Goal: Task Accomplishment & Management: Use online tool/utility

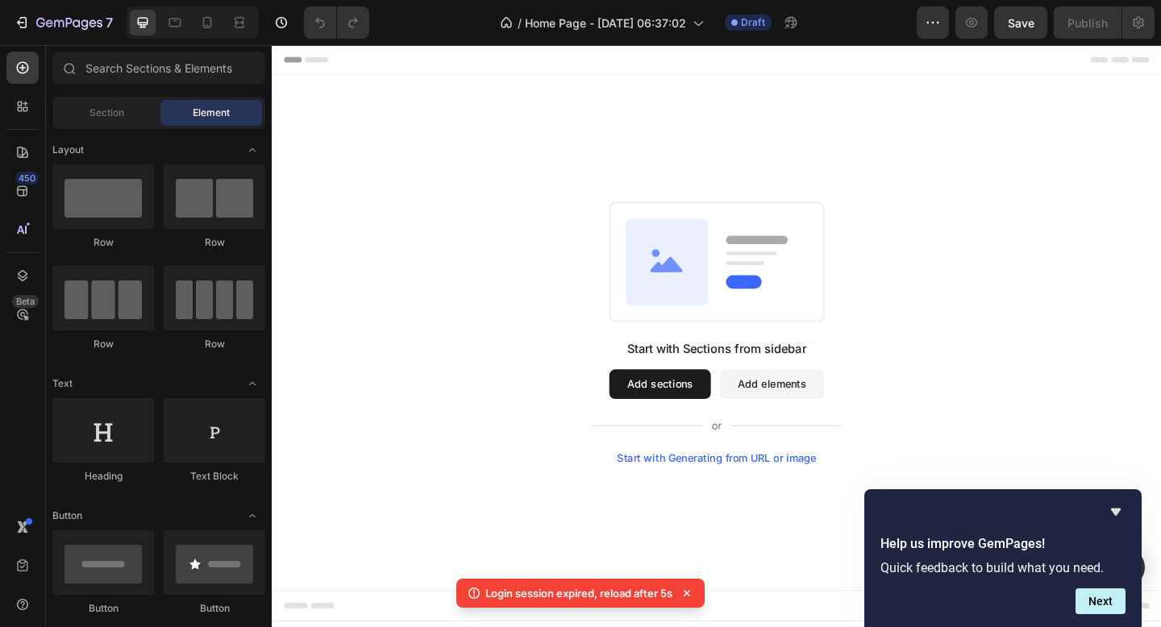
click at [746, 570] on div "Start with Sections from sidebar Add sections Add elements Start with Generatin…" at bounding box center [755, 358] width 967 height 560
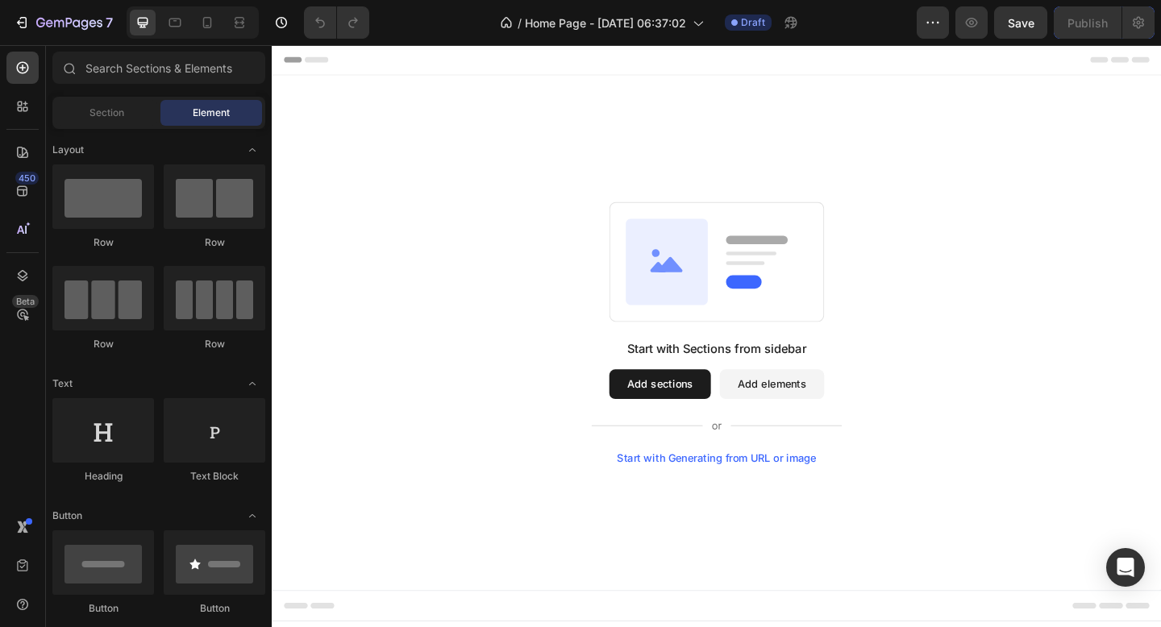
click at [588, 139] on div "Start with Sections from sidebar Add sections Add elements Start with Generatin…" at bounding box center [755, 358] width 967 height 560
click at [123, 118] on span "Section" at bounding box center [106, 113] width 35 height 15
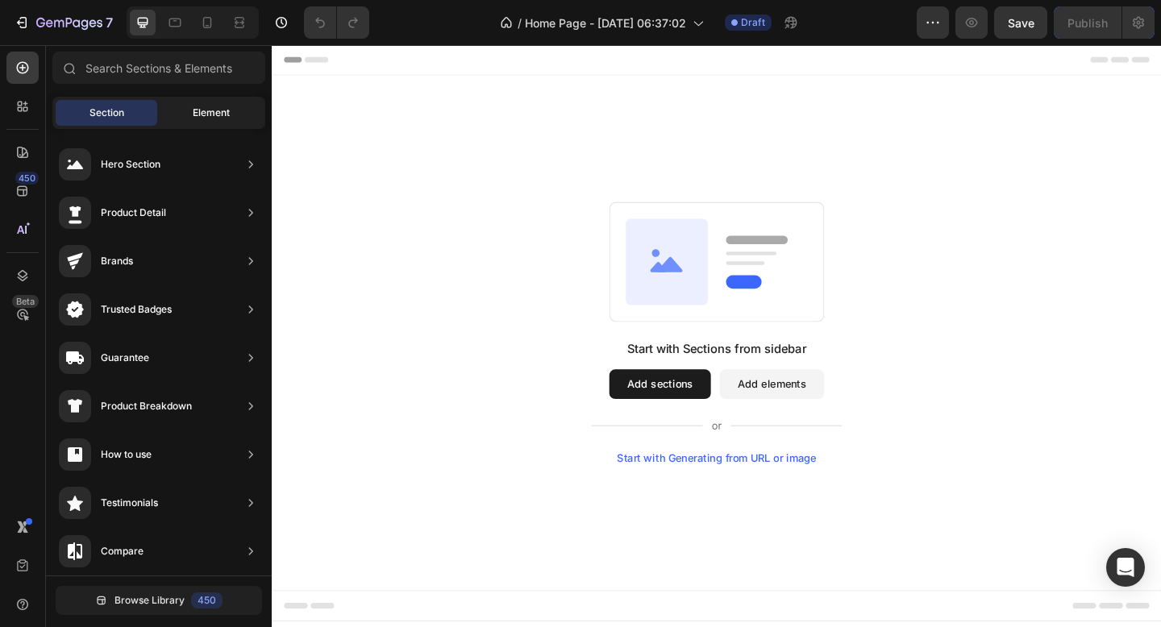
click at [197, 106] on span "Element" at bounding box center [211, 113] width 37 height 15
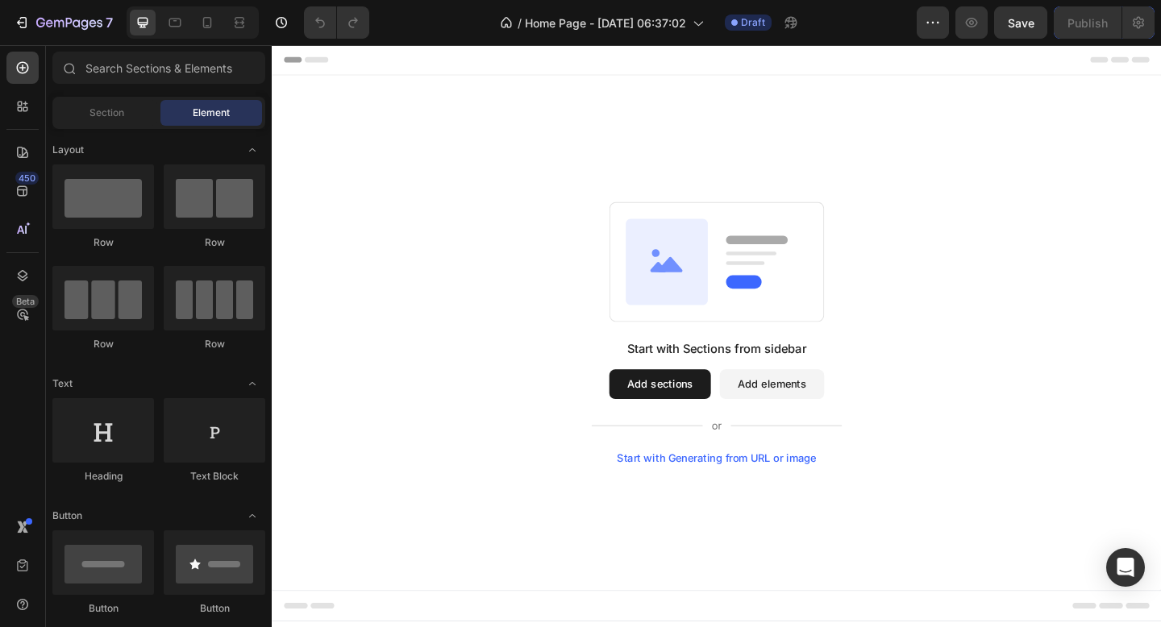
click at [707, 415] on button "Add sections" at bounding box center [693, 414] width 110 height 32
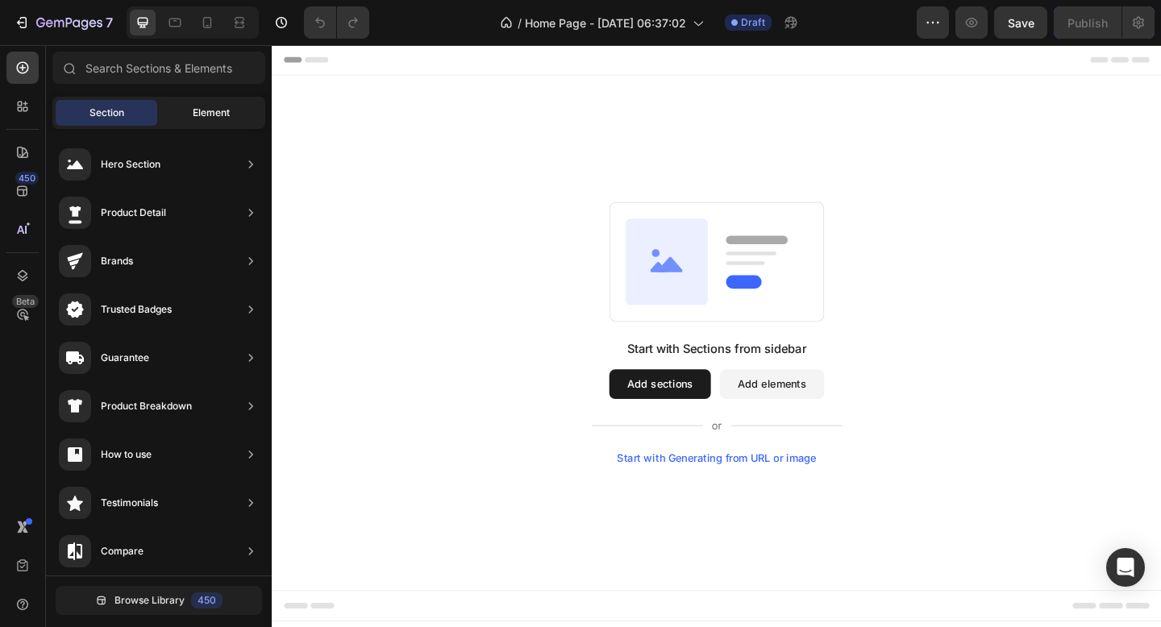
click at [199, 110] on span "Element" at bounding box center [211, 113] width 37 height 15
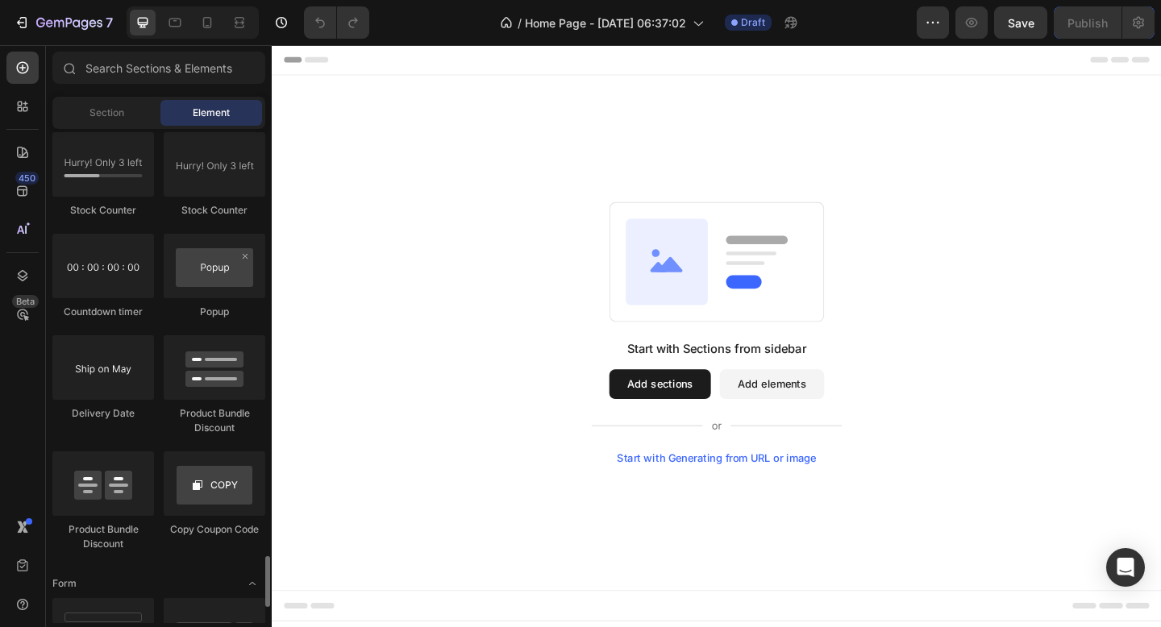
scroll to position [3391, 0]
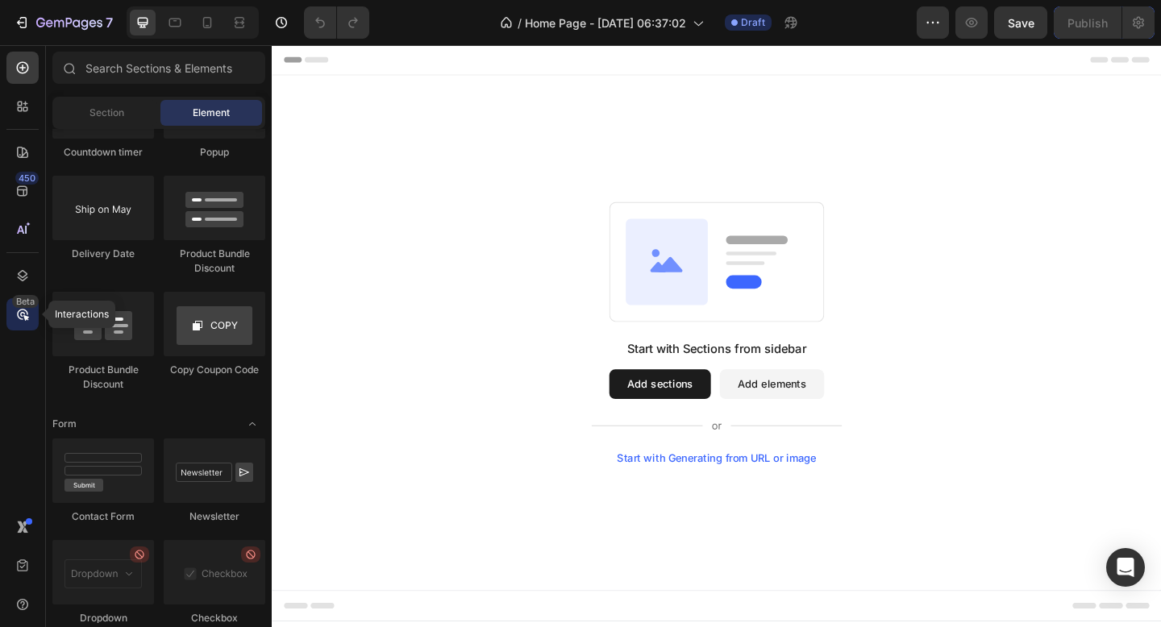
click at [21, 317] on icon at bounding box center [23, 314] width 16 height 16
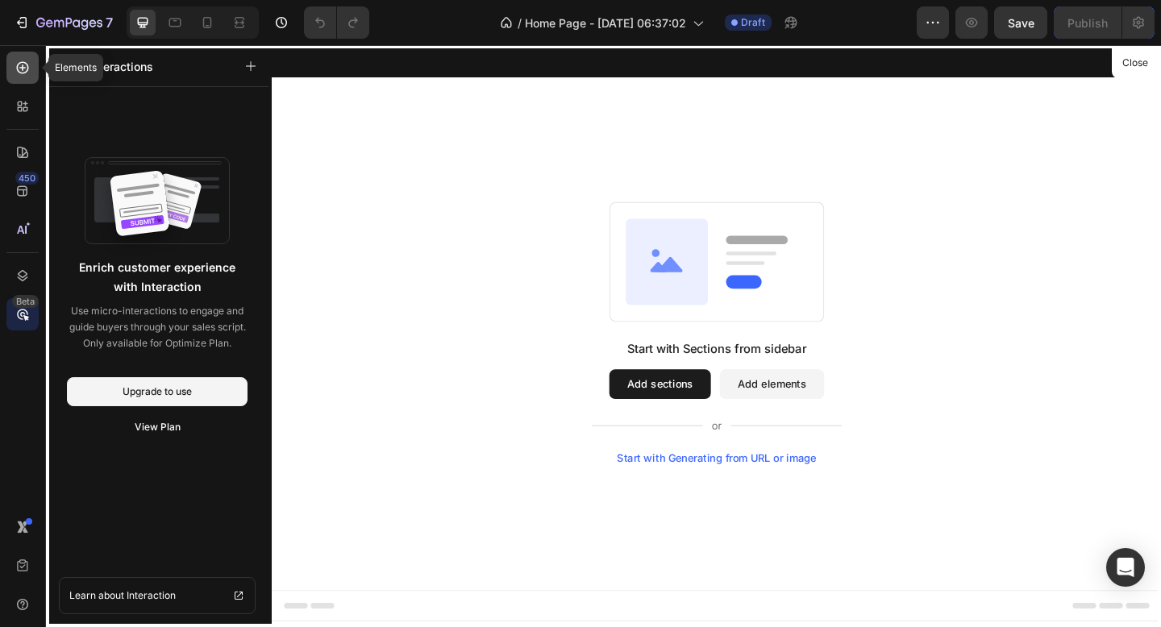
click at [24, 60] on icon at bounding box center [23, 68] width 16 height 16
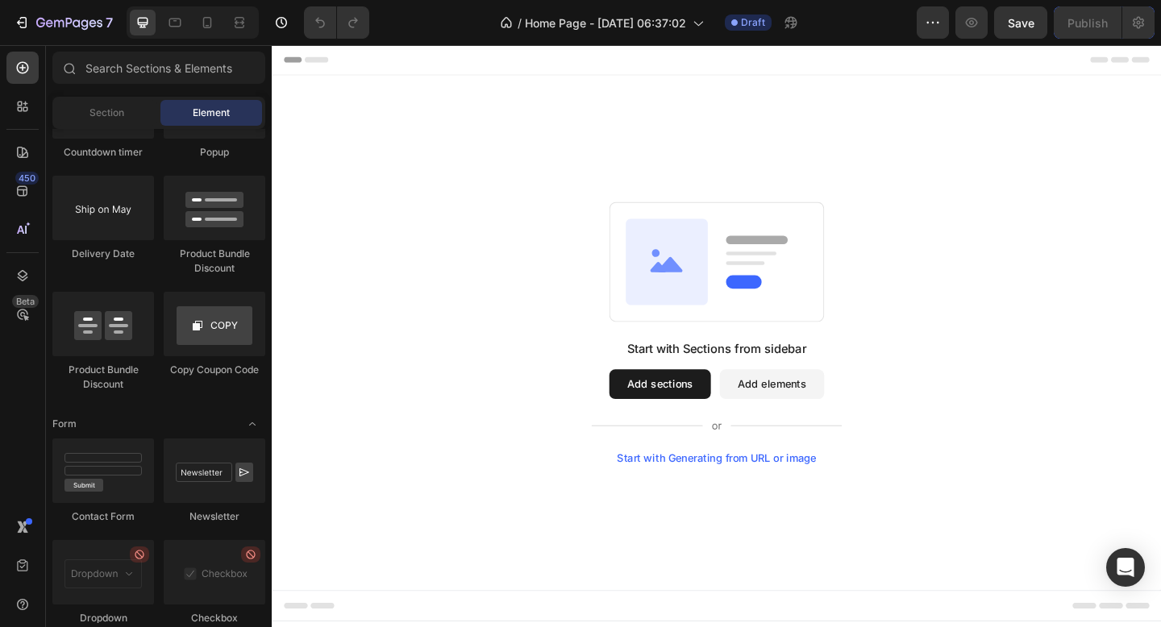
click at [425, 162] on div "Start with Sections from sidebar Add sections Add elements Start with Generatin…" at bounding box center [755, 358] width 967 height 560
click at [575, 89] on div "Start with Sections from sidebar Add sections Add elements Start with Generatin…" at bounding box center [755, 358] width 967 height 560
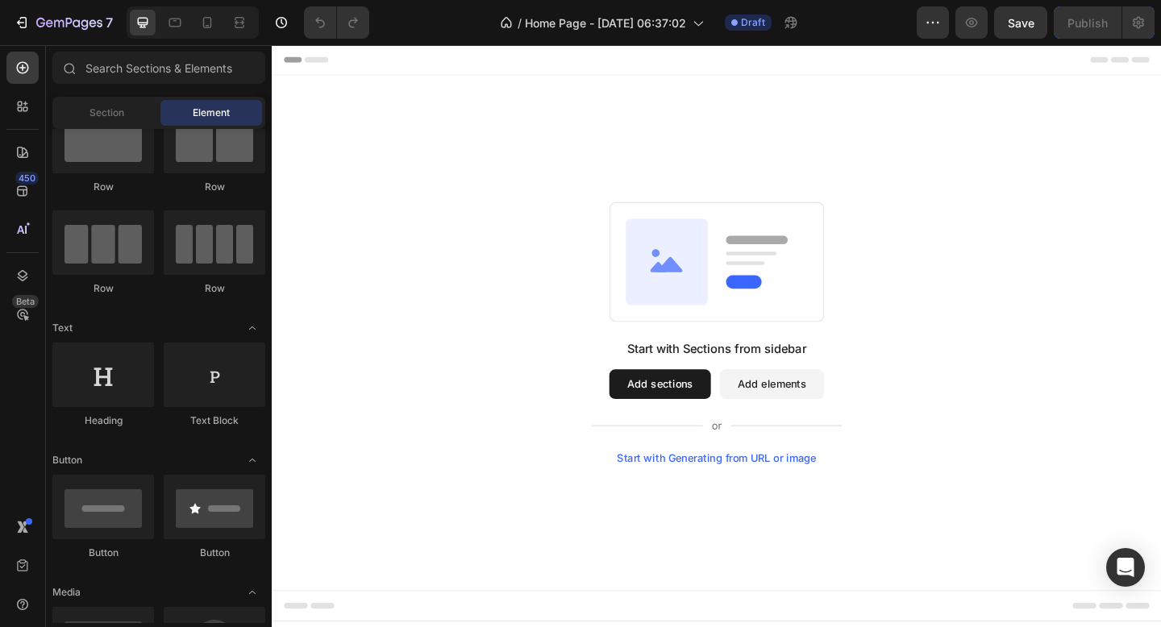
scroll to position [0, 0]
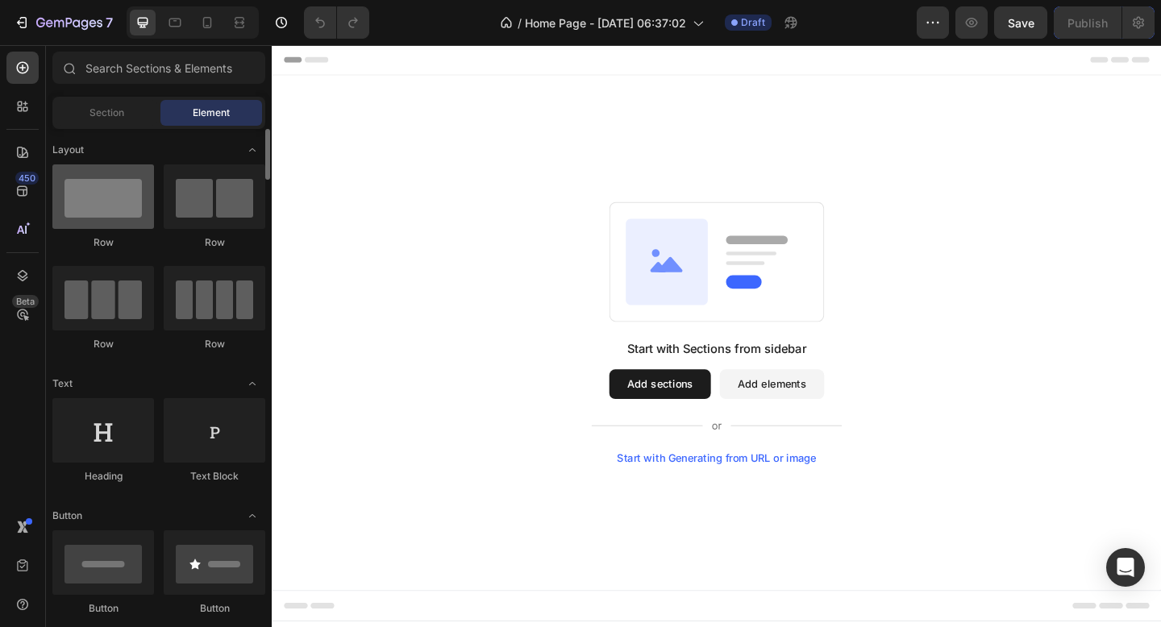
click at [117, 201] on div at bounding box center [103, 196] width 102 height 64
click at [94, 199] on div at bounding box center [103, 196] width 102 height 64
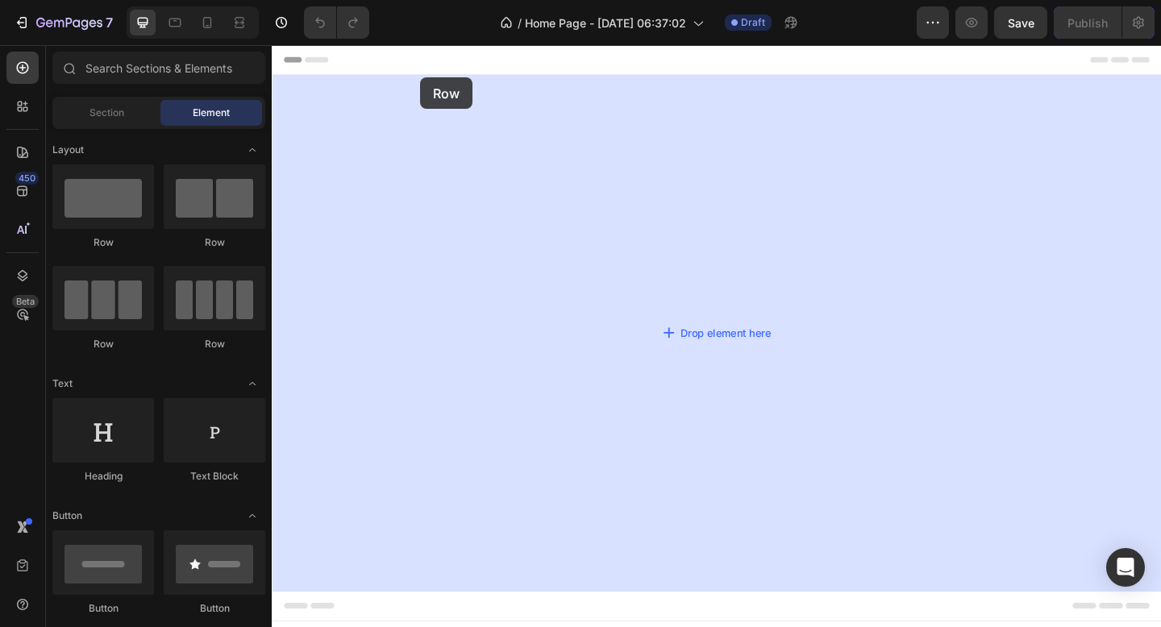
drag, startPoint x: 366, startPoint y: 244, endPoint x: 428, endPoint y: 78, distance: 177.2
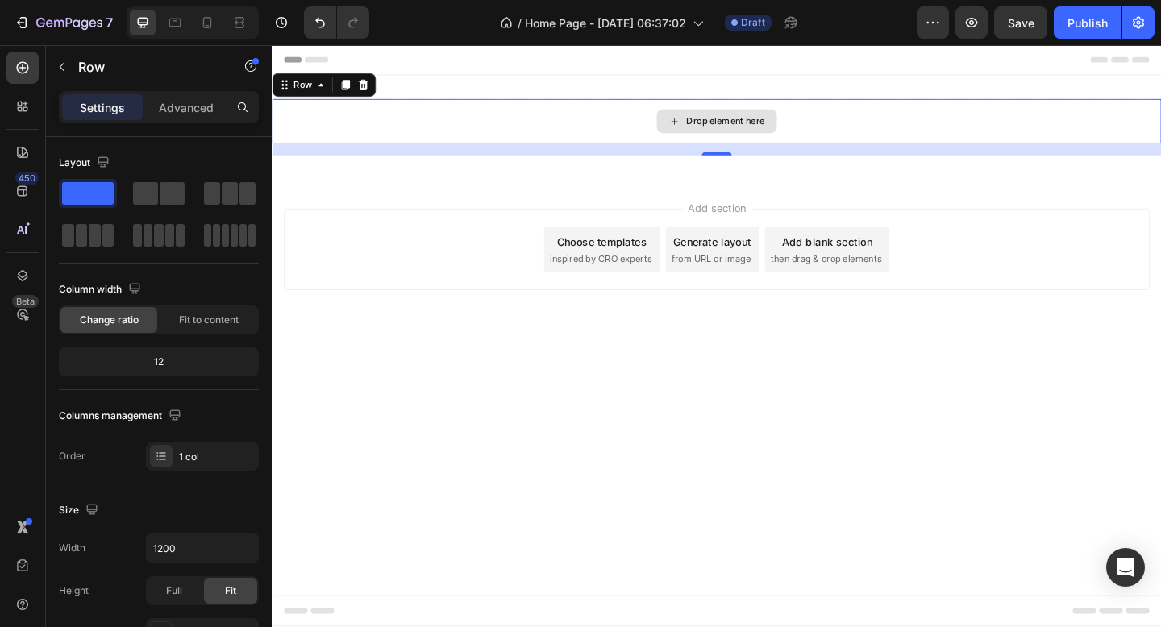
click at [481, 122] on div "Drop element here" at bounding box center [755, 128] width 967 height 48
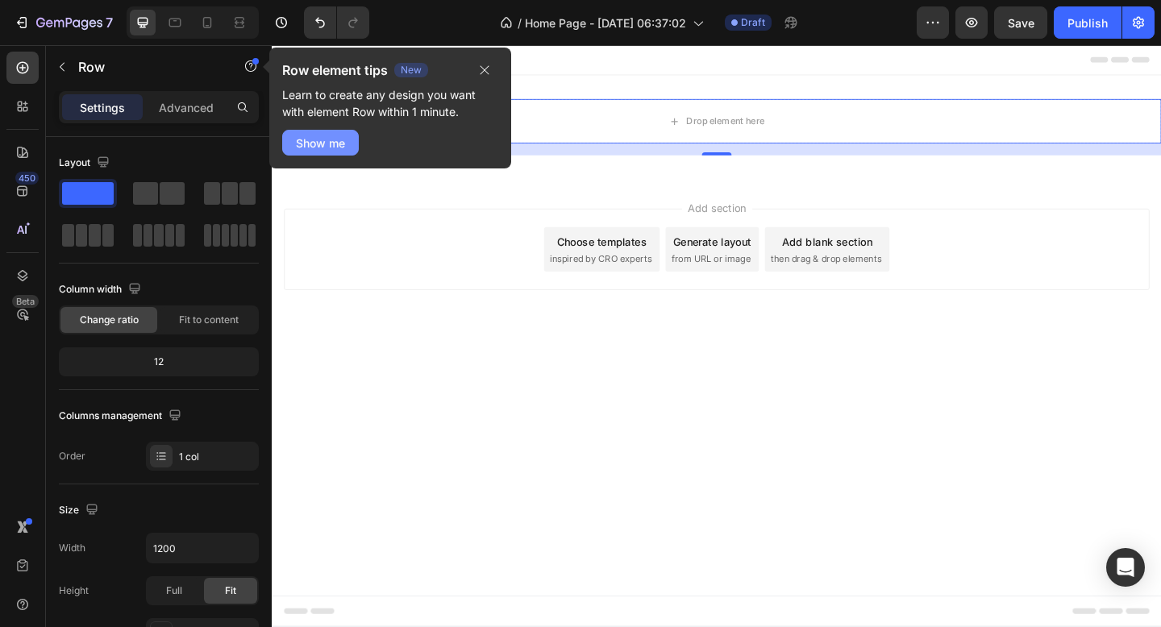
click at [338, 142] on div "Show me" at bounding box center [320, 143] width 49 height 17
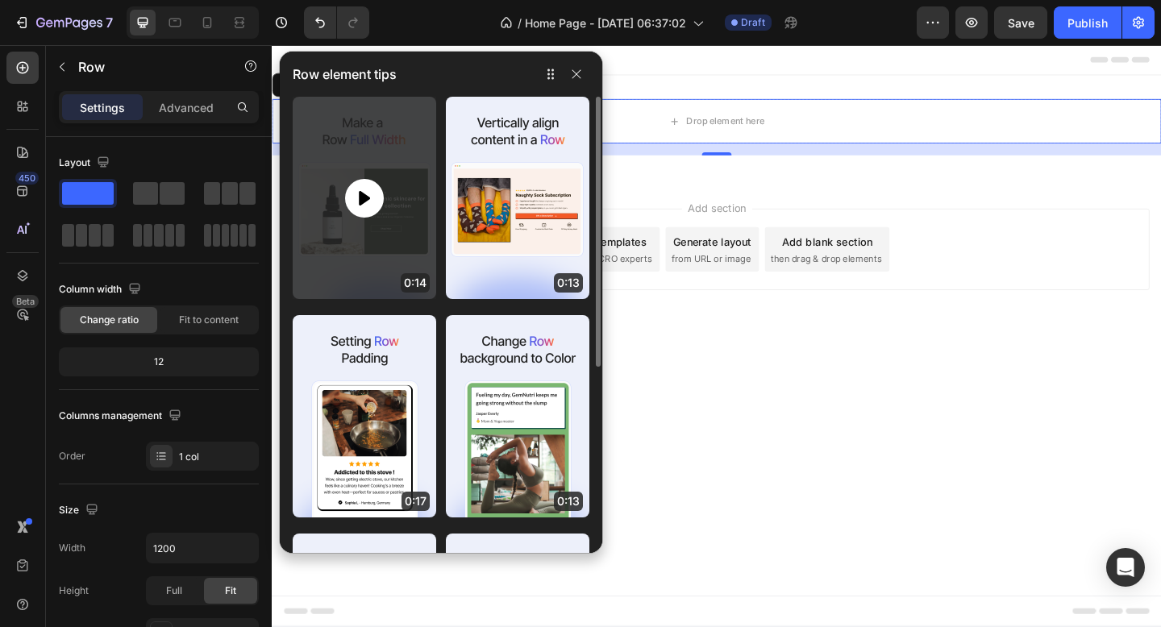
click at [370, 194] on icon at bounding box center [364, 198] width 19 height 19
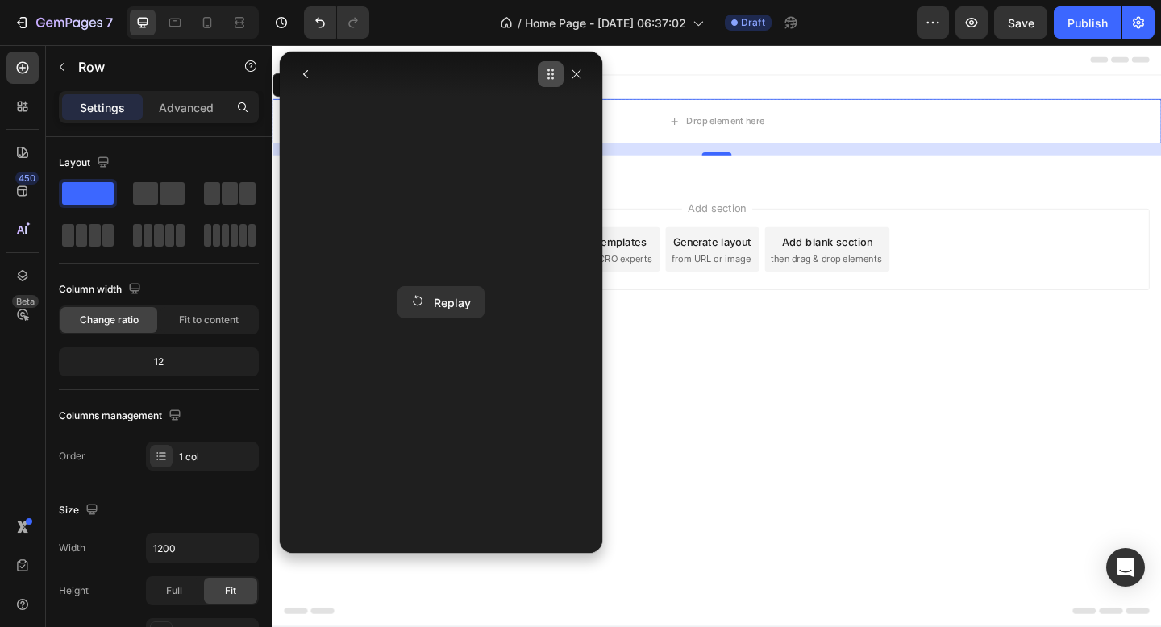
click at [552, 77] on icon "button" at bounding box center [552, 78] width 2 height 2
click at [545, 73] on icon "button" at bounding box center [550, 74] width 13 height 13
click at [542, 73] on button "button" at bounding box center [551, 74] width 26 height 26
click at [549, 74] on icon "button" at bounding box center [548, 74] width 2 height 2
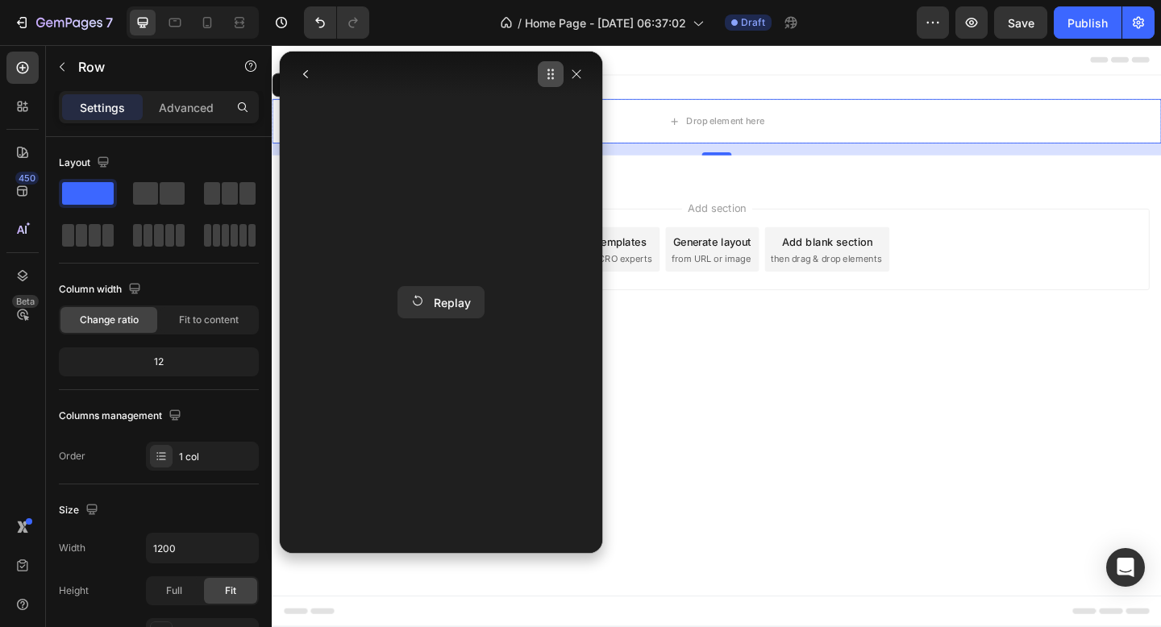
click at [549, 74] on icon "button" at bounding box center [548, 74] width 2 height 2
click at [553, 79] on icon "button" at bounding box center [550, 74] width 13 height 13
click at [550, 80] on icon "button" at bounding box center [550, 74] width 13 height 13
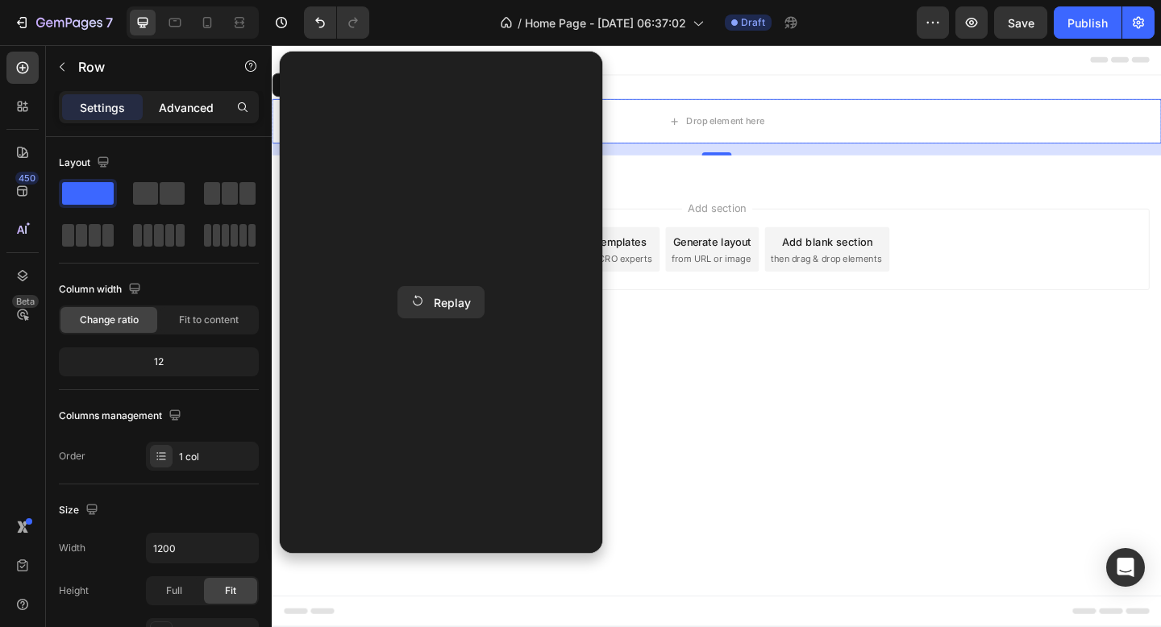
click at [169, 107] on p "Advanced" at bounding box center [186, 107] width 55 height 17
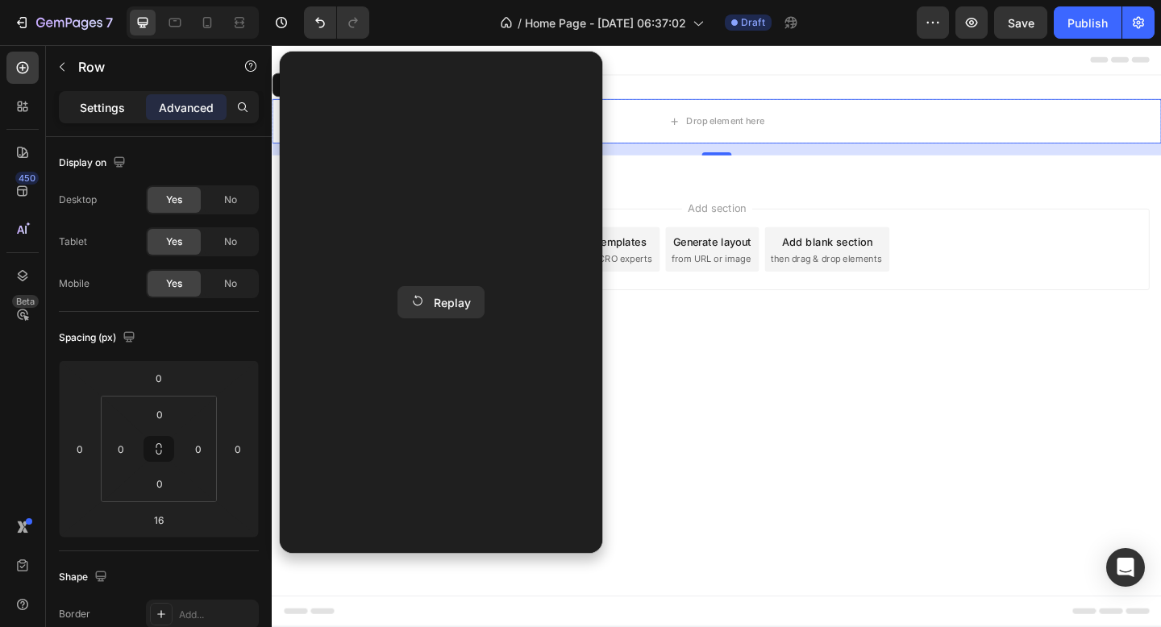
click at [95, 106] on p "Settings" at bounding box center [102, 107] width 45 height 17
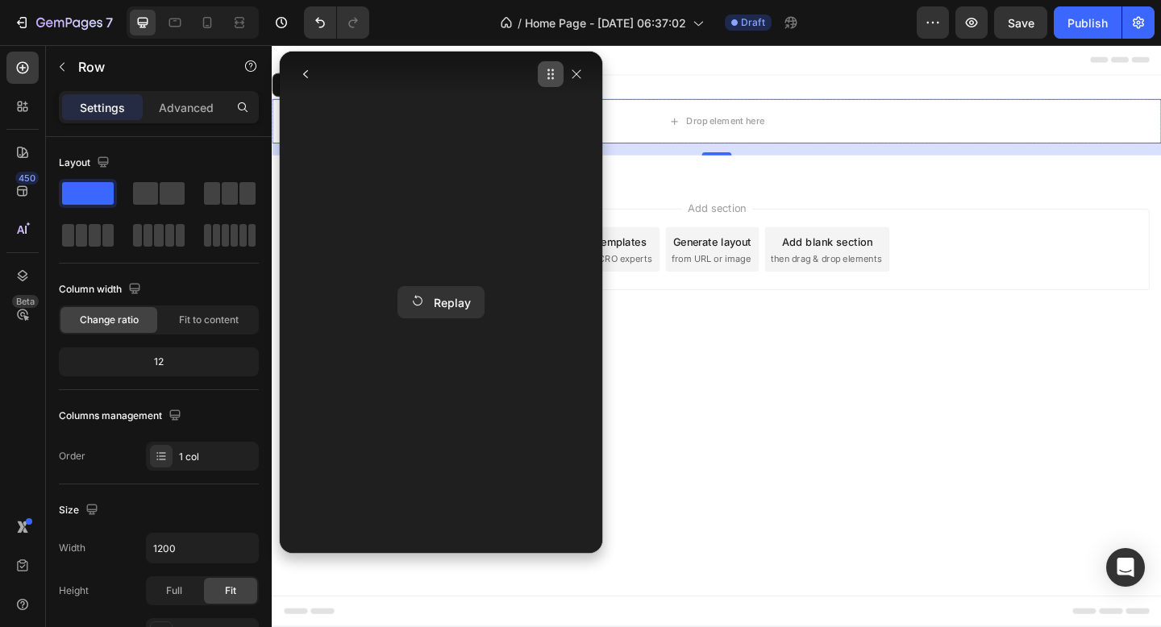
click at [551, 73] on icon "button" at bounding box center [550, 74] width 13 height 13
click at [305, 74] on icon "button" at bounding box center [305, 74] width 13 height 13
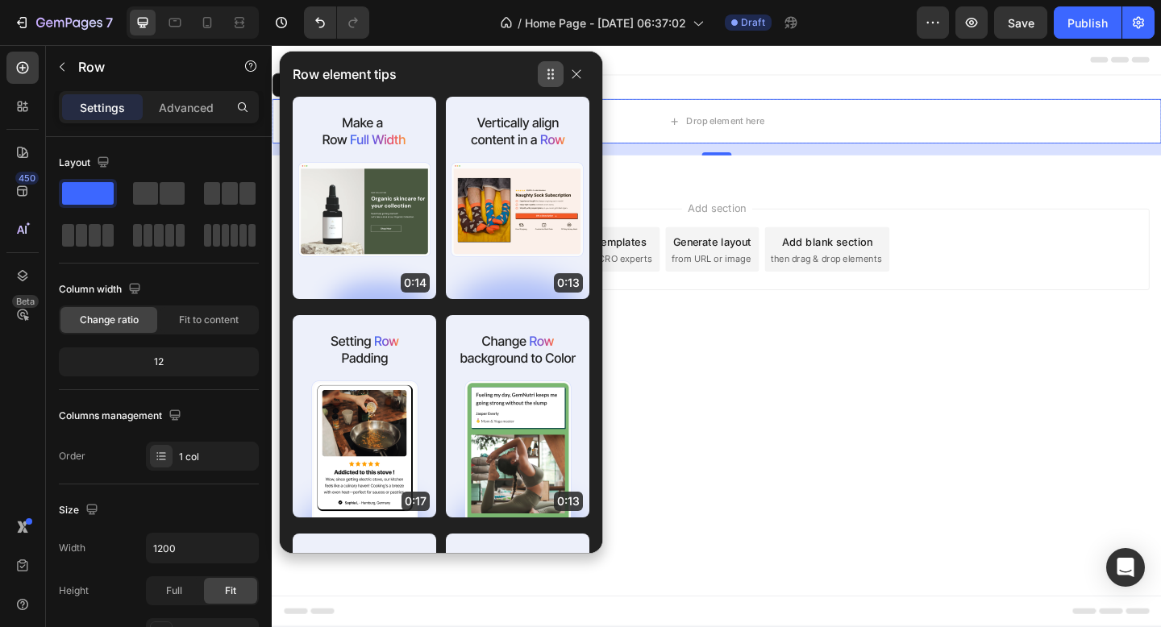
click at [553, 68] on icon "button" at bounding box center [550, 74] width 13 height 13
click at [552, 74] on icon "button" at bounding box center [552, 74] width 2 height 2
click at [542, 77] on button "button" at bounding box center [551, 74] width 26 height 26
click at [546, 77] on icon "button" at bounding box center [550, 74] width 13 height 13
click at [552, 77] on icon "button" at bounding box center [552, 78] width 2 height 2
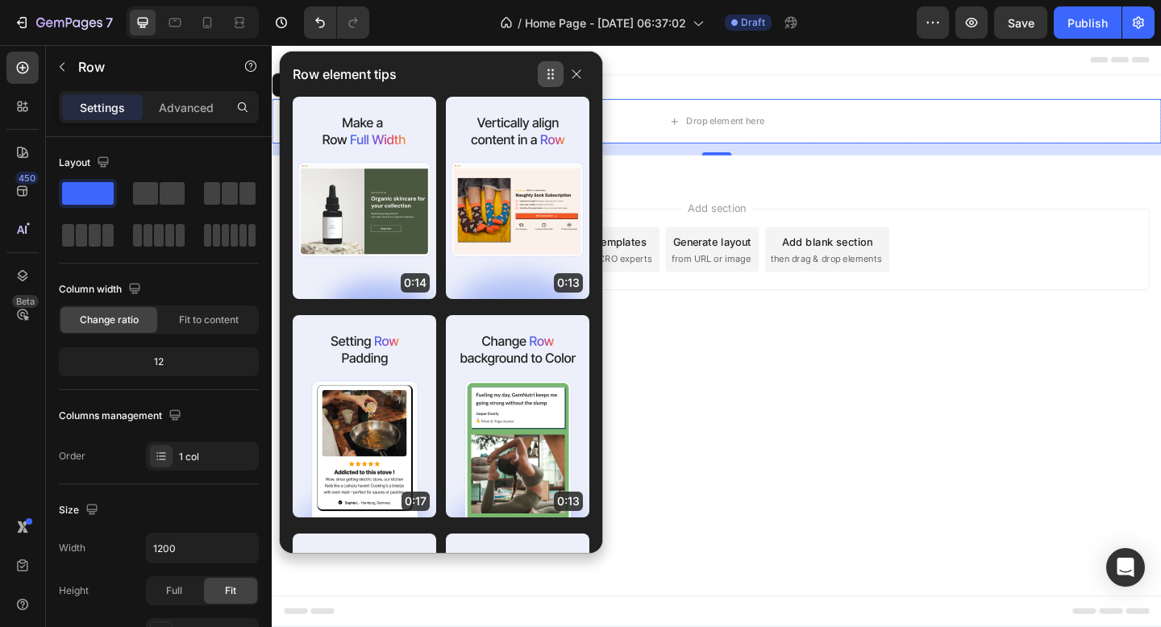
click at [552, 77] on icon "button" at bounding box center [552, 78] width 2 height 2
click at [548, 70] on icon "button" at bounding box center [548, 70] width 2 height 2
click at [576, 73] on icon "button" at bounding box center [576, 74] width 9 height 9
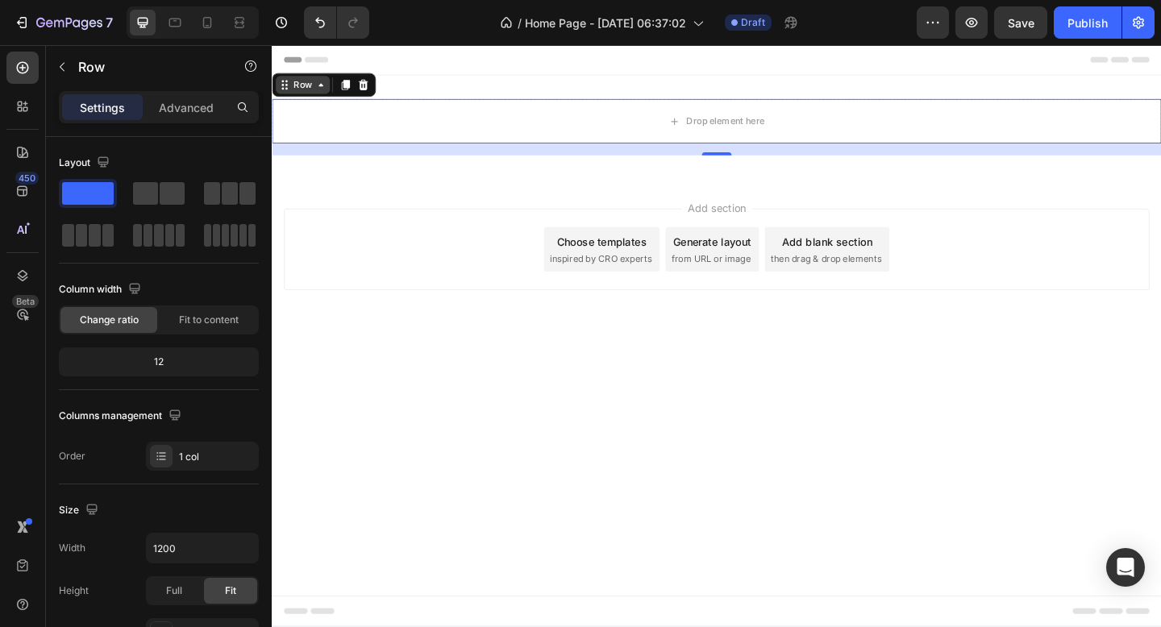
click at [297, 93] on div "Row" at bounding box center [305, 88] width 27 height 15
click at [323, 93] on icon at bounding box center [324, 88] width 13 height 13
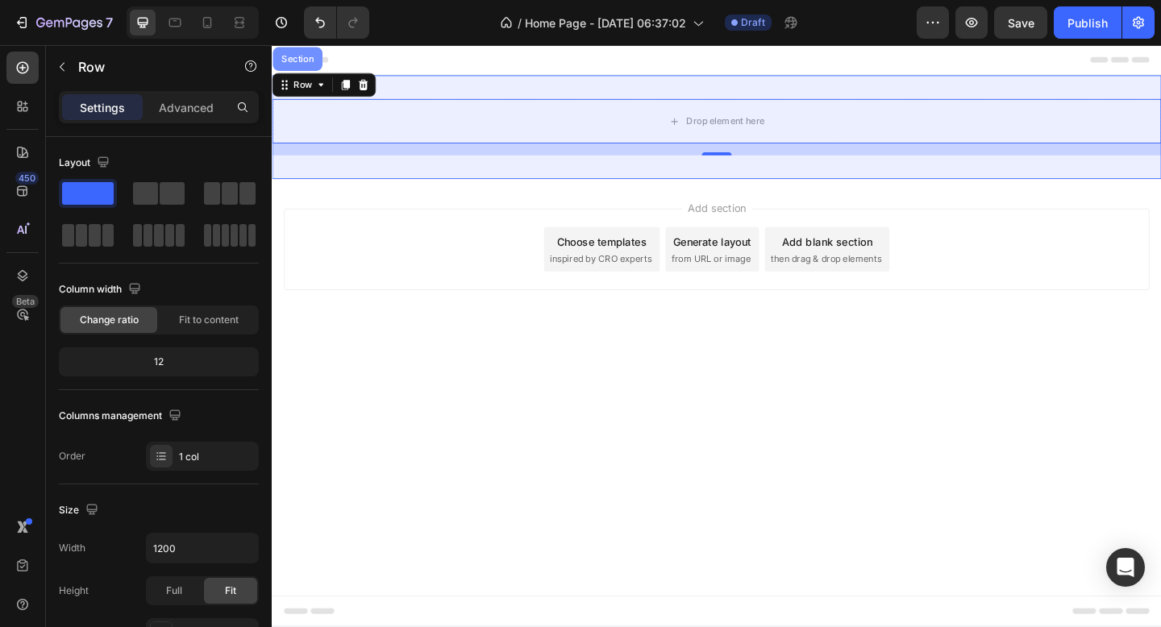
click at [309, 64] on div "Section" at bounding box center [299, 61] width 41 height 10
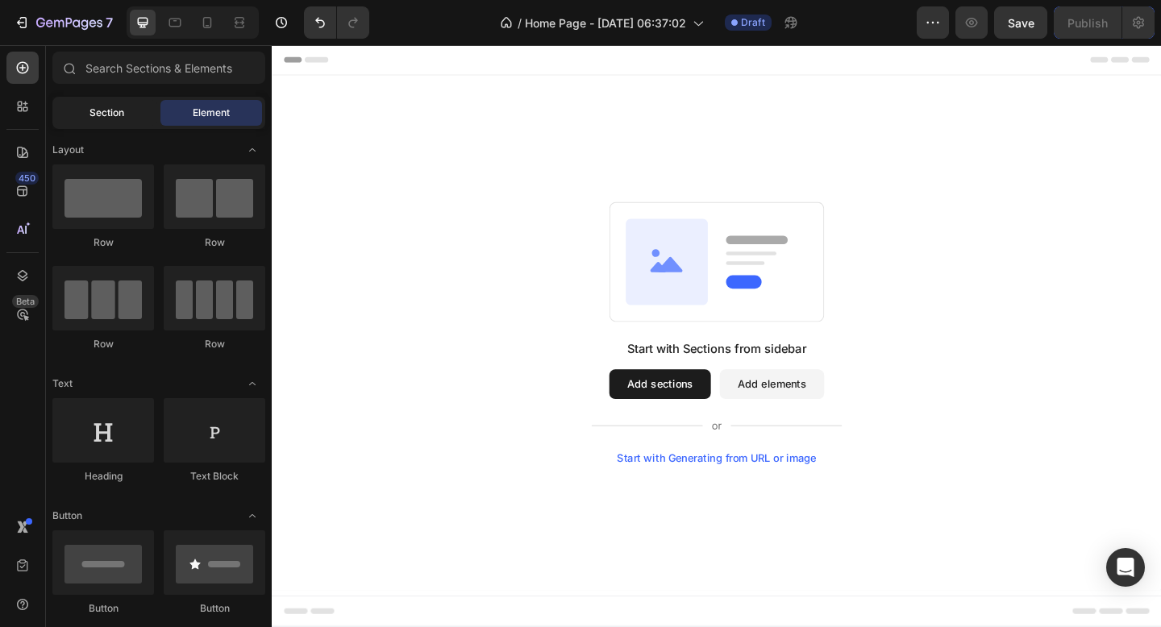
click at [116, 110] on span "Section" at bounding box center [106, 113] width 35 height 15
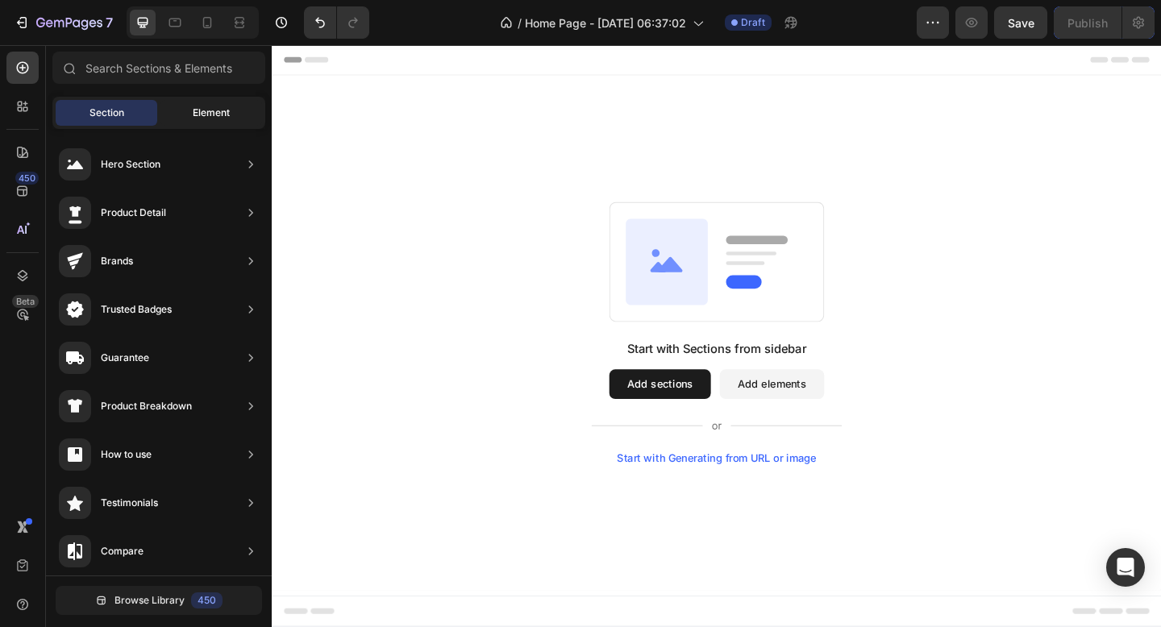
click at [214, 106] on span "Element" at bounding box center [211, 113] width 37 height 15
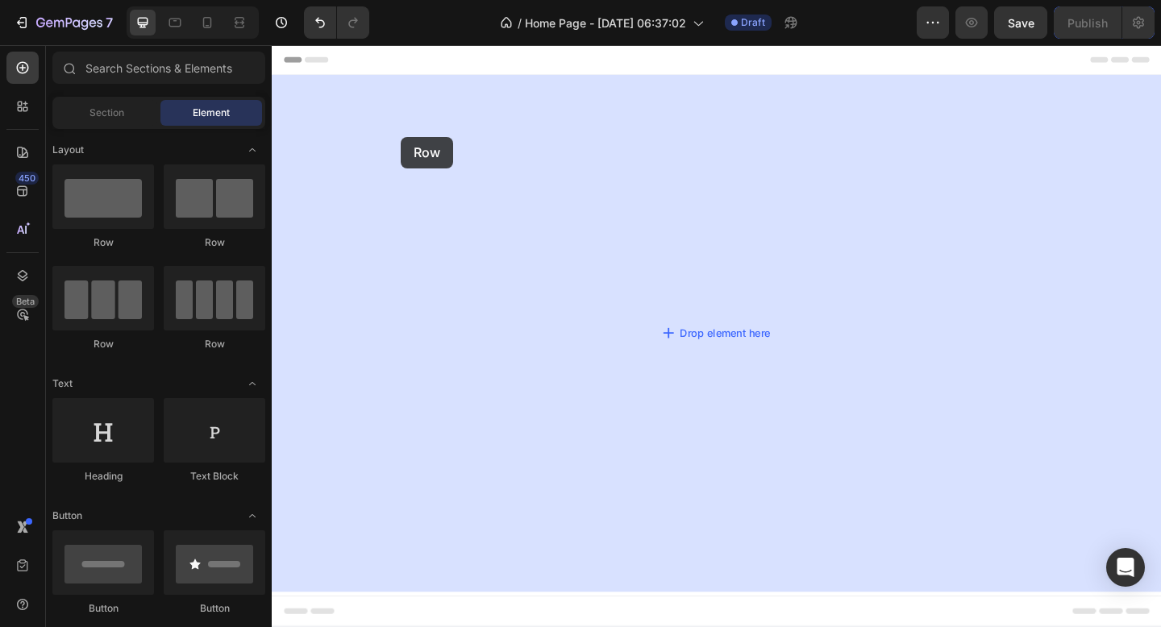
drag, startPoint x: 372, startPoint y: 235, endPoint x: 427, endPoint y: 141, distance: 109.1
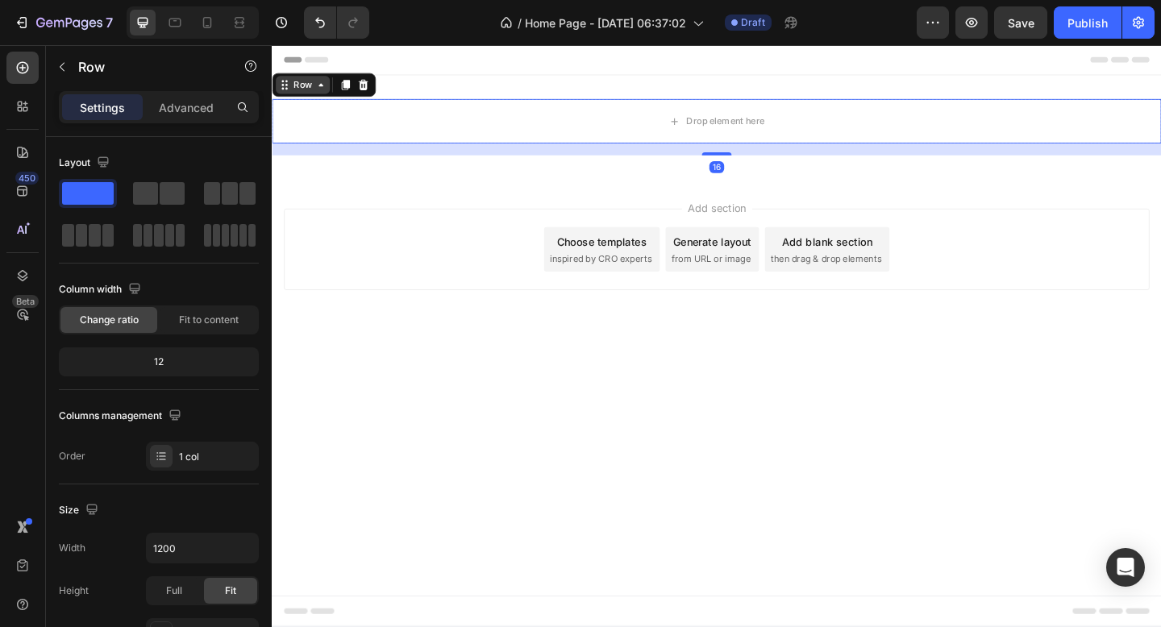
click at [327, 91] on icon at bounding box center [324, 88] width 13 height 13
click at [324, 89] on icon at bounding box center [324, 88] width 5 height 3
click at [325, 91] on icon at bounding box center [324, 88] width 13 height 13
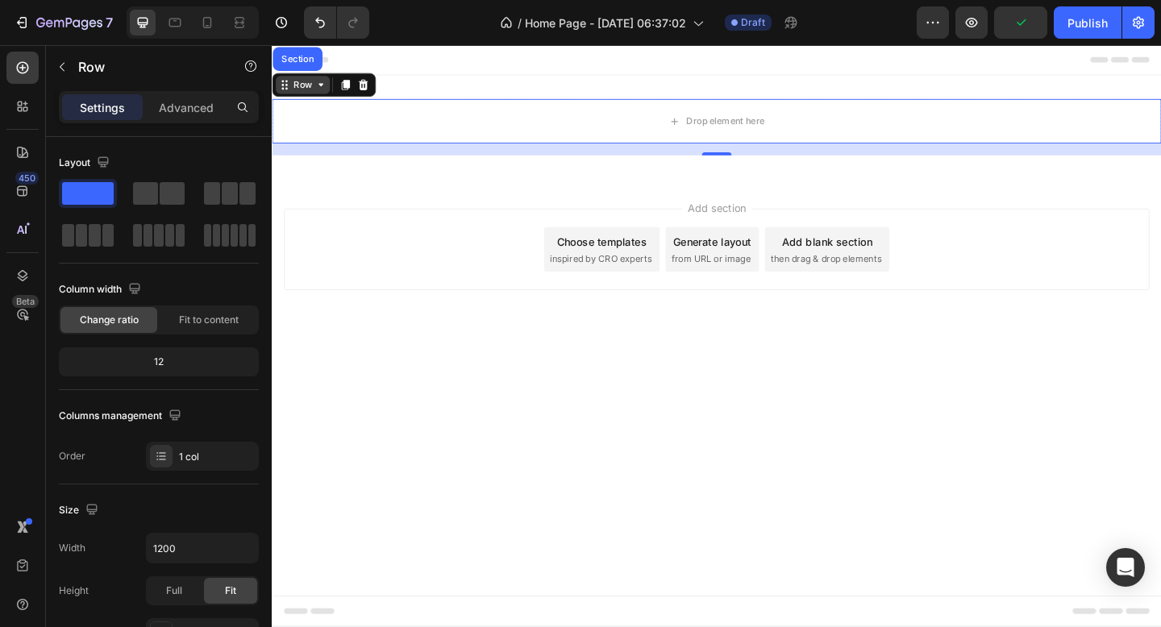
click at [328, 89] on icon at bounding box center [324, 88] width 13 height 13
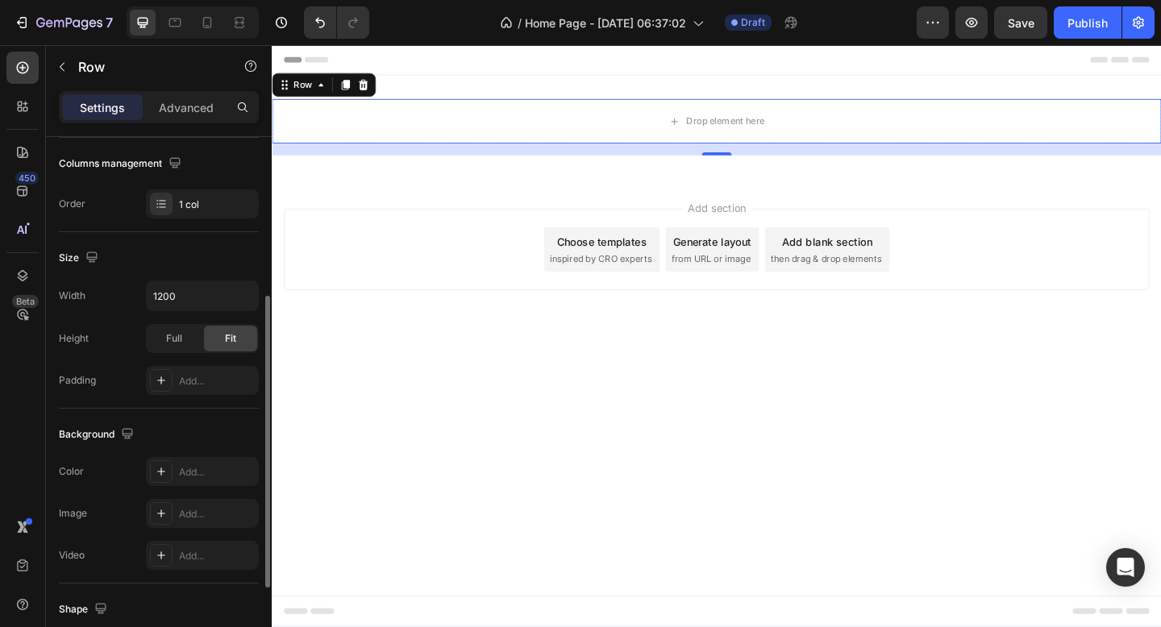
scroll to position [266, 0]
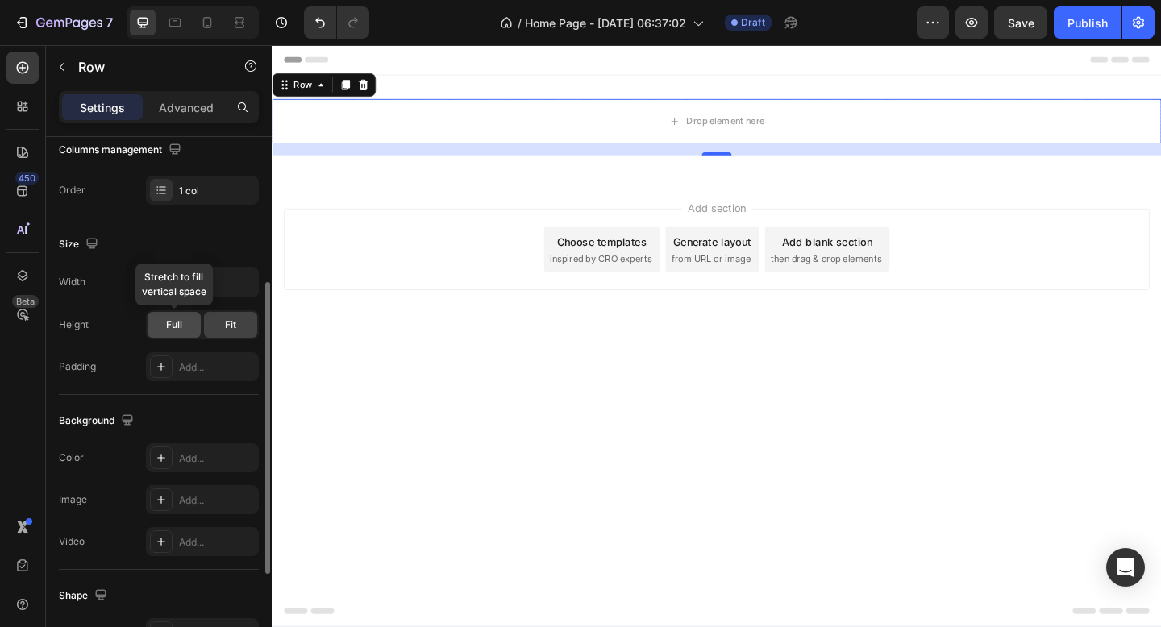
click at [175, 318] on span "Full" at bounding box center [174, 325] width 16 height 15
click at [227, 333] on div "Fit" at bounding box center [230, 325] width 53 height 26
click at [244, 276] on icon "button" at bounding box center [243, 282] width 16 height 16
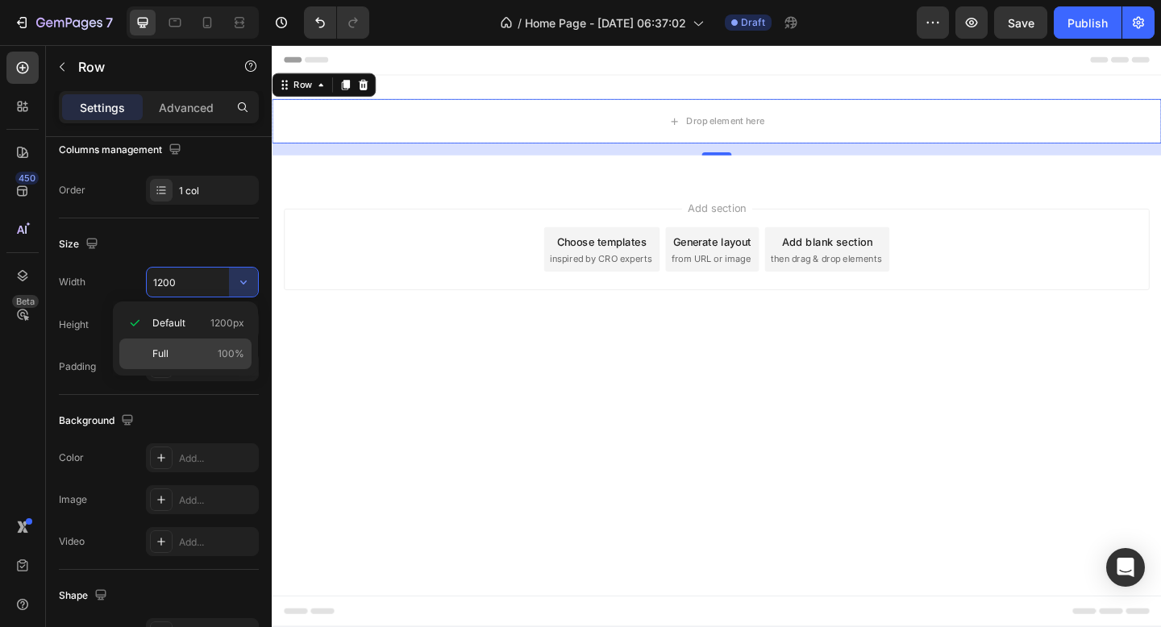
click at [185, 343] on div "Full 100%" at bounding box center [185, 353] width 132 height 31
type input "100%"
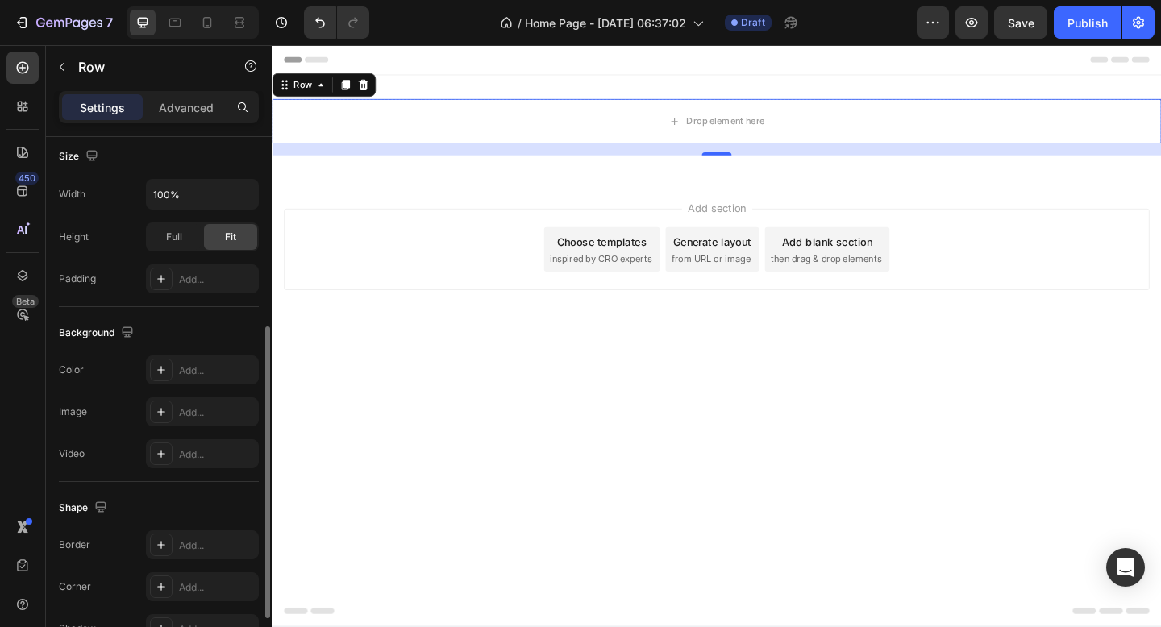
scroll to position [373, 0]
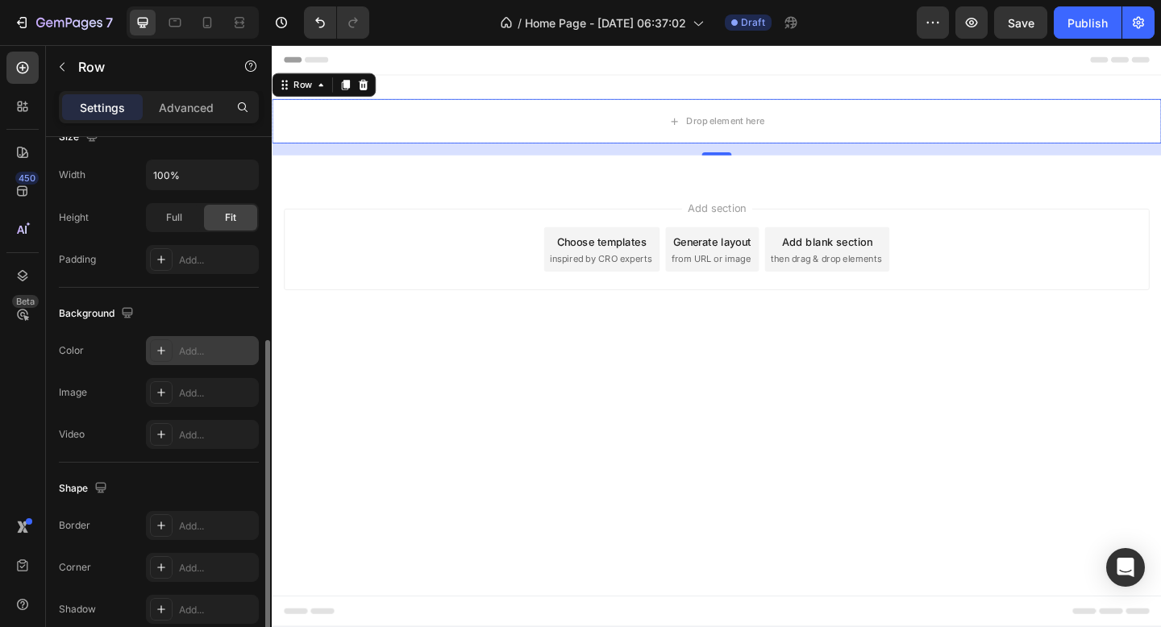
click at [196, 348] on div "Add..." at bounding box center [217, 351] width 76 height 15
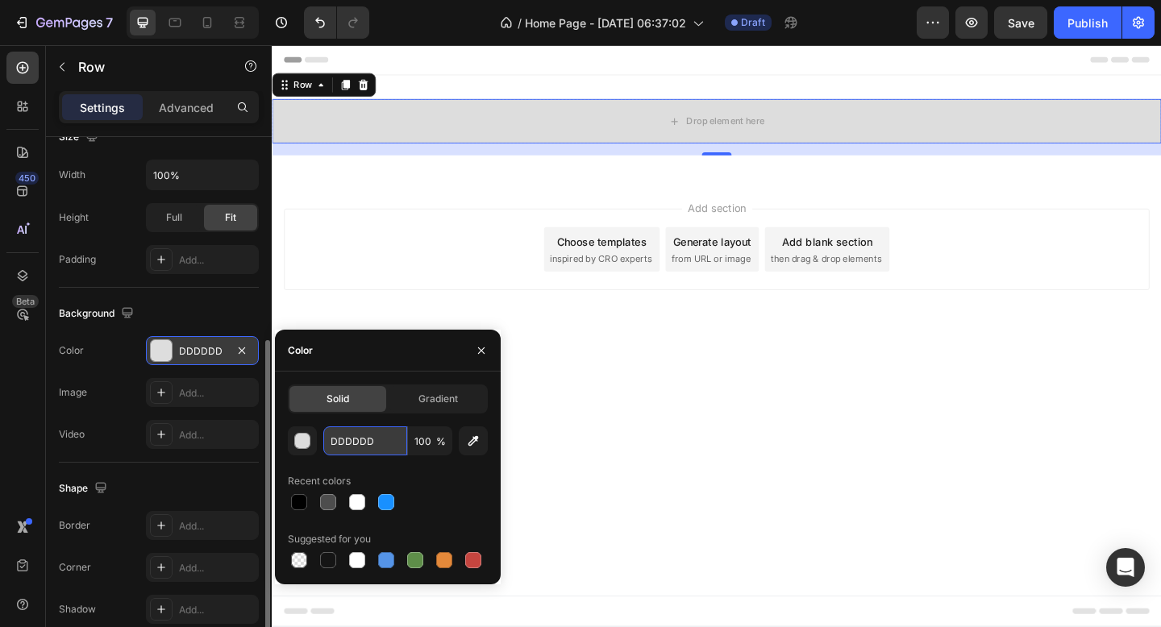
click at [376, 446] on input "DDDDDD" at bounding box center [365, 440] width 84 height 29
paste input "B7AFA5"
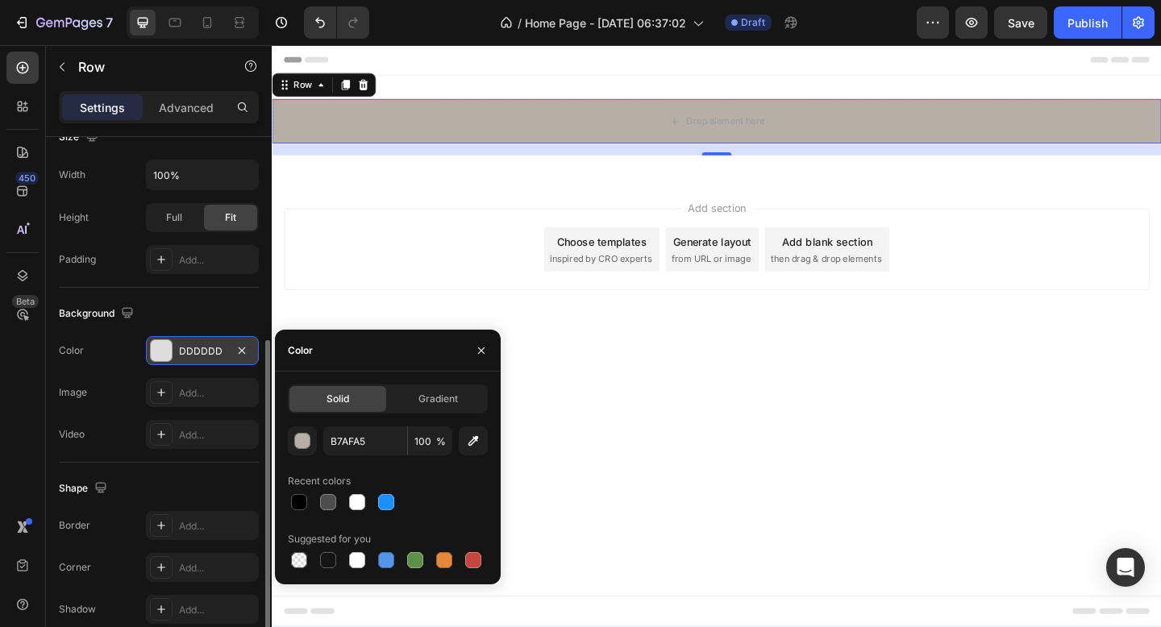
click at [387, 343] on div "Color" at bounding box center [388, 351] width 226 height 42
click at [293, 443] on button "button" at bounding box center [302, 440] width 29 height 29
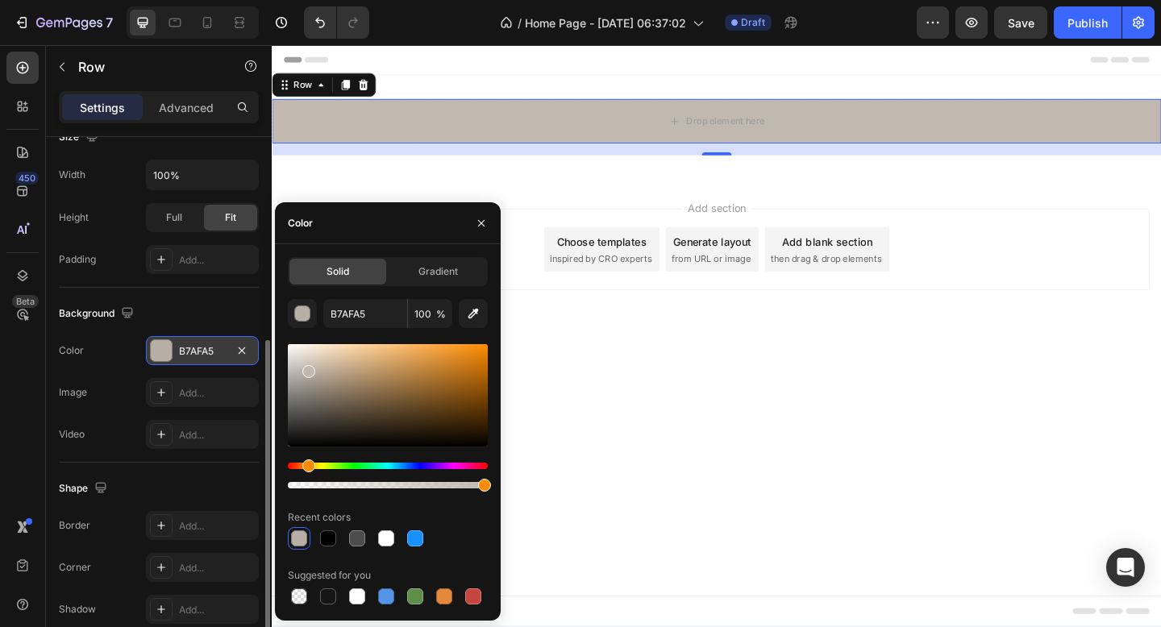
click at [306, 368] on div at bounding box center [388, 395] width 200 height 102
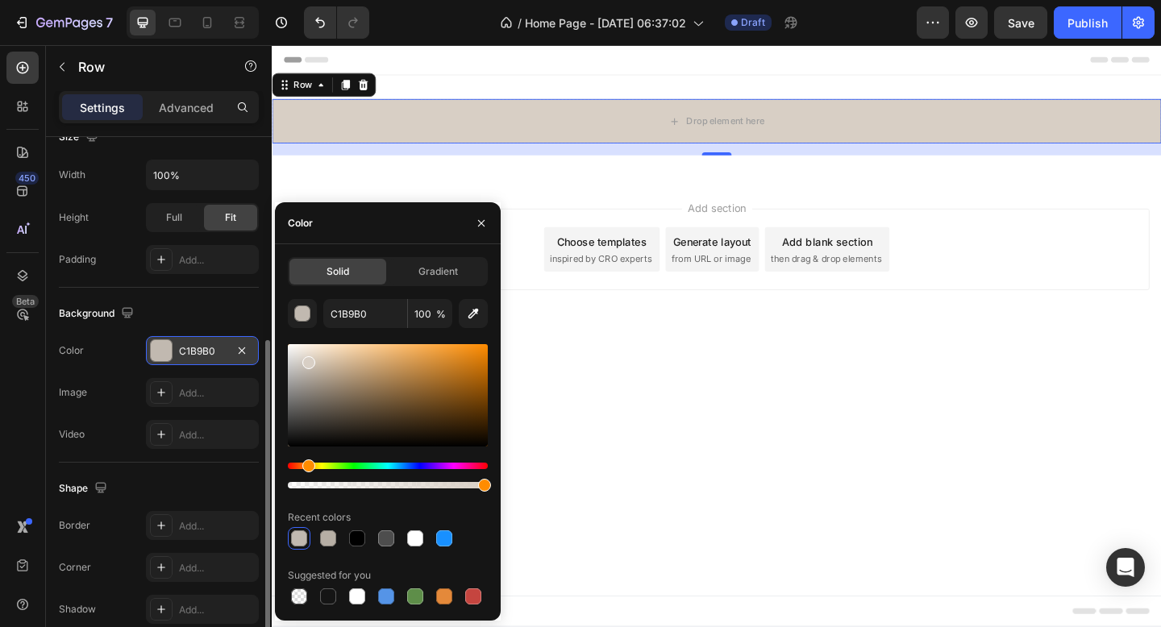
click at [306, 359] on div at bounding box center [388, 395] width 200 height 102
click at [306, 359] on div at bounding box center [308, 362] width 13 height 13
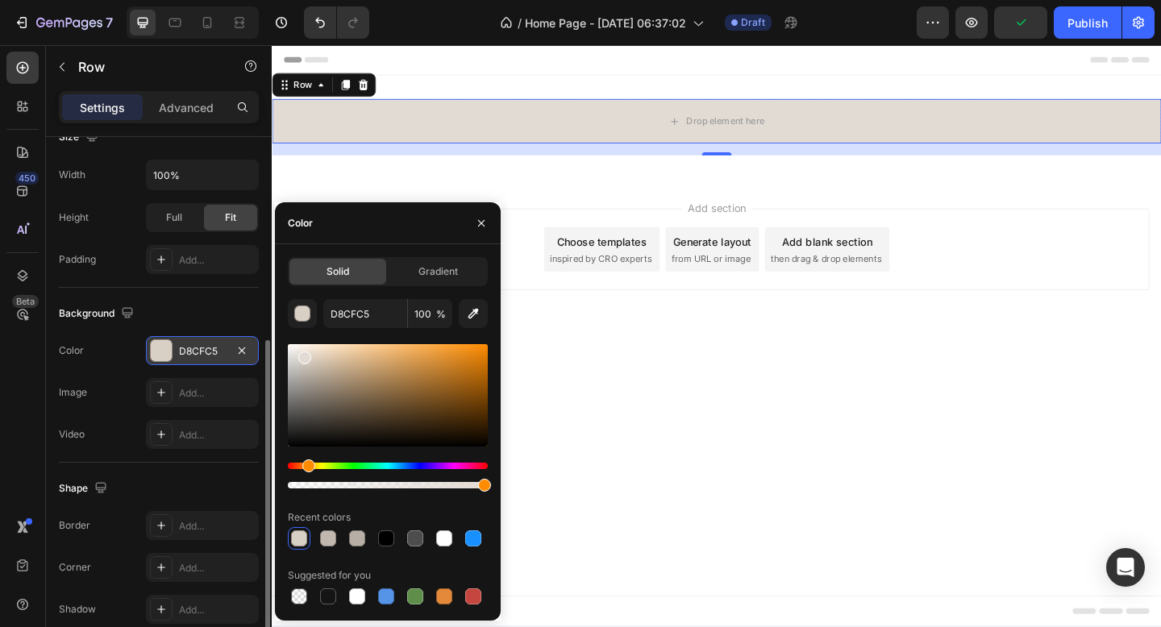
click at [302, 355] on div at bounding box center [388, 395] width 200 height 102
type input "E2DBD3"
click at [444, 271] on span "Gradient" at bounding box center [437, 271] width 39 height 15
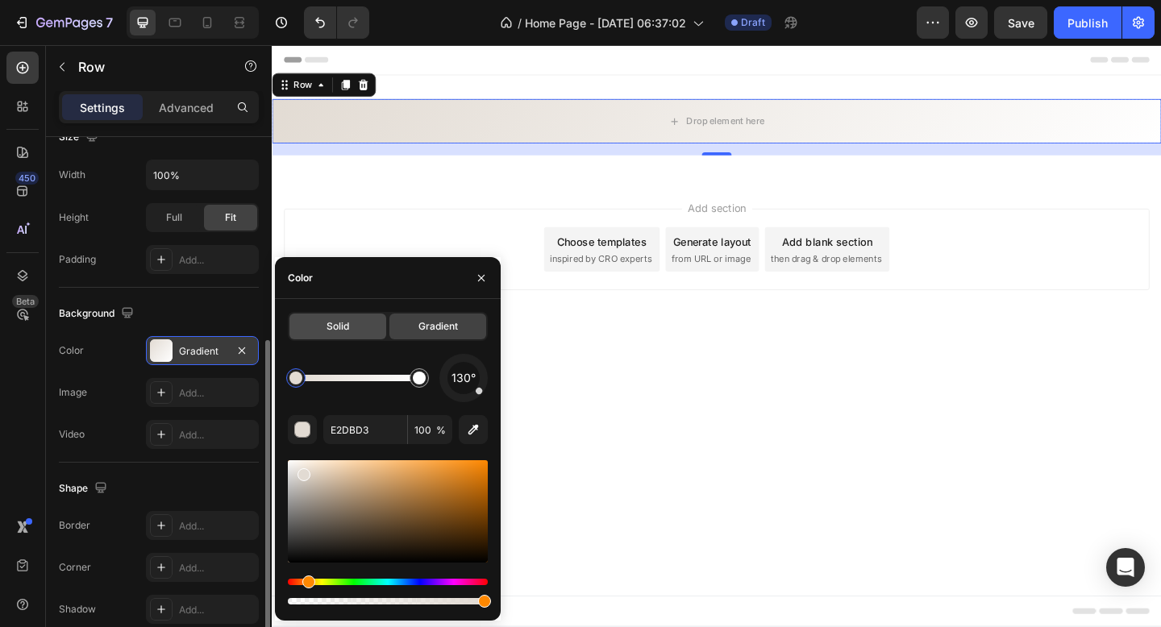
click at [359, 320] on div "Solid" at bounding box center [337, 327] width 97 height 26
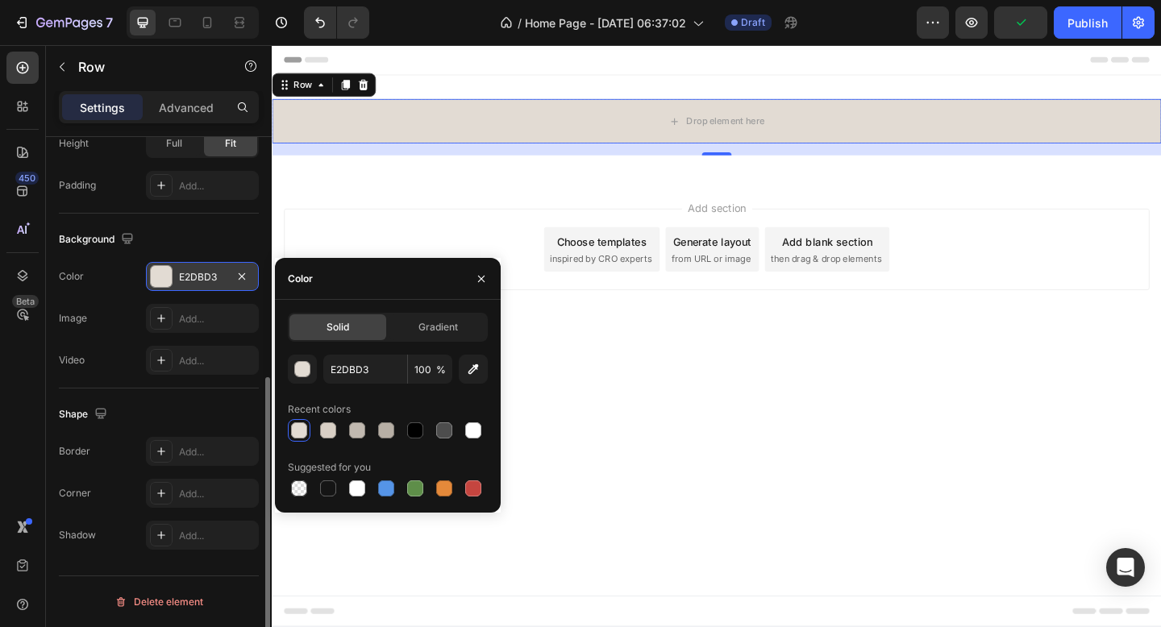
scroll to position [0, 0]
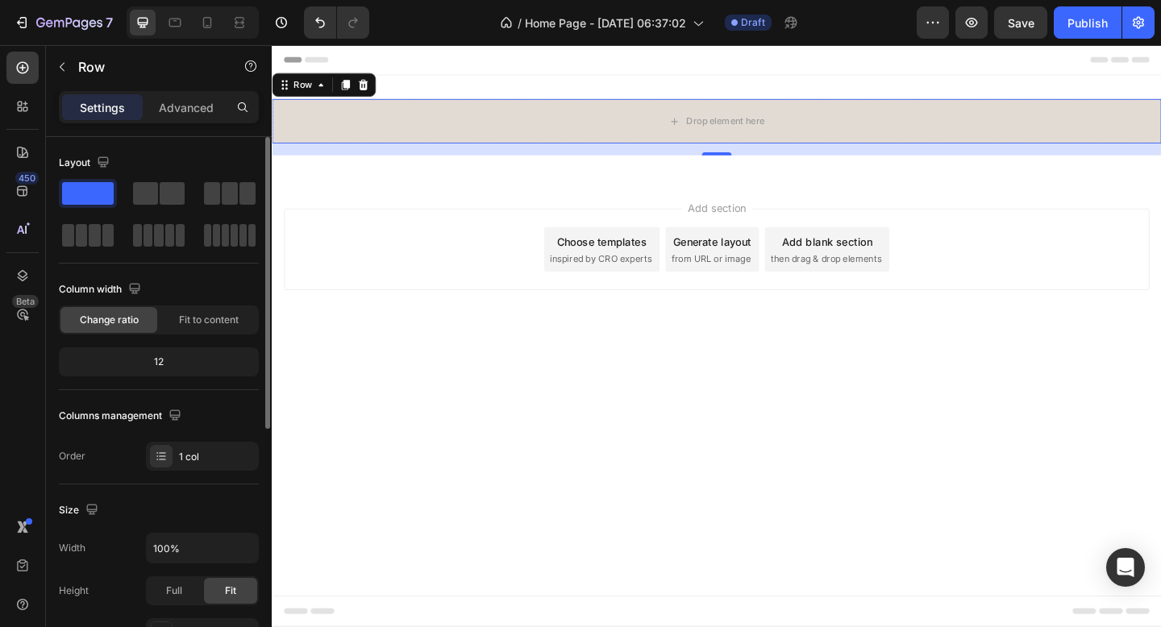
click at [226, 271] on div "Layout Column width Change ratio Fit to content 12 Columns management Order 1 c…" at bounding box center [159, 310] width 200 height 321
click at [321, 91] on icon at bounding box center [324, 88] width 13 height 13
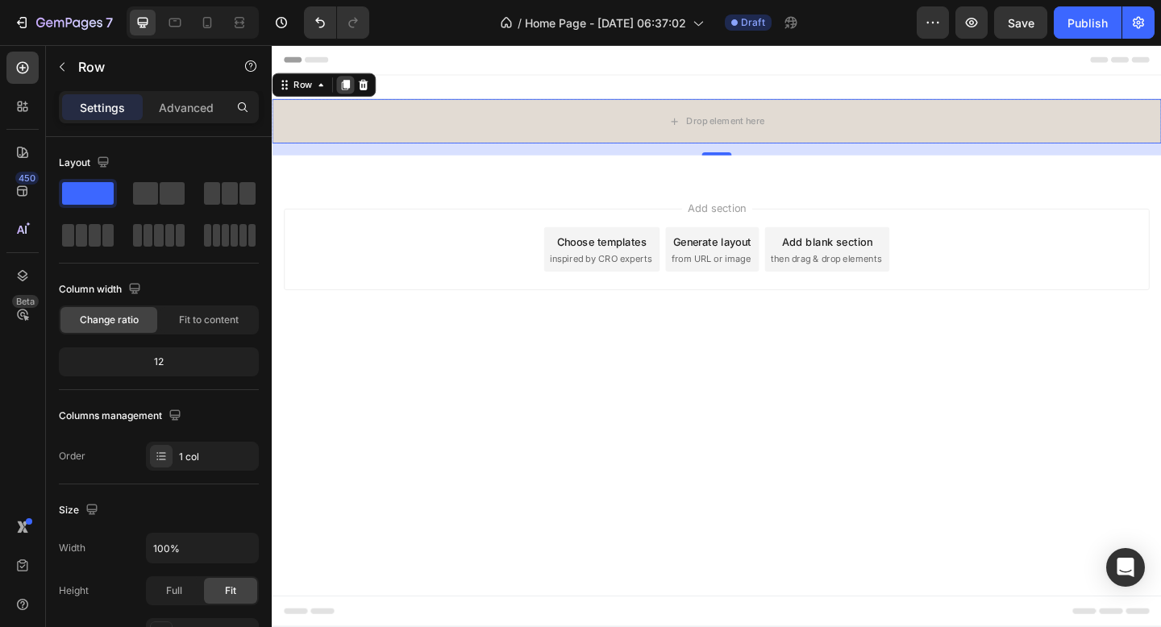
click at [351, 85] on icon at bounding box center [351, 88] width 9 height 11
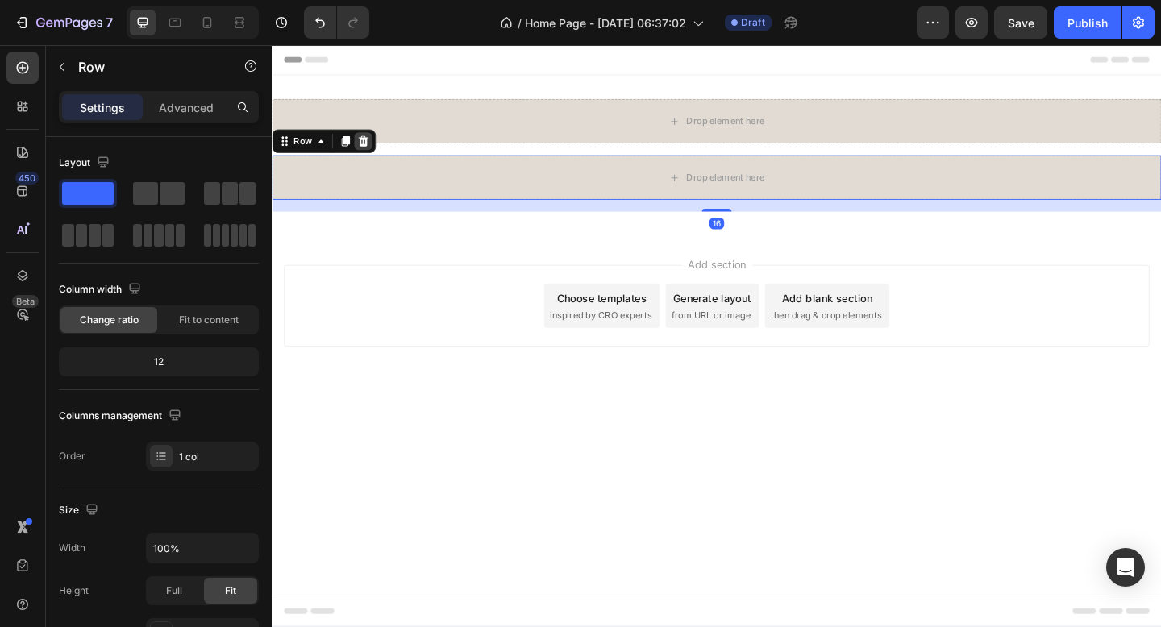
click at [373, 153] on icon at bounding box center [371, 149] width 10 height 11
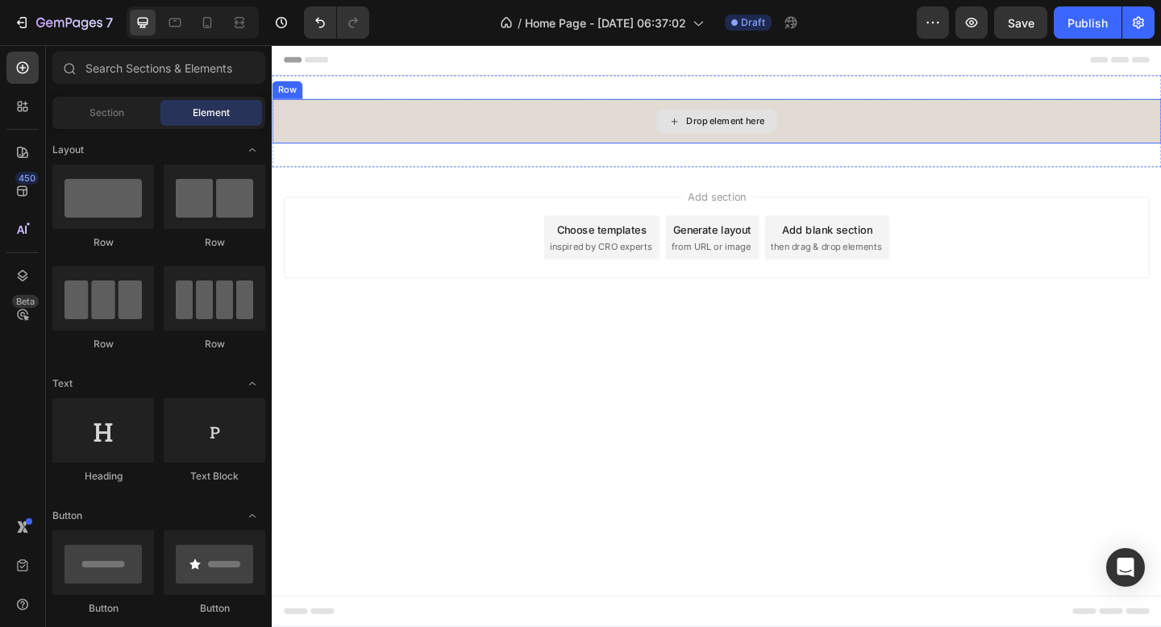
click at [783, 127] on div "Drop element here" at bounding box center [764, 128] width 85 height 13
click at [787, 125] on div "Drop element here" at bounding box center [764, 128] width 85 height 13
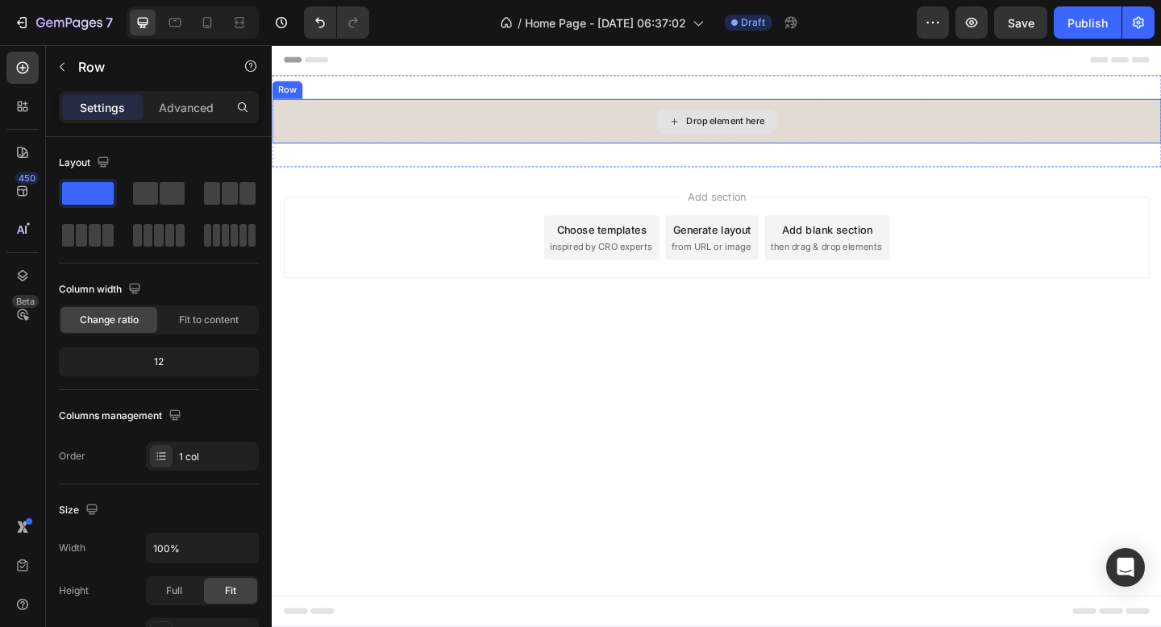
click at [867, 131] on div "Drop element here" at bounding box center [755, 128] width 967 height 48
click at [867, 132] on div "Drop element here" at bounding box center [755, 128] width 967 height 48
click at [633, 128] on div "Drop element here" at bounding box center [755, 128] width 967 height 48
click at [633, 127] on div "Drop element here" at bounding box center [755, 128] width 967 height 48
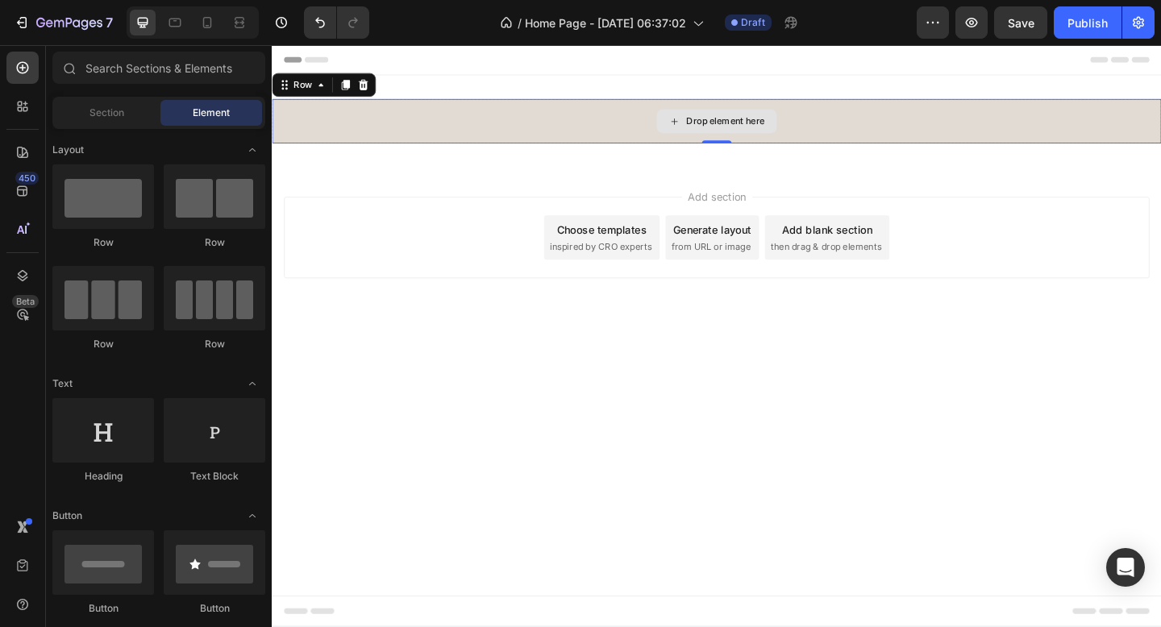
click at [760, 125] on div "Drop element here" at bounding box center [764, 128] width 85 height 13
click at [780, 132] on div "Drop element here" at bounding box center [764, 128] width 85 height 13
click at [1062, 228] on div "Add section Choose templates inspired by CRO experts Generate layout from URL o…" at bounding box center [754, 254] width 941 height 89
click at [829, 130] on div "Drop element here" at bounding box center [755, 128] width 967 height 48
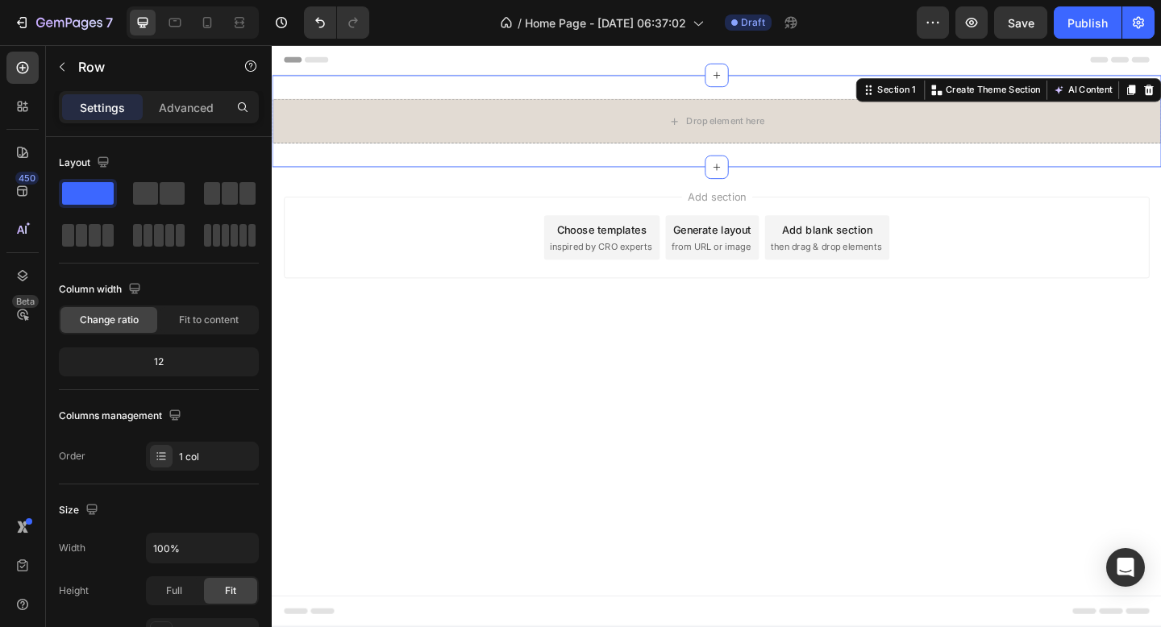
click at [883, 81] on div "Drop element here Row Section 1 You can create reusable sections Create Theme S…" at bounding box center [755, 128] width 967 height 100
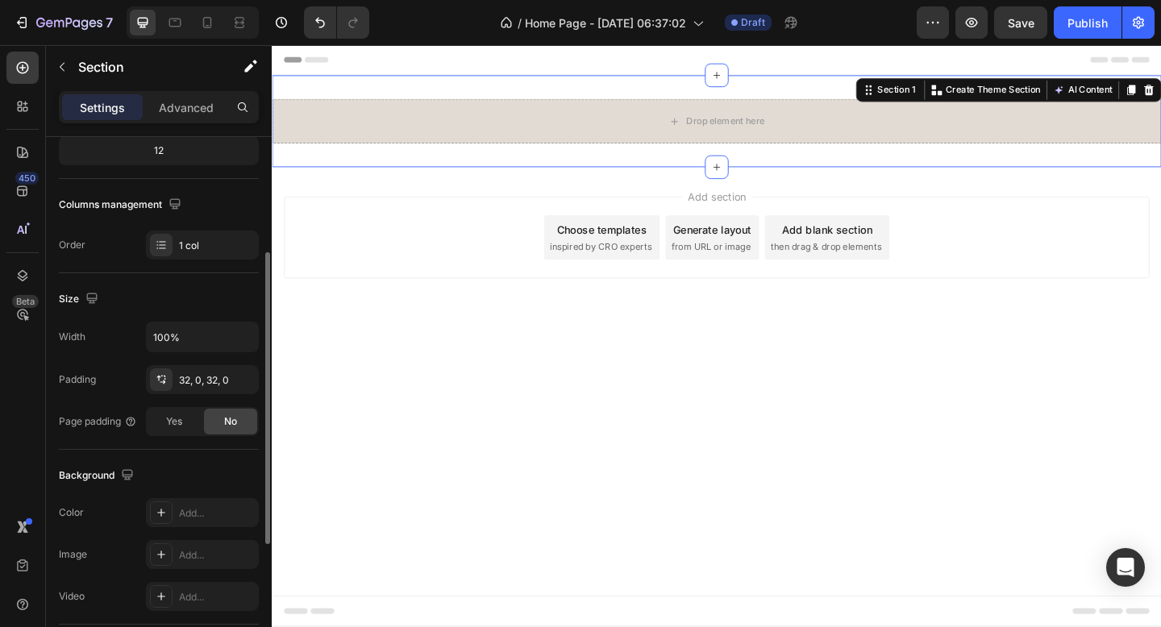
scroll to position [216, 0]
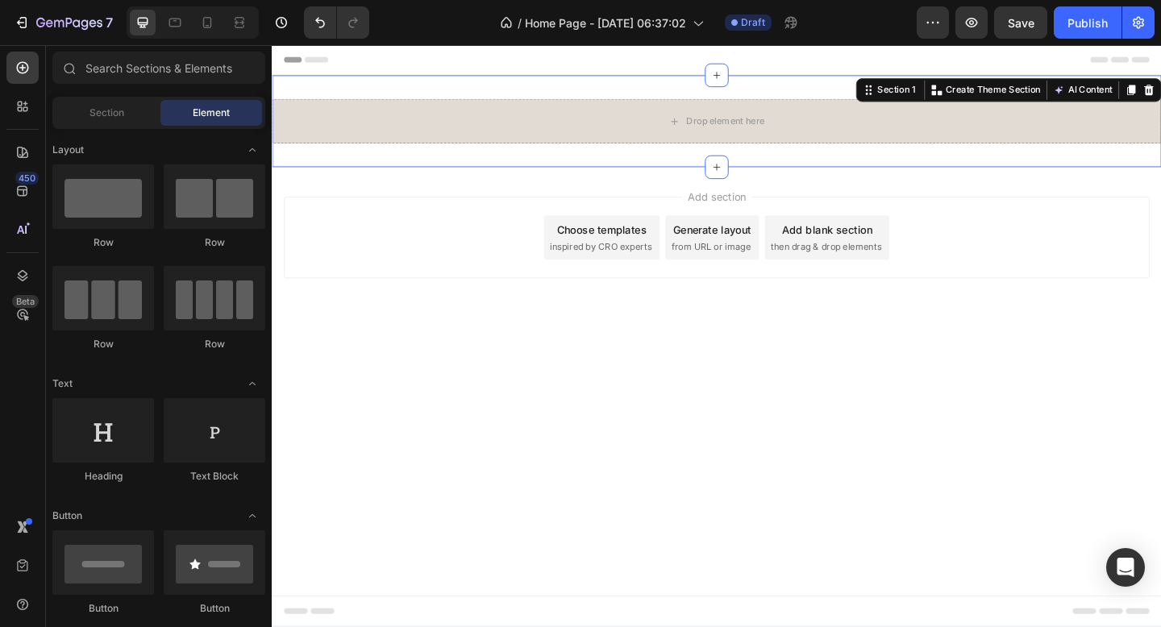
click at [438, 288] on div "Add section Choose templates inspired by CRO experts Generate layout from URL o…" at bounding box center [754, 254] width 941 height 89
click at [526, 93] on div "Drop element here Row Section 1 You can create reusable sections Create Theme S…" at bounding box center [755, 128] width 967 height 100
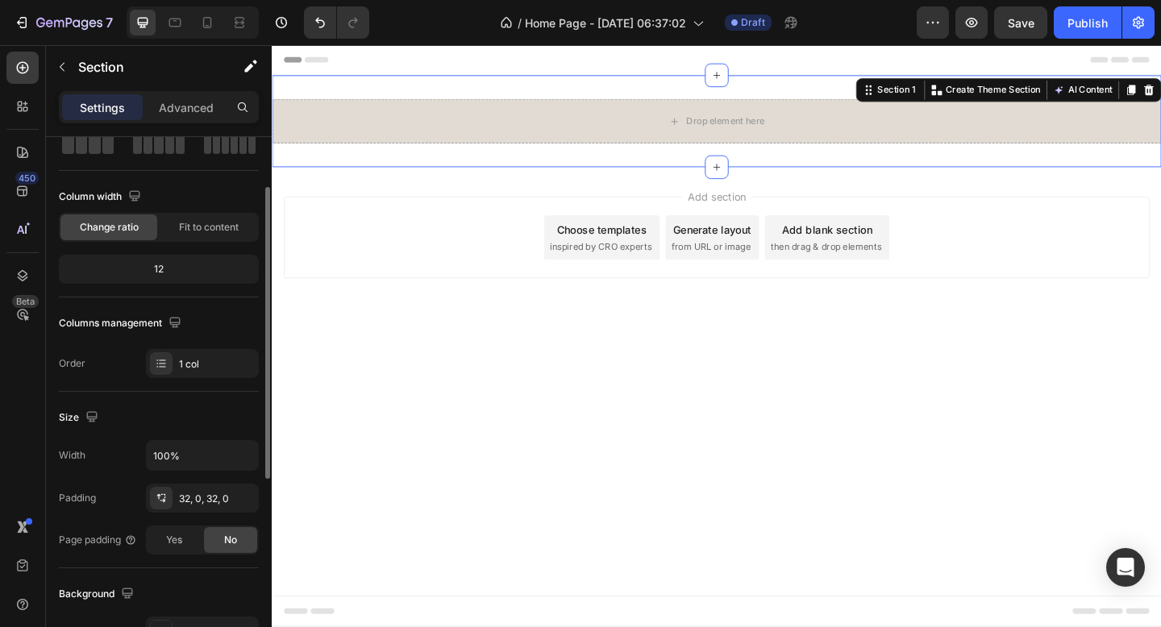
scroll to position [96, 0]
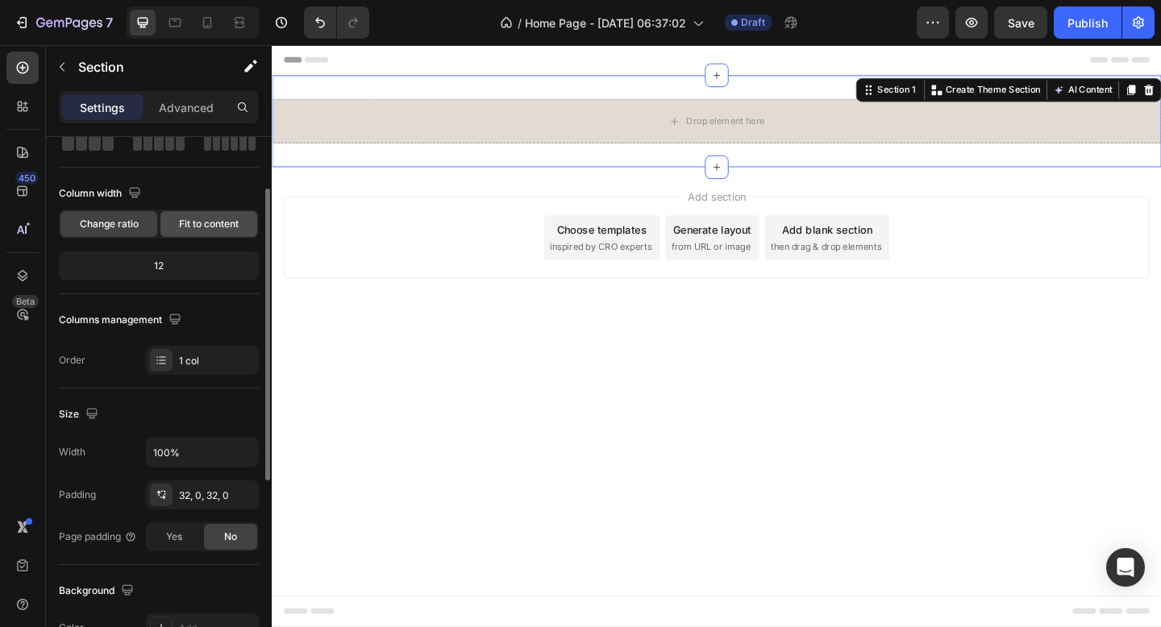
click at [186, 226] on span "Fit to content" at bounding box center [209, 224] width 60 height 15
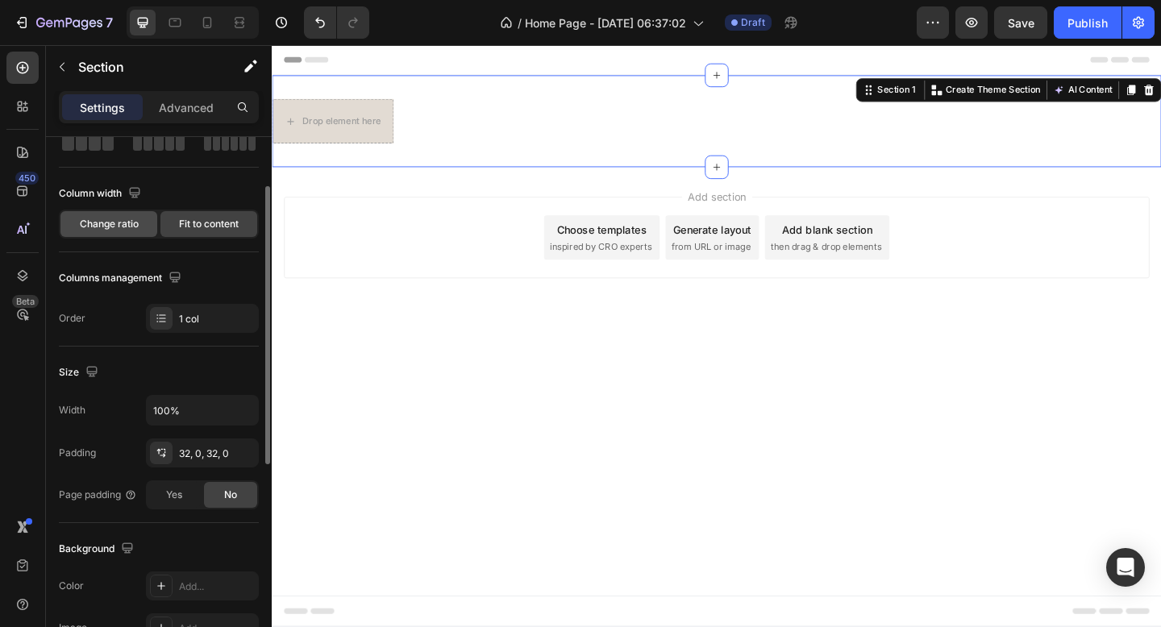
click at [131, 226] on span "Change ratio" at bounding box center [109, 224] width 59 height 15
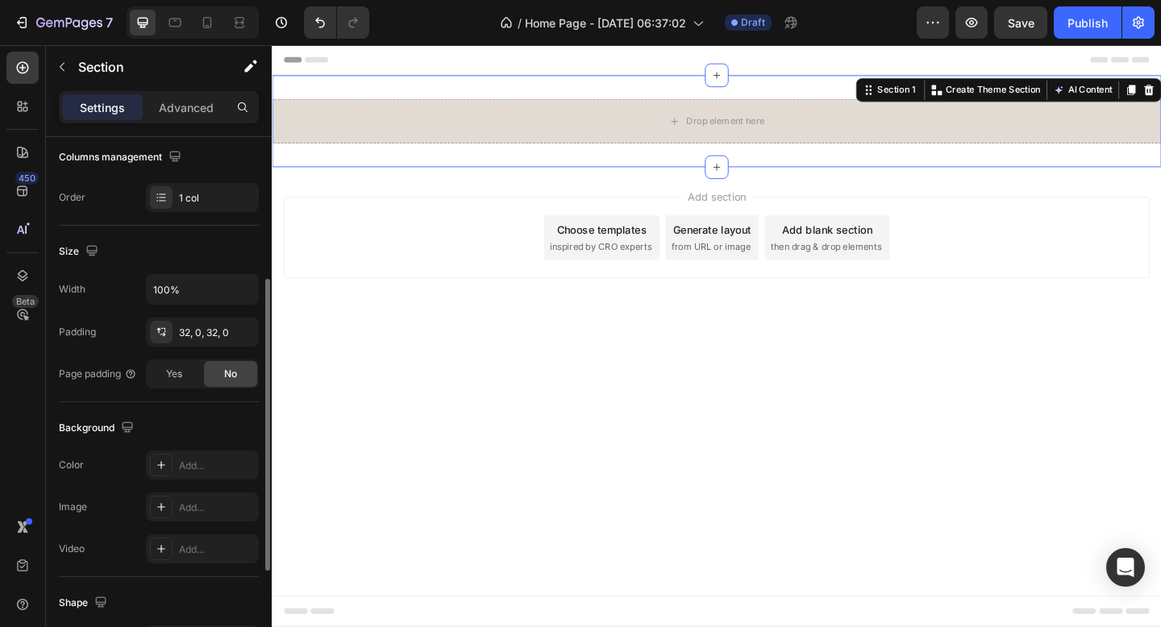
scroll to position [260, 0]
click at [182, 332] on div "32, 0, 32, 0" at bounding box center [202, 332] width 47 height 15
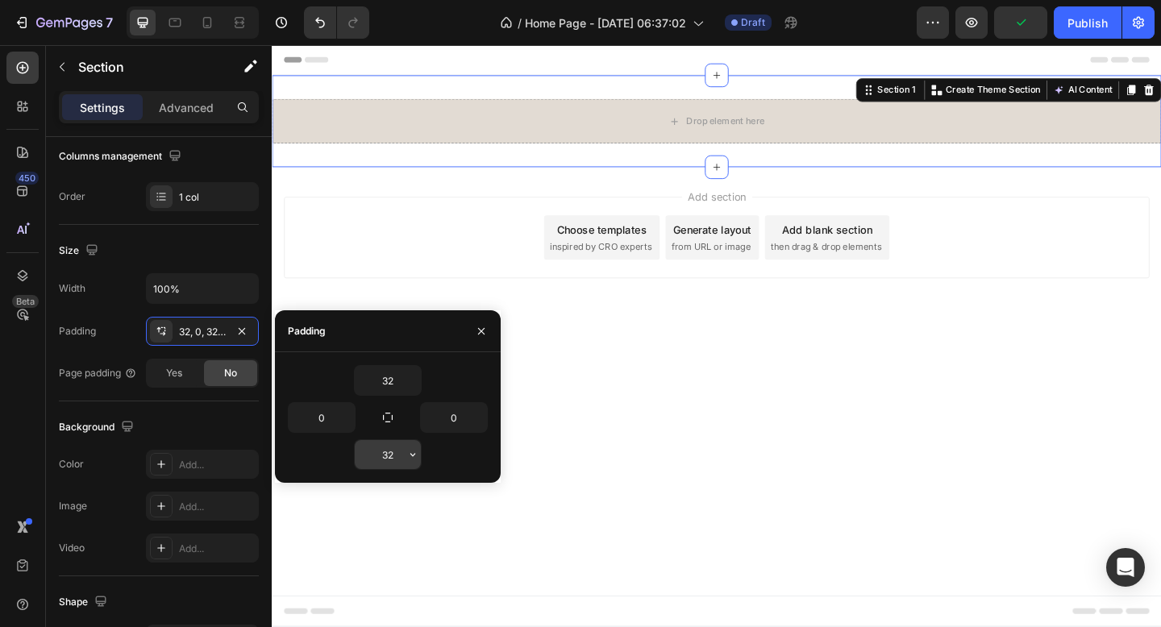
click at [403, 455] on input "32" at bounding box center [388, 454] width 66 height 29
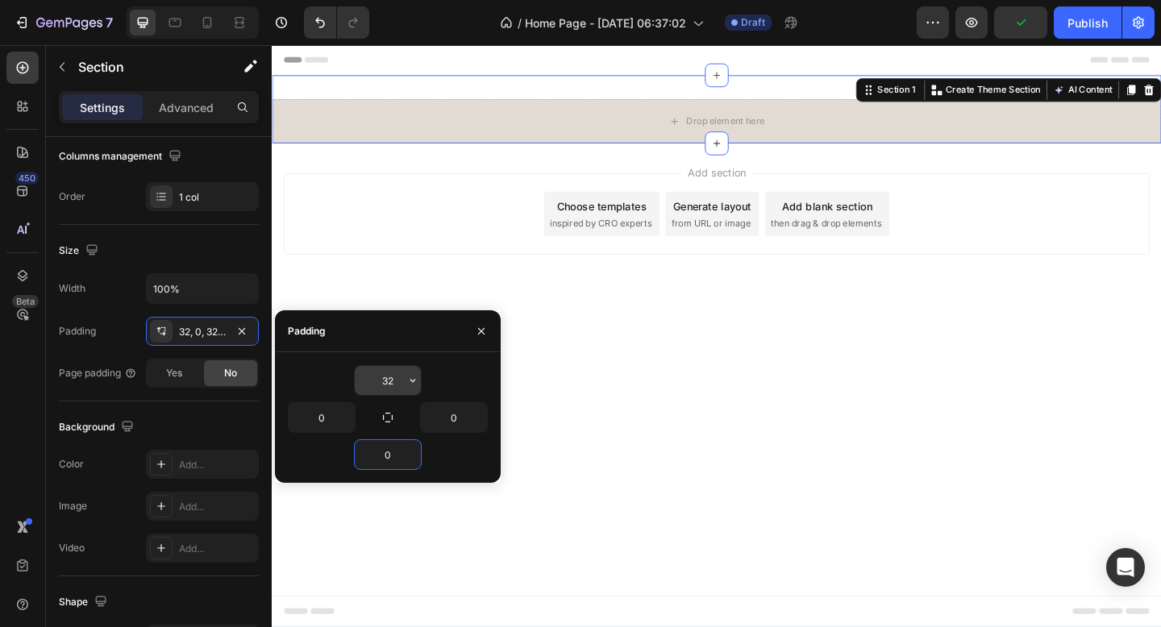
type input "0"
click at [399, 387] on input "32" at bounding box center [388, 380] width 66 height 29
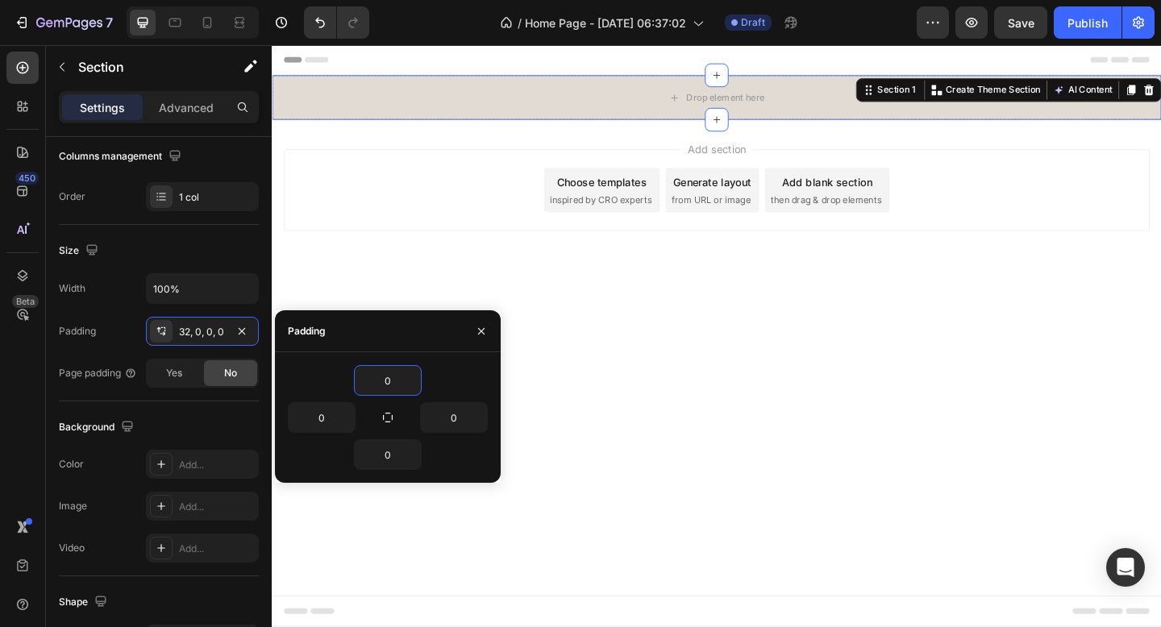
type input "0"
click at [413, 325] on div "Padding" at bounding box center [388, 331] width 226 height 42
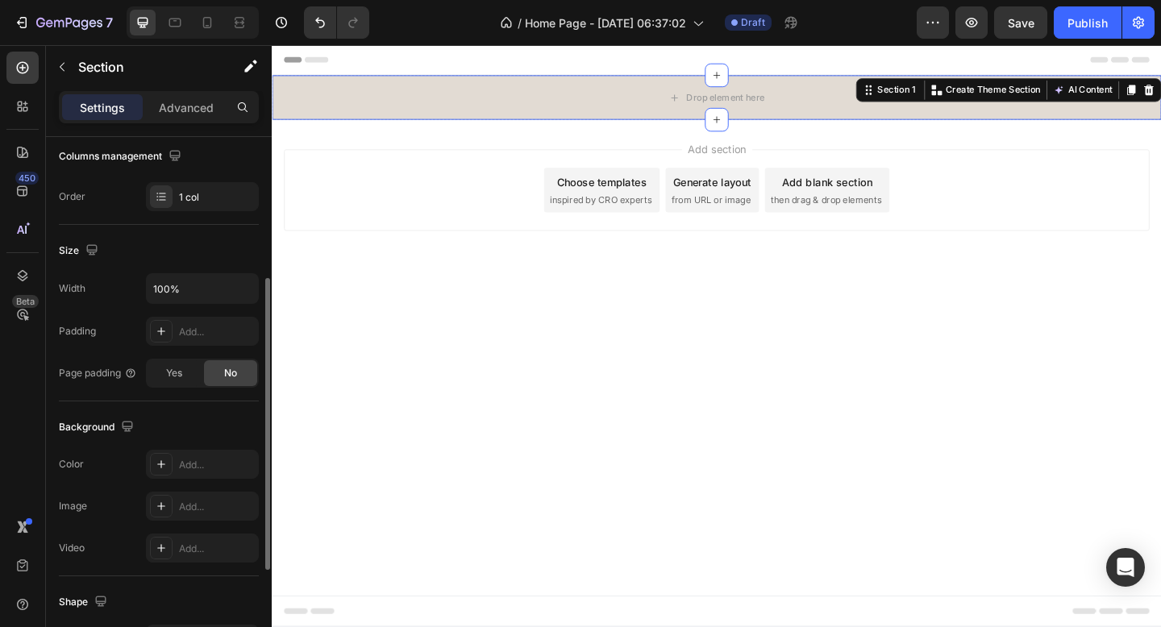
click at [195, 404] on div "Background The changes might be hidden by the video. Color Add... Image Add... …" at bounding box center [159, 488] width 200 height 175
click at [178, 369] on span "Yes" at bounding box center [174, 373] width 16 height 15
click at [229, 380] on span "No" at bounding box center [230, 373] width 13 height 15
click at [200, 375] on div "Yes" at bounding box center [173, 373] width 53 height 26
click at [238, 370] on div "No" at bounding box center [230, 373] width 53 height 26
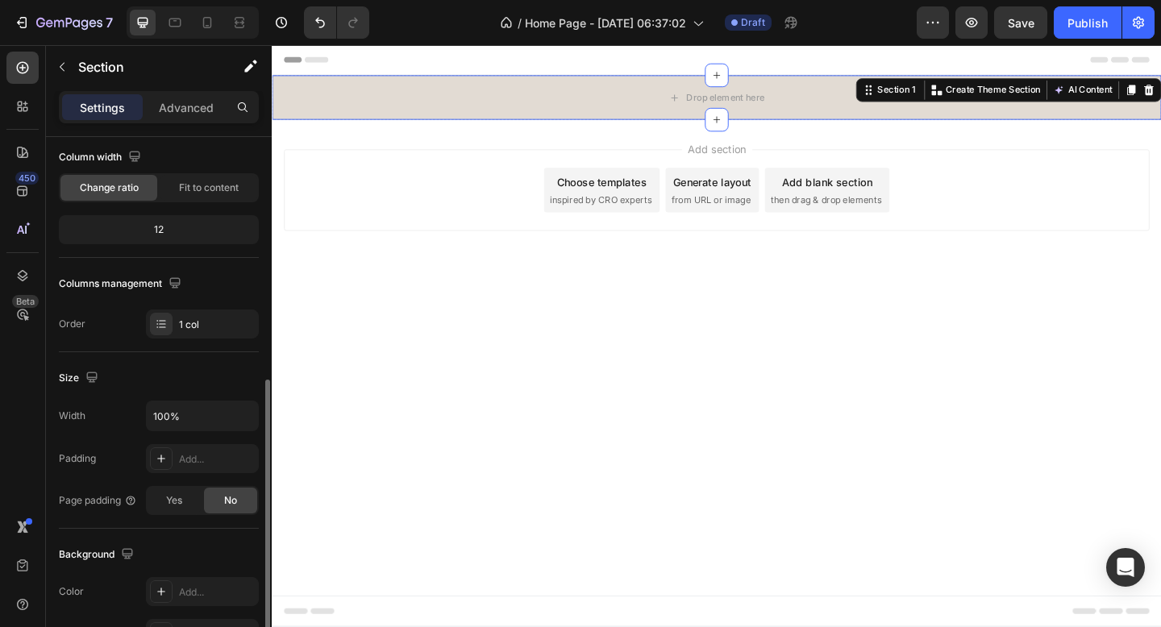
scroll to position [0, 0]
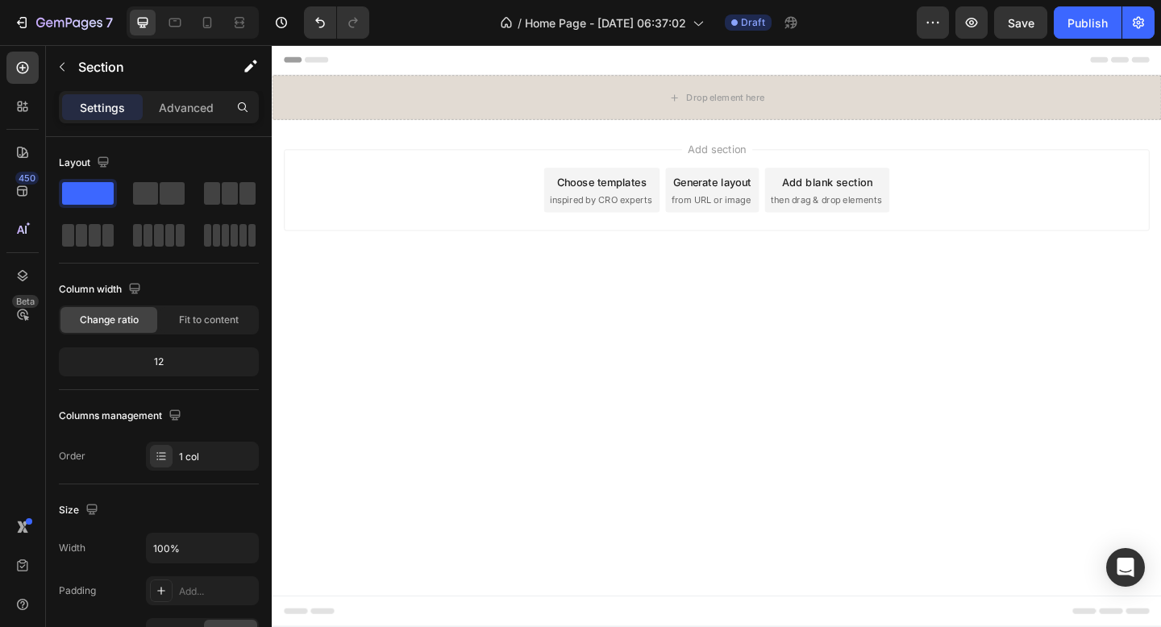
click at [1097, 185] on div "Add section Choose templates inspired by CRO experts Generate layout from URL o…" at bounding box center [754, 203] width 941 height 89
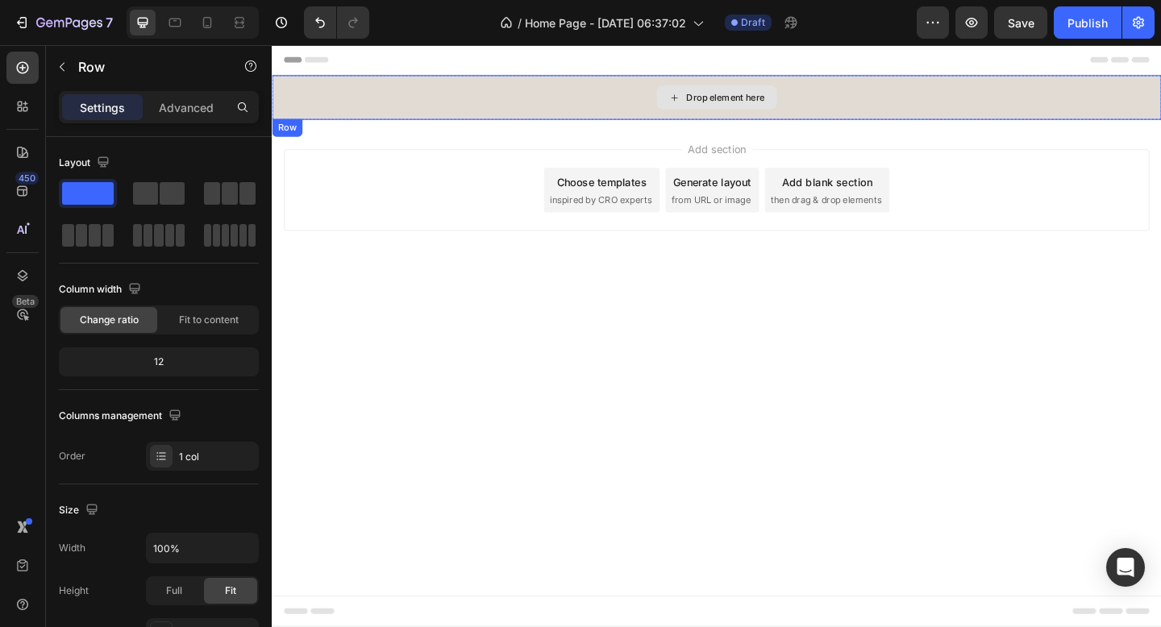
click at [601, 102] on div "Drop element here" at bounding box center [755, 102] width 967 height 48
click at [181, 99] on p "Advanced" at bounding box center [186, 107] width 55 height 17
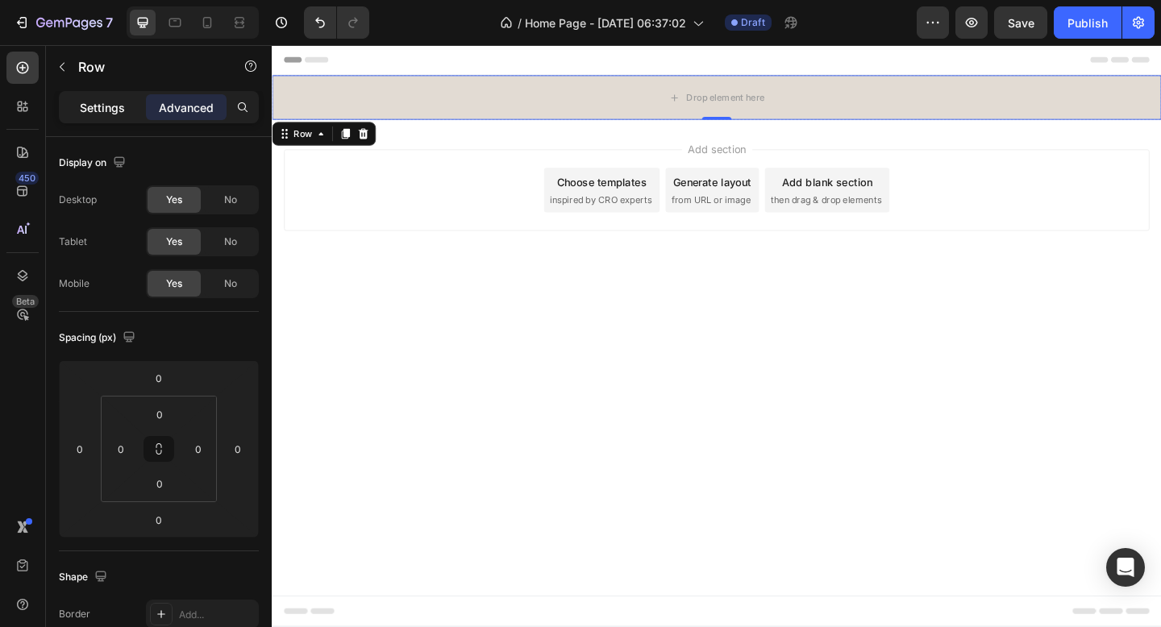
click at [111, 110] on p "Settings" at bounding box center [102, 107] width 45 height 17
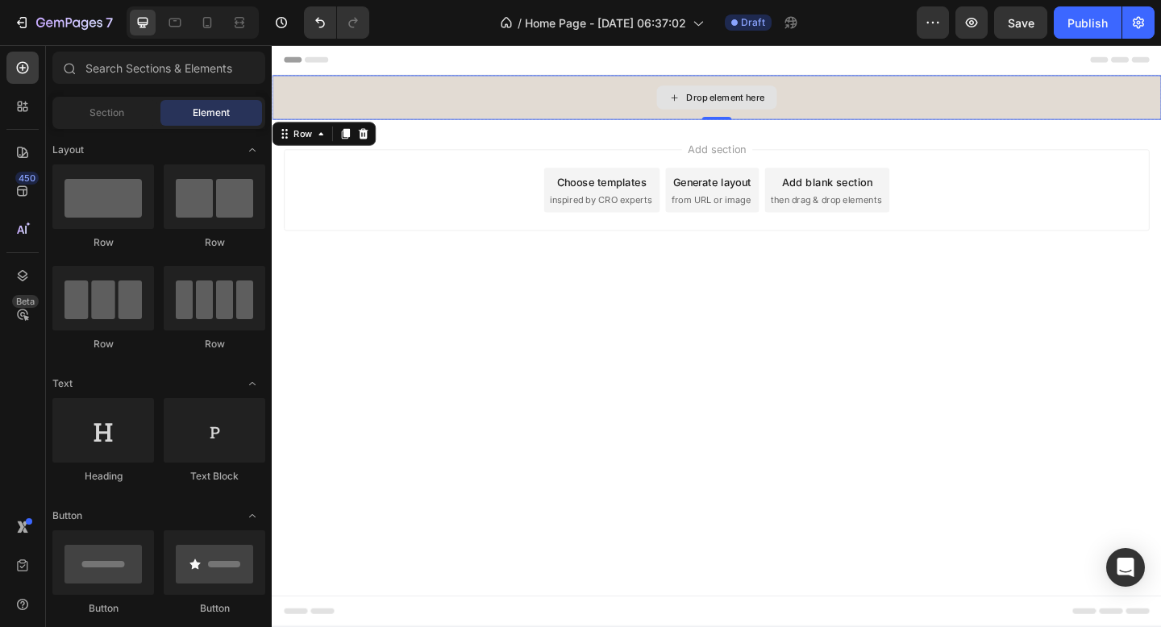
click at [795, 97] on div "Drop element here" at bounding box center [764, 102] width 85 height 13
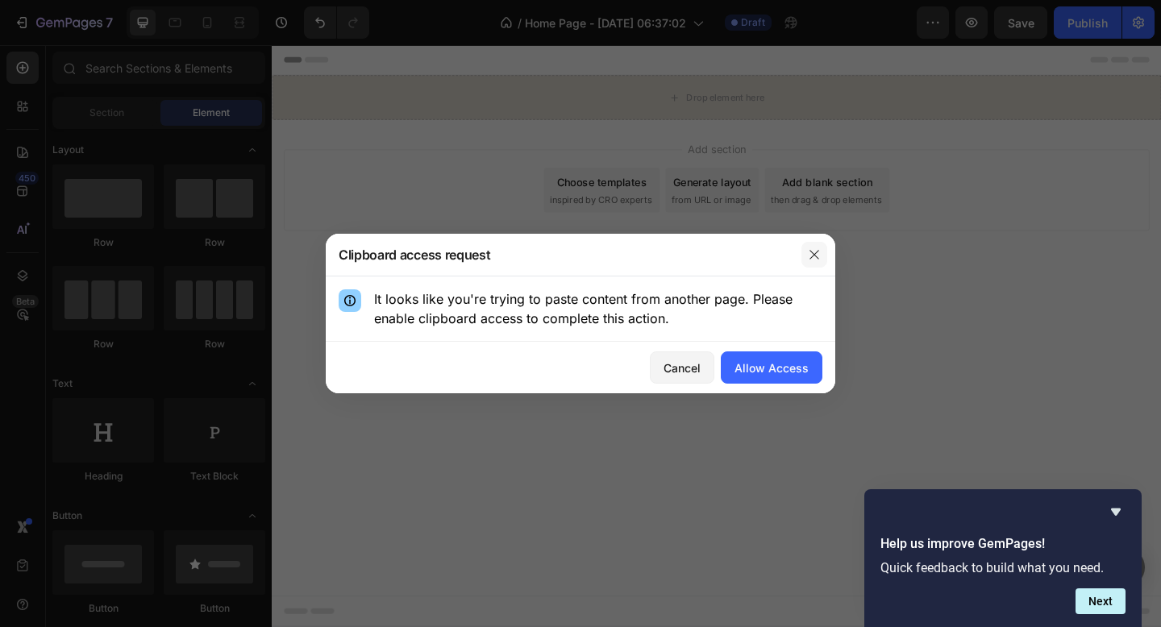
click at [815, 254] on icon "button" at bounding box center [814, 254] width 13 height 13
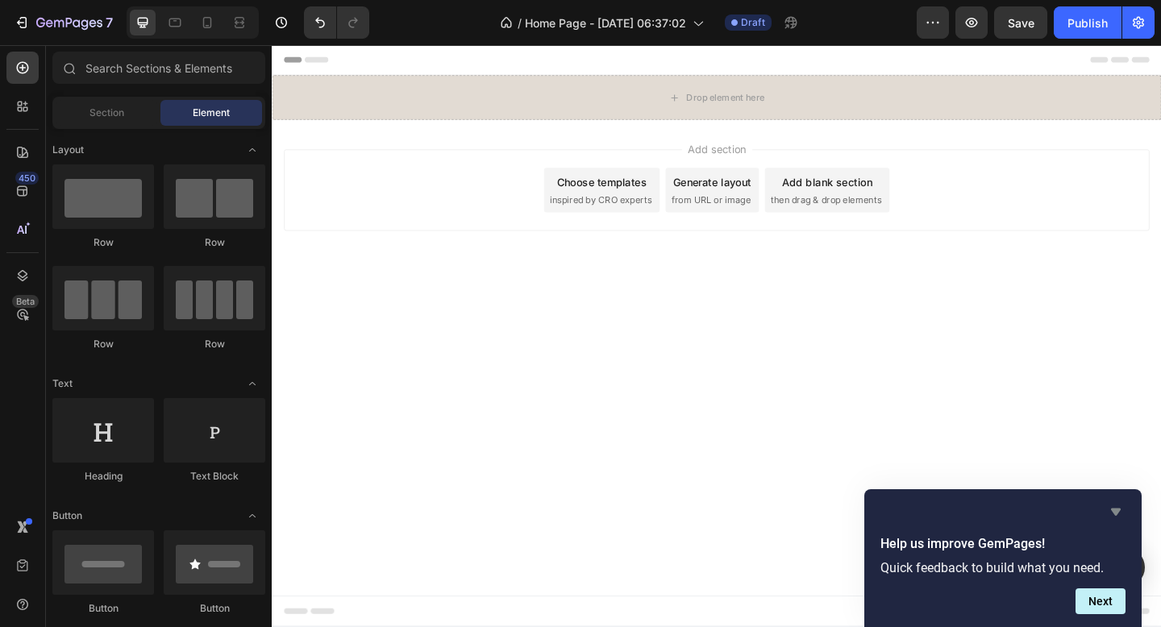
click at [1110, 508] on icon "Hide survey" at bounding box center [1115, 511] width 19 height 19
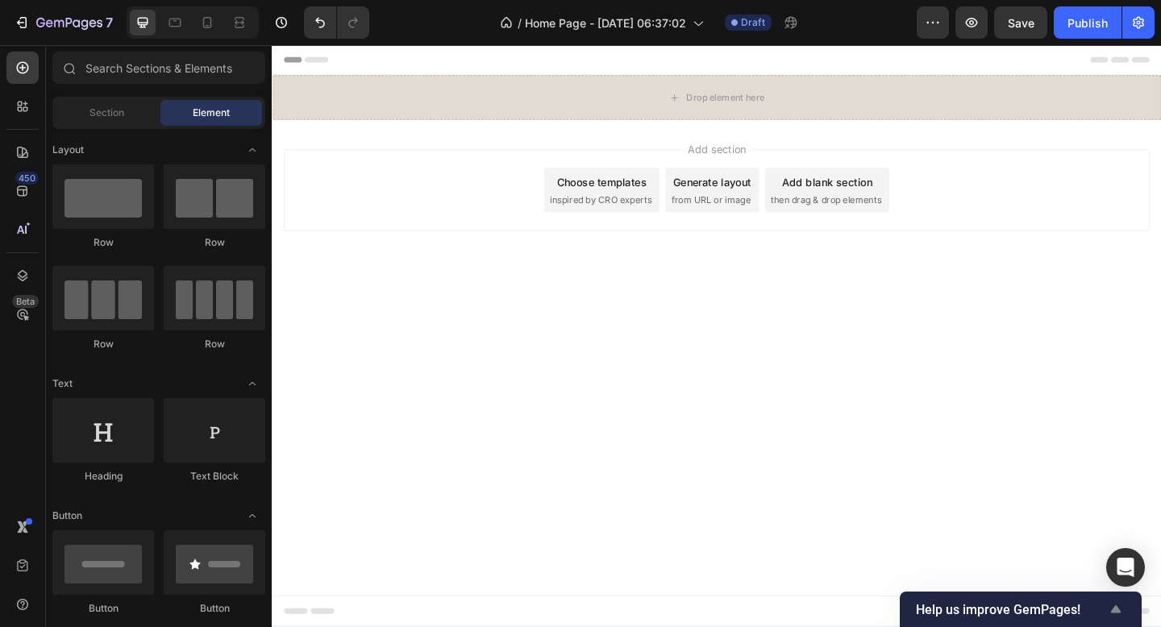
click at [1110, 614] on icon "Show survey - Help us improve GemPages!" at bounding box center [1115, 609] width 19 height 19
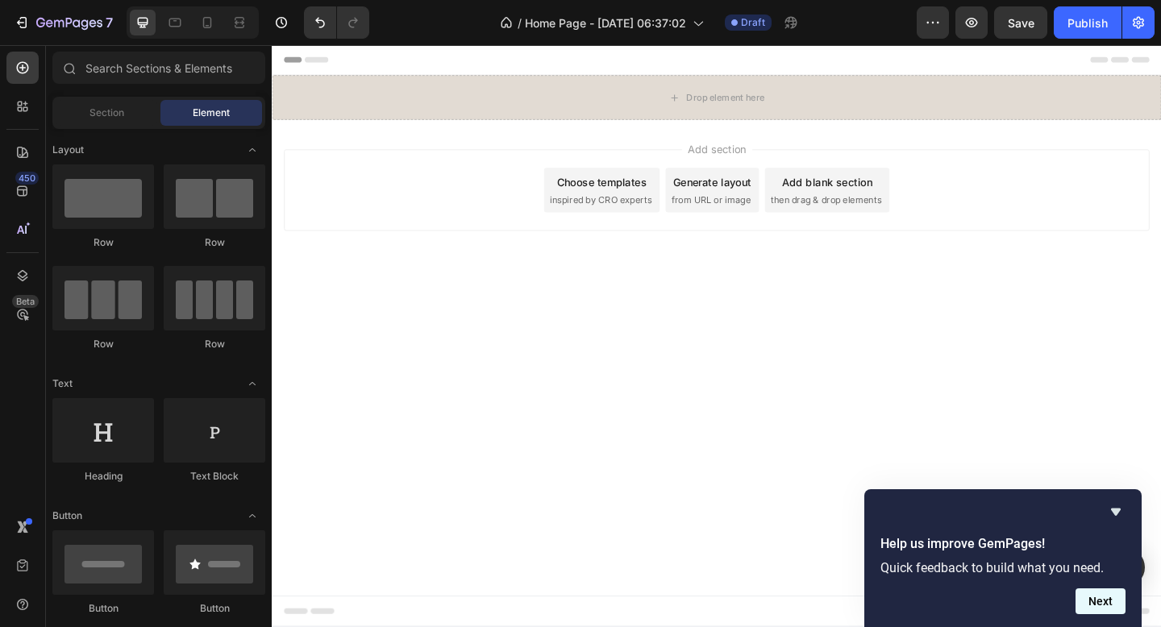
click at [1109, 600] on button "Next" at bounding box center [1100, 601] width 50 height 26
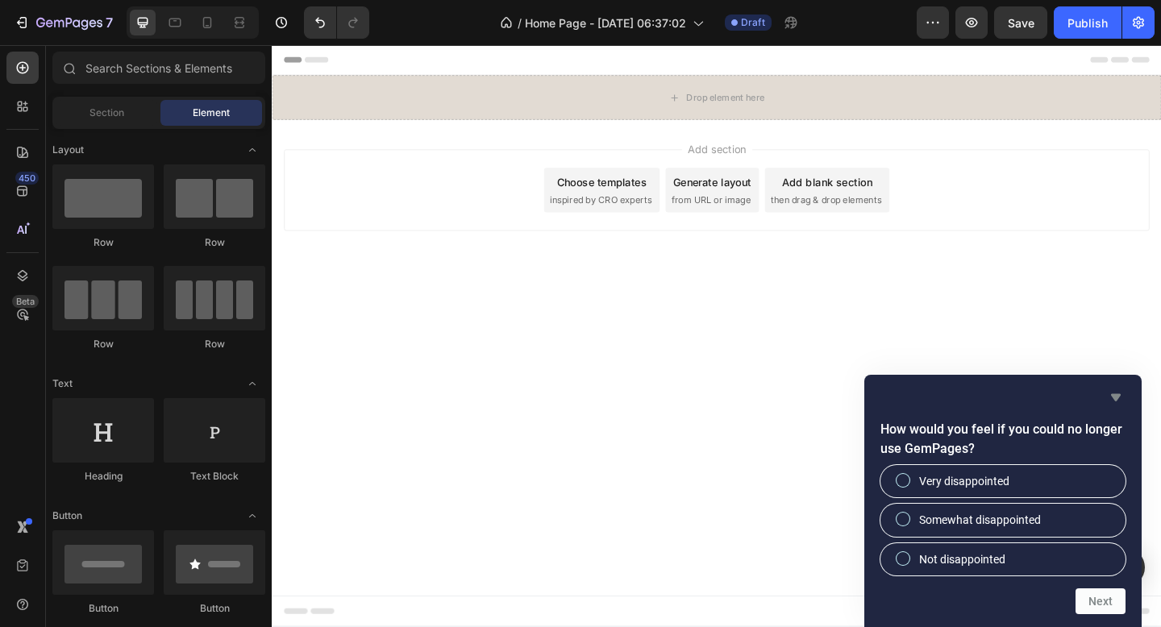
click at [1116, 397] on icon "Hide survey" at bounding box center [1116, 397] width 10 height 7
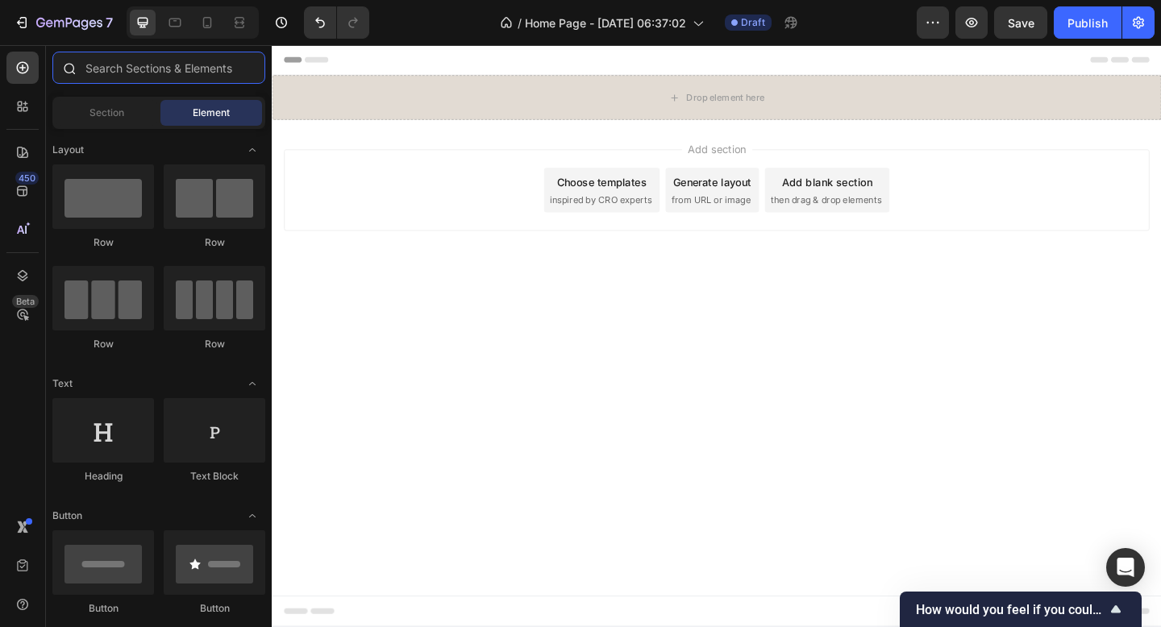
click at [177, 69] on input "text" at bounding box center [158, 68] width 213 height 32
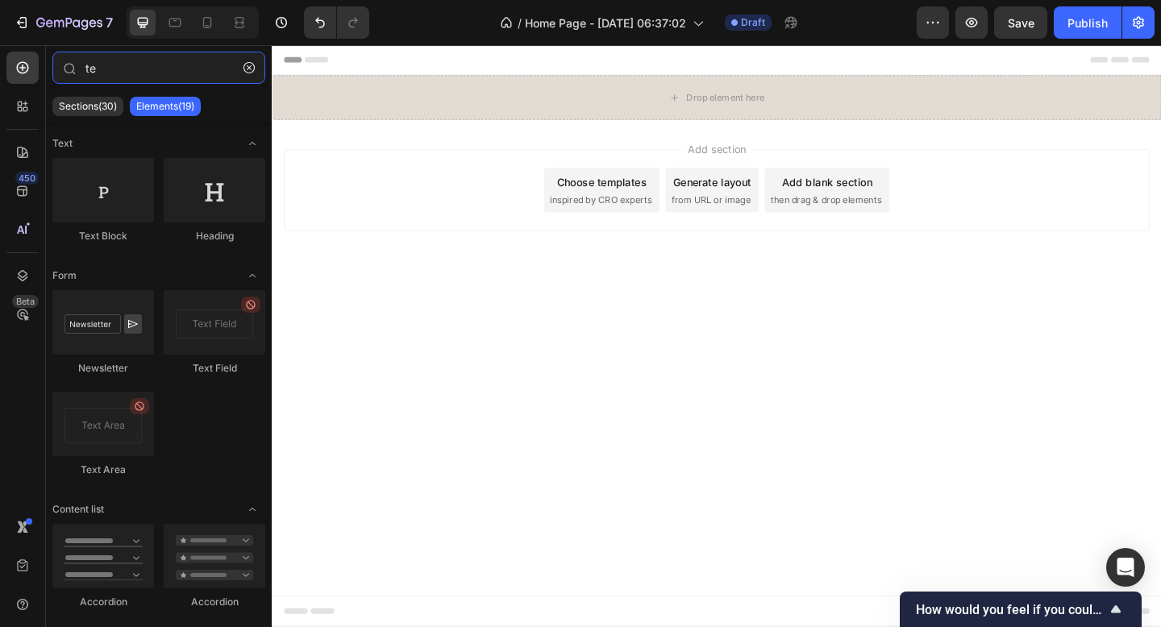
type input "t"
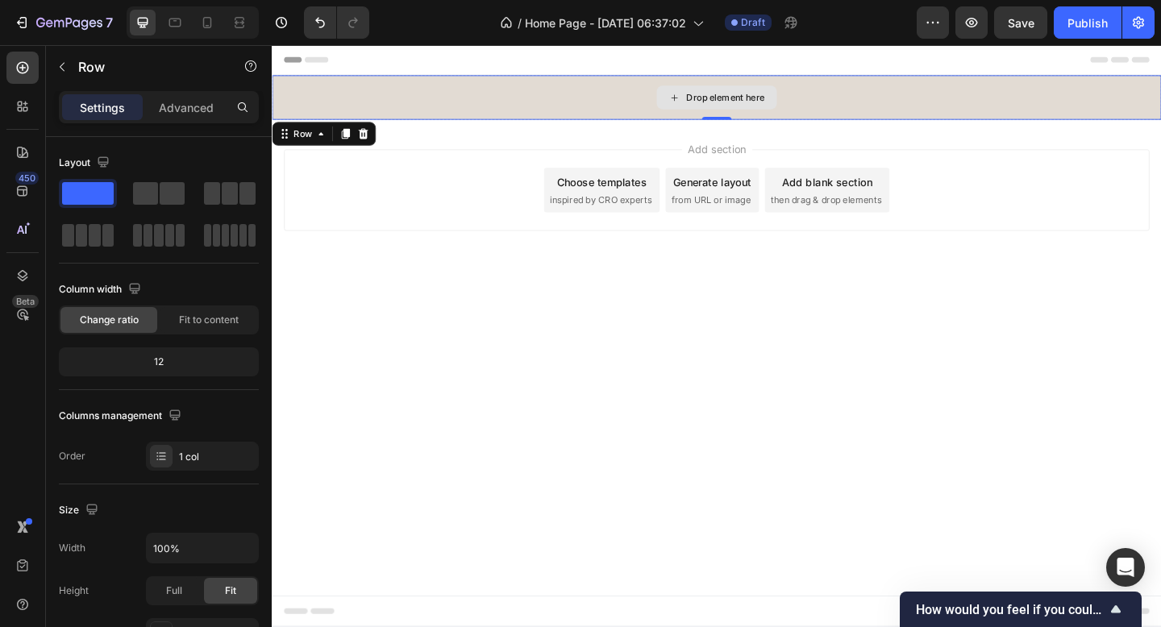
click at [516, 100] on div "Drop element here" at bounding box center [755, 102] width 967 height 48
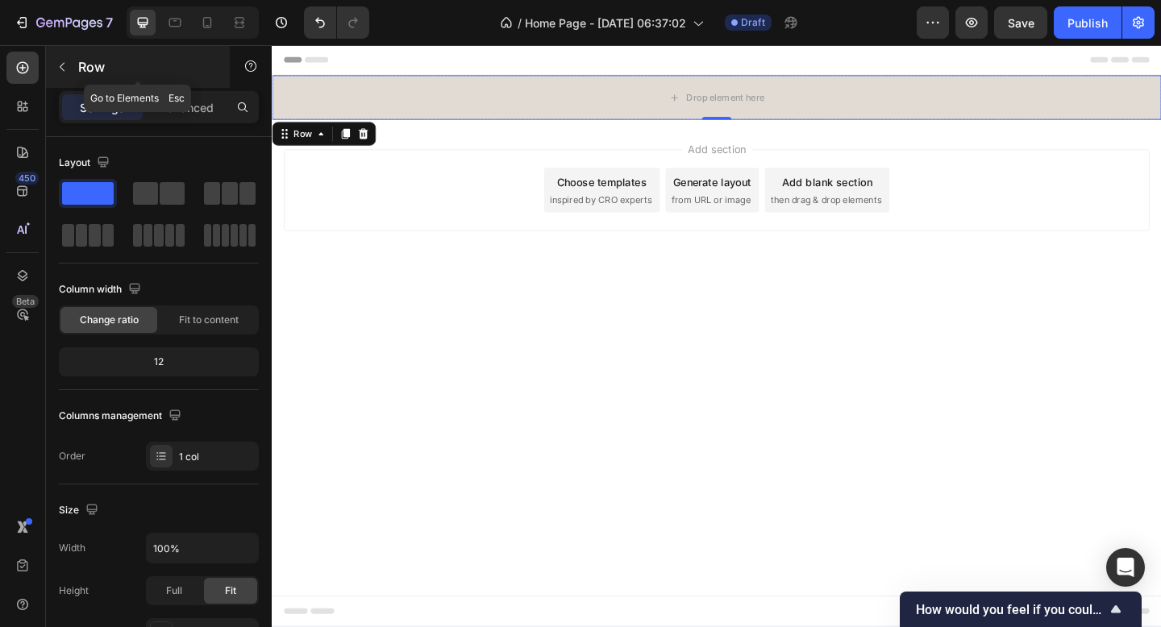
click at [68, 64] on icon "button" at bounding box center [62, 66] width 13 height 13
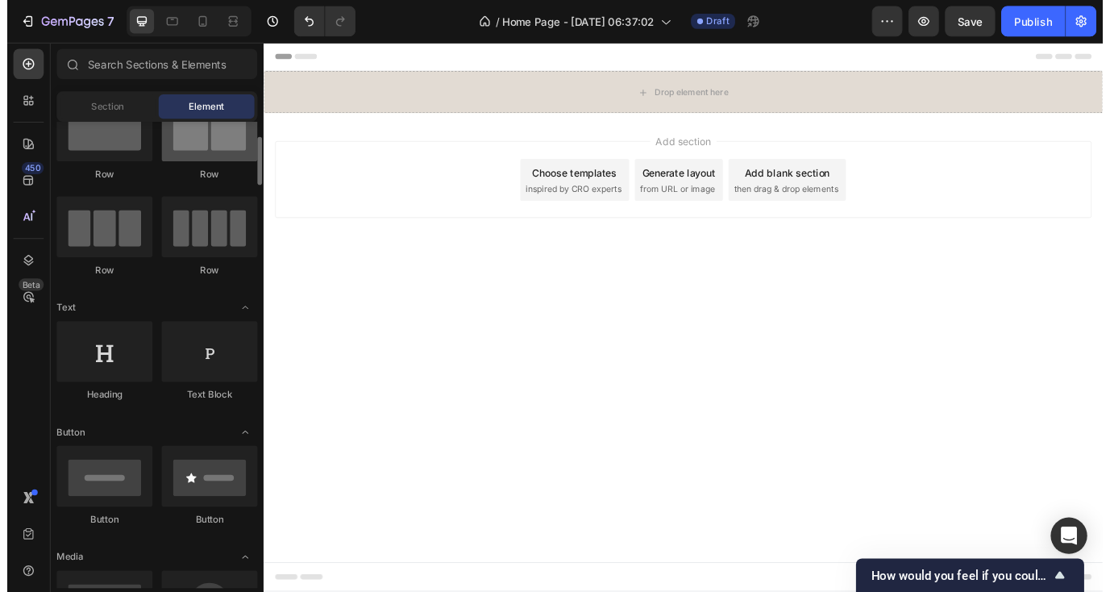
scroll to position [68, 0]
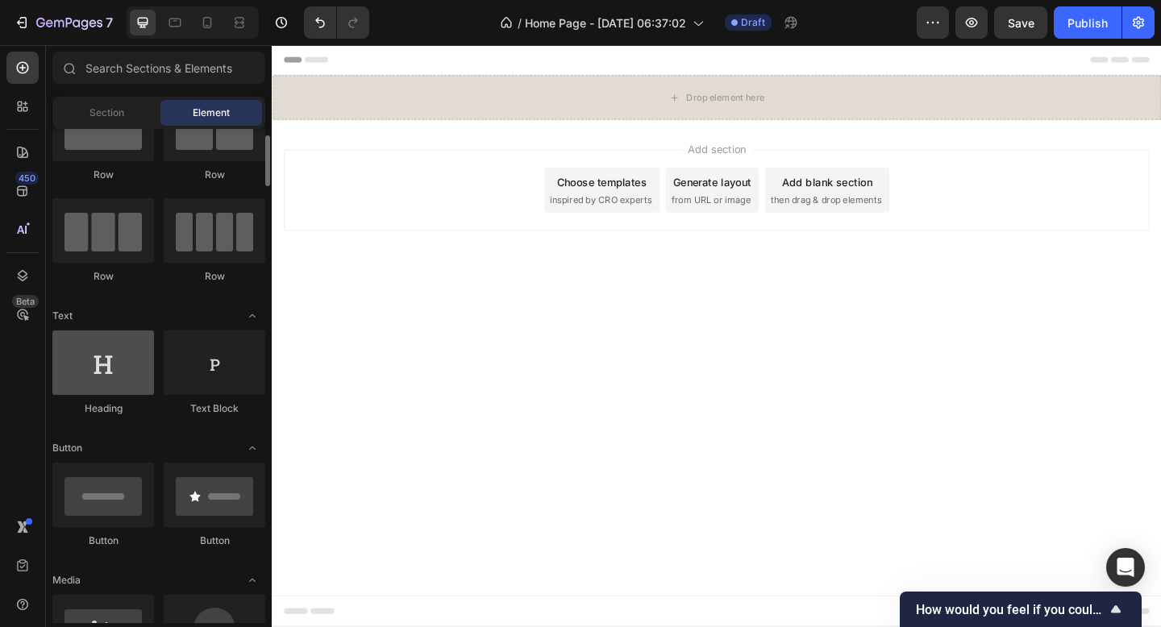
click at [109, 364] on div at bounding box center [103, 362] width 102 height 64
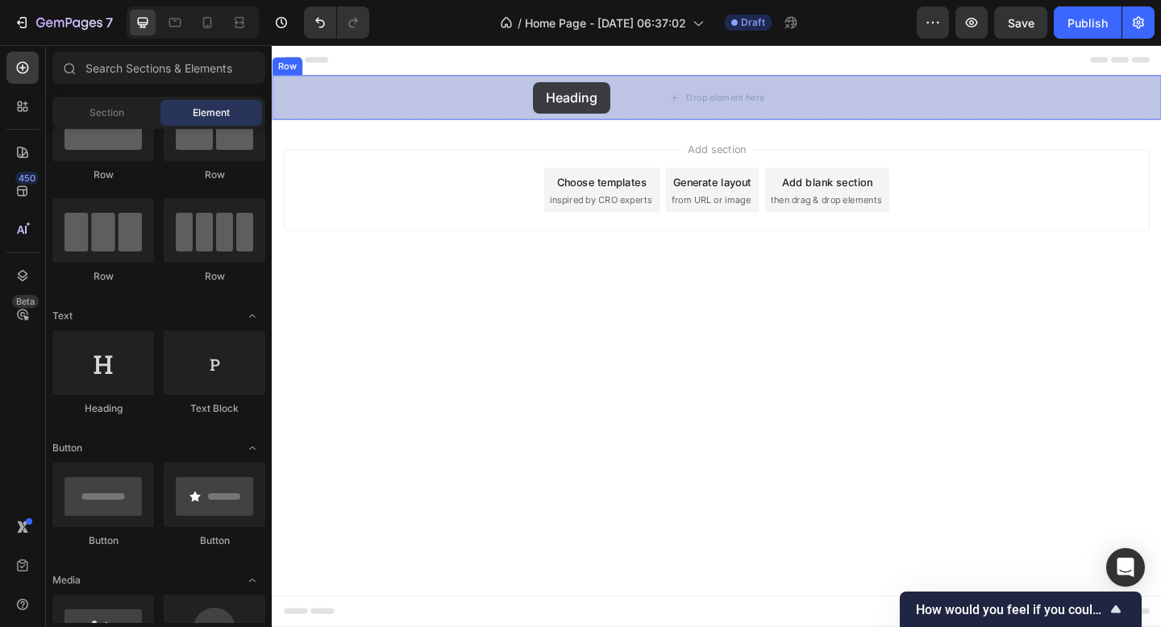
drag, startPoint x: 392, startPoint y: 401, endPoint x: 554, endPoint y: 82, distance: 357.9
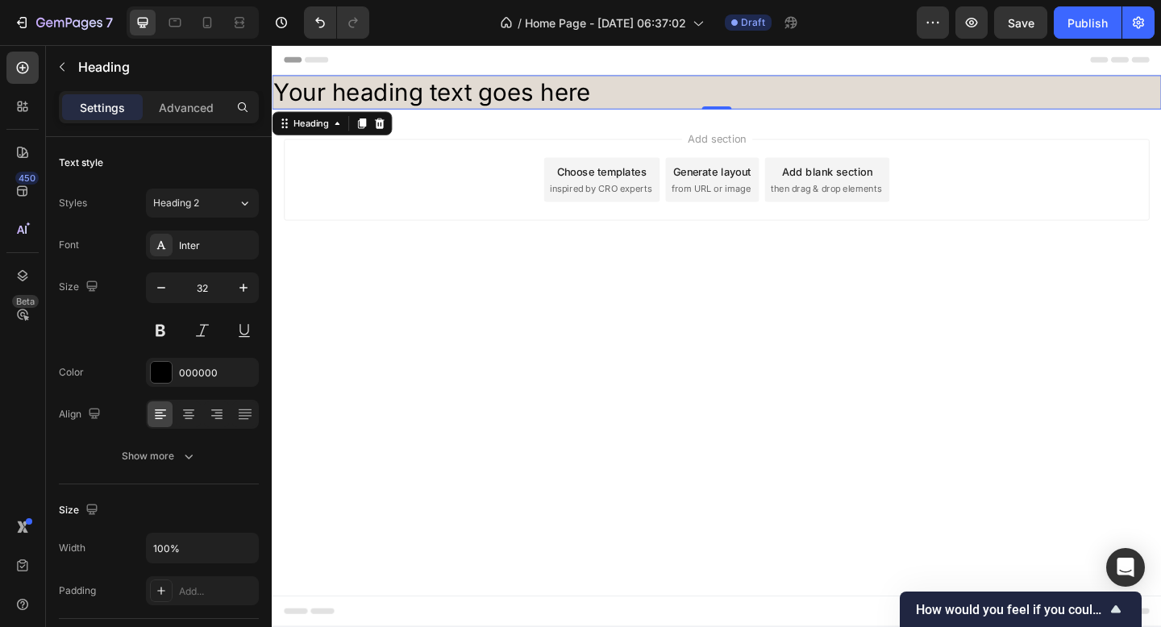
click at [596, 95] on h2 "Your heading text goes here" at bounding box center [755, 96] width 967 height 37
click at [596, 95] on p "Your heading text goes here" at bounding box center [755, 97] width 964 height 34
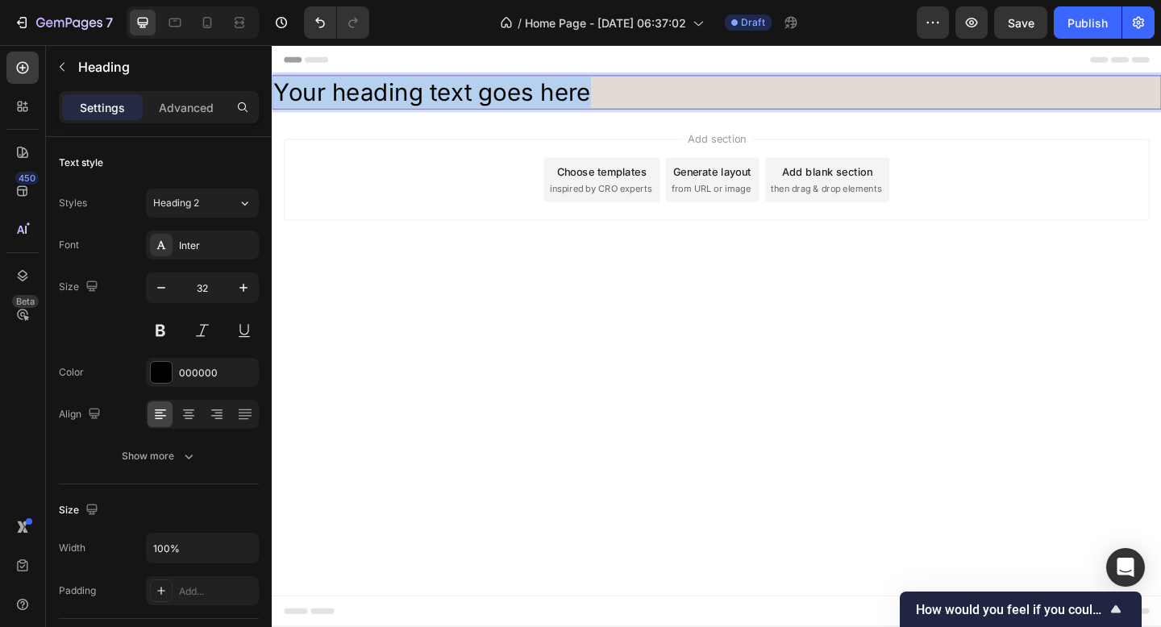
click at [596, 95] on p "Your heading text goes here" at bounding box center [755, 97] width 964 height 34
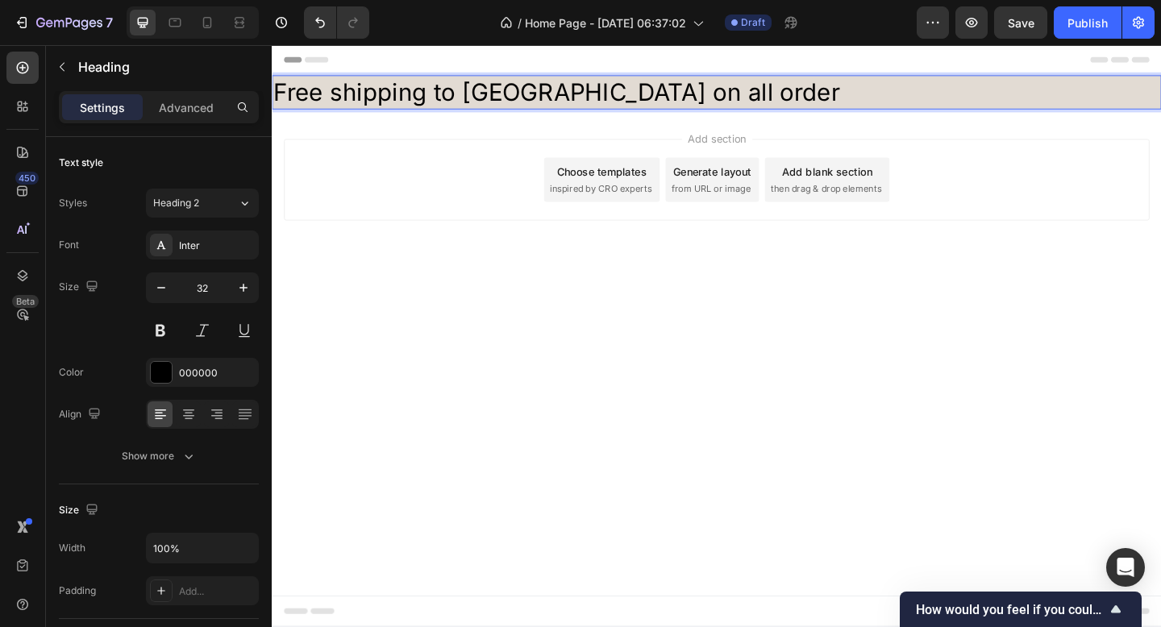
click at [457, 236] on div "Add section Choose templates inspired by CRO experts Generate layout from URL o…" at bounding box center [755, 214] width 967 height 198
click at [454, 213] on div "Add section Choose templates inspired by CRO experts Generate layout from URL o…" at bounding box center [754, 191] width 941 height 89
click at [579, 95] on p "Free shipping to [GEOGRAPHIC_DATA] on all order" at bounding box center [755, 97] width 964 height 34
click at [509, 54] on div "Header" at bounding box center [754, 61] width 941 height 32
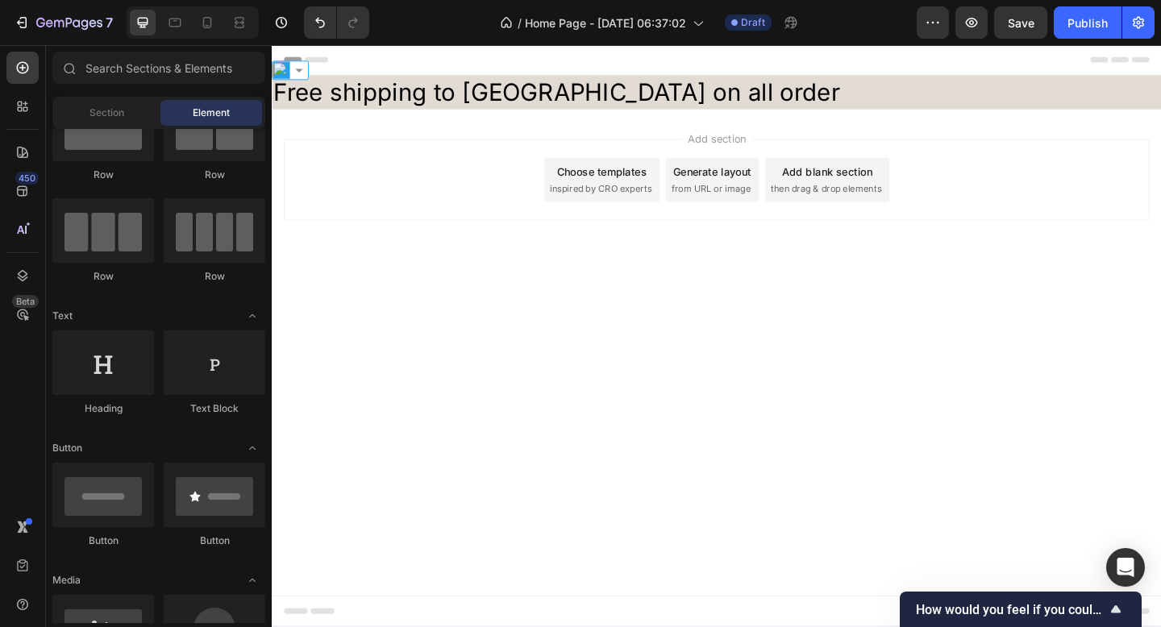
click at [687, 102] on p "Free shipping to [GEOGRAPHIC_DATA] on all order" at bounding box center [755, 97] width 964 height 34
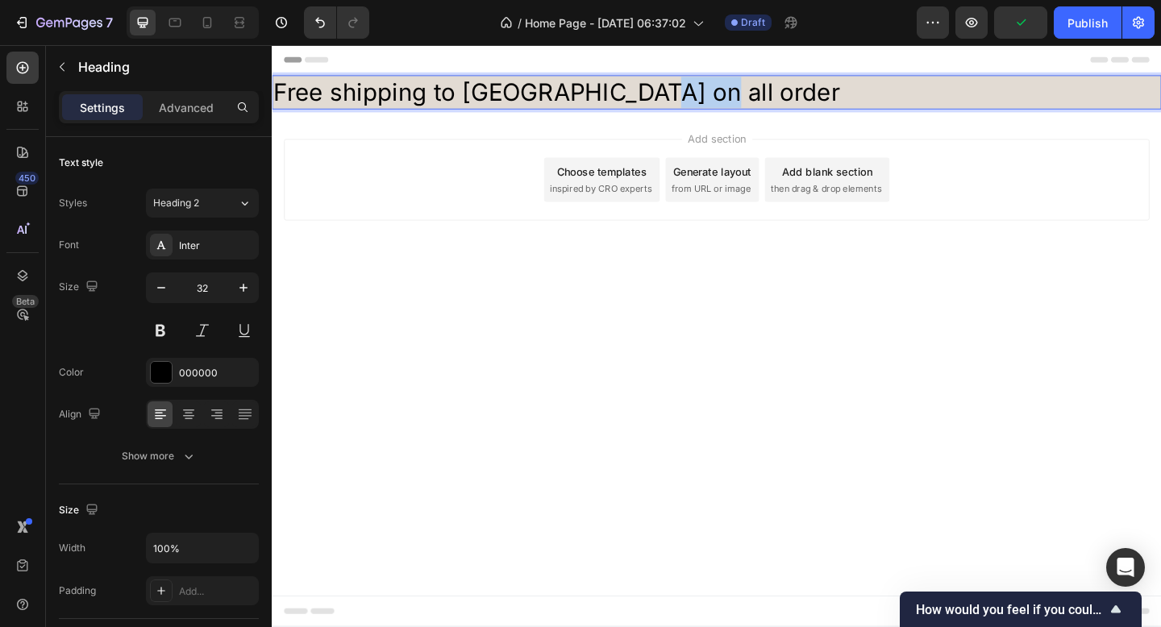
click at [680, 99] on p "Free shipping to [GEOGRAPHIC_DATA] on all order" at bounding box center [755, 97] width 964 height 34
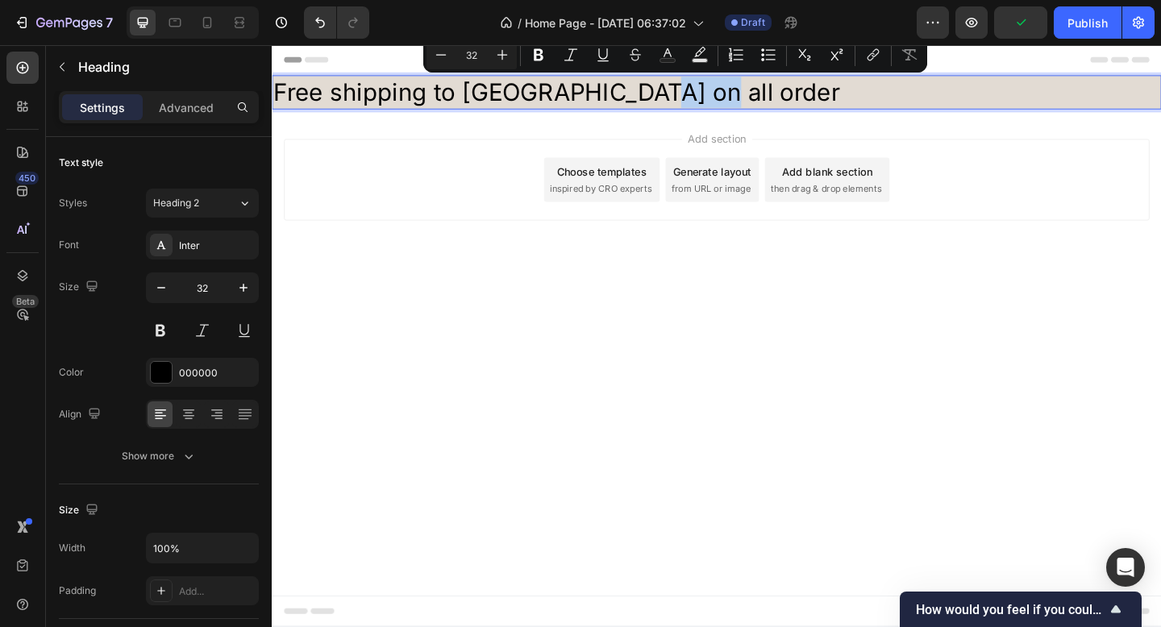
click at [686, 91] on p "Free shipping to [GEOGRAPHIC_DATA] on all order" at bounding box center [755, 97] width 964 height 34
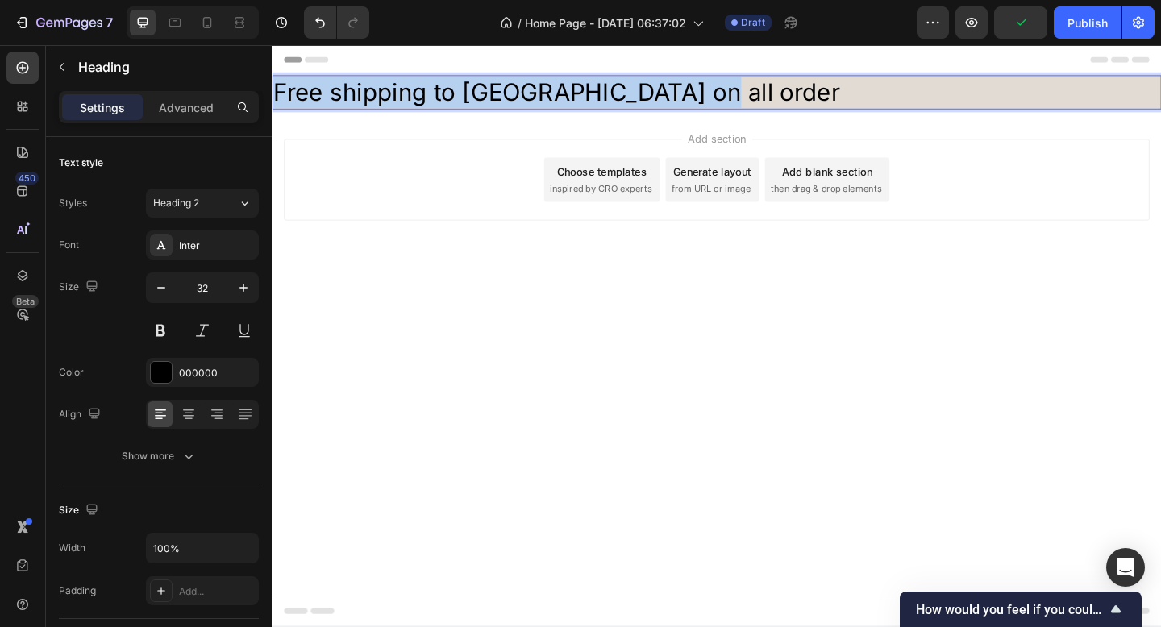
click at [686, 91] on p "Free shipping to [GEOGRAPHIC_DATA] on all order" at bounding box center [755, 97] width 964 height 34
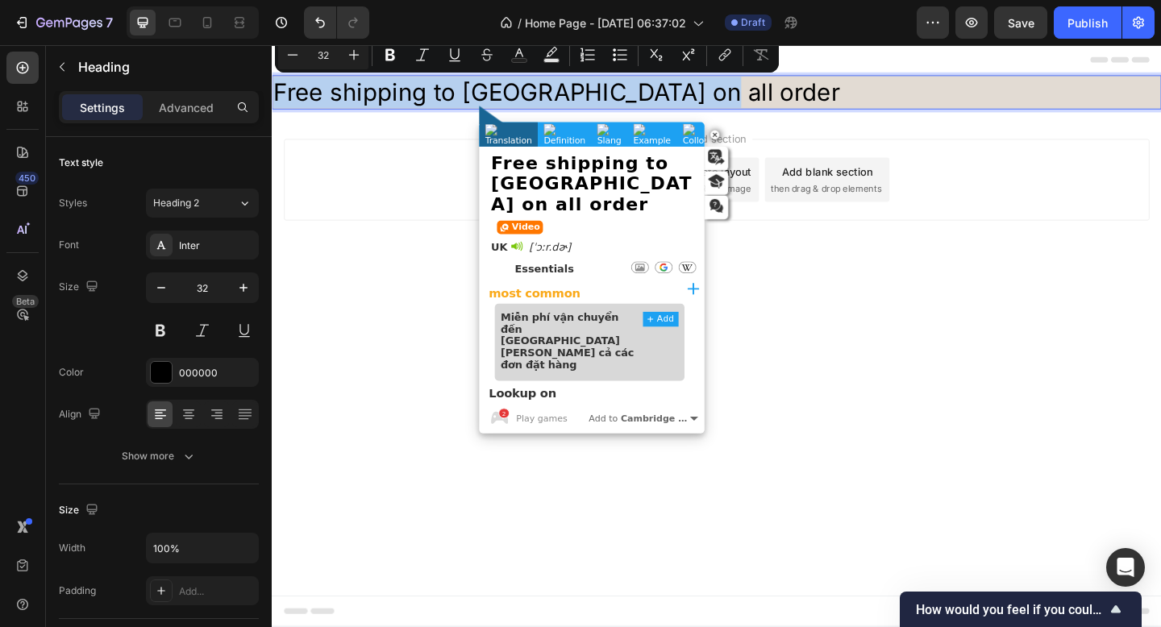
click at [352, 219] on div "Add section Choose templates inspired by CRO experts Generate layout from URL o…" at bounding box center [754, 191] width 941 height 89
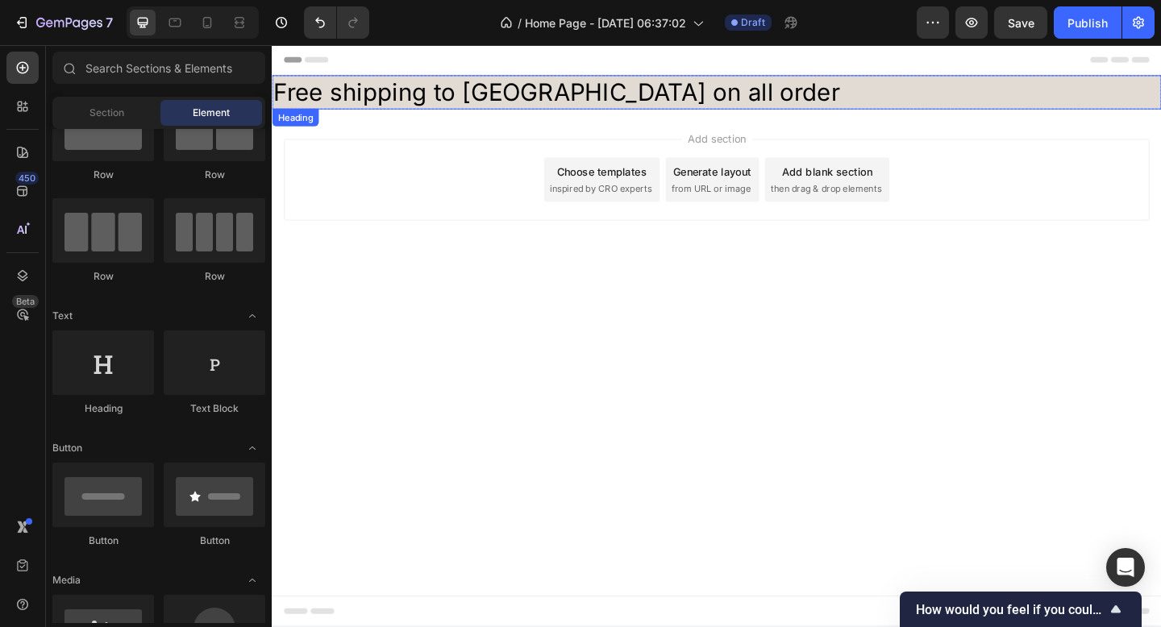
click at [464, 104] on p "Free shipping to [GEOGRAPHIC_DATA] on all order" at bounding box center [755, 97] width 964 height 34
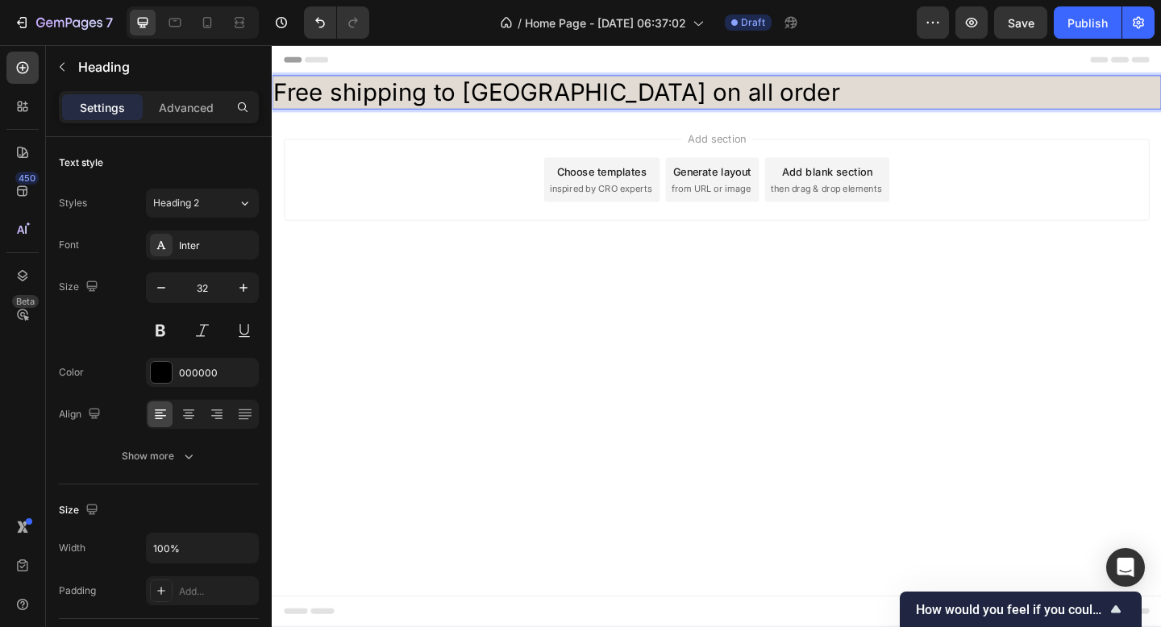
click at [468, 92] on p "Free shipping to [GEOGRAPHIC_DATA] on all order" at bounding box center [755, 97] width 964 height 34
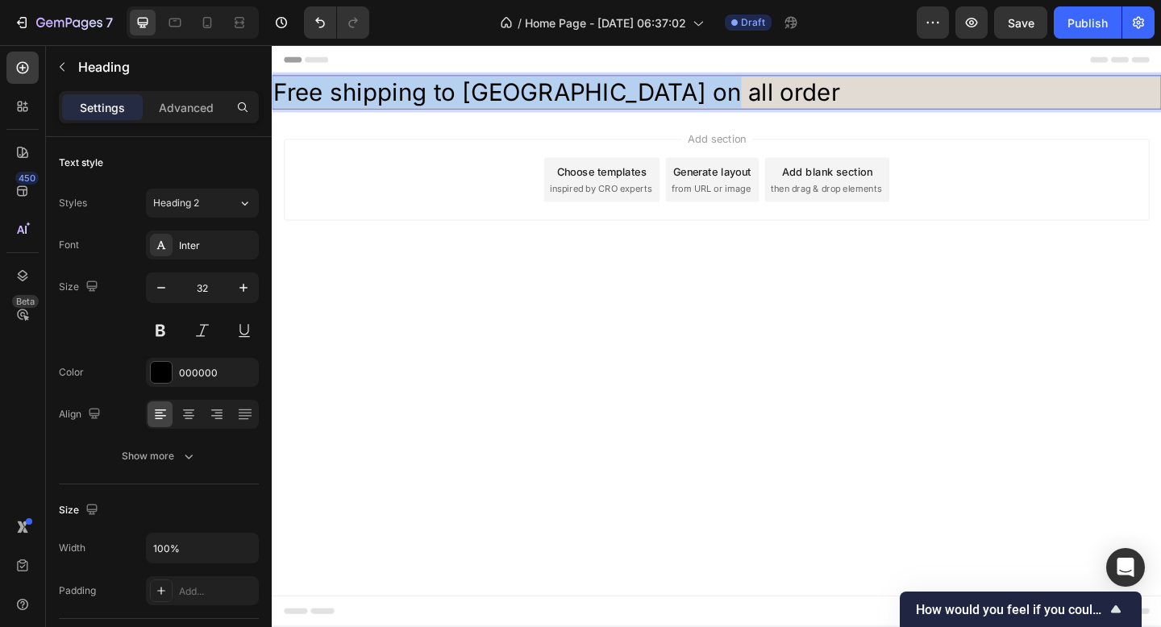
click at [468, 92] on p "Free shipping to [GEOGRAPHIC_DATA] on all order" at bounding box center [755, 97] width 964 height 34
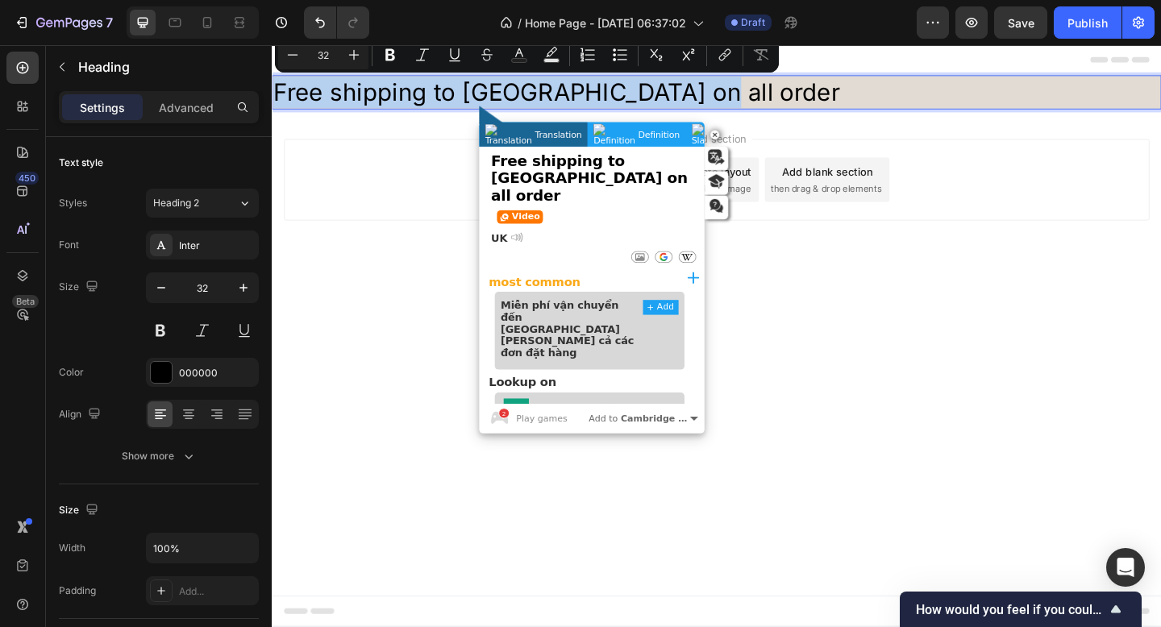
click at [468, 92] on p "Free shipping to [GEOGRAPHIC_DATA] on all order" at bounding box center [755, 97] width 964 height 34
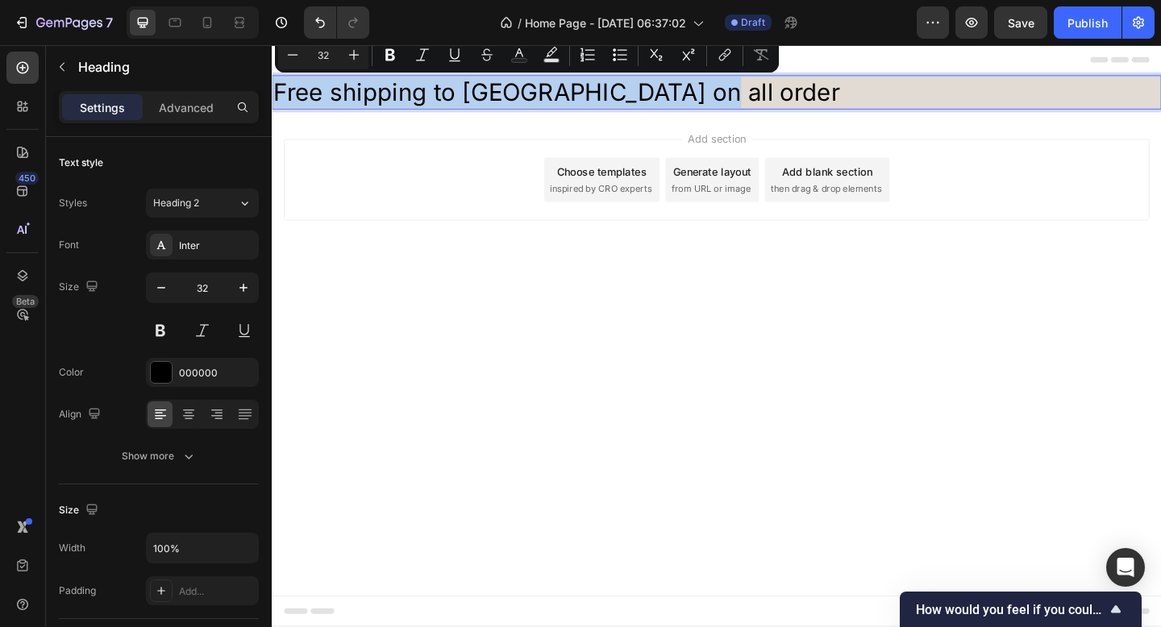
click at [544, 99] on p "Free shipping to [GEOGRAPHIC_DATA] on all order" at bounding box center [755, 97] width 964 height 34
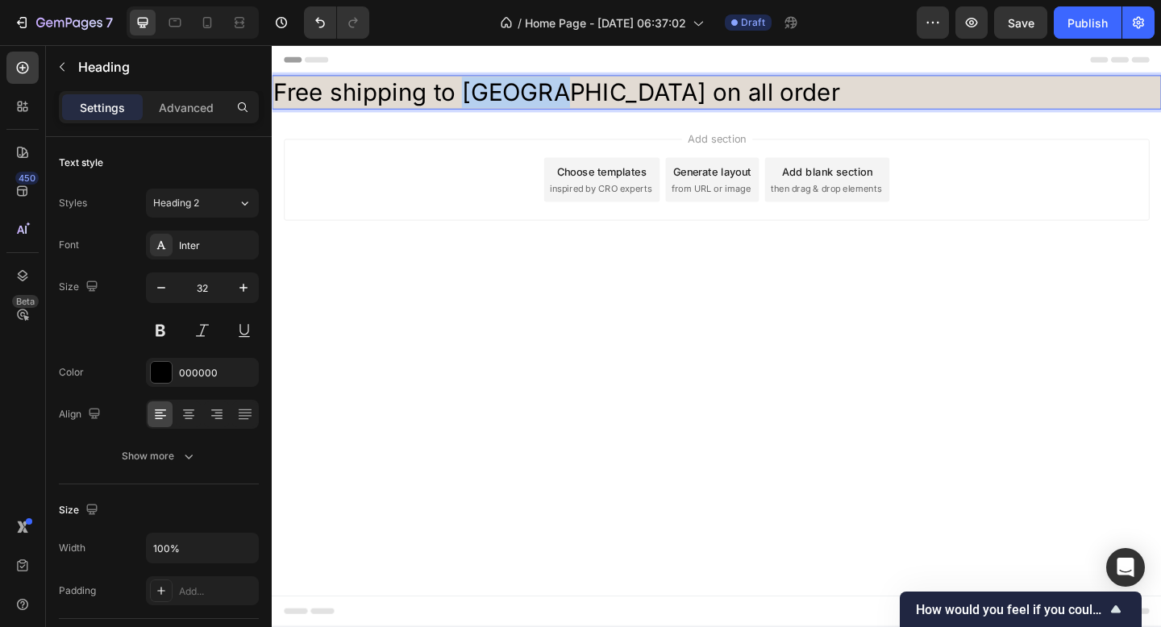
click at [544, 99] on p "Free shipping to [GEOGRAPHIC_DATA] on all order" at bounding box center [755, 97] width 964 height 34
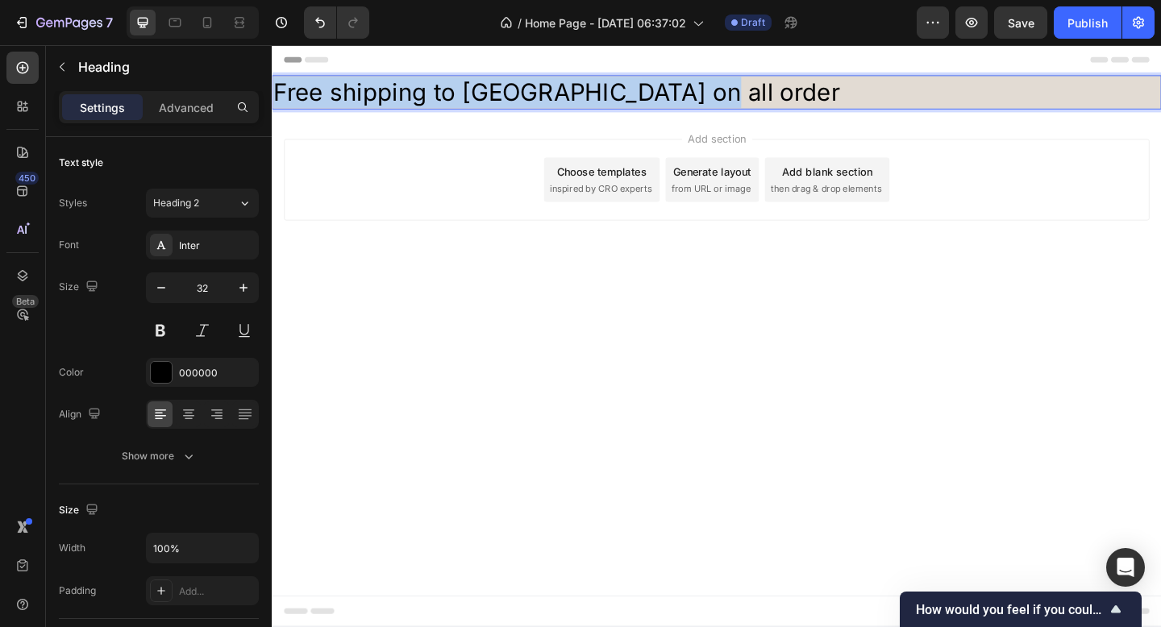
click at [544, 99] on p "Free shipping to [GEOGRAPHIC_DATA] on all order" at bounding box center [755, 97] width 964 height 34
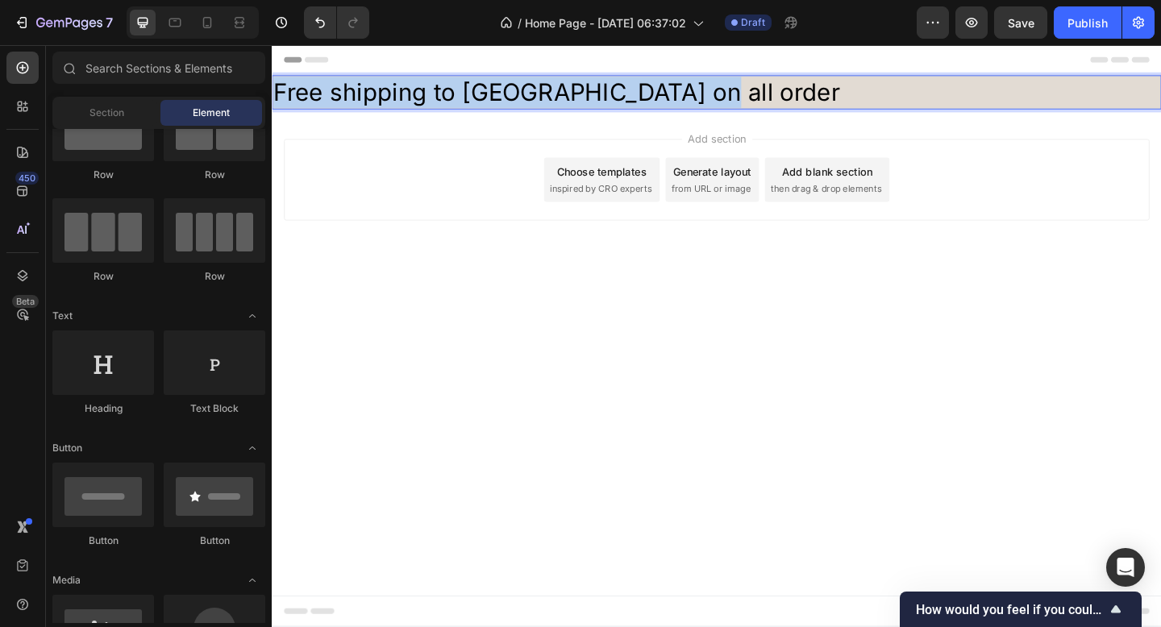
click at [511, 300] on div "Add section Choose templates inspired by CRO experts Generate layout from URL o…" at bounding box center [755, 214] width 967 height 198
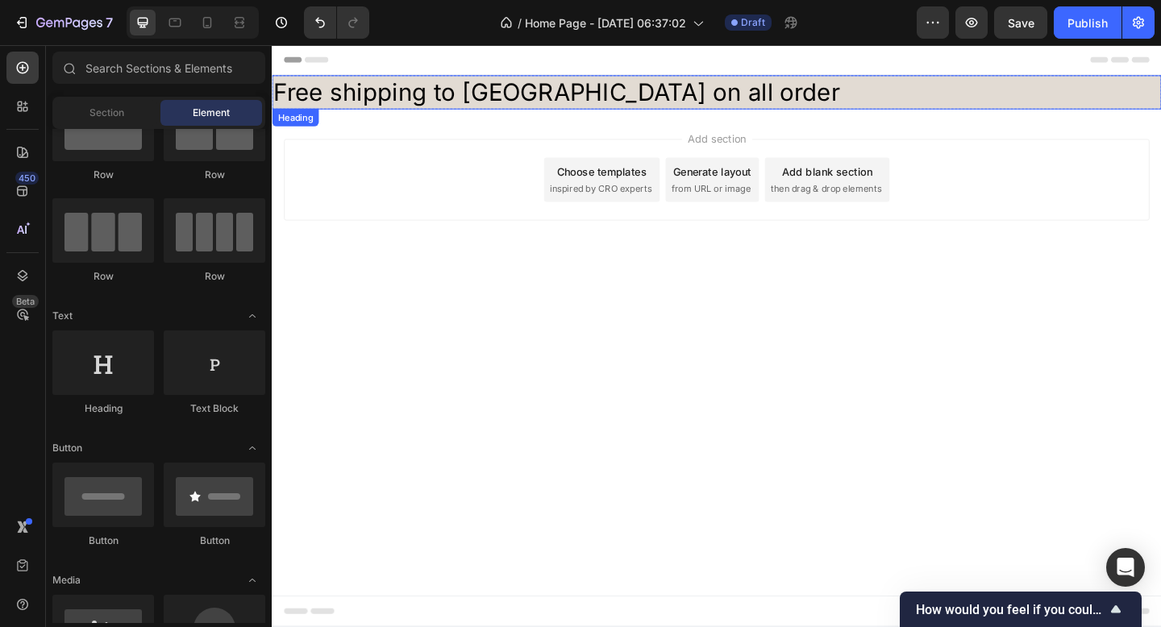
click at [537, 96] on p "Free shipping to [GEOGRAPHIC_DATA] on all order" at bounding box center [755, 97] width 964 height 34
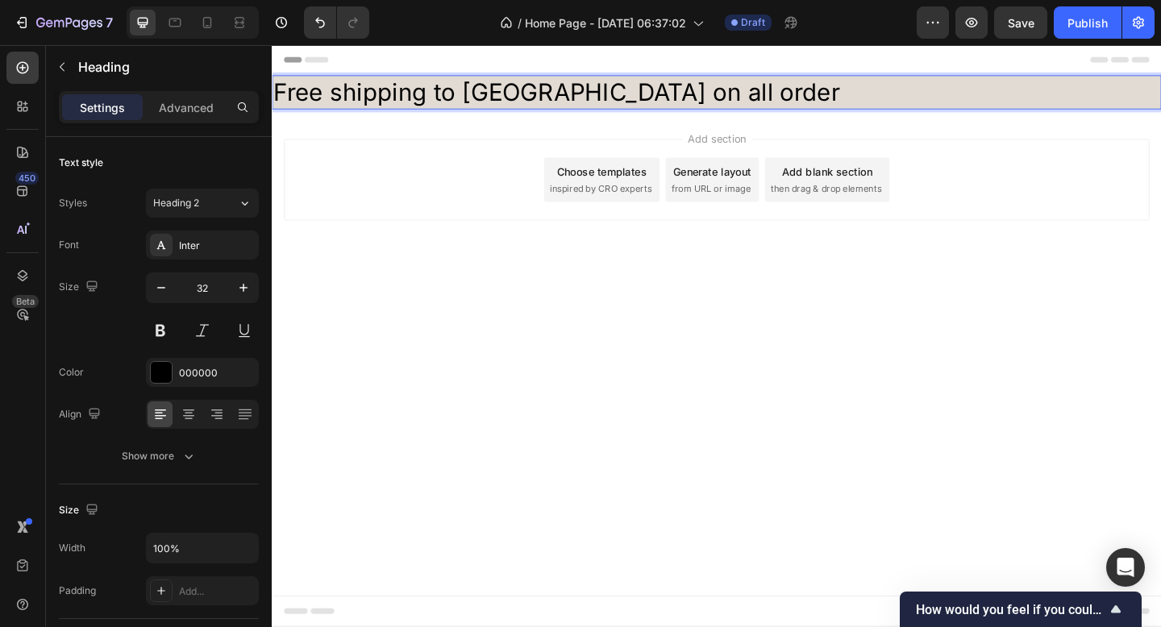
click at [537, 96] on p "Free shipping to [GEOGRAPHIC_DATA] on all order" at bounding box center [755, 97] width 964 height 34
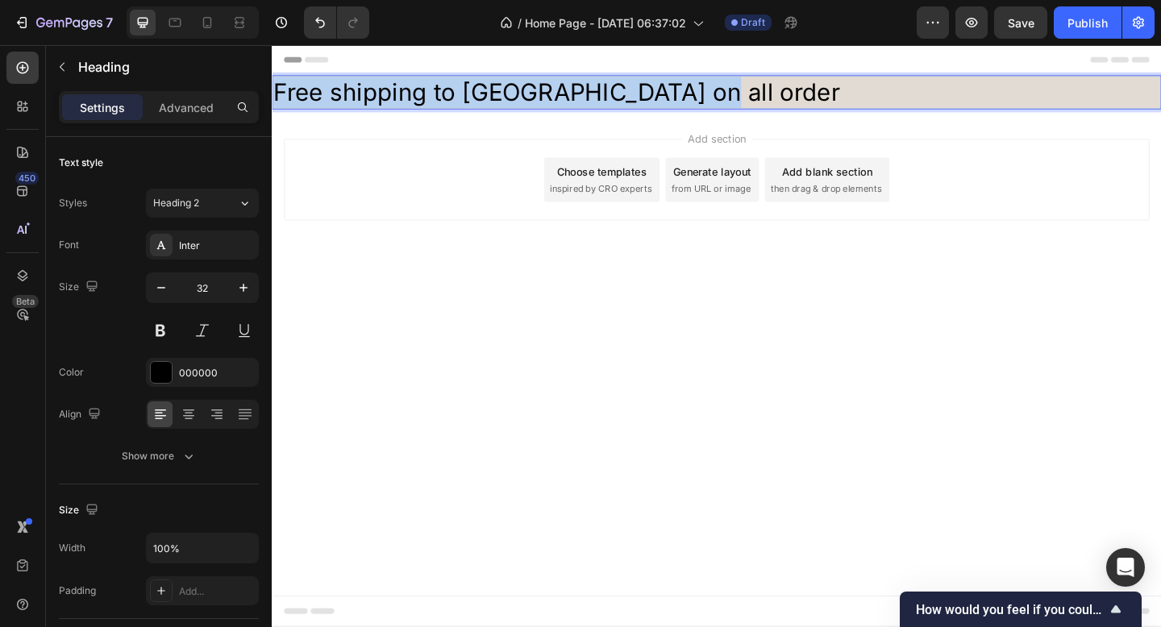
click at [537, 96] on p "Free shipping to [GEOGRAPHIC_DATA] on all order" at bounding box center [755, 97] width 964 height 34
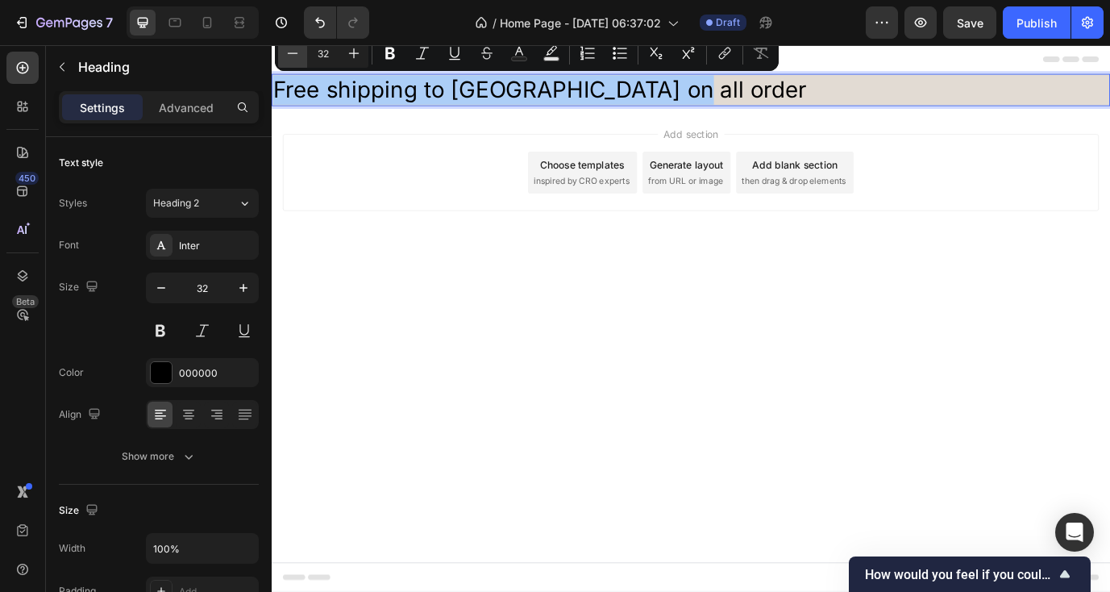
click at [294, 56] on icon "Editor contextual toolbar" at bounding box center [292, 53] width 16 height 16
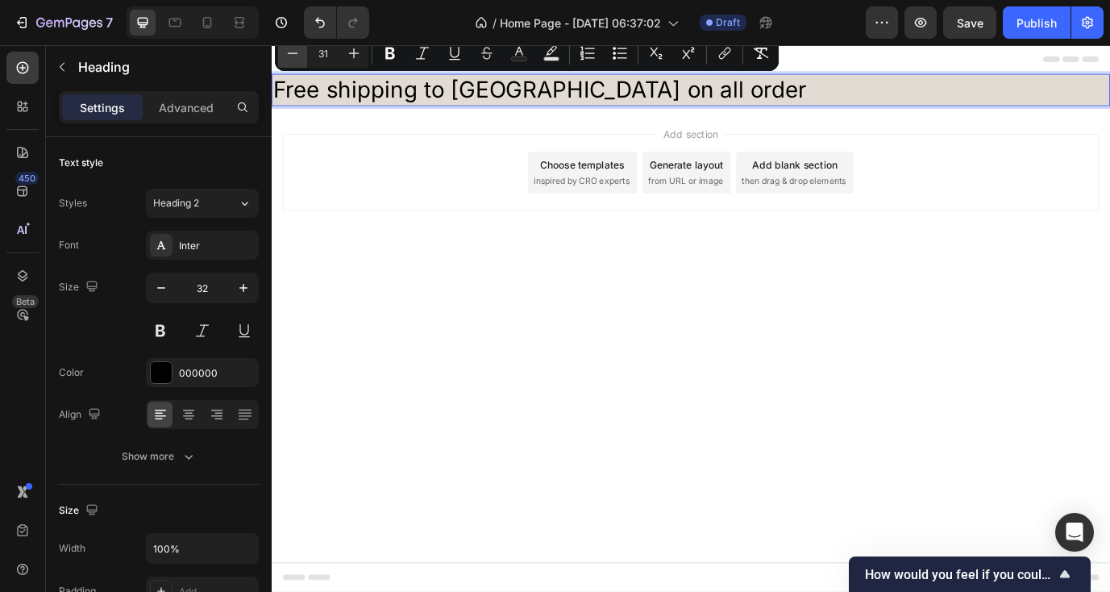
click at [294, 56] on icon "Editor contextual toolbar" at bounding box center [292, 53] width 16 height 16
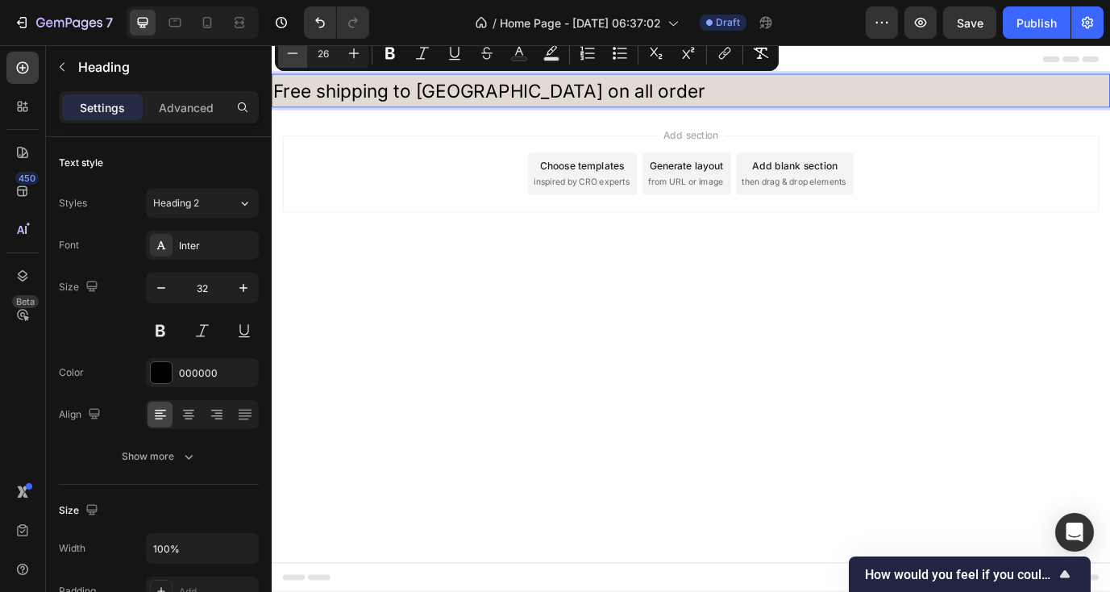
click at [294, 56] on icon "Editor contextual toolbar" at bounding box center [292, 53] width 16 height 16
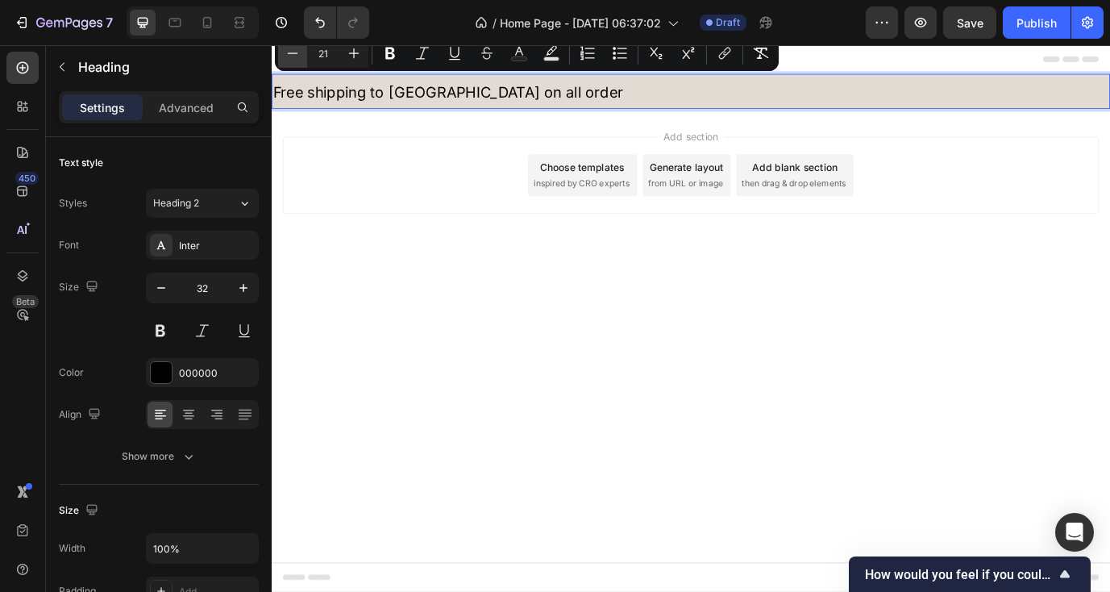
click at [294, 56] on icon "Editor contextual toolbar" at bounding box center [292, 53] width 16 height 16
type input "17"
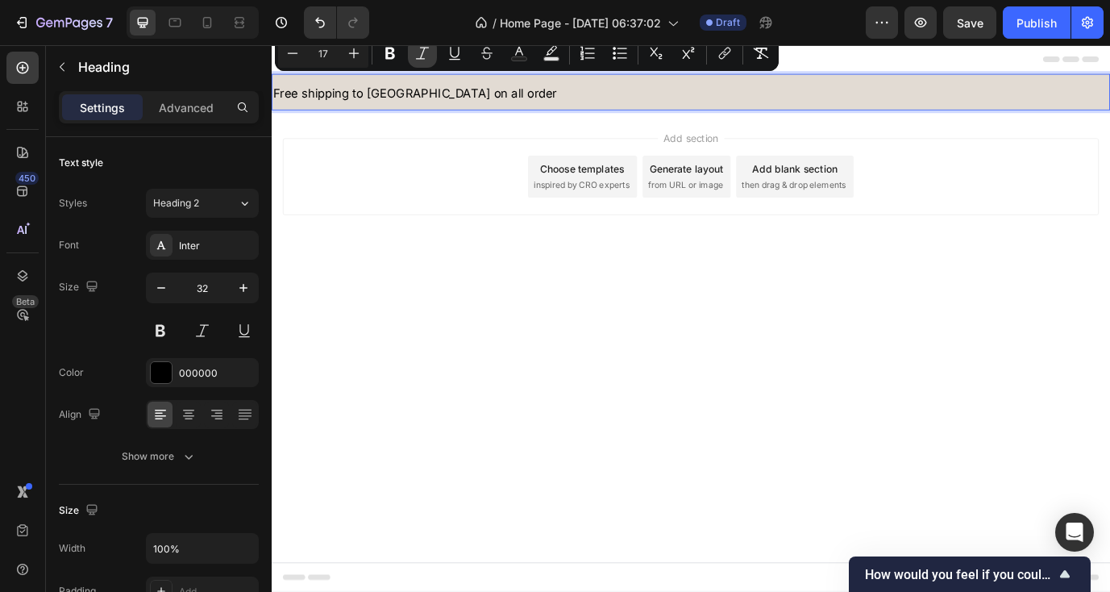
click at [423, 50] on icon "Editor contextual toolbar" at bounding box center [422, 53] width 13 height 12
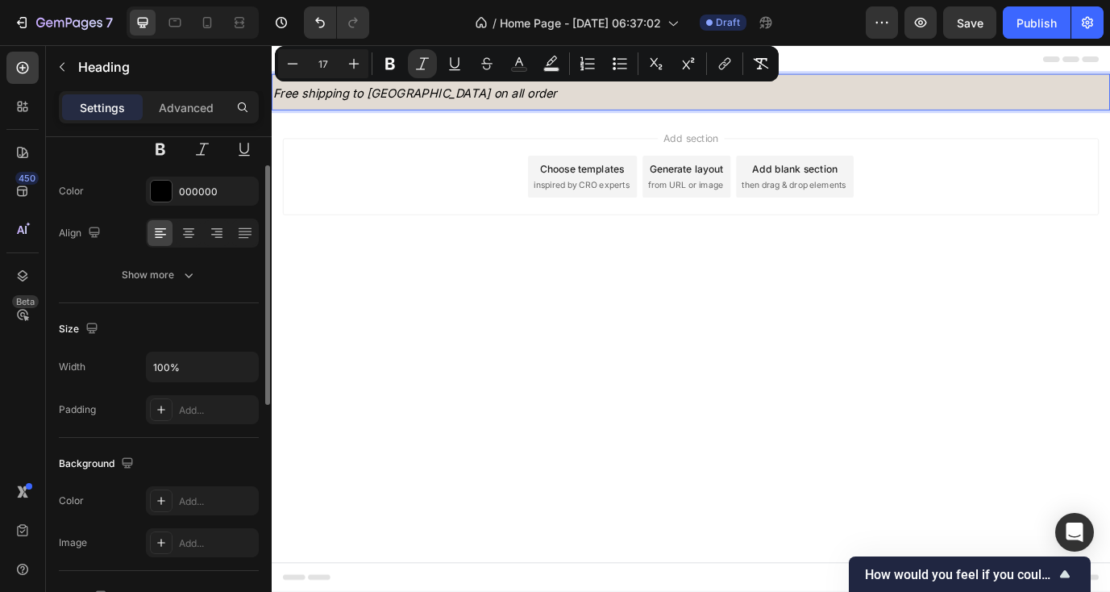
scroll to position [196, 0]
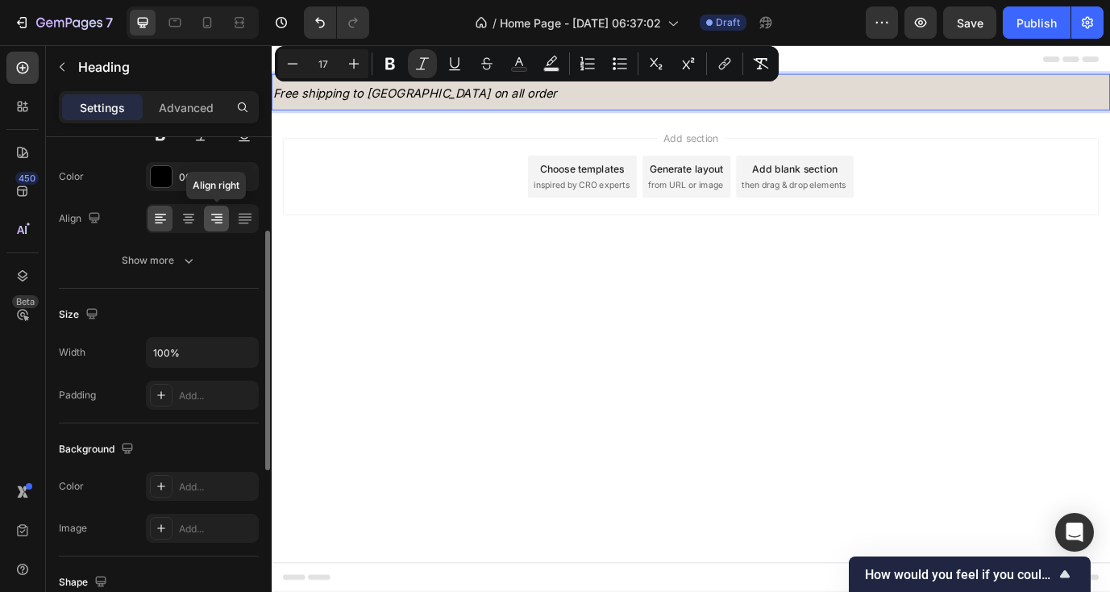
click at [214, 224] on icon at bounding box center [217, 218] width 16 height 16
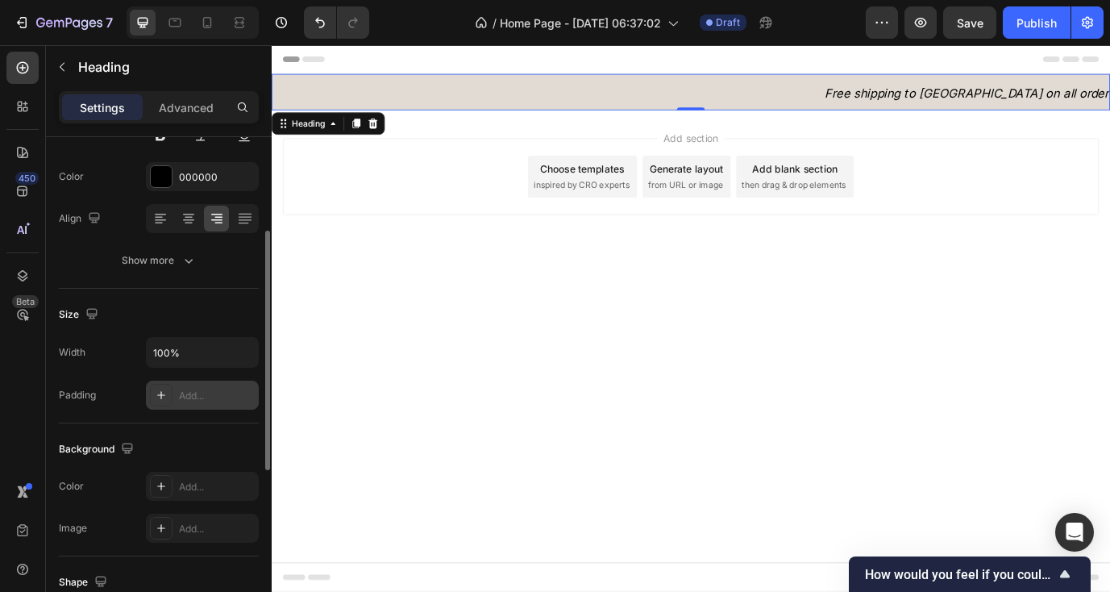
click at [189, 395] on div "Add..." at bounding box center [217, 395] width 76 height 15
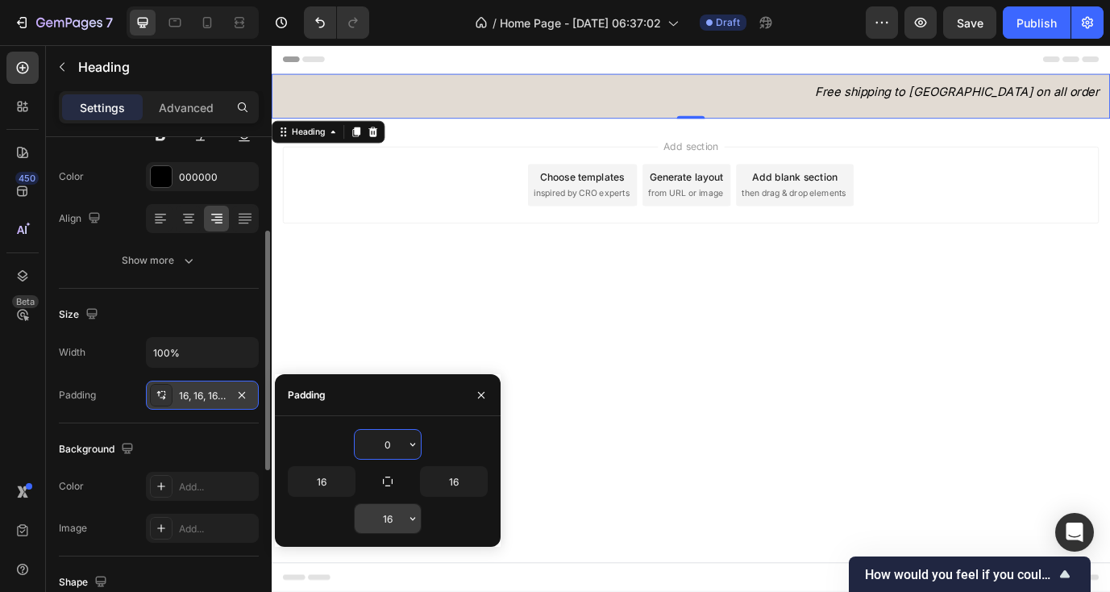
type input "0"
click at [396, 521] on input "16" at bounding box center [388, 518] width 66 height 29
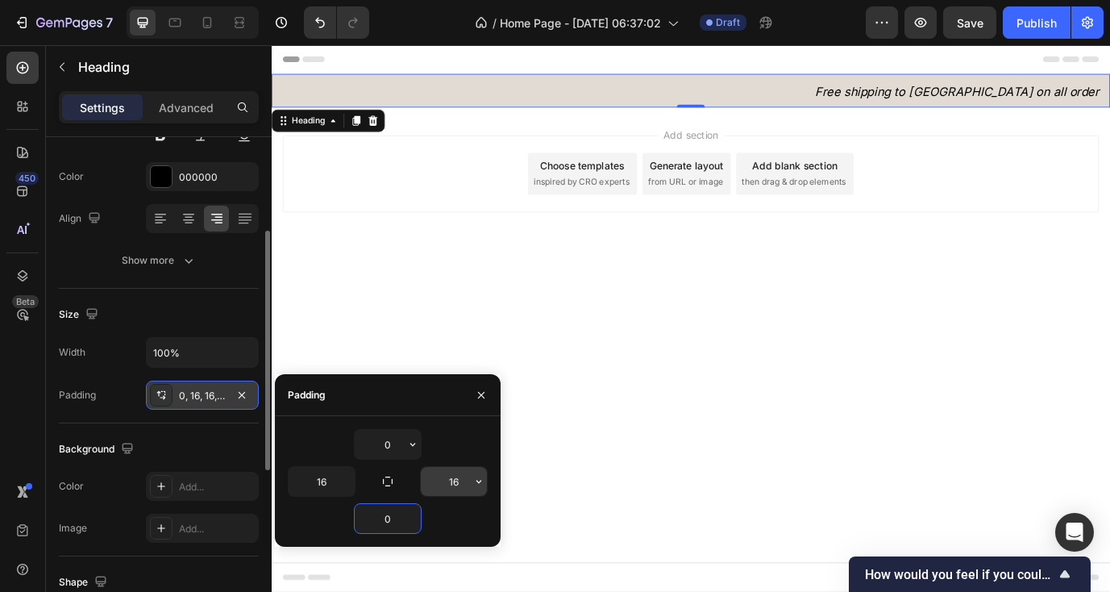
type input "0"
click at [452, 480] on input "16" at bounding box center [454, 481] width 66 height 29
drag, startPoint x: 463, startPoint y: 482, endPoint x: 422, endPoint y: 476, distance: 41.5
click at [422, 476] on input "16" at bounding box center [454, 481] width 66 height 29
type input "24"
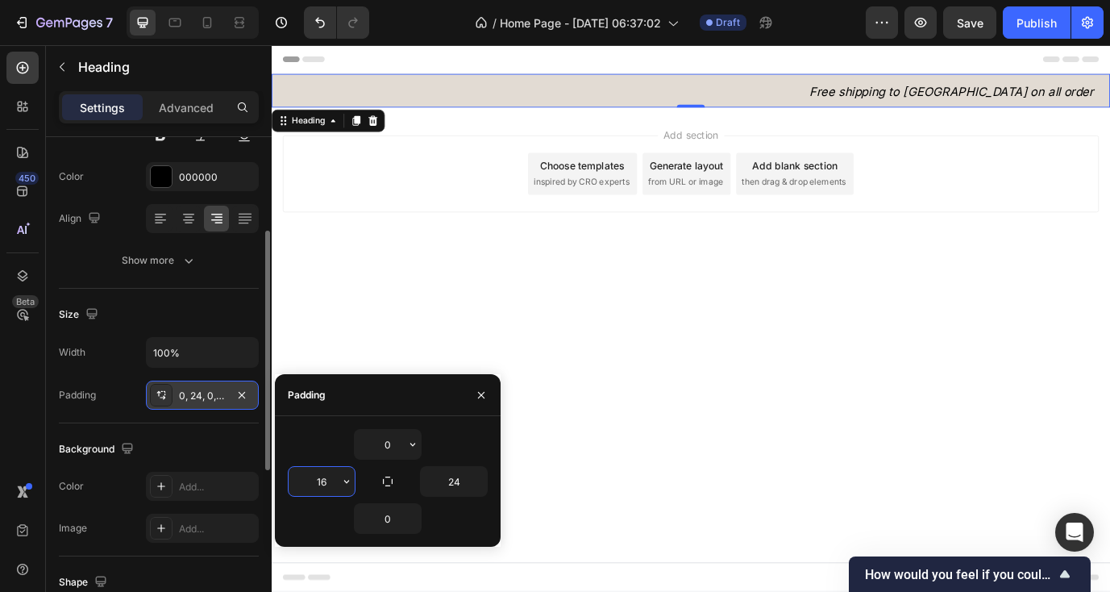
click at [315, 478] on input "16" at bounding box center [322, 481] width 66 height 29
drag, startPoint x: 336, startPoint y: 482, endPoint x: 286, endPoint y: 481, distance: 50.0
click at [286, 481] on div "0 16 24 0" at bounding box center [388, 481] width 226 height 105
type input "24"
click at [443, 448] on div "0" at bounding box center [388, 444] width 200 height 31
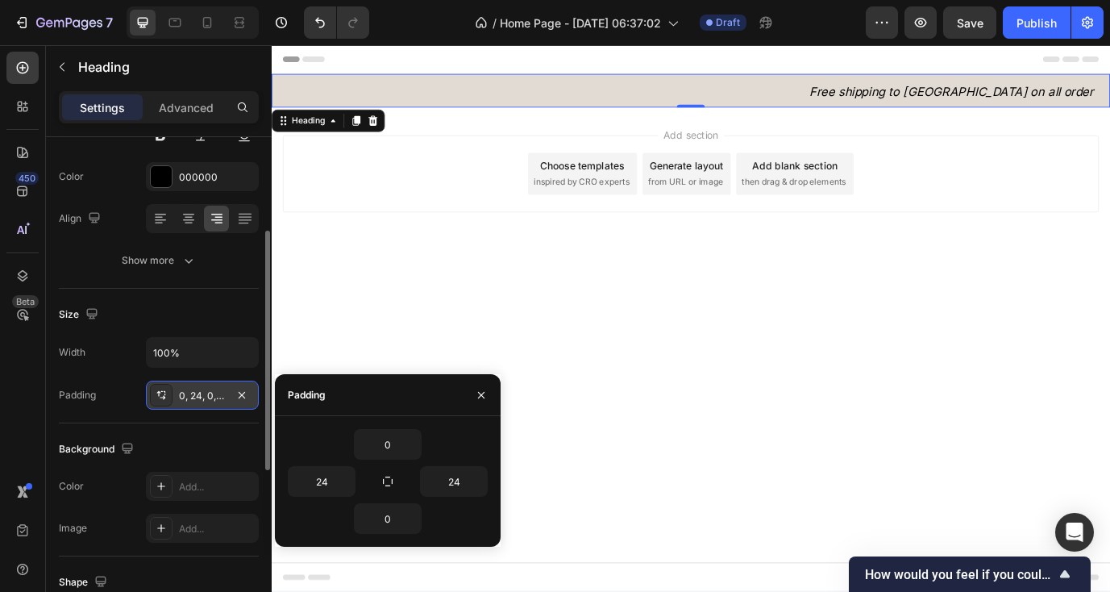
click at [190, 445] on div "Background" at bounding box center [159, 449] width 200 height 26
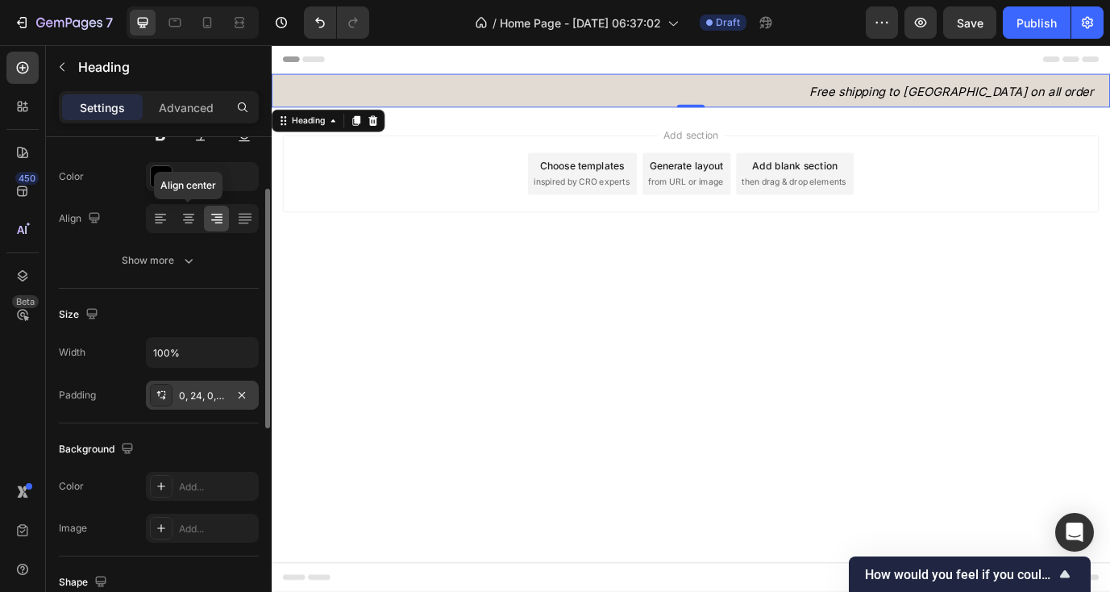
scroll to position [0, 0]
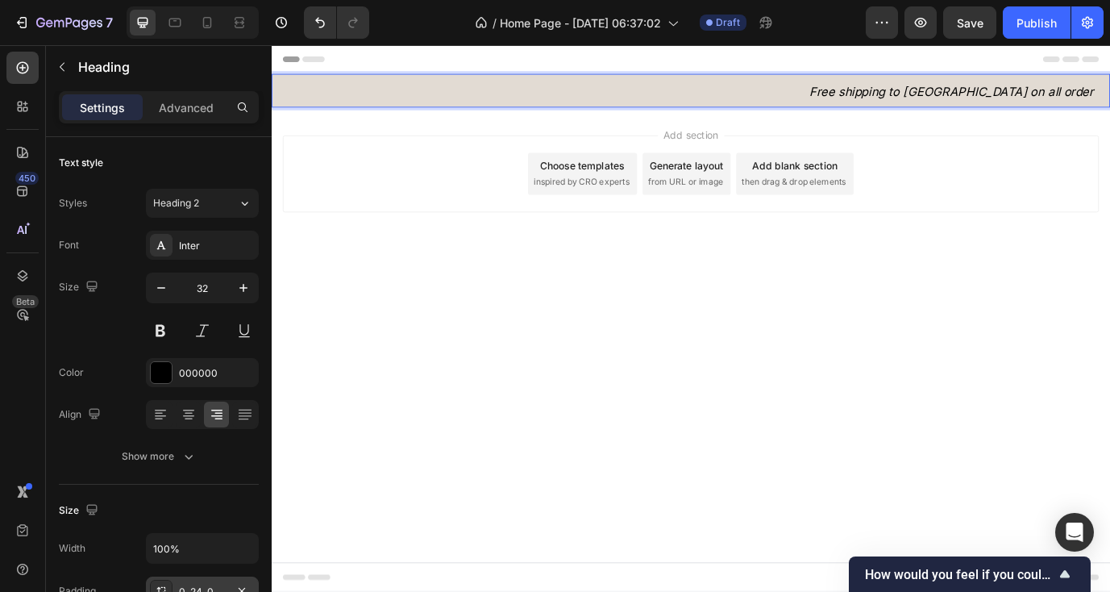
click at [1041, 101] on icon "Free shipping to [GEOGRAPHIC_DATA] on all order" at bounding box center [1055, 99] width 327 height 16
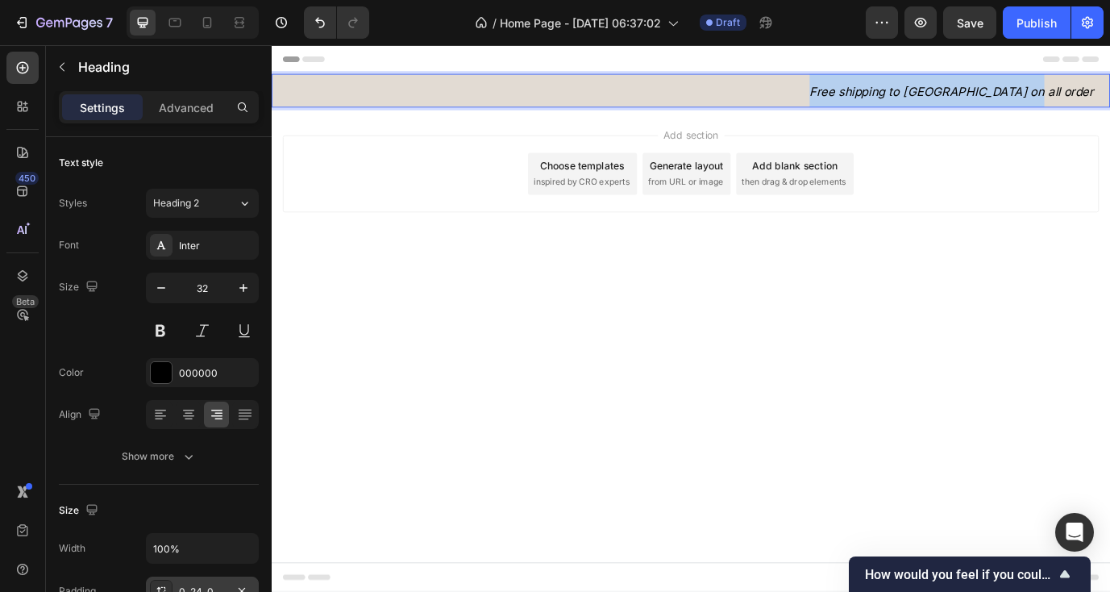
click at [1041, 101] on icon "Free shipping to [GEOGRAPHIC_DATA] on all order" at bounding box center [1055, 99] width 327 height 16
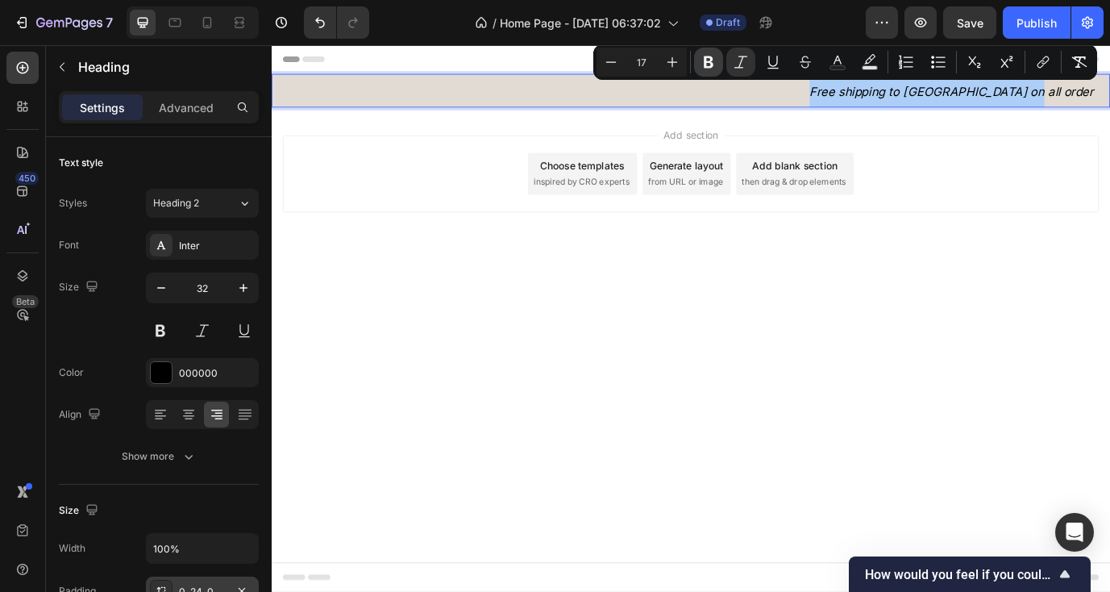
click at [706, 65] on icon "Editor contextual toolbar" at bounding box center [709, 62] width 10 height 12
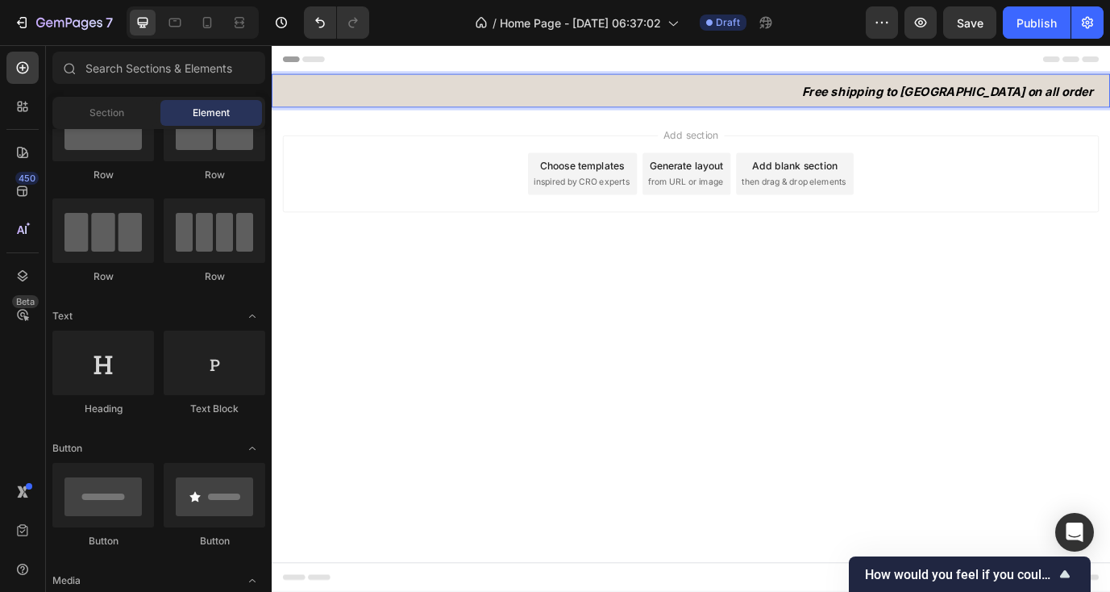
click at [771, 65] on div "Header" at bounding box center [754, 61] width 941 height 32
click at [989, 107] on p "⁠⁠⁠⁠⁠⁠⁠ Free shipping to Vietnam on all order" at bounding box center [755, 97] width 928 height 39
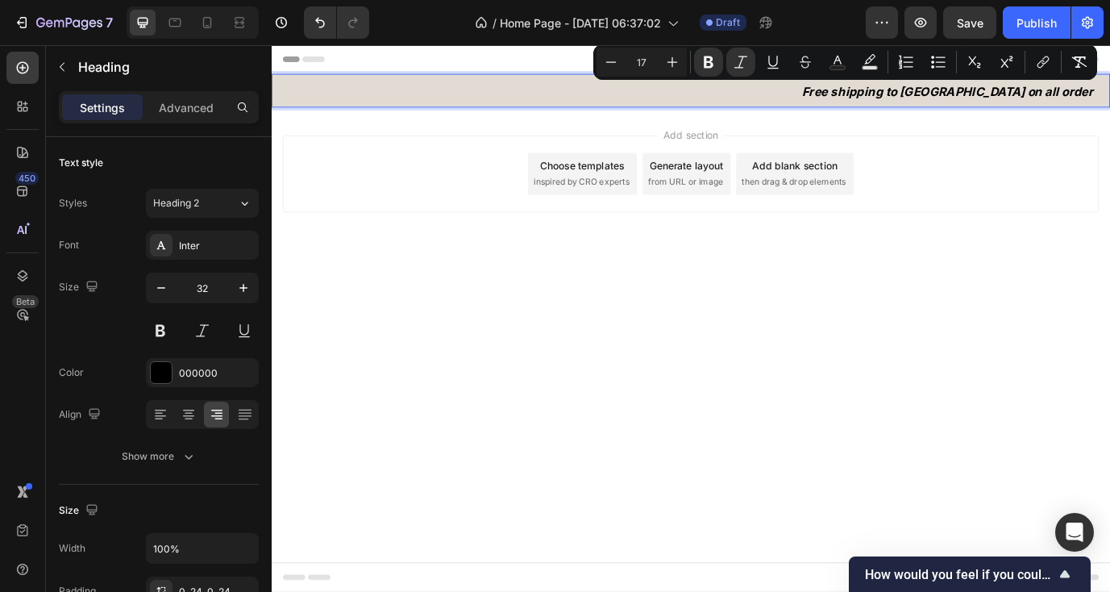
click at [1011, 96] on strong "Free shipping to [GEOGRAPHIC_DATA] on all order" at bounding box center [1051, 99] width 336 height 16
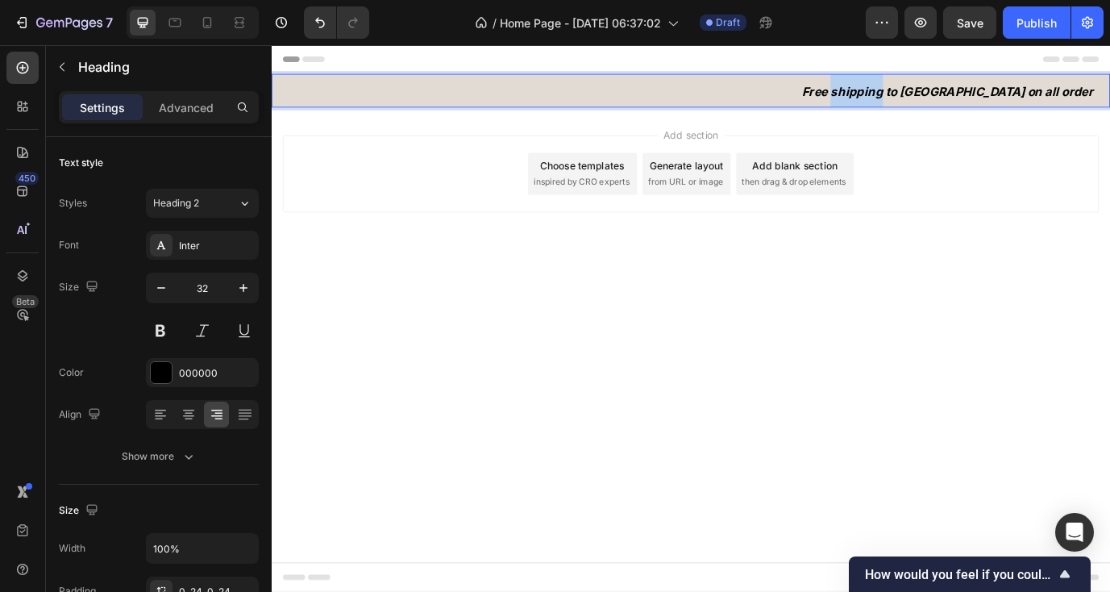
click at [1011, 96] on strong "Free shipping to [GEOGRAPHIC_DATA] on all order" at bounding box center [1051, 99] width 336 height 16
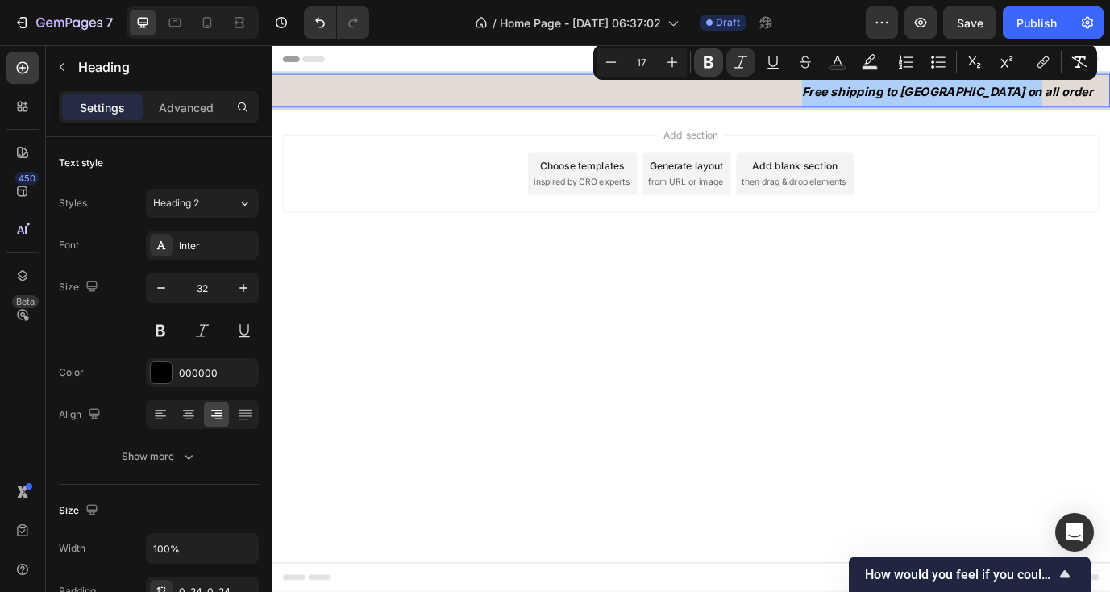
click at [708, 63] on icon "Editor contextual toolbar" at bounding box center [708, 62] width 16 height 16
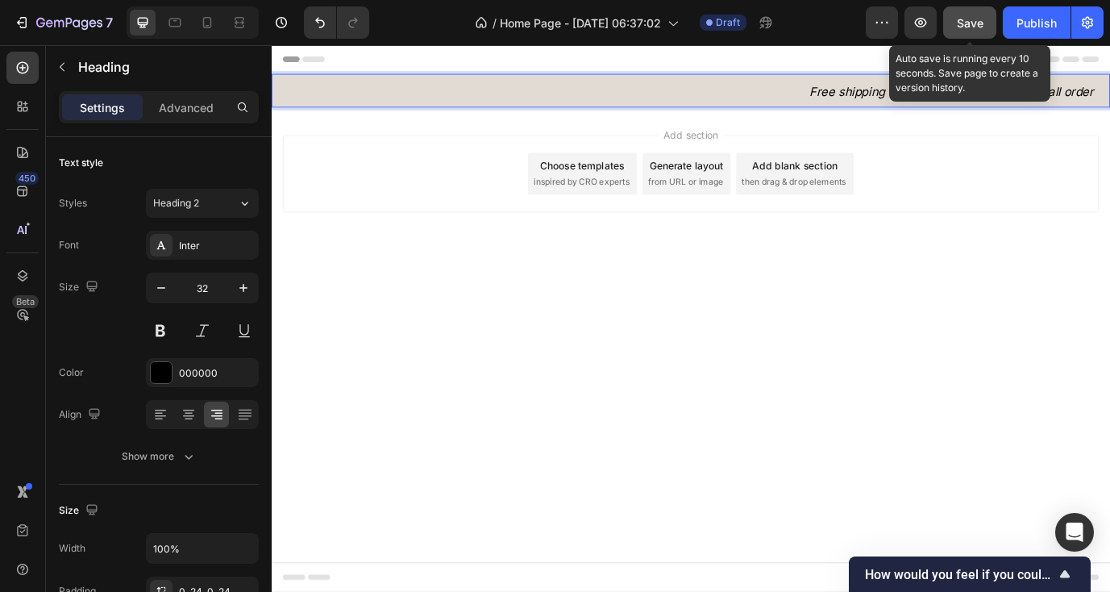
click at [981, 15] on div "Save" at bounding box center [970, 23] width 27 height 17
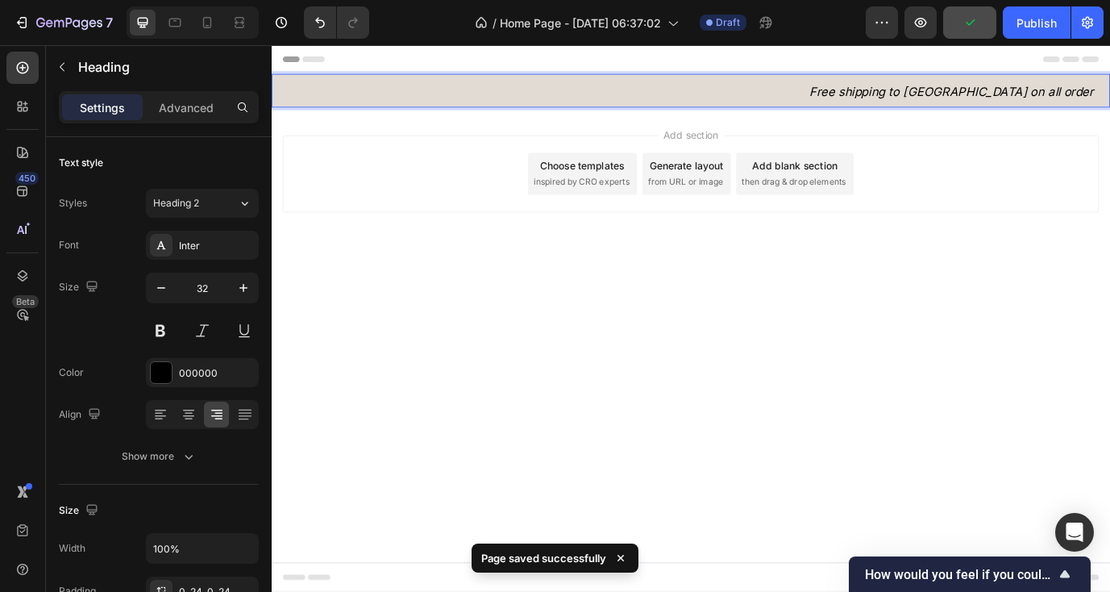
click at [1015, 96] on icon "Free shipping to [GEOGRAPHIC_DATA] on all order" at bounding box center [1055, 99] width 327 height 16
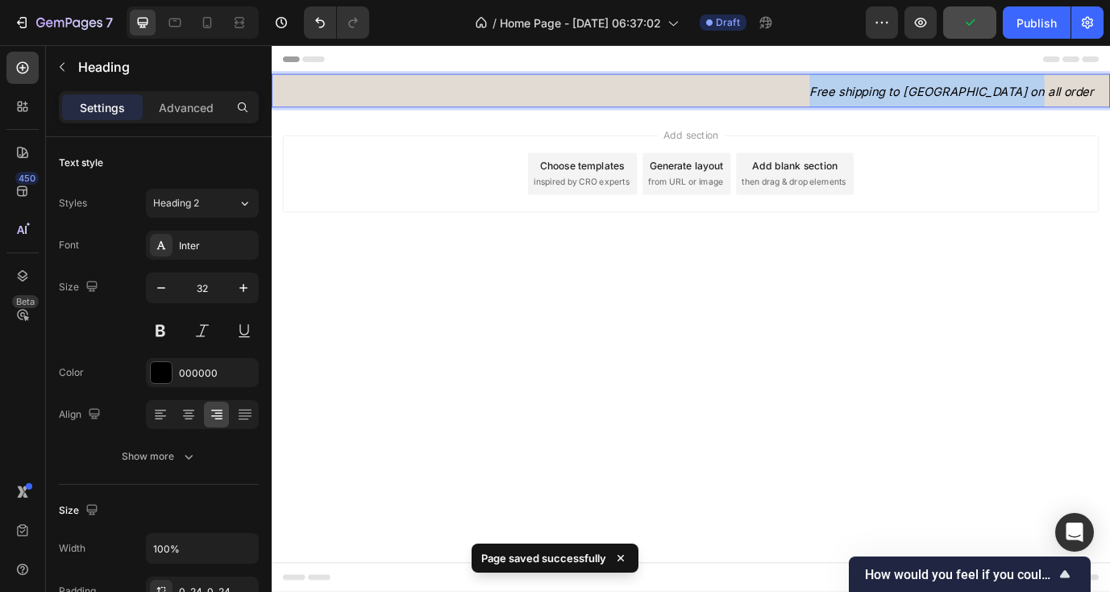
click at [1015, 96] on icon "Free shipping to [GEOGRAPHIC_DATA] on all order" at bounding box center [1055, 99] width 327 height 16
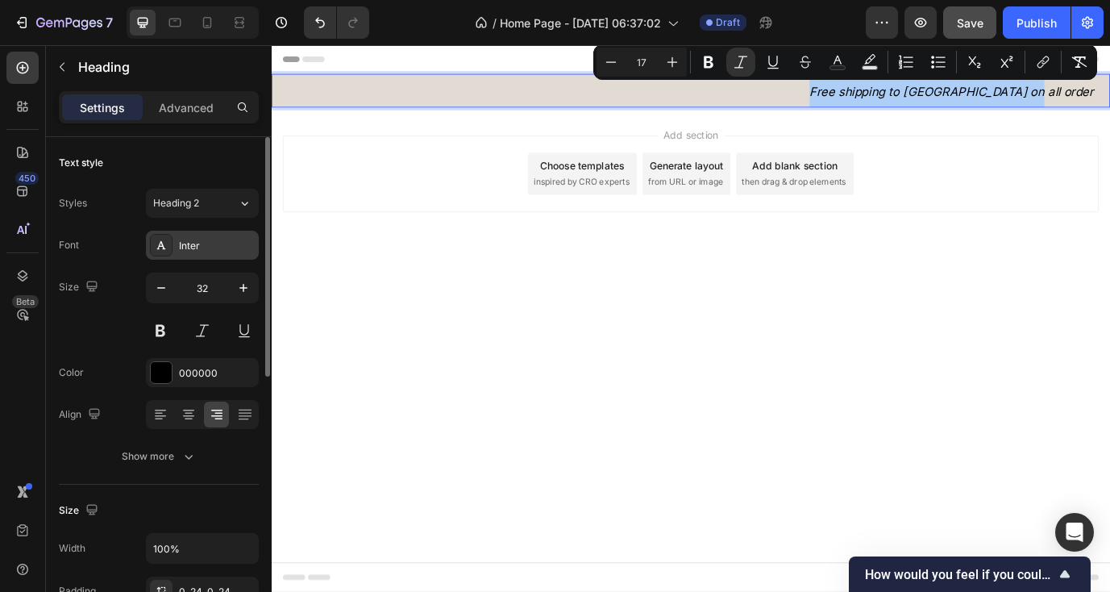
click at [209, 240] on div "Inter" at bounding box center [217, 246] width 76 height 15
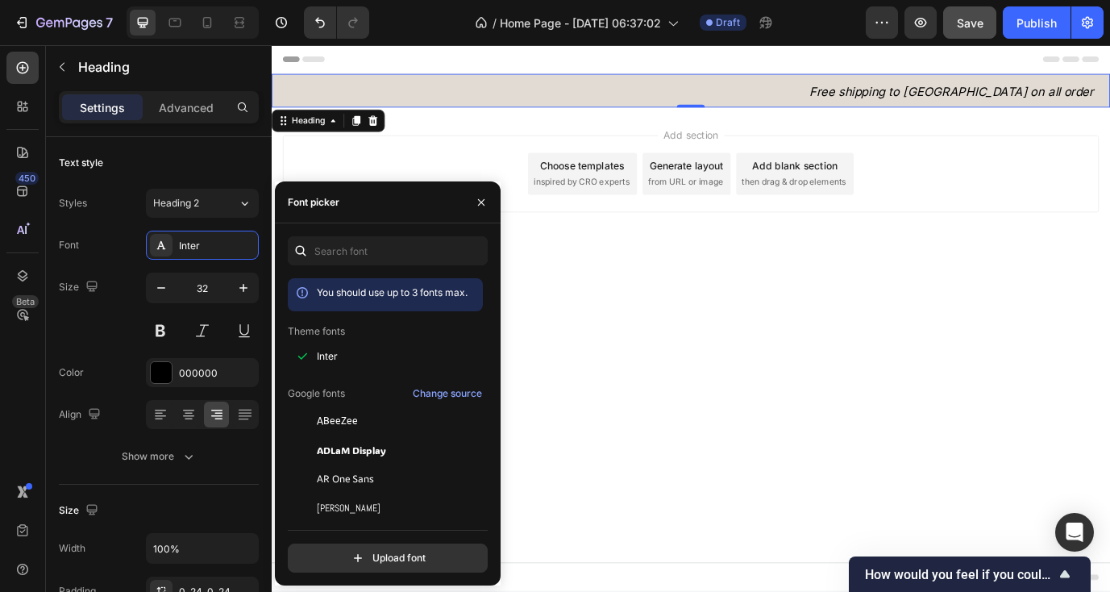
click at [301, 292] on icon at bounding box center [302, 292] width 16 height 16
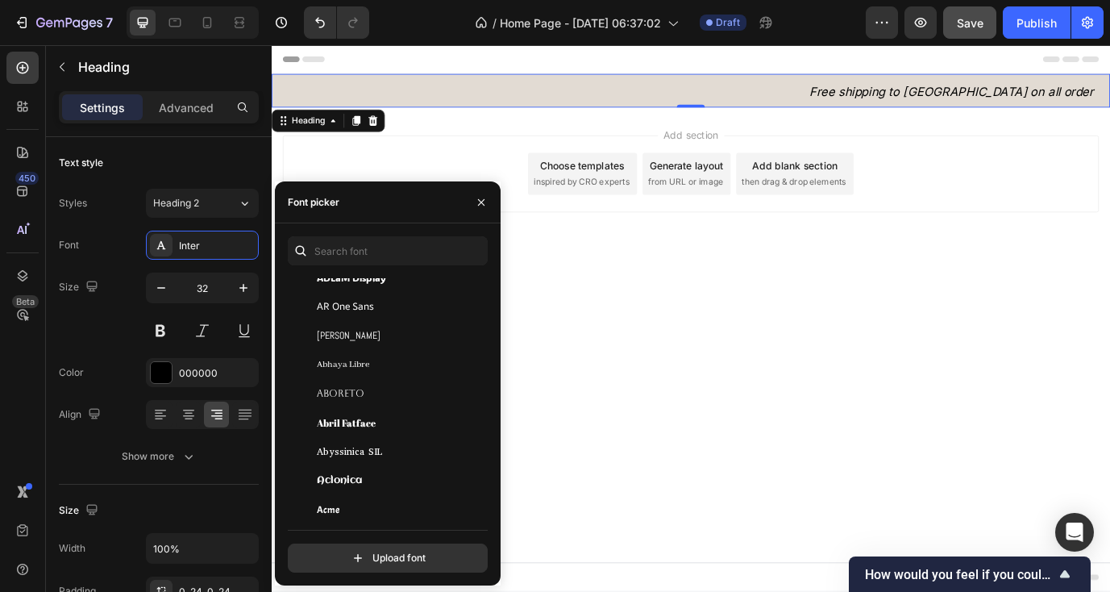
scroll to position [174, 0]
click at [391, 392] on div "Aboreto" at bounding box center [398, 391] width 163 height 15
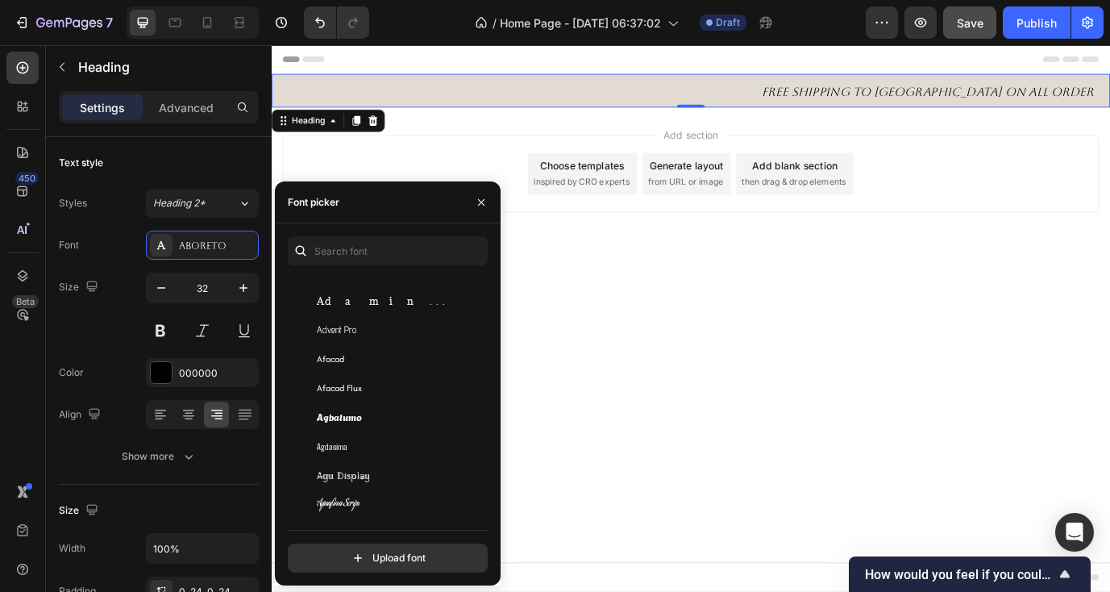
scroll to position [490, 0]
click at [359, 251] on input "text" at bounding box center [388, 250] width 200 height 29
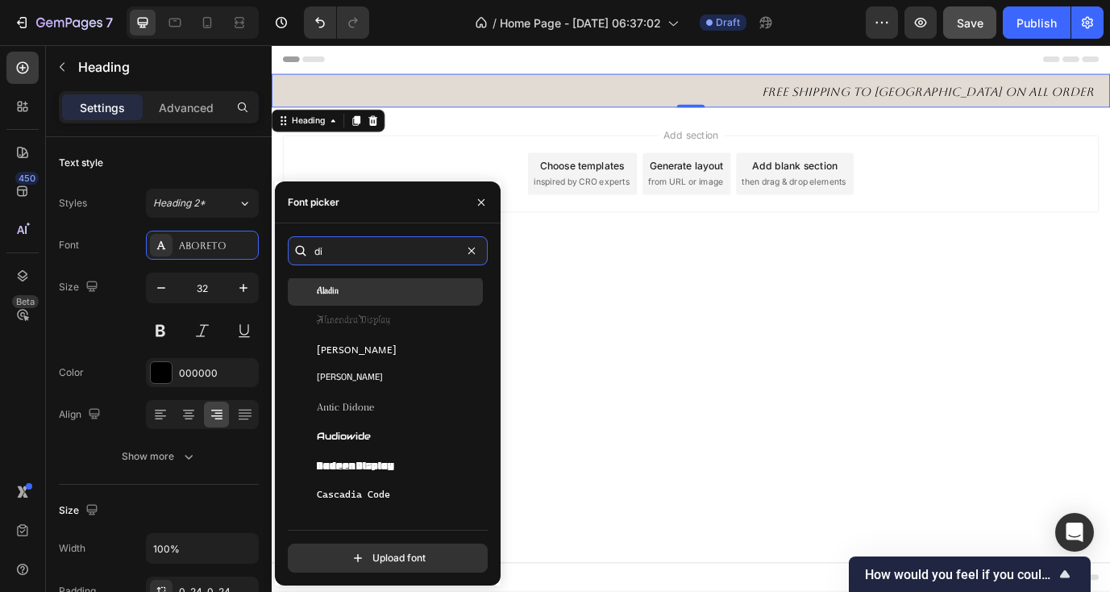
scroll to position [132, 0]
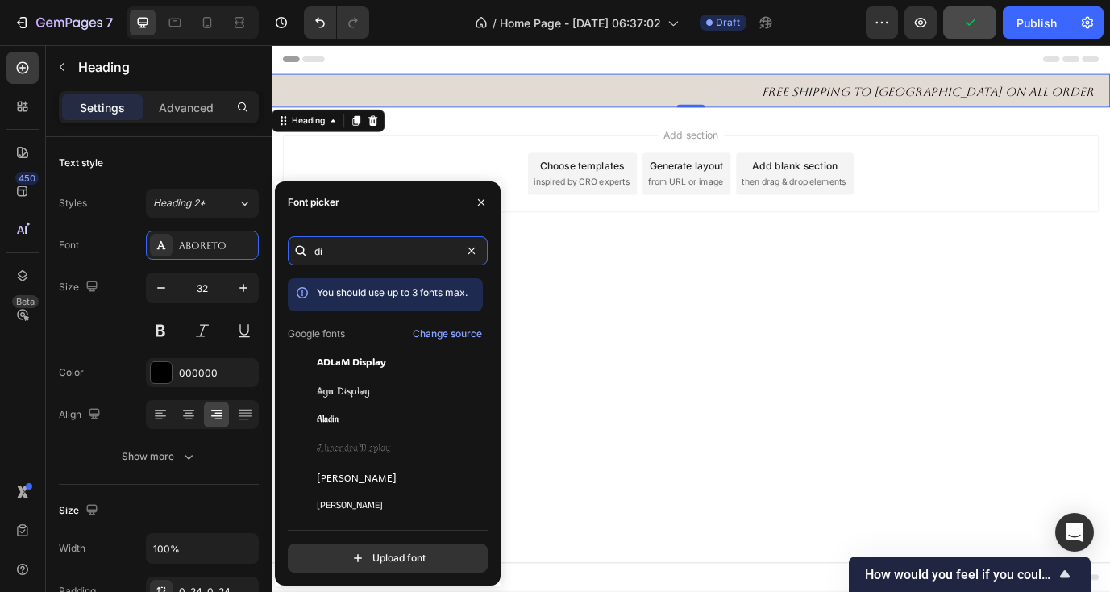
type input "d"
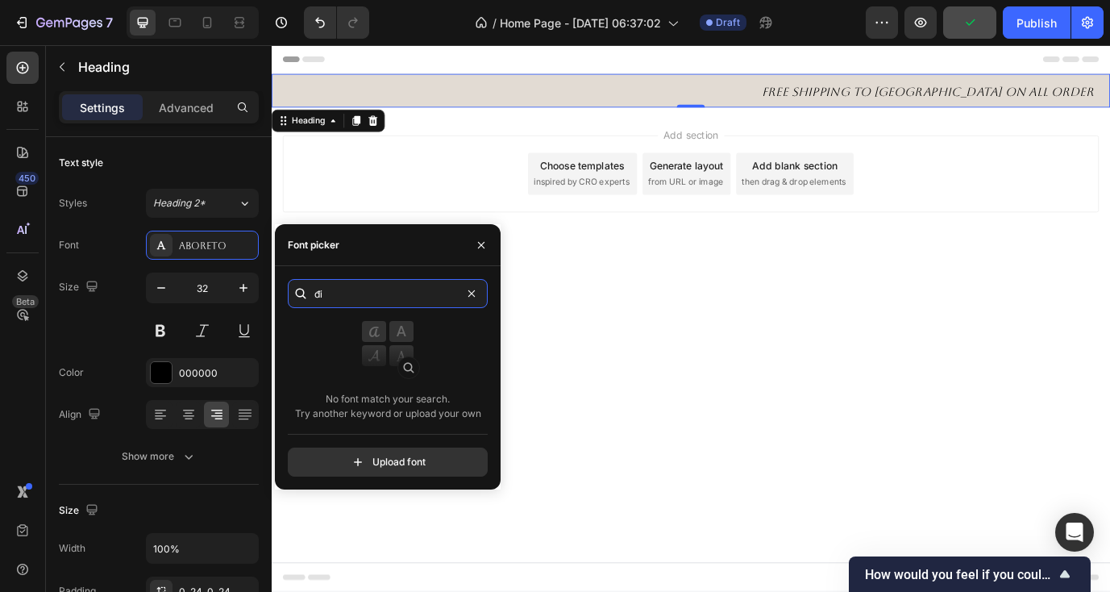
type input "đ"
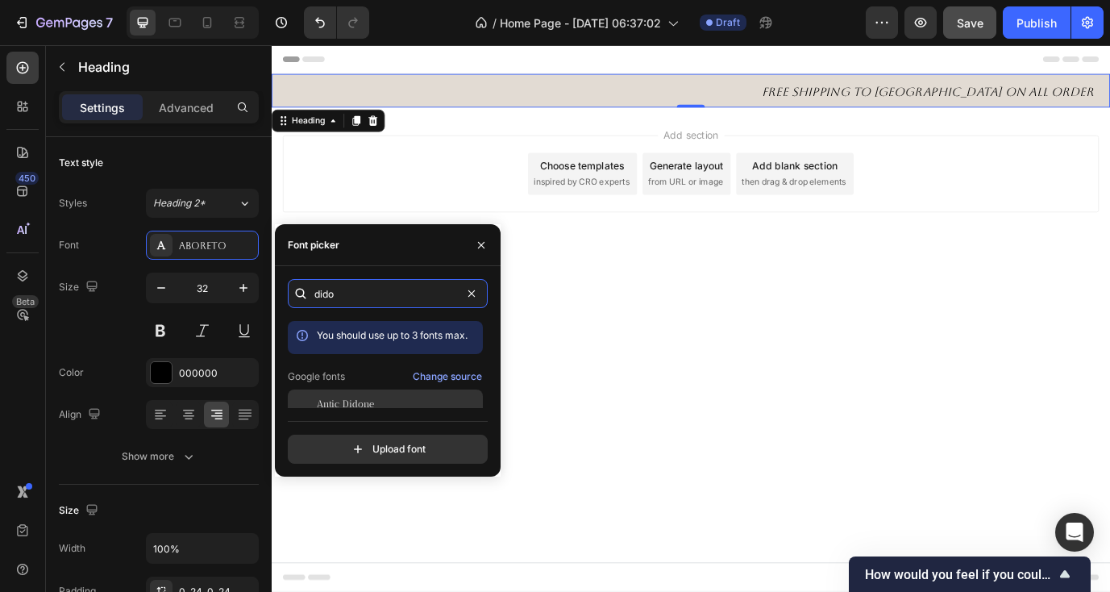
type input "dido"
click at [375, 405] on div "Antic Didone" at bounding box center [398, 404] width 163 height 15
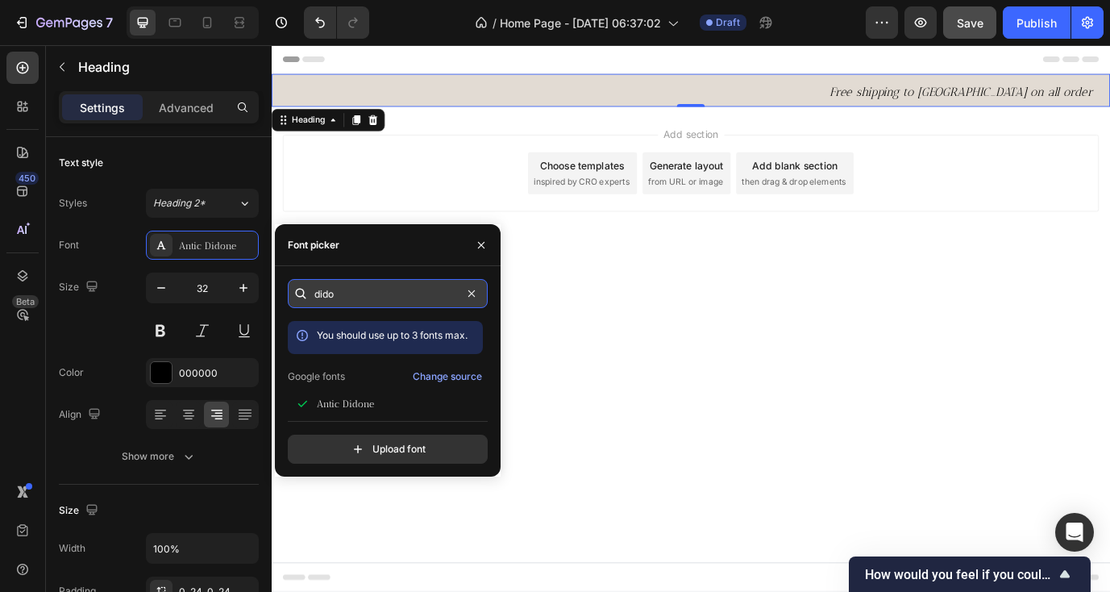
click at [384, 299] on input "dido" at bounding box center [388, 293] width 200 height 29
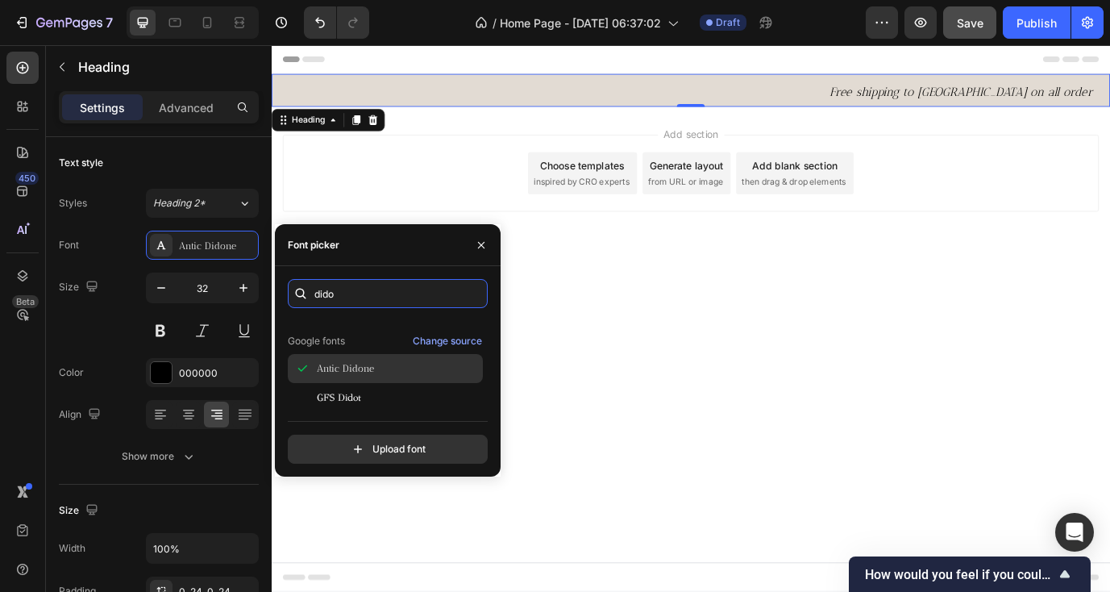
scroll to position [39, 0]
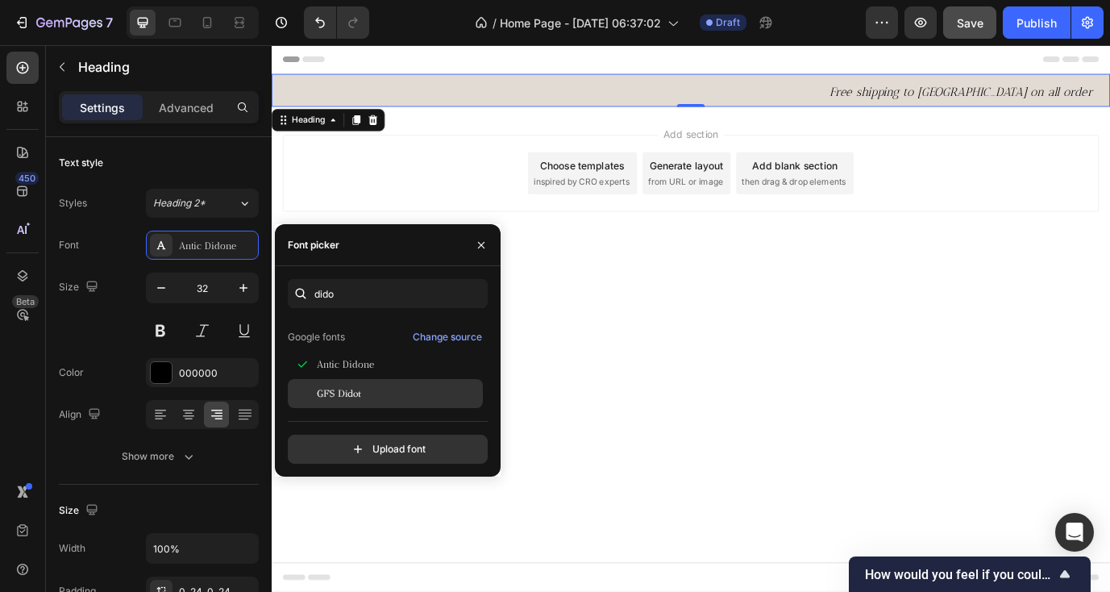
click at [354, 397] on span "GFS Didot" at bounding box center [339, 393] width 44 height 15
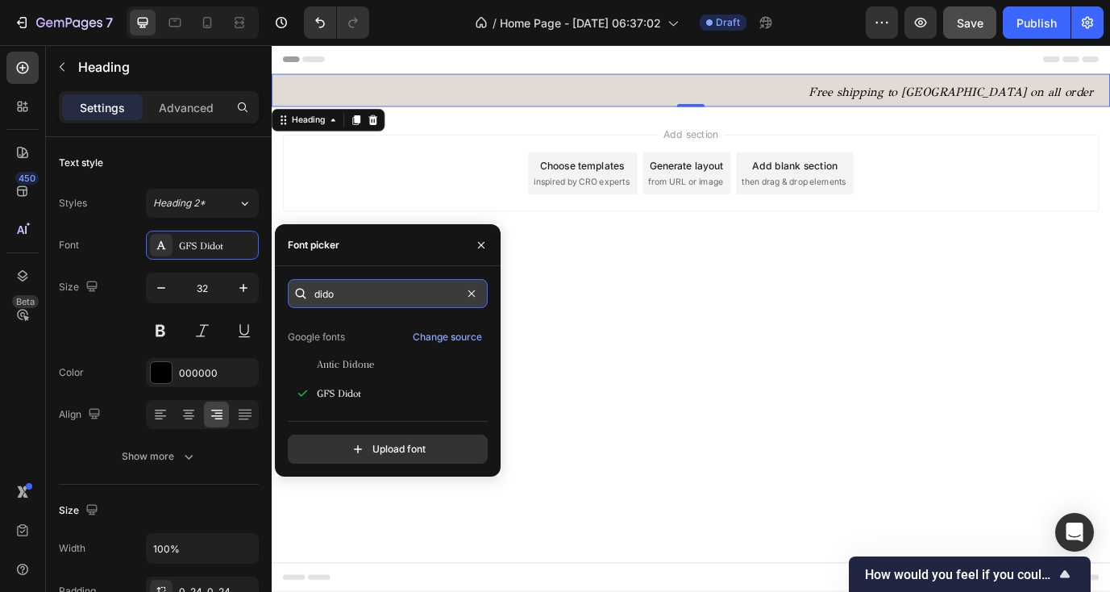
click at [396, 298] on input "dido" at bounding box center [388, 293] width 200 height 29
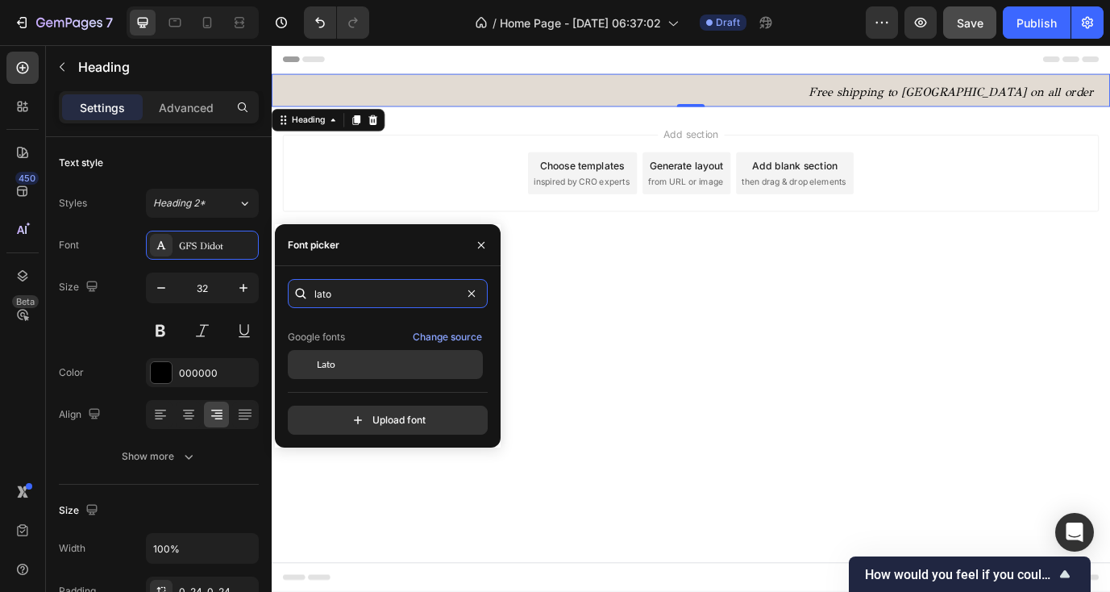
type input "lato"
click at [355, 360] on div "Lato" at bounding box center [398, 364] width 163 height 15
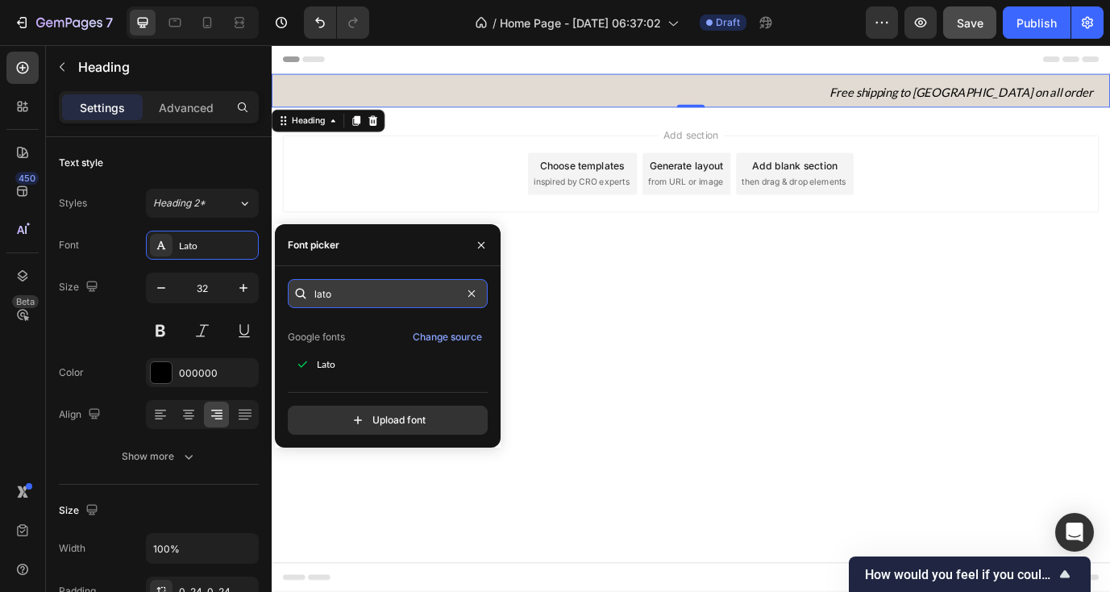
click at [372, 293] on input "lato" at bounding box center [388, 293] width 200 height 29
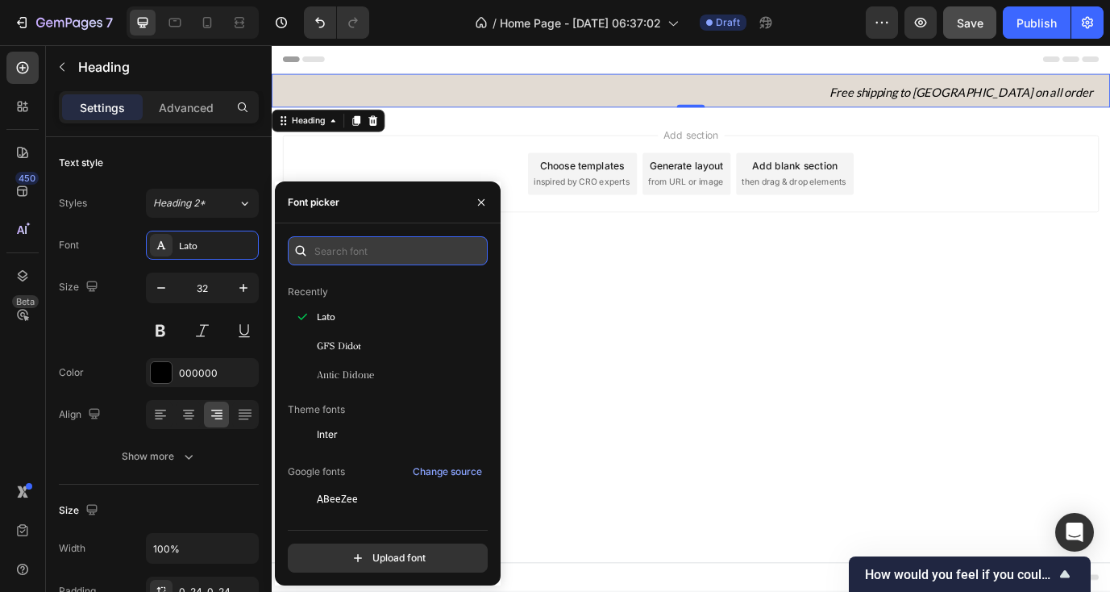
scroll to position [0, 0]
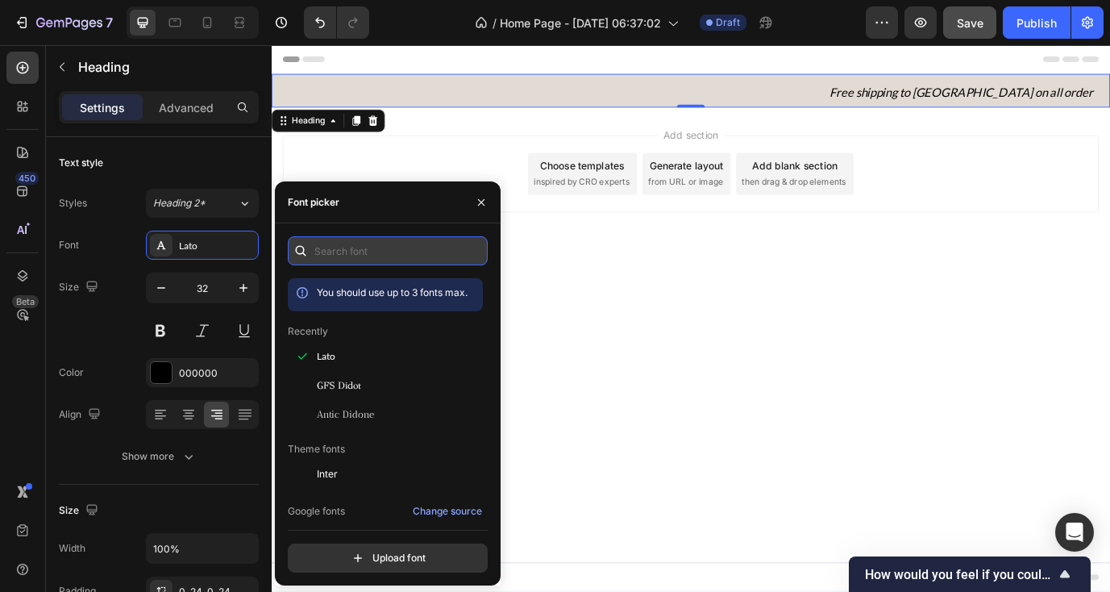
click at [408, 255] on input "text" at bounding box center [388, 250] width 200 height 29
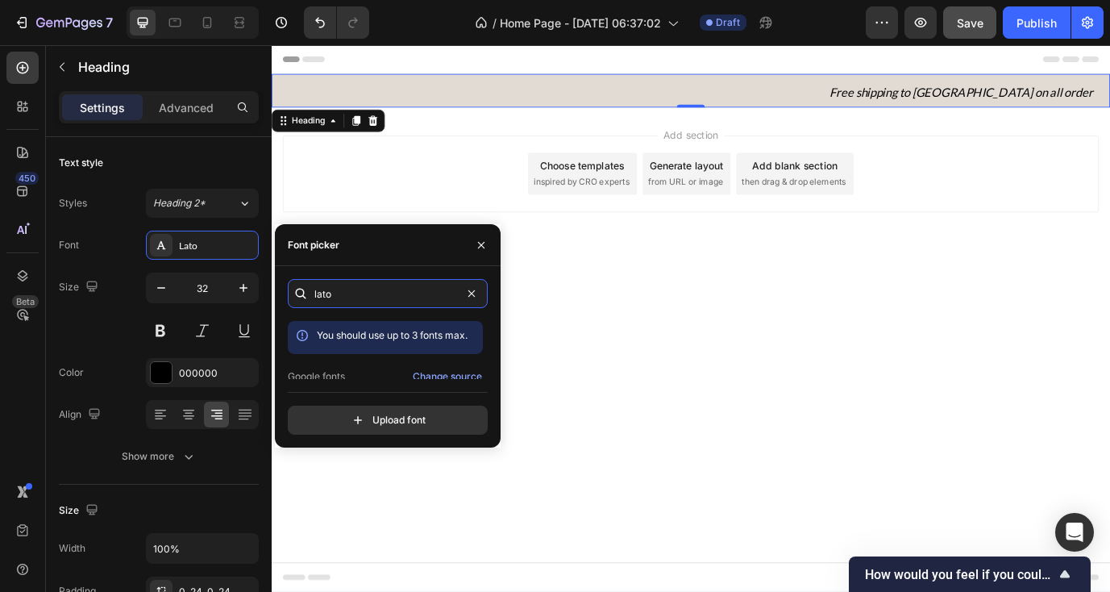
type input "lato"
click at [413, 297] on input "lato" at bounding box center [388, 293] width 200 height 29
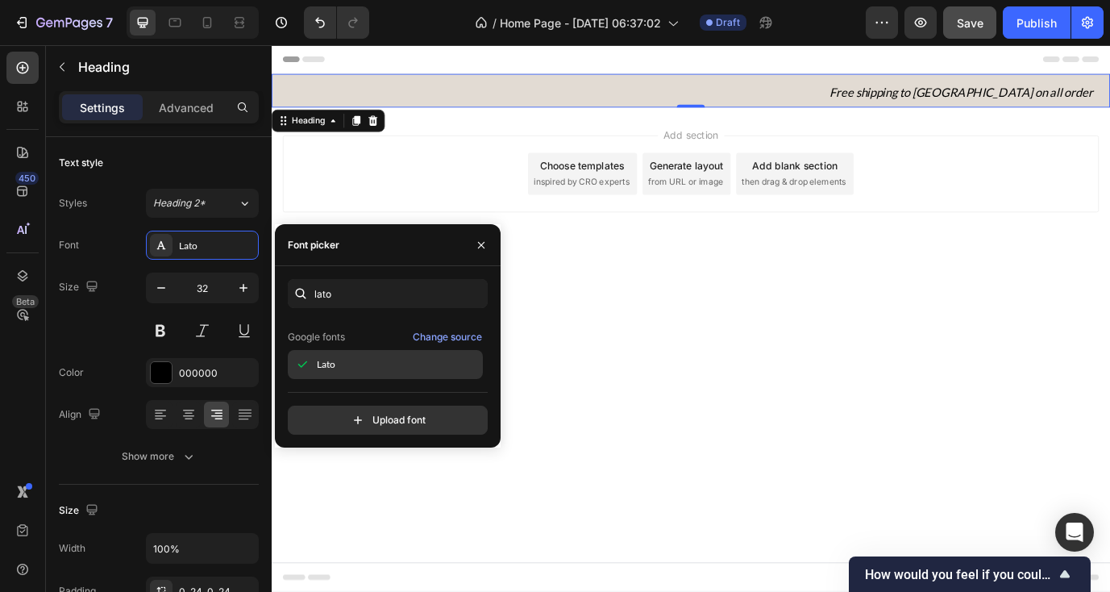
click at [405, 367] on div "Lato" at bounding box center [398, 364] width 163 height 15
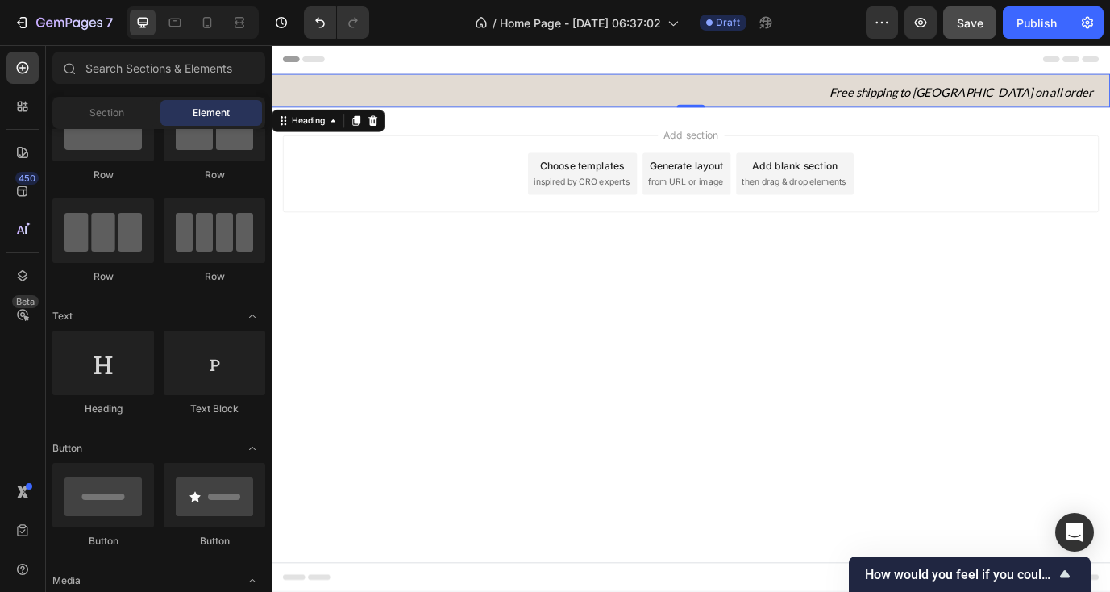
click at [675, 340] on body "Header ⁠⁠⁠⁠⁠⁠⁠ Free shipping to Vietnam on all order Heading 0 Row Section 1 Ro…" at bounding box center [755, 360] width 967 height 630
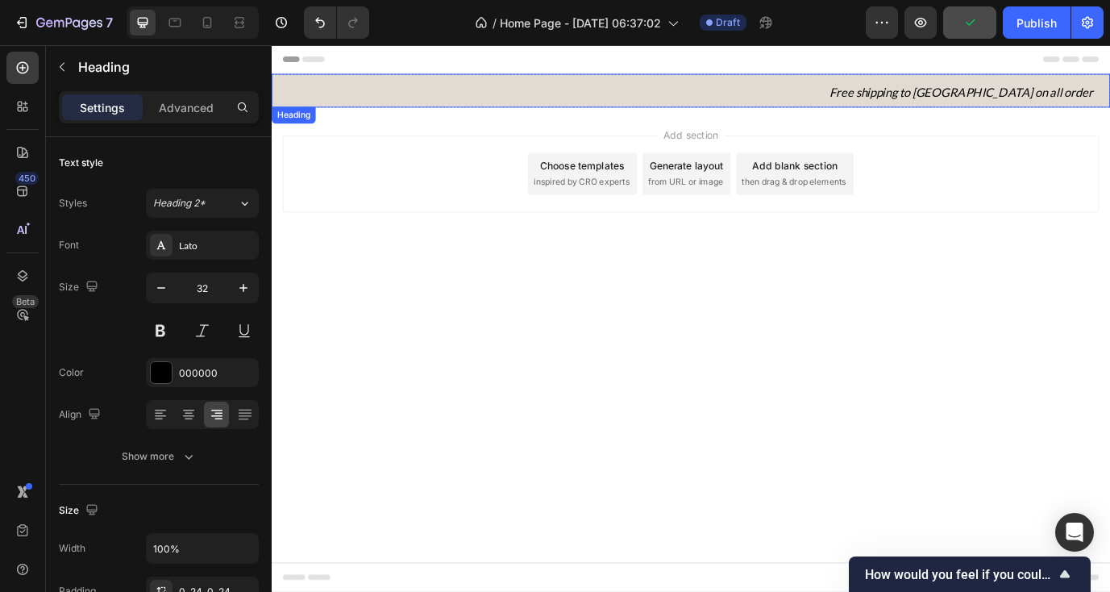
click at [1029, 97] on icon "Free shipping to [GEOGRAPHIC_DATA] on all order" at bounding box center [1068, 99] width 304 height 17
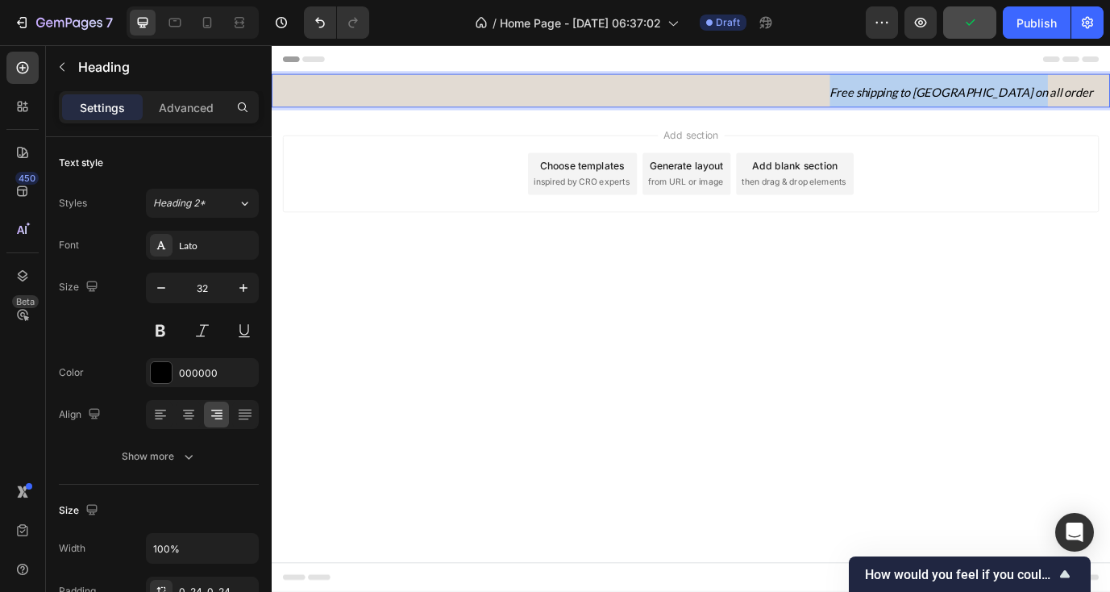
click at [1029, 97] on icon "Free shipping to [GEOGRAPHIC_DATA] on all order" at bounding box center [1068, 99] width 304 height 17
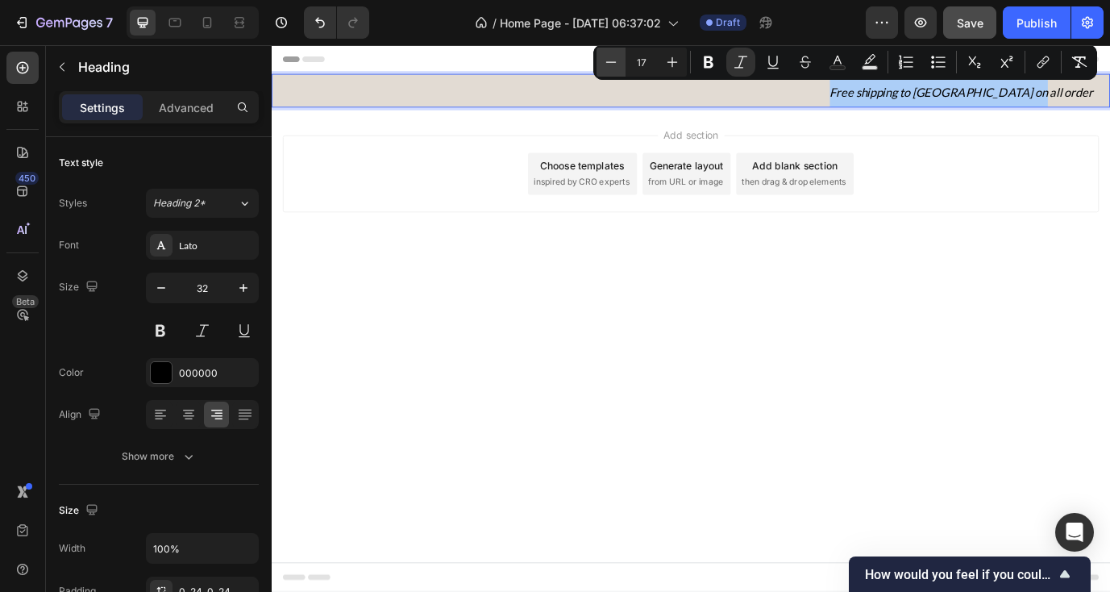
click at [613, 59] on icon "Editor contextual toolbar" at bounding box center [611, 62] width 16 height 16
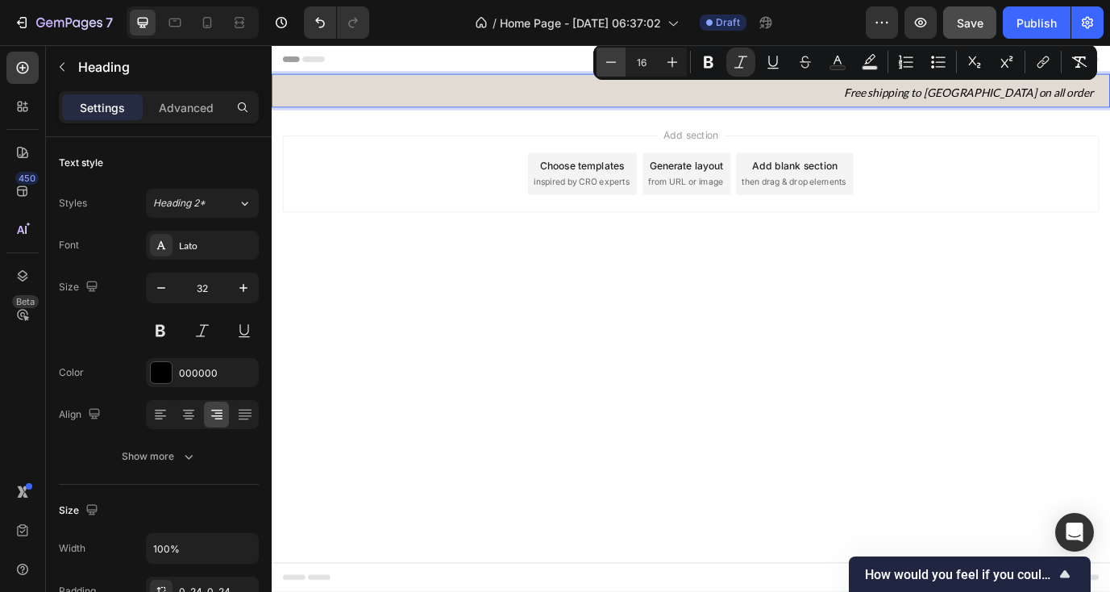
click at [613, 59] on icon "Editor contextual toolbar" at bounding box center [611, 62] width 16 height 16
click at [610, 60] on icon "Editor contextual toolbar" at bounding box center [611, 62] width 16 height 16
type input "14"
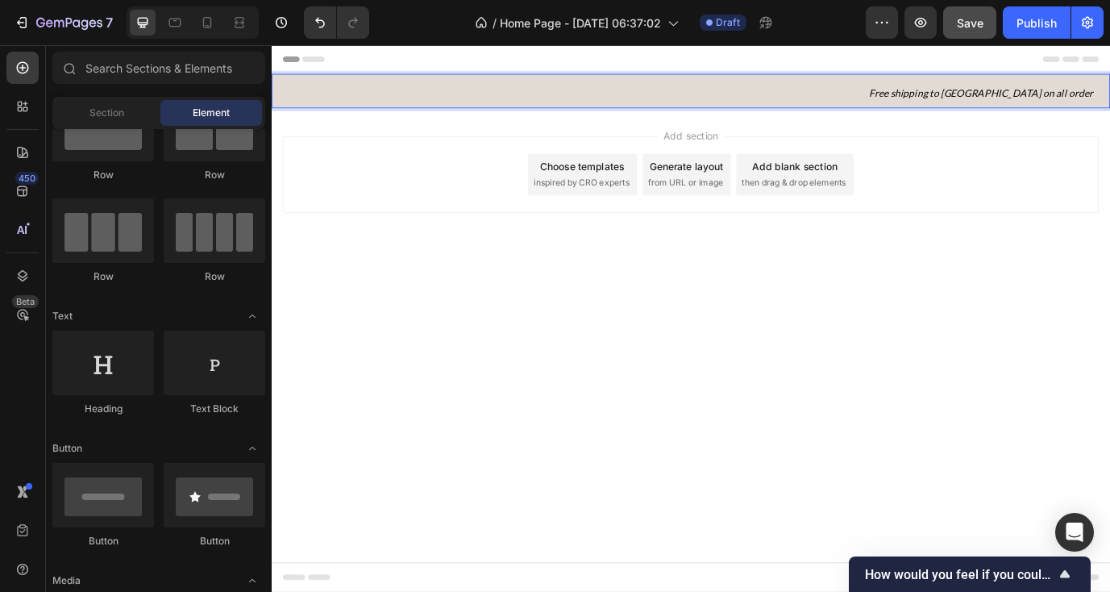
click at [1160, 150] on div "Add section Choose templates inspired by CRO experts Generate layout from URL o…" at bounding box center [754, 194] width 941 height 89
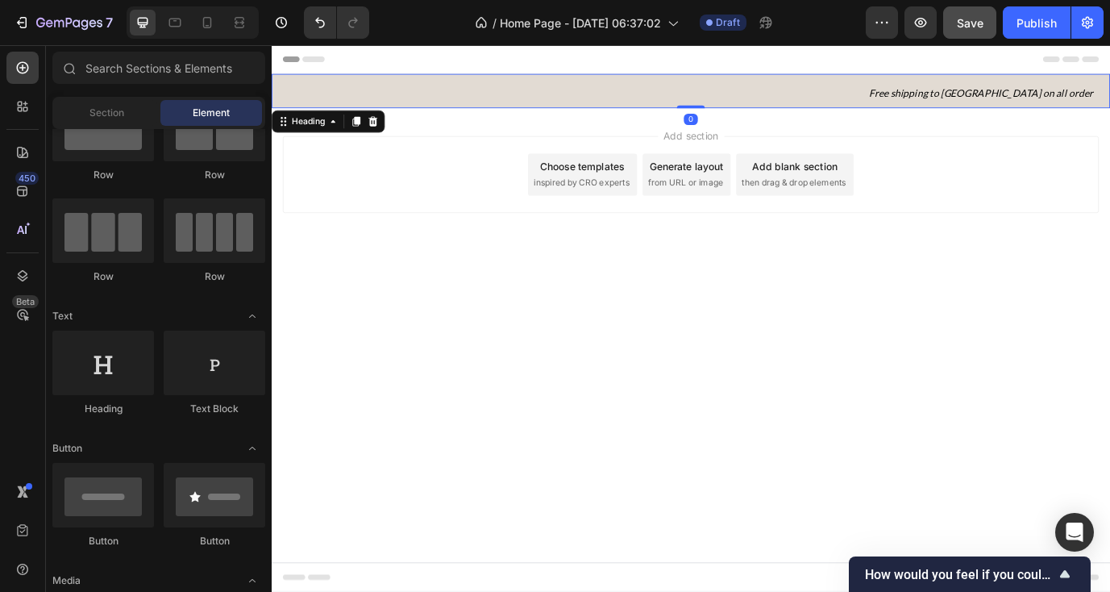
click at [1158, 99] on icon "Free shipping to [GEOGRAPHIC_DATA] on all order" at bounding box center [1090, 100] width 259 height 14
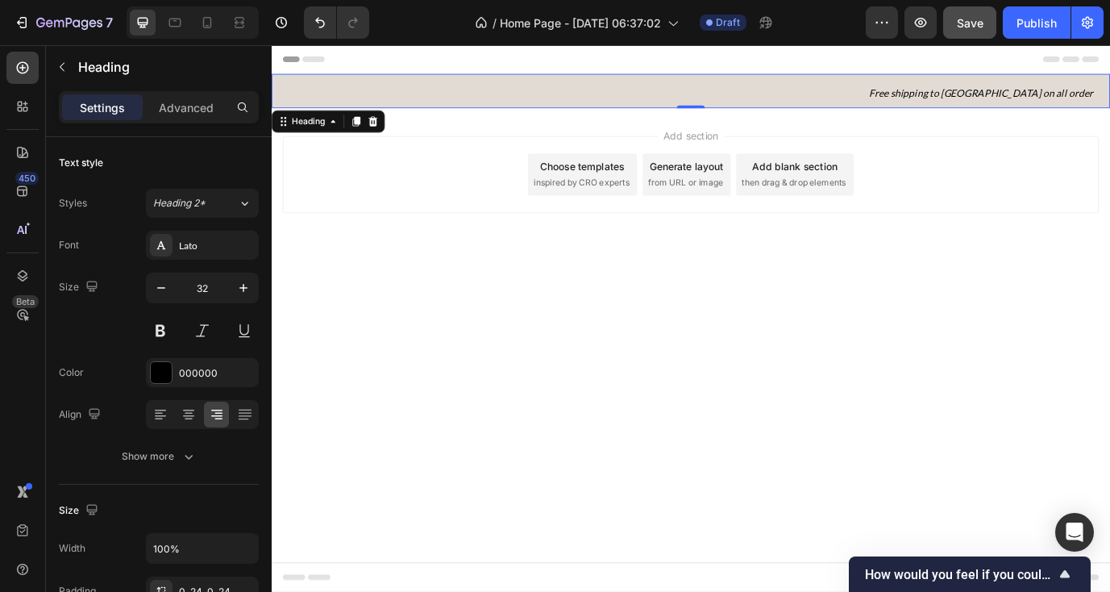
click at [1134, 201] on div "Add section Choose templates inspired by CRO experts Generate layout from URL o…" at bounding box center [754, 194] width 941 height 89
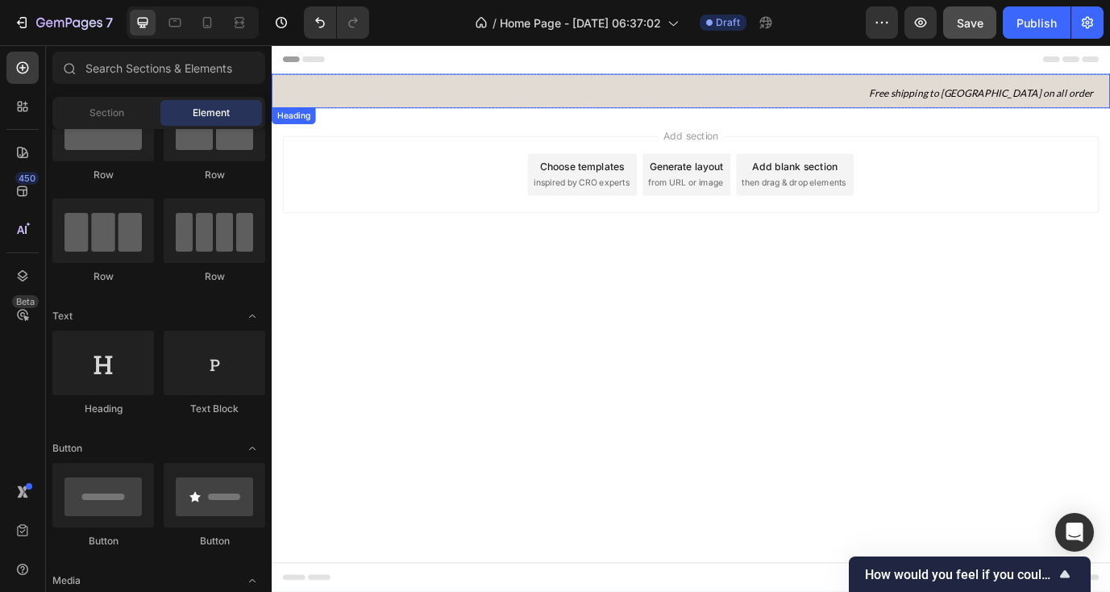
click at [1120, 96] on icon "Free shipping to [GEOGRAPHIC_DATA] on all order" at bounding box center [1090, 100] width 259 height 14
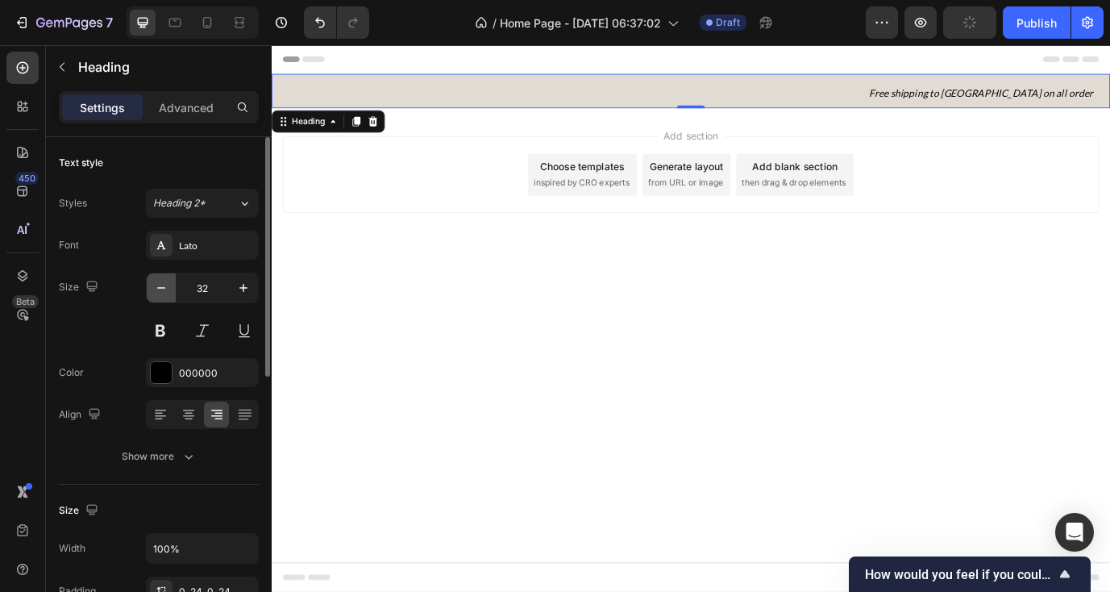
click at [156, 289] on icon "button" at bounding box center [161, 288] width 16 height 16
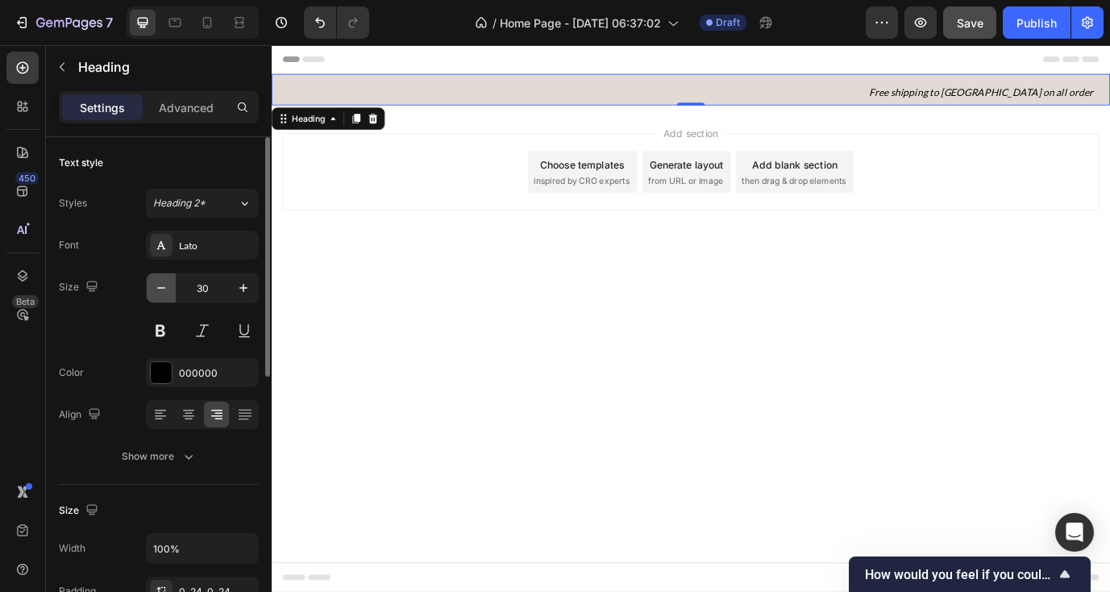
click at [156, 289] on icon "button" at bounding box center [161, 288] width 16 height 16
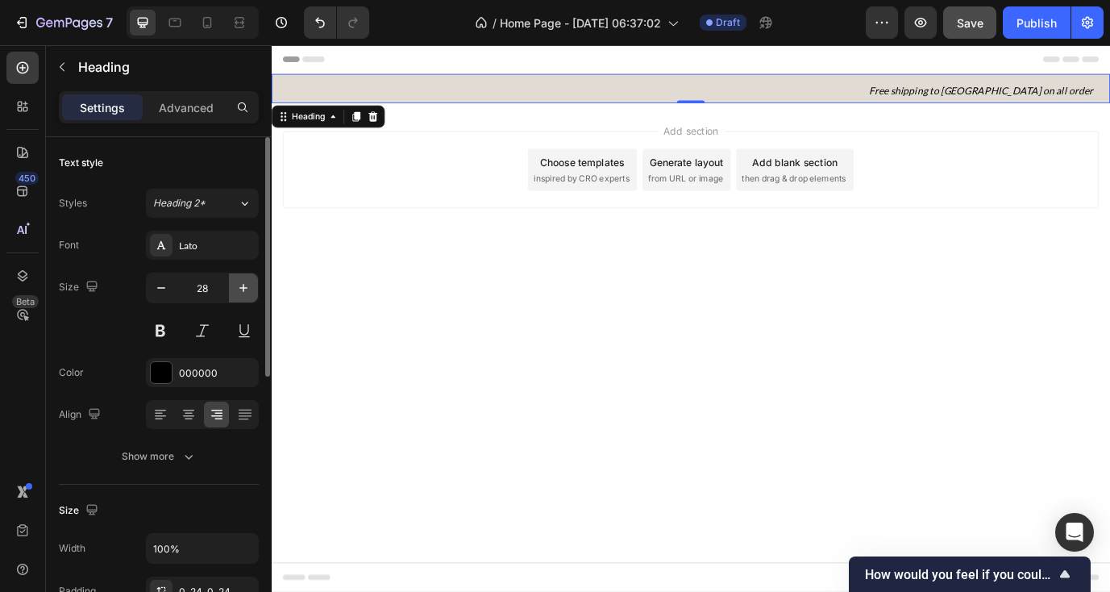
click at [244, 287] on icon "button" at bounding box center [243, 288] width 16 height 16
click at [244, 287] on icon "button" at bounding box center [243, 288] width 8 height 8
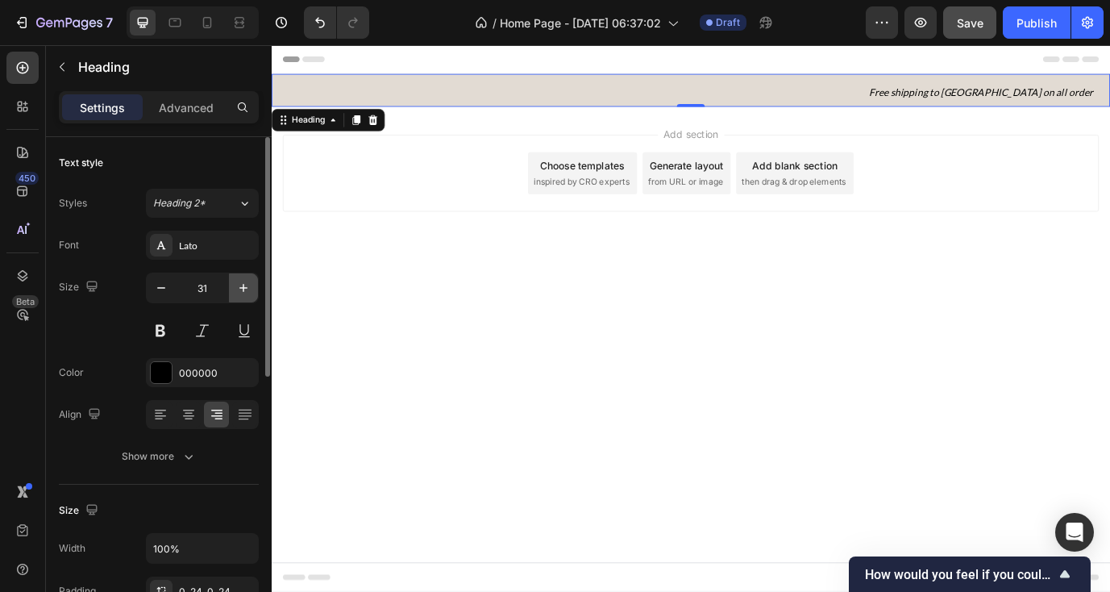
click at [244, 287] on icon "button" at bounding box center [243, 288] width 8 height 8
type input "32"
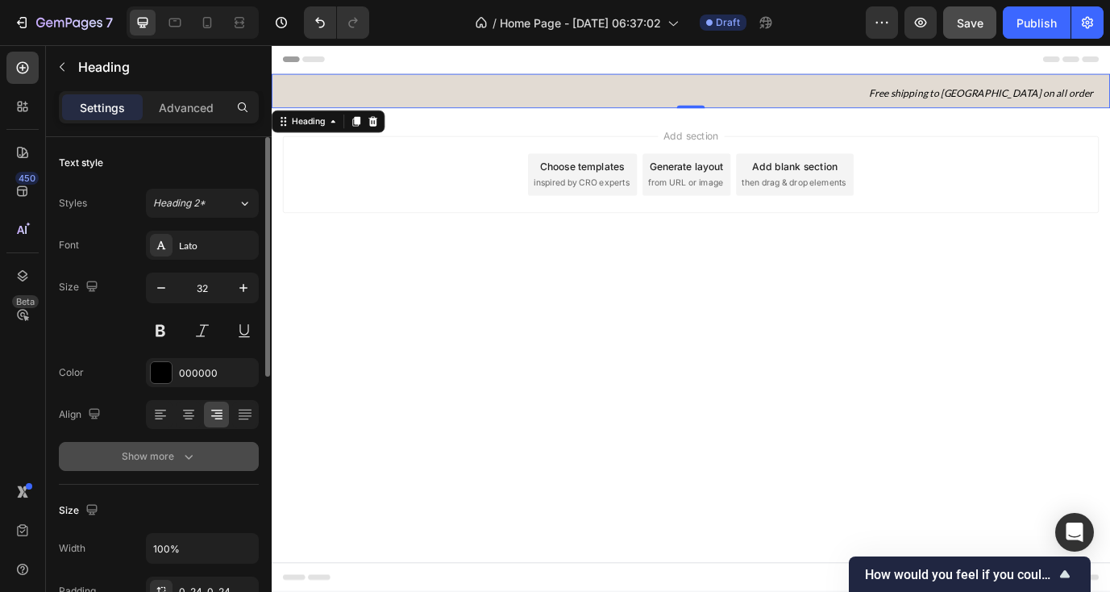
click at [175, 462] on div "Show more" at bounding box center [159, 456] width 75 height 16
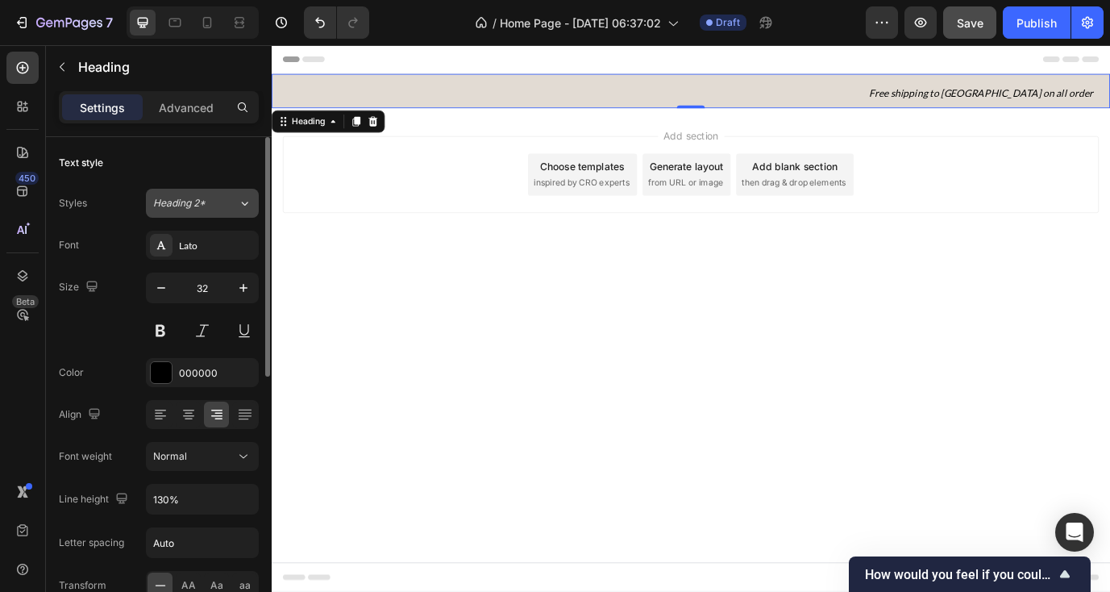
click at [245, 206] on icon at bounding box center [245, 203] width 14 height 16
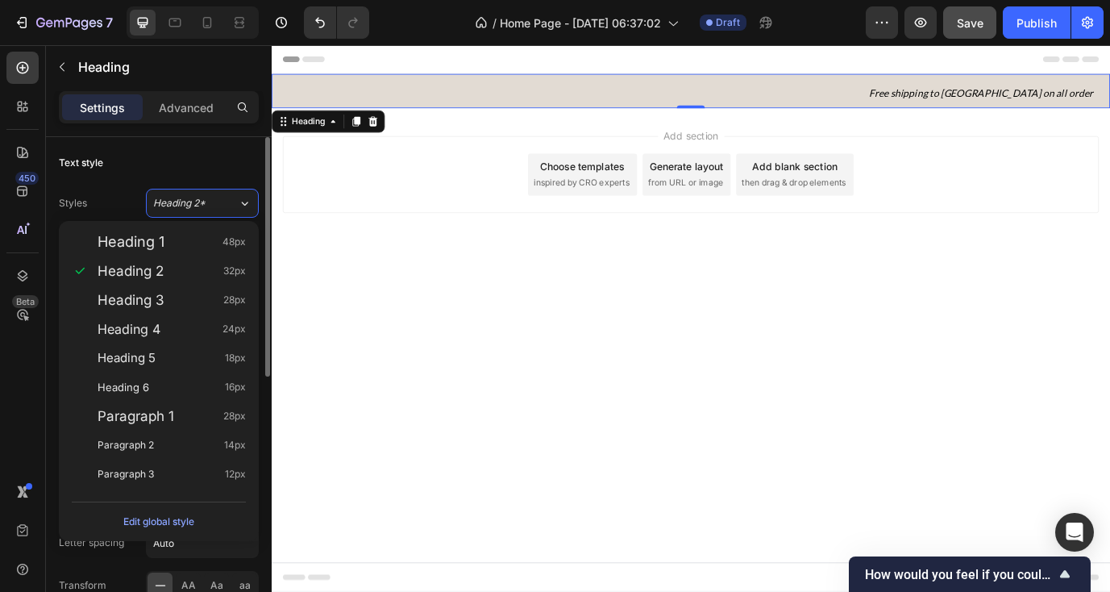
click at [222, 163] on div "Text style" at bounding box center [159, 163] width 200 height 26
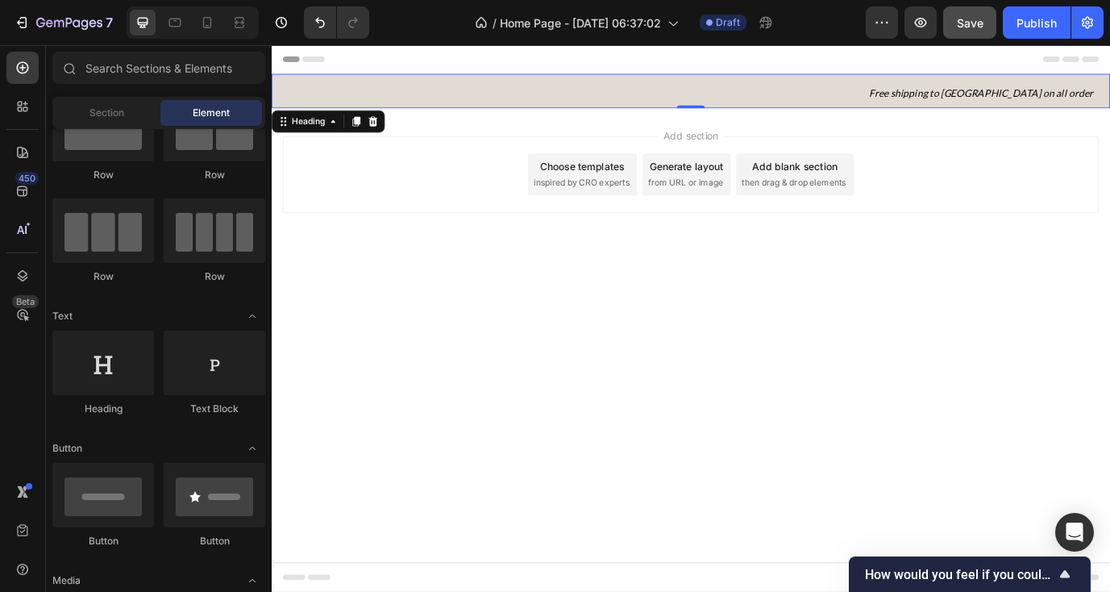
click at [955, 156] on div "Add section Choose templates inspired by CRO experts Generate layout from URL o…" at bounding box center [754, 194] width 941 height 89
click at [955, 96] on p "⁠⁠⁠⁠⁠⁠⁠ Free shipping to Vietnam on all order" at bounding box center [755, 97] width 928 height 39
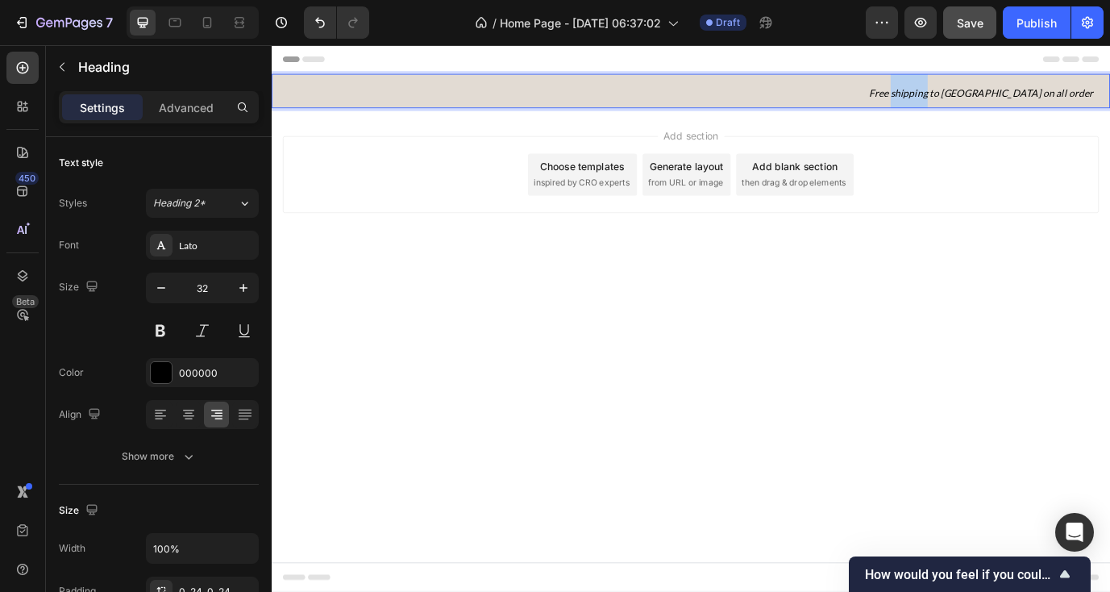
click at [1085, 100] on icon "Free shipping to [GEOGRAPHIC_DATA] on all order" at bounding box center [1090, 100] width 259 height 14
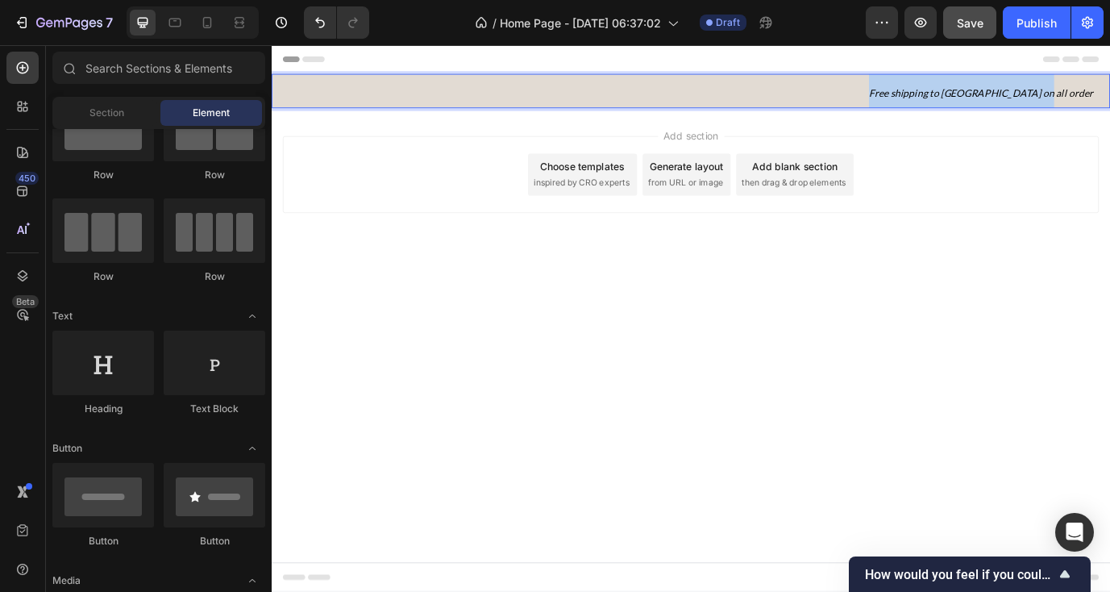
click at [1021, 143] on div "Add section Choose templates inspired by CRO experts Generate layout from URL o…" at bounding box center [755, 217] width 967 height 198
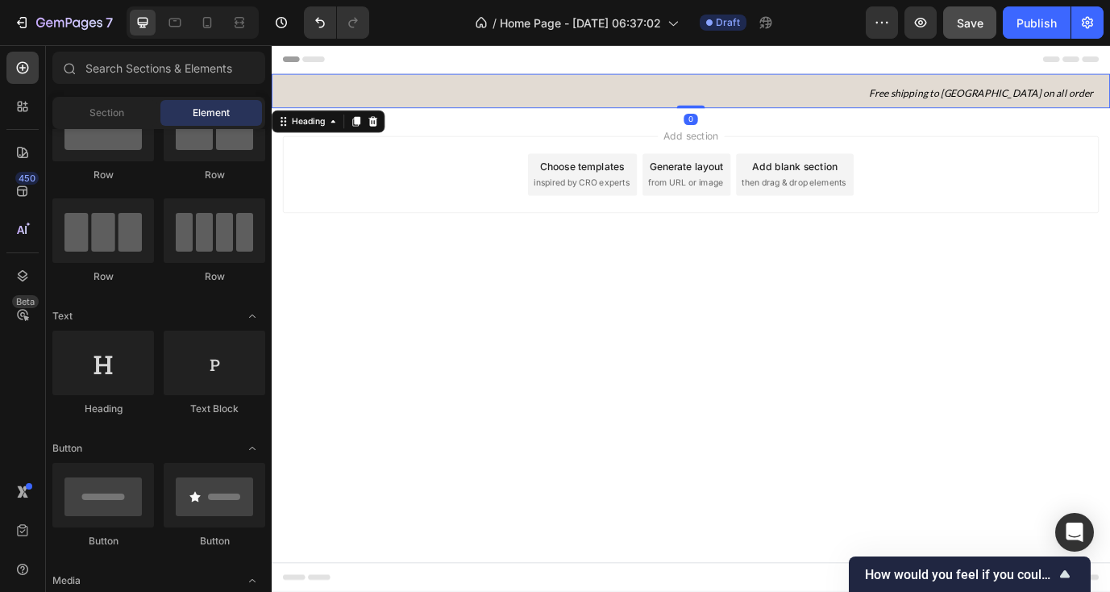
click at [971, 105] on p "⁠⁠⁠⁠⁠⁠⁠ Free shipping to Vietnam on all order" at bounding box center [755, 97] width 928 height 39
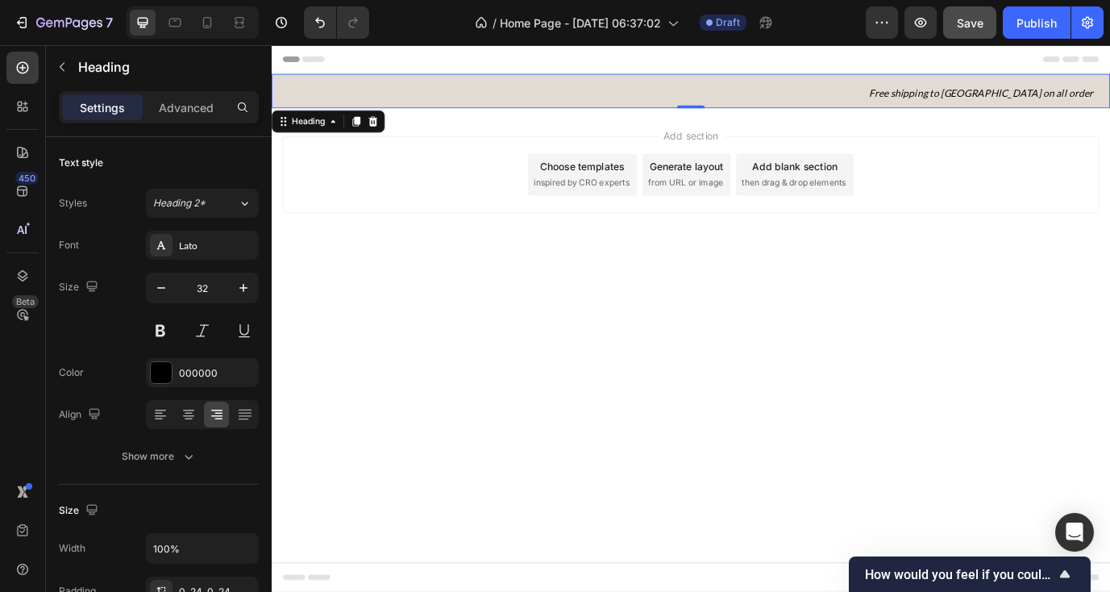
click at [448, 195] on div "Add section Choose templates inspired by CRO experts Generate layout from URL o…" at bounding box center [754, 194] width 941 height 89
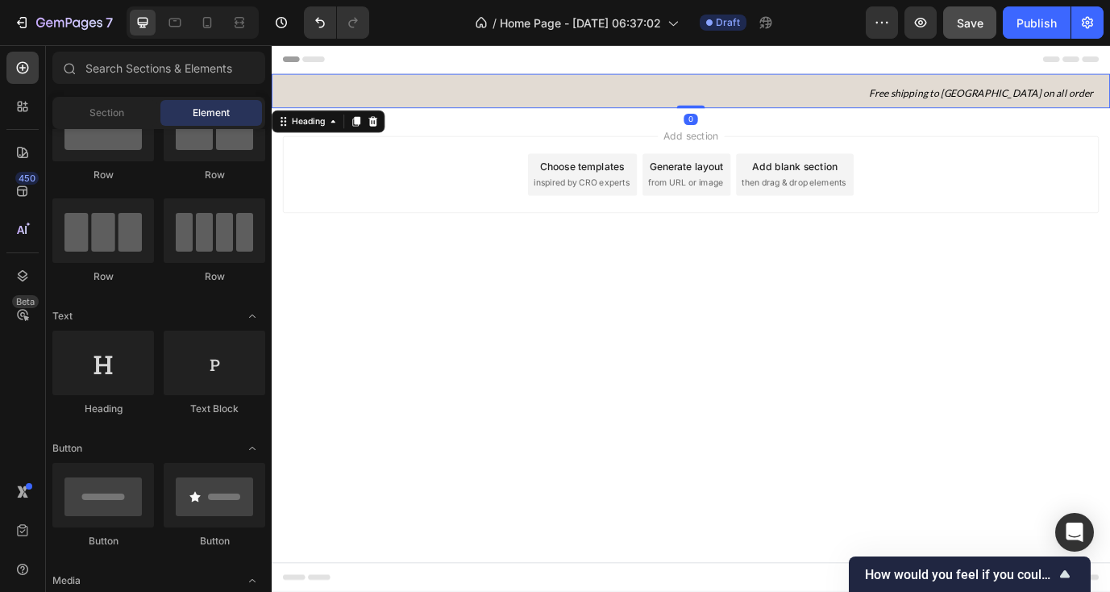
click at [441, 102] on p "⁠⁠⁠⁠⁠⁠⁠ Free shipping to Vietnam on all order" at bounding box center [755, 97] width 928 height 39
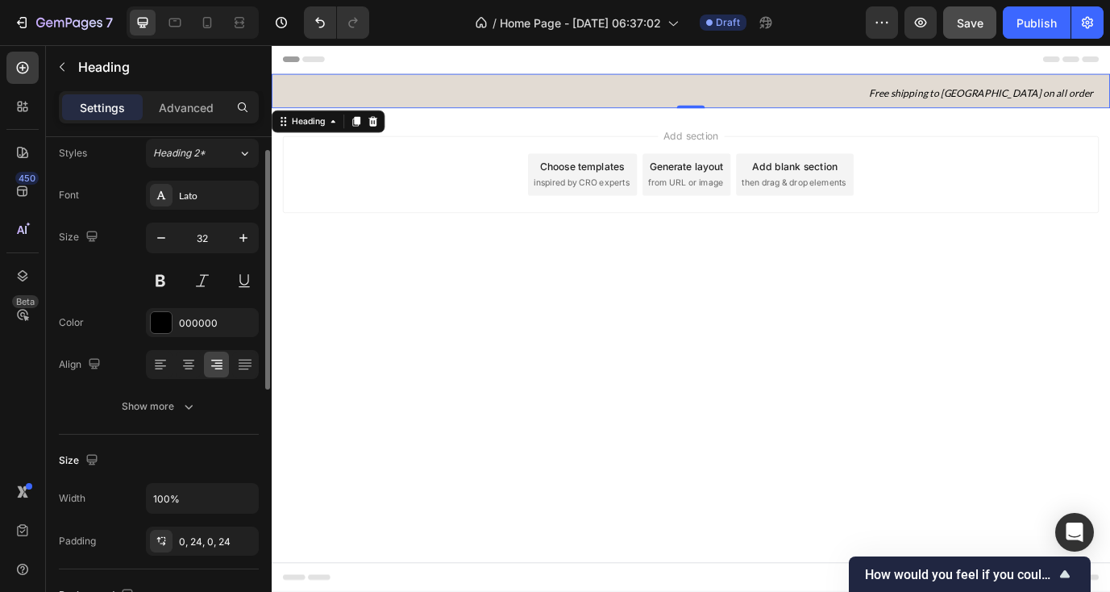
scroll to position [0, 0]
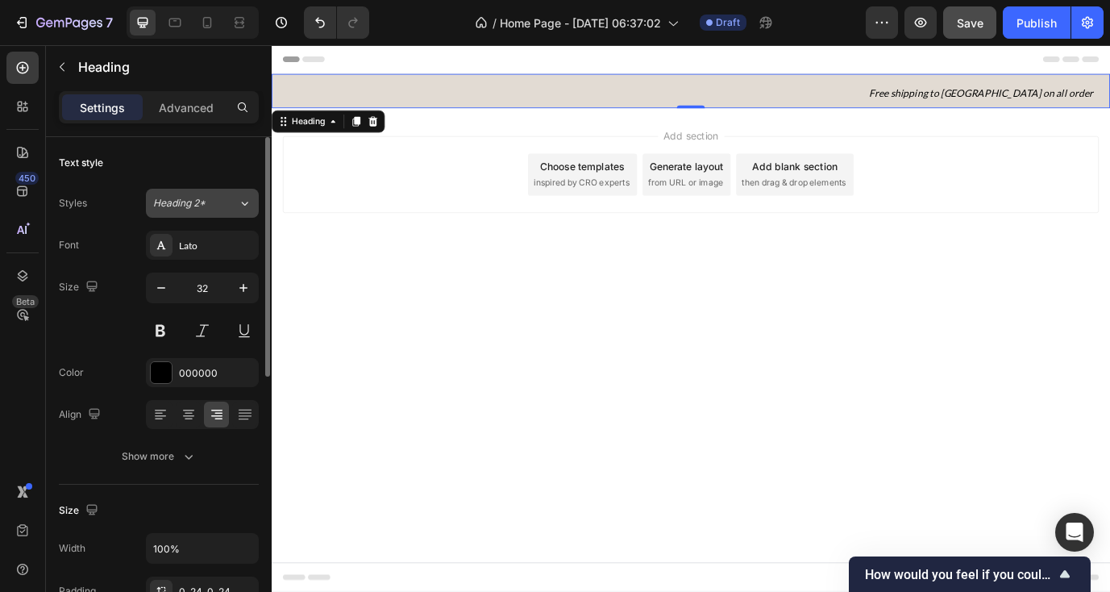
click at [214, 207] on div "Heading 2*" at bounding box center [185, 203] width 65 height 15
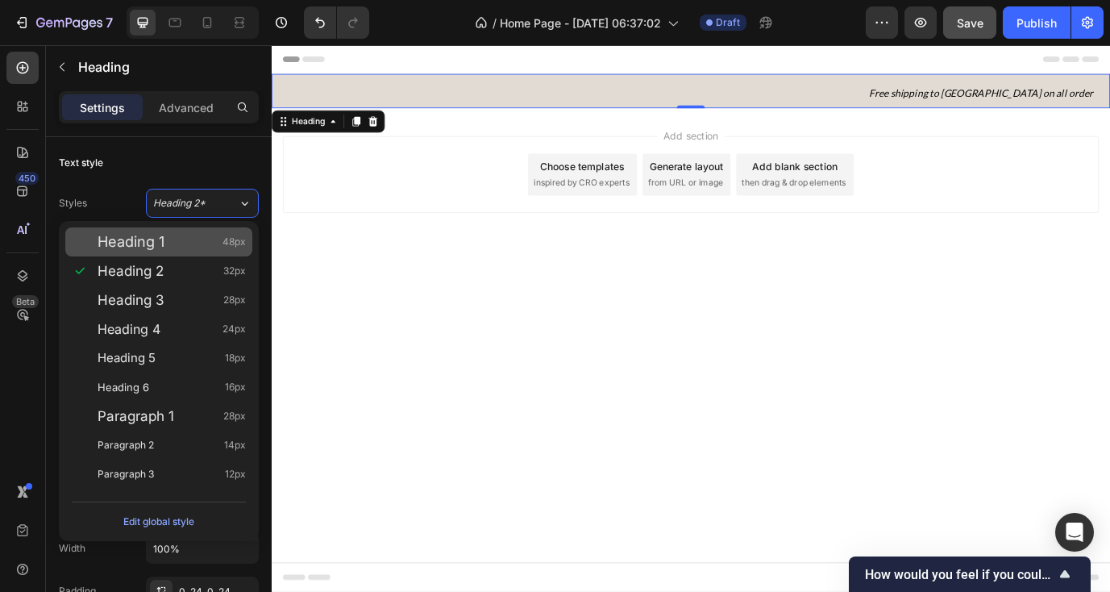
click at [186, 244] on div "Heading 1 48px" at bounding box center [172, 242] width 148 height 16
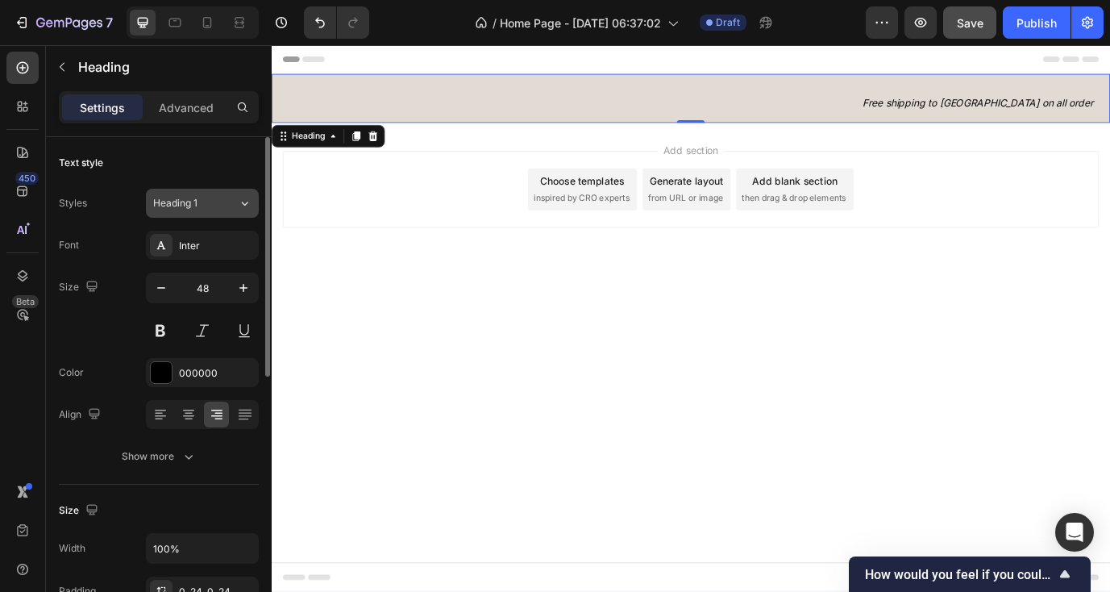
click at [226, 207] on div "Heading 1" at bounding box center [195, 203] width 85 height 15
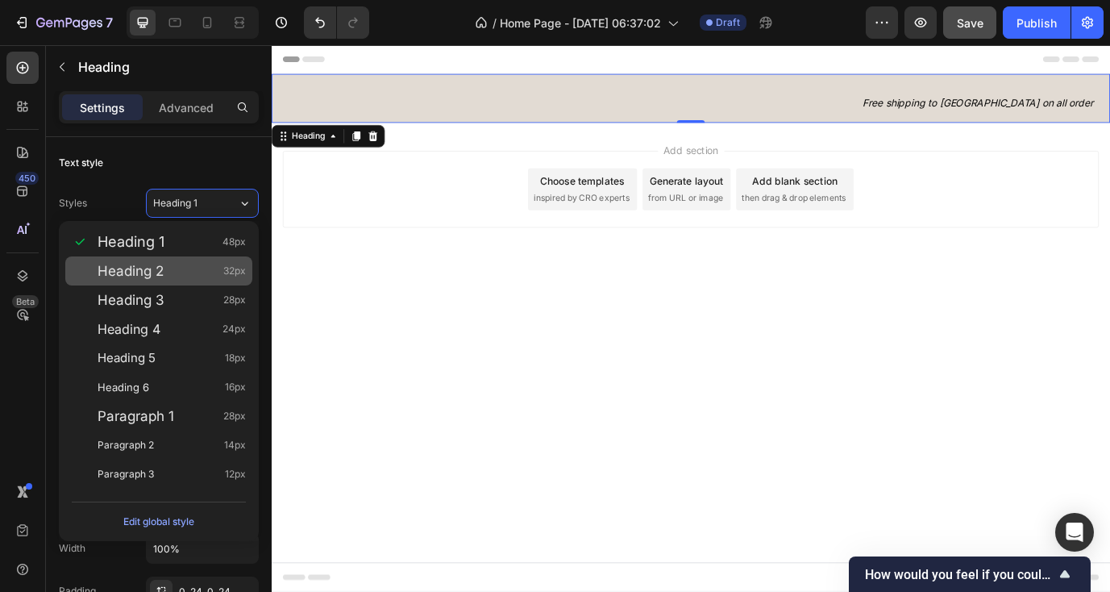
click at [200, 264] on div "Heading 2 32px" at bounding box center [172, 271] width 148 height 16
type input "32"
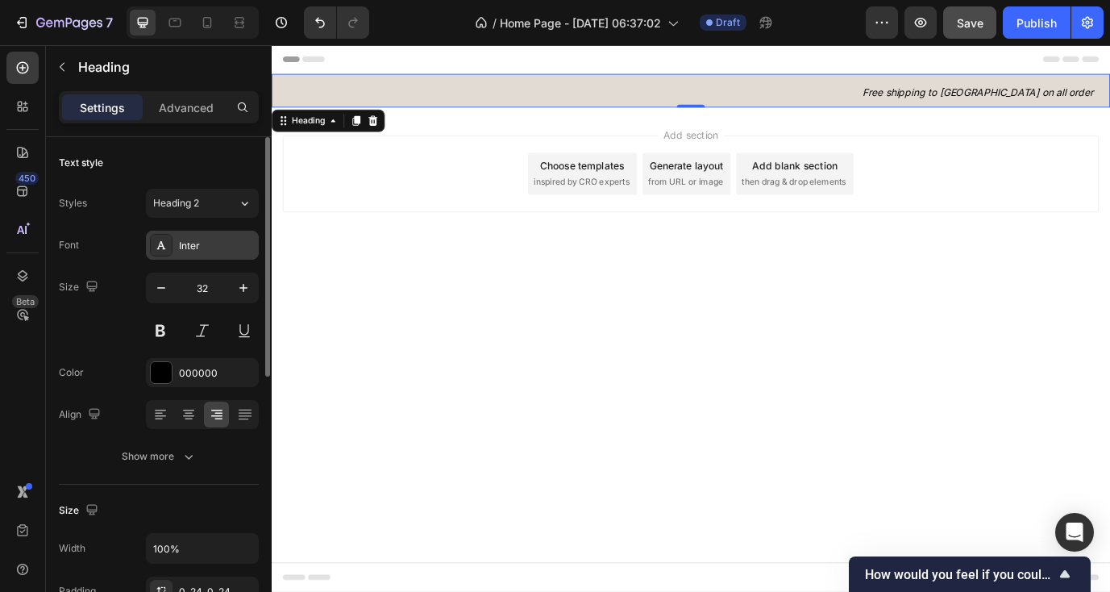
click at [200, 247] on div "Inter" at bounding box center [217, 246] width 76 height 15
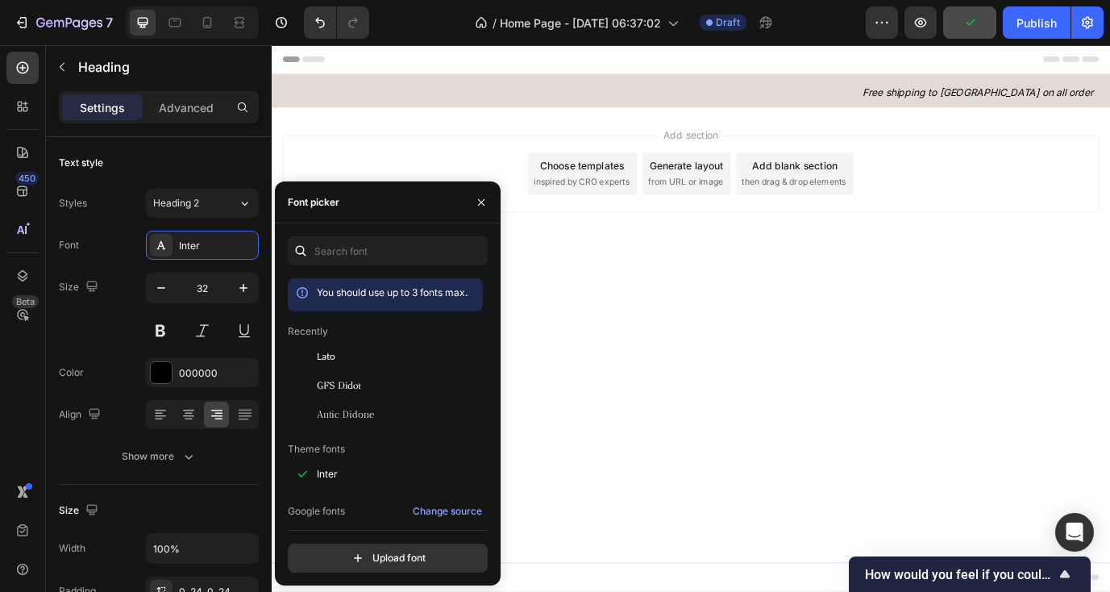
click at [635, 273] on div "Add section Choose templates inspired by CRO experts Generate layout from URL o…" at bounding box center [755, 216] width 967 height 198
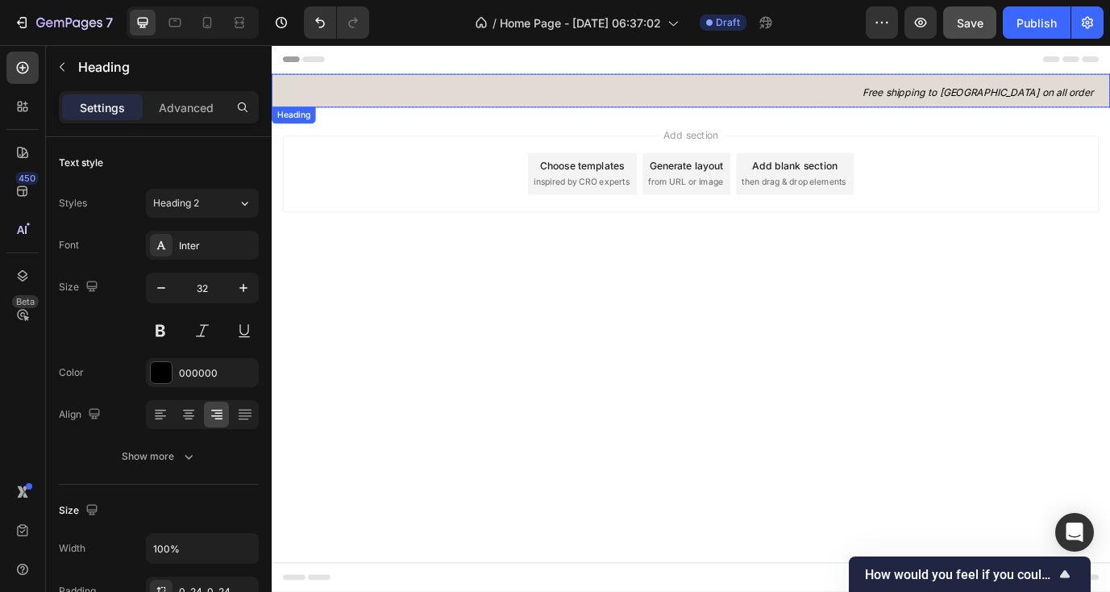
click at [645, 93] on p "⁠⁠⁠⁠⁠⁠⁠ Free shipping to Vietnam on all order" at bounding box center [755, 97] width 928 height 39
click at [1054, 101] on icon "Free shipping to [GEOGRAPHIC_DATA] on all order" at bounding box center [1086, 100] width 266 height 14
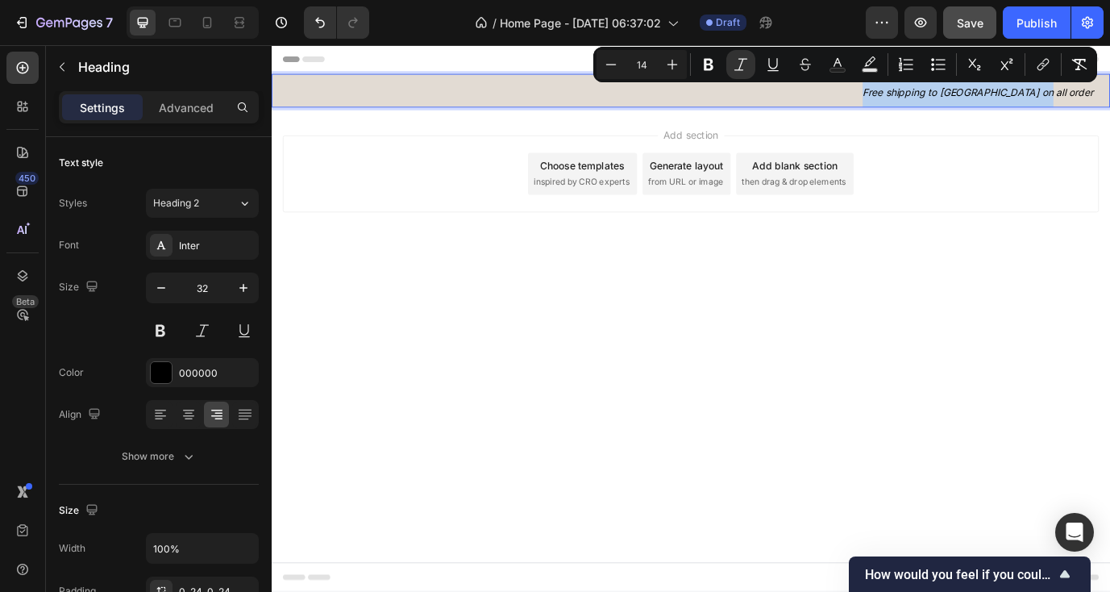
click at [1054, 101] on icon "Free shipping to [GEOGRAPHIC_DATA] on all order" at bounding box center [1086, 100] width 266 height 14
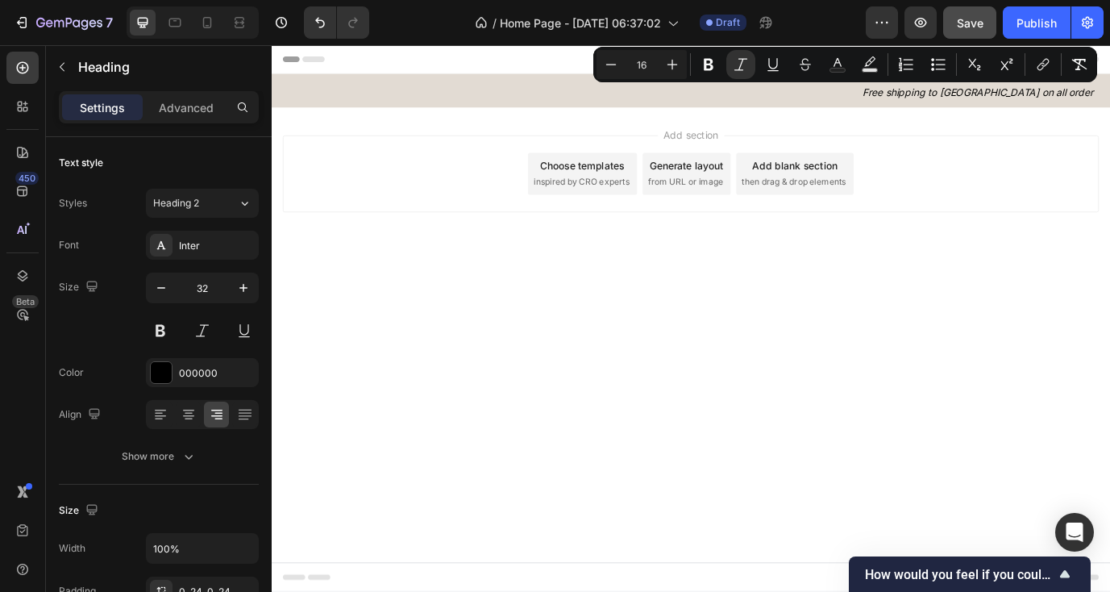
click at [408, 285] on div "Add section Choose templates inspired by CRO experts Generate layout from URL o…" at bounding box center [755, 216] width 967 height 198
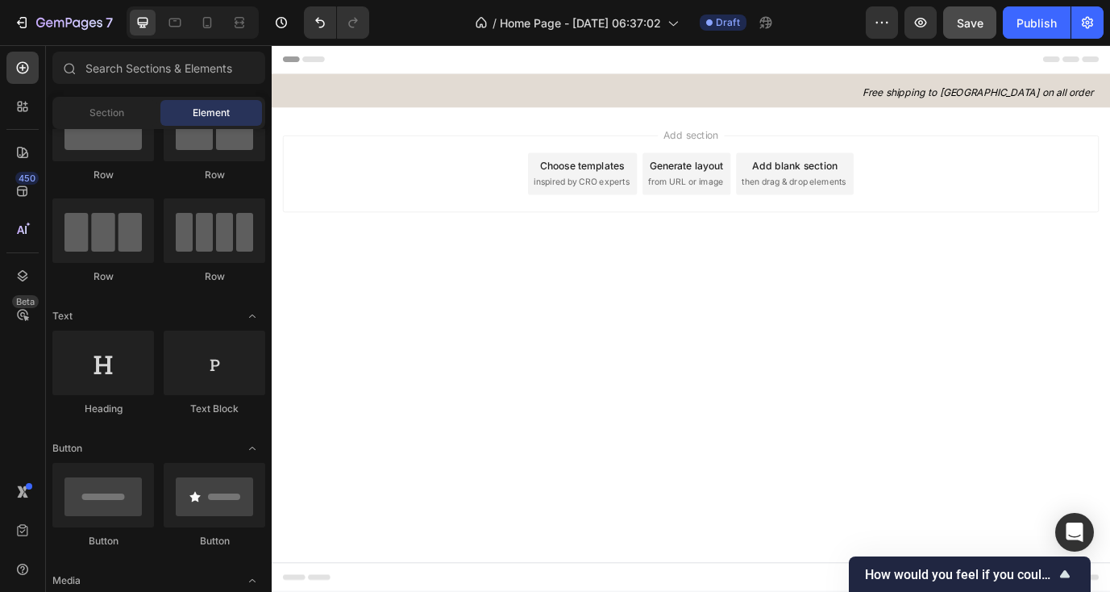
click at [442, 75] on div "Header" at bounding box center [754, 61] width 941 height 32
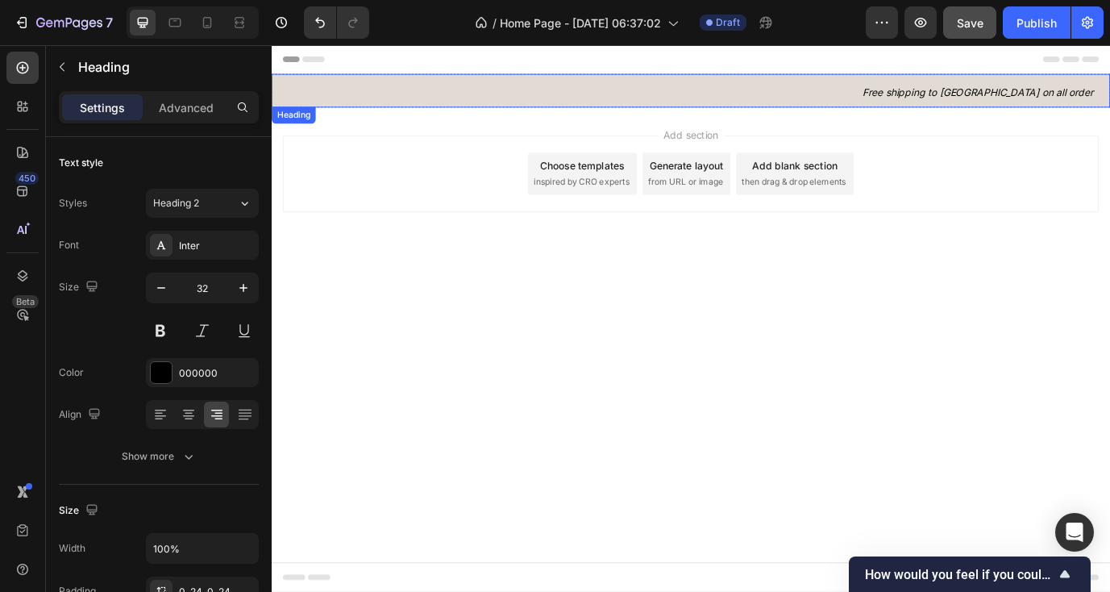
click at [433, 109] on p "⁠⁠⁠⁠⁠⁠⁠ Free shipping to Vietnam on all order" at bounding box center [755, 97] width 928 height 39
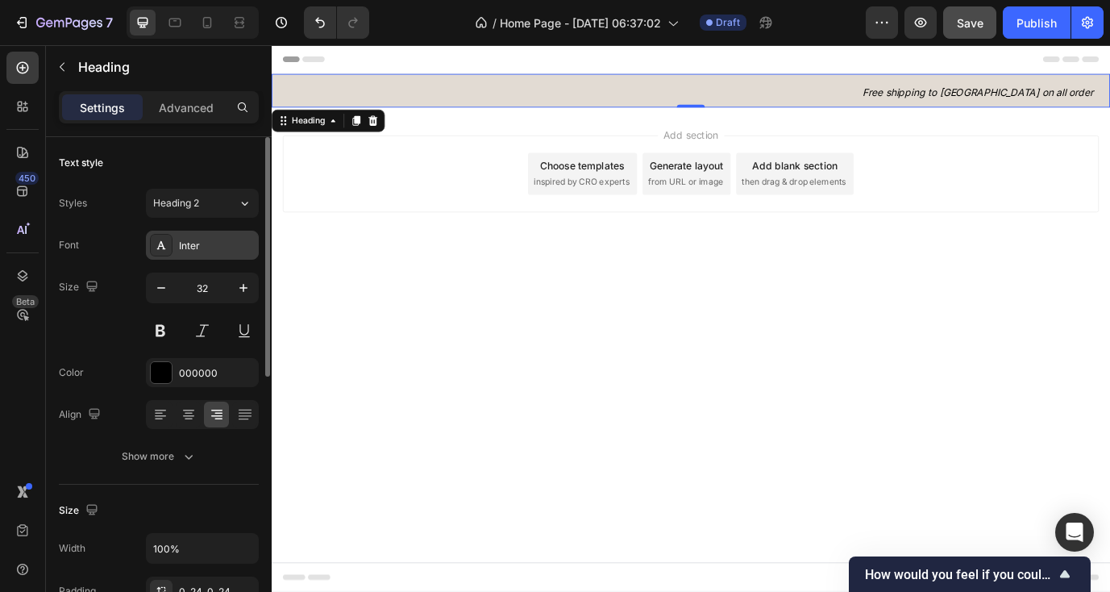
click at [199, 243] on div "Inter" at bounding box center [217, 246] width 76 height 15
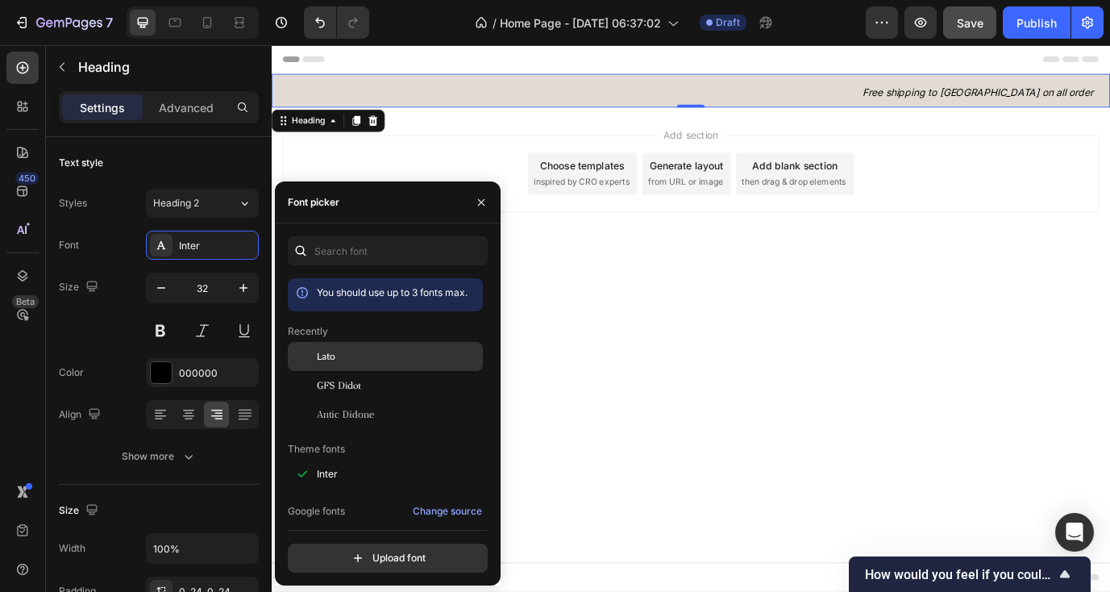
click at [322, 357] on span "Lato" at bounding box center [326, 356] width 19 height 15
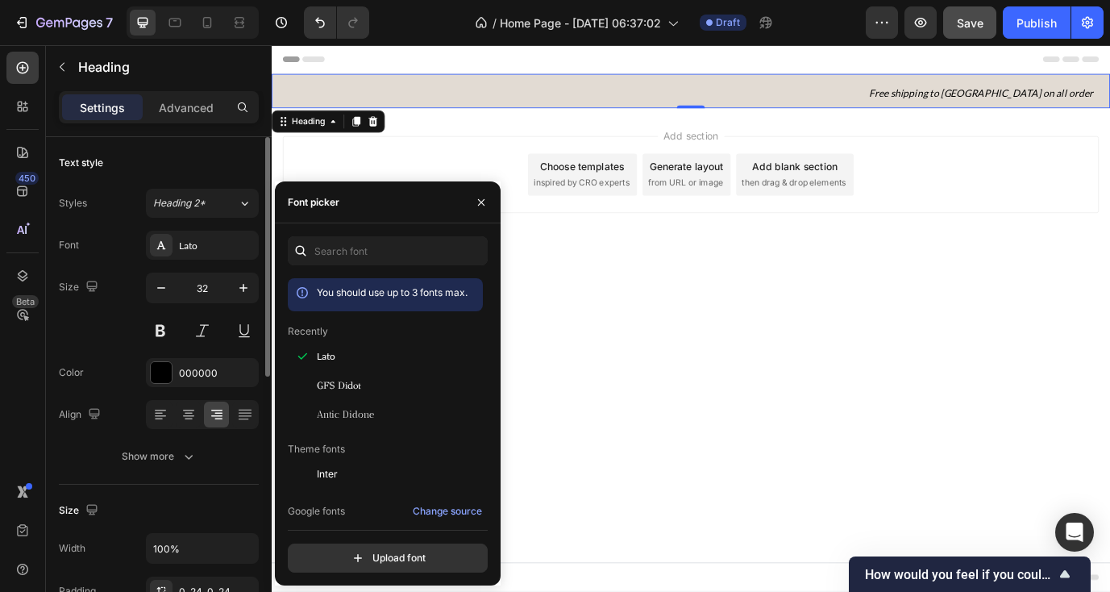
click at [234, 172] on div "Text style" at bounding box center [159, 163] width 200 height 26
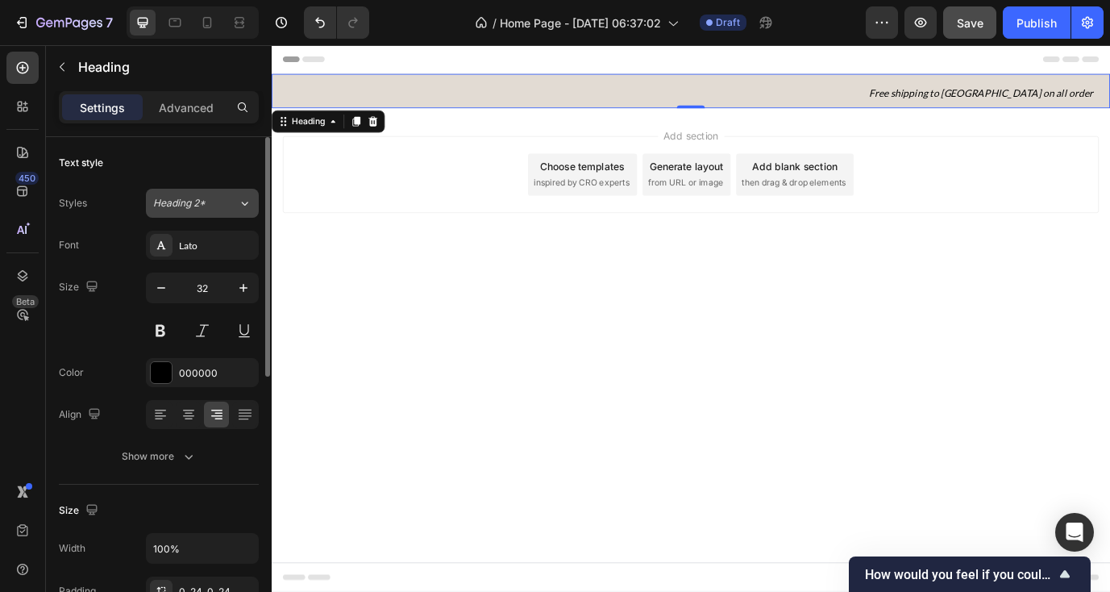
click at [234, 193] on button "Heading 2*" at bounding box center [202, 203] width 113 height 29
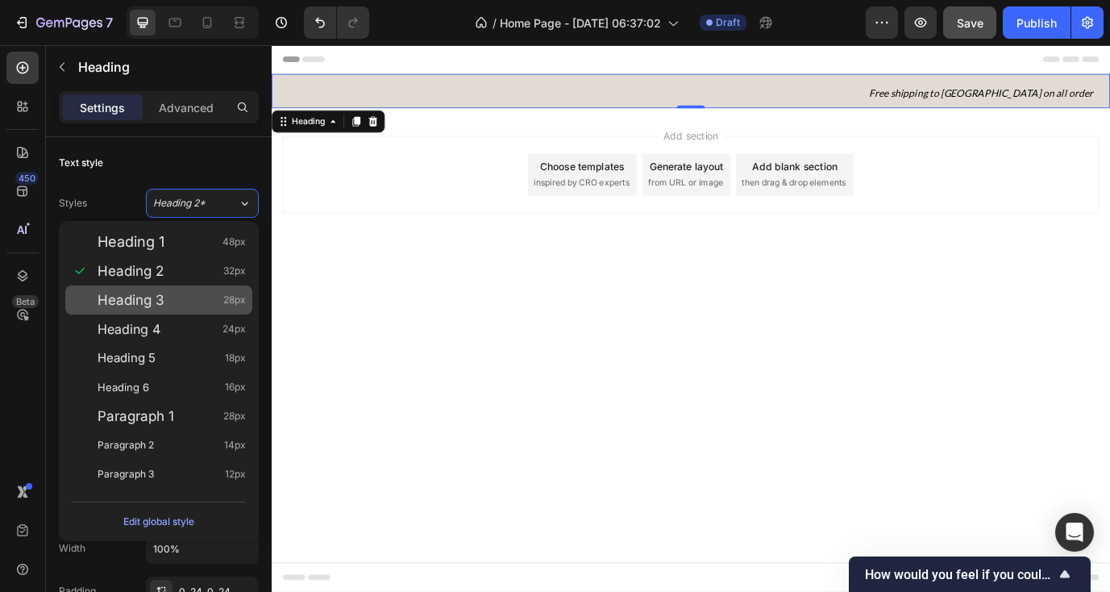
click at [148, 289] on div "Heading 3 28px" at bounding box center [158, 299] width 187 height 29
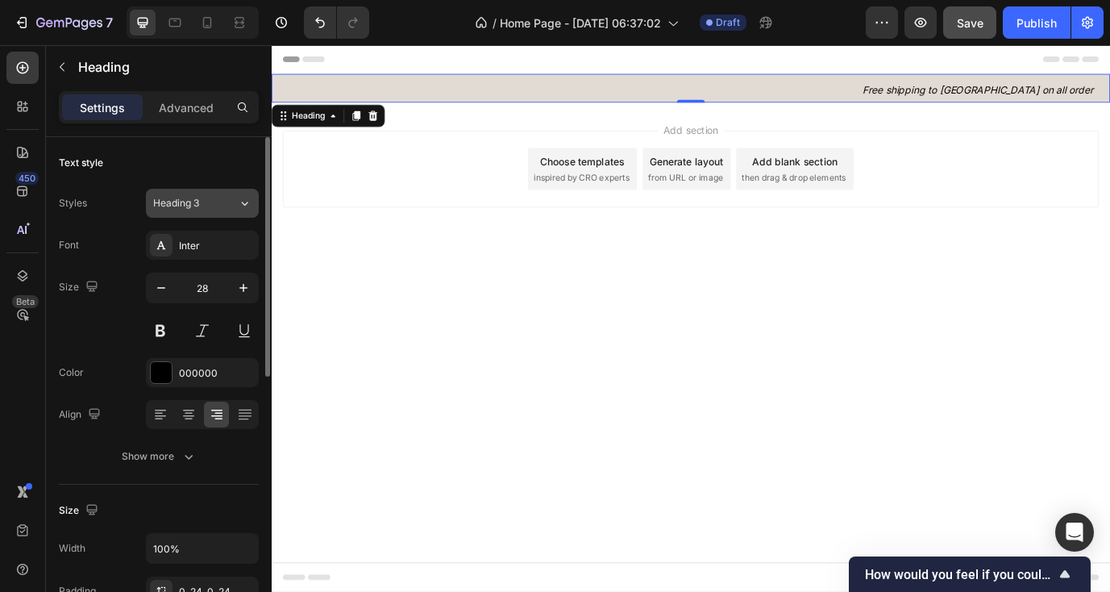
click at [228, 197] on div "Heading 3" at bounding box center [195, 203] width 85 height 15
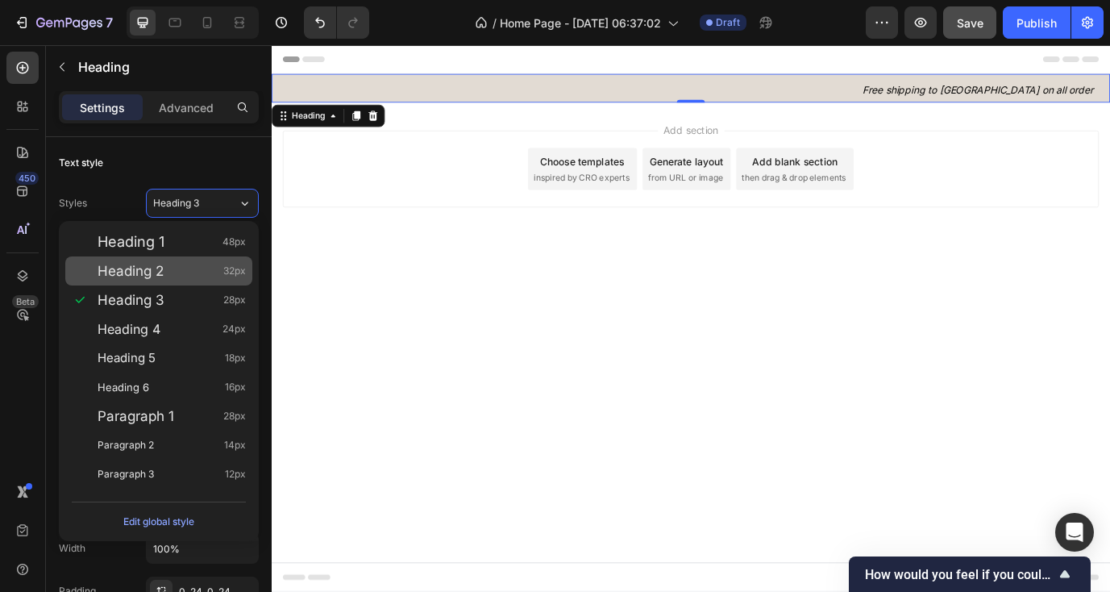
click at [191, 259] on div "Heading 2 32px" at bounding box center [158, 270] width 187 height 29
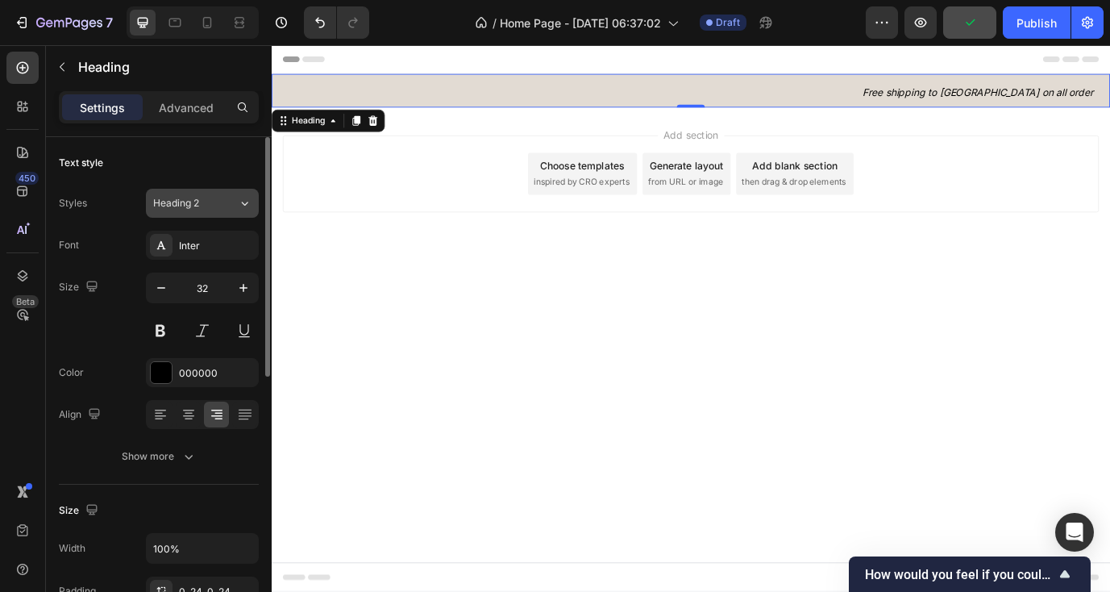
click at [226, 205] on div "Heading 2" at bounding box center [195, 203] width 85 height 15
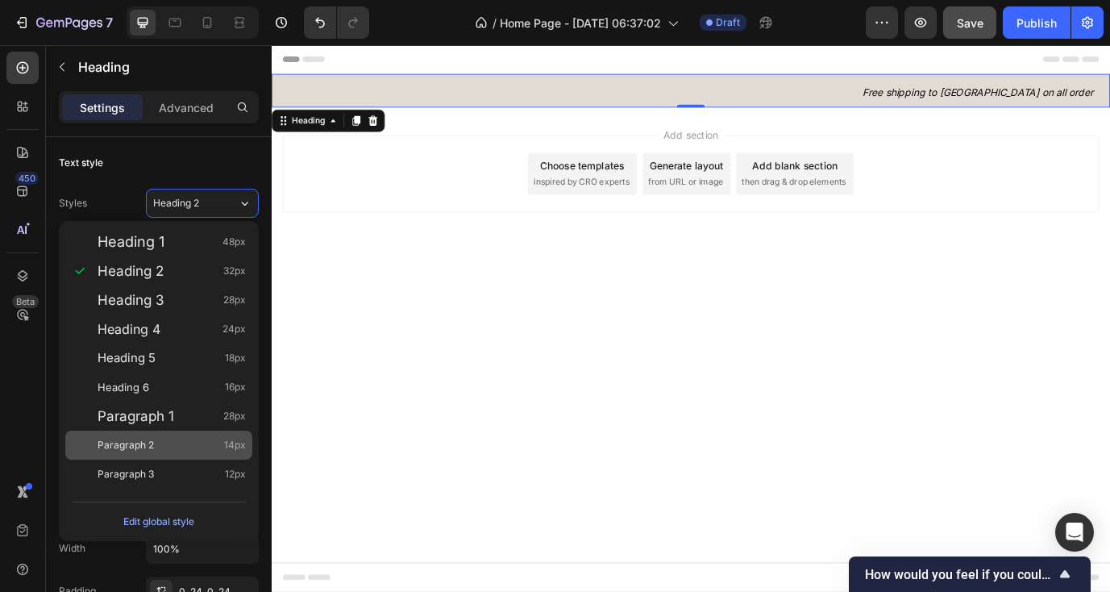
click at [176, 439] on div "Paragraph 2 14px" at bounding box center [172, 445] width 148 height 16
type input "14"
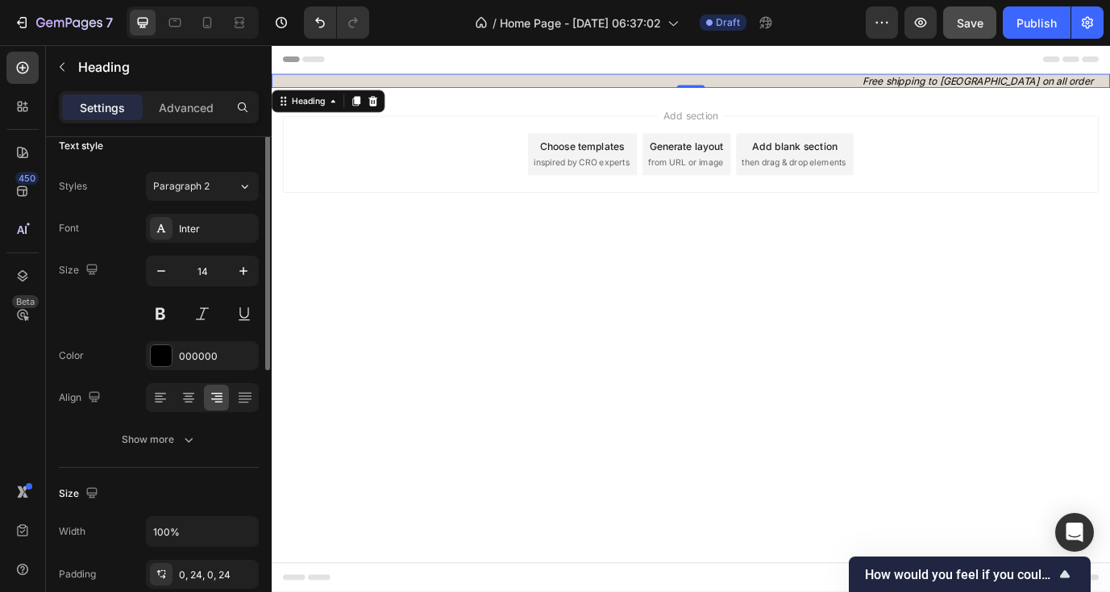
scroll to position [18, 0]
click at [206, 314] on button at bounding box center [202, 312] width 29 height 29
click at [166, 310] on button at bounding box center [160, 312] width 29 height 29
click at [207, 313] on button at bounding box center [202, 312] width 29 height 29
click at [167, 309] on button at bounding box center [160, 312] width 29 height 29
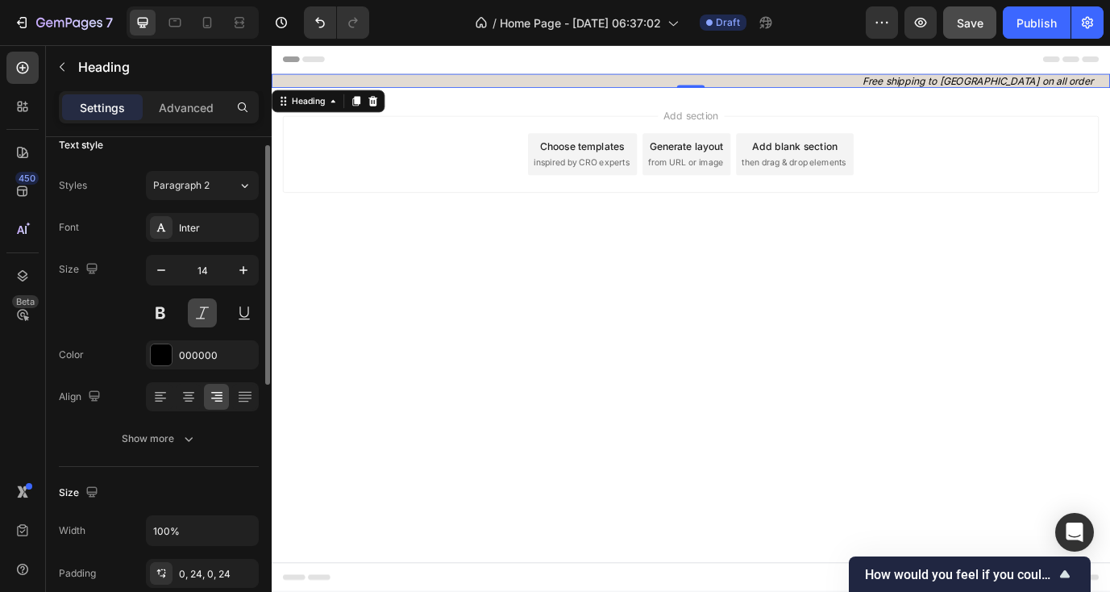
click at [204, 310] on button at bounding box center [202, 312] width 29 height 29
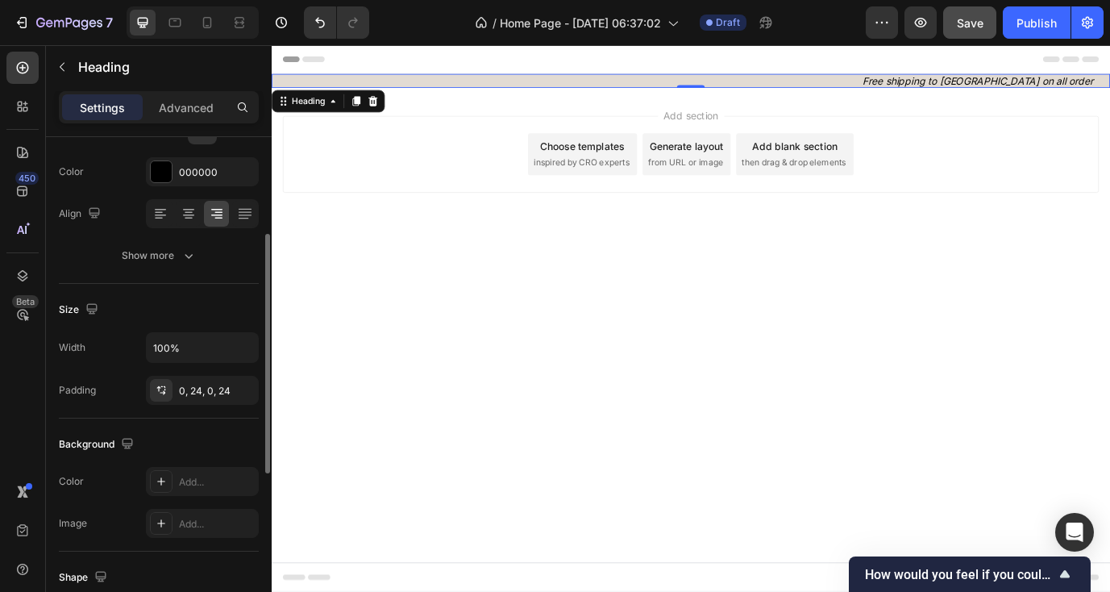
scroll to position [199, 0]
click at [207, 388] on div "0, 24, 0, 24" at bounding box center [202, 392] width 47 height 15
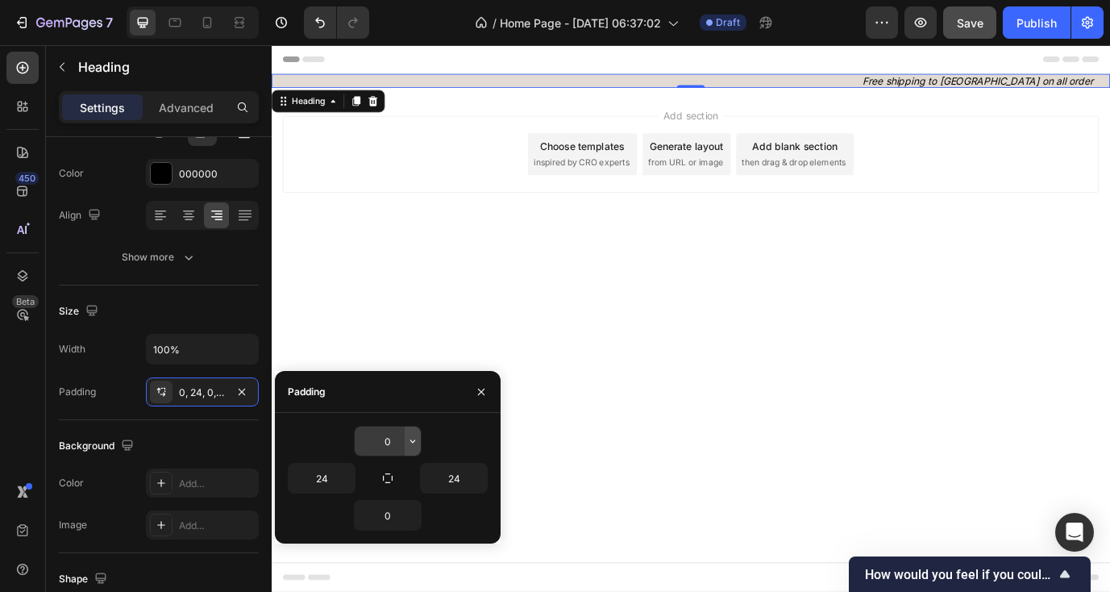
click at [408, 438] on icon "button" at bounding box center [412, 440] width 13 height 13
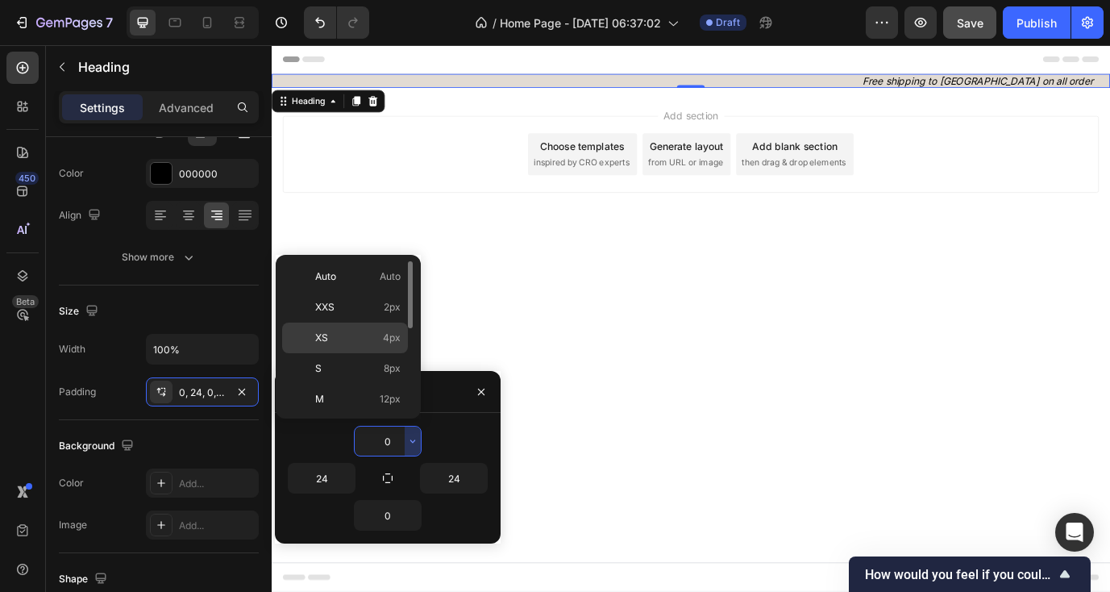
click at [381, 340] on p "XS 4px" at bounding box center [357, 337] width 85 height 15
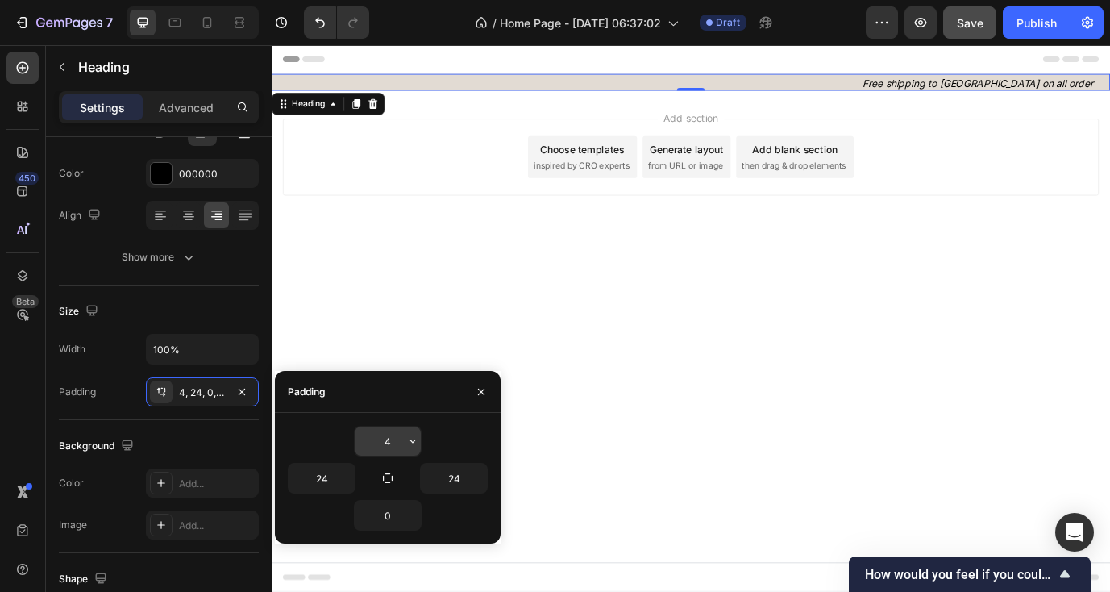
click at [403, 432] on input "4" at bounding box center [388, 440] width 66 height 29
click at [409, 438] on icon "button" at bounding box center [412, 440] width 13 height 13
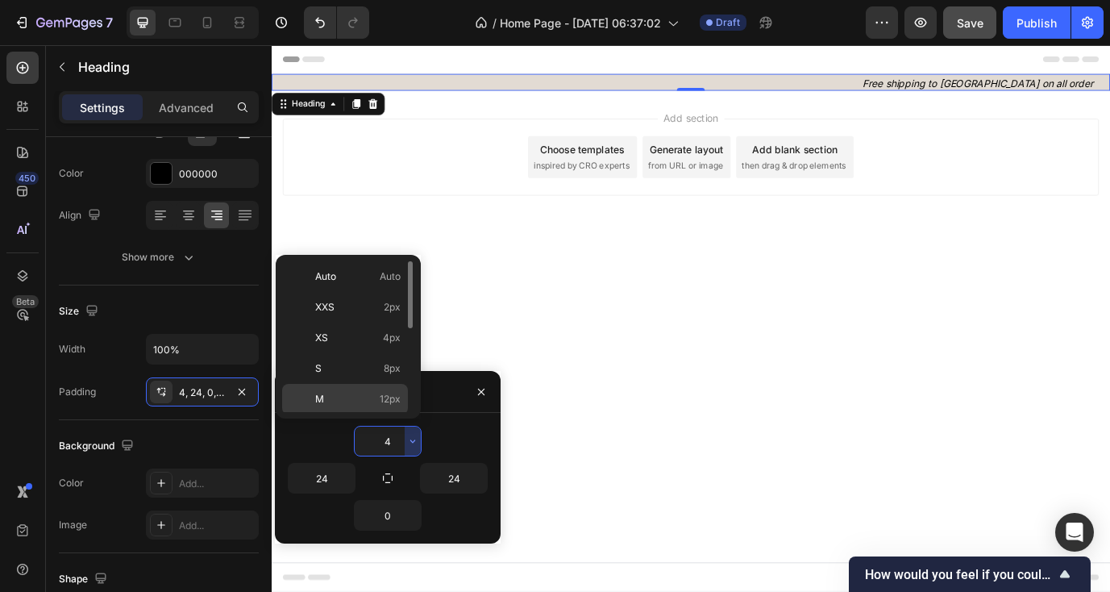
click at [380, 399] on span "12px" at bounding box center [390, 399] width 21 height 15
type input "12"
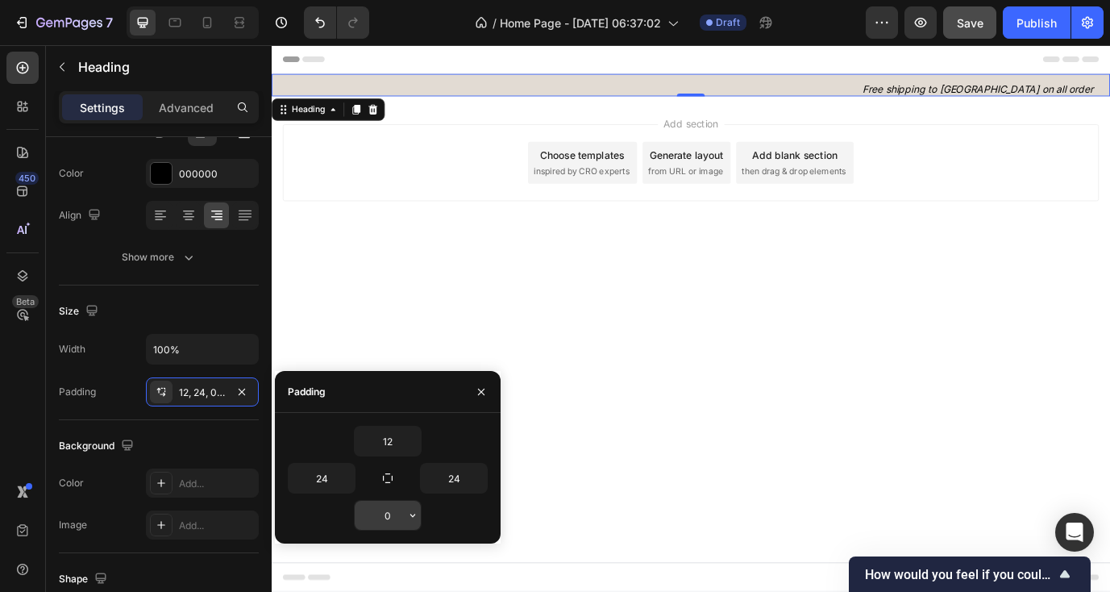
click at [407, 521] on icon "button" at bounding box center [412, 515] width 13 height 13
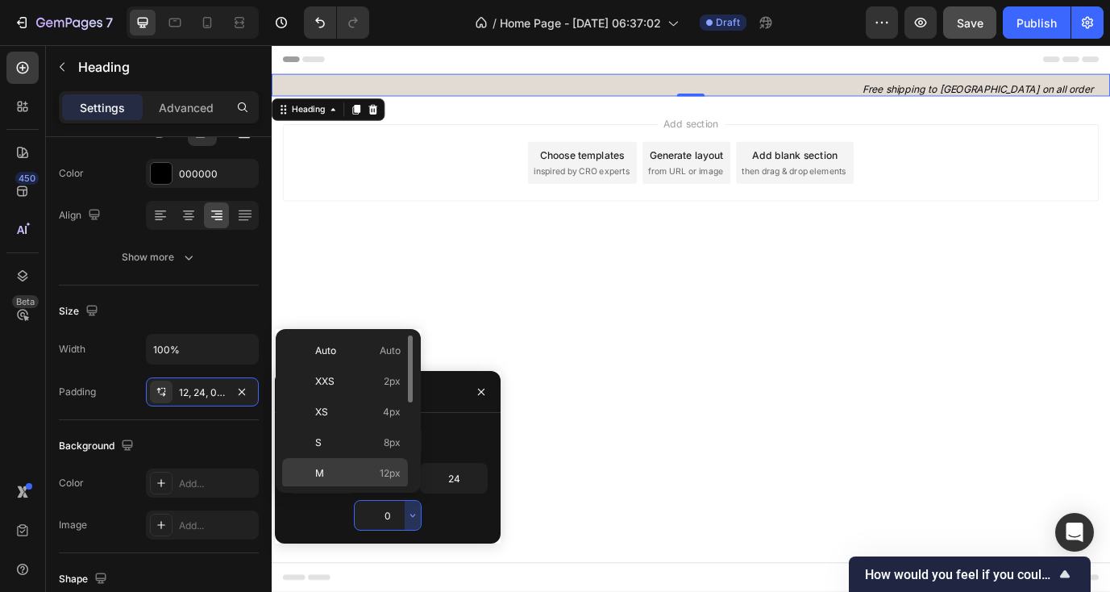
click at [385, 475] on span "12px" at bounding box center [390, 473] width 21 height 15
type input "12"
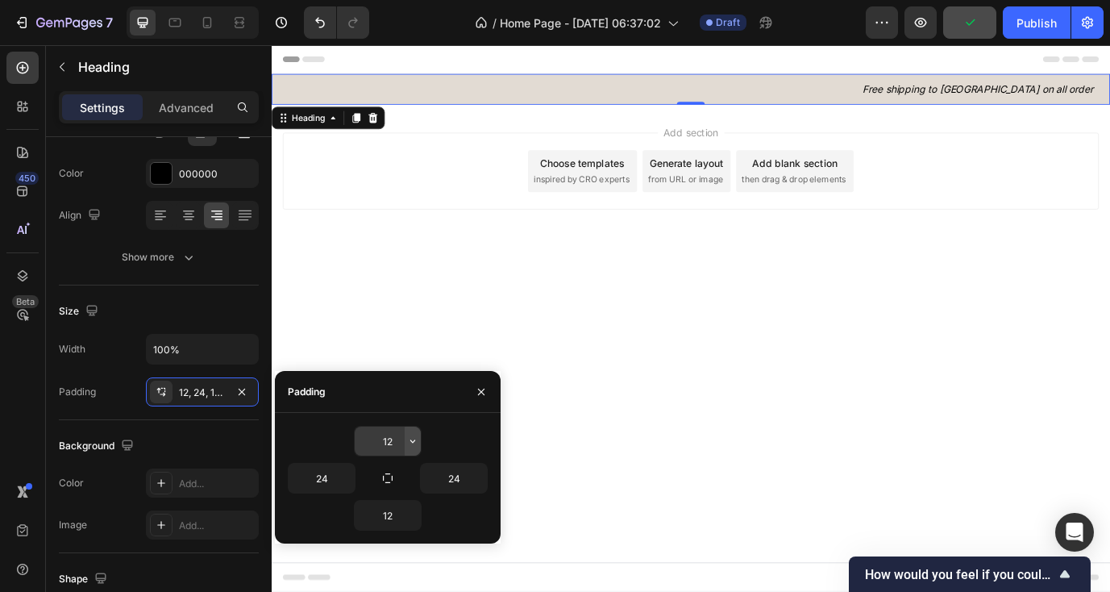
click at [412, 443] on icon "button" at bounding box center [412, 440] width 13 height 13
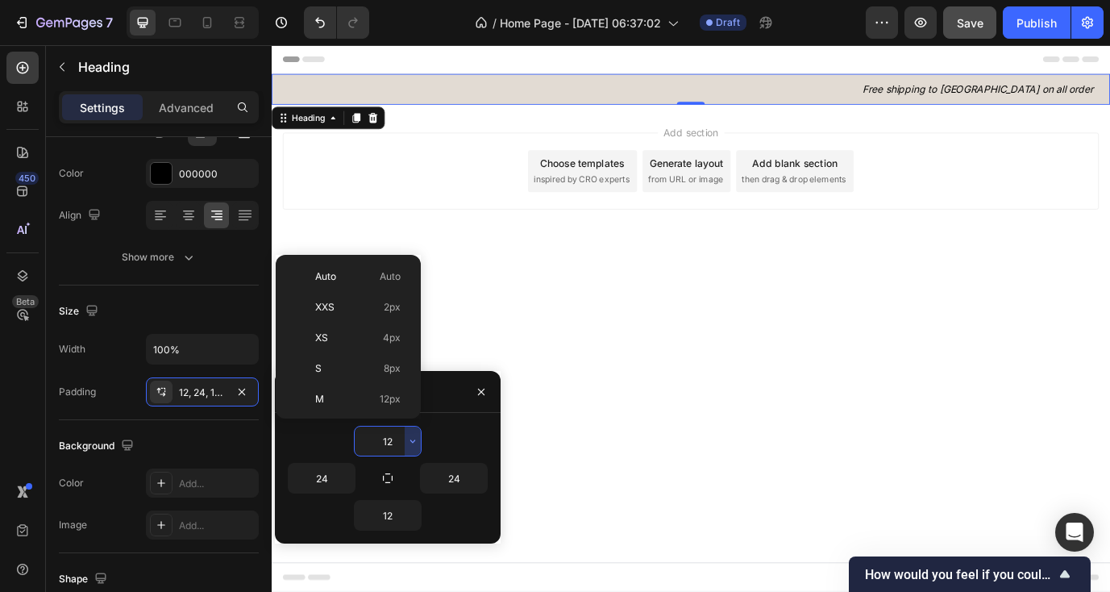
click at [460, 432] on div "12" at bounding box center [388, 441] width 200 height 31
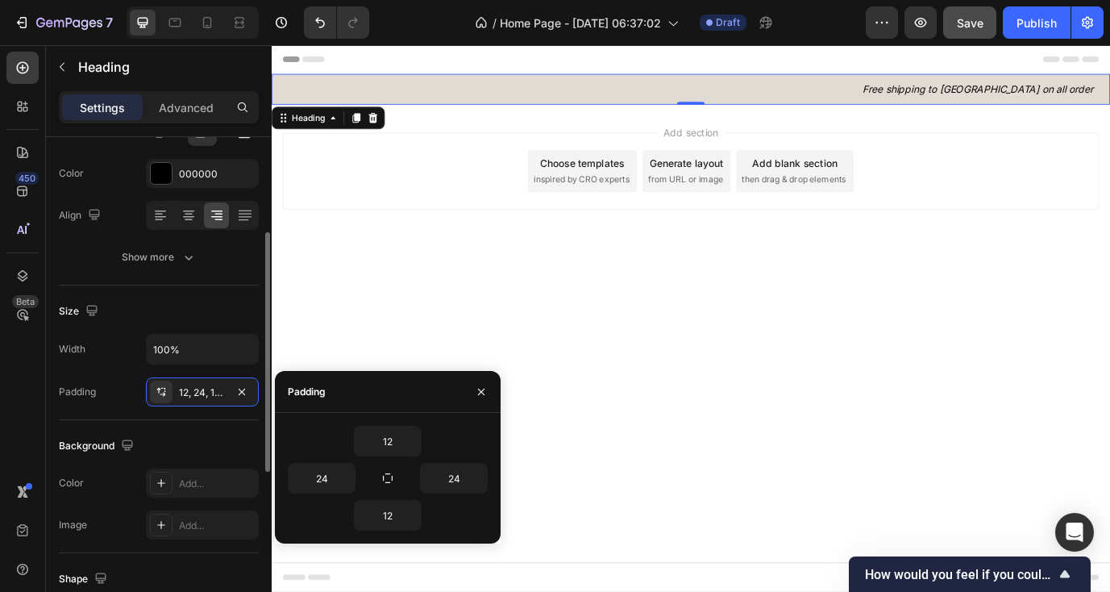
click at [127, 368] on div "Width 100% Padding 12, 24, 12, 24" at bounding box center [159, 370] width 200 height 73
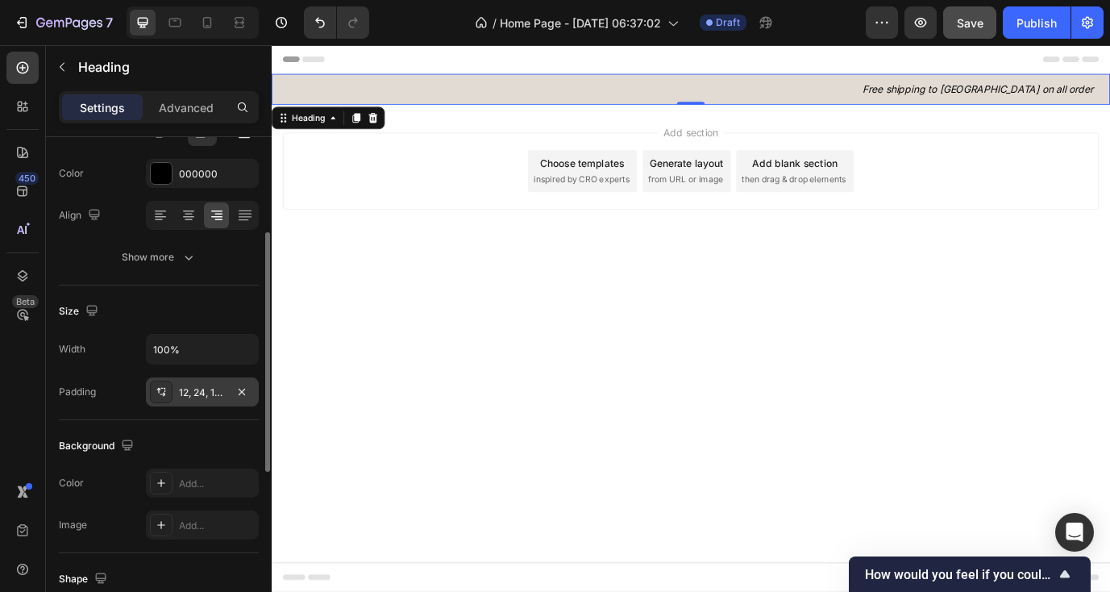
click at [161, 385] on icon at bounding box center [161, 391] width 13 height 13
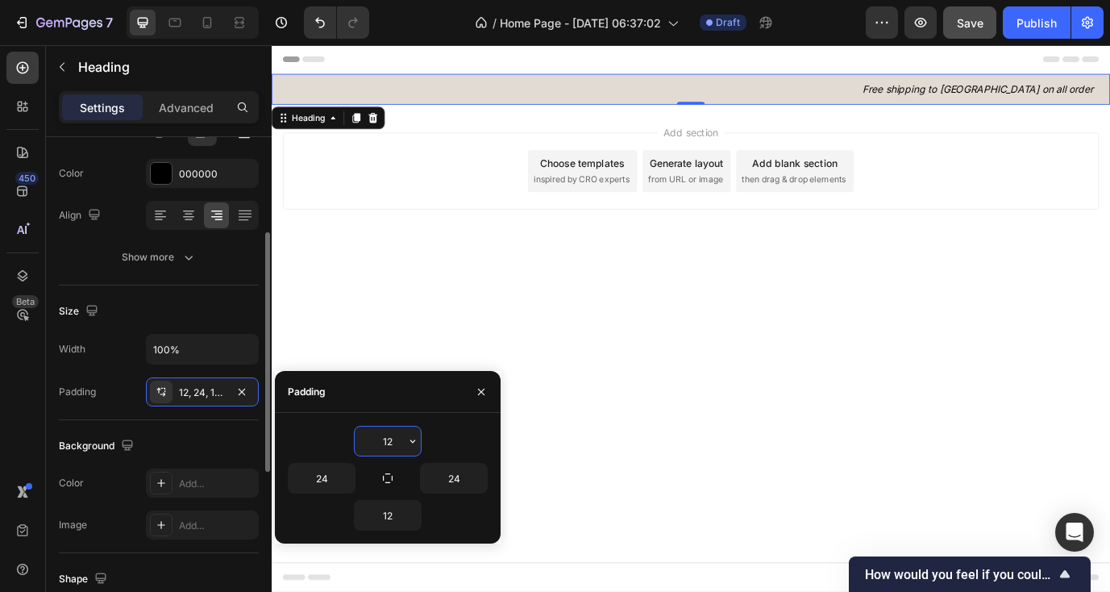
click at [114, 370] on div "Width 100% Padding 12, 24, 12, 24" at bounding box center [159, 370] width 200 height 73
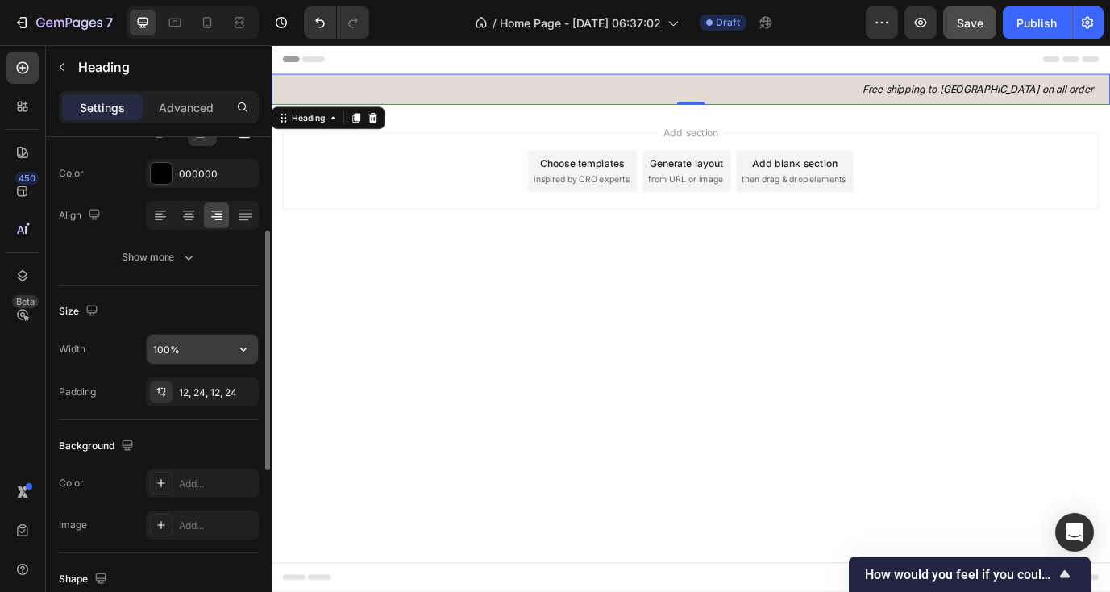
scroll to position [0, 0]
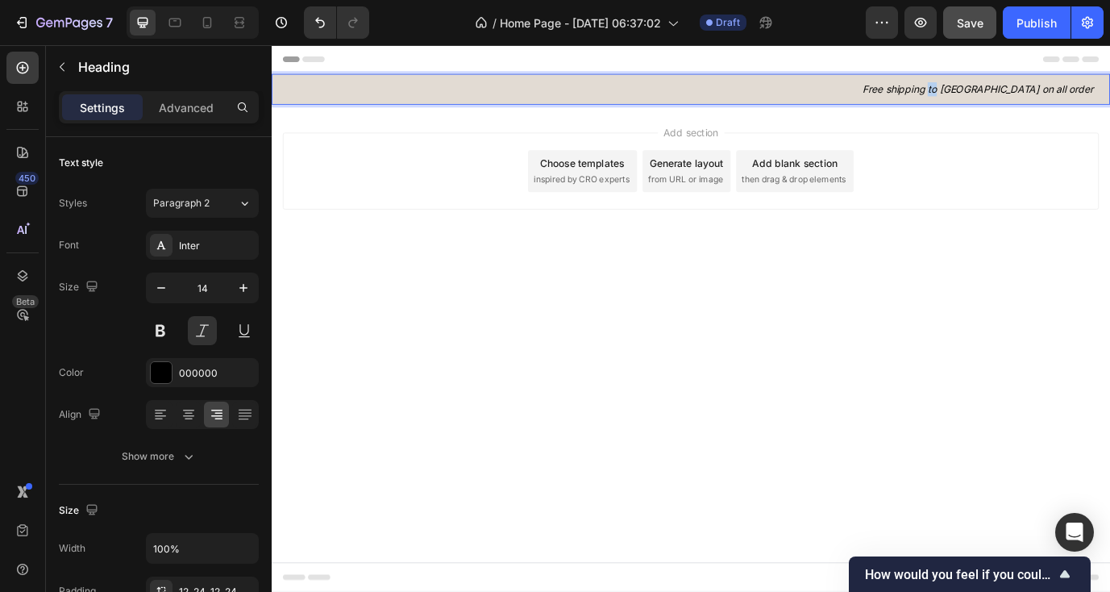
click at [1103, 95] on icon "Free shipping to [GEOGRAPHIC_DATA] on all order" at bounding box center [1086, 96] width 266 height 14
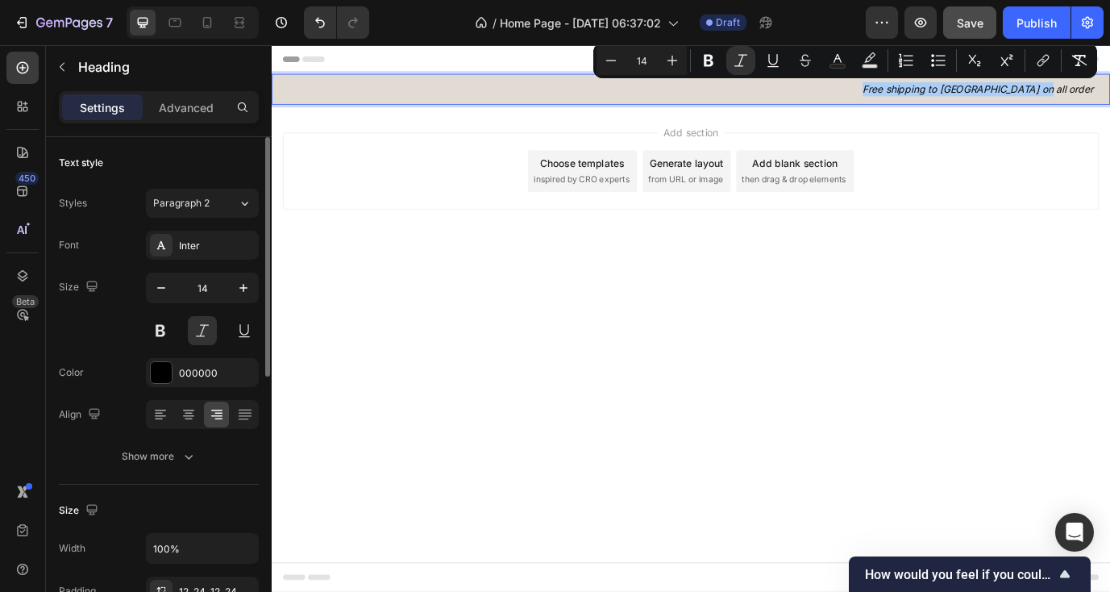
click at [226, 167] on div "Text style" at bounding box center [159, 163] width 200 height 26
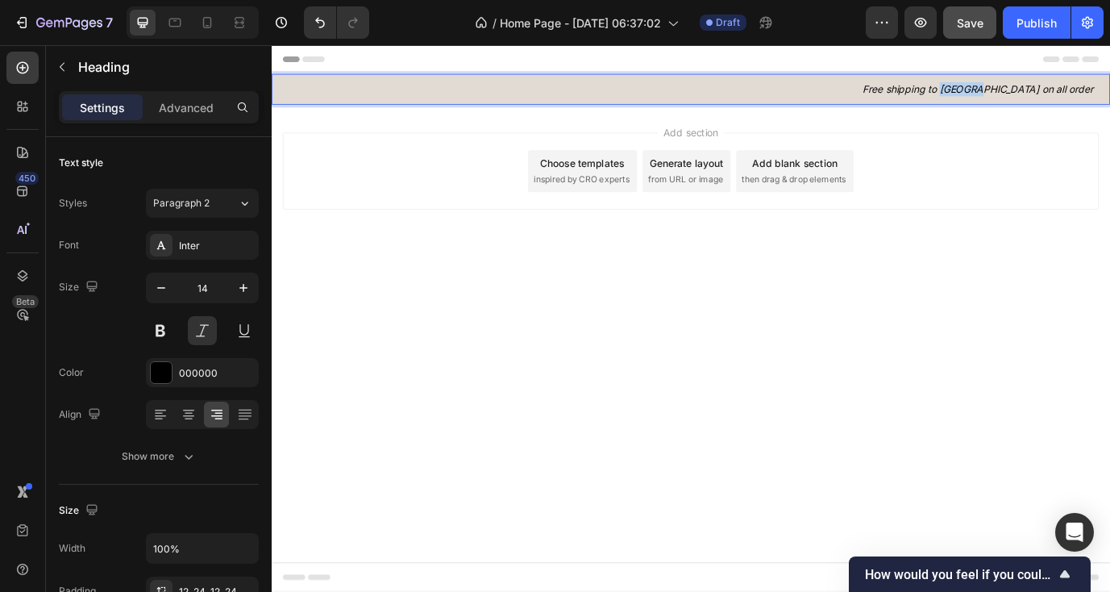
click at [1123, 95] on icon "Free shipping to [GEOGRAPHIC_DATA] on all order" at bounding box center [1086, 96] width 266 height 14
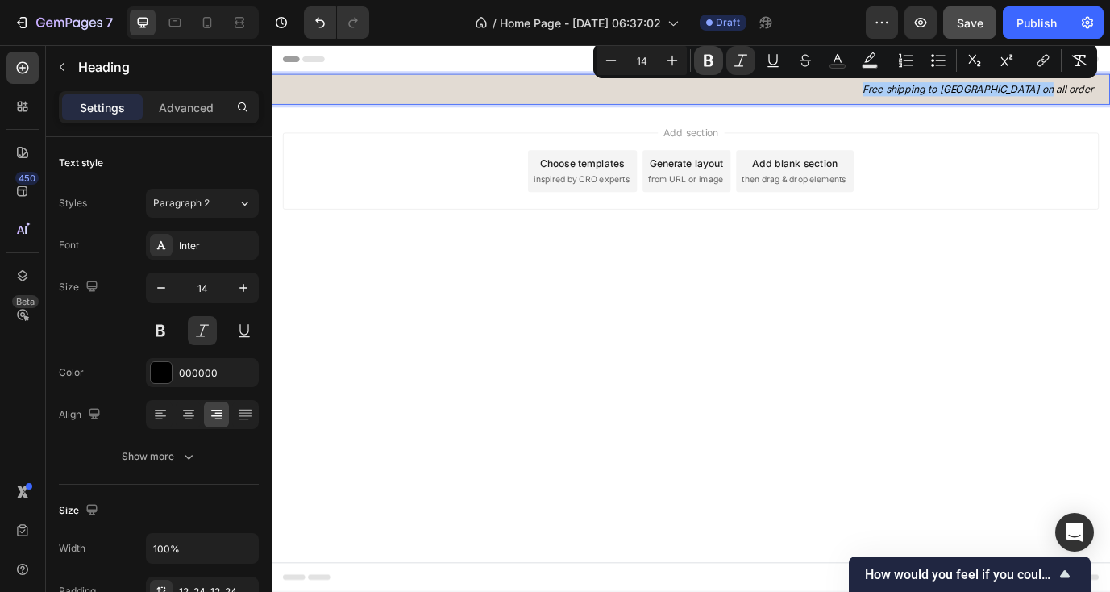
click at [708, 58] on icon "Editor contextual toolbar" at bounding box center [708, 60] width 16 height 16
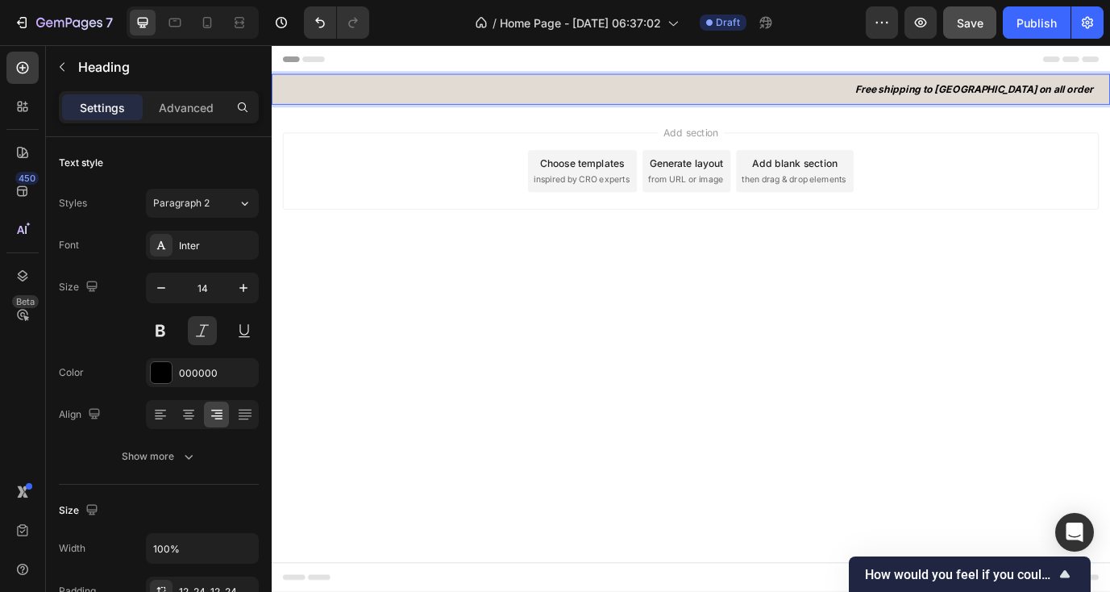
click at [1068, 96] on strong "Free shipping to [GEOGRAPHIC_DATA] on all order" at bounding box center [1082, 96] width 275 height 14
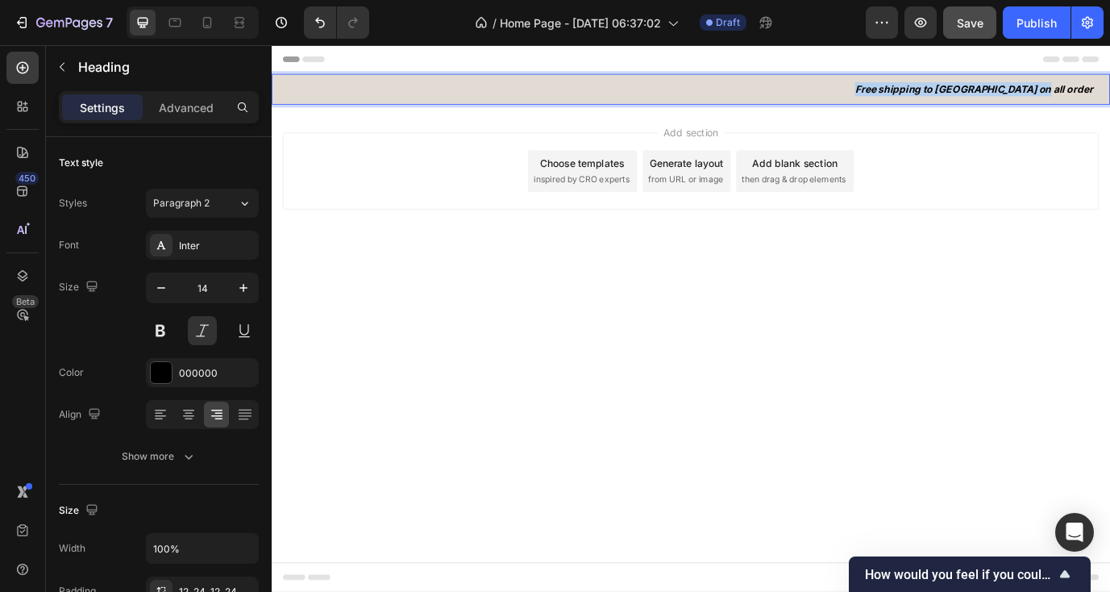
click at [1068, 96] on strong "Free shipping to [GEOGRAPHIC_DATA] on all order" at bounding box center [1082, 96] width 275 height 14
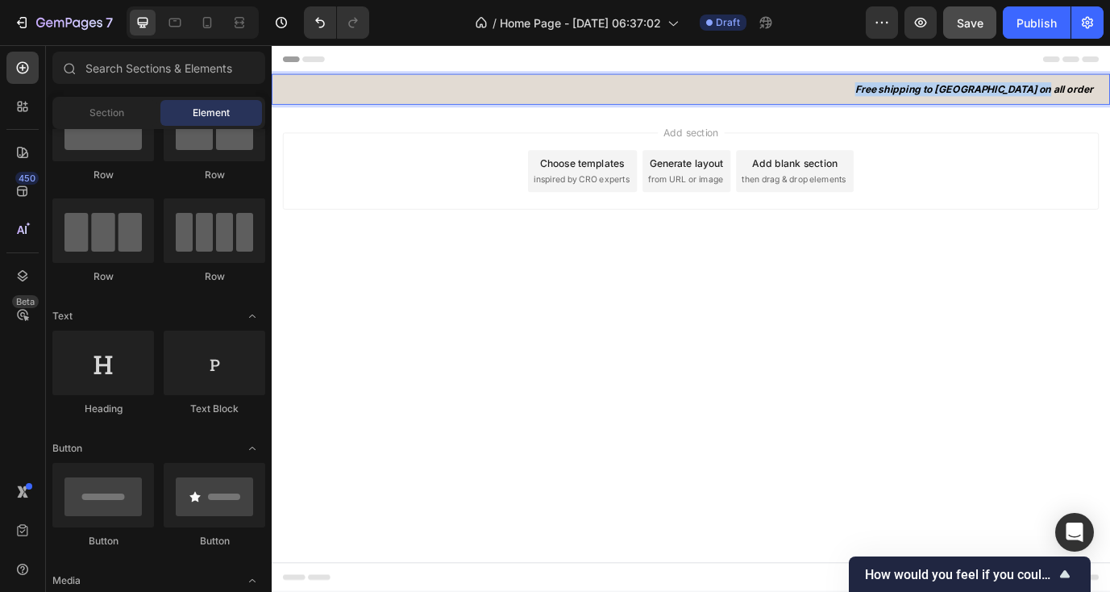
click at [1009, 190] on div "Add section Choose templates inspired by CRO experts Generate layout from URL o…" at bounding box center [754, 190] width 941 height 89
click at [1058, 98] on strong "Free shipping to [GEOGRAPHIC_DATA] on all order" at bounding box center [1082, 96] width 275 height 14
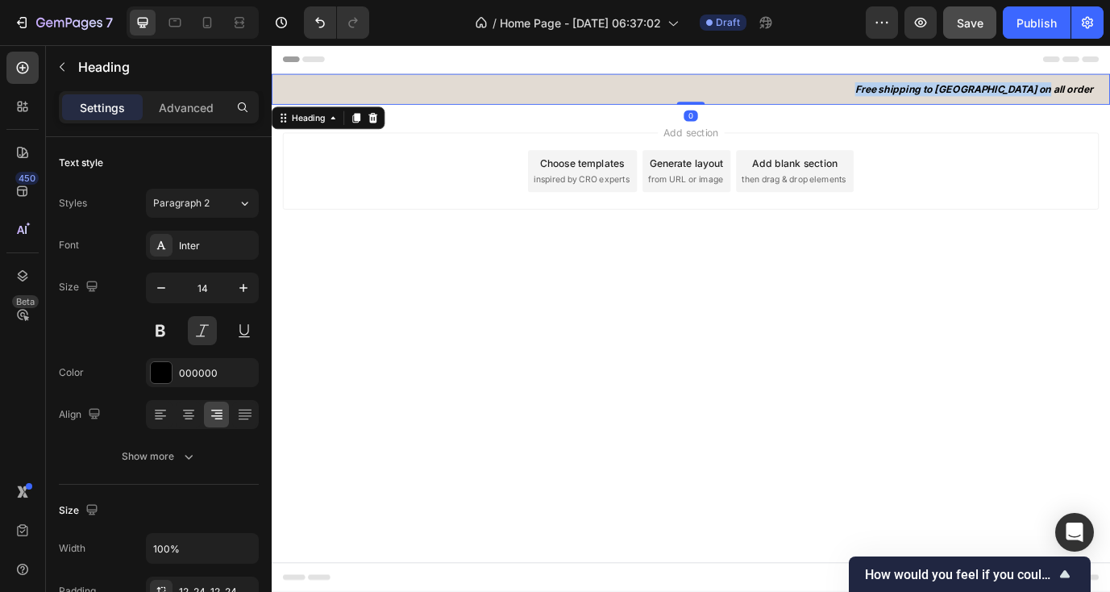
click at [1058, 98] on strong "Free shipping to [GEOGRAPHIC_DATA] on all order" at bounding box center [1082, 96] width 275 height 14
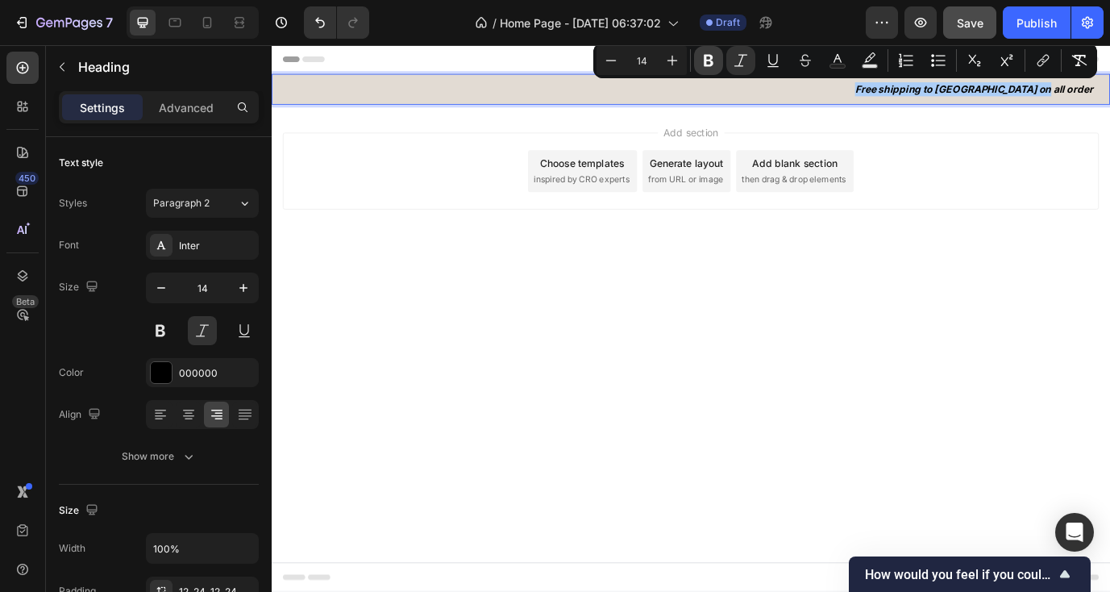
click at [707, 51] on button "Bold" at bounding box center [708, 60] width 29 height 29
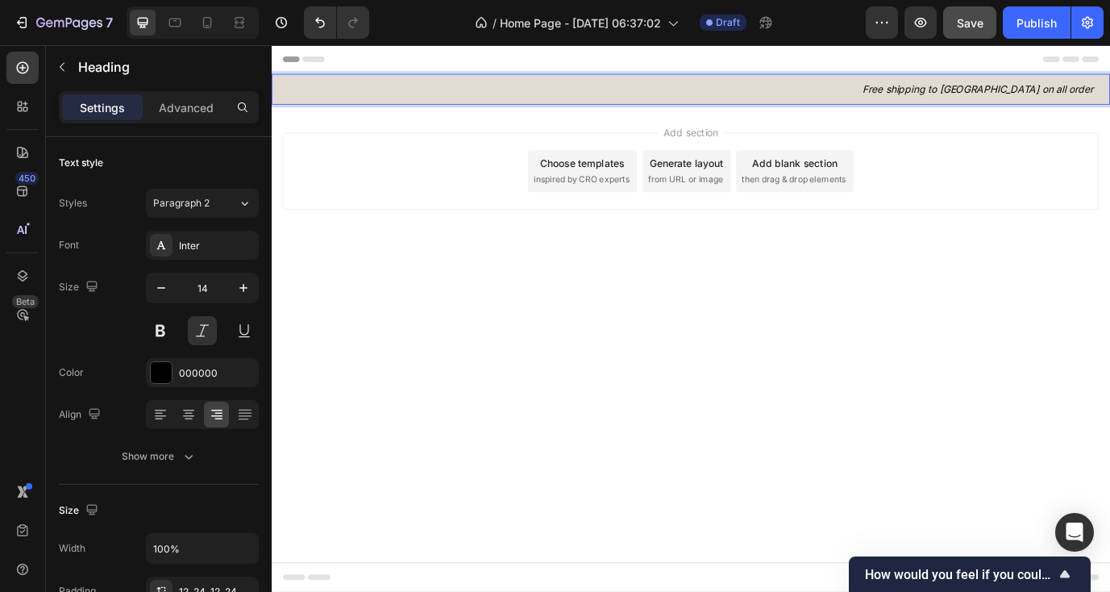
click at [1024, 97] on icon "Free shipping to [GEOGRAPHIC_DATA] on all order" at bounding box center [1086, 96] width 266 height 14
click at [1091, 89] on icon "Free shipping to [GEOGRAPHIC_DATA] on all order" at bounding box center [1086, 96] width 266 height 14
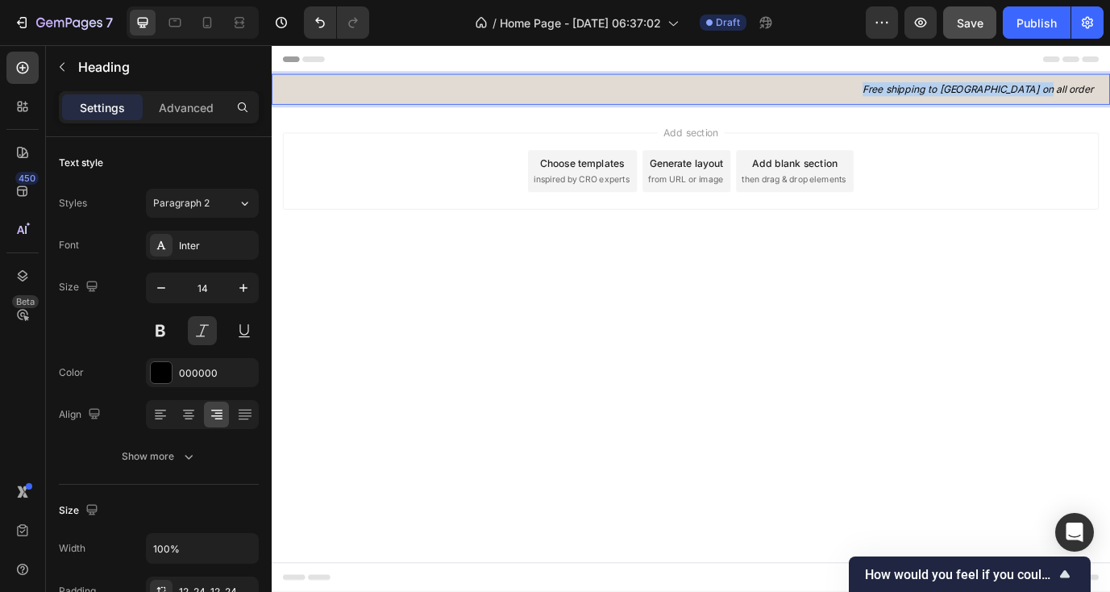
click at [1091, 89] on icon "Free shipping to [GEOGRAPHIC_DATA] on all order" at bounding box center [1086, 96] width 266 height 14
click at [135, 286] on div "Size 14" at bounding box center [159, 308] width 200 height 73
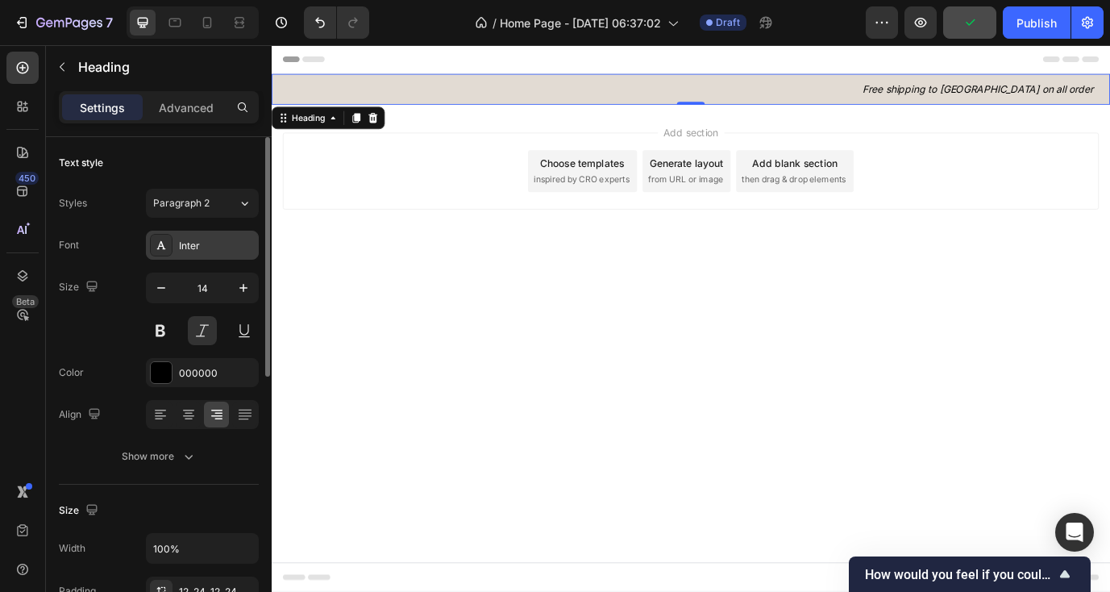
click at [164, 242] on icon at bounding box center [161, 245] width 13 height 13
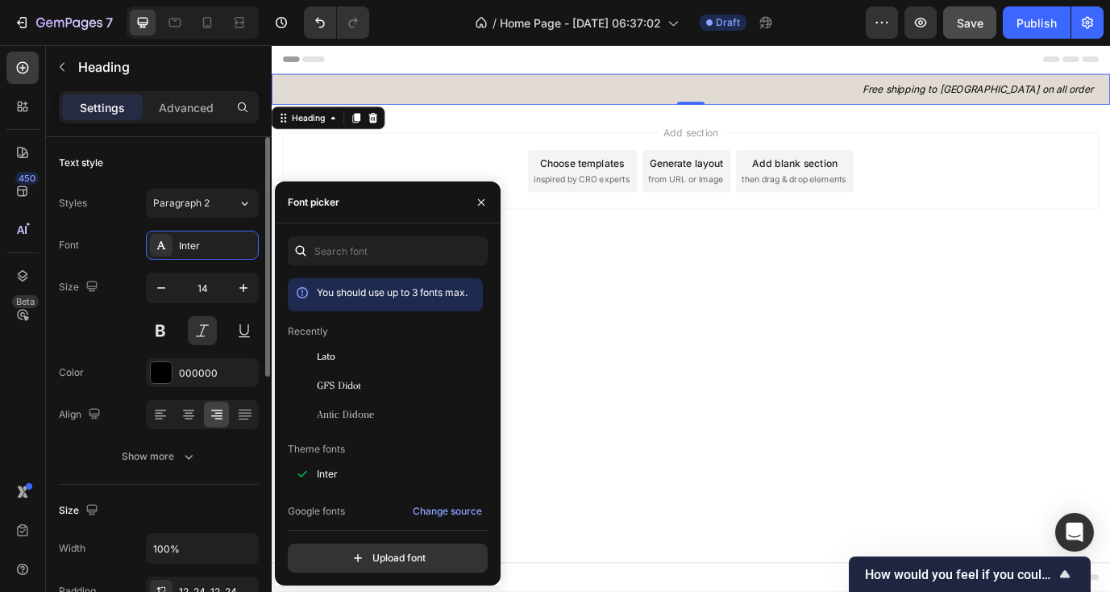
click at [156, 160] on div "Text style" at bounding box center [159, 163] width 200 height 26
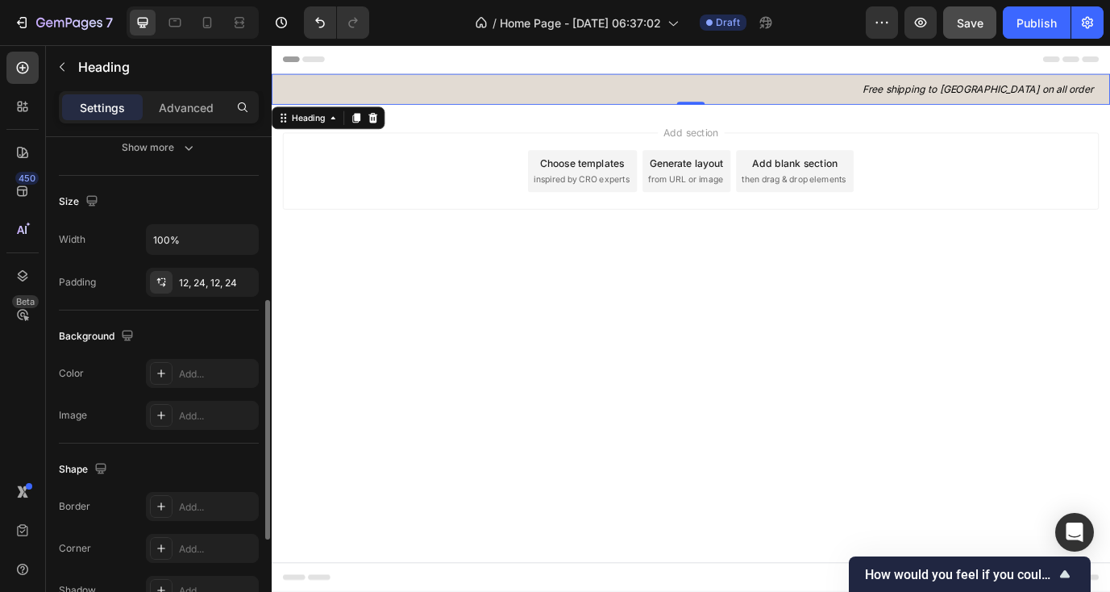
scroll to position [322, 0]
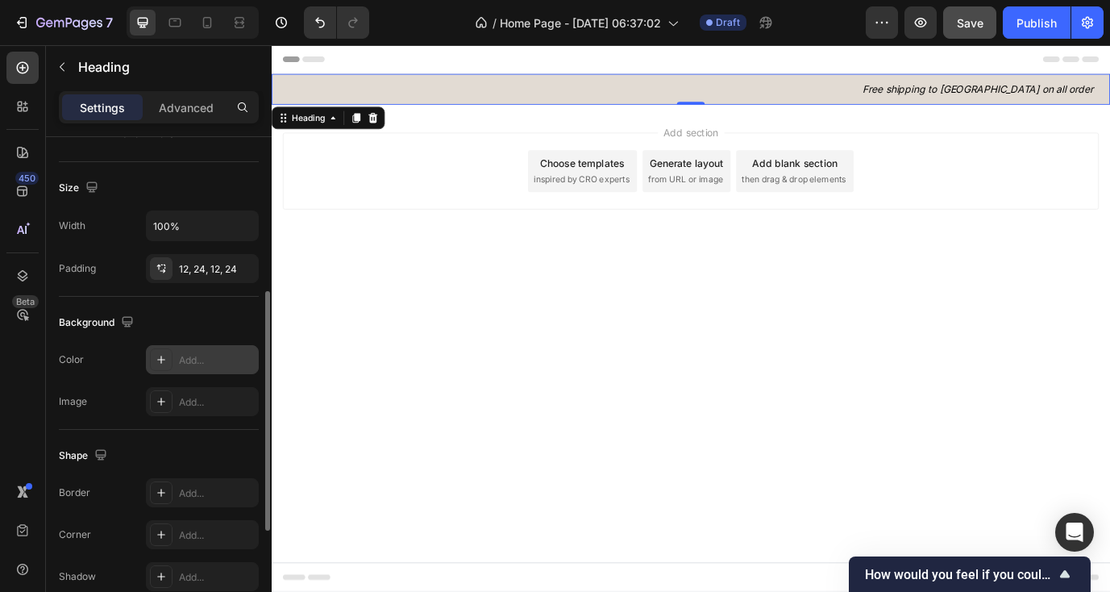
click at [160, 368] on div at bounding box center [161, 359] width 23 height 23
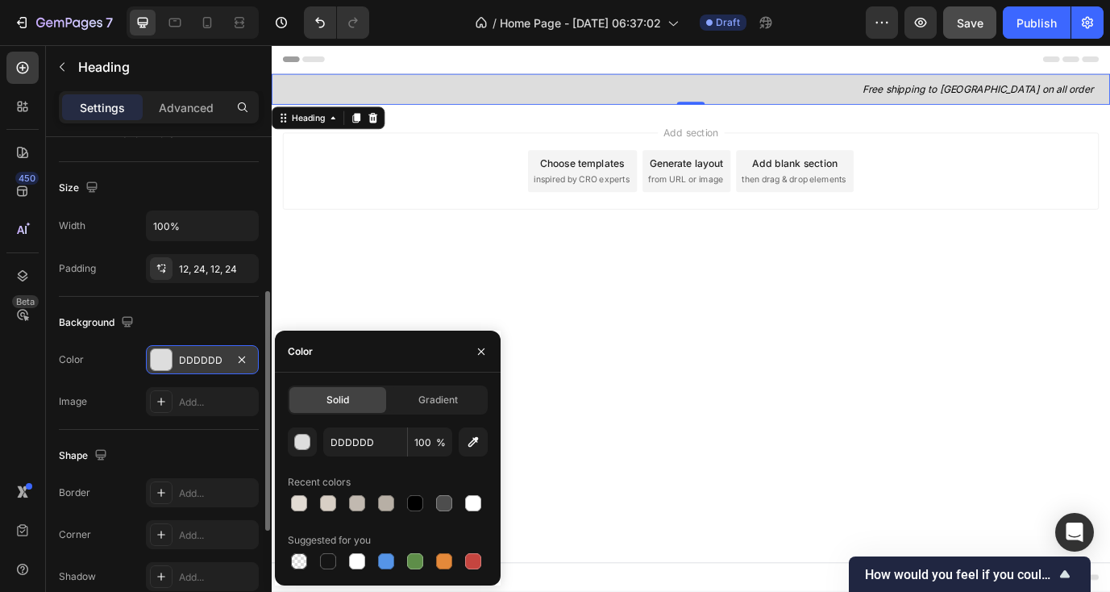
click at [160, 309] on div "Background" at bounding box center [159, 322] width 200 height 26
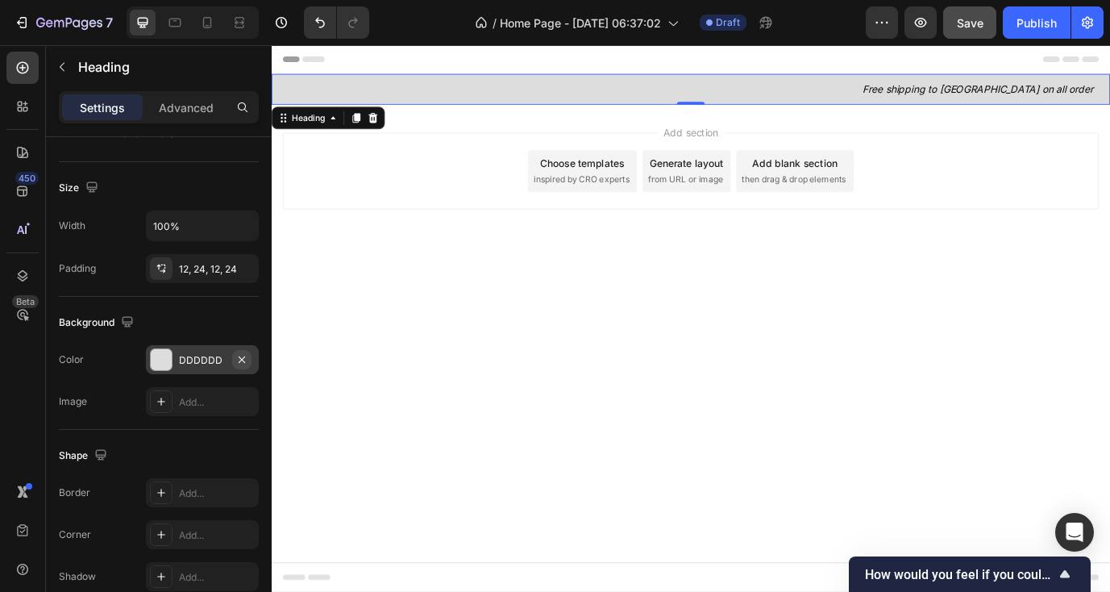
click at [246, 359] on icon "button" at bounding box center [241, 359] width 13 height 13
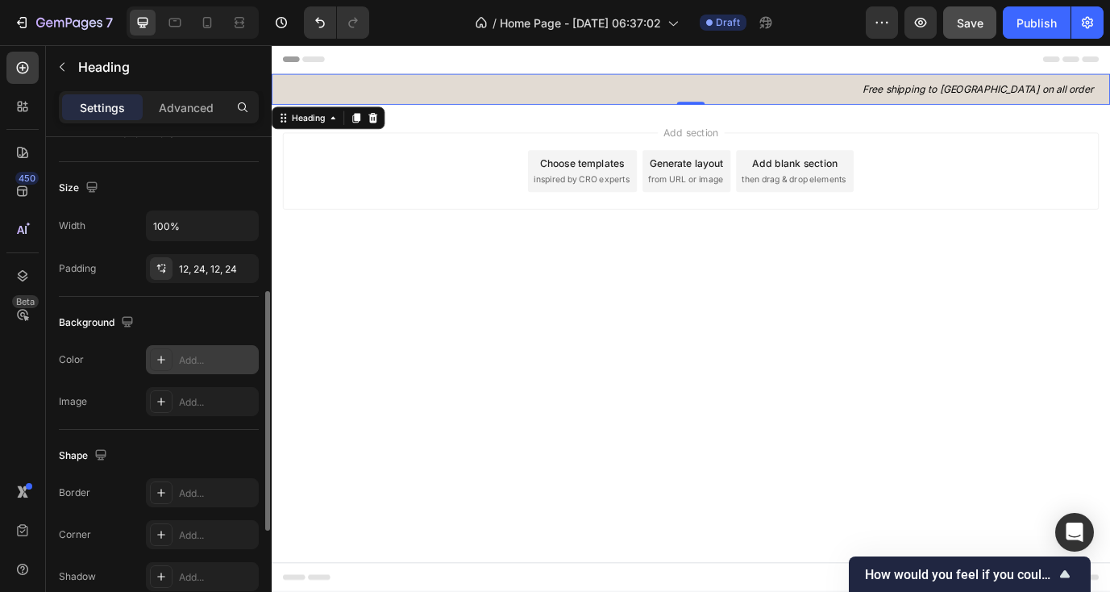
click at [173, 305] on div "Background The changes might be hidden by the video. Color Add... Image Add..." at bounding box center [159, 363] width 200 height 133
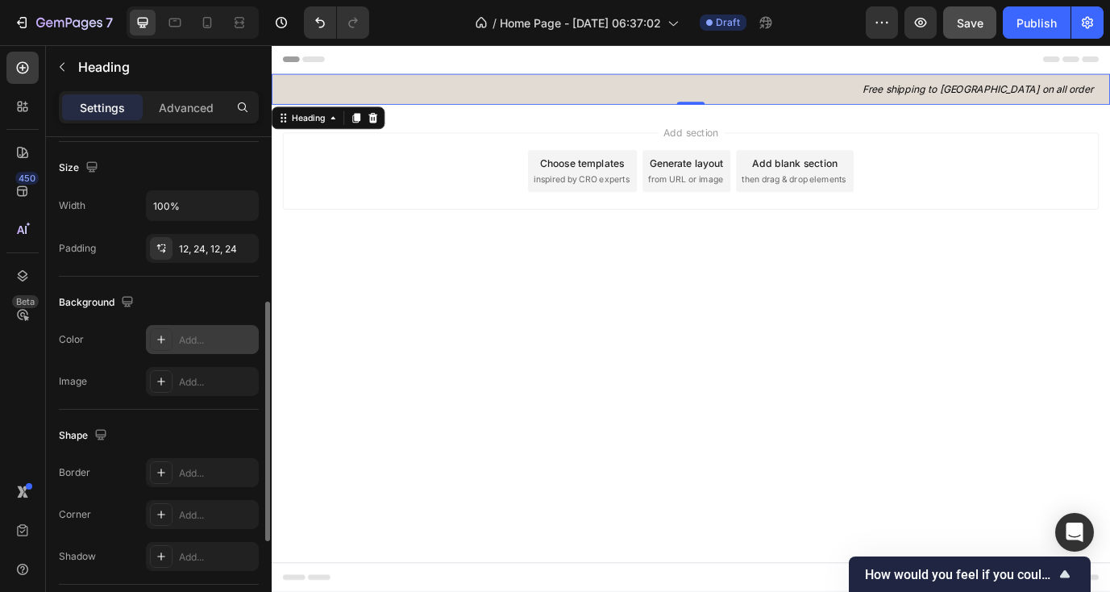
scroll to position [363, 0]
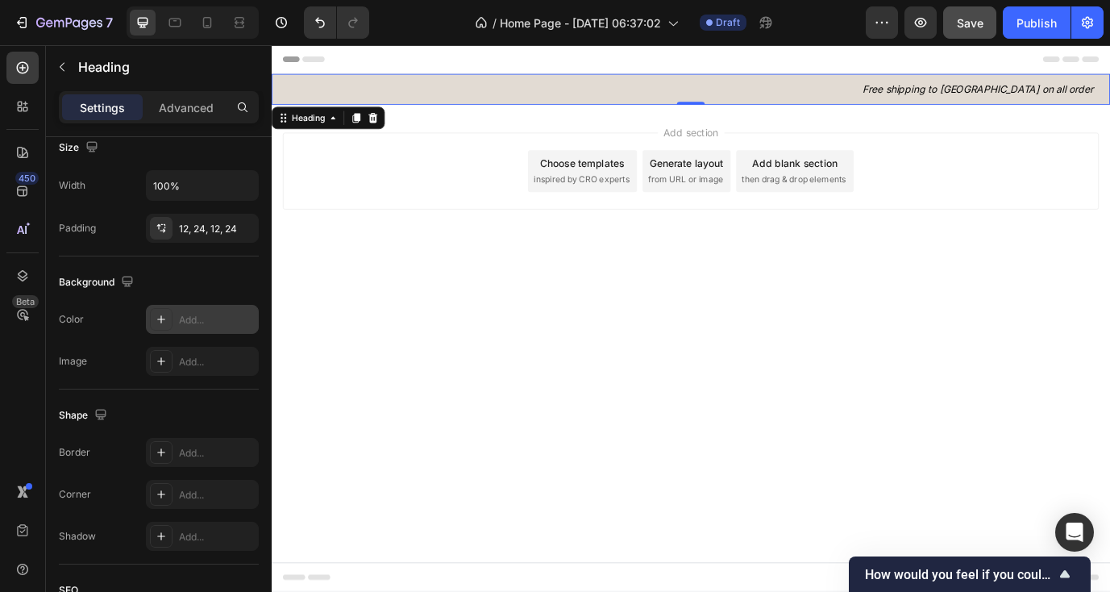
click at [178, 318] on div "Add..." at bounding box center [202, 319] width 113 height 29
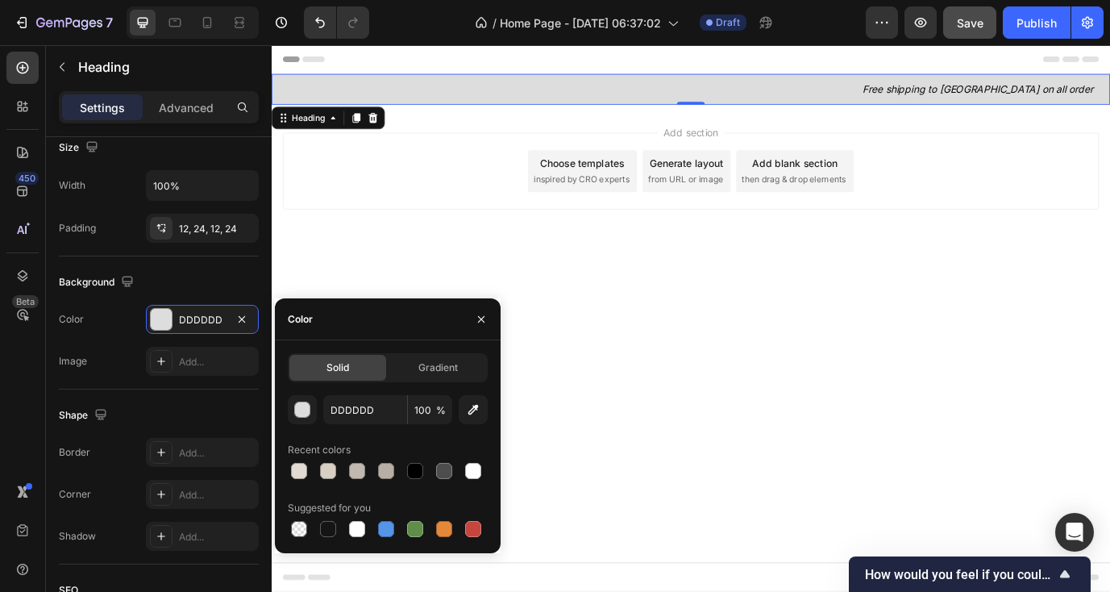
click at [159, 269] on div "Background" at bounding box center [159, 282] width 200 height 26
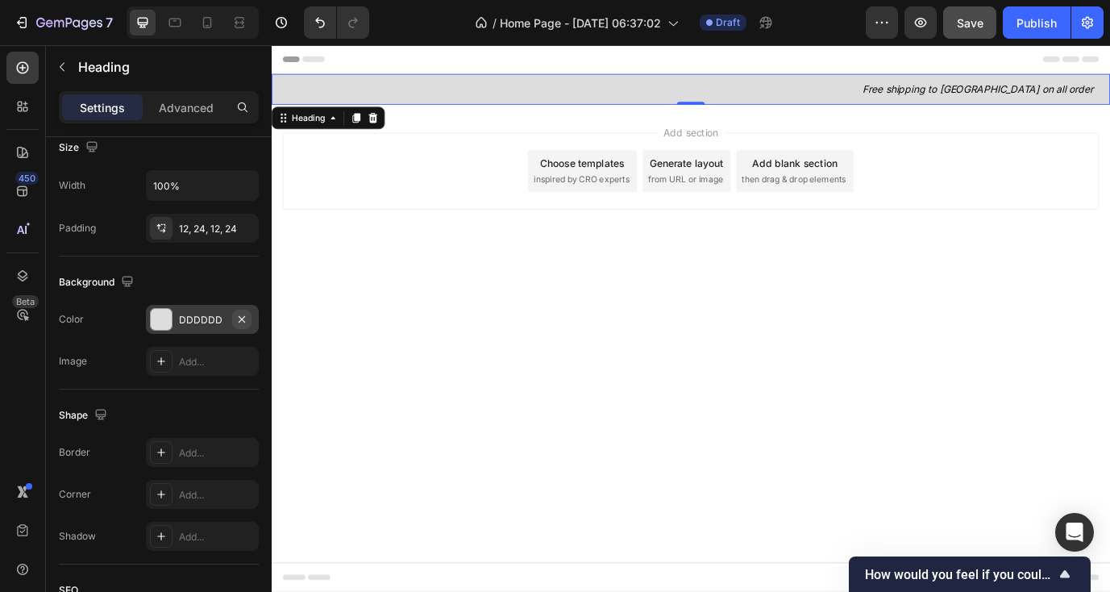
click at [251, 318] on button "button" at bounding box center [241, 318] width 19 height 19
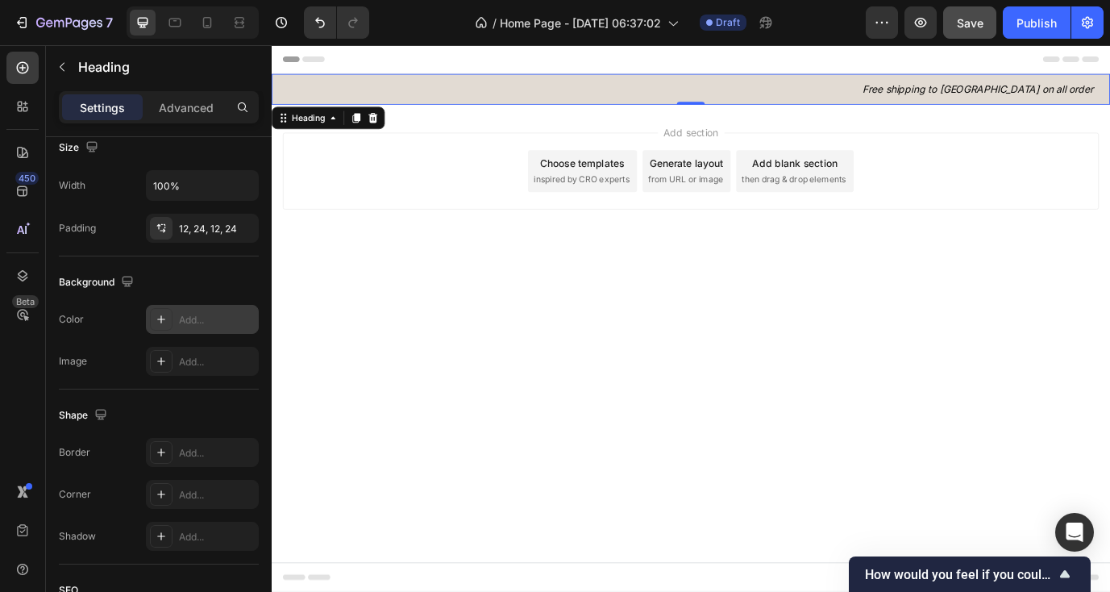
click at [203, 313] on div "Add..." at bounding box center [217, 320] width 76 height 15
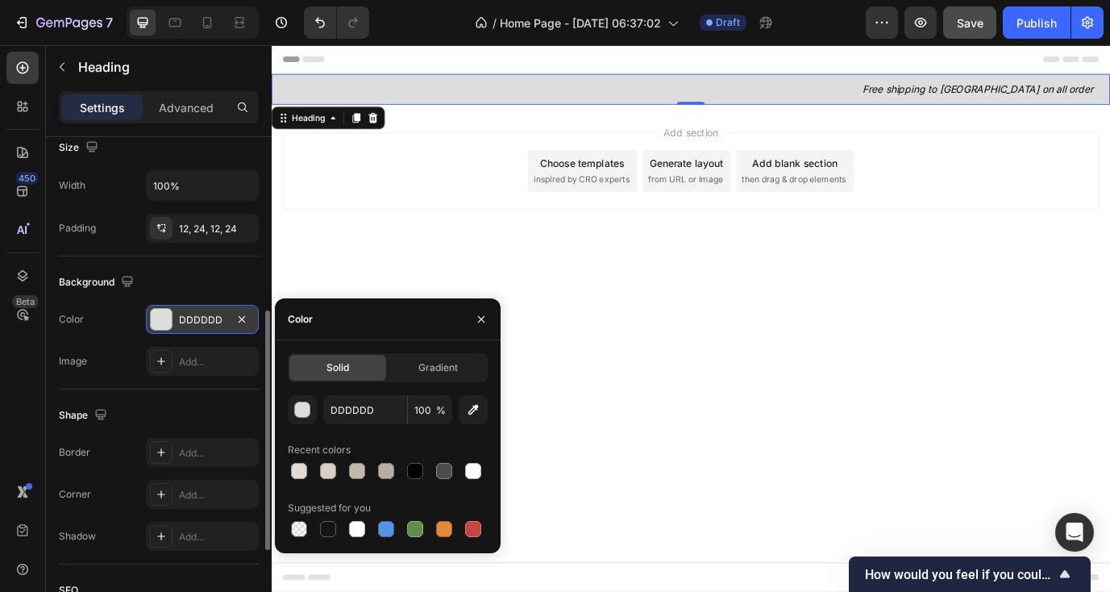
click at [237, 272] on div "Background" at bounding box center [159, 282] width 200 height 26
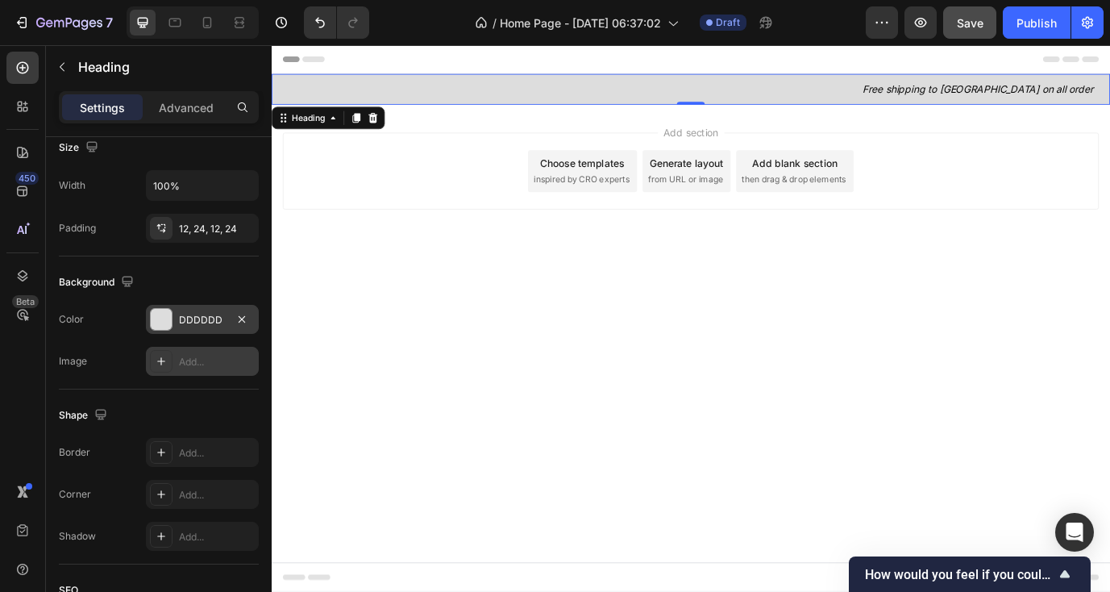
click at [190, 350] on div "Add..." at bounding box center [202, 361] width 113 height 29
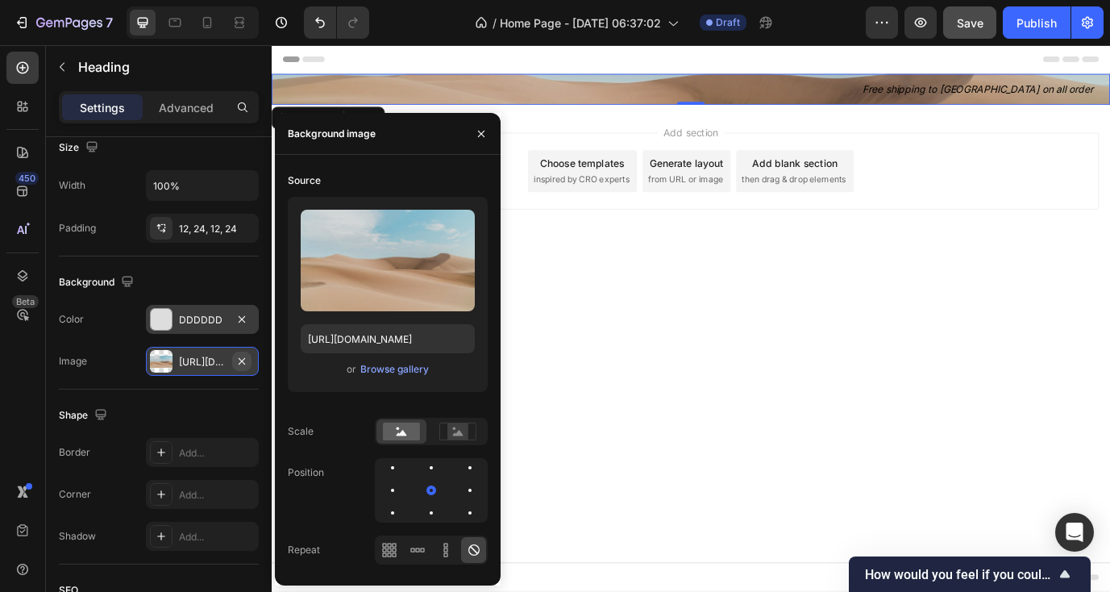
click at [245, 352] on button "button" at bounding box center [241, 360] width 19 height 19
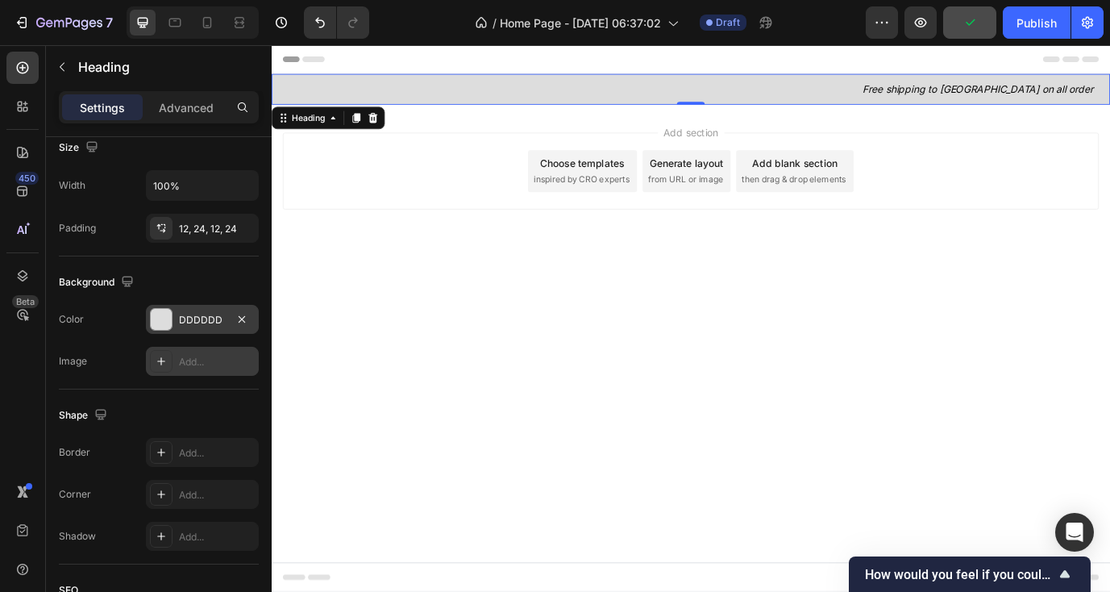
click at [164, 316] on div at bounding box center [161, 319] width 21 height 21
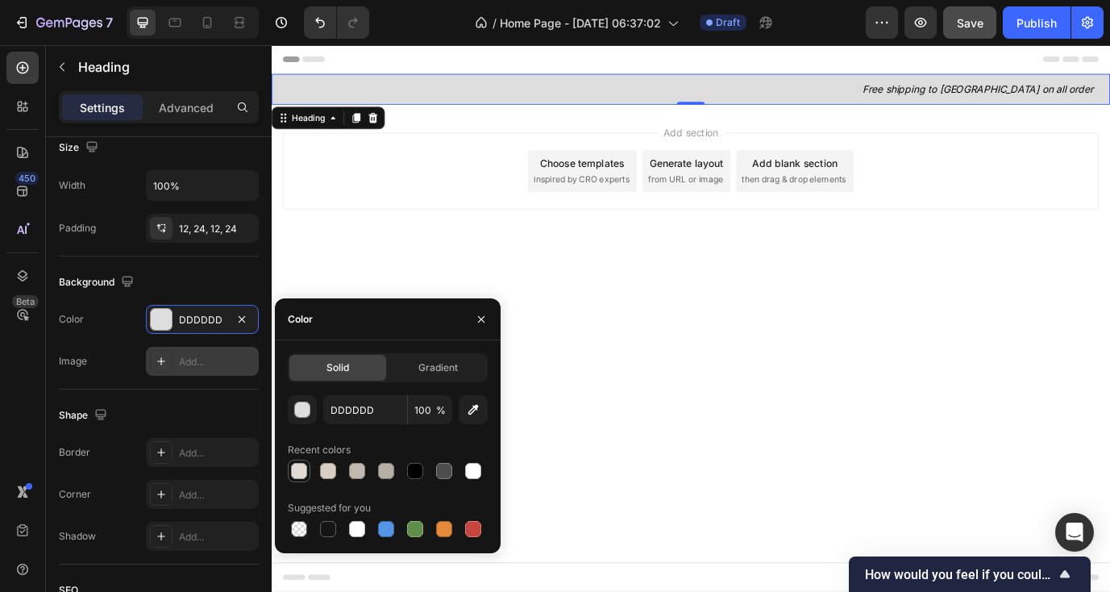
click at [293, 468] on div at bounding box center [299, 471] width 16 height 16
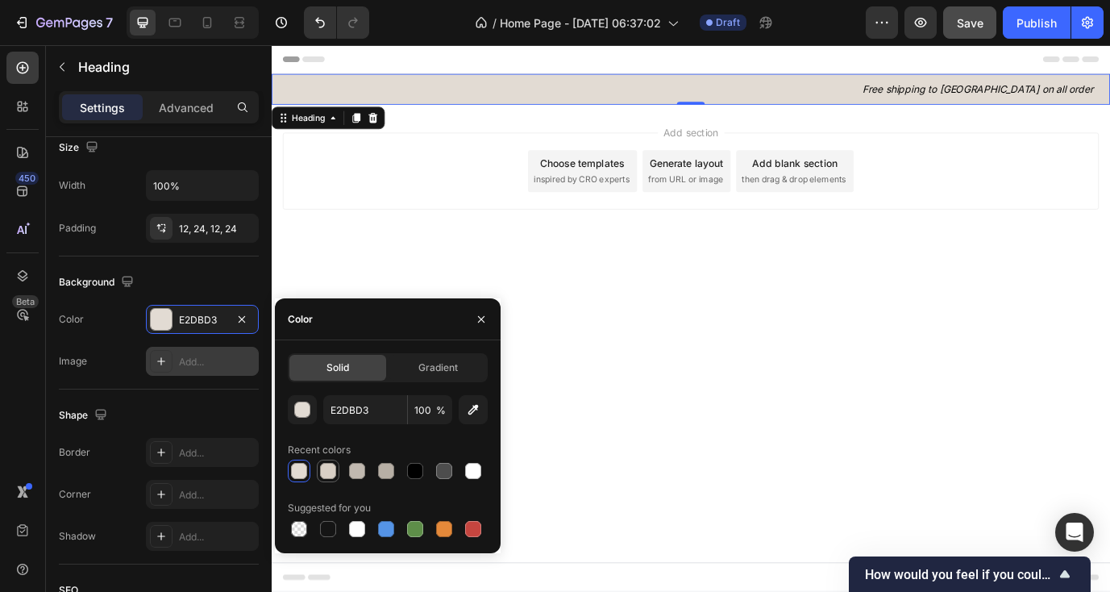
click at [321, 474] on div at bounding box center [328, 471] width 16 height 16
type input "D8CFC5"
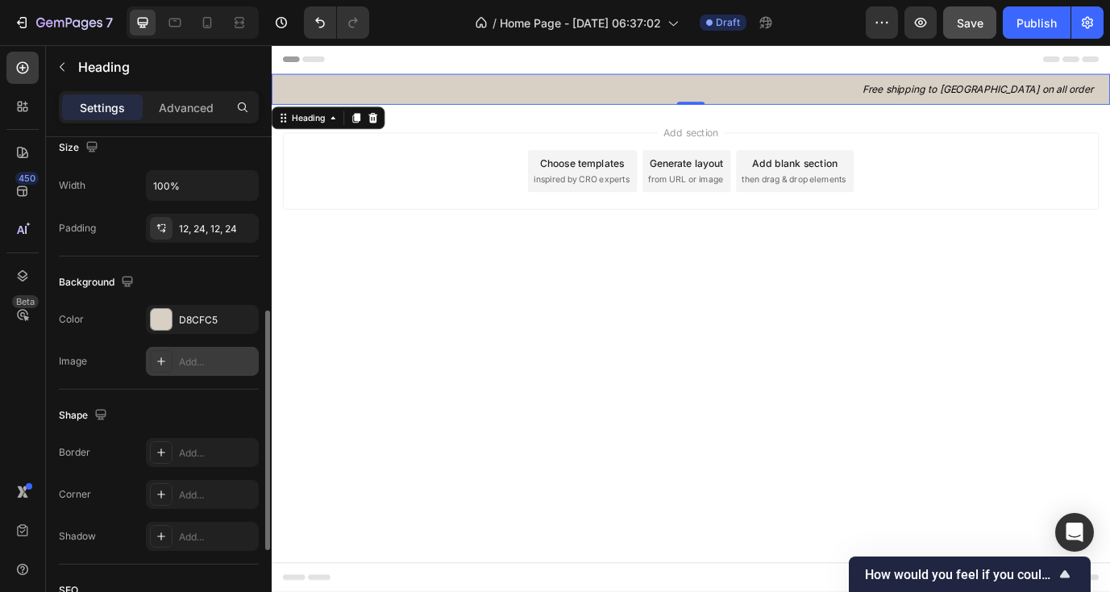
click at [218, 280] on div "Background" at bounding box center [159, 282] width 200 height 26
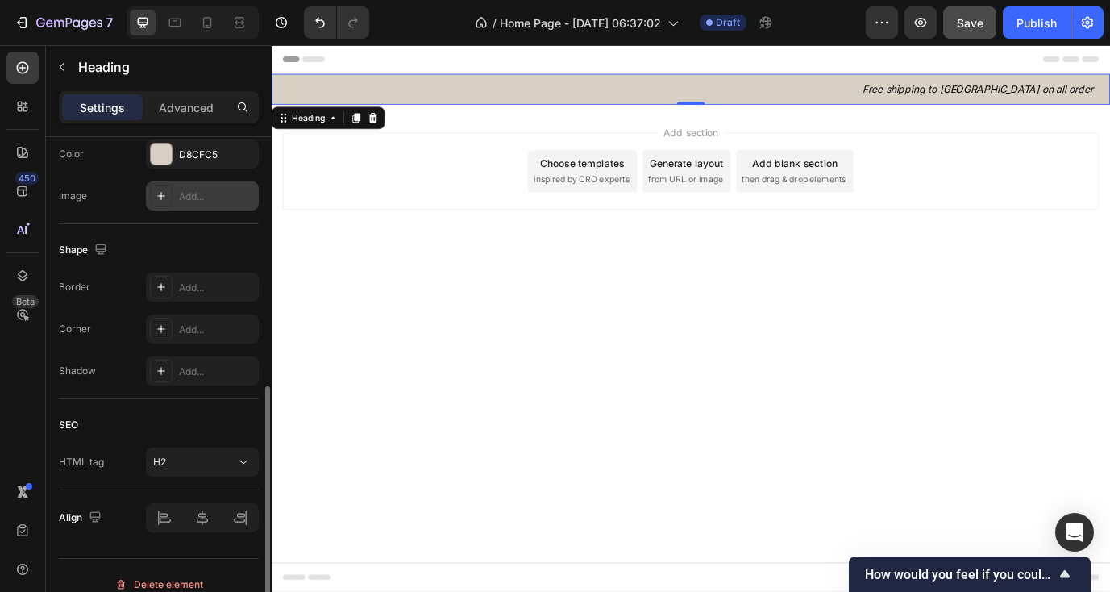
scroll to position [530, 0]
click at [206, 322] on div "Add..." at bounding box center [217, 328] width 76 height 15
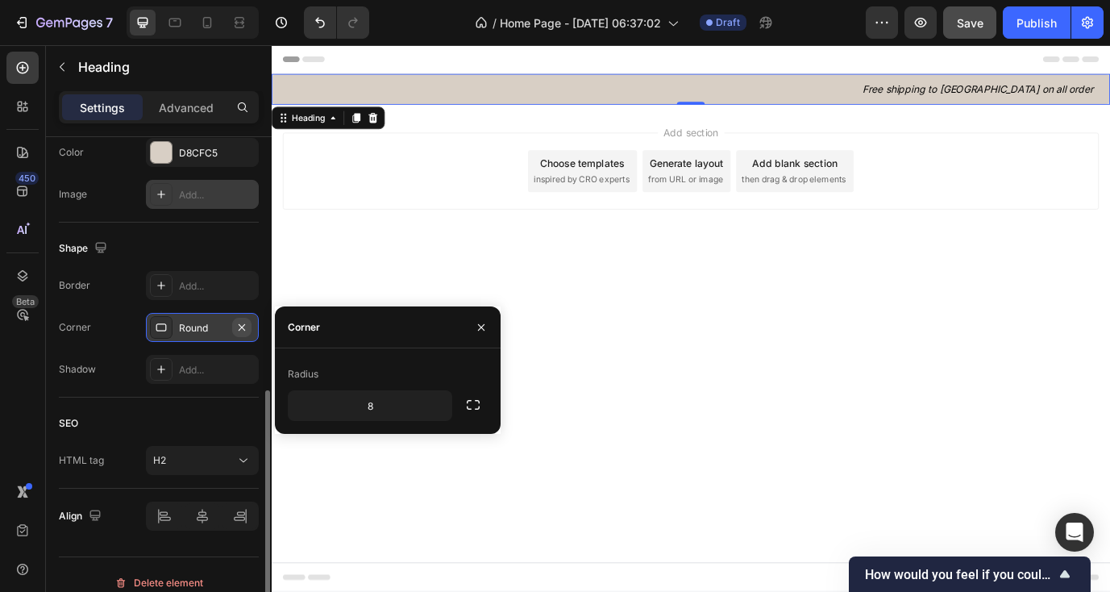
click at [235, 329] on icon "button" at bounding box center [241, 327] width 13 height 13
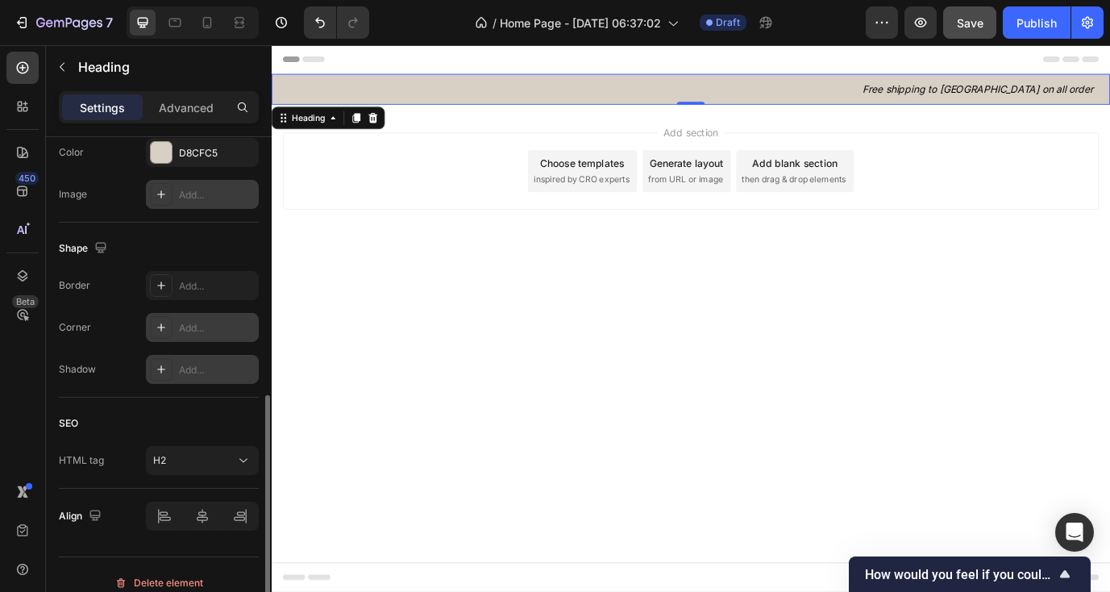
scroll to position [546, 0]
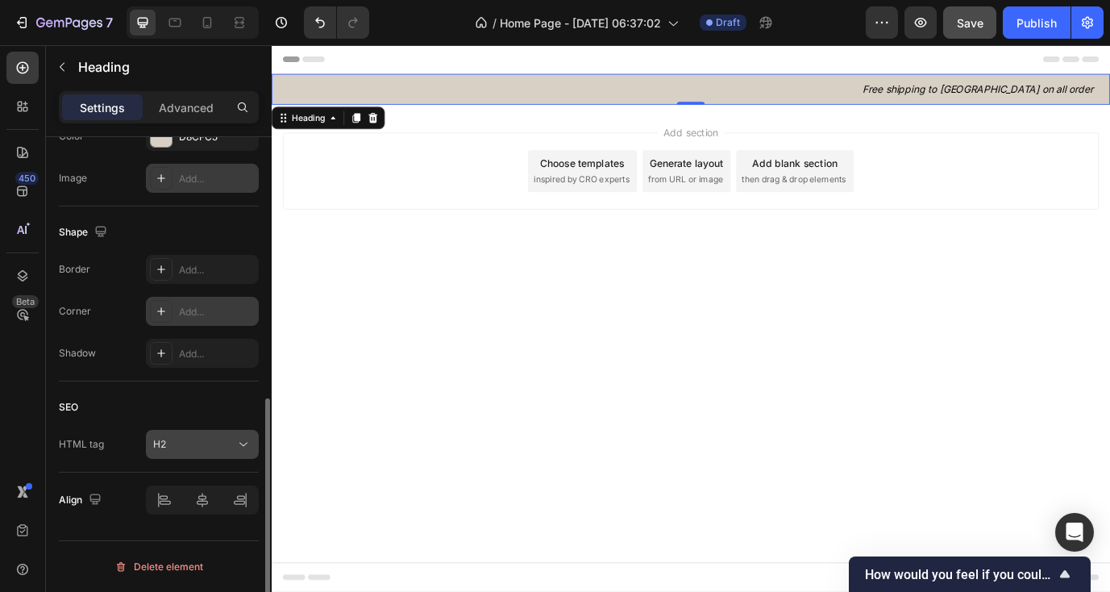
click at [223, 439] on div "H2" at bounding box center [194, 444] width 82 height 15
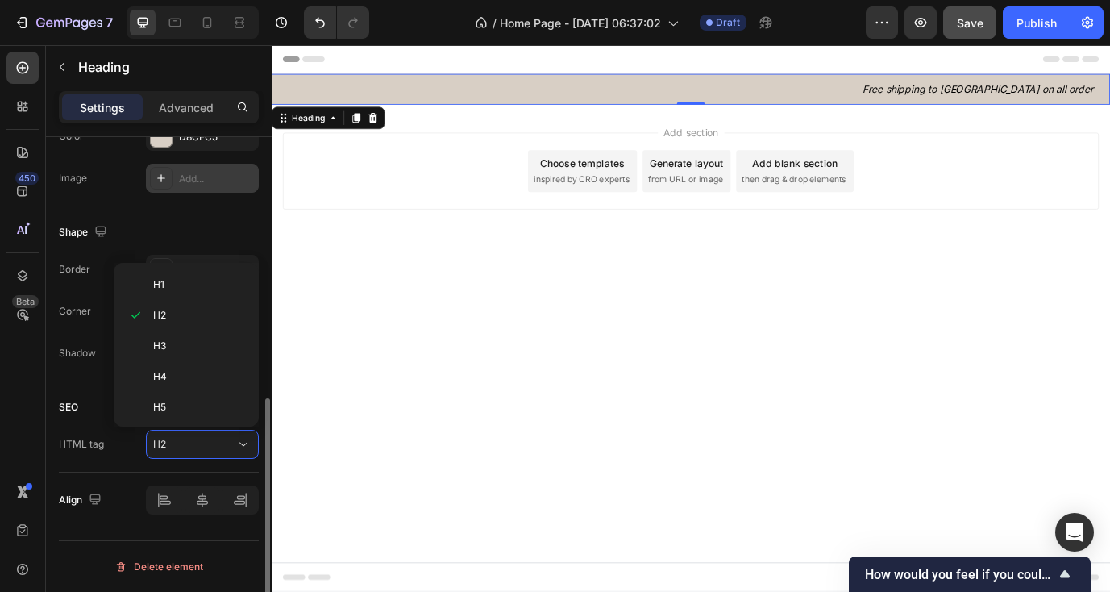
click at [73, 405] on div "SEO" at bounding box center [68, 407] width 19 height 15
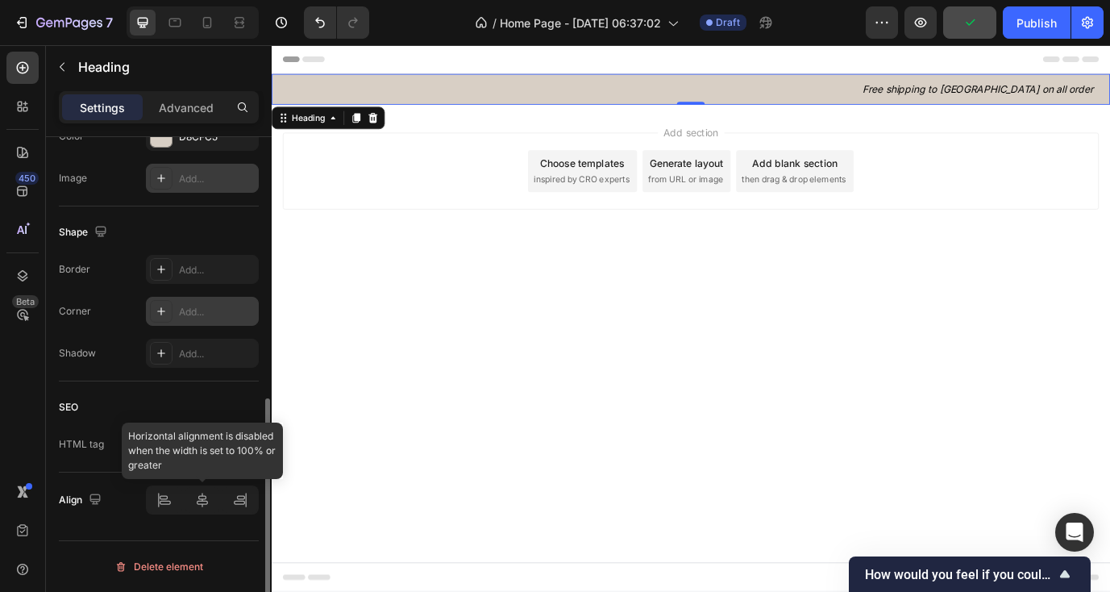
click at [204, 496] on div at bounding box center [202, 499] width 113 height 29
click at [161, 497] on div at bounding box center [202, 499] width 113 height 29
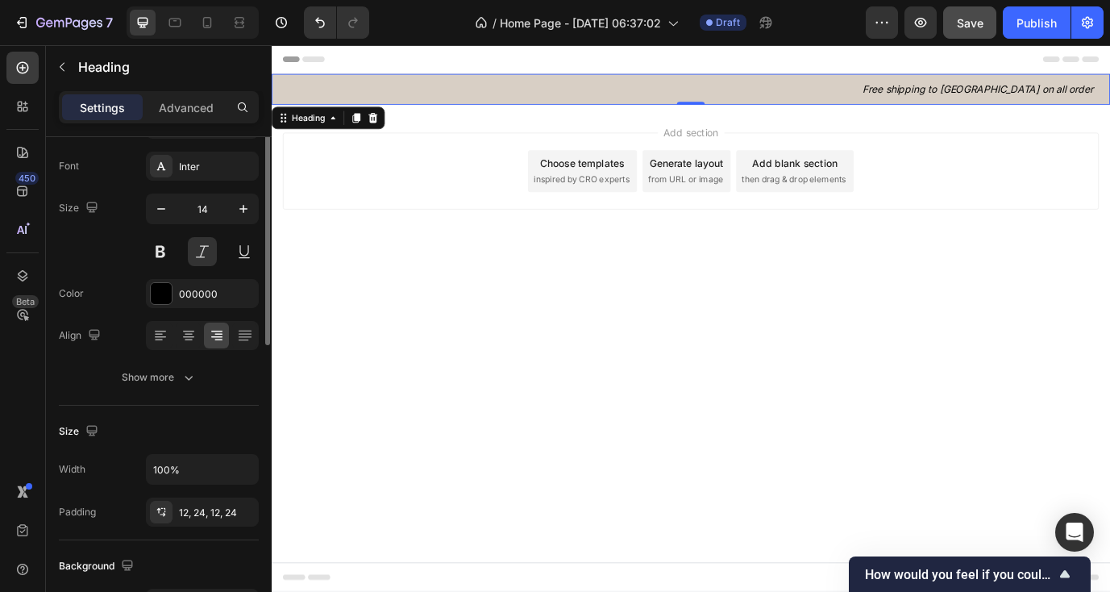
scroll to position [0, 0]
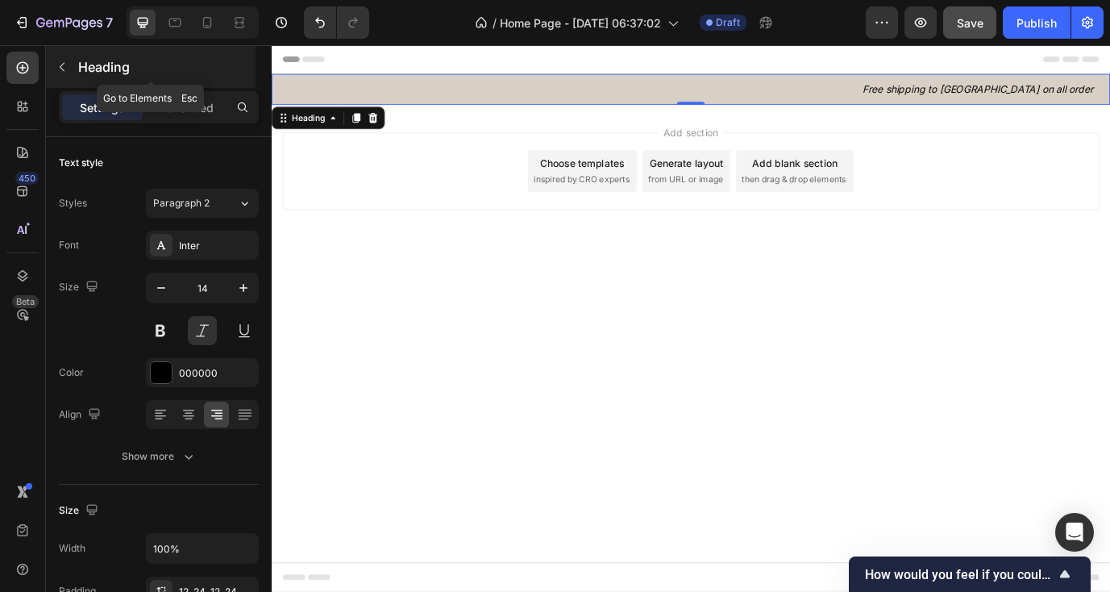
click at [58, 68] on icon "button" at bounding box center [62, 66] width 13 height 13
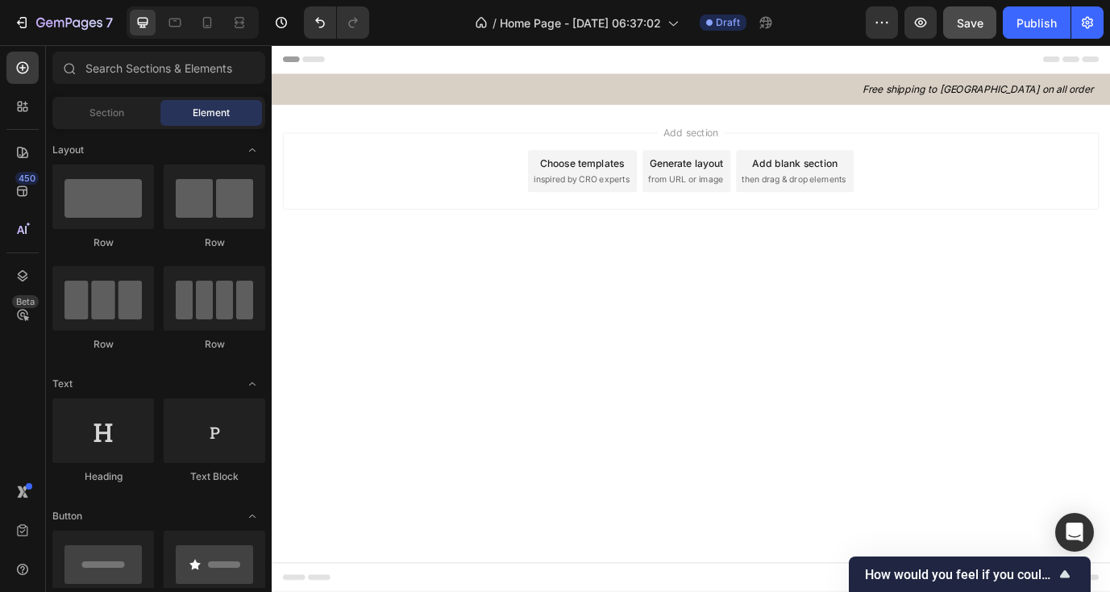
click at [503, 264] on div "Add section Choose templates inspired by CRO experts Generate layout from URL o…" at bounding box center [755, 213] width 967 height 198
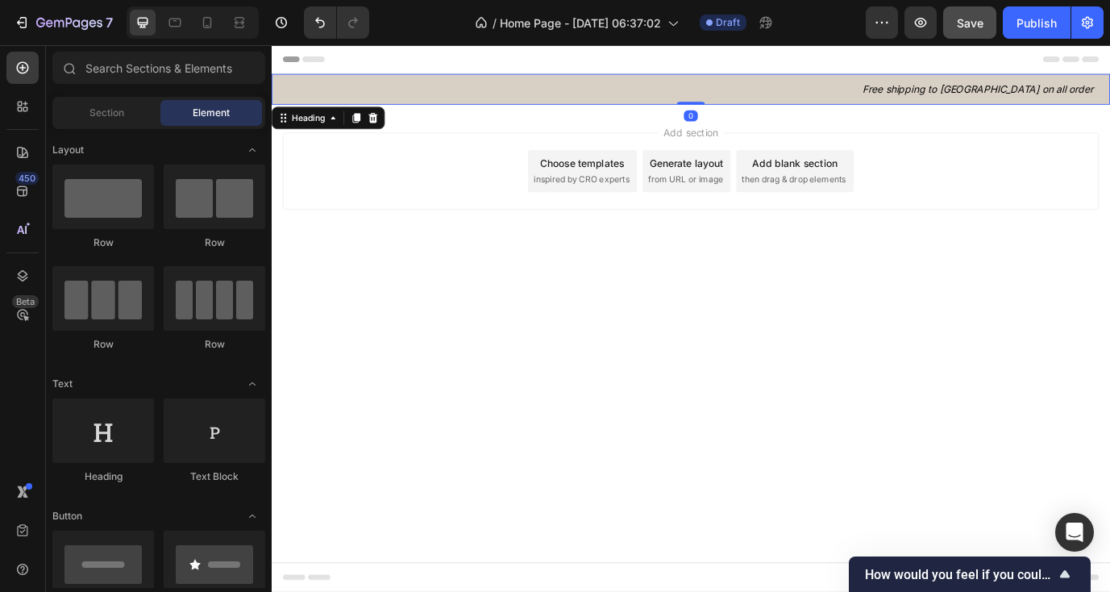
click at [740, 107] on h2 "⁠⁠⁠⁠⁠⁠⁠ Free shipping to Vietnam on all order" at bounding box center [755, 95] width 967 height 35
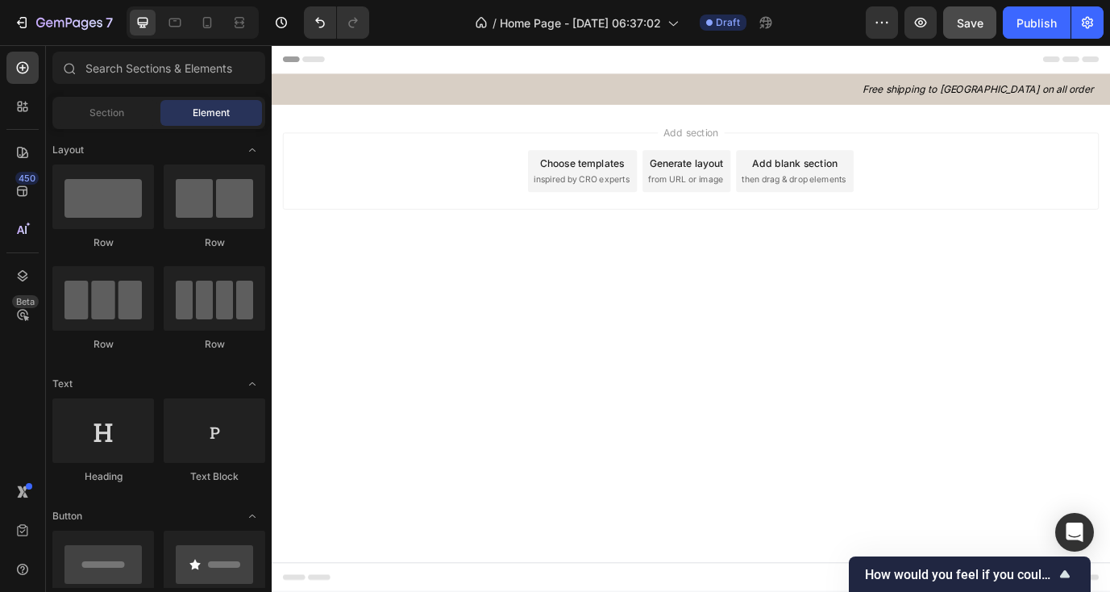
click at [538, 281] on div "Add section Choose templates inspired by CRO experts Generate layout from URL o…" at bounding box center [755, 213] width 967 height 198
click at [470, 76] on div "Header" at bounding box center [754, 61] width 941 height 32
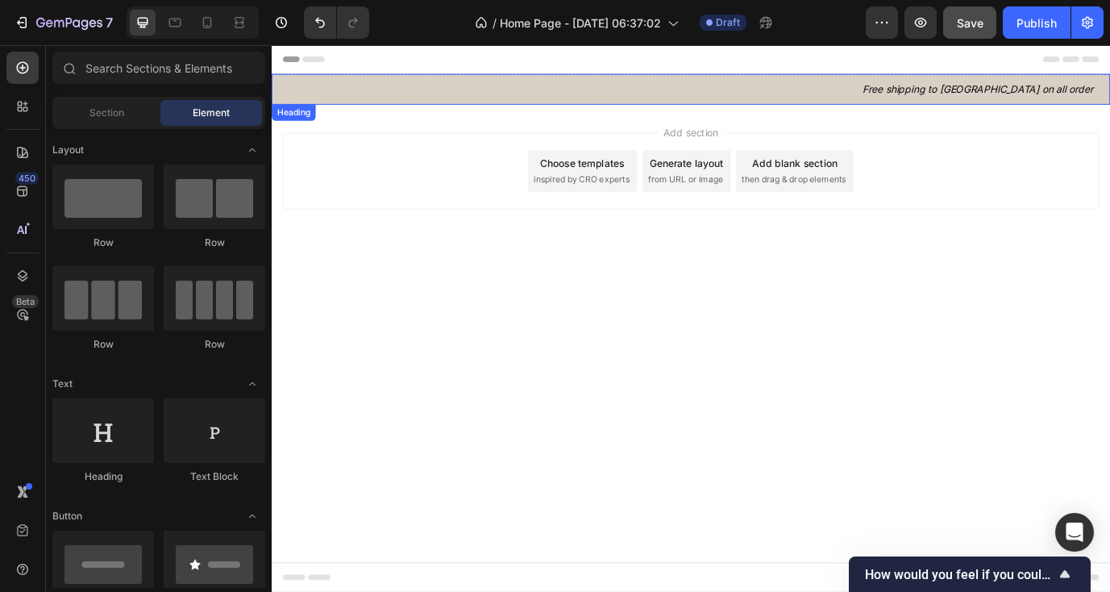
click at [461, 98] on p "⁠⁠⁠⁠⁠⁠⁠ Free shipping to Vietnam on all order" at bounding box center [755, 96] width 928 height 16
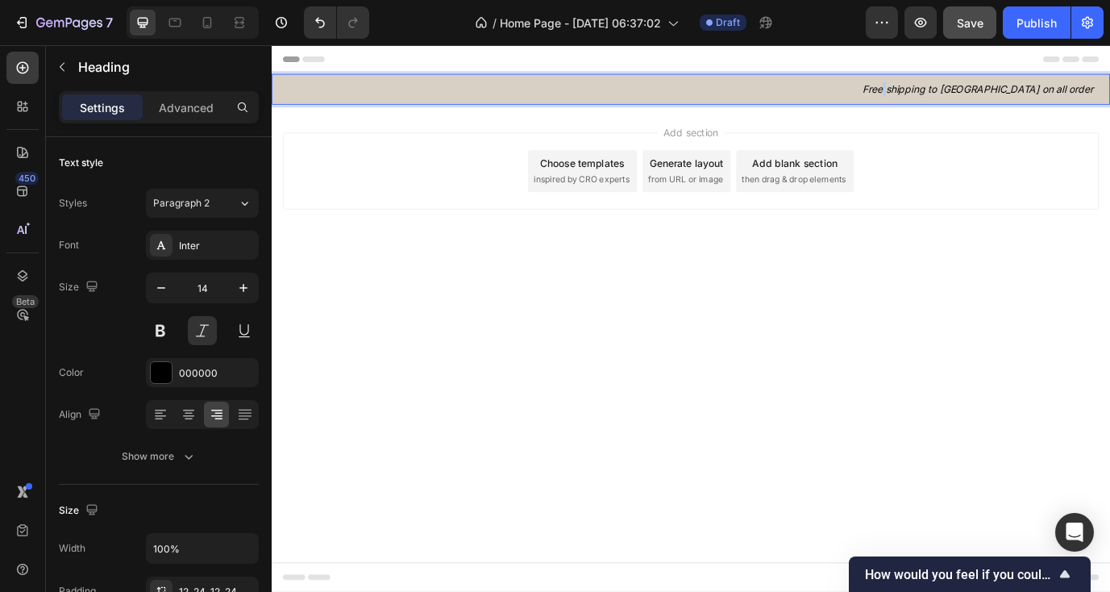
click at [1044, 94] on icon "Free shipping to [GEOGRAPHIC_DATA] on all order" at bounding box center [1086, 96] width 266 height 14
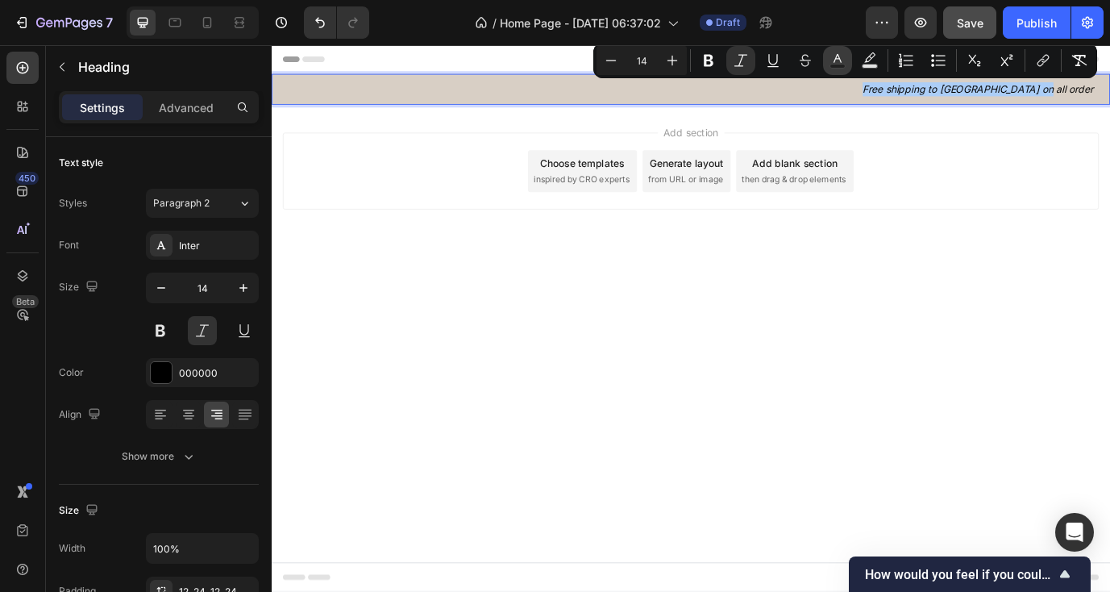
click at [838, 62] on icon "Editor contextual toolbar" at bounding box center [837, 60] width 16 height 16
type input "000000"
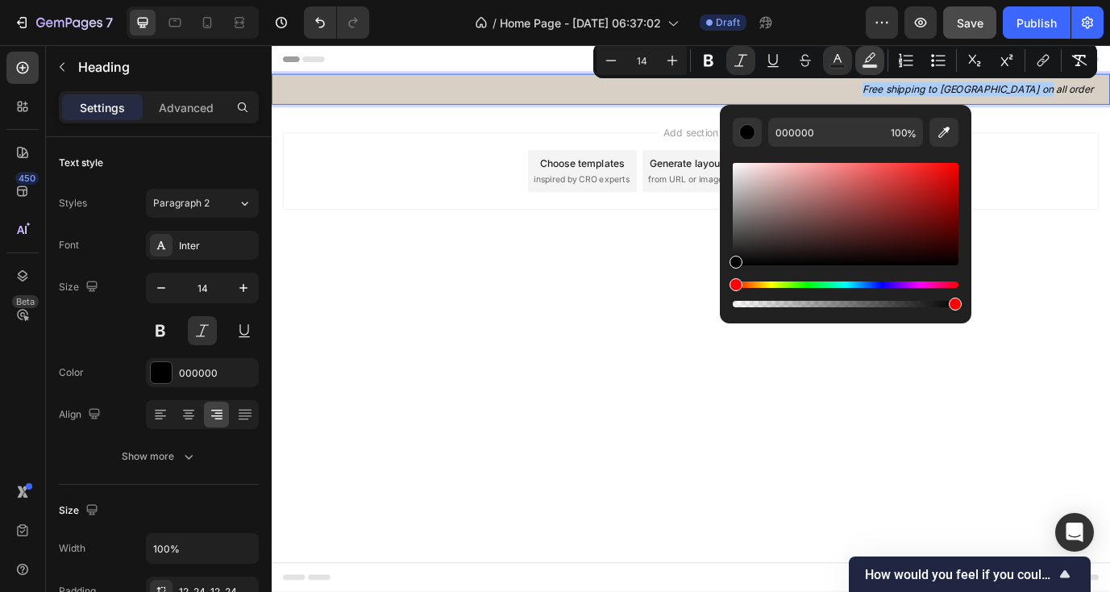
click at [866, 61] on icon "Editor contextual toolbar" at bounding box center [869, 57] width 11 height 10
type input "000000"
type input "77"
click at [829, 57] on icon "Editor contextual toolbar" at bounding box center [837, 60] width 16 height 16
click at [973, 64] on icon "Editor contextual toolbar" at bounding box center [974, 60] width 16 height 16
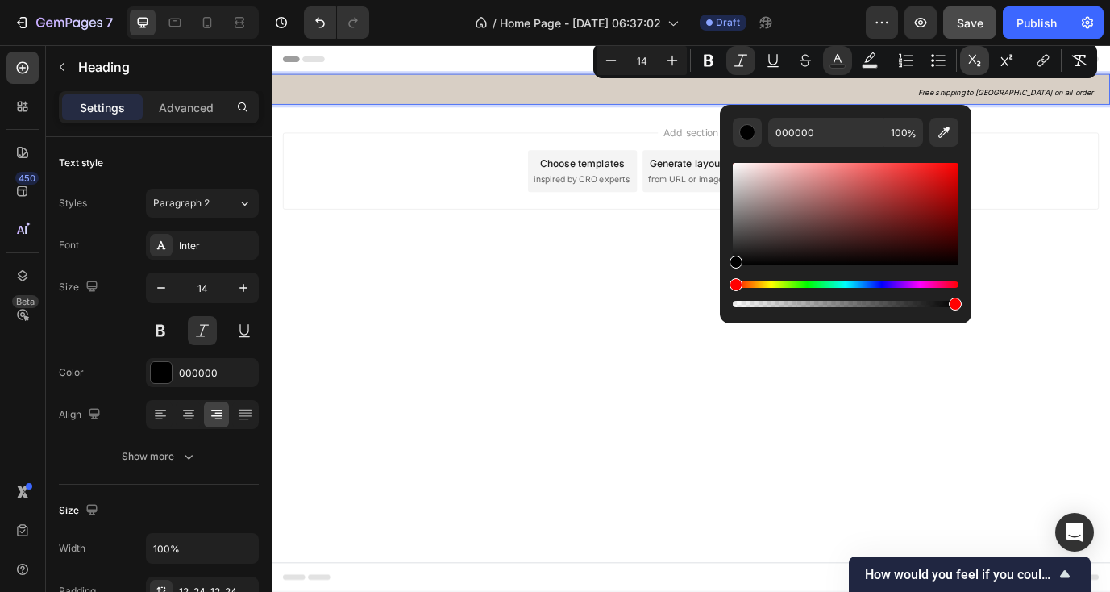
click at [973, 64] on icon "Editor contextual toolbar" at bounding box center [974, 60] width 16 height 16
click at [1009, 56] on icon "Editor contextual toolbar" at bounding box center [1007, 60] width 16 height 16
click at [1081, 64] on icon "Editor contextual toolbar" at bounding box center [1079, 60] width 16 height 16
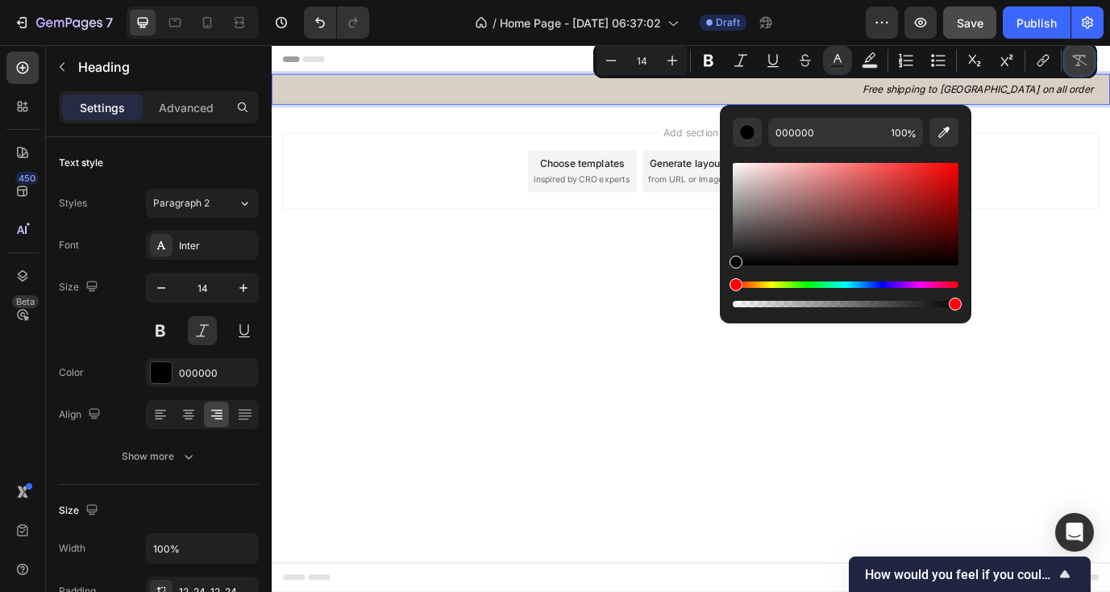
click at [1082, 69] on button "Remove Format" at bounding box center [1079, 60] width 29 height 29
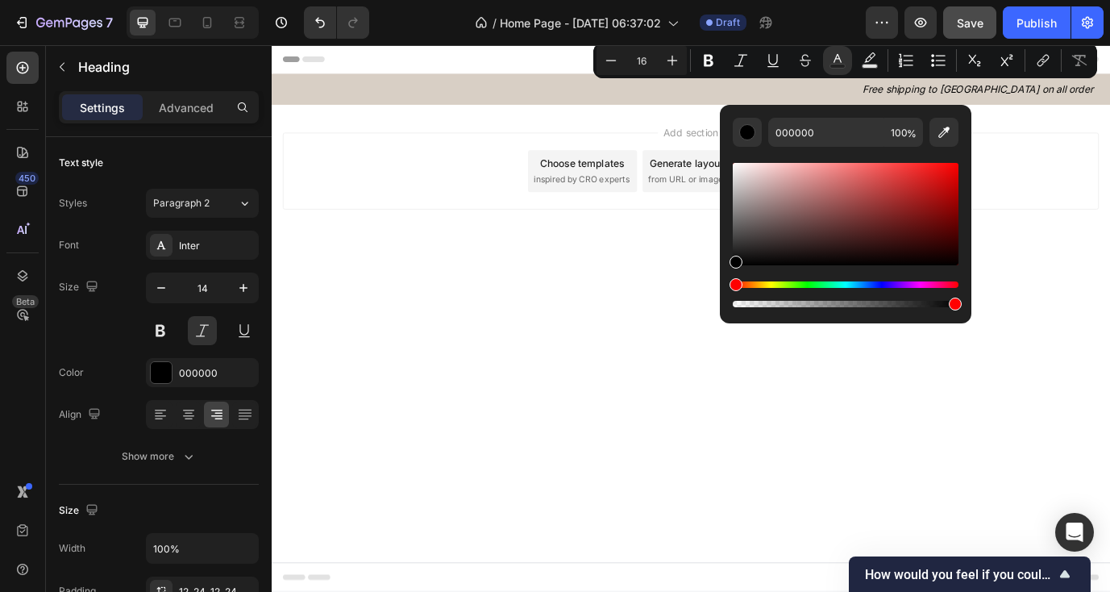
click at [1160, 127] on div "Add section Choose templates inspired by CRO experts Generate layout from URL o…" at bounding box center [755, 213] width 967 height 198
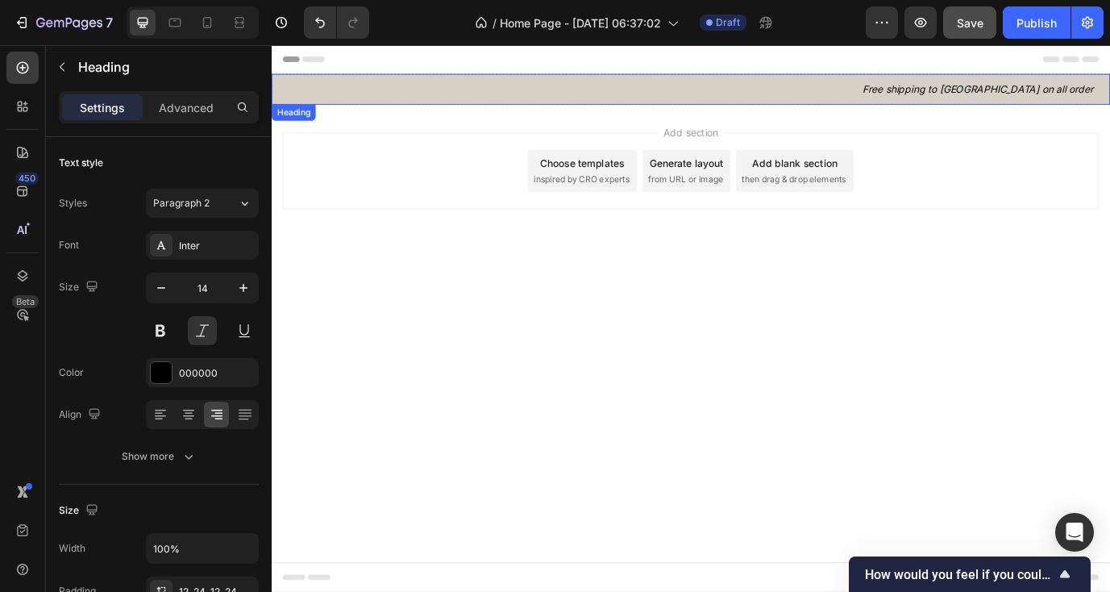
click at [1160, 95] on p "Free shipping to [GEOGRAPHIC_DATA] on all order" at bounding box center [755, 96] width 928 height 16
click at [1160, 96] on p "Free shipping to [GEOGRAPHIC_DATA] on all order" at bounding box center [755, 96] width 928 height 16
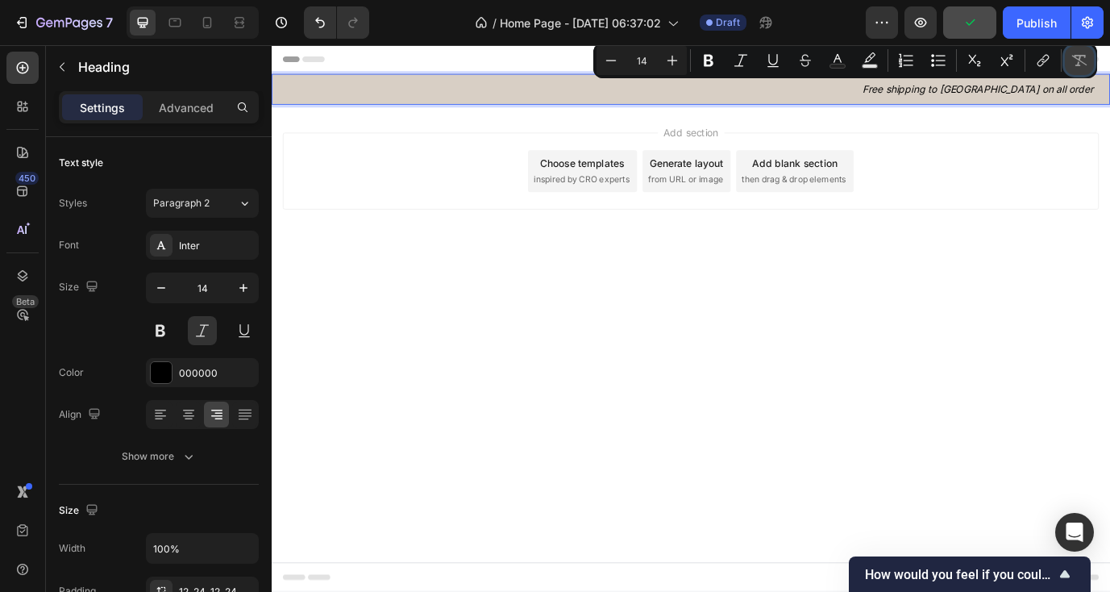
click at [1080, 65] on icon "Editor contextual toolbar" at bounding box center [1079, 60] width 16 height 16
click at [1079, 66] on icon "Editor contextual toolbar" at bounding box center [1079, 60] width 16 height 16
click at [1074, 95] on p "Free shipping to [GEOGRAPHIC_DATA] on all order" at bounding box center [755, 96] width 928 height 16
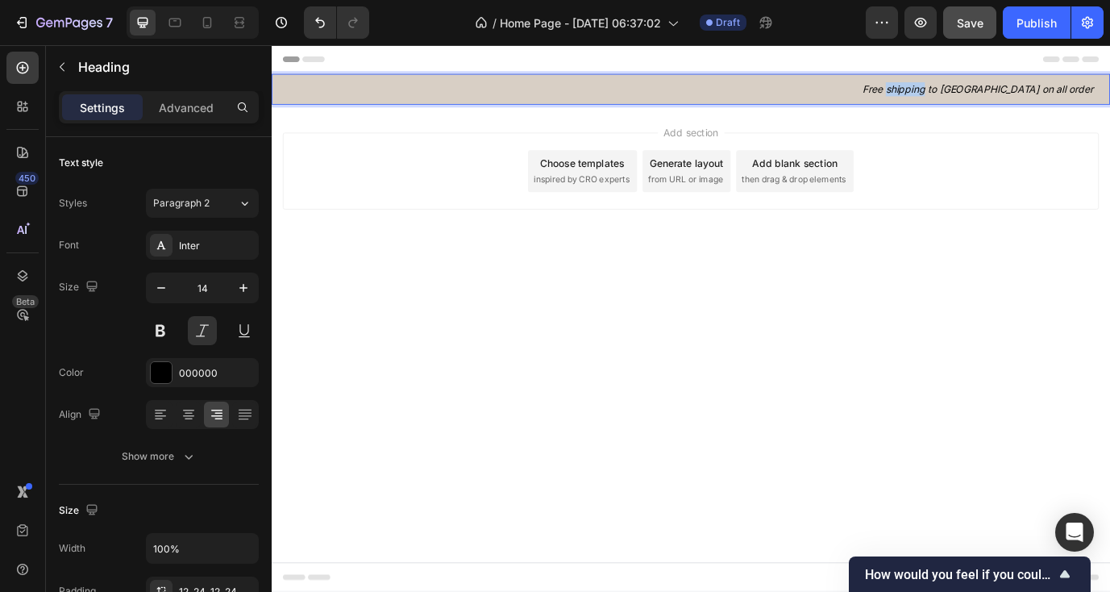
click at [1074, 95] on p "Free shipping to [GEOGRAPHIC_DATA] on all order" at bounding box center [755, 96] width 928 height 16
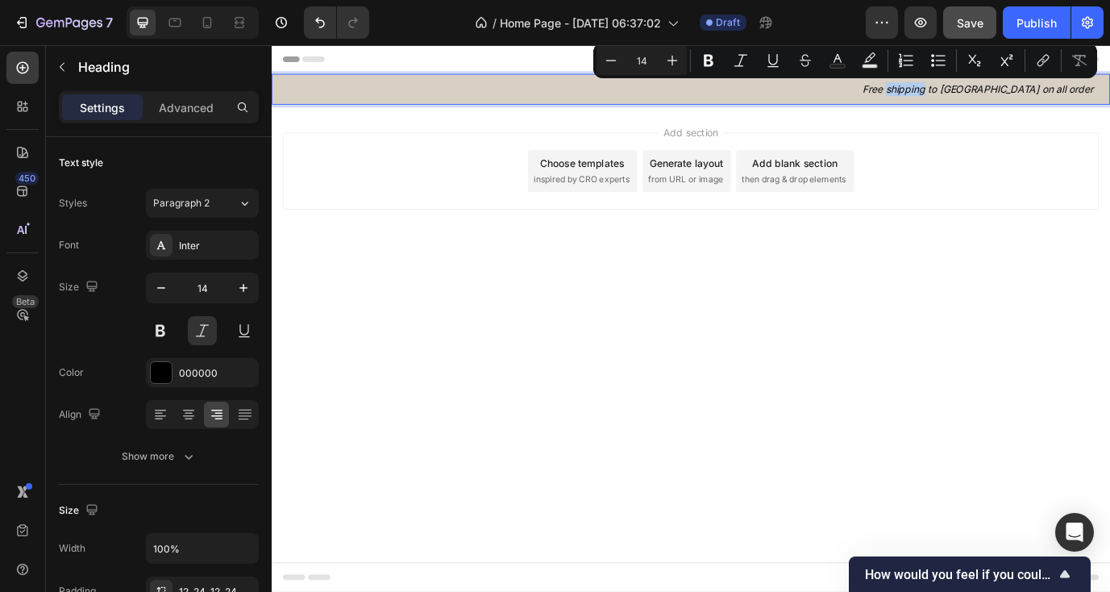
click at [1074, 95] on p "Free shipping to [GEOGRAPHIC_DATA] on all order" at bounding box center [755, 96] width 928 height 16
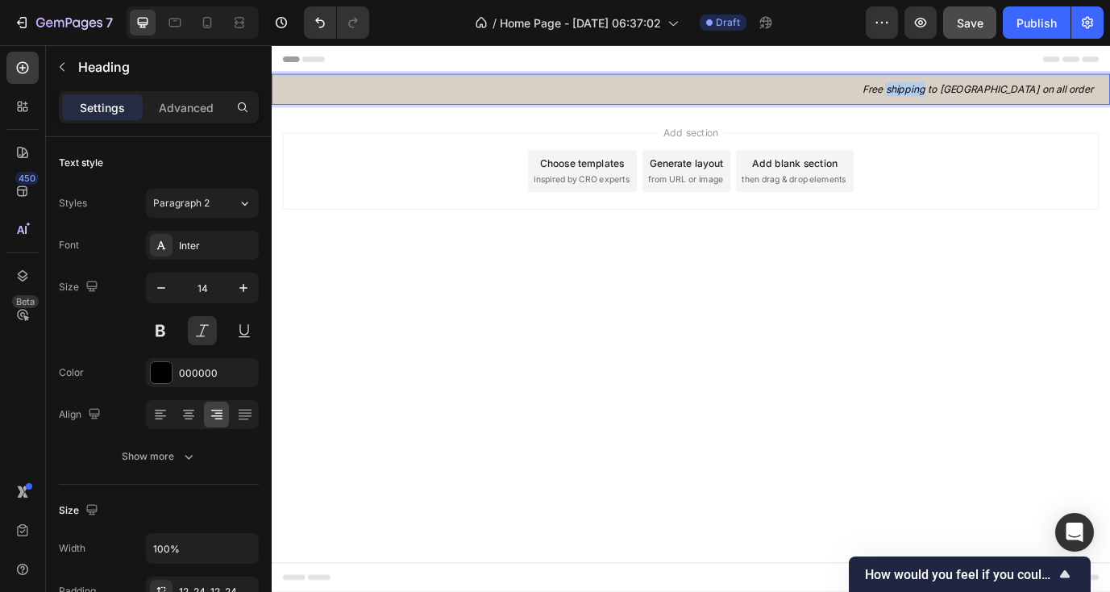
click at [1074, 95] on p "Free shipping to [GEOGRAPHIC_DATA] on all order" at bounding box center [755, 96] width 928 height 16
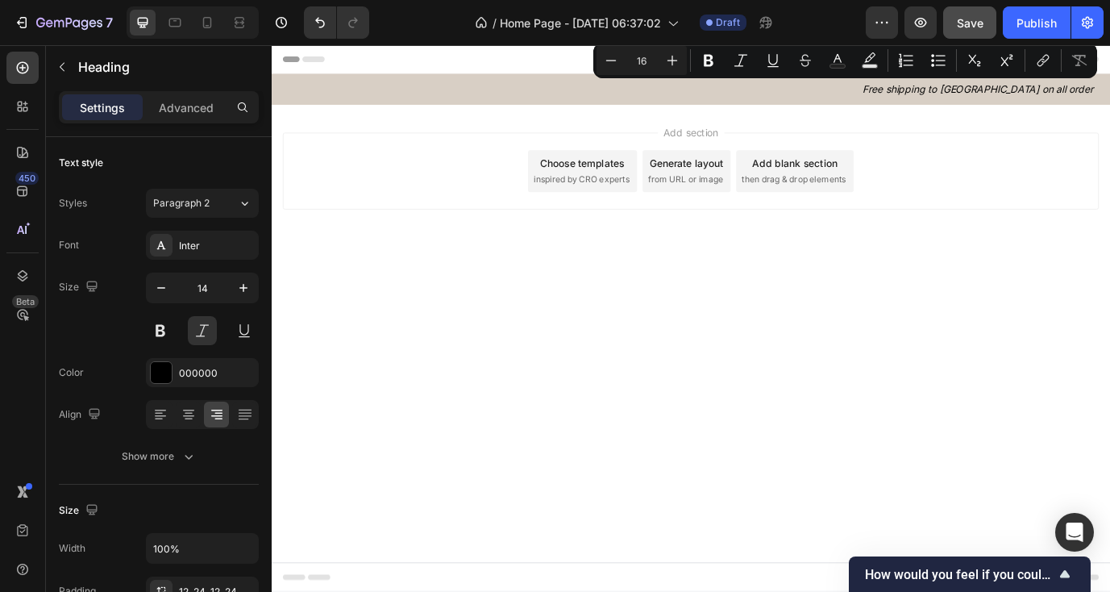
click at [1037, 162] on div "Add section Choose templates inspired by CRO experts Generate layout from URL o…" at bounding box center [754, 190] width 941 height 89
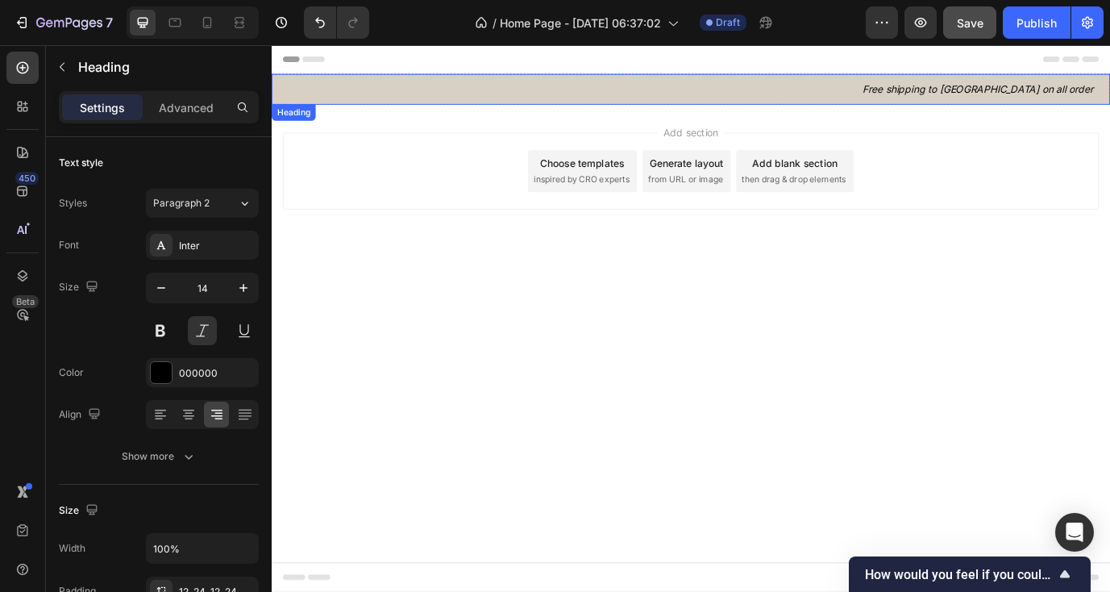
click at [1047, 98] on p "Free shipping to [GEOGRAPHIC_DATA] on all order" at bounding box center [755, 96] width 928 height 16
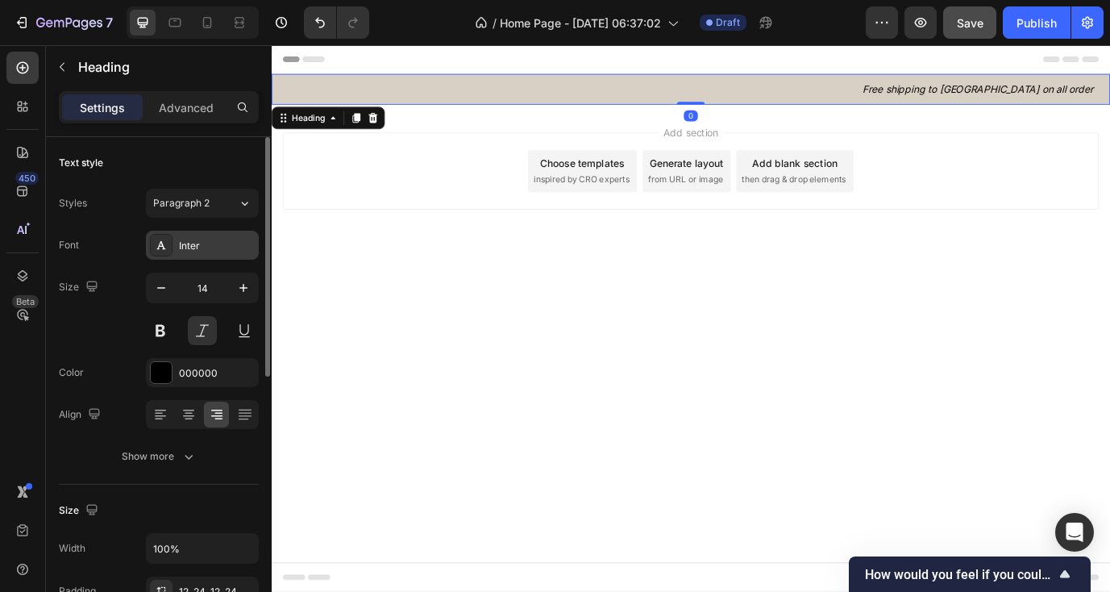
click at [200, 233] on div "Inter" at bounding box center [202, 244] width 113 height 29
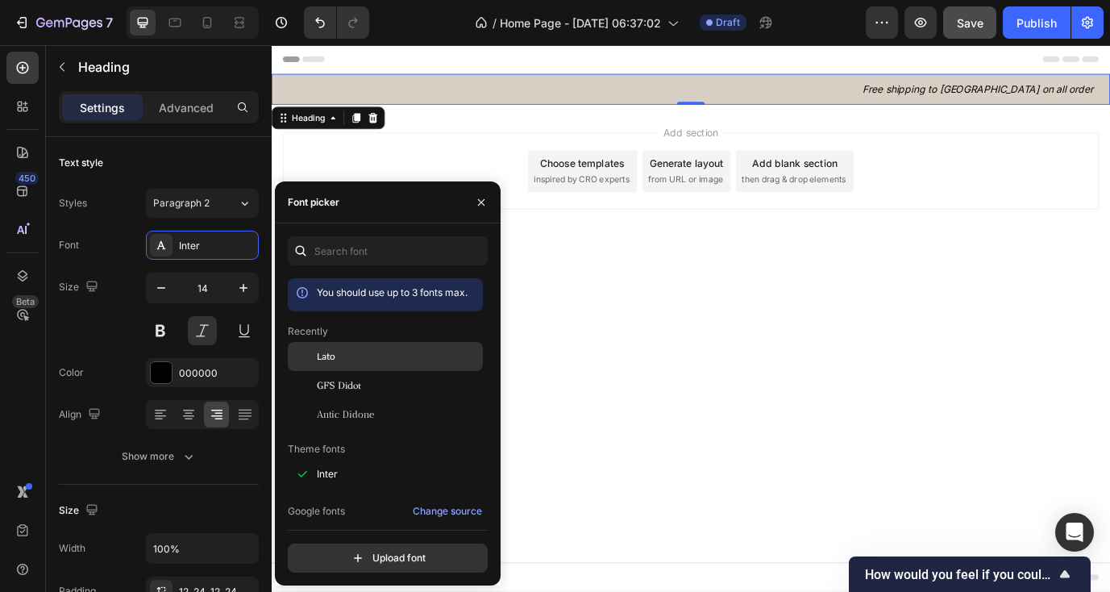
click at [374, 359] on div "Lato" at bounding box center [398, 356] width 163 height 15
click at [812, 334] on body "Header Free shipping to Vietnam on all order Heading 0 Row Section 1 Root Start…" at bounding box center [755, 360] width 967 height 630
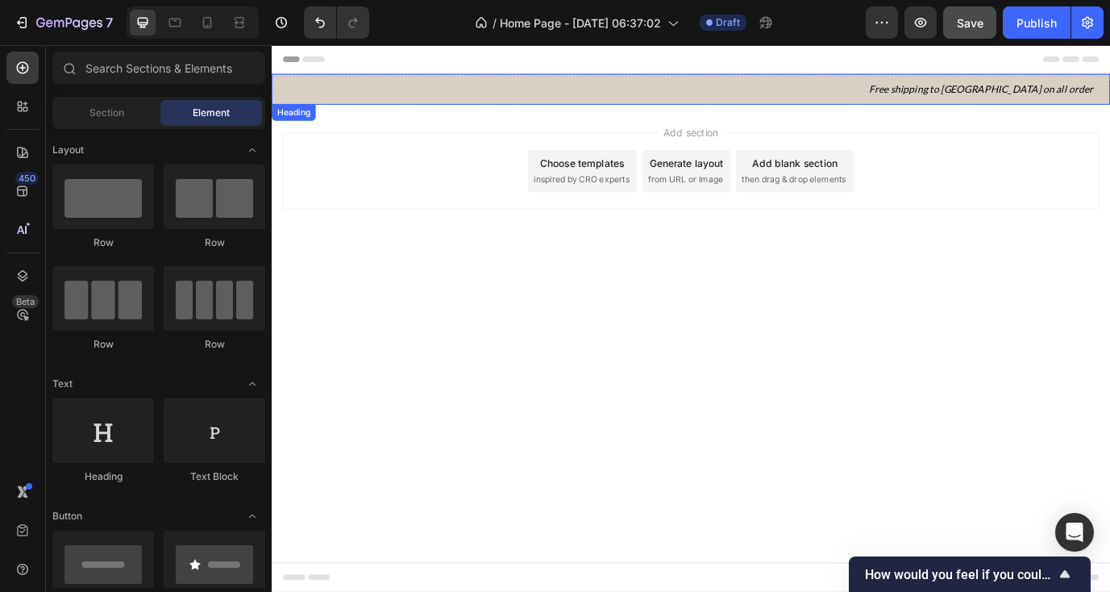
click at [949, 99] on p "Free shipping to [GEOGRAPHIC_DATA] on all order" at bounding box center [755, 96] width 928 height 16
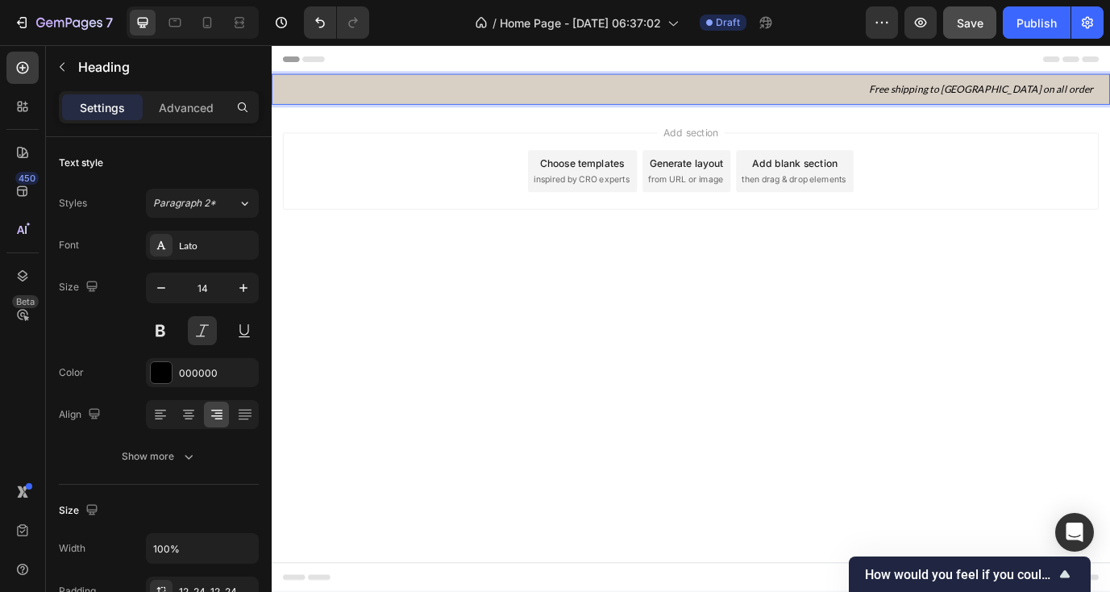
click at [1126, 95] on p "Free shipping to [GEOGRAPHIC_DATA] on all order" at bounding box center [755, 96] width 928 height 16
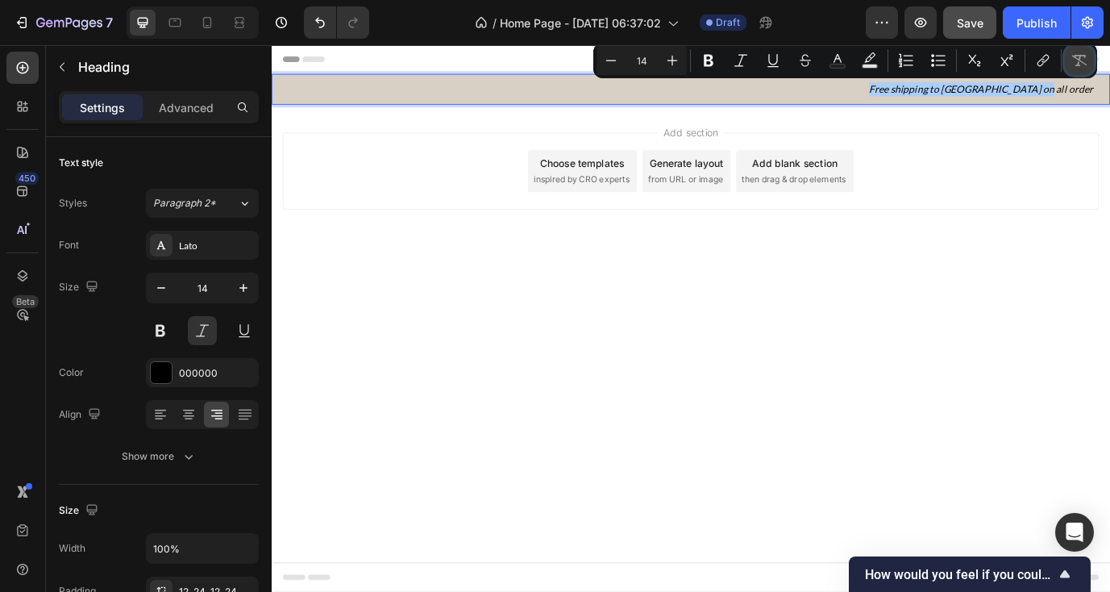
click at [1086, 66] on icon "Editor contextual toolbar" at bounding box center [1079, 60] width 16 height 16
click at [1082, 68] on icon "Editor contextual toolbar" at bounding box center [1079, 60] width 16 height 16
click at [1080, 61] on icon "Editor contextual toolbar" at bounding box center [1079, 60] width 15 height 11
click at [1071, 53] on icon "Editor contextual toolbar" at bounding box center [1079, 60] width 16 height 16
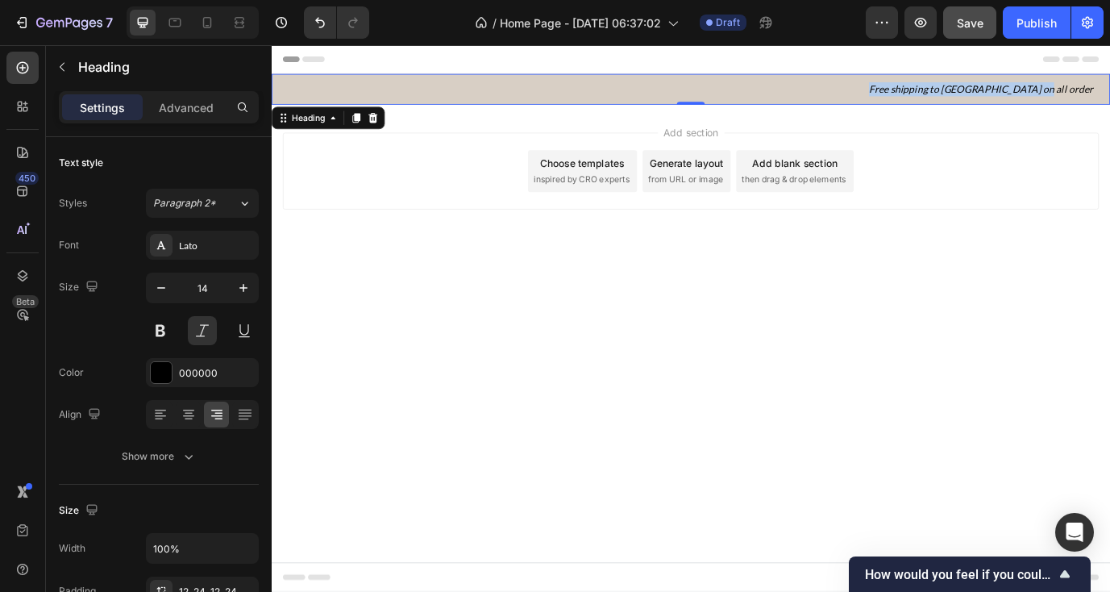
click at [924, 376] on body "Header Free shipping to Vietnam on all order Heading 0 Row Section 1 Root Start…" at bounding box center [755, 360] width 967 height 630
click at [988, 102] on p "Free shipping to [GEOGRAPHIC_DATA] on all order" at bounding box center [755, 96] width 928 height 16
click at [978, 236] on div "Add section Choose templates inspired by CRO experts Generate layout from URL o…" at bounding box center [755, 213] width 967 height 198
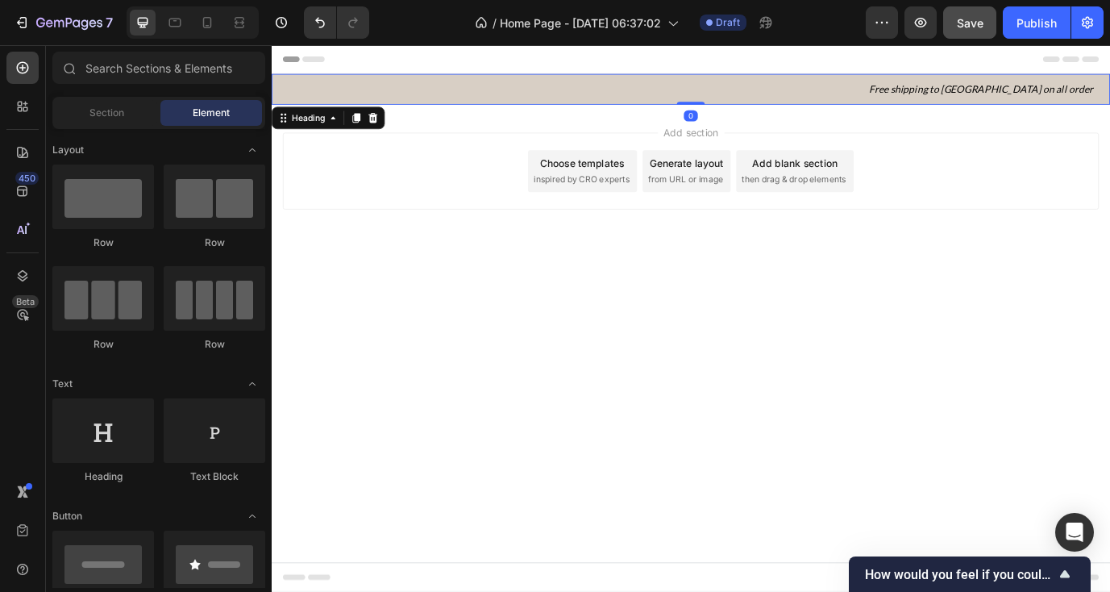
click at [883, 105] on h2 "Free shipping to [GEOGRAPHIC_DATA] on all order" at bounding box center [755, 95] width 967 height 35
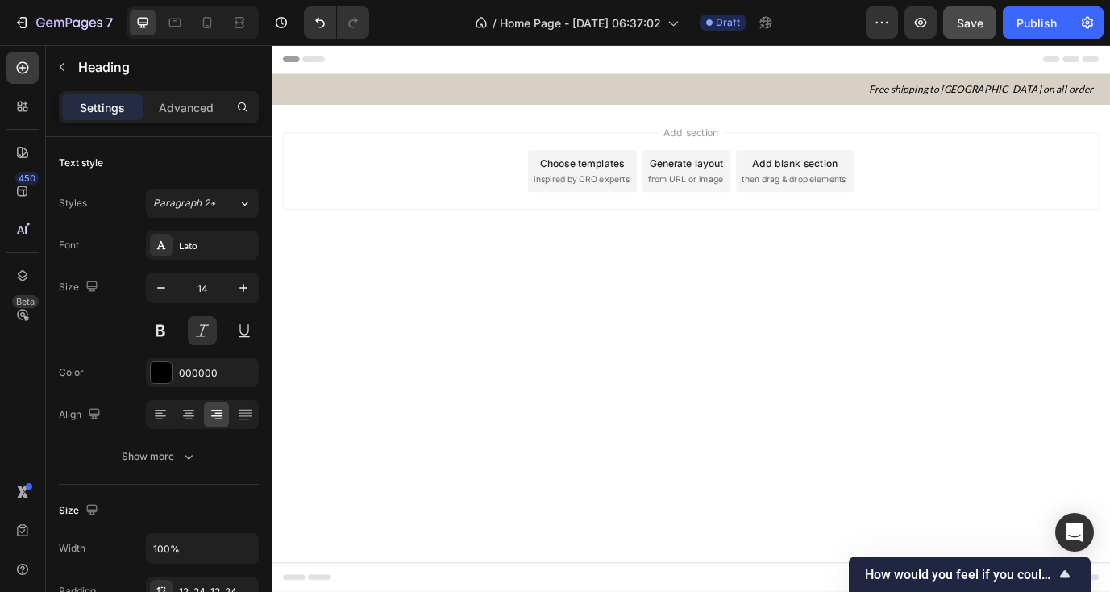
click at [644, 340] on body "Header Free shipping to Vietnam on all order Heading Row Section 1 Root Start w…" at bounding box center [755, 360] width 967 height 630
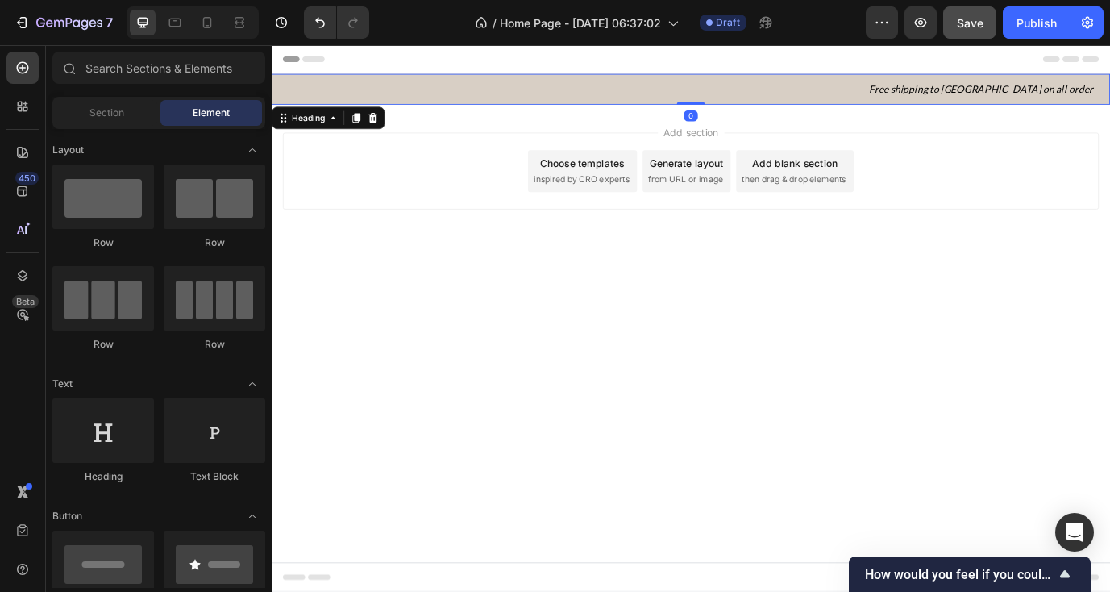
click at [775, 106] on h2 "Free shipping to [GEOGRAPHIC_DATA] on all order" at bounding box center [755, 95] width 967 height 35
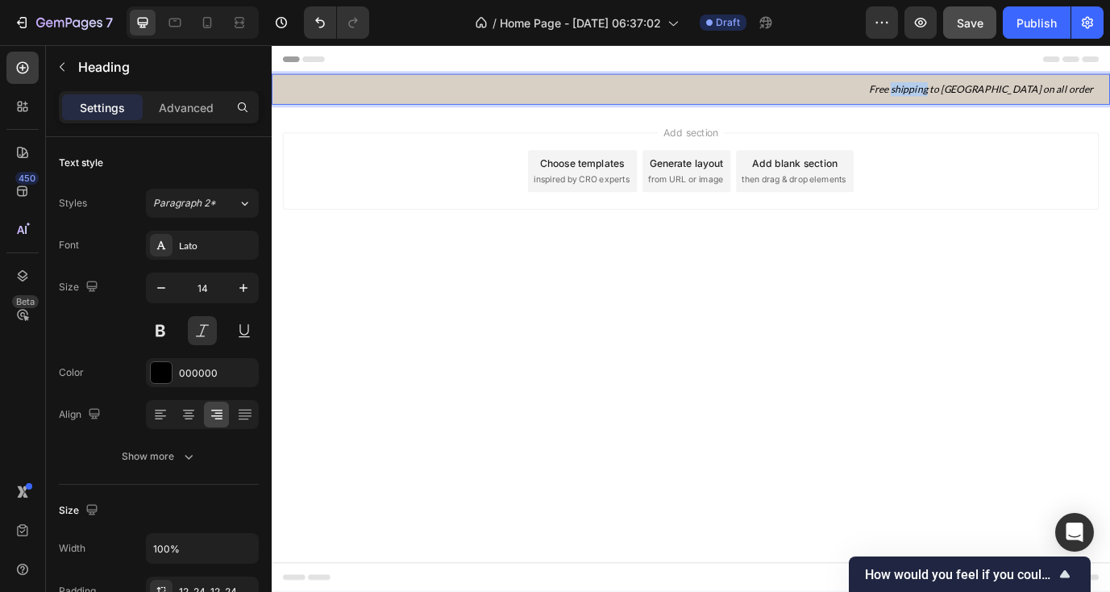
click at [1069, 99] on p "Free shipping to [GEOGRAPHIC_DATA] on all order" at bounding box center [755, 96] width 928 height 16
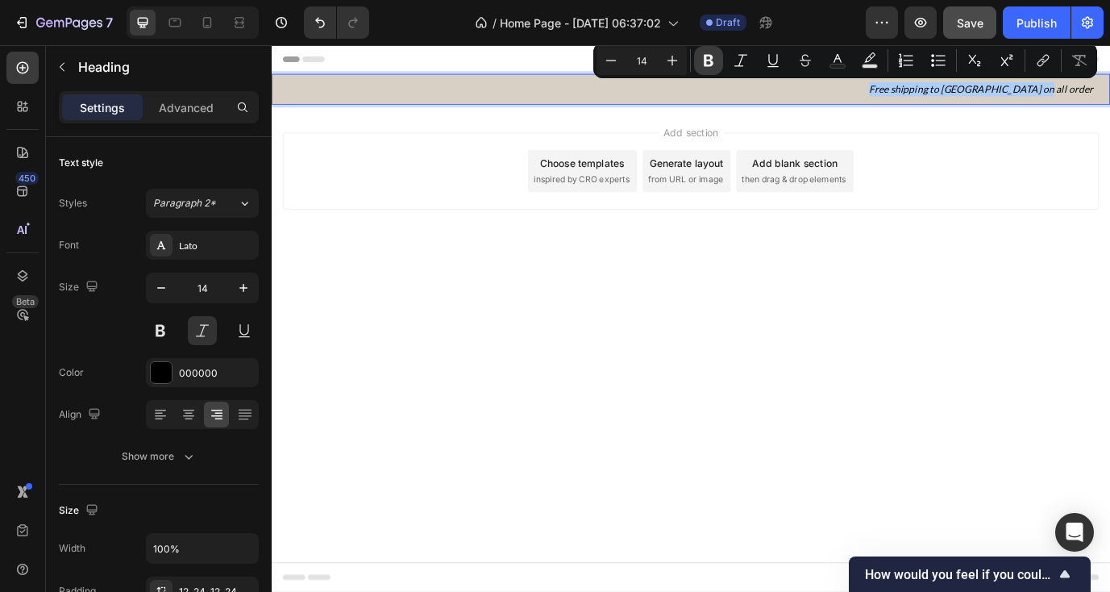
click at [709, 60] on icon "Editor contextual toolbar" at bounding box center [709, 61] width 10 height 12
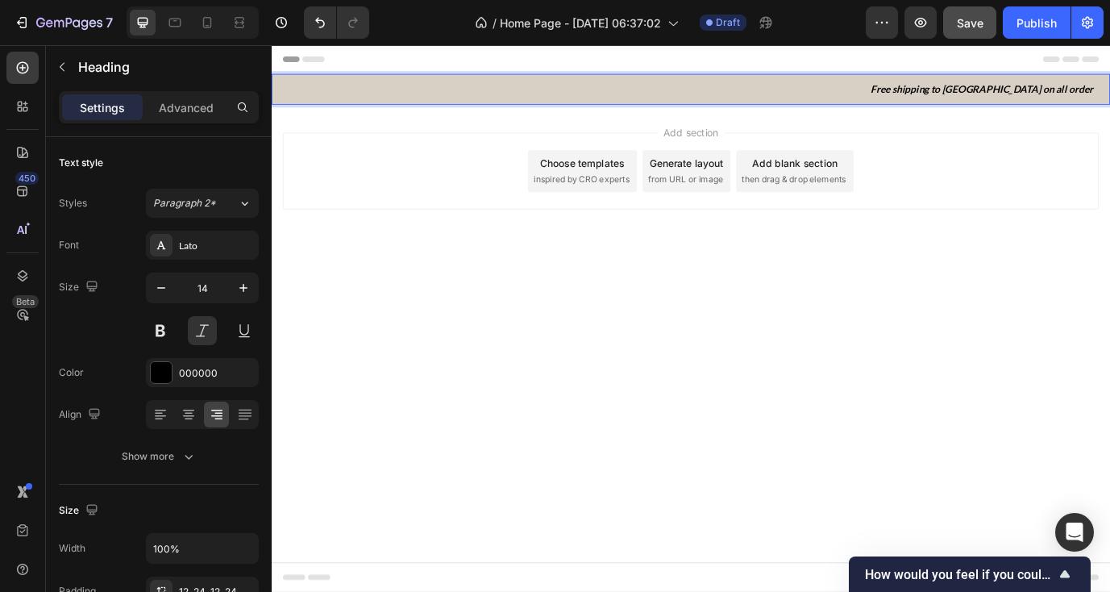
click at [1080, 101] on strong "Free shipping to [GEOGRAPHIC_DATA] on all order" at bounding box center [1090, 96] width 257 height 14
click at [1079, 102] on strong "Free shipping to [GEOGRAPHIC_DATA] on all order" at bounding box center [1090, 96] width 257 height 14
click at [539, 376] on body "Header Free shipping to Vietnam on all order Heading 0 Row Section 1 Root Start…" at bounding box center [755, 360] width 967 height 630
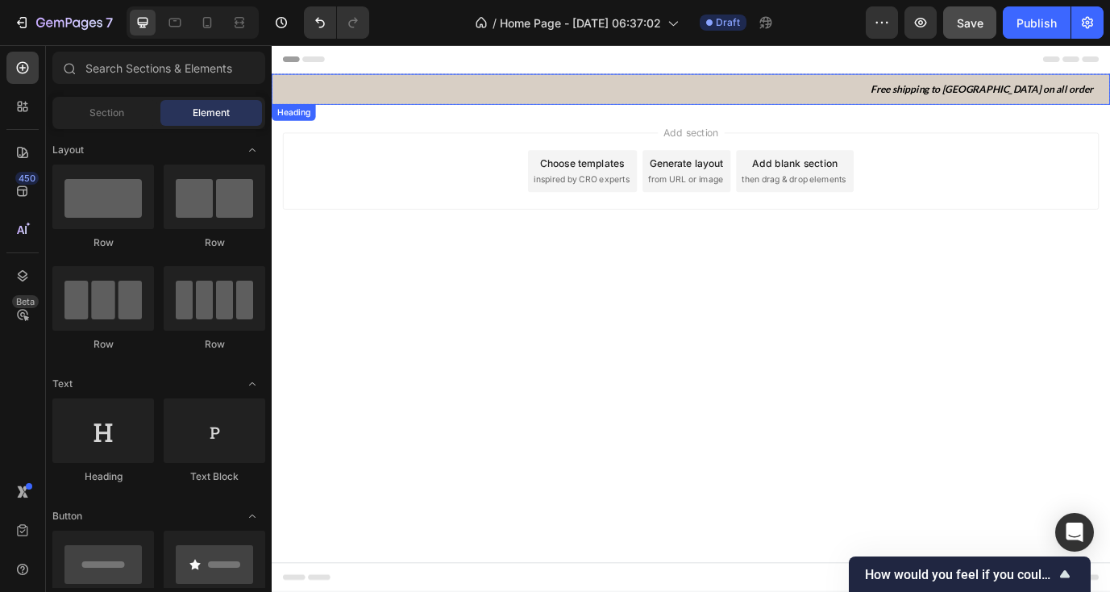
click at [585, 101] on p "⁠⁠⁠⁠⁠⁠⁠ Free shipping to Vietnam on all order" at bounding box center [755, 96] width 928 height 16
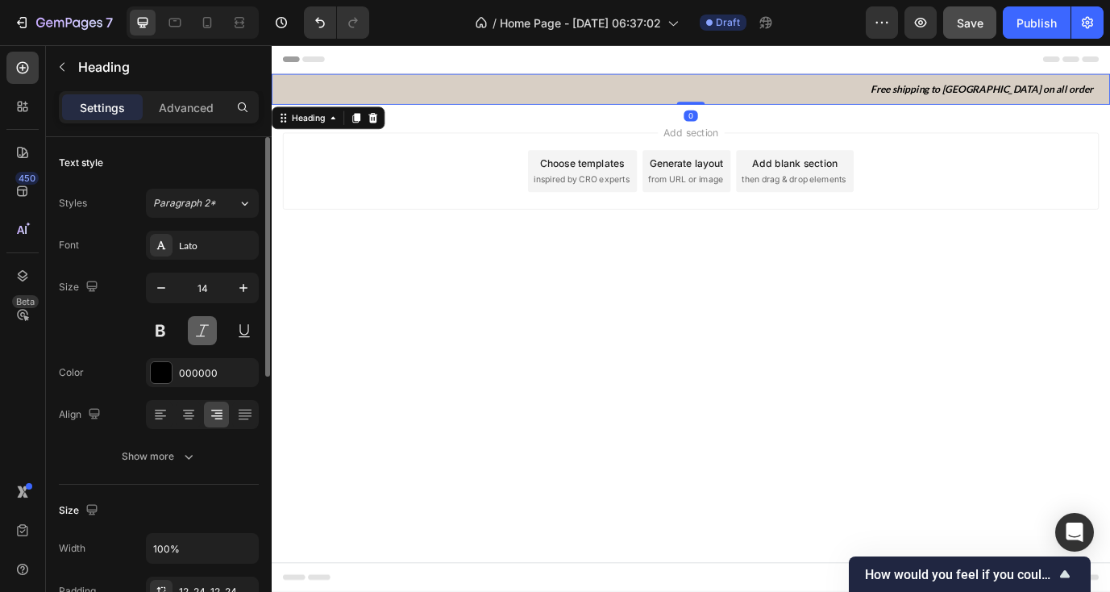
click at [200, 324] on button at bounding box center [202, 330] width 29 height 29
click at [165, 328] on button at bounding box center [160, 330] width 29 height 29
click at [236, 331] on button at bounding box center [244, 330] width 29 height 29
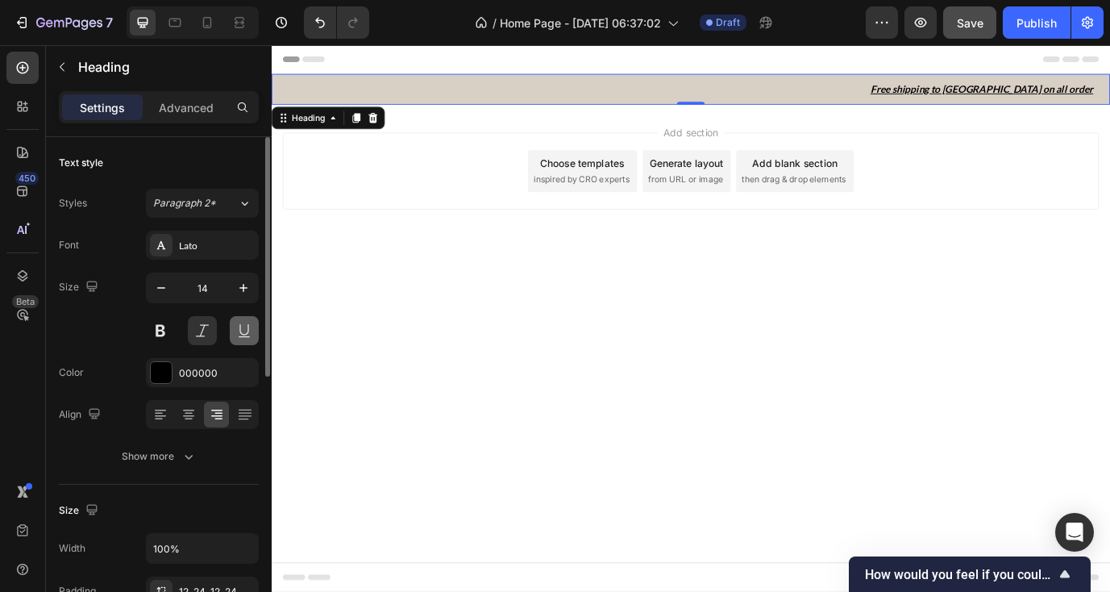
click at [236, 331] on button at bounding box center [244, 330] width 29 height 29
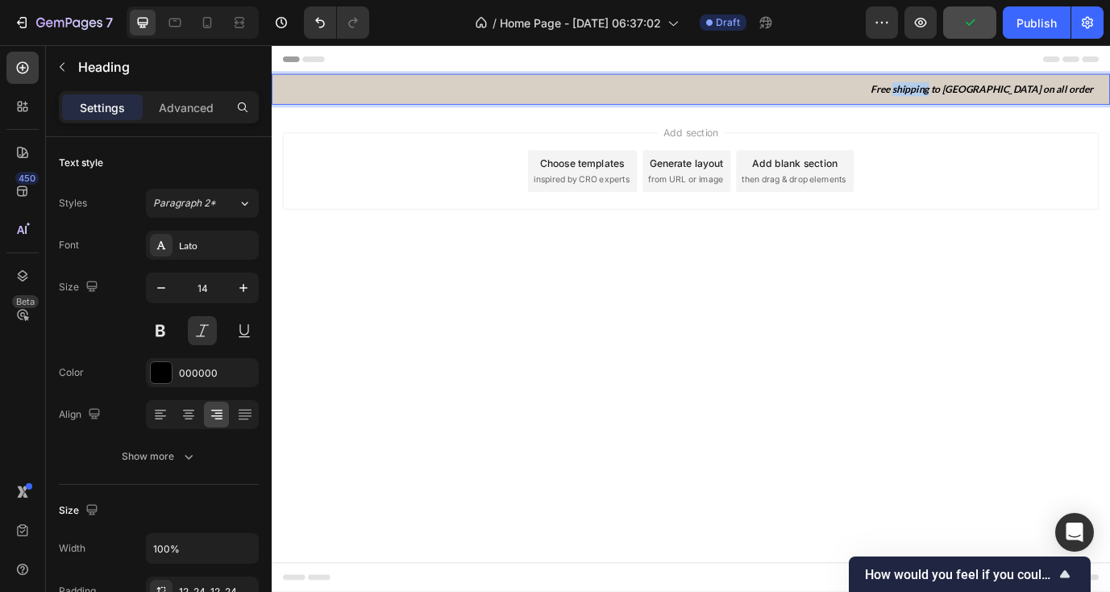
click at [1069, 99] on strong "Free shipping to [GEOGRAPHIC_DATA] on all order" at bounding box center [1090, 96] width 257 height 14
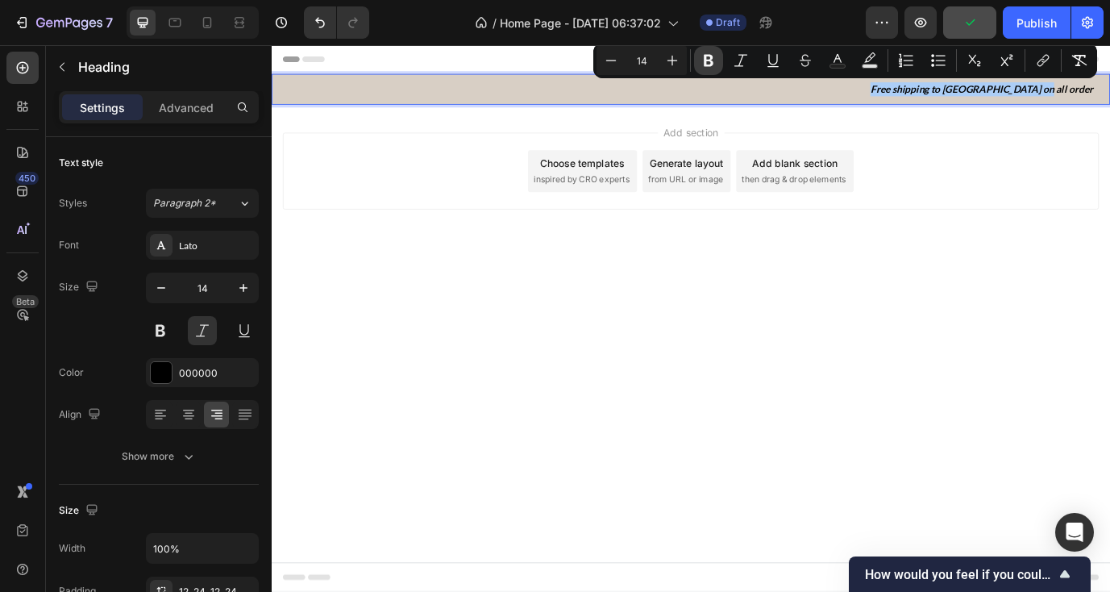
click at [715, 70] on button "Bold" at bounding box center [708, 60] width 29 height 29
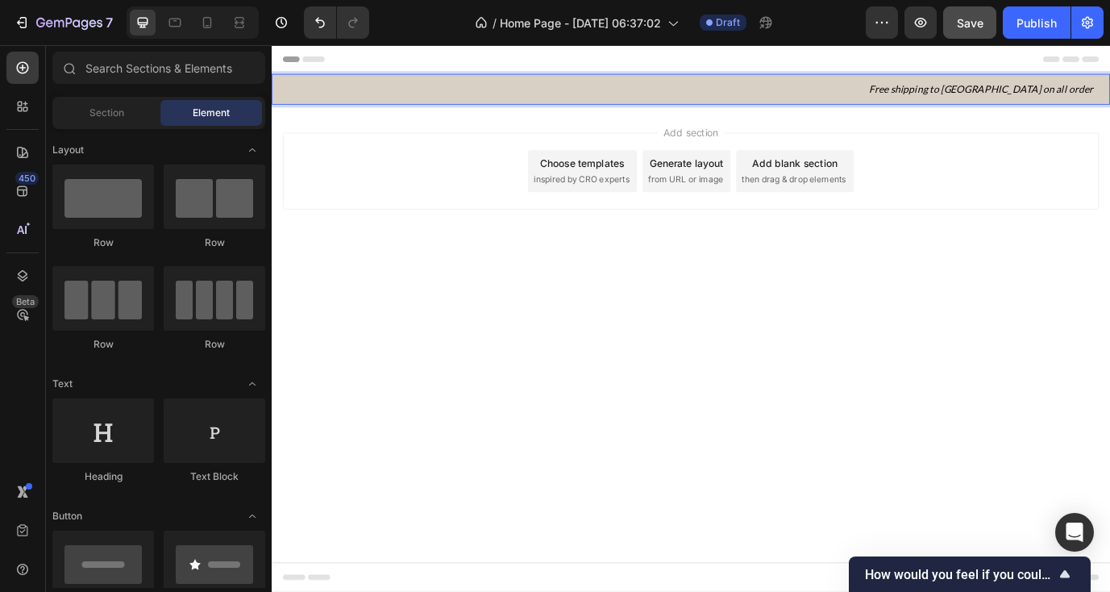
click at [661, 268] on div "Add section Choose templates inspired by CRO experts Generate layout from URL o…" at bounding box center [755, 213] width 967 height 198
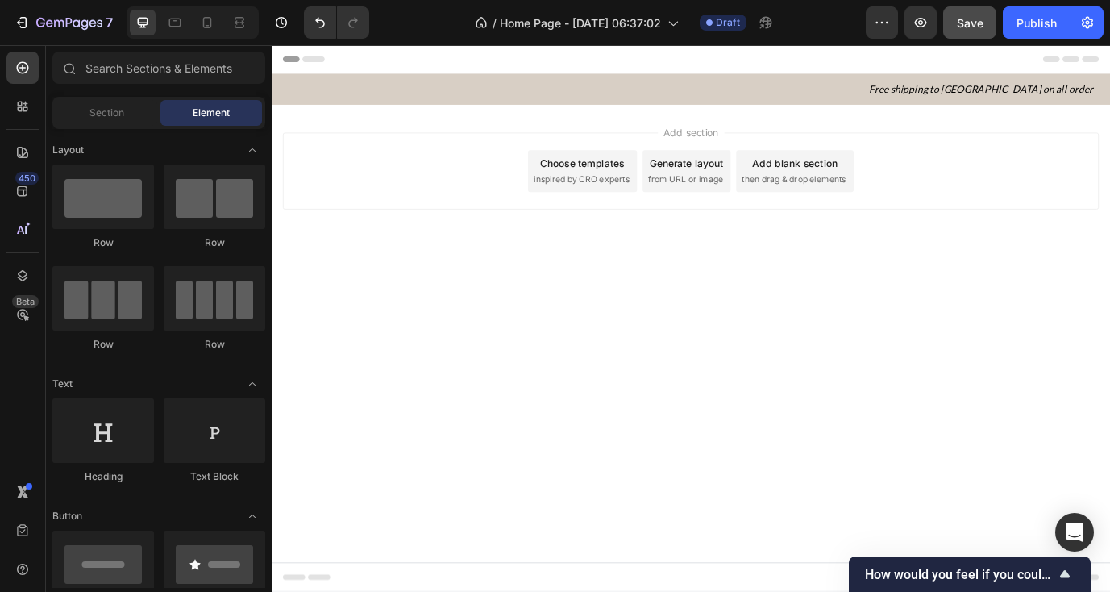
click at [757, 131] on div "Add section Choose templates inspired by CRO experts Generate layout from URL o…" at bounding box center [755, 213] width 967 height 198
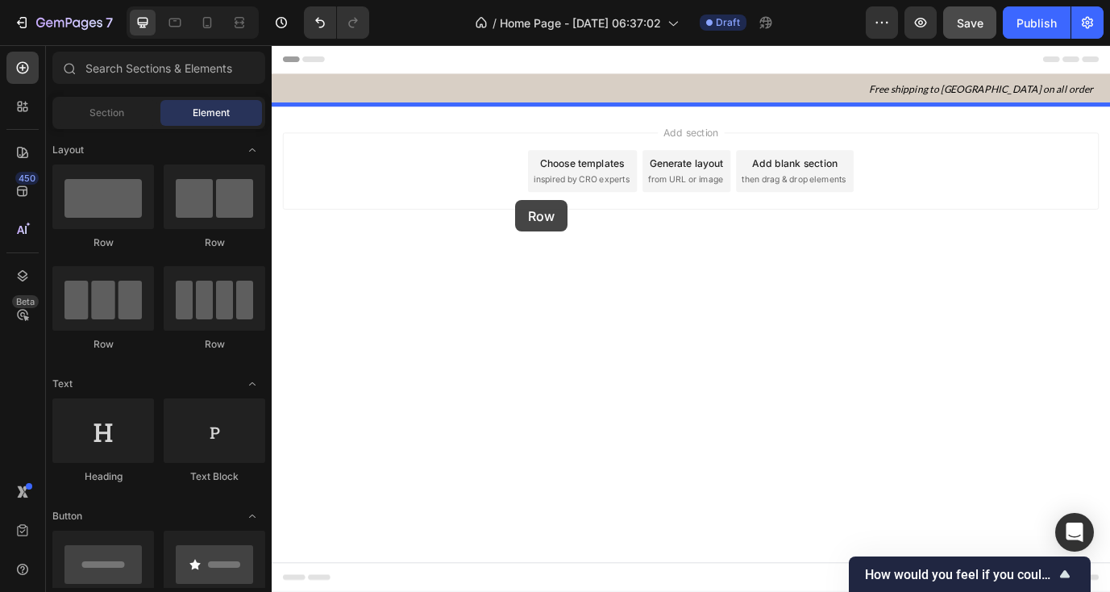
drag, startPoint x: 378, startPoint y: 242, endPoint x: 552, endPoint y: 225, distance: 174.9
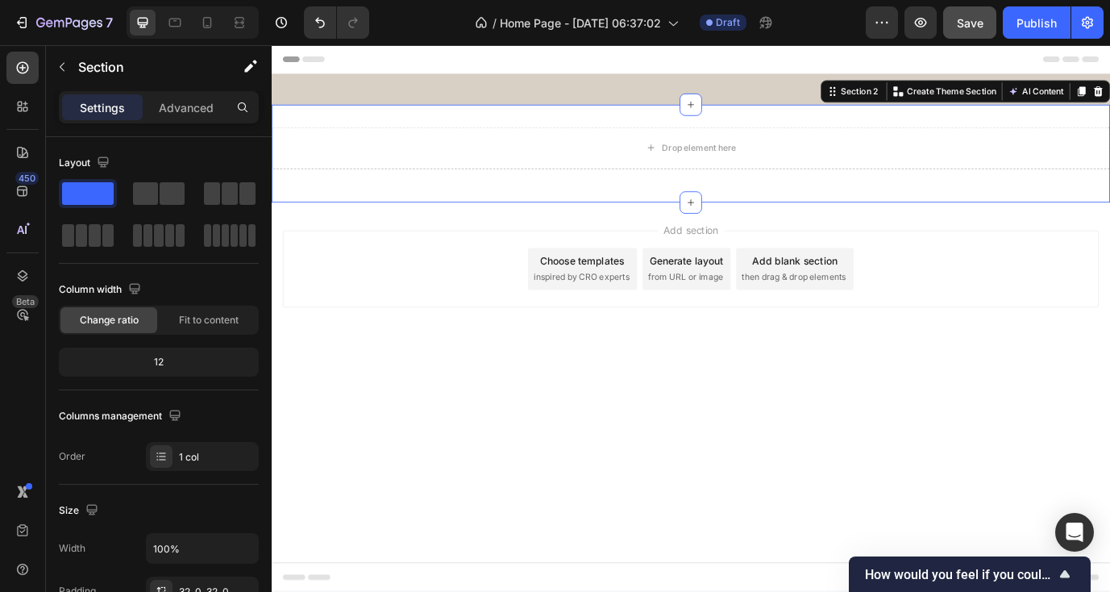
click at [678, 125] on div "Drop element here Row Section 2 You can create reusable sections Create Theme S…" at bounding box center [755, 170] width 967 height 113
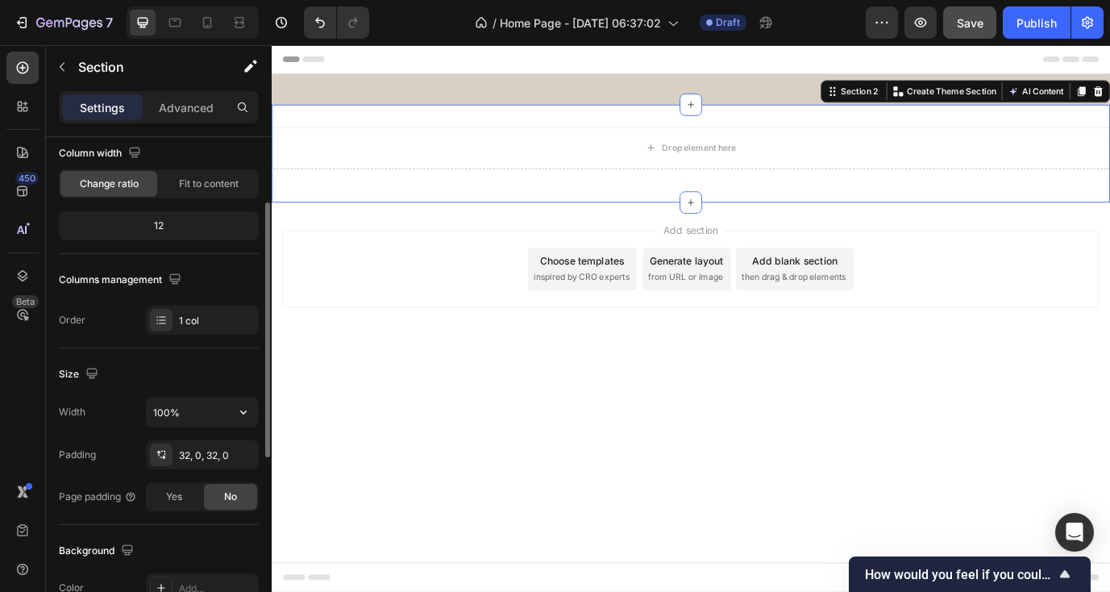
scroll to position [137, 0]
click at [222, 438] on div "Width 100% Padding 32, 0, 32, 0 Page padding Yes No" at bounding box center [159, 453] width 200 height 114
click at [221, 442] on div "32, 0, 32, 0" at bounding box center [202, 453] width 113 height 29
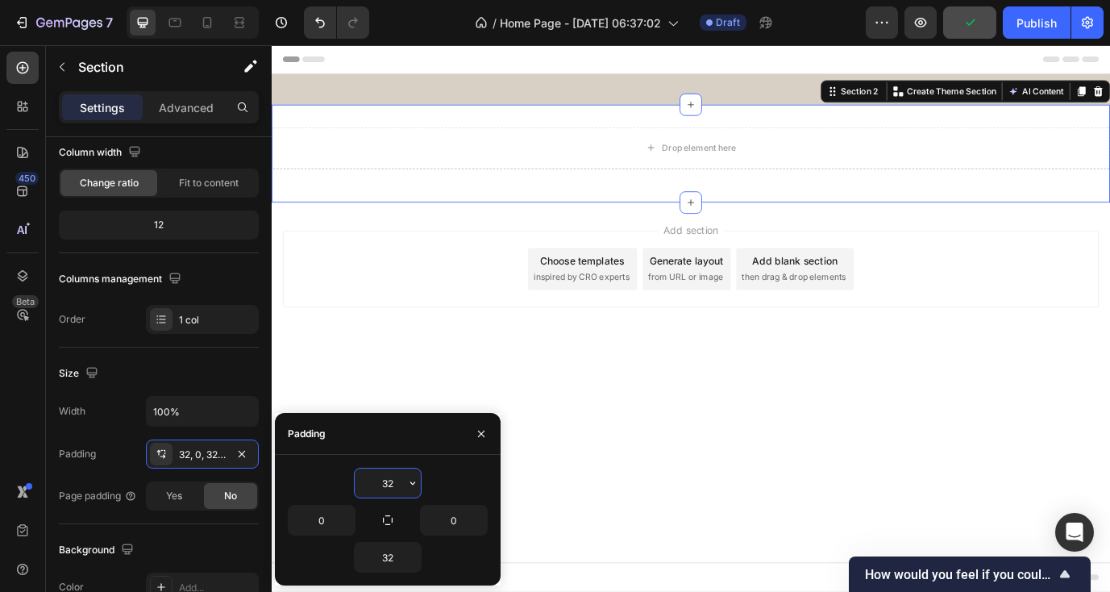
click at [371, 485] on input "32" at bounding box center [388, 482] width 66 height 29
click at [373, 487] on input "32" at bounding box center [388, 482] width 66 height 29
click at [414, 484] on icon "button" at bounding box center [412, 482] width 13 height 13
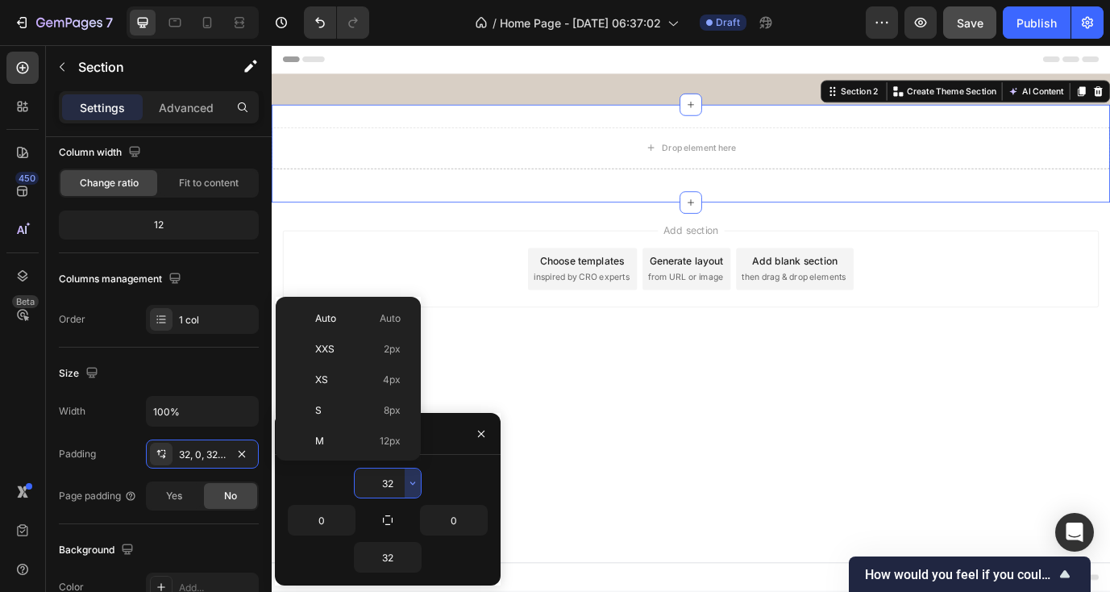
scroll to position [116, 0]
click at [384, 478] on input "32" at bounding box center [388, 482] width 66 height 29
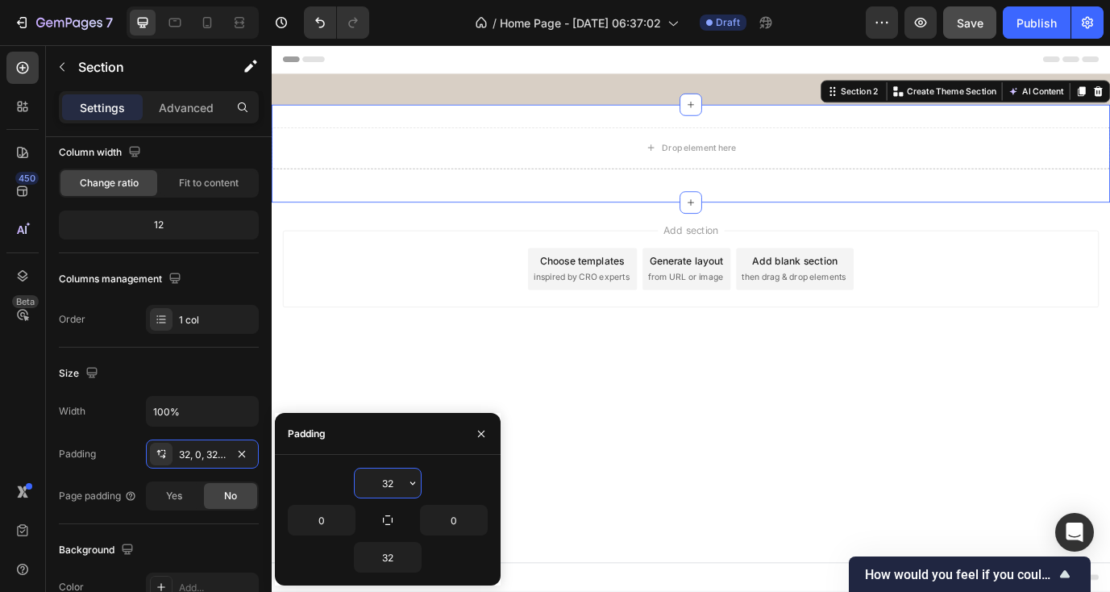
click at [384, 478] on input "32" at bounding box center [388, 482] width 66 height 29
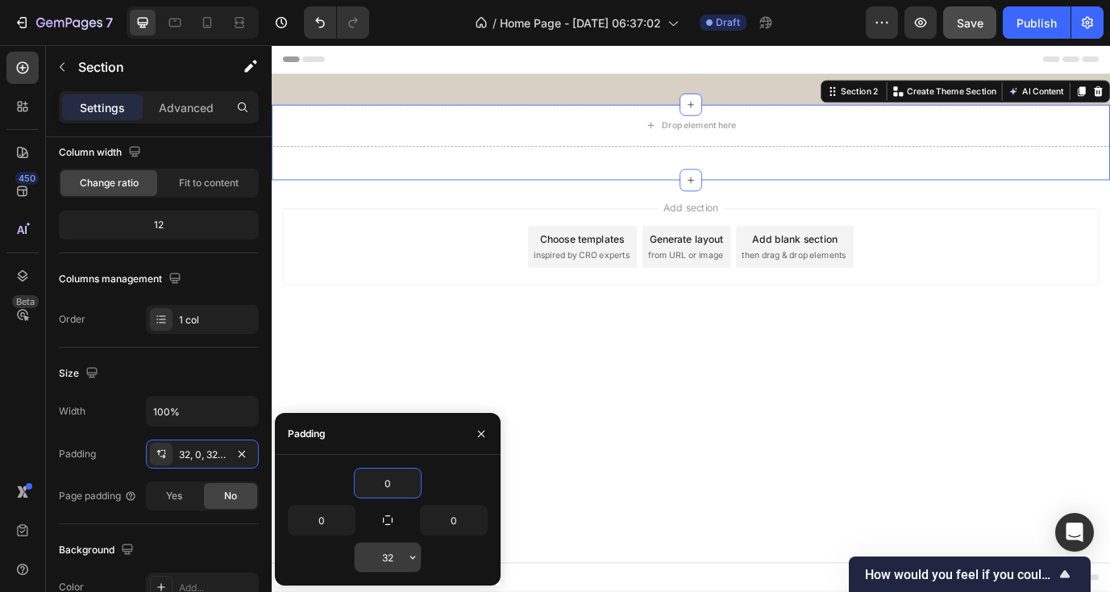
type input "0"
click at [391, 565] on input "32" at bounding box center [388, 556] width 66 height 29
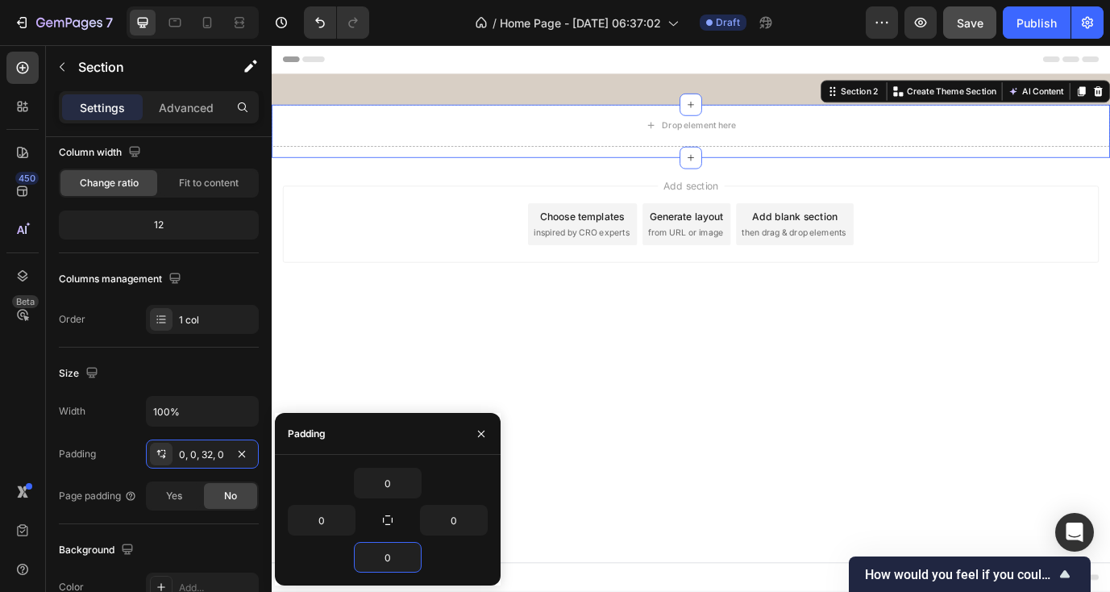
type input "0"
click at [417, 429] on div "Padding" at bounding box center [388, 434] width 226 height 42
click at [480, 430] on icon "button" at bounding box center [481, 433] width 13 height 13
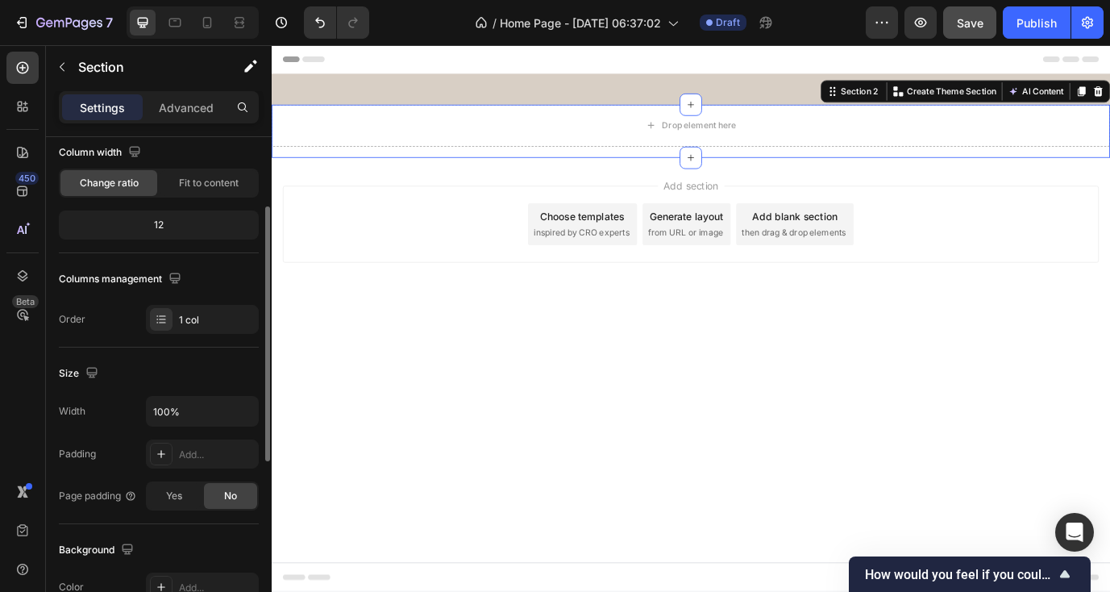
click at [211, 355] on div "Size Width 100% Padding Add... Page padding Yes No" at bounding box center [159, 435] width 200 height 177
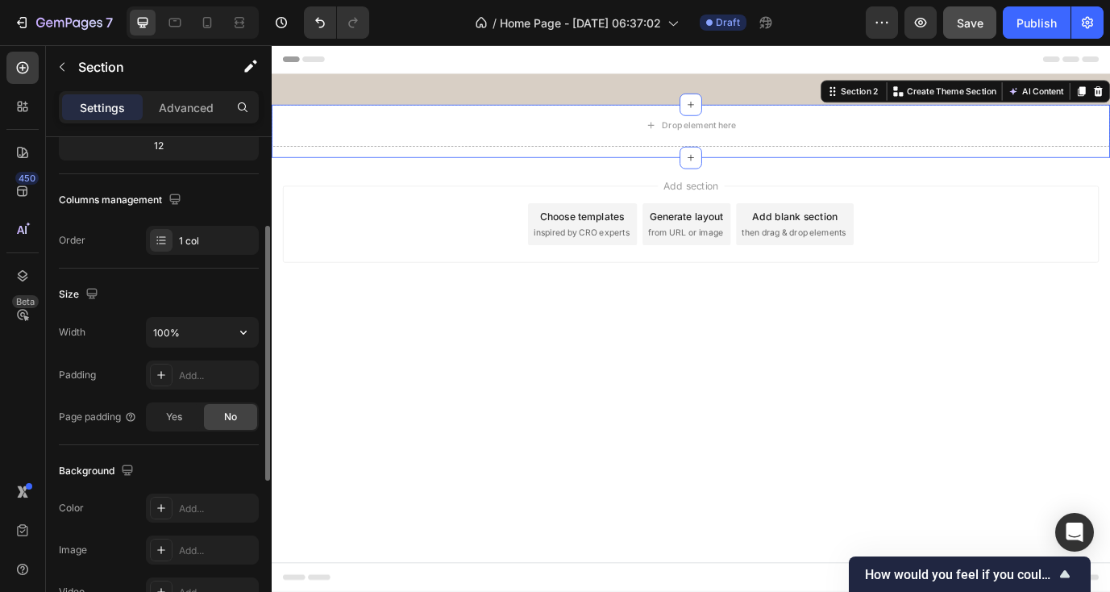
scroll to position [248, 0]
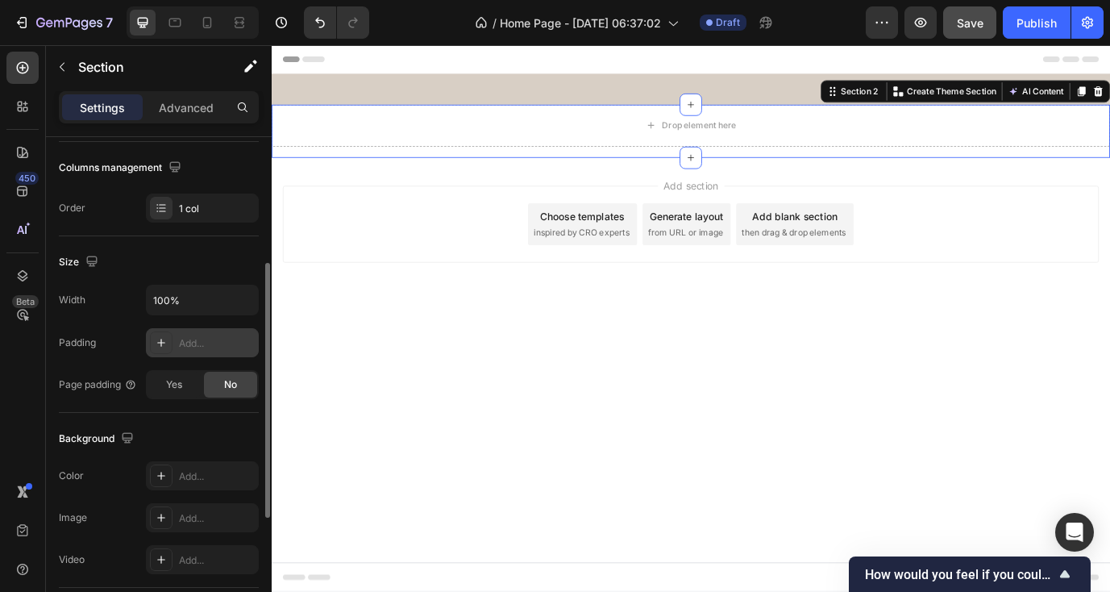
click at [205, 344] on div "Add..." at bounding box center [217, 343] width 76 height 15
type input "32"
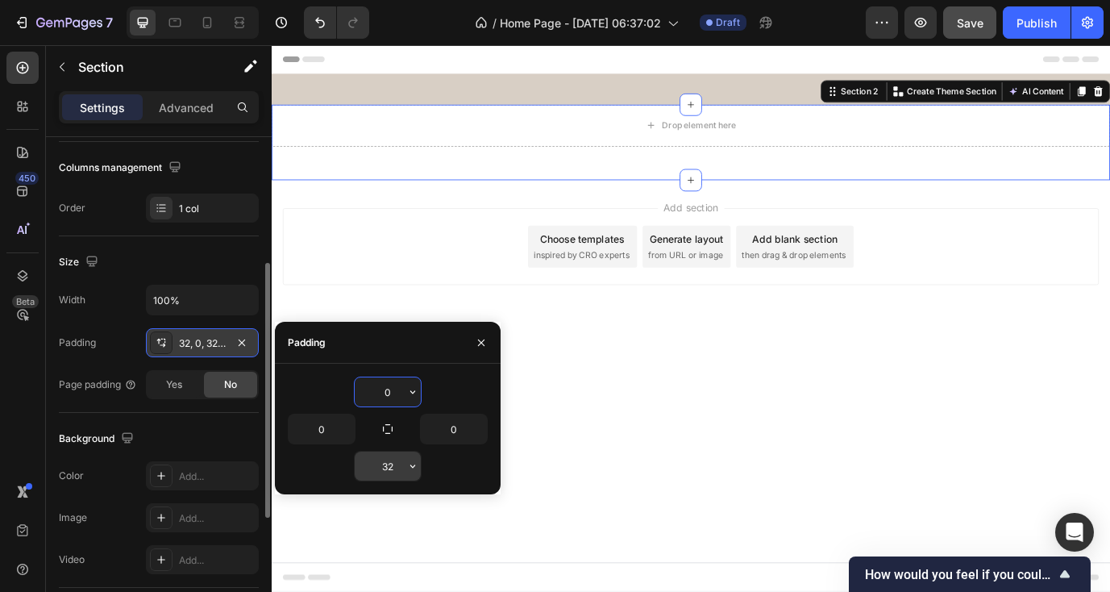
type input "0"
click at [391, 464] on input "32" at bounding box center [388, 465] width 66 height 29
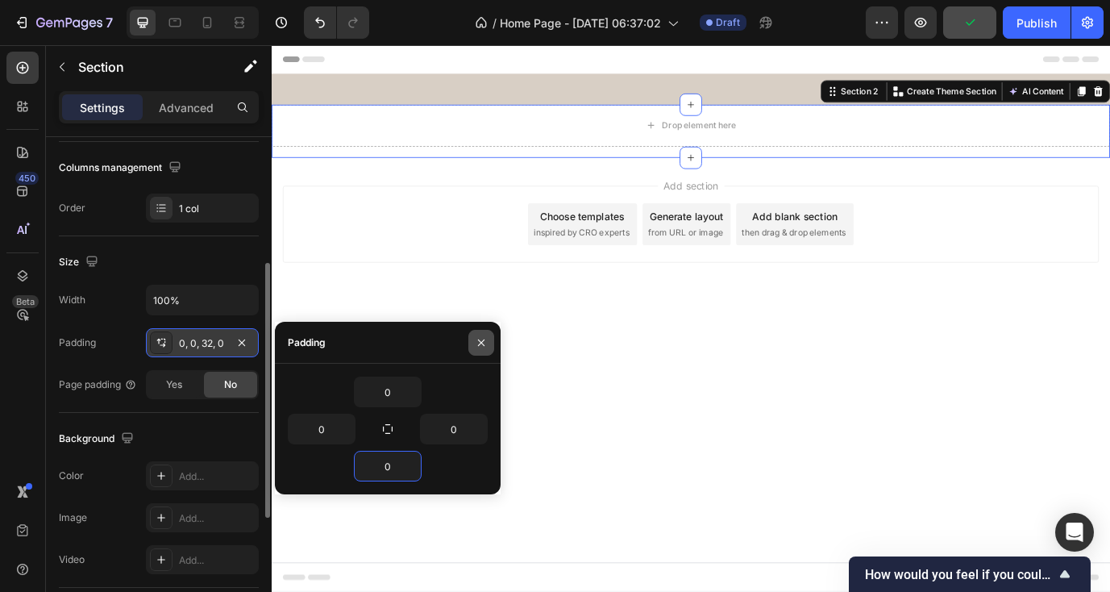
type input "0"
click at [480, 341] on icon "button" at bounding box center [481, 341] width 6 height 6
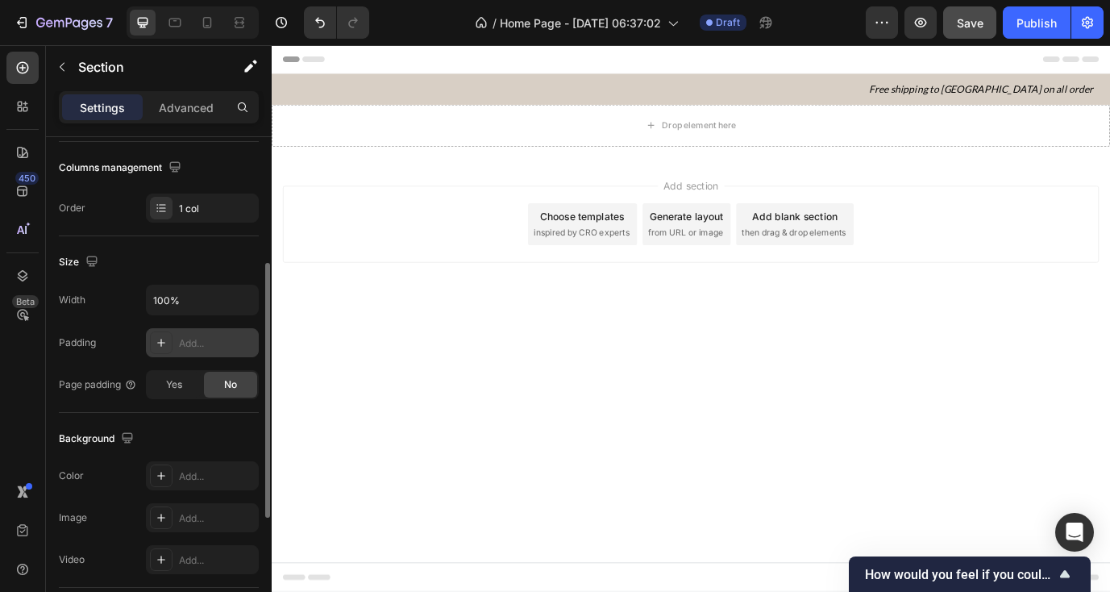
click at [814, 183] on div "Add section Choose templates inspired by CRO experts Generate layout from URL o…" at bounding box center [755, 274] width 967 height 198
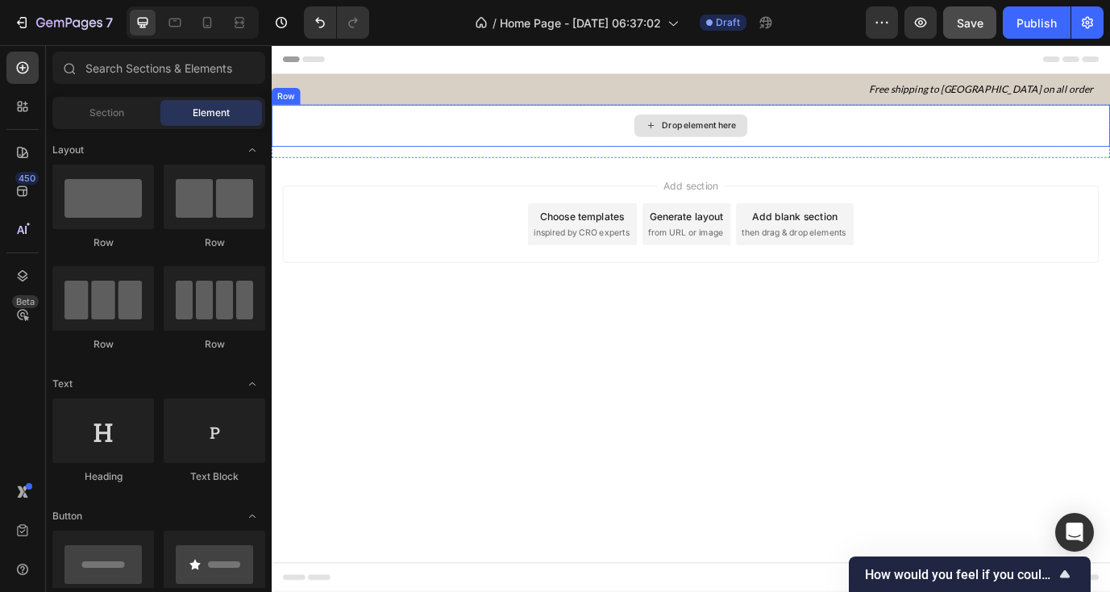
click at [791, 135] on div "Drop element here" at bounding box center [764, 137] width 85 height 13
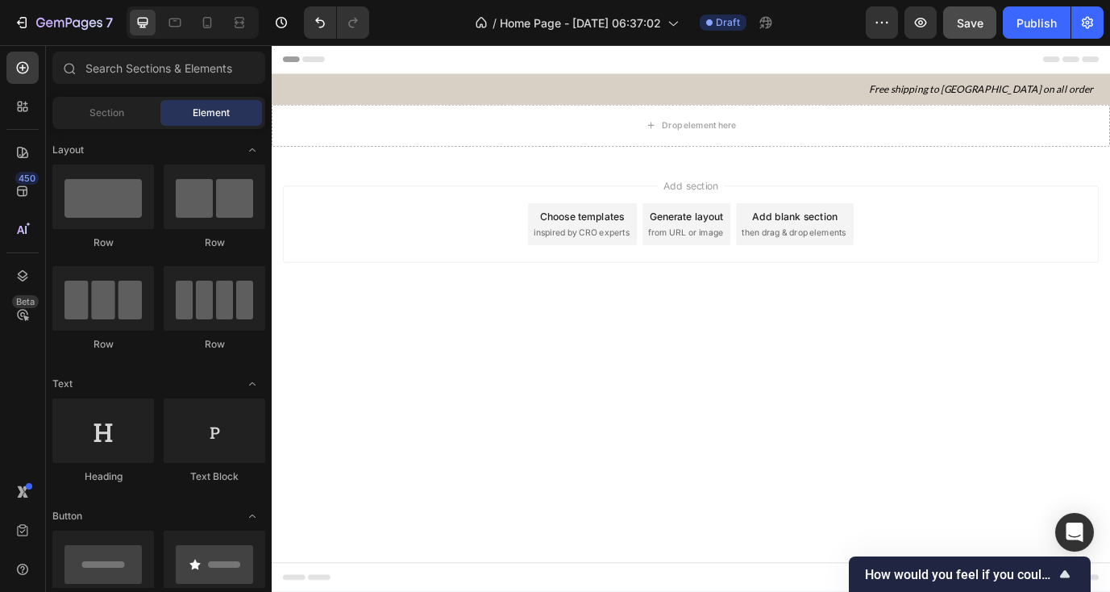
click at [955, 191] on div "Add section Choose templates inspired by CRO experts Generate layout from URL o…" at bounding box center [755, 274] width 967 height 198
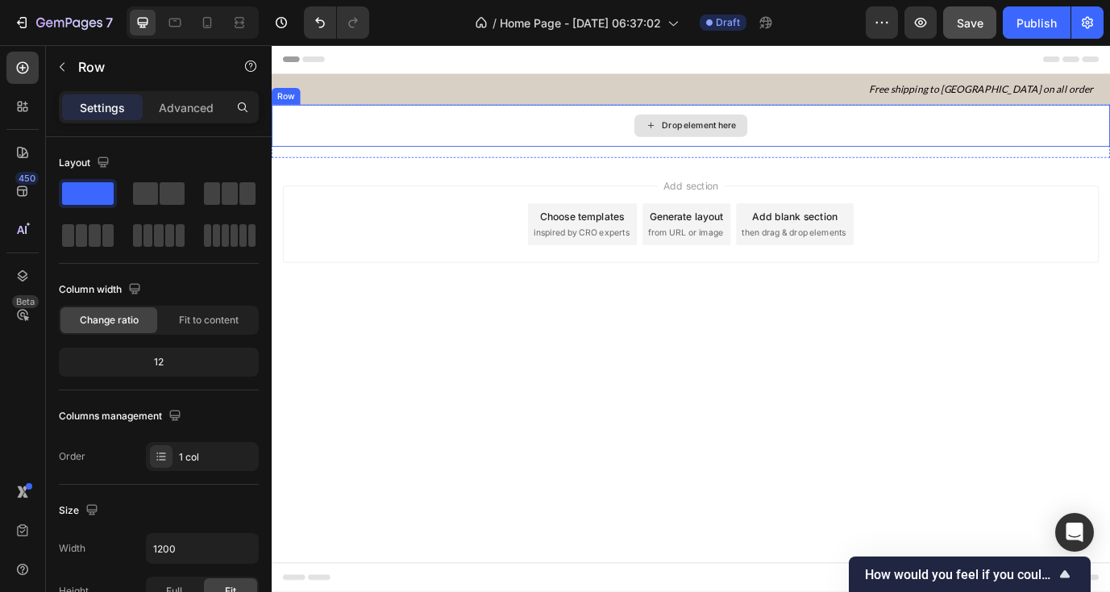
click at [932, 145] on div "Drop element here" at bounding box center [755, 138] width 967 height 48
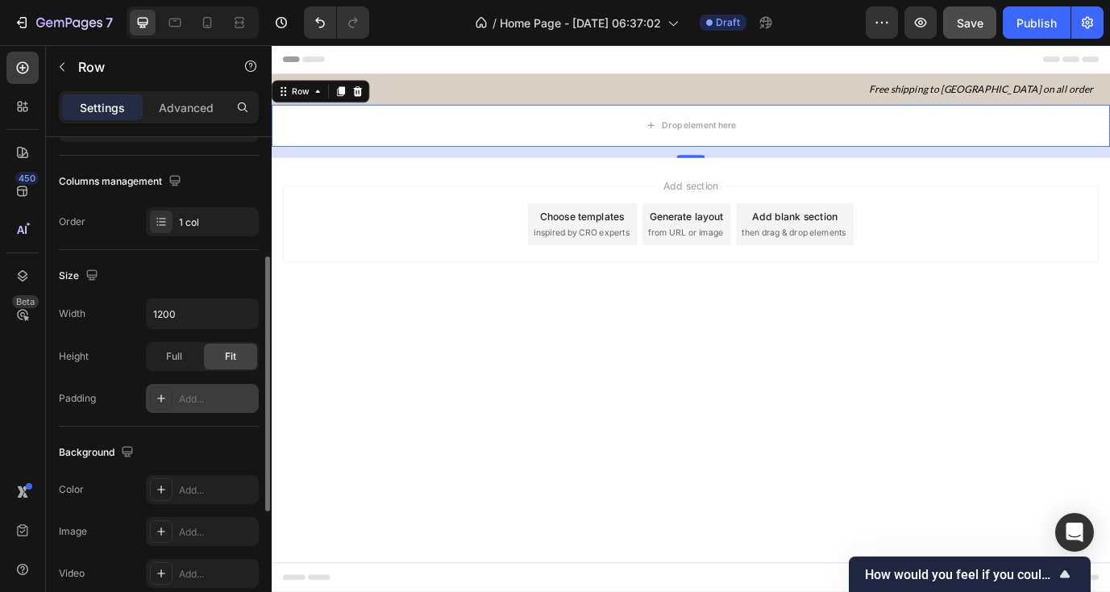
scroll to position [244, 0]
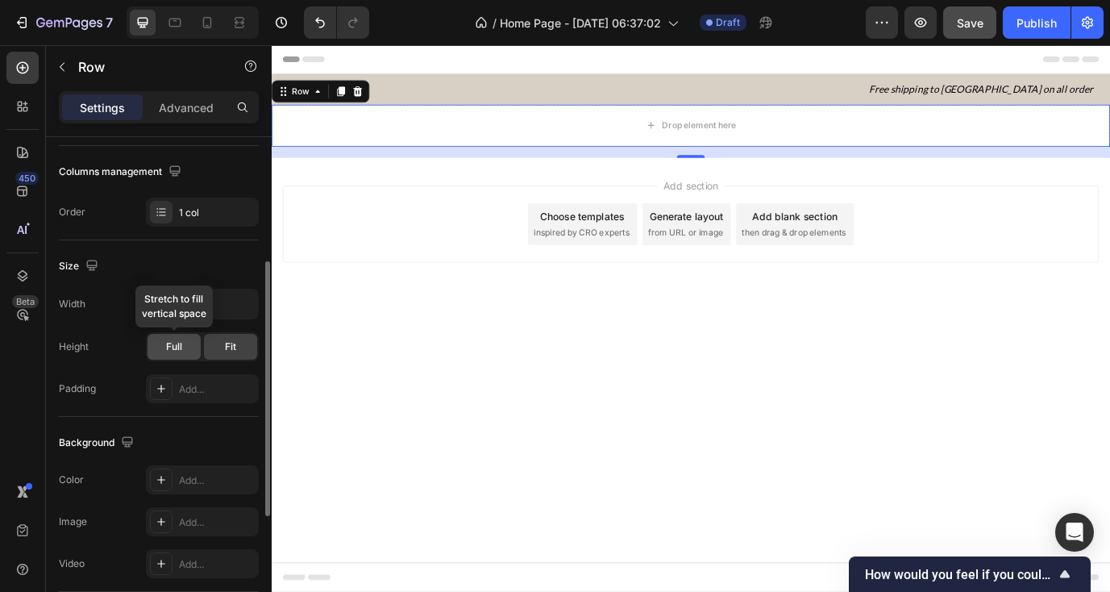
click at [187, 353] on div "Full" at bounding box center [173, 347] width 53 height 26
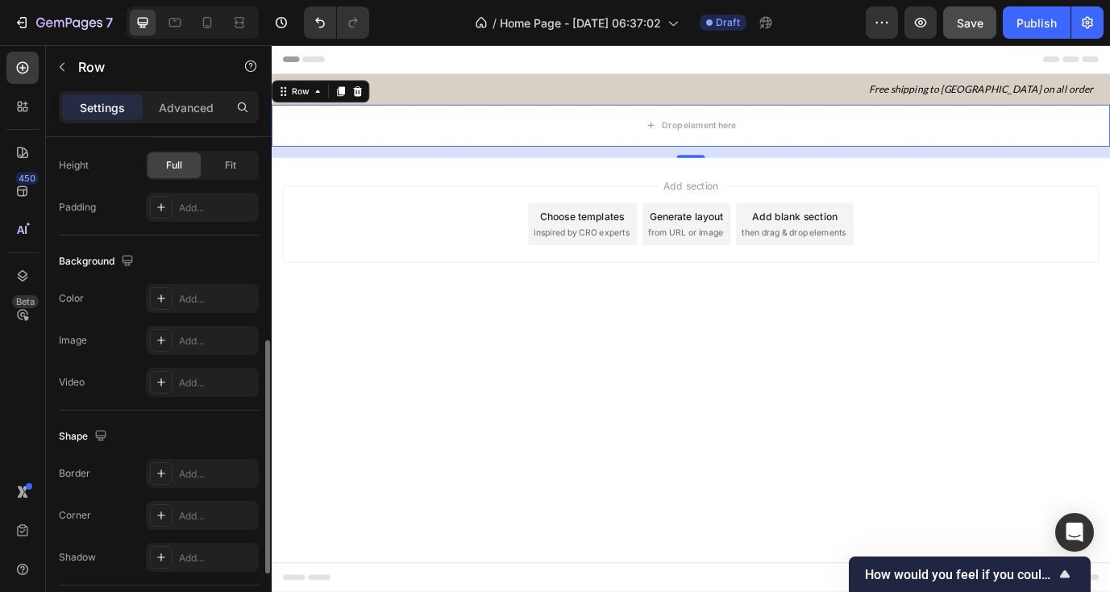
scroll to position [430, 0]
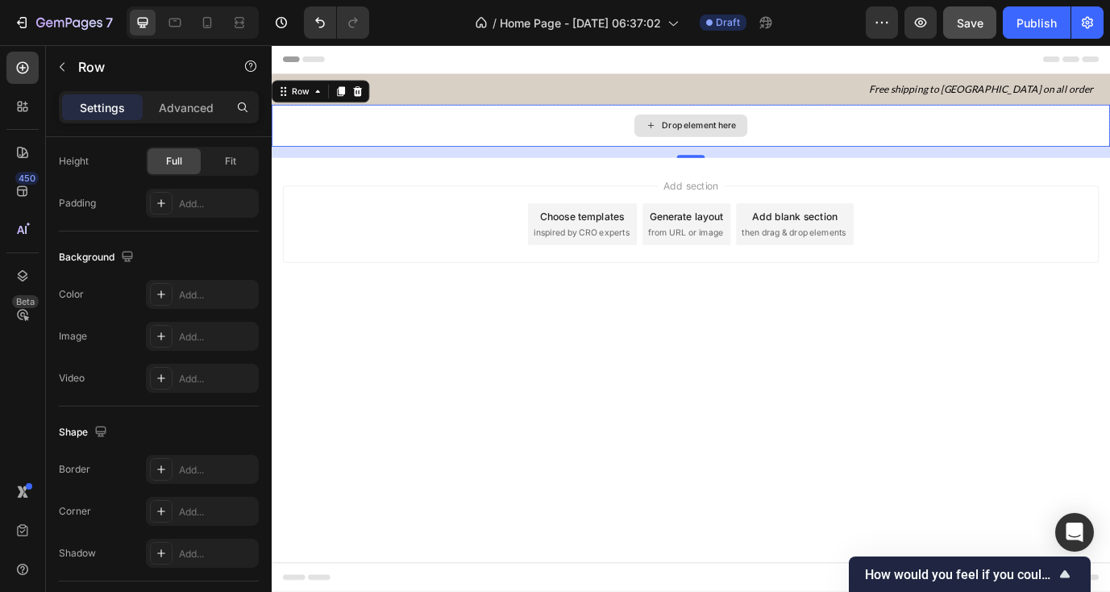
click at [920, 135] on div "Drop element here" at bounding box center [755, 138] width 967 height 48
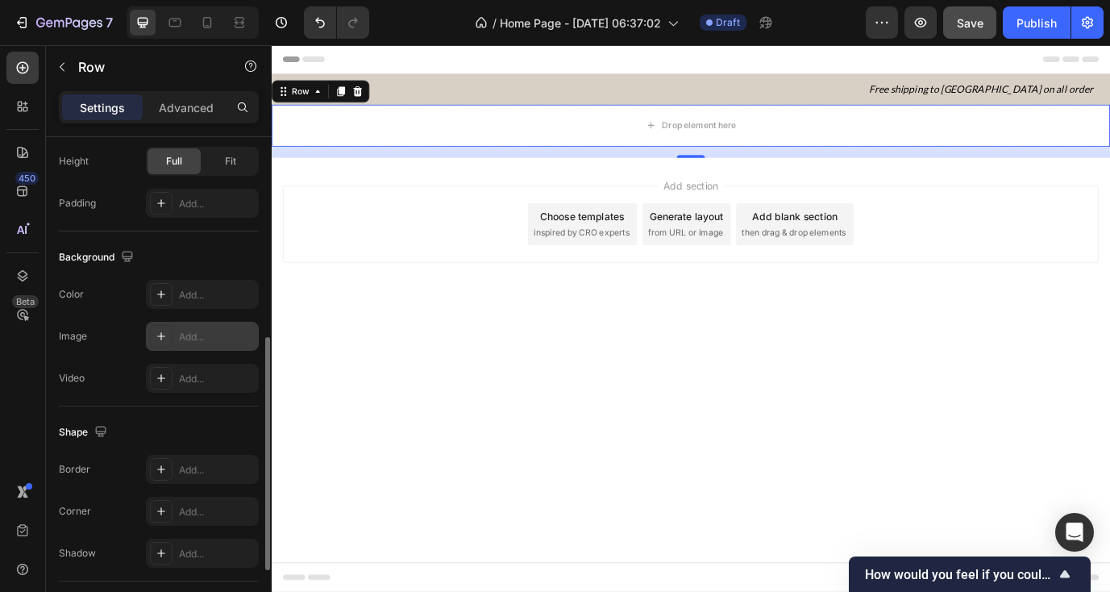
click at [201, 330] on div "Add..." at bounding box center [217, 337] width 76 height 15
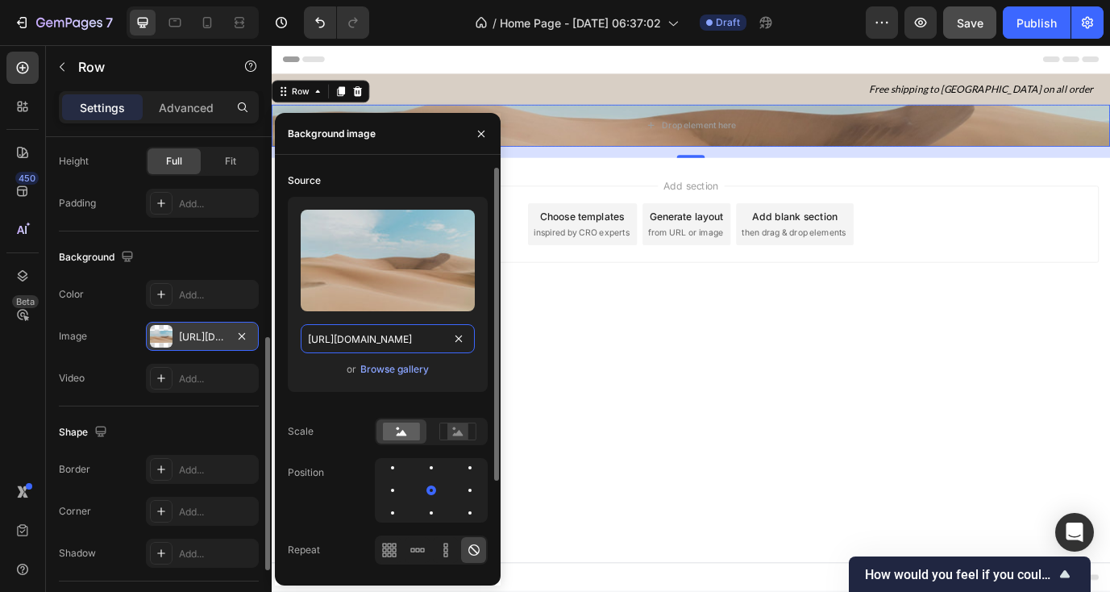
click at [402, 342] on input "[URL][DOMAIN_NAME]" at bounding box center [388, 338] width 174 height 29
paste input "www.facebook.com/photo/?fbid=923145785728343&set=a.765902038119386"
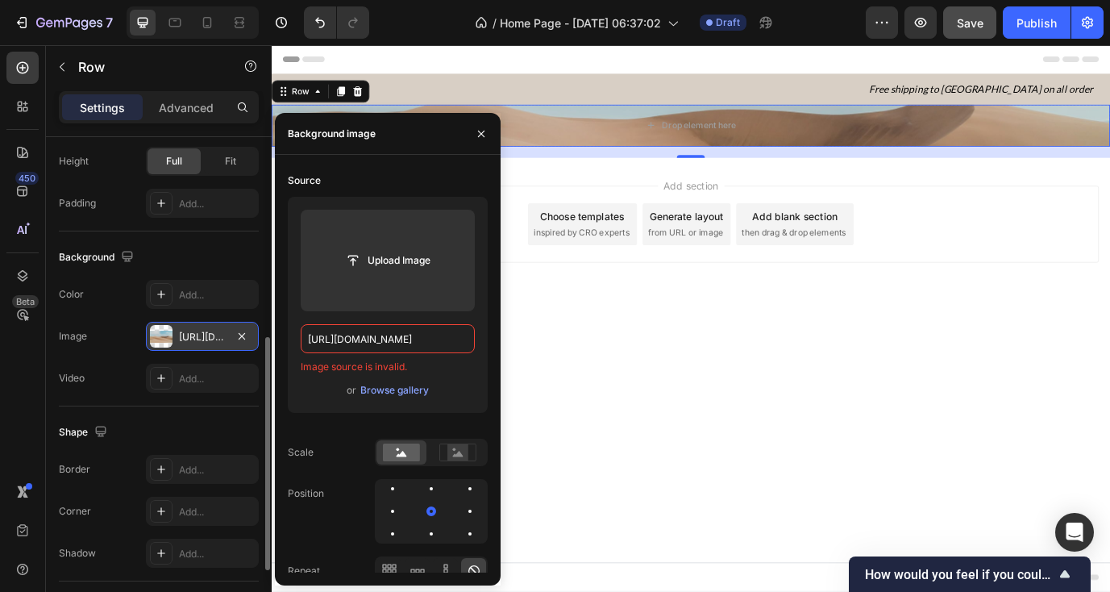
scroll to position [0, 0]
click at [366, 338] on input "https://www.facebook.com/photo/?fbid=923145785728343&set=a.765902038119386" at bounding box center [388, 338] width 174 height 29
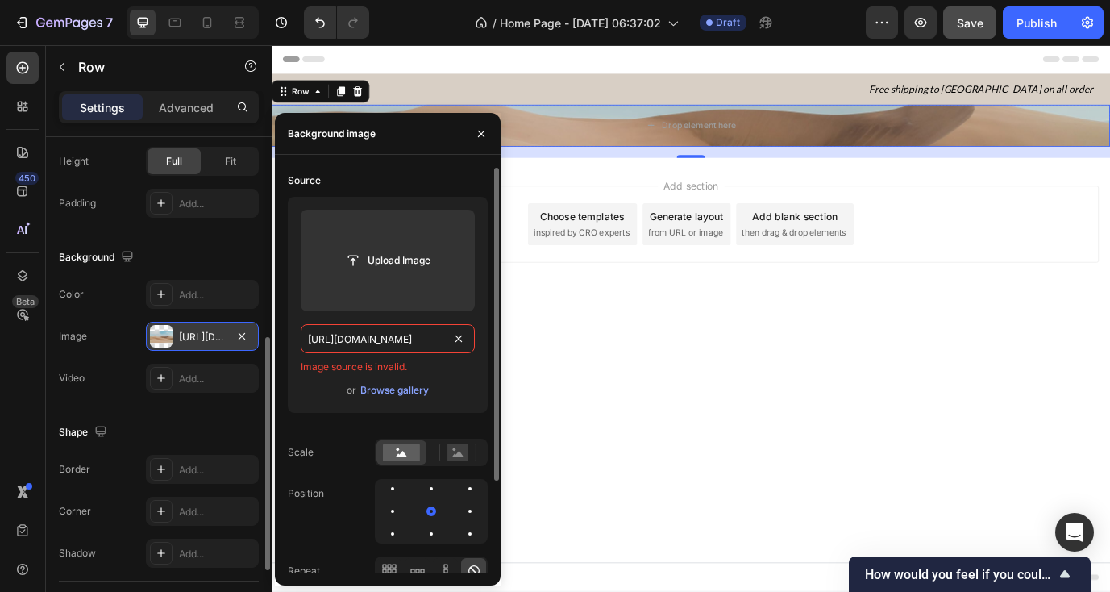
paste input "319149416719159"
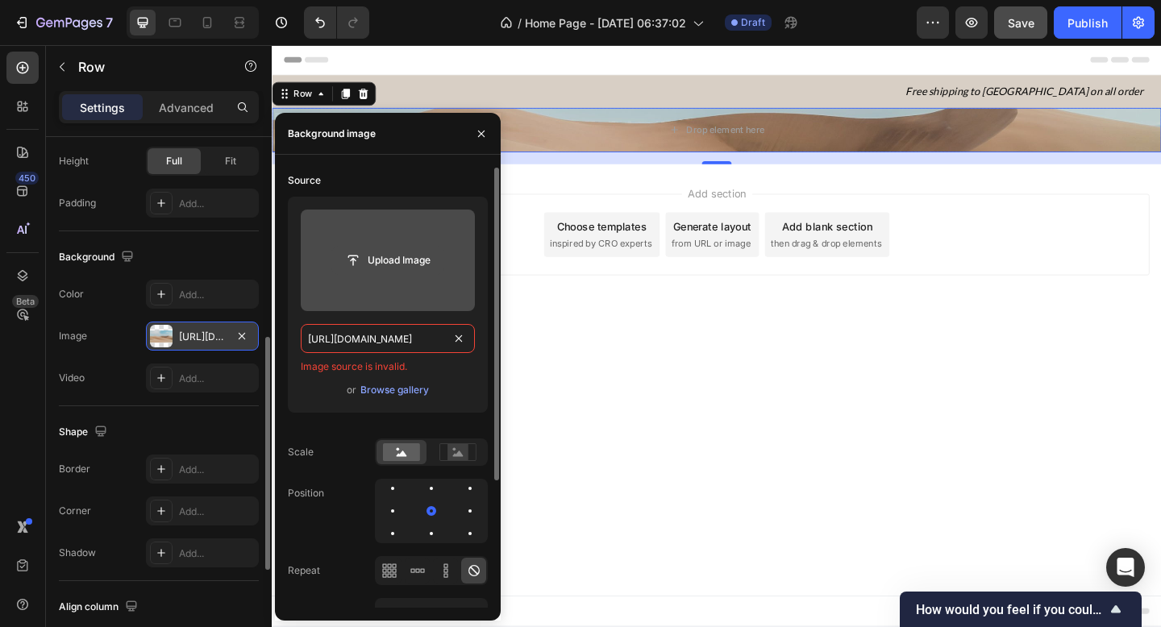
click at [401, 266] on input "file" at bounding box center [387, 260] width 111 height 27
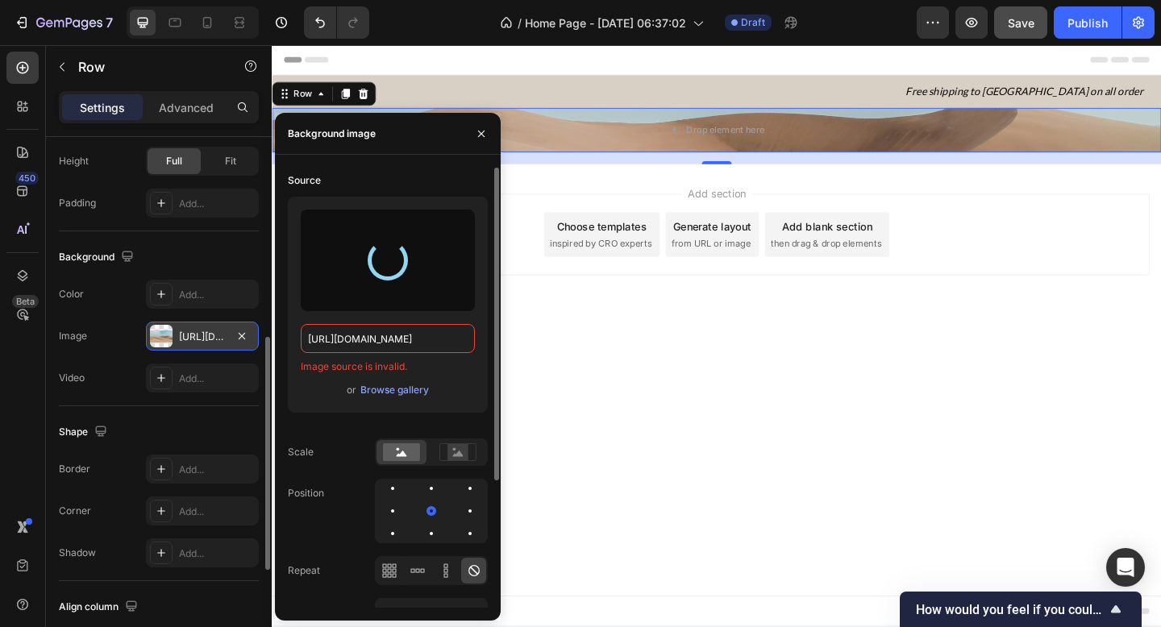
type input "https://cdn.shopify.com/s/files/1/0762/4579/5038/files/gempages_585968332360909…"
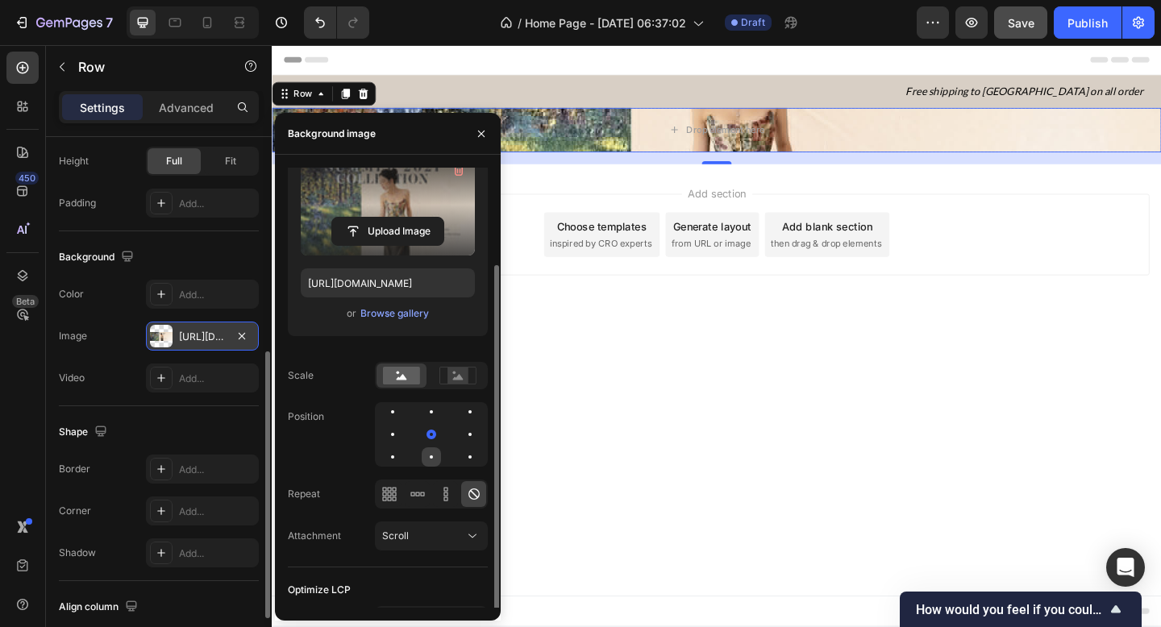
scroll to position [83, 0]
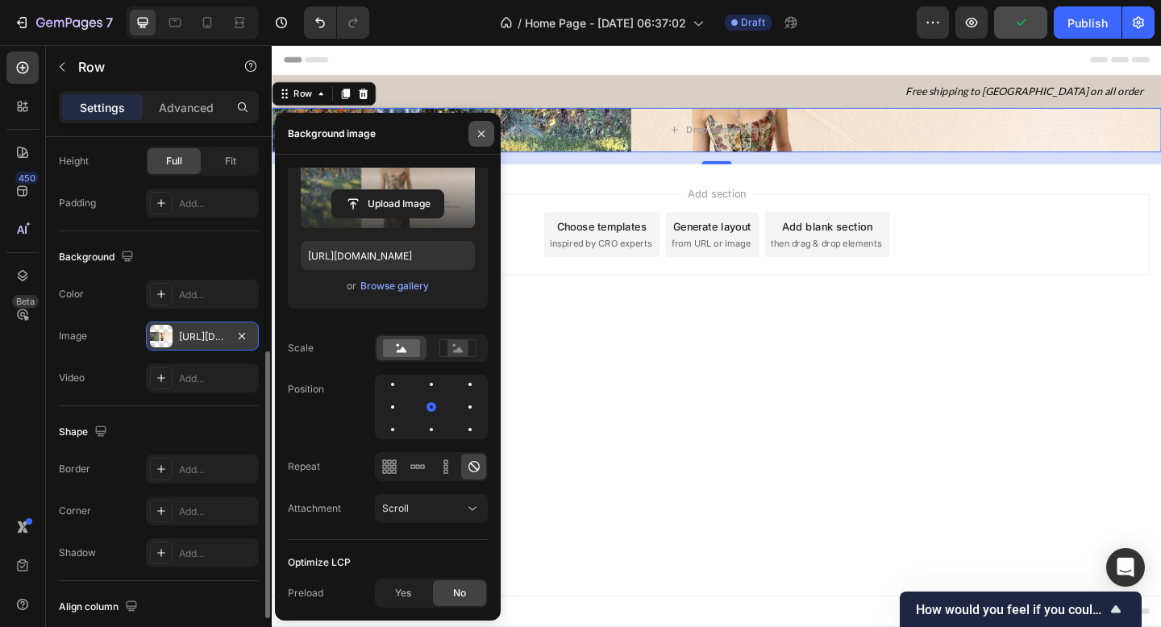
click at [478, 135] on icon "button" at bounding box center [481, 133] width 13 height 13
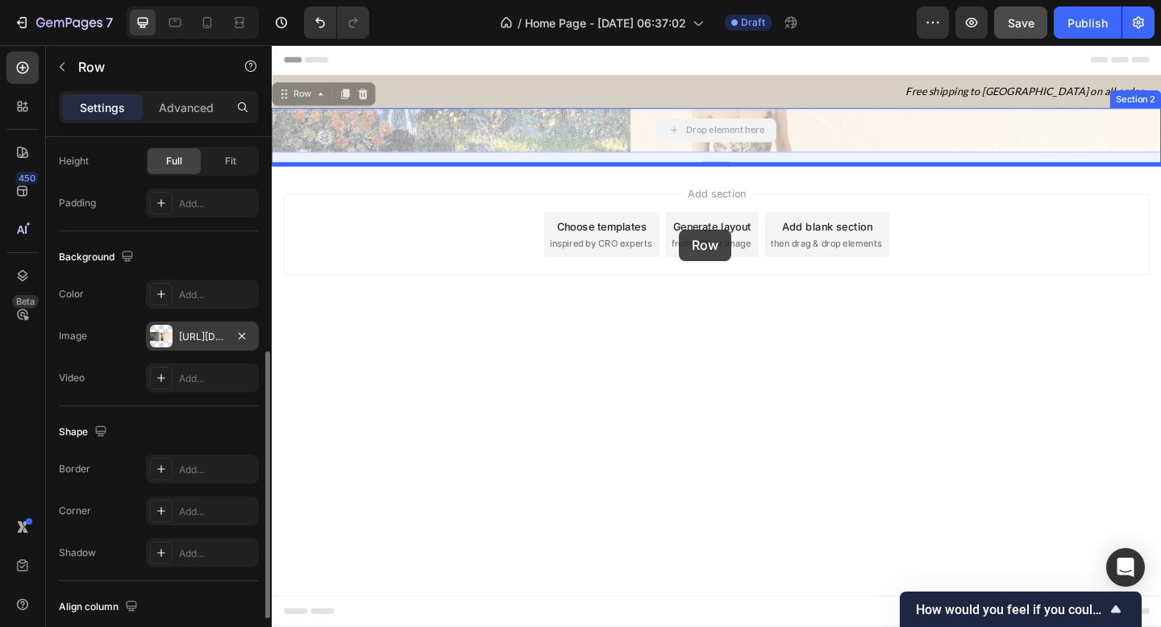
drag, startPoint x: 726, startPoint y: 161, endPoint x: 714, endPoint y: 246, distance: 85.5
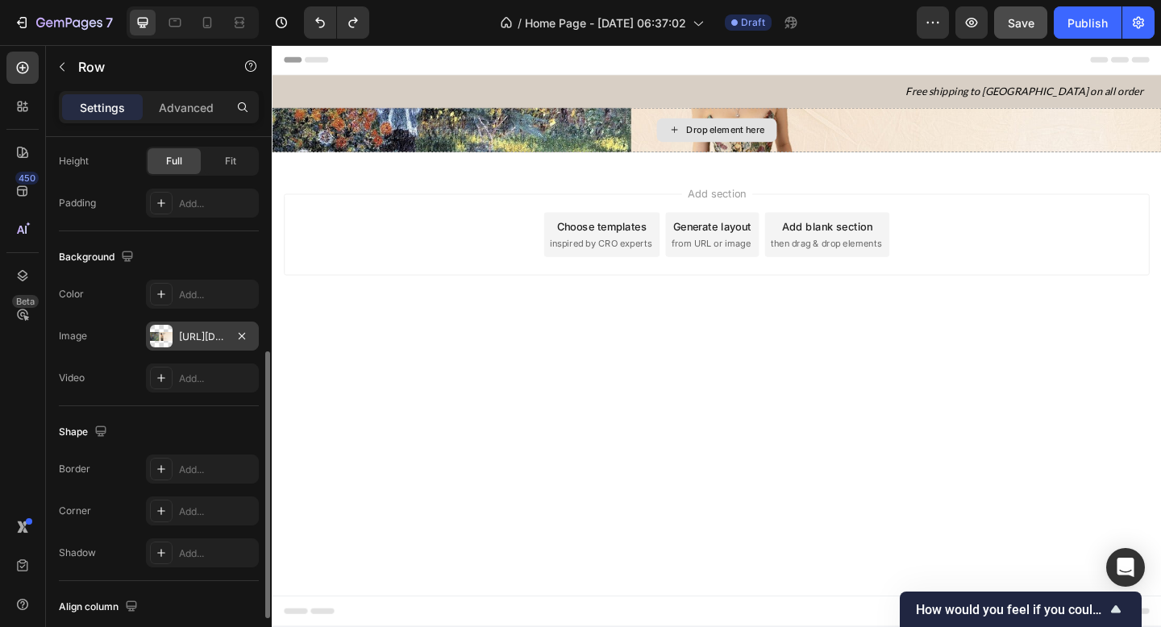
click at [911, 120] on div "Drop element here" at bounding box center [755, 138] width 967 height 48
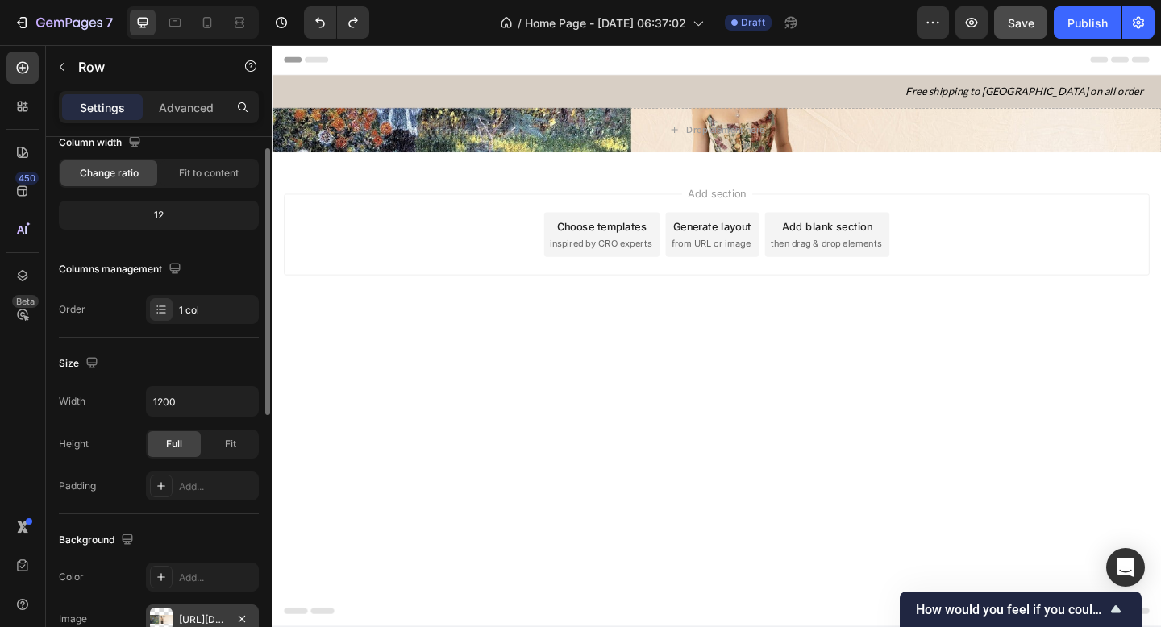
scroll to position [0, 0]
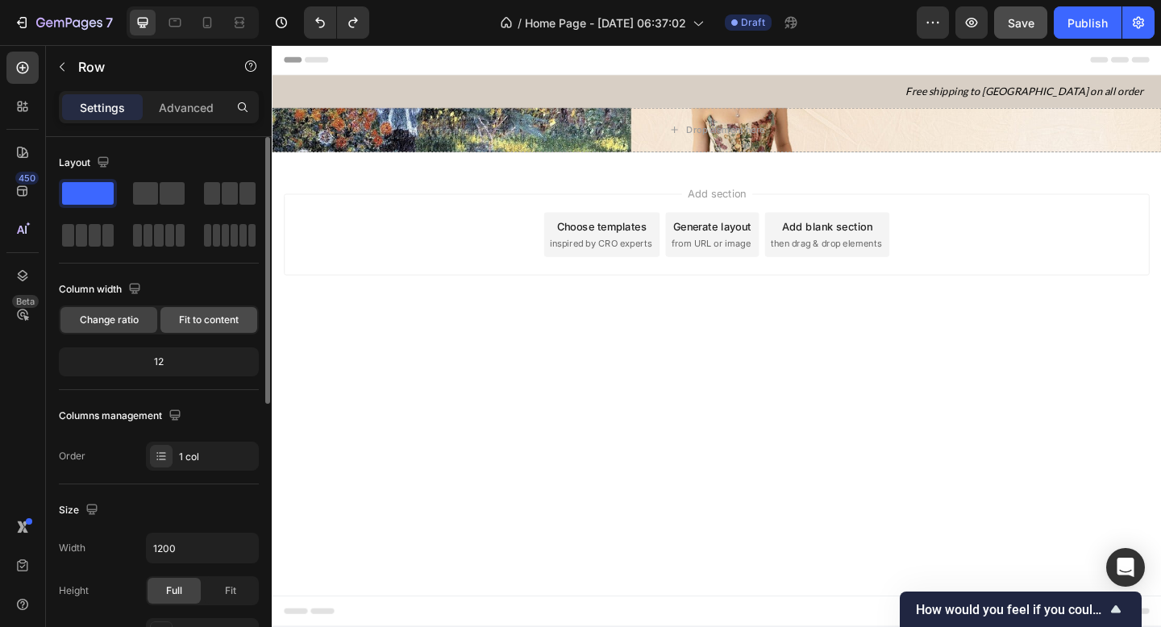
click at [187, 325] on span "Fit to content" at bounding box center [209, 320] width 60 height 15
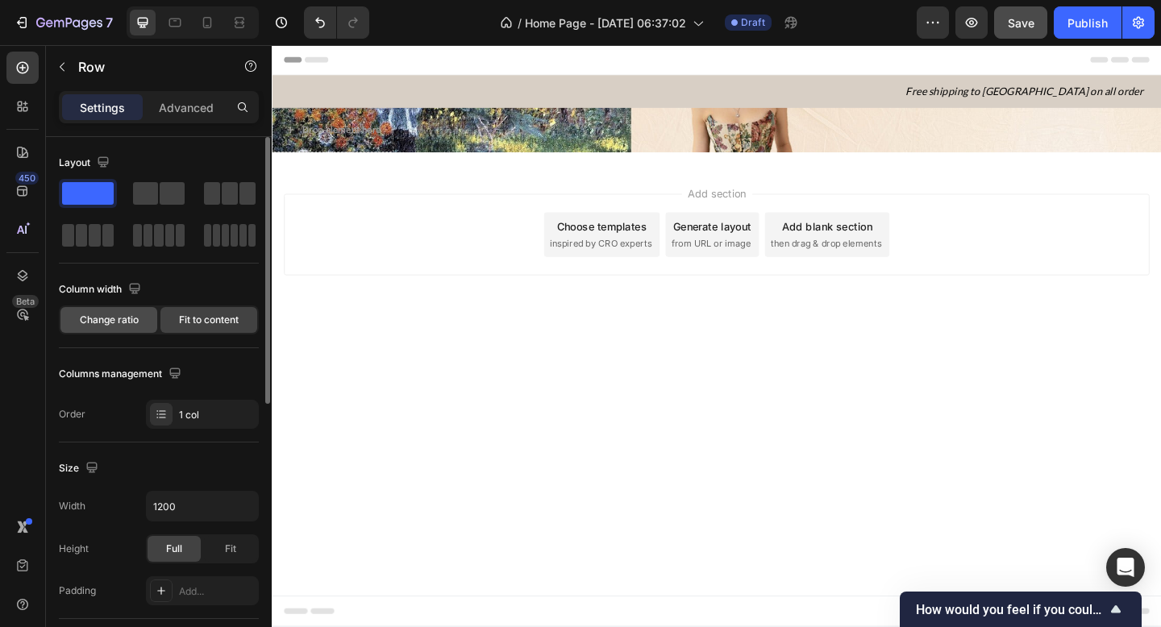
click at [135, 316] on span "Change ratio" at bounding box center [109, 320] width 59 height 15
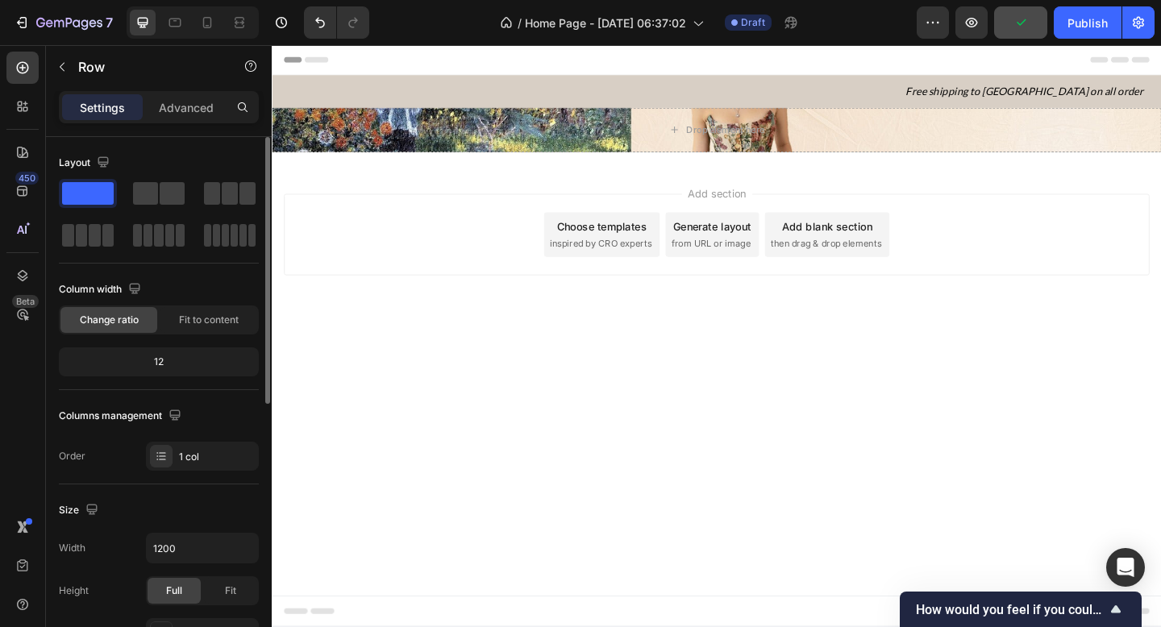
click at [181, 361] on div "12" at bounding box center [158, 362] width 193 height 23
click at [166, 356] on div "12" at bounding box center [158, 362] width 193 height 23
click at [108, 314] on span "Change ratio" at bounding box center [109, 320] width 59 height 15
click at [156, 366] on div "12" at bounding box center [158, 362] width 193 height 23
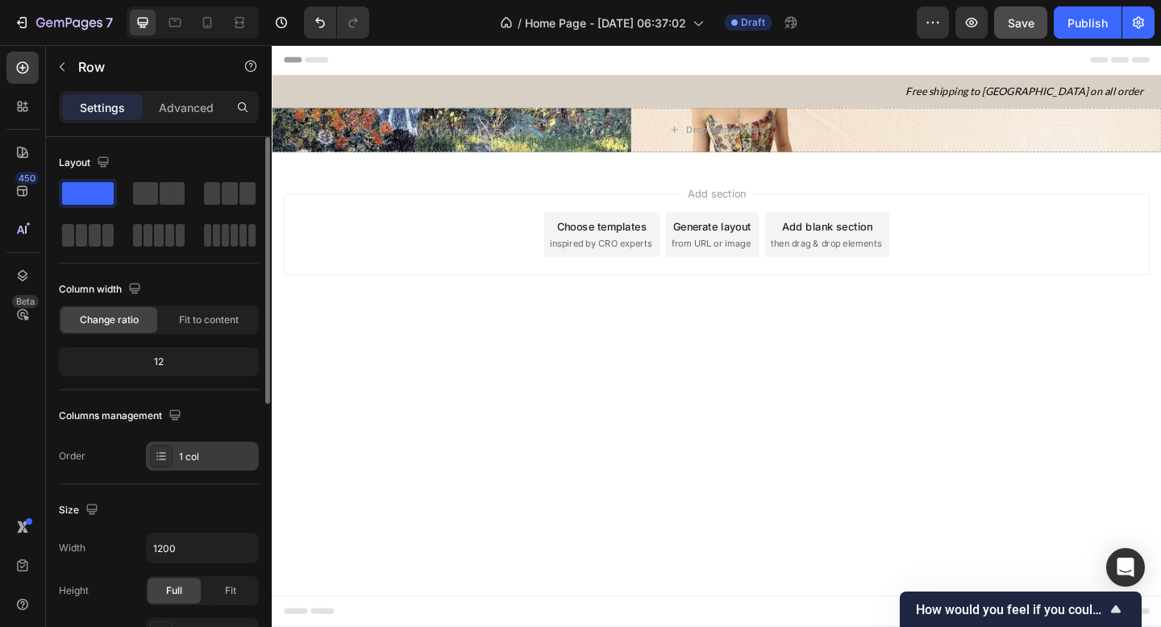
click at [172, 455] on div "1 col" at bounding box center [202, 456] width 113 height 29
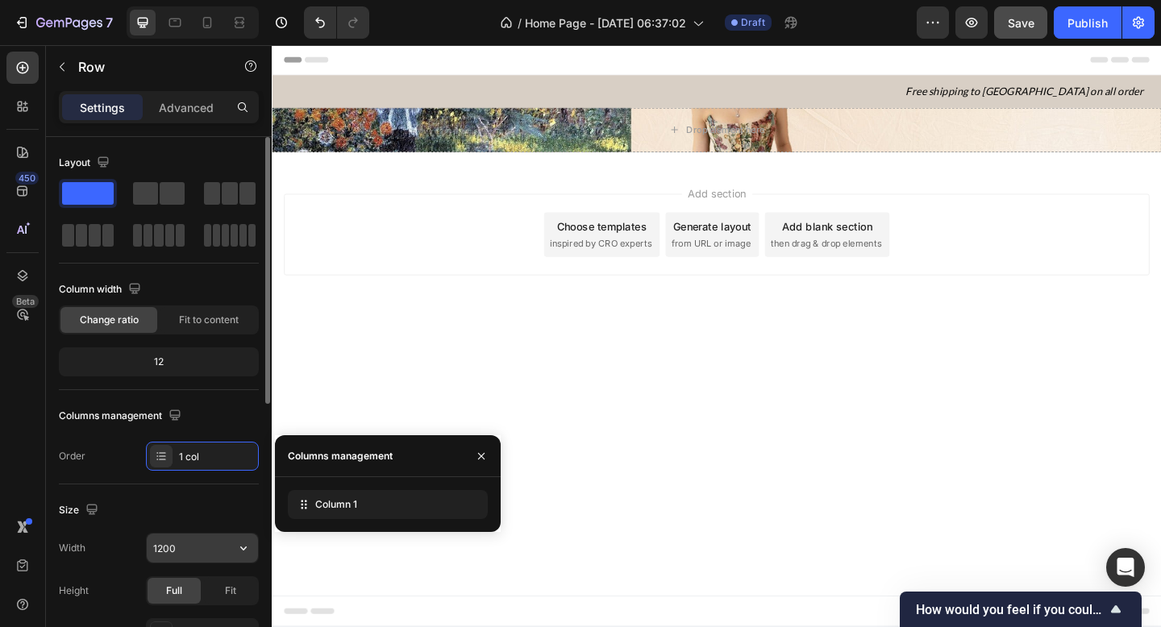
click at [211, 534] on input "1200" at bounding box center [202, 548] width 111 height 29
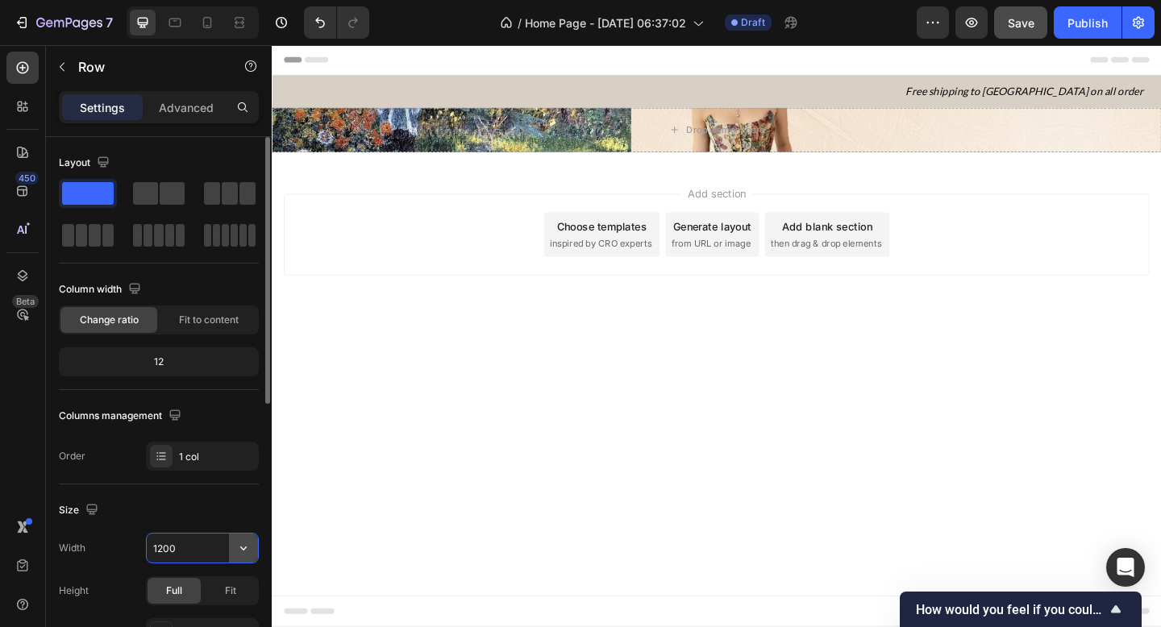
click at [246, 550] on icon "button" at bounding box center [243, 548] width 16 height 16
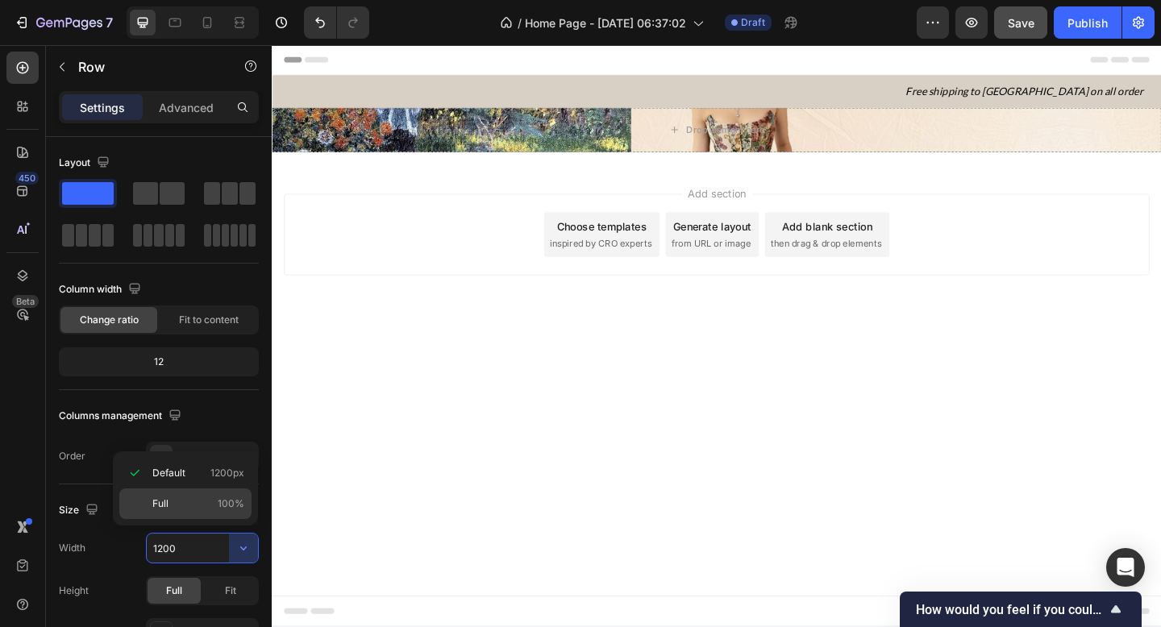
click at [214, 505] on p "Full 100%" at bounding box center [198, 503] width 92 height 15
type input "100%"
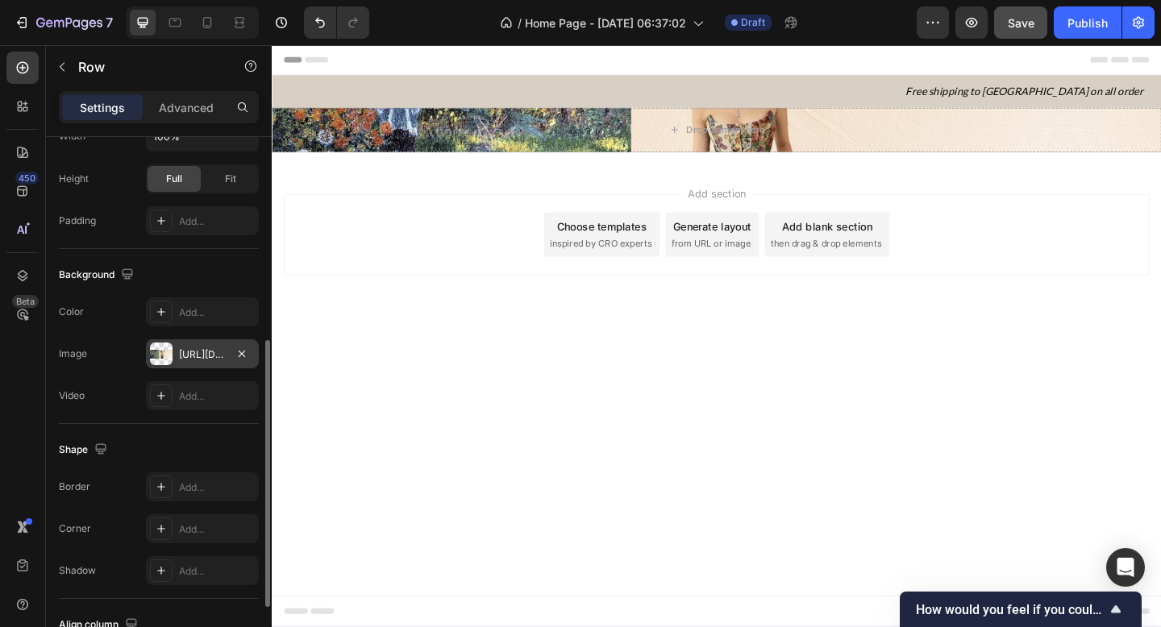
scroll to position [423, 0]
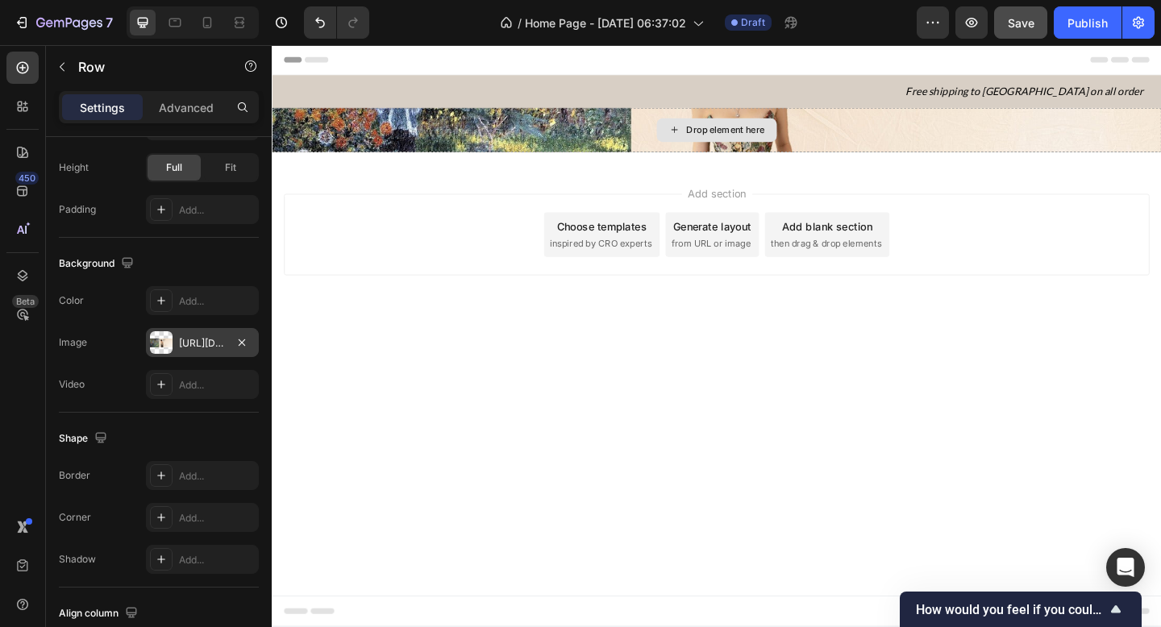
click at [522, 152] on div "Drop element here" at bounding box center [755, 138] width 967 height 48
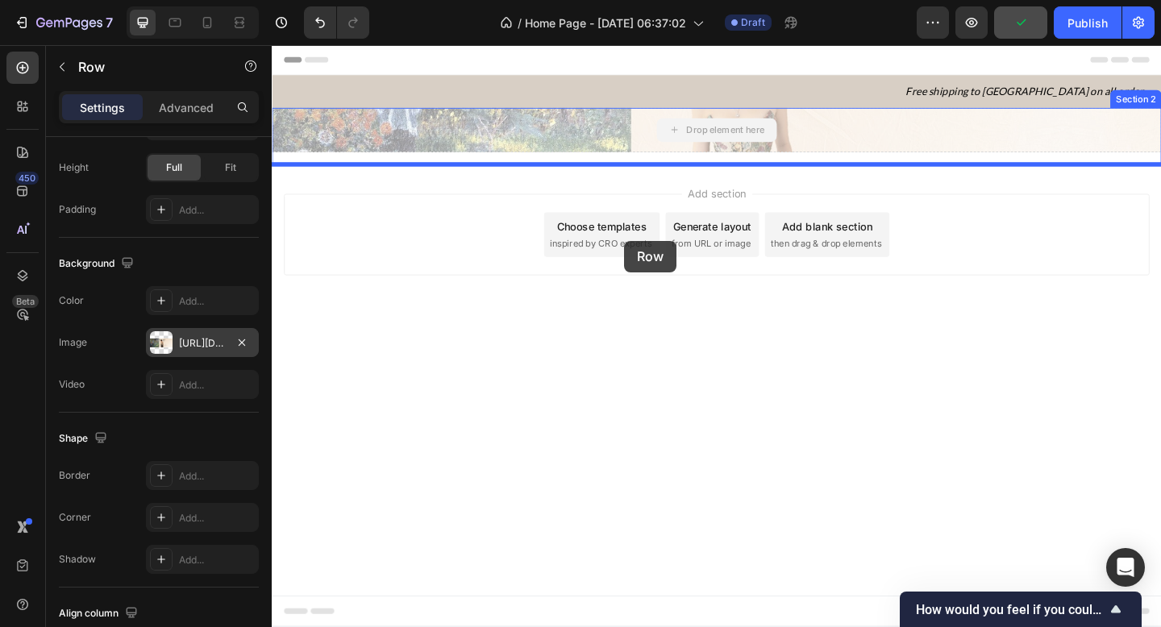
drag, startPoint x: 672, startPoint y: 160, endPoint x: 655, endPoint y: 255, distance: 96.6
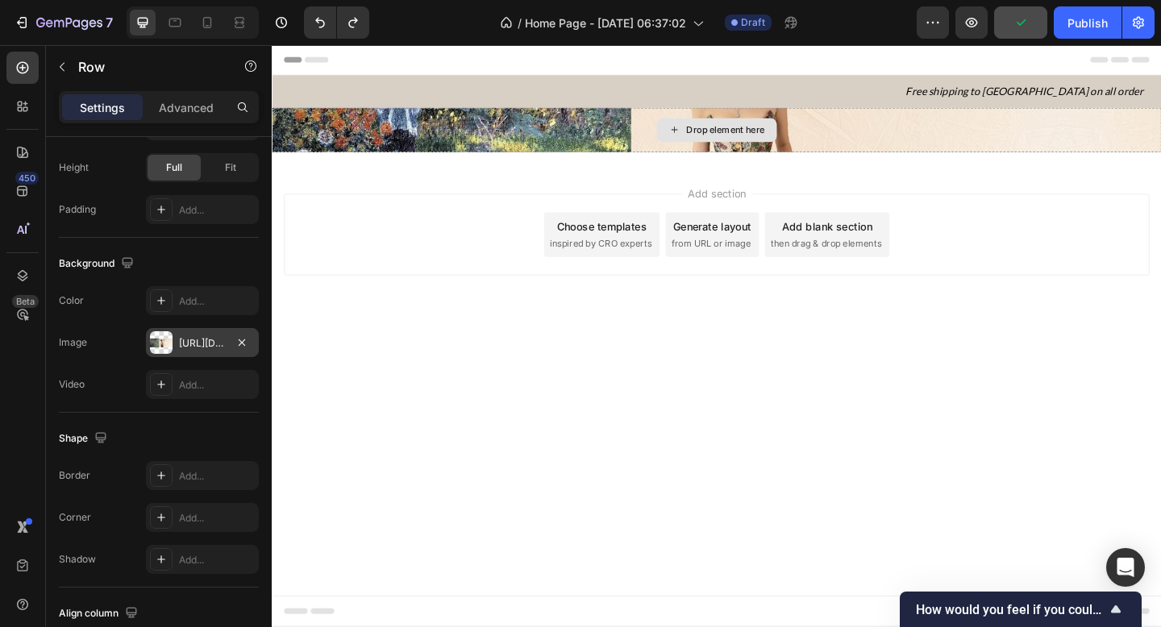
click at [474, 150] on div "Drop element here" at bounding box center [755, 138] width 967 height 48
click at [425, 306] on div "Add section Choose templates inspired by CRO experts Generate layout from URL o…" at bounding box center [755, 274] width 967 height 198
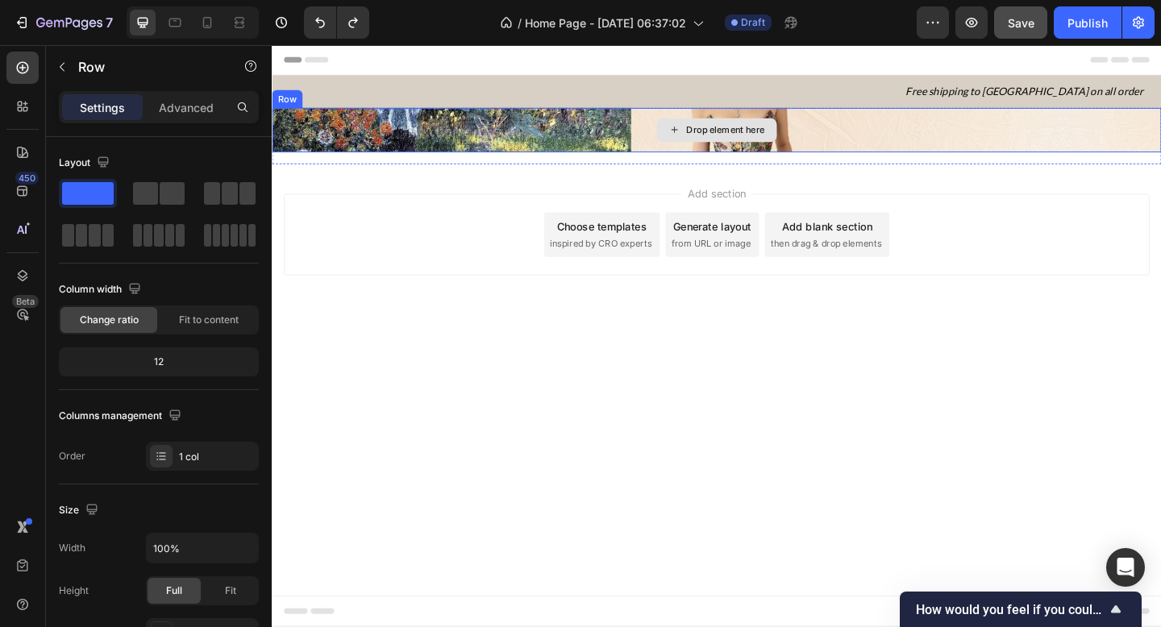
click at [485, 142] on div "Drop element here" at bounding box center [755, 138] width 967 height 48
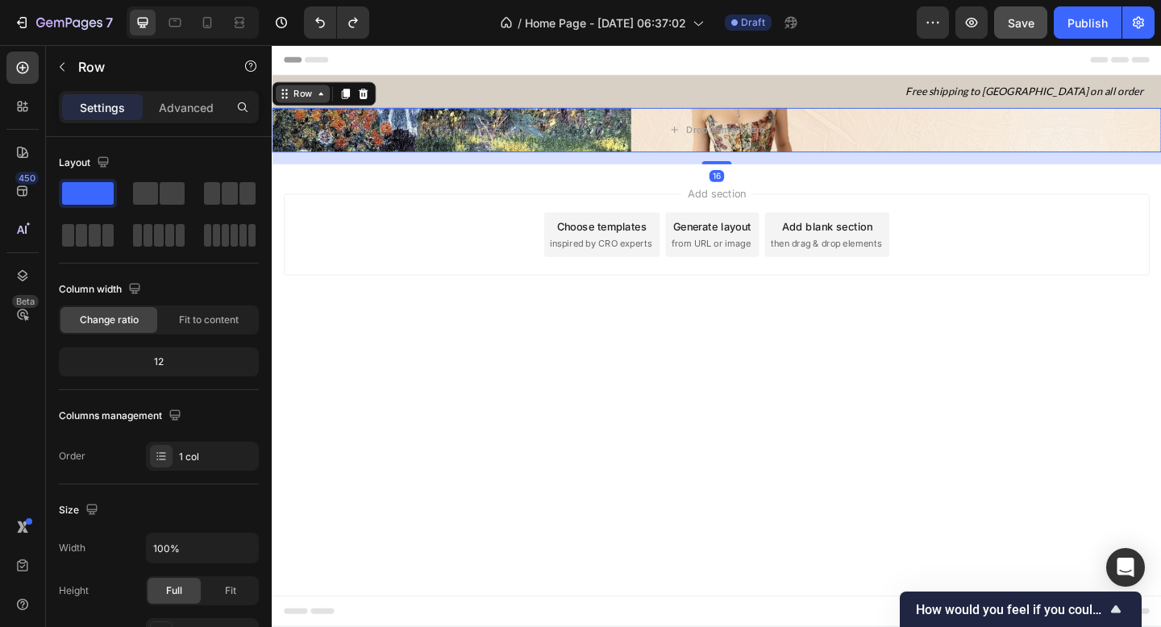
click at [325, 98] on icon at bounding box center [324, 98] width 5 height 3
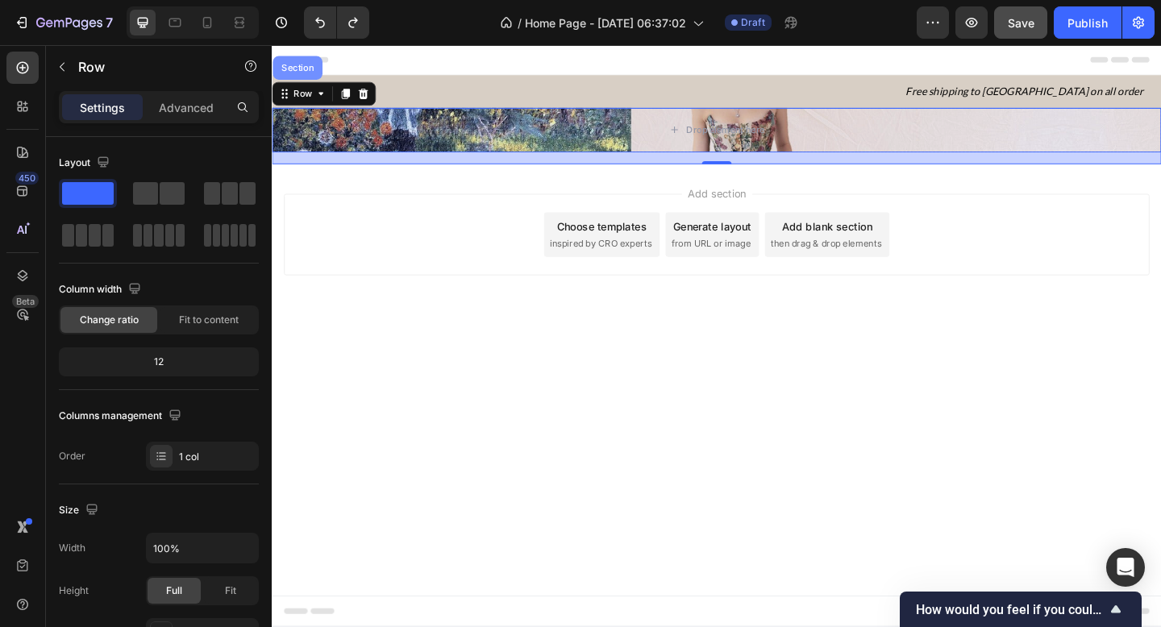
click at [311, 79] on div "Section" at bounding box center [299, 70] width 54 height 26
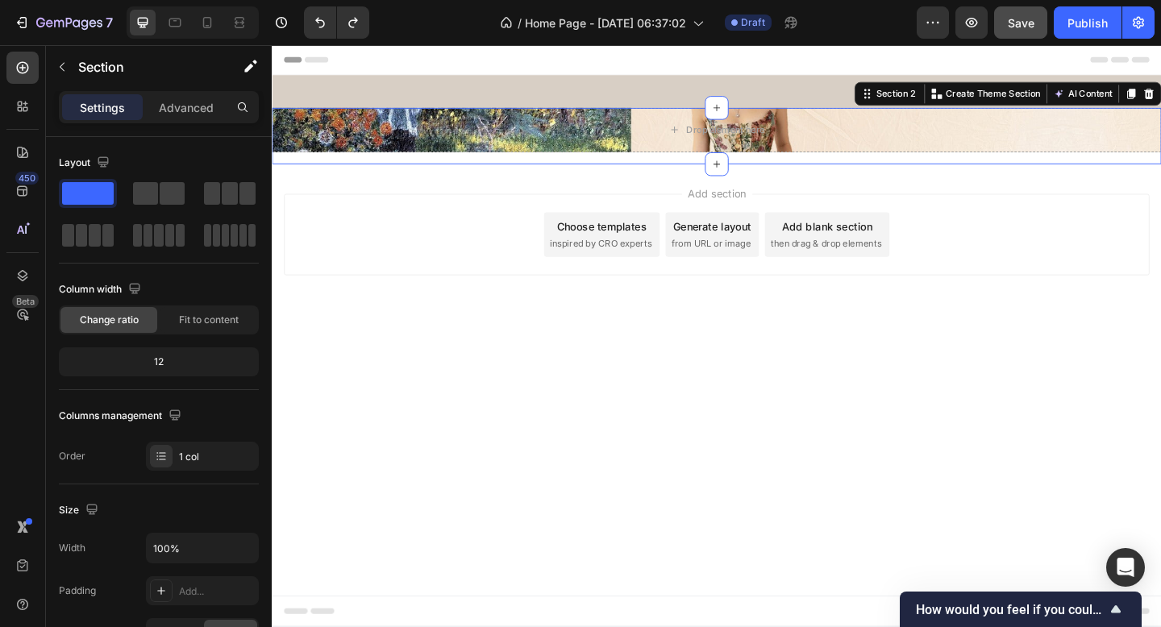
drag, startPoint x: 759, startPoint y: 176, endPoint x: 759, endPoint y: 235, distance: 59.6
click at [759, 235] on div "Header Free shipping to Vietnam on all order Heading Row Section 1 Drop element…" at bounding box center [755, 209] width 967 height 328
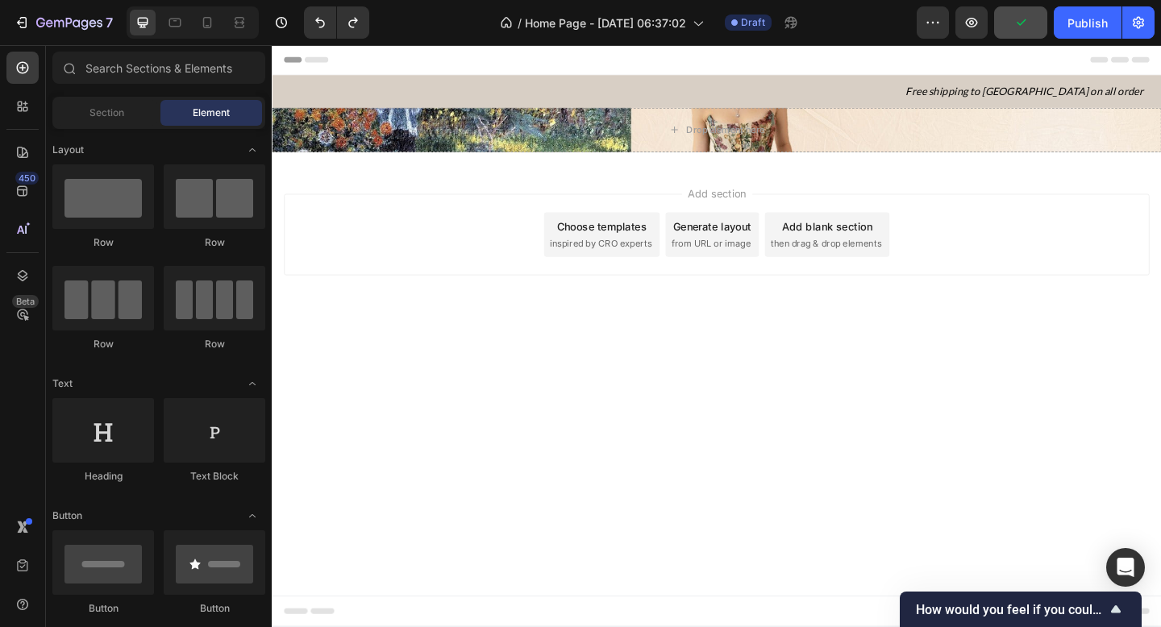
drag, startPoint x: 812, startPoint y: 175, endPoint x: 816, endPoint y: 197, distance: 22.9
click at [816, 197] on div "Add section Choose templates inspired by CRO experts Generate layout from URL o…" at bounding box center [755, 274] width 967 height 198
click at [816, 140] on div "Drop element here" at bounding box center [755, 138] width 131 height 26
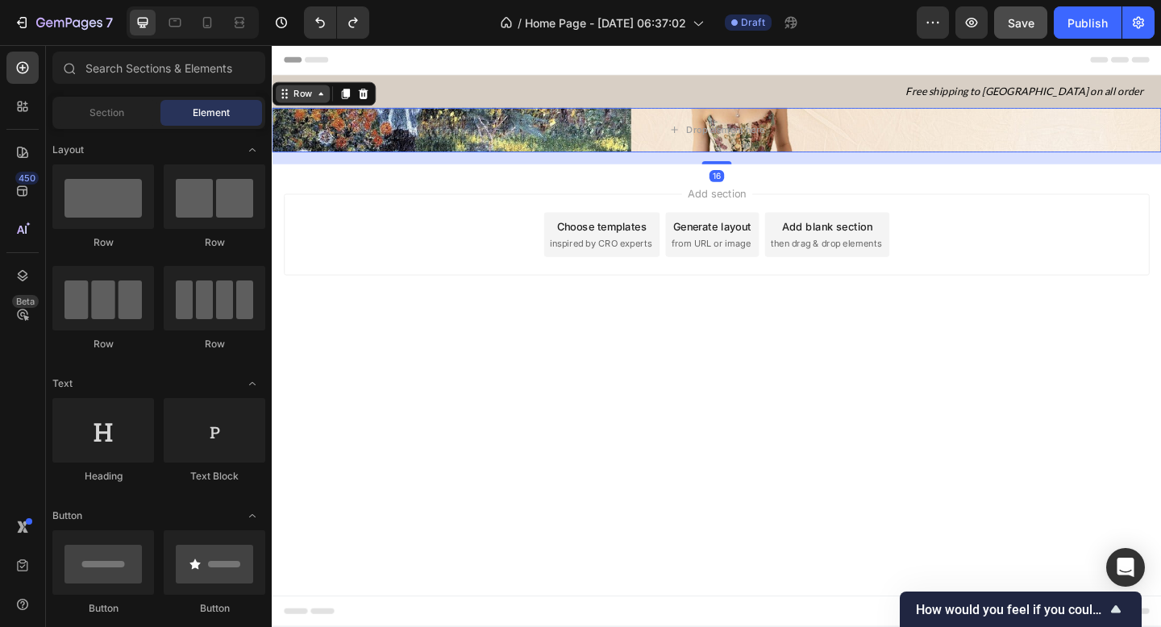
click at [294, 100] on div "Row" at bounding box center [305, 98] width 27 height 15
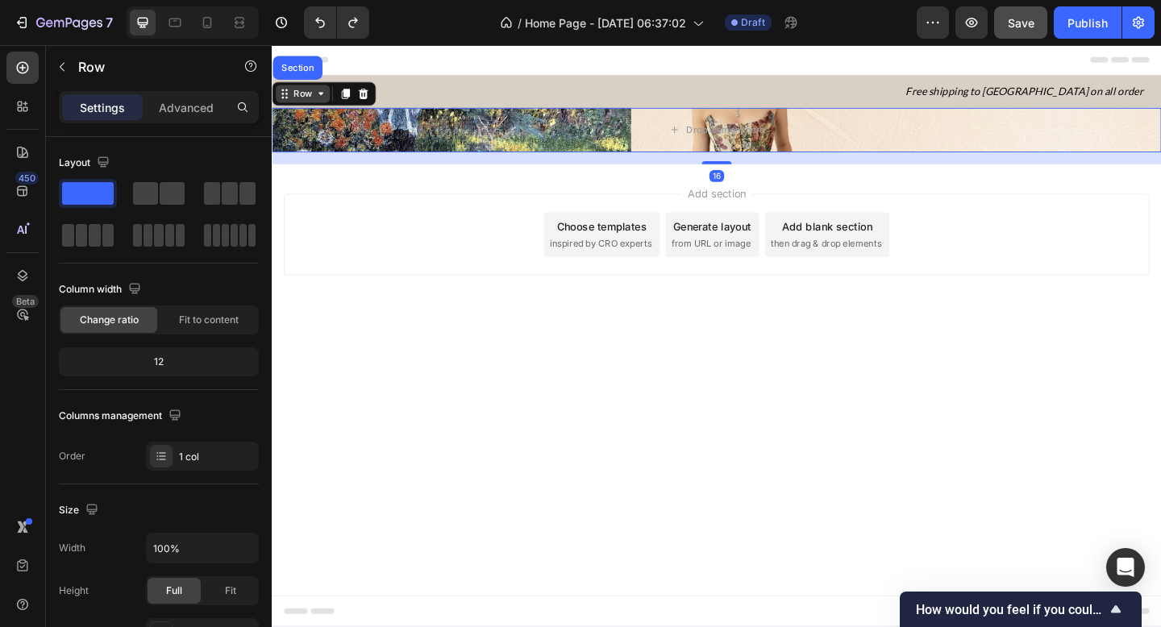
click at [315, 104] on div "Row" at bounding box center [305, 98] width 27 height 15
click at [314, 103] on div "Row" at bounding box center [305, 98] width 27 height 15
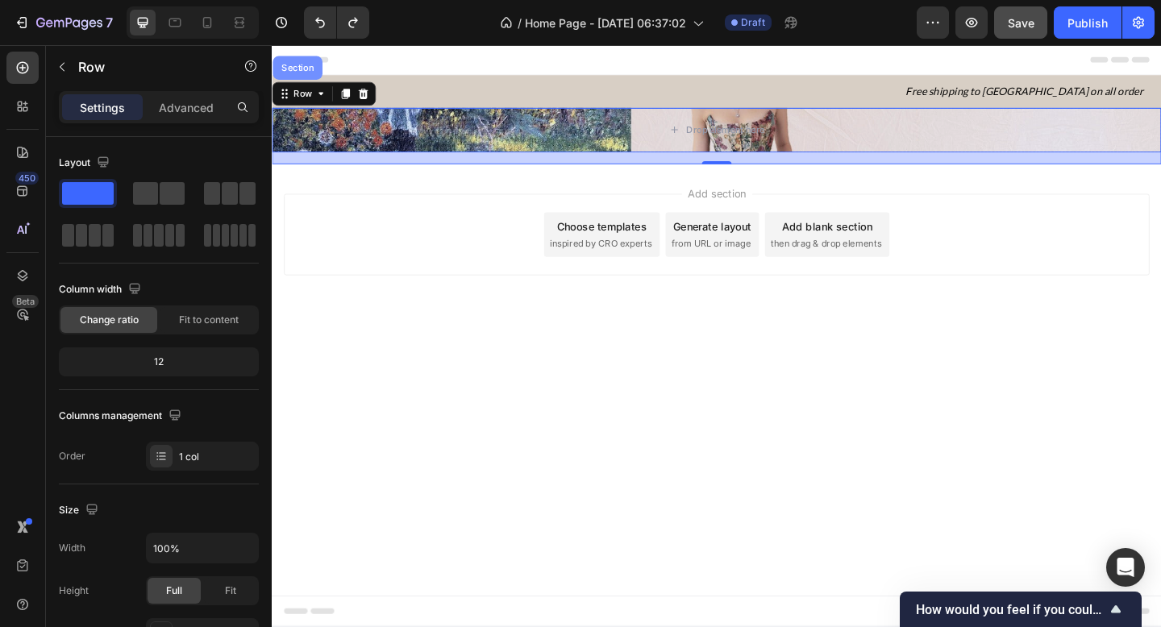
click at [306, 73] on div "Section" at bounding box center [299, 70] width 41 height 10
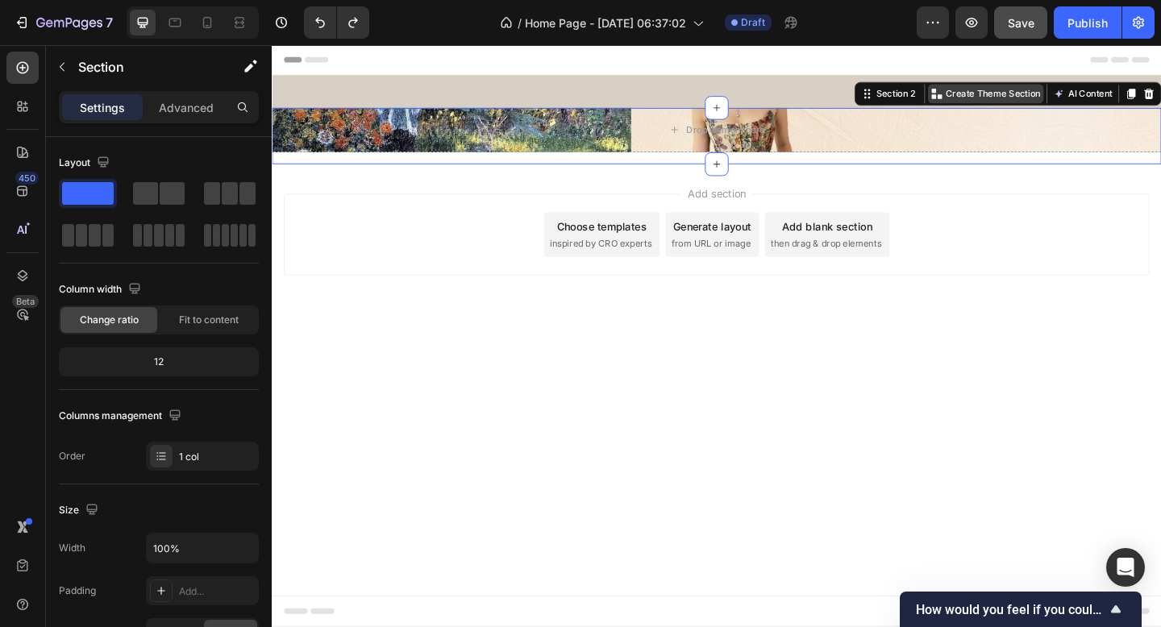
click at [1027, 96] on p "Create Theme Section" at bounding box center [1055, 98] width 103 height 15
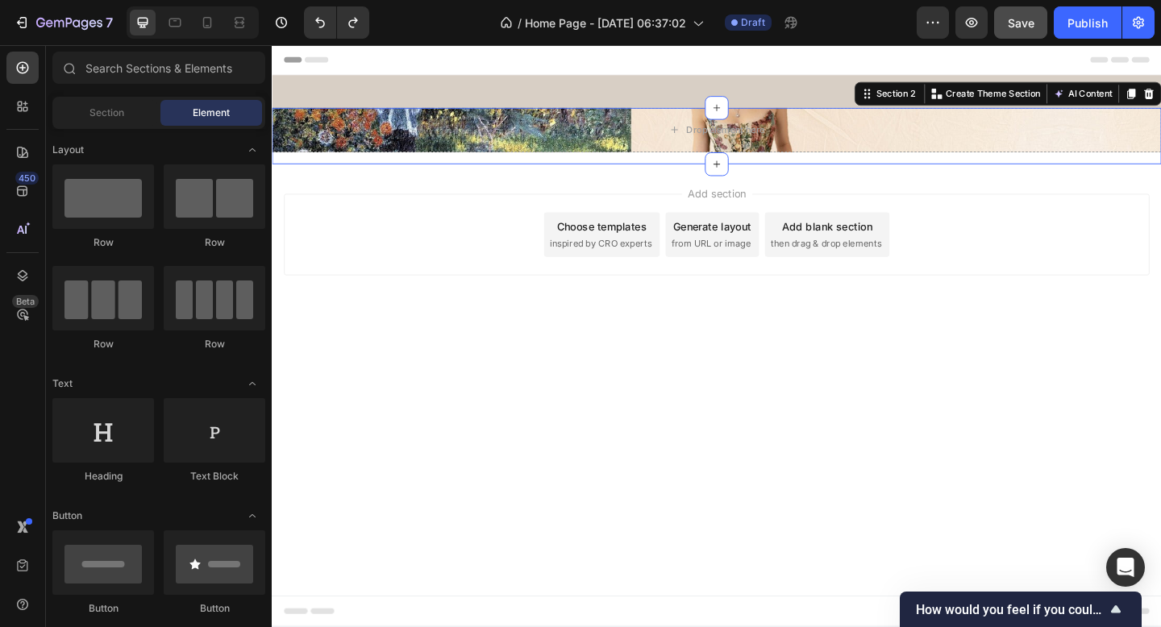
click at [757, 386] on body "Header Free shipping to Vietnam on all order Heading Row Section 1 Drop element…" at bounding box center [755, 361] width 967 height 633
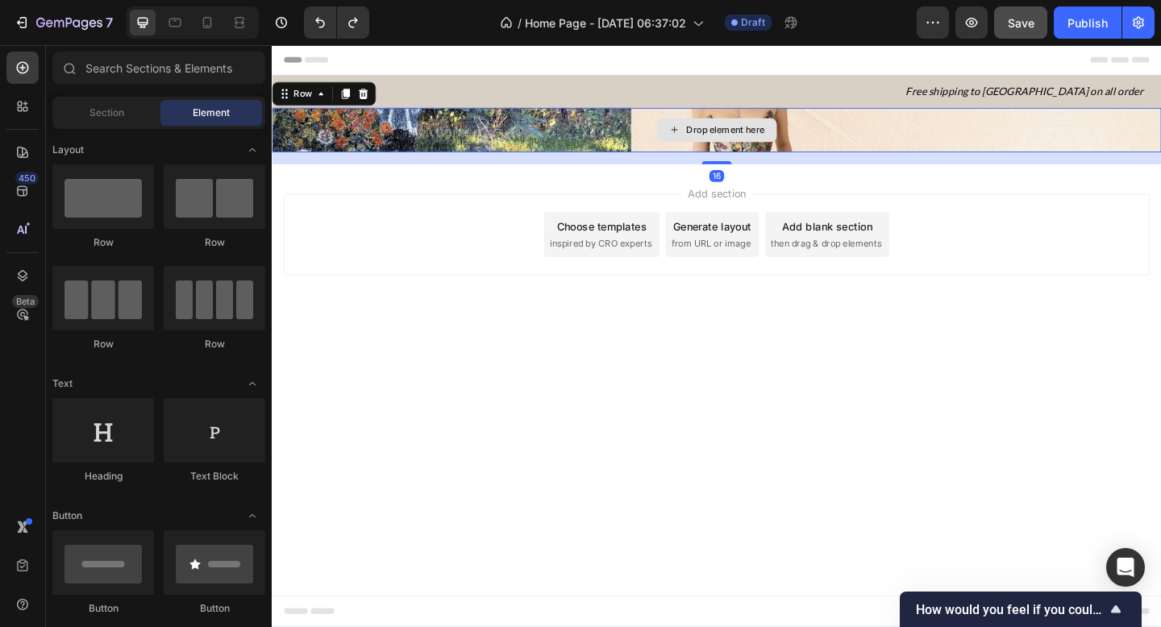
click at [704, 153] on div "Drop element here" at bounding box center [755, 138] width 967 height 48
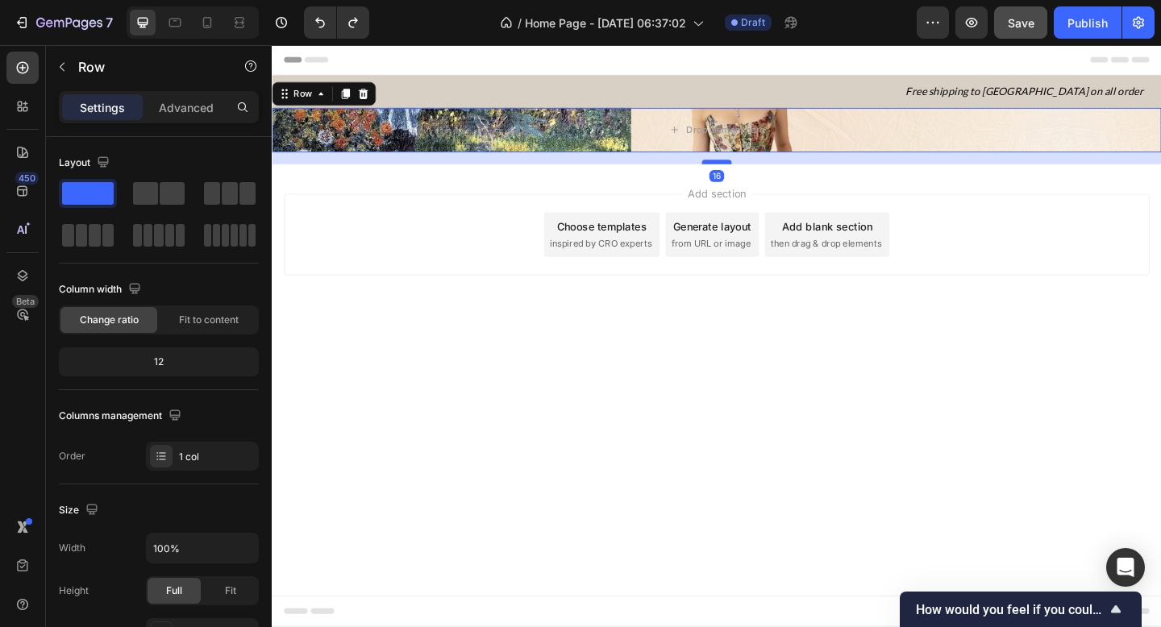
click at [751, 173] on div at bounding box center [755, 172] width 32 height 5
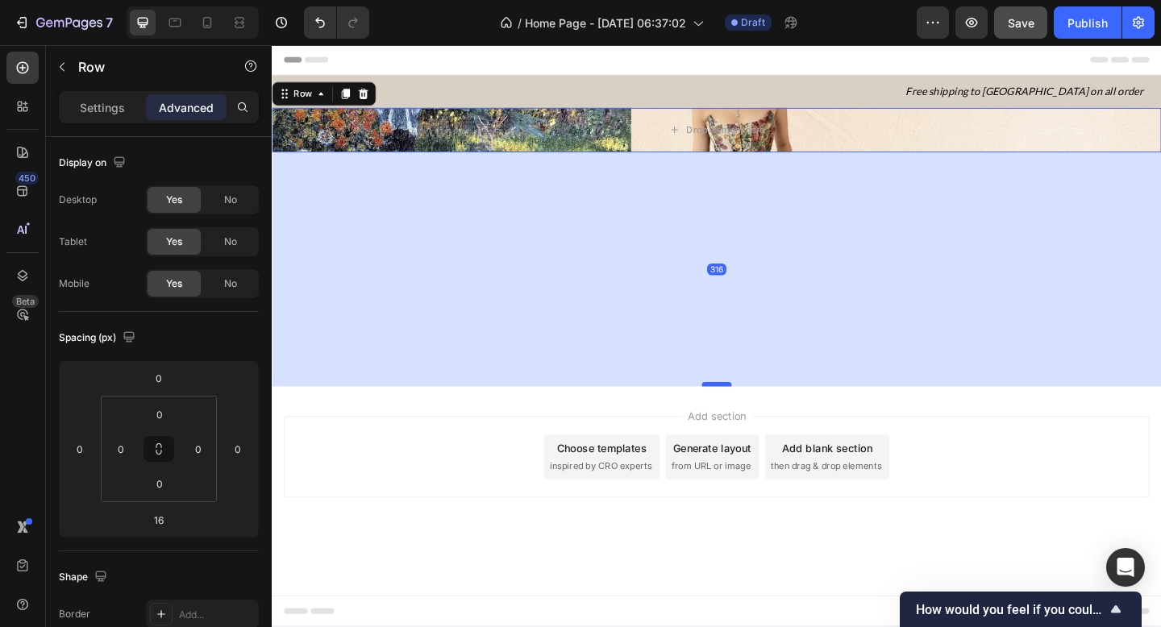
drag, startPoint x: 751, startPoint y: 173, endPoint x: 750, endPoint y: 415, distance: 241.8
click at [750, 415] on div at bounding box center [755, 414] width 32 height 5
click at [847, 142] on div "Drop element here" at bounding box center [755, 138] width 967 height 48
drag, startPoint x: 829, startPoint y: 161, endPoint x: 829, endPoint y: 206, distance: 44.3
click at [829, 206] on div "316" at bounding box center [755, 289] width 967 height 255
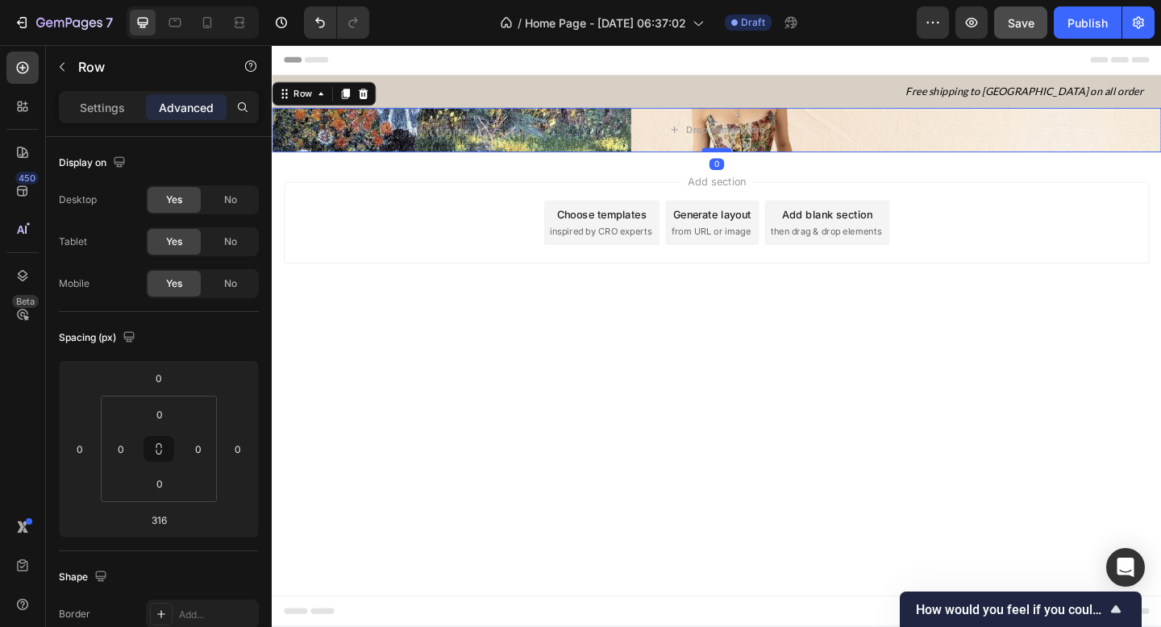
drag, startPoint x: 752, startPoint y: 415, endPoint x: 758, endPoint y: 159, distance: 256.4
click at [758, 159] on div at bounding box center [755, 159] width 32 height 5
type input "0"
click at [169, 484] on input "0" at bounding box center [159, 483] width 32 height 24
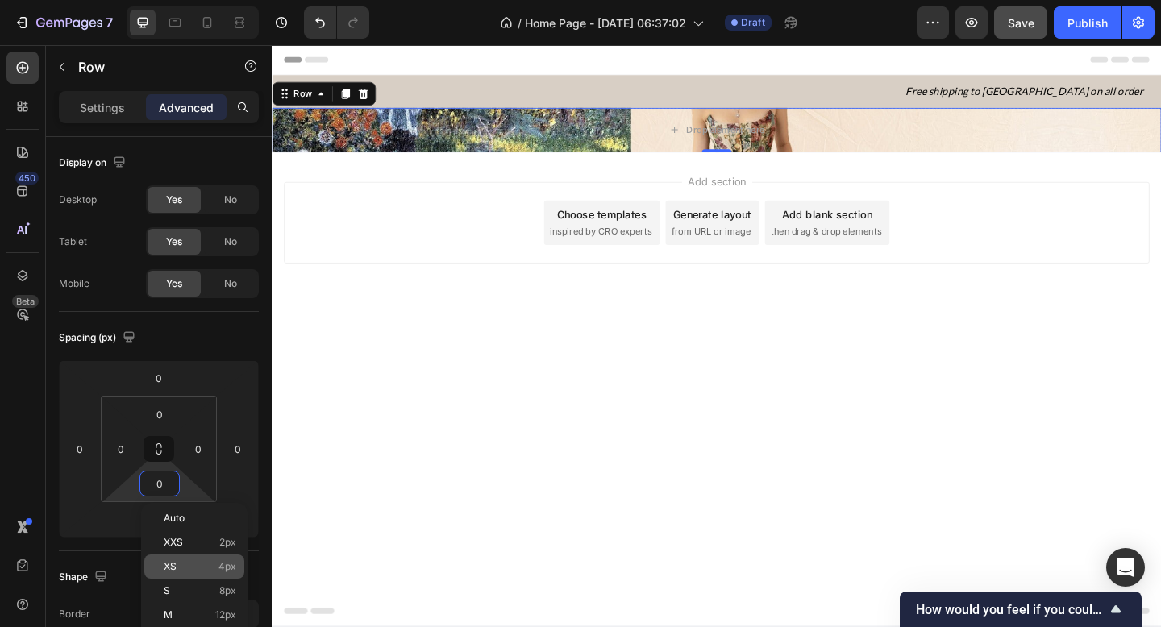
click at [198, 564] on p "XS 4px" at bounding box center [200, 566] width 73 height 11
type input "4"
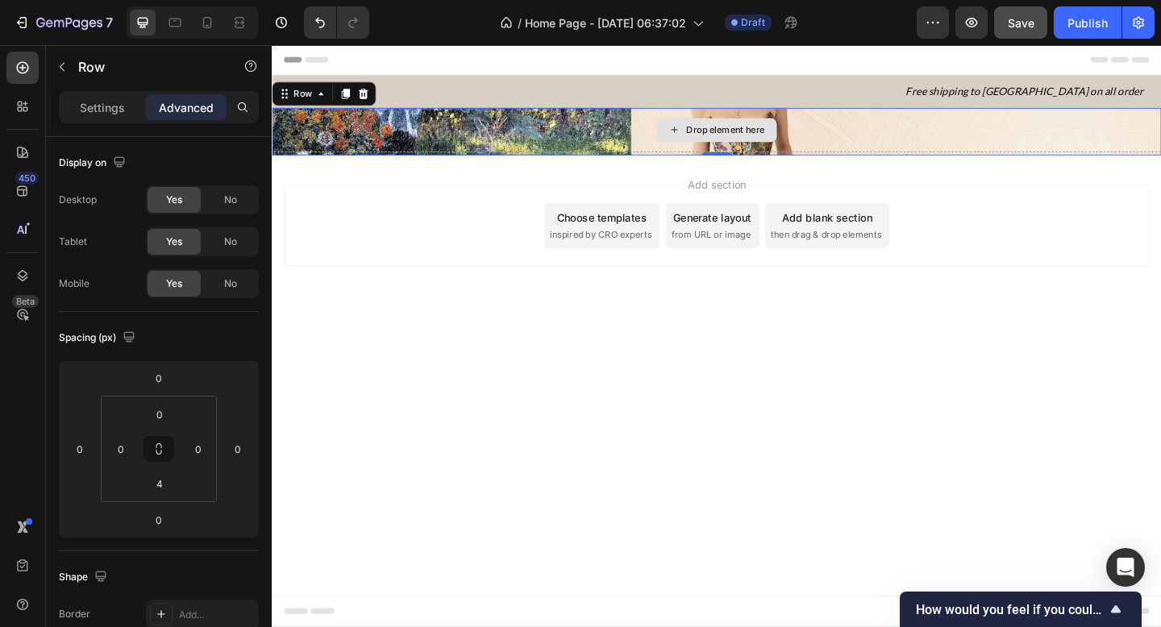
click at [509, 152] on div "Drop element here" at bounding box center [755, 138] width 967 height 48
click at [101, 115] on p "Settings" at bounding box center [102, 107] width 45 height 17
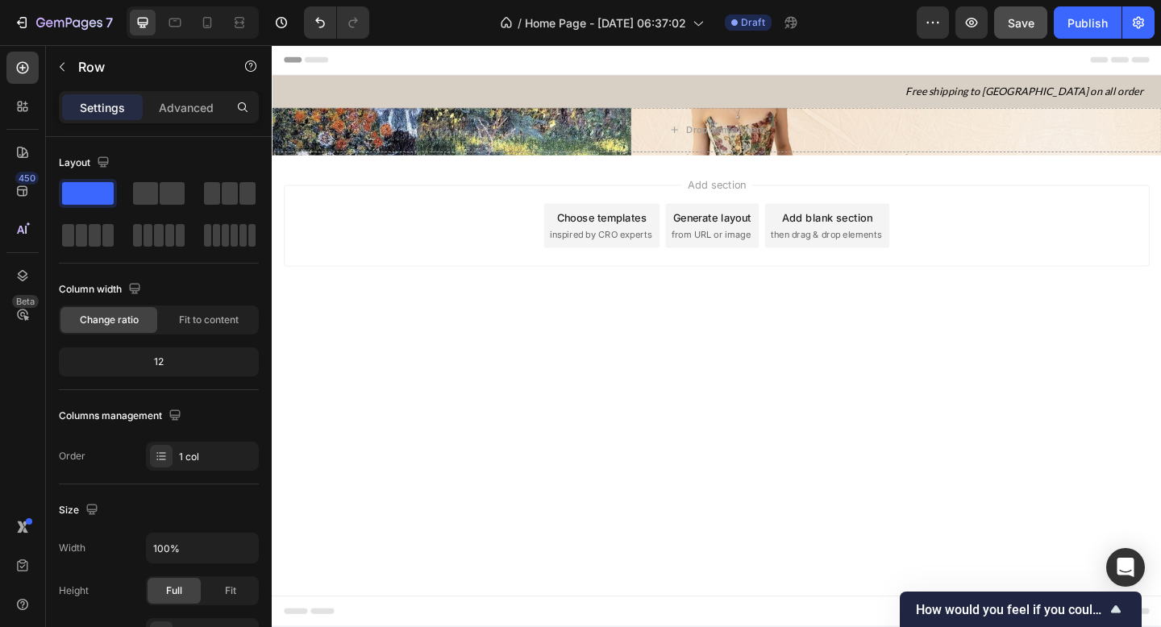
click at [422, 409] on body "Header Free shipping to Vietnam on all order Heading Row Section 1 Drop element…" at bounding box center [755, 361] width 967 height 633
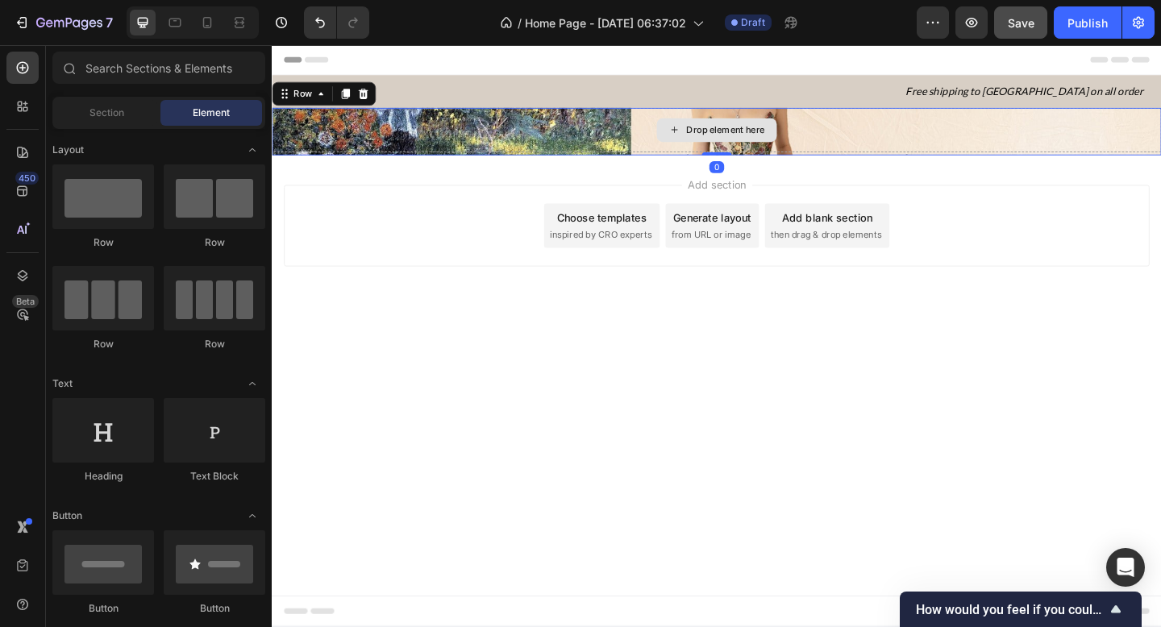
click at [492, 147] on div "Drop element here" at bounding box center [755, 138] width 967 height 48
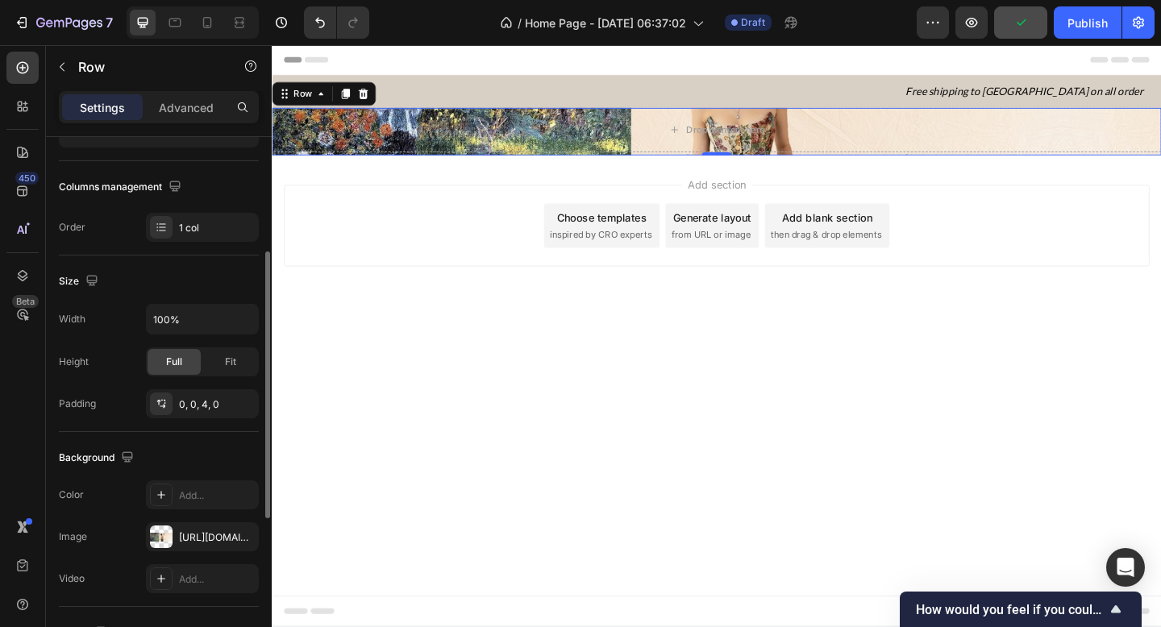
scroll to position [230, 0]
click at [193, 397] on div "0, 0, 4, 0" at bounding box center [202, 404] width 47 height 15
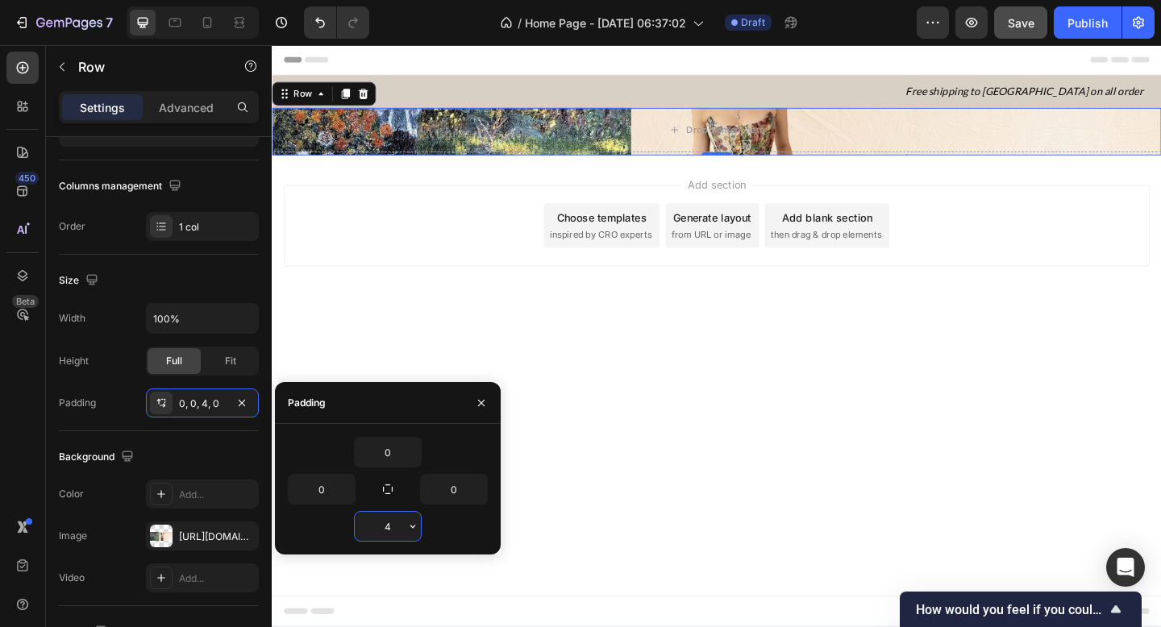
click at [401, 524] on input "4" at bounding box center [388, 526] width 66 height 29
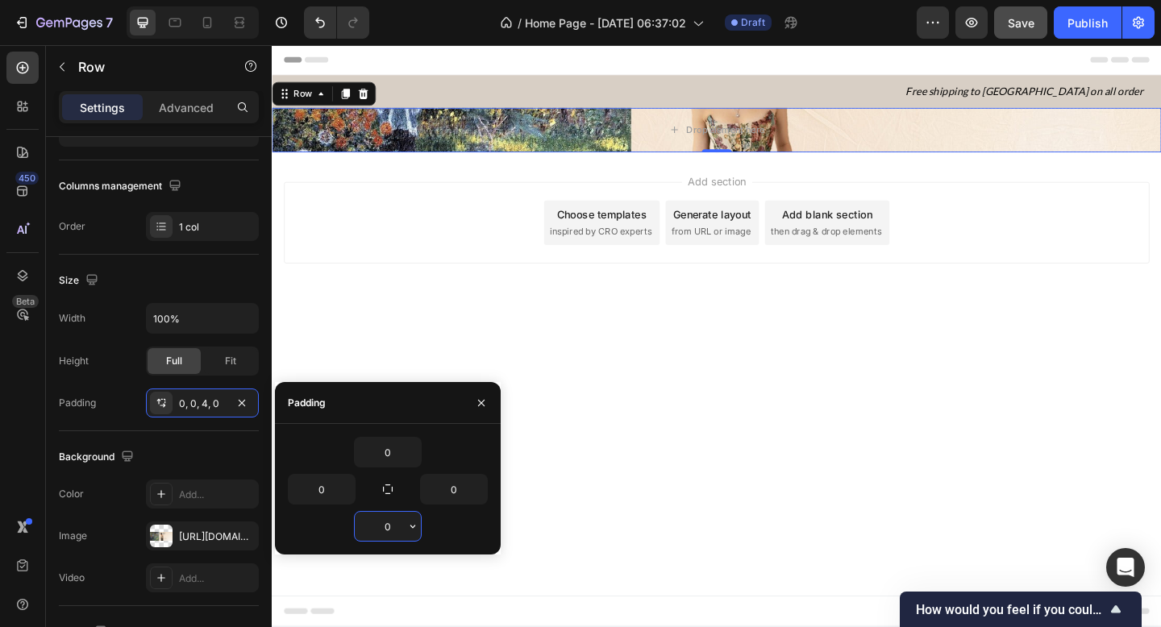
type input "0"
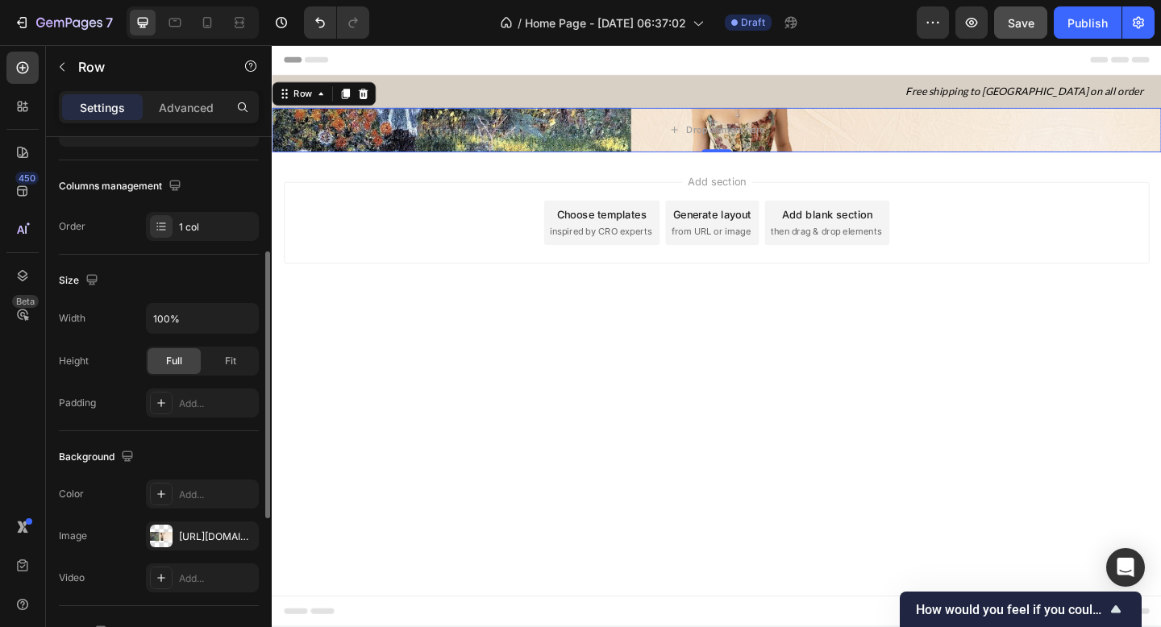
click at [111, 373] on div "Height Full Fit" at bounding box center [159, 361] width 200 height 29
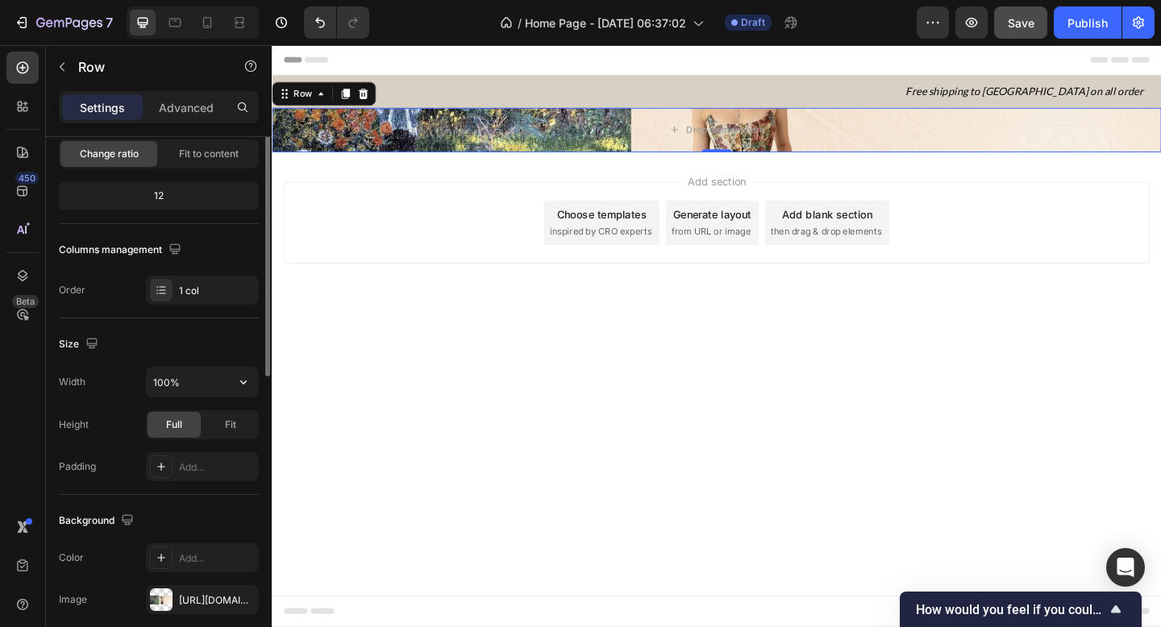
scroll to position [93, 0]
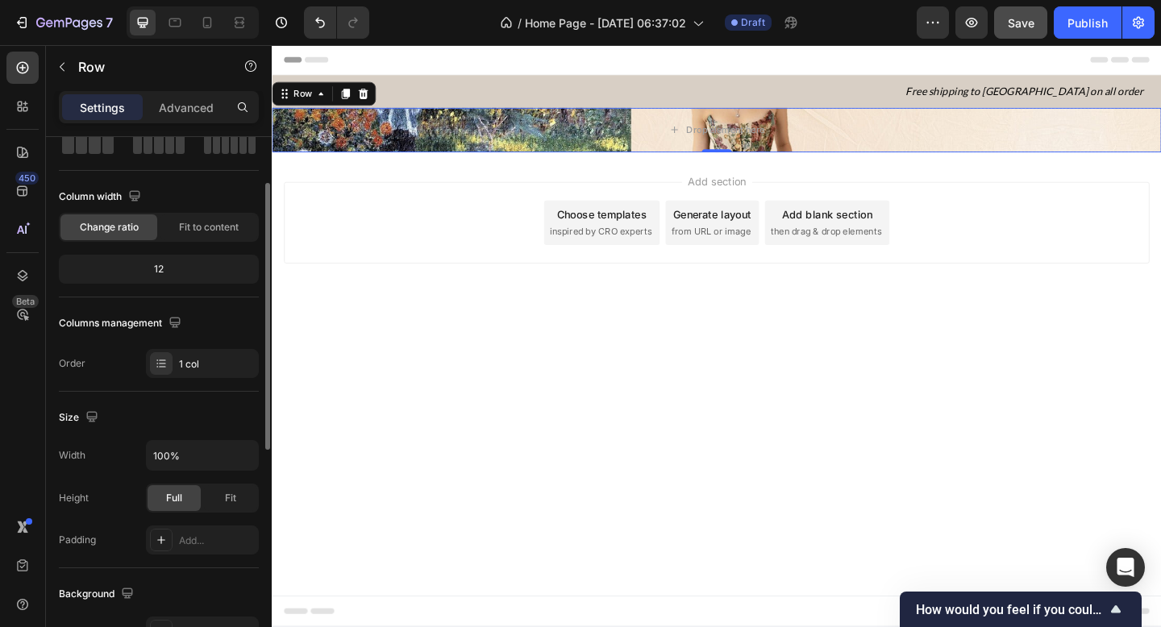
click at [326, 293] on div "Add section Choose templates inspired by CRO experts Generate layout from URL o…" at bounding box center [755, 261] width 967 height 198
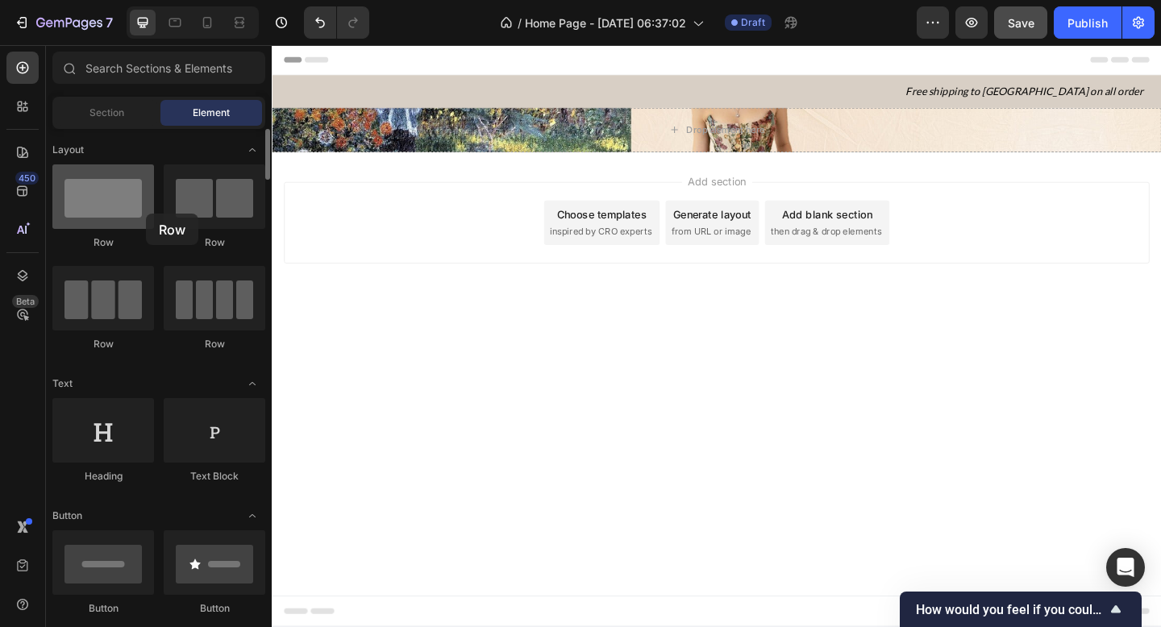
click at [146, 214] on div at bounding box center [103, 196] width 102 height 64
click at [109, 184] on div at bounding box center [103, 196] width 102 height 64
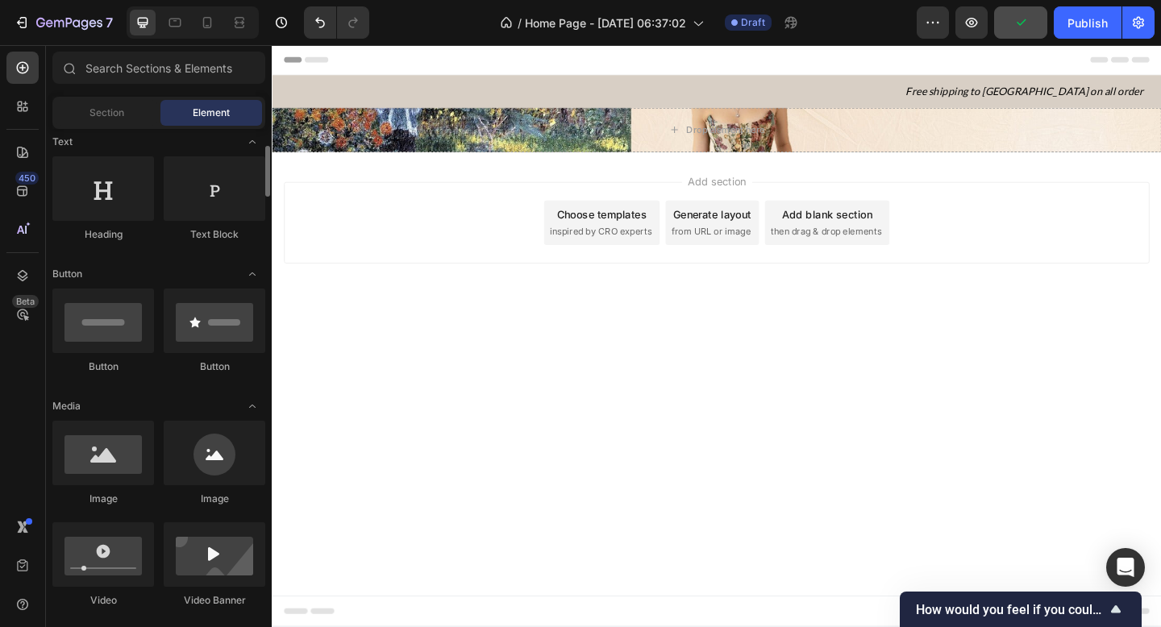
scroll to position [246, 0]
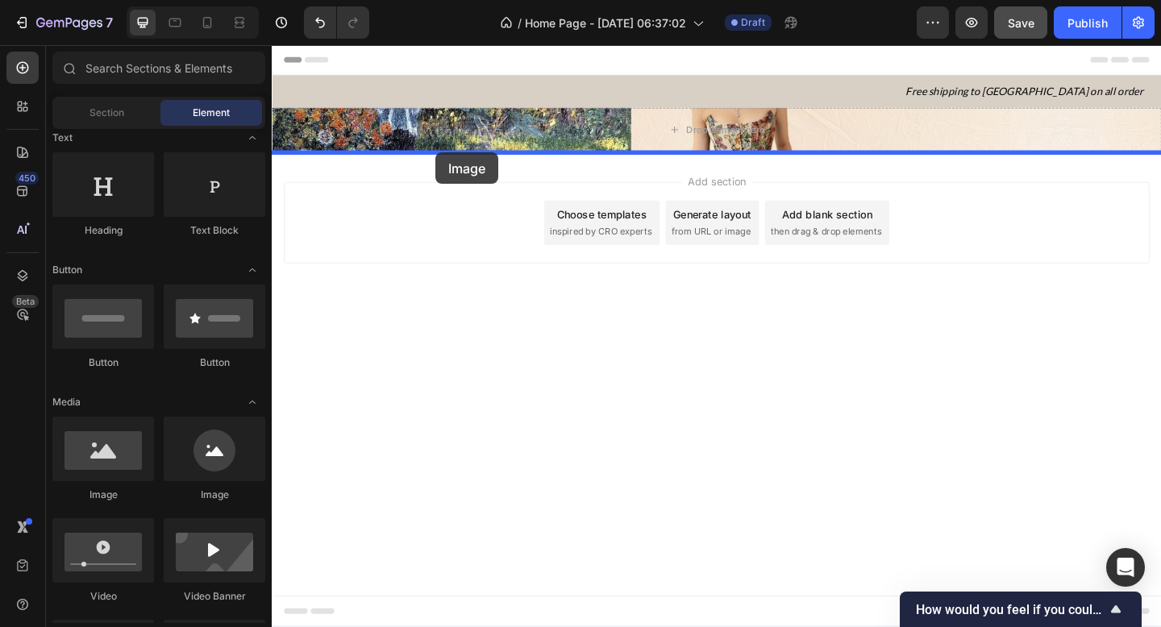
drag, startPoint x: 401, startPoint y: 495, endPoint x: 450, endPoint y: 163, distance: 335.7
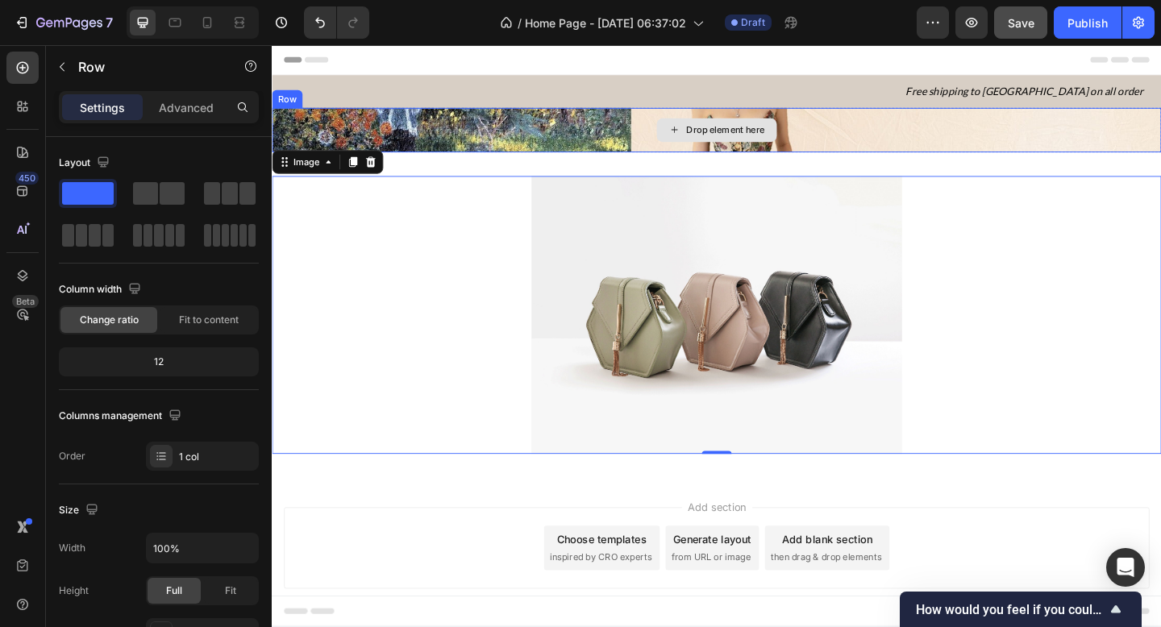
click at [909, 152] on div "Drop element here" at bounding box center [755, 138] width 967 height 48
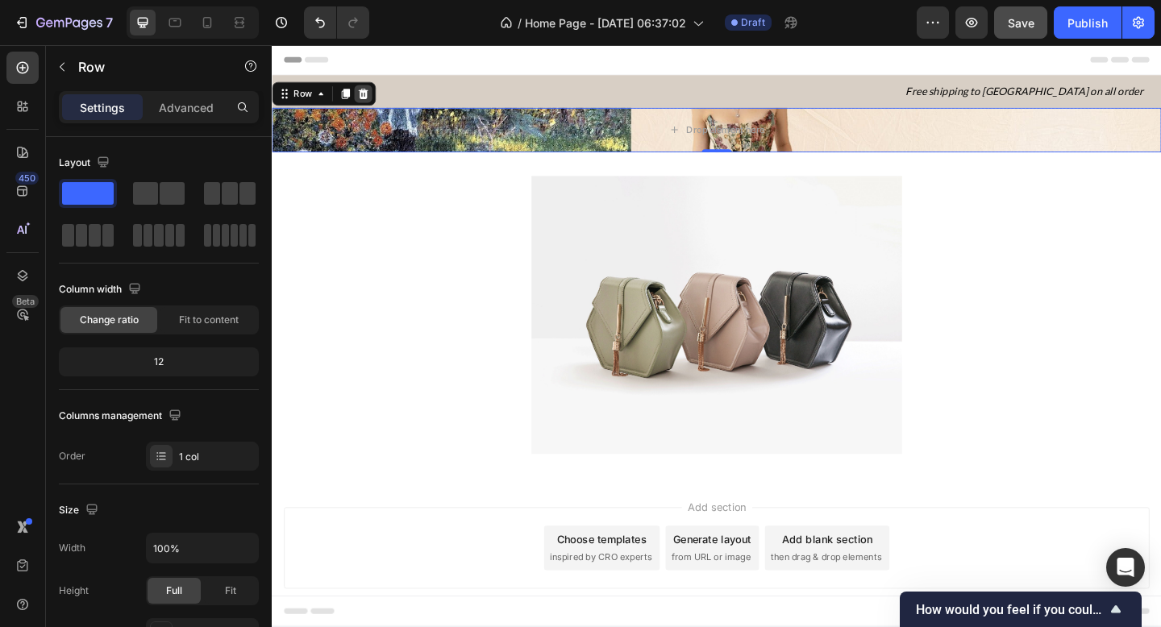
click at [373, 99] on icon at bounding box center [371, 97] width 10 height 11
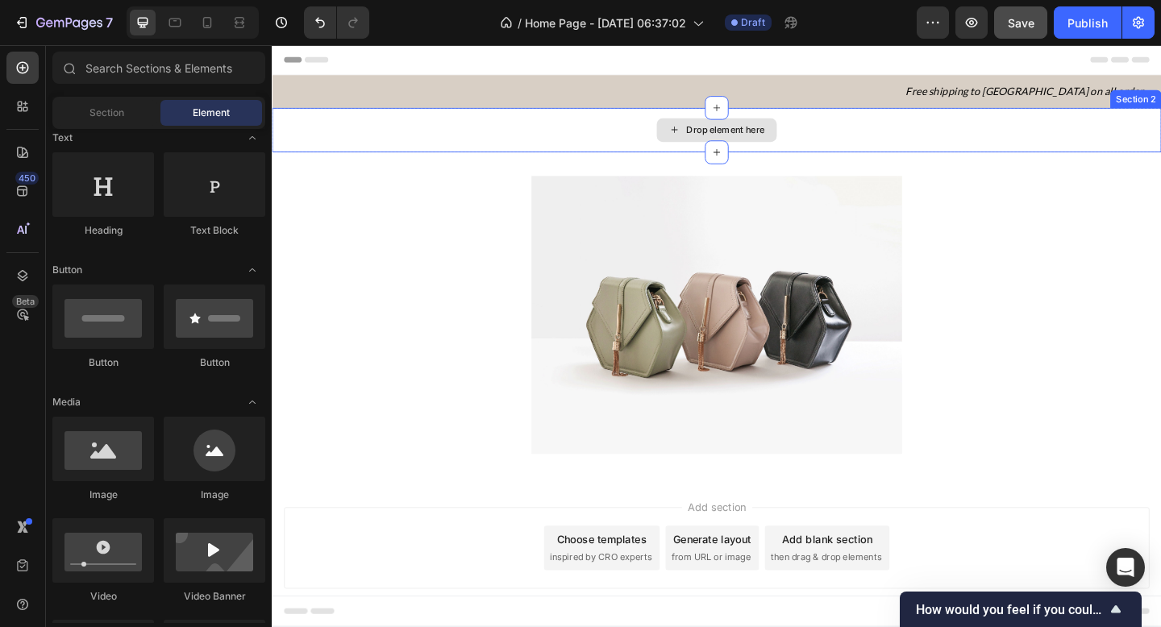
click at [587, 139] on div "Drop element here" at bounding box center [755, 138] width 967 height 48
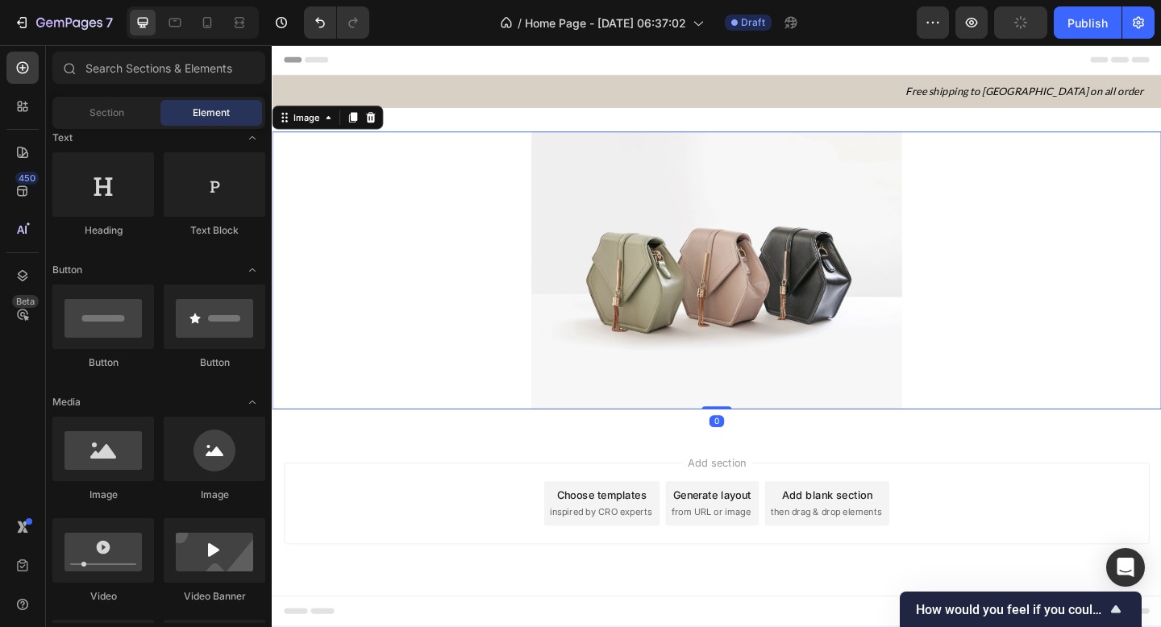
click at [869, 214] on img at bounding box center [755, 290] width 403 height 302
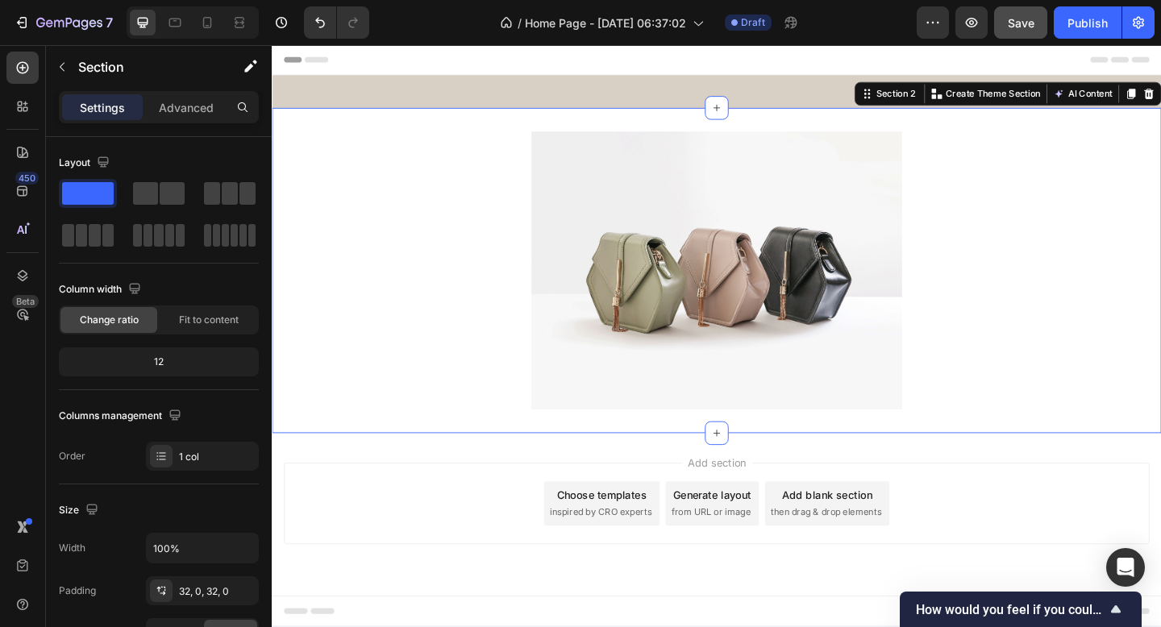
click at [964, 127] on div "Image Section 2 You can create reusable sections Create Theme Section AI Conten…" at bounding box center [755, 291] width 967 height 354
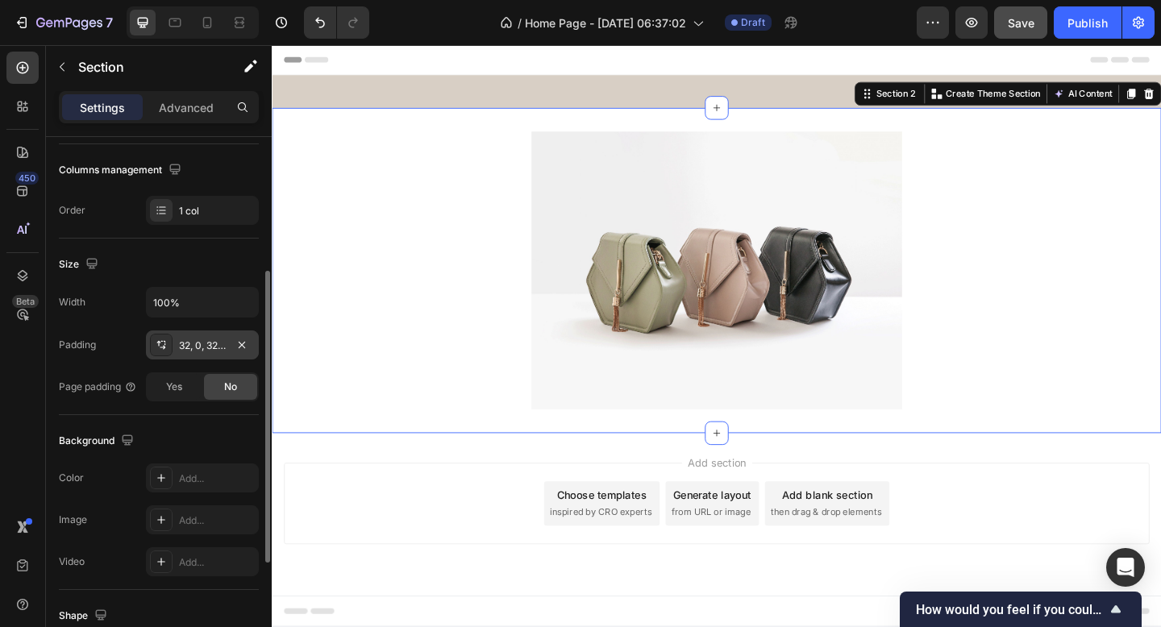
click at [235, 359] on div "32, 0, 32, 0" at bounding box center [202, 344] width 113 height 29
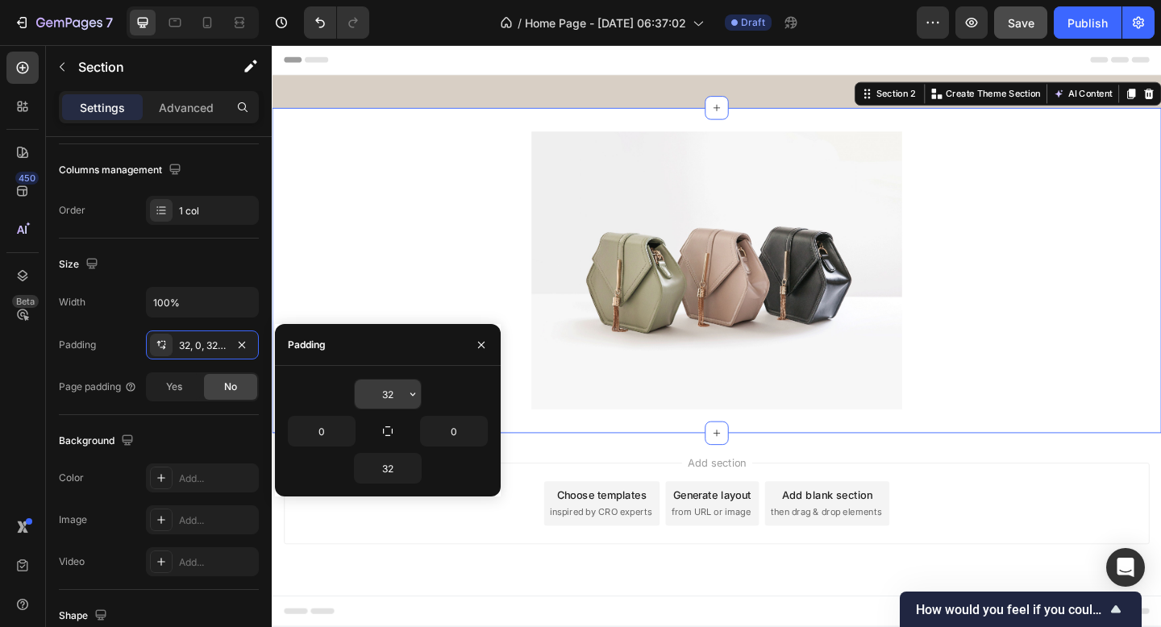
click at [380, 399] on input "32" at bounding box center [388, 394] width 66 height 29
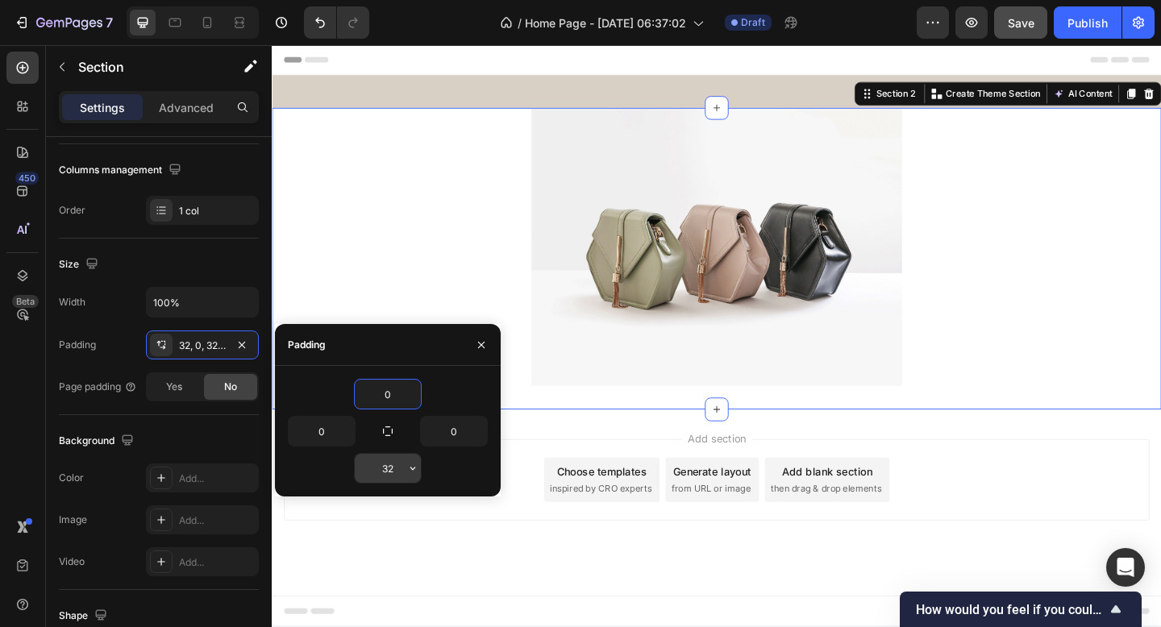
type input "0"
click at [392, 481] on input "32" at bounding box center [388, 468] width 66 height 29
type input "0"
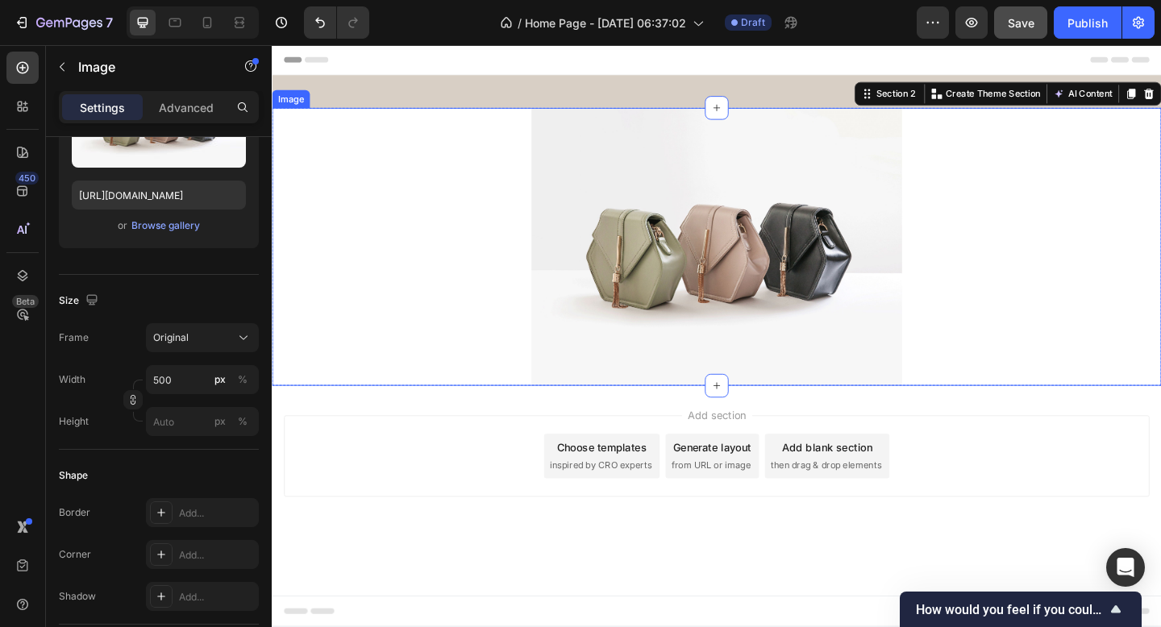
click at [598, 236] on img at bounding box center [755, 265] width 403 height 302
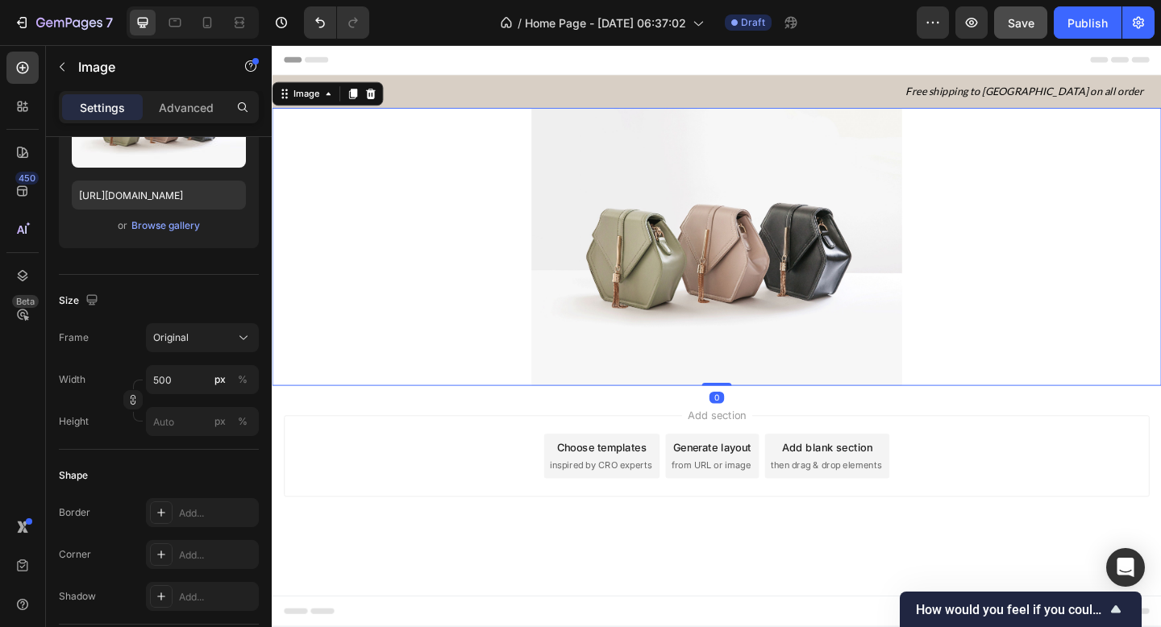
scroll to position [0, 0]
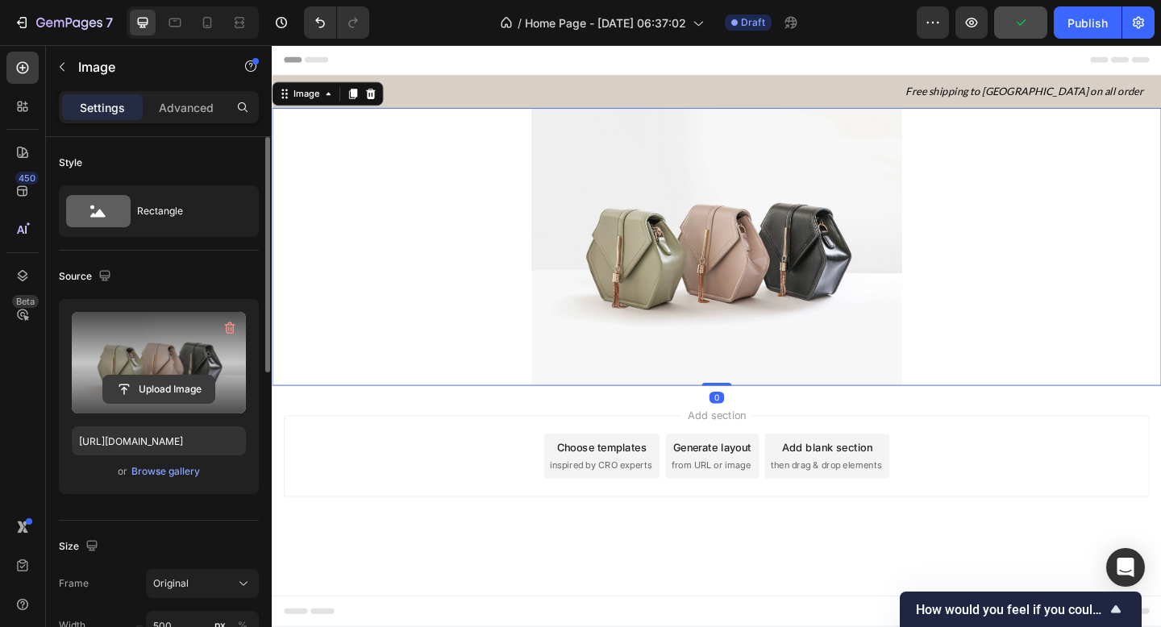
click at [167, 390] on input "file" at bounding box center [158, 389] width 111 height 27
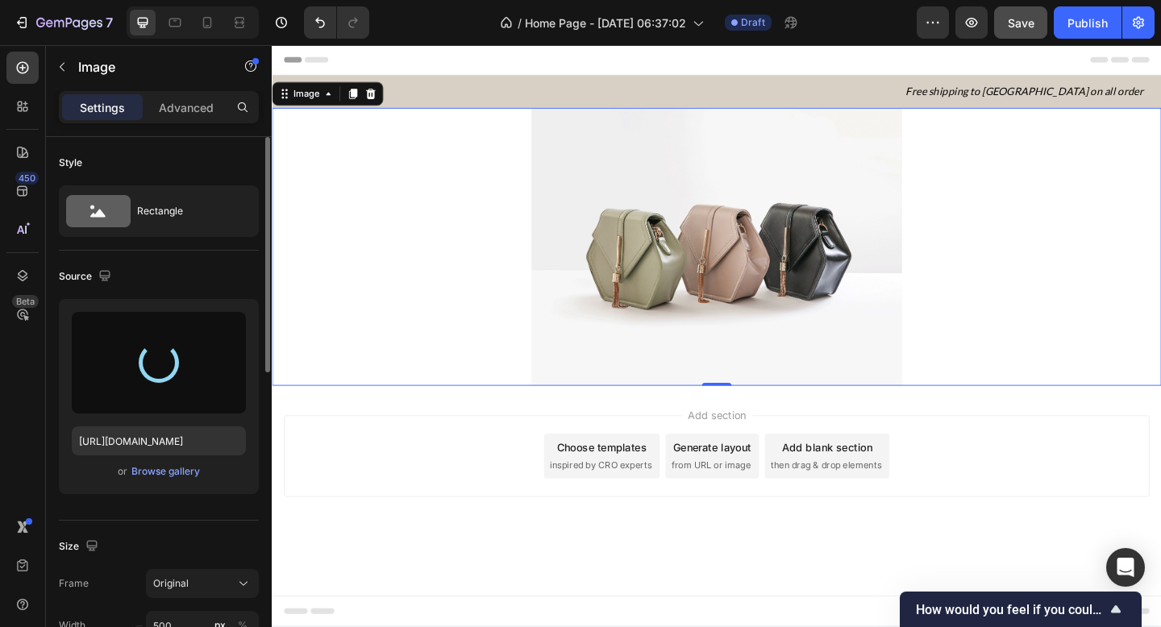
type input "[URL][DOMAIN_NAME]"
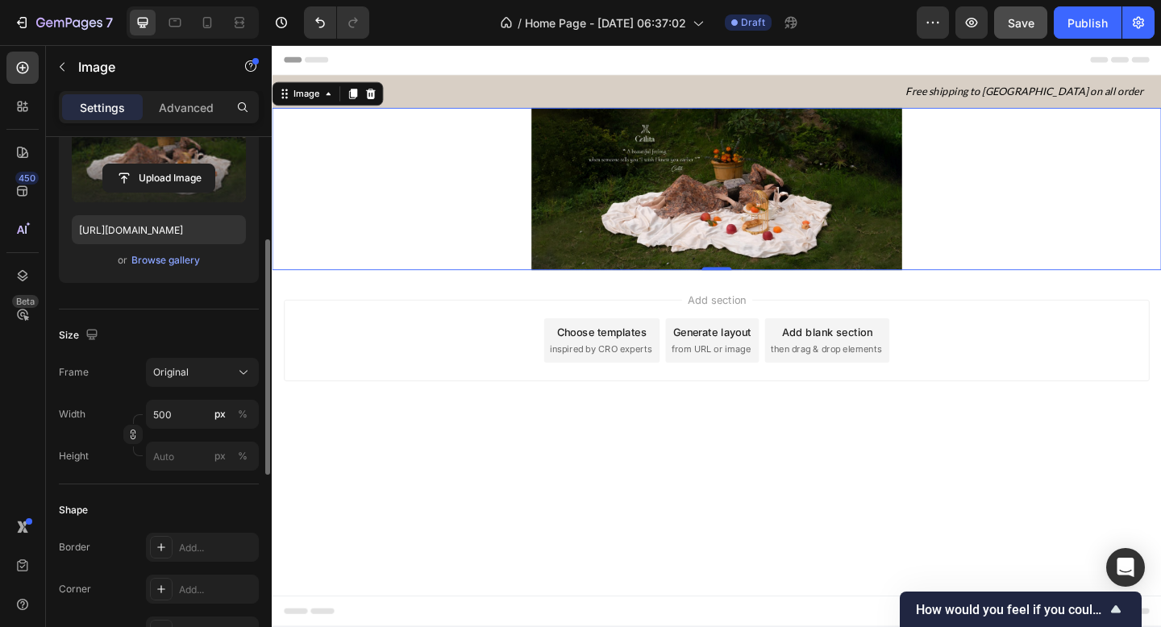
scroll to position [218, 0]
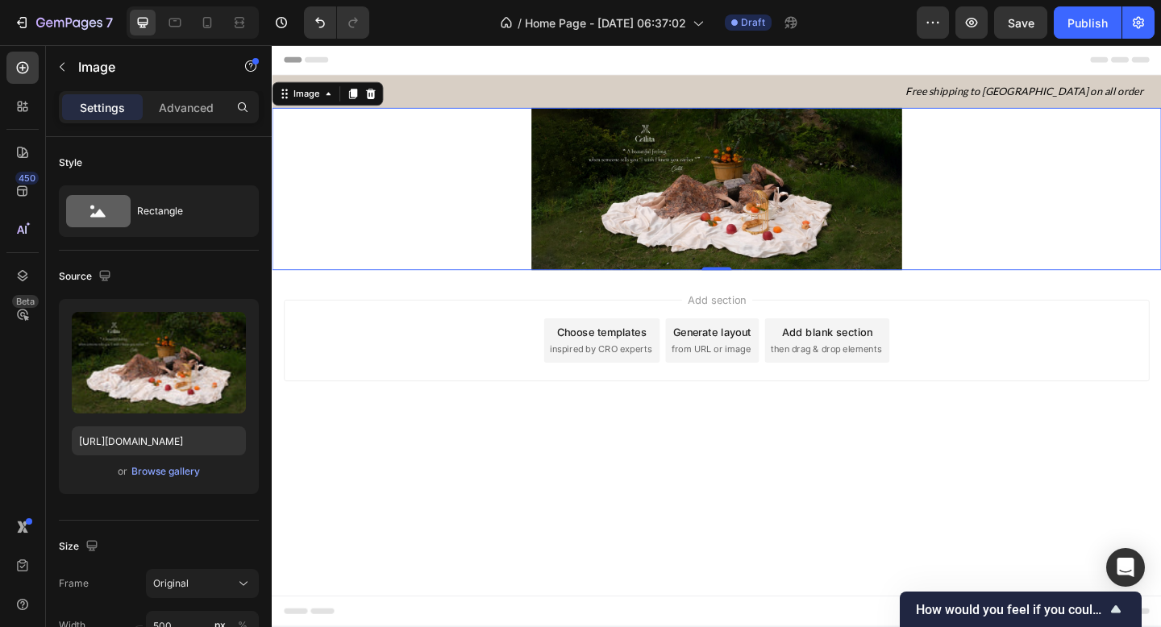
scroll to position [218, 0]
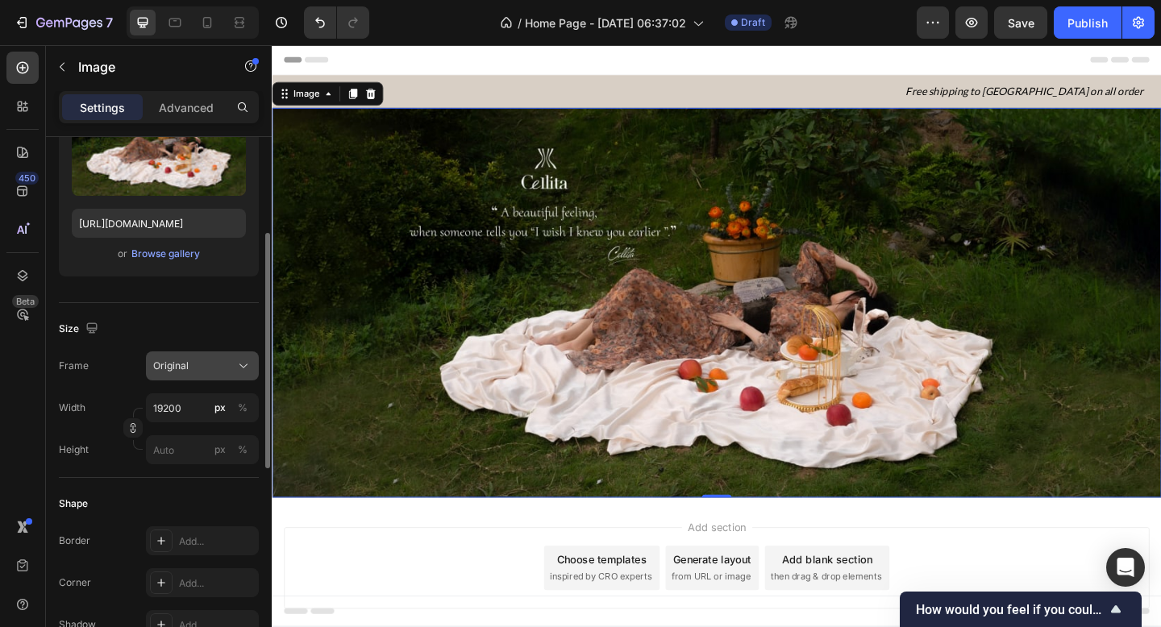
type input "19200"
click at [207, 371] on div "Original" at bounding box center [192, 366] width 79 height 15
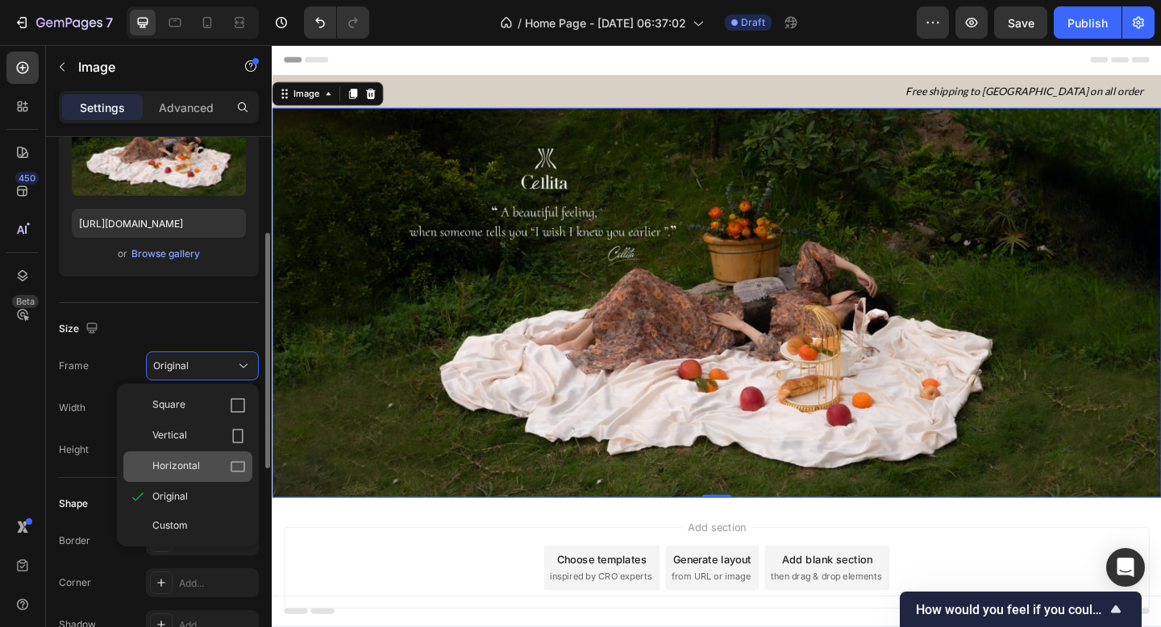
click at [208, 466] on div "Horizontal" at bounding box center [198, 467] width 93 height 16
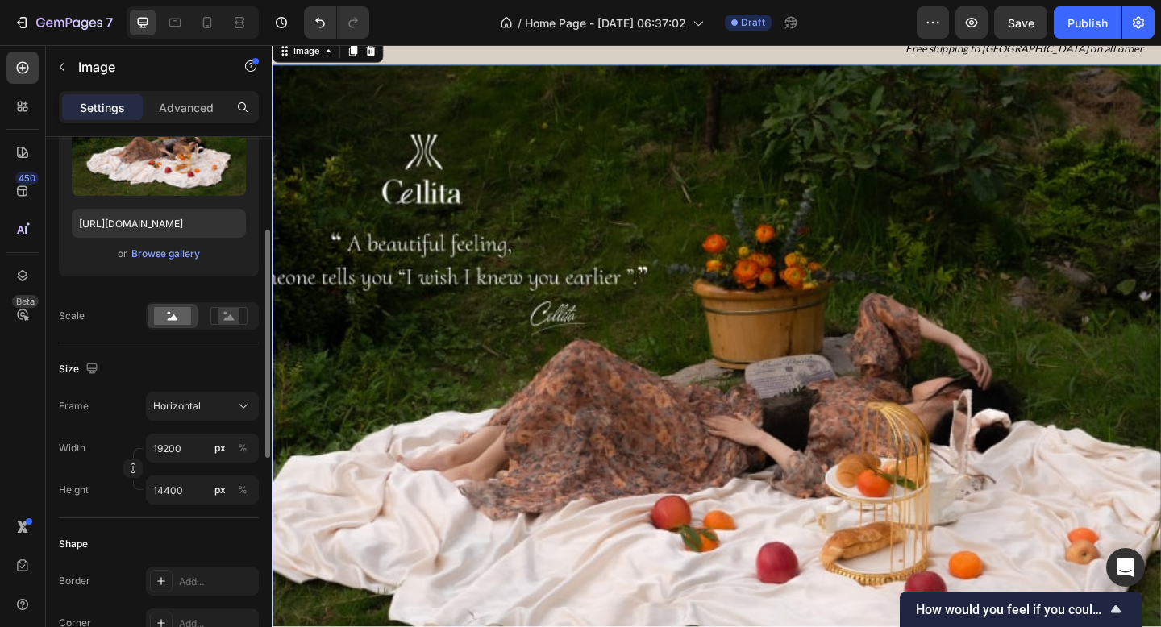
scroll to position [45, 0]
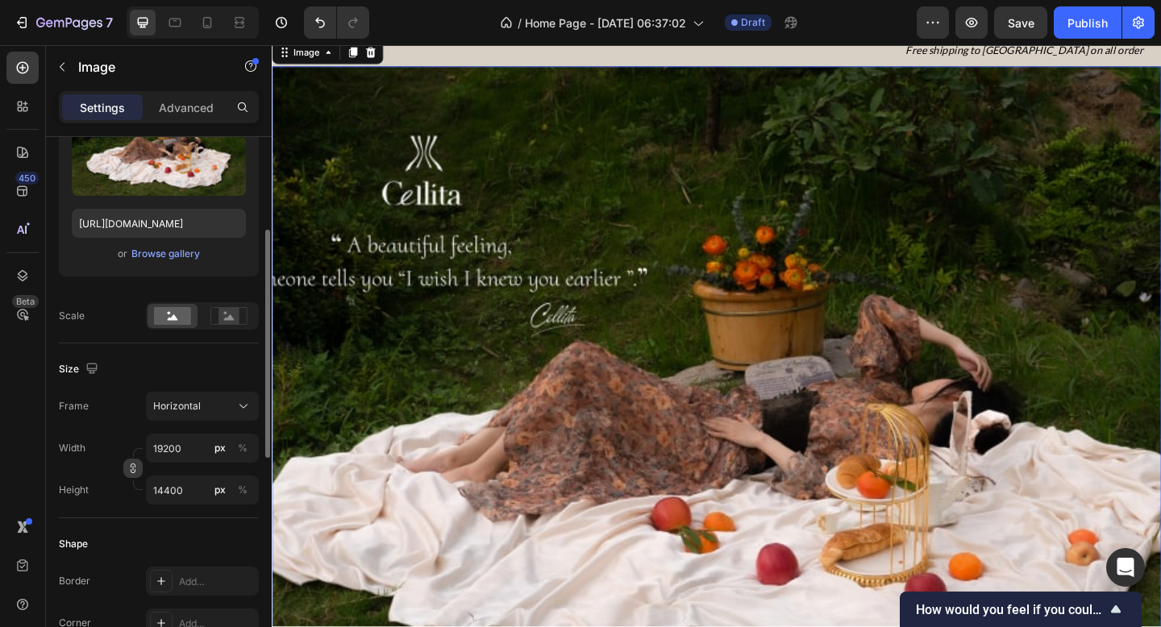
click at [133, 471] on icon "button" at bounding box center [132, 468] width 11 height 11
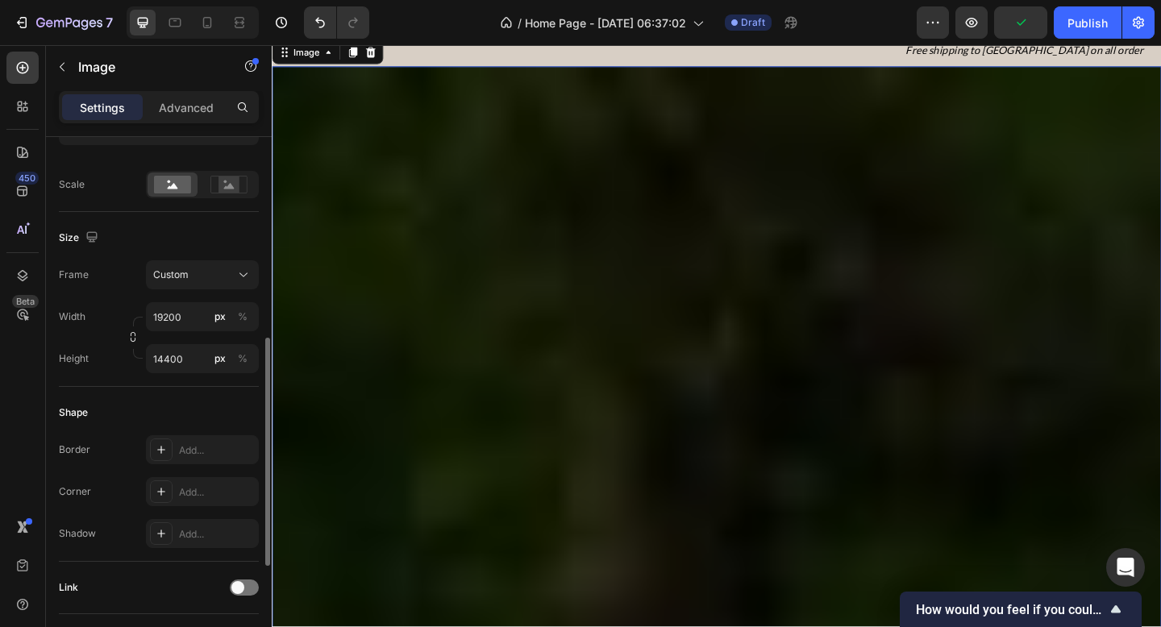
scroll to position [393, 0]
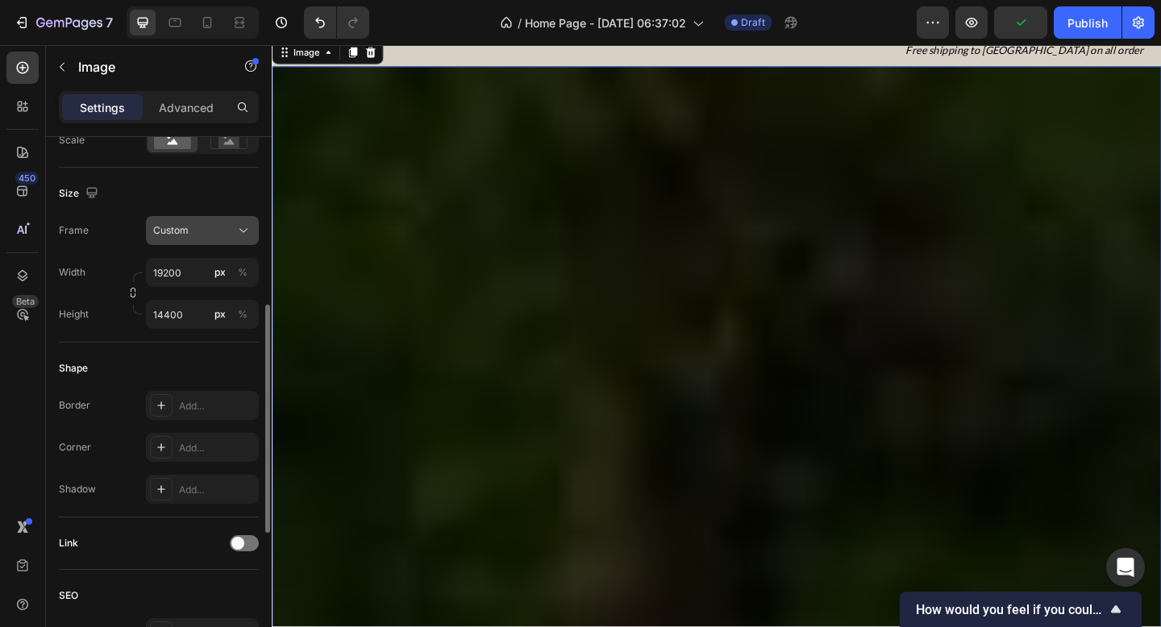
click at [247, 230] on icon at bounding box center [243, 230] width 16 height 16
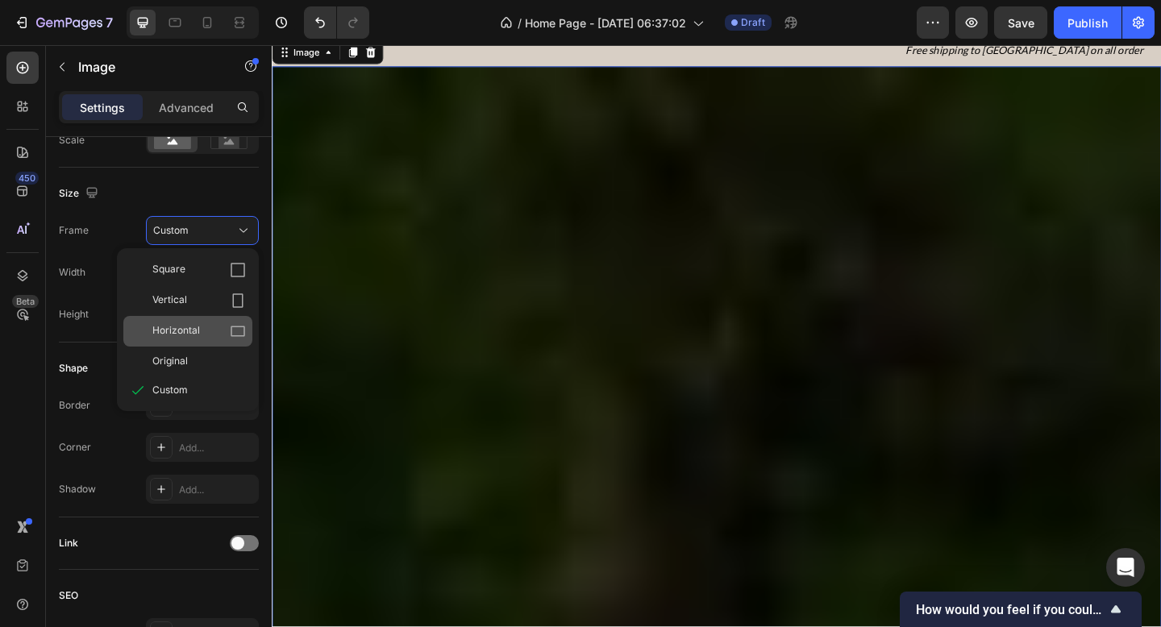
drag, startPoint x: 173, startPoint y: 348, endPoint x: 179, endPoint y: 334, distance: 14.8
click at [179, 334] on div "Square Vertical Horizontal Original Custom" at bounding box center [188, 330] width 142 height 150
click at [179, 334] on span "Horizontal" at bounding box center [176, 331] width 48 height 16
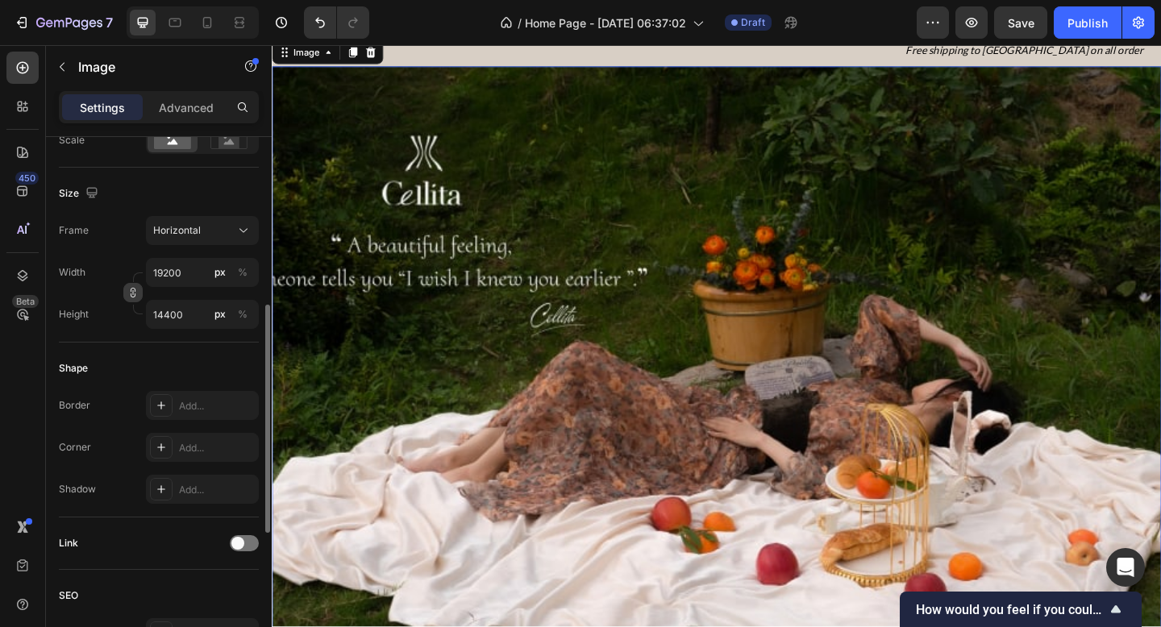
click at [132, 291] on icon "button" at bounding box center [132, 292] width 11 height 11
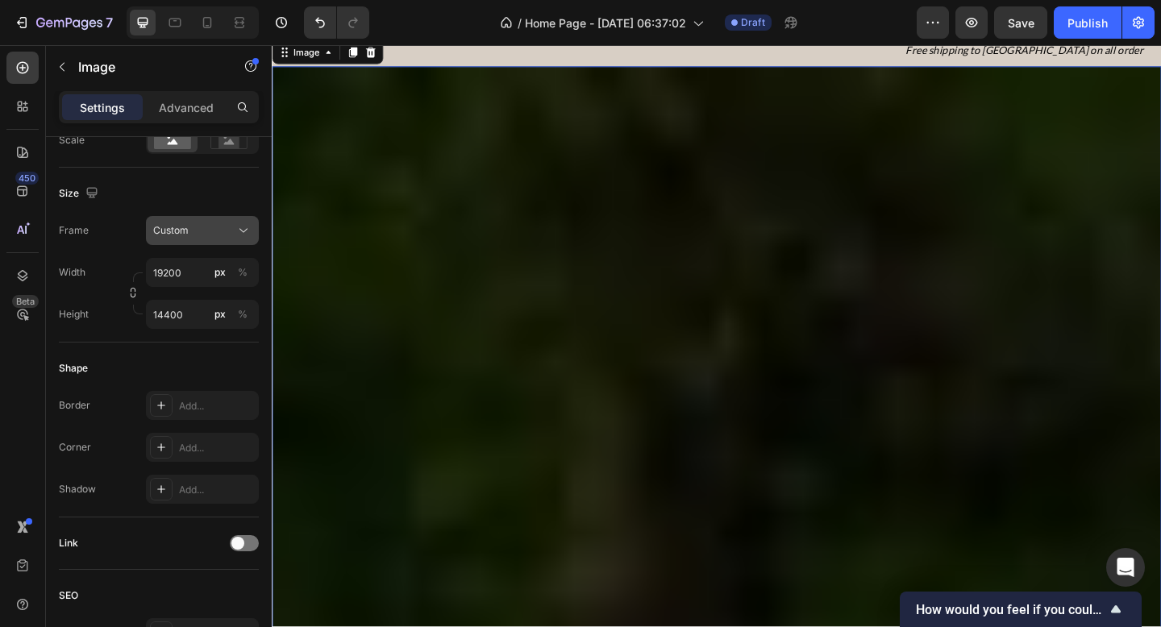
click at [205, 241] on button "Custom" at bounding box center [202, 230] width 113 height 29
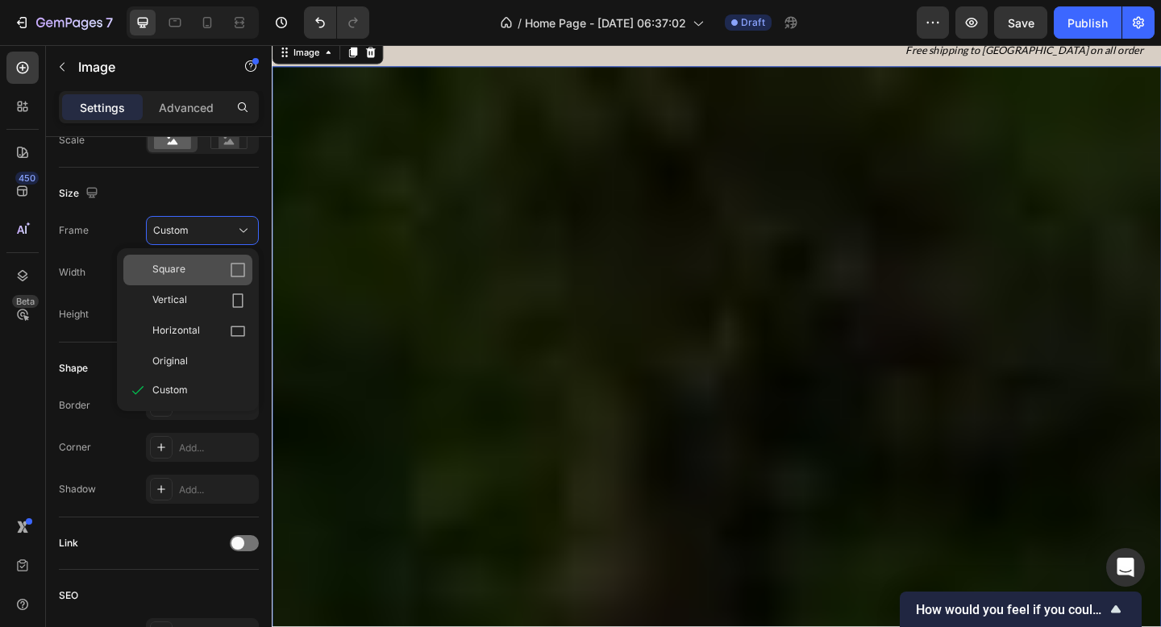
click at [193, 267] on div "Square" at bounding box center [198, 270] width 93 height 16
type input "19200"
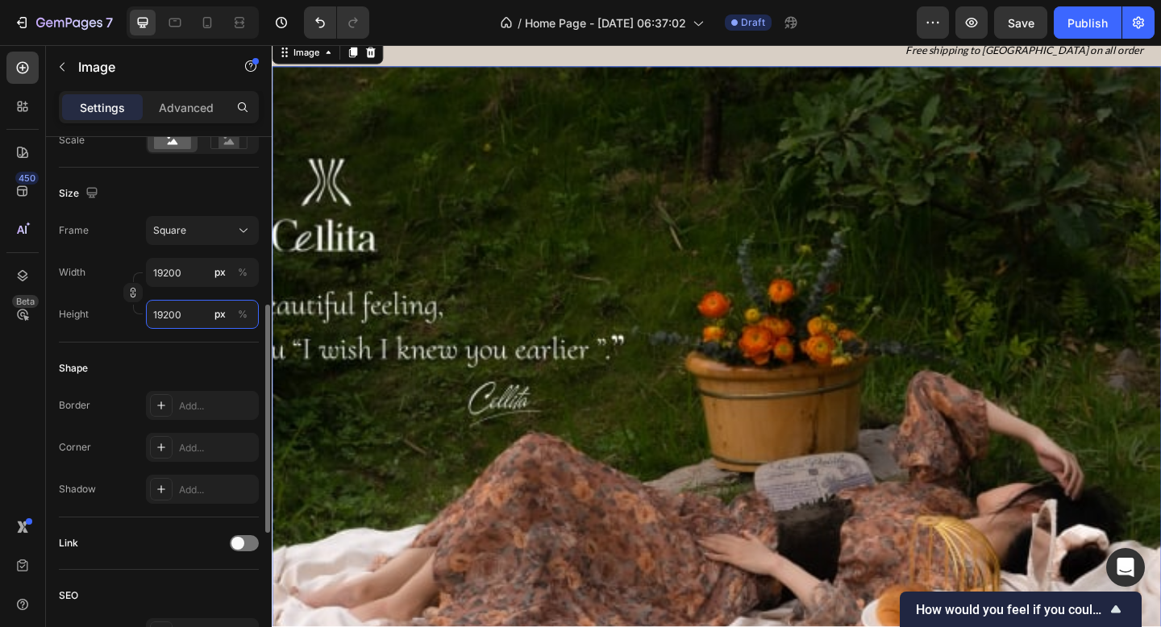
click at [181, 312] on input "19200" at bounding box center [202, 314] width 113 height 29
type input "7"
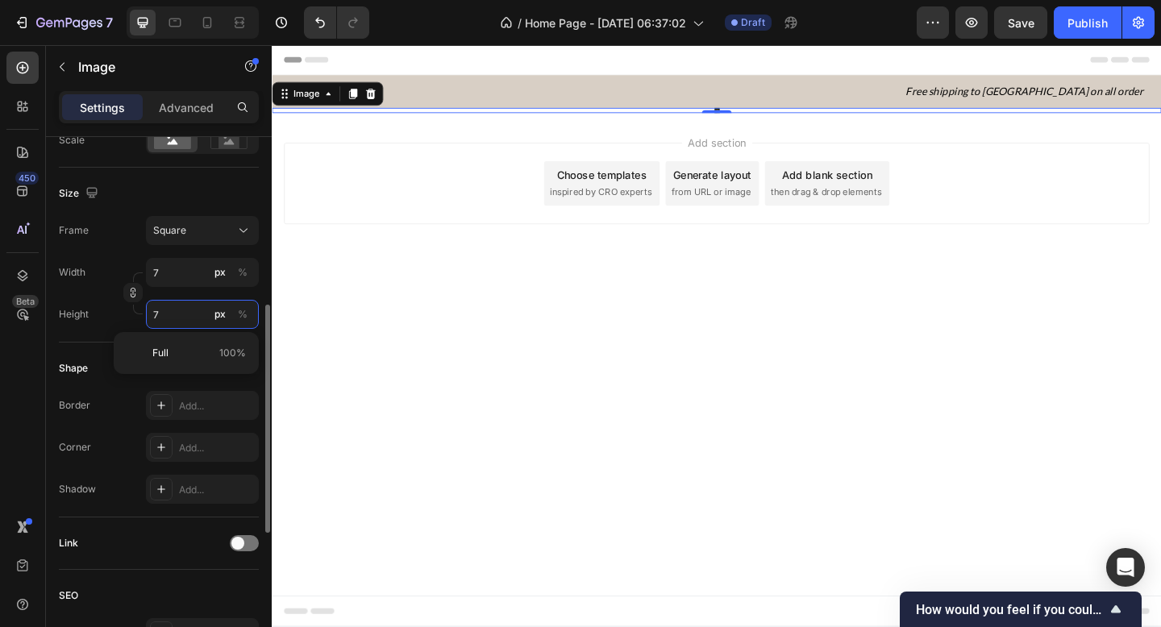
type input "78"
type input "788"
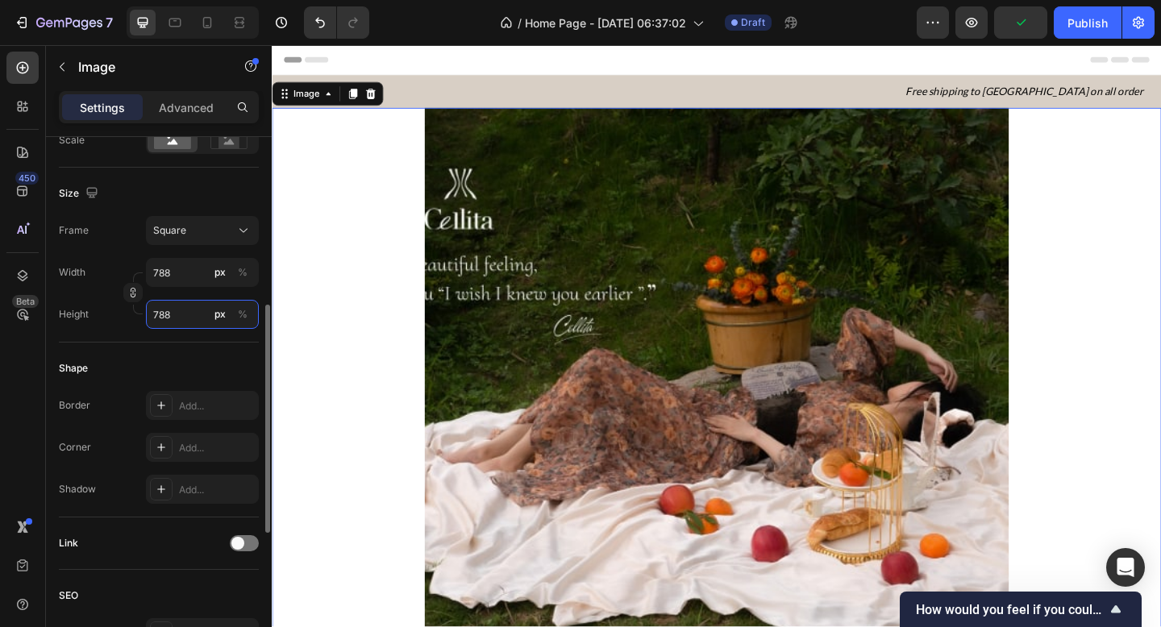
type input "788"
click at [185, 245] on div "Frame Square Width 788 px % Height 788 px %" at bounding box center [159, 272] width 200 height 113
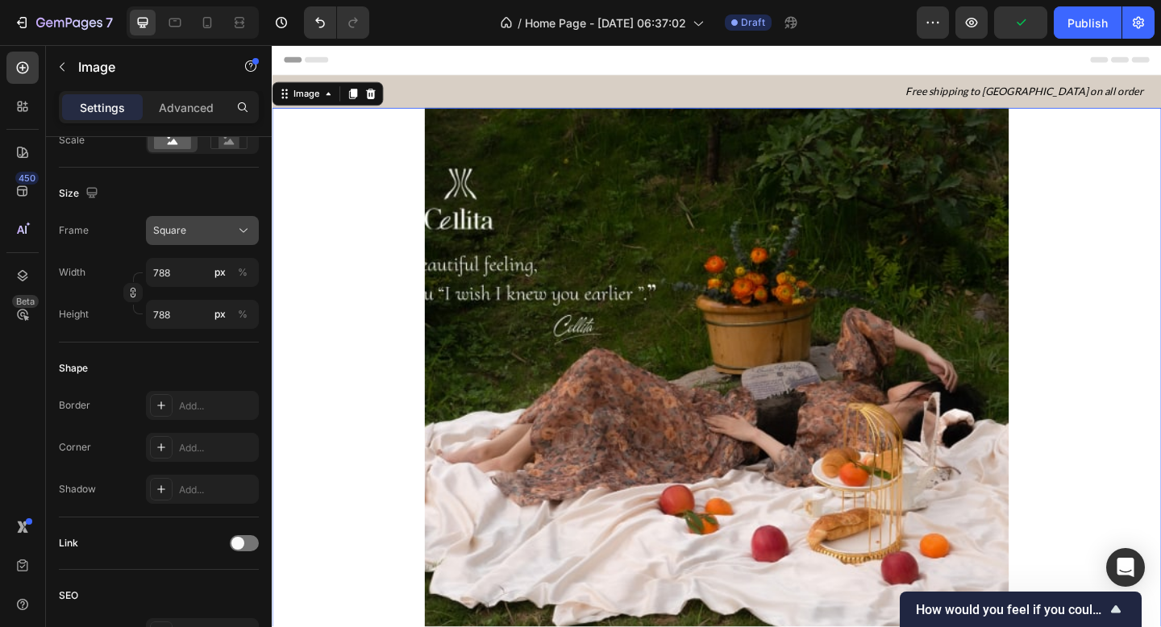
click at [196, 234] on div "Square" at bounding box center [192, 230] width 79 height 15
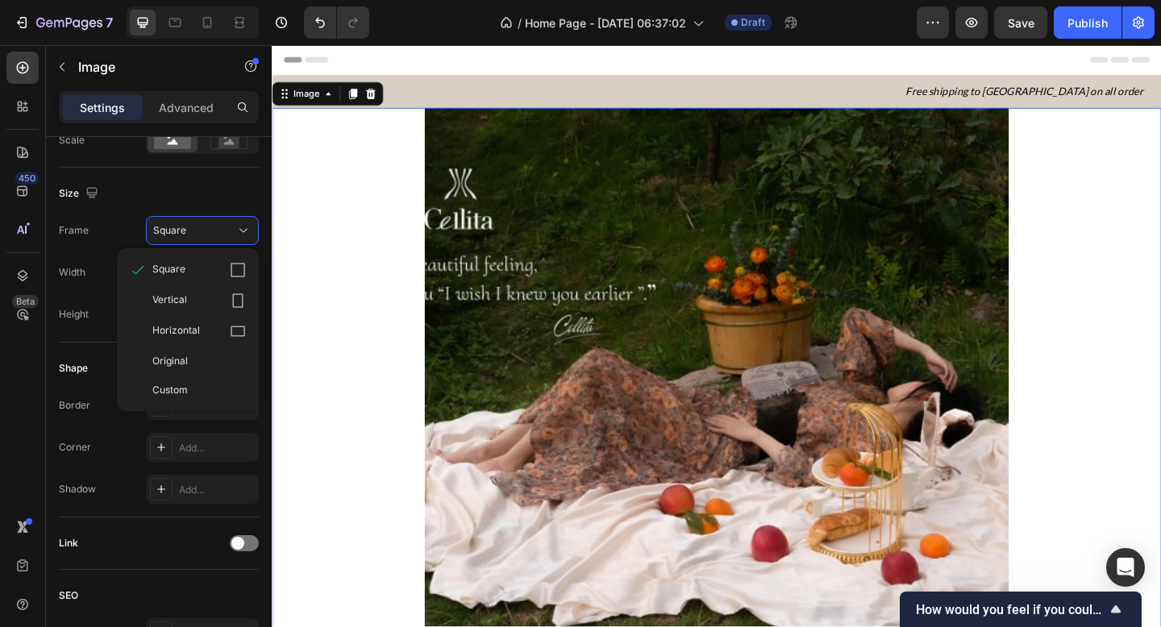
click at [191, 319] on div "Horizontal" at bounding box center [187, 331] width 129 height 31
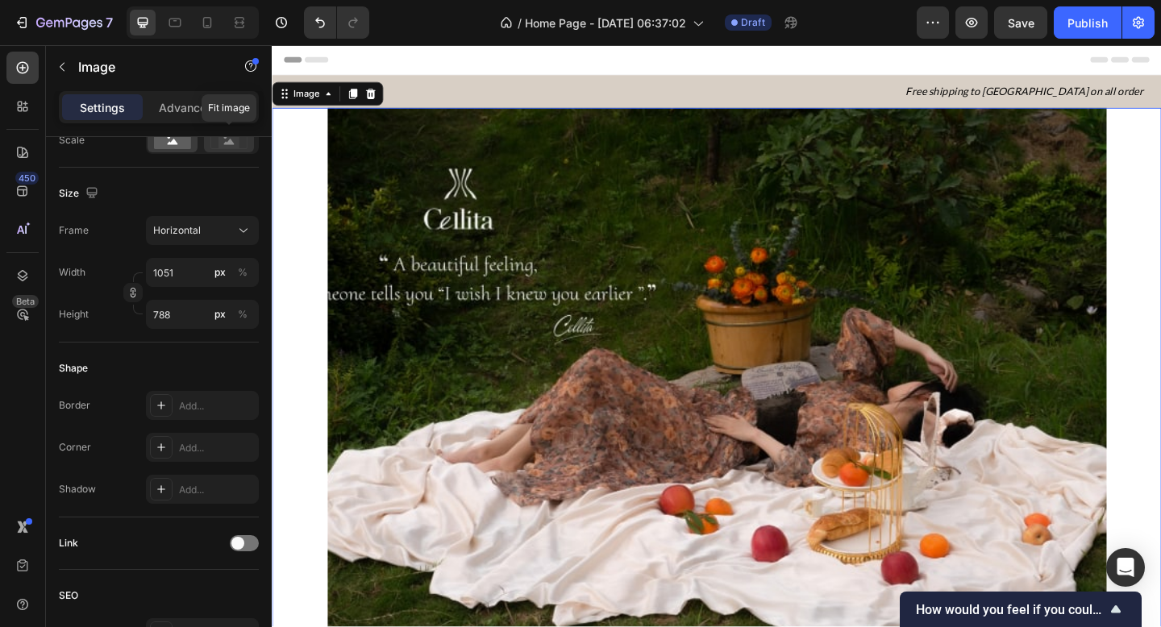
click at [214, 141] on icon at bounding box center [228, 140] width 37 height 18
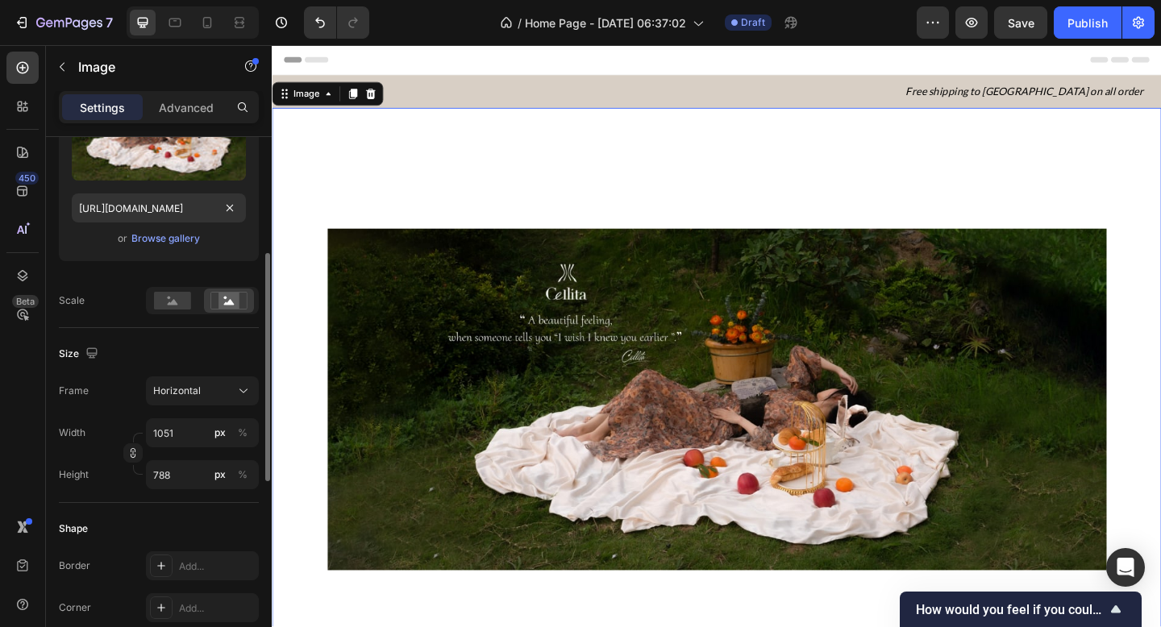
scroll to position [221, 0]
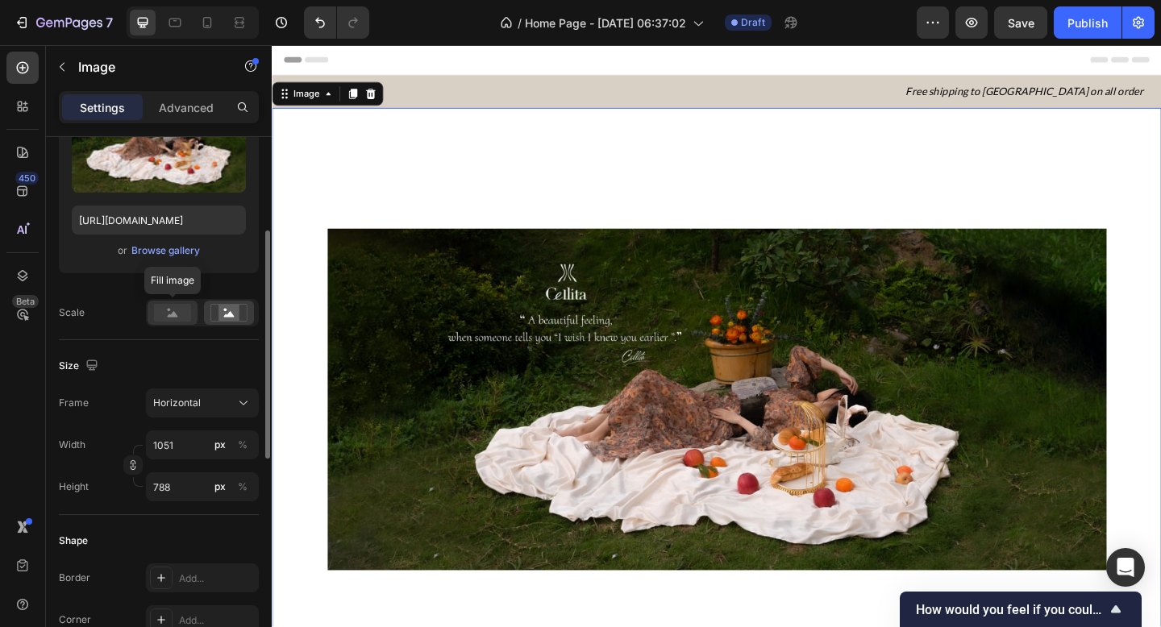
click at [172, 318] on rect at bounding box center [172, 313] width 37 height 18
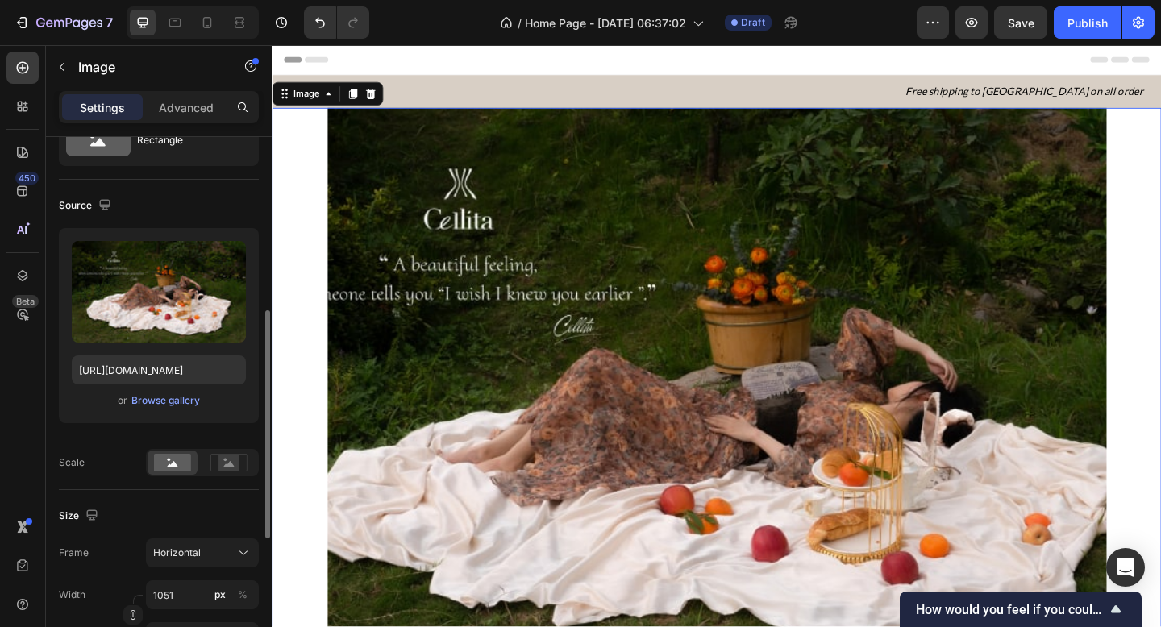
scroll to position [0, 0]
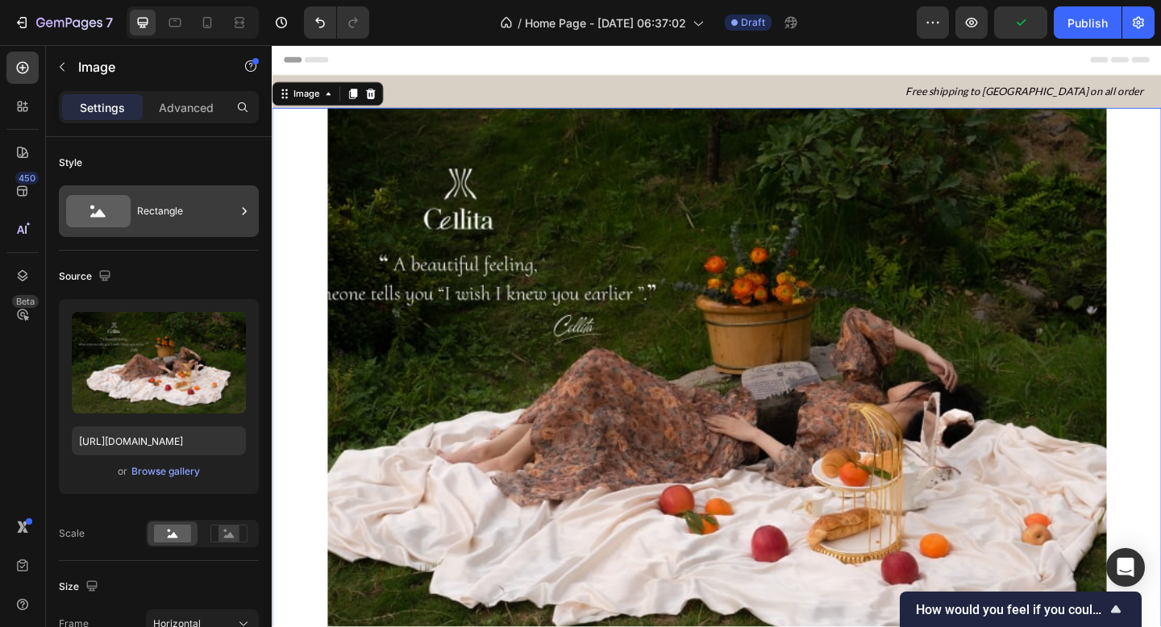
click at [156, 206] on div "Rectangle" at bounding box center [186, 211] width 98 height 37
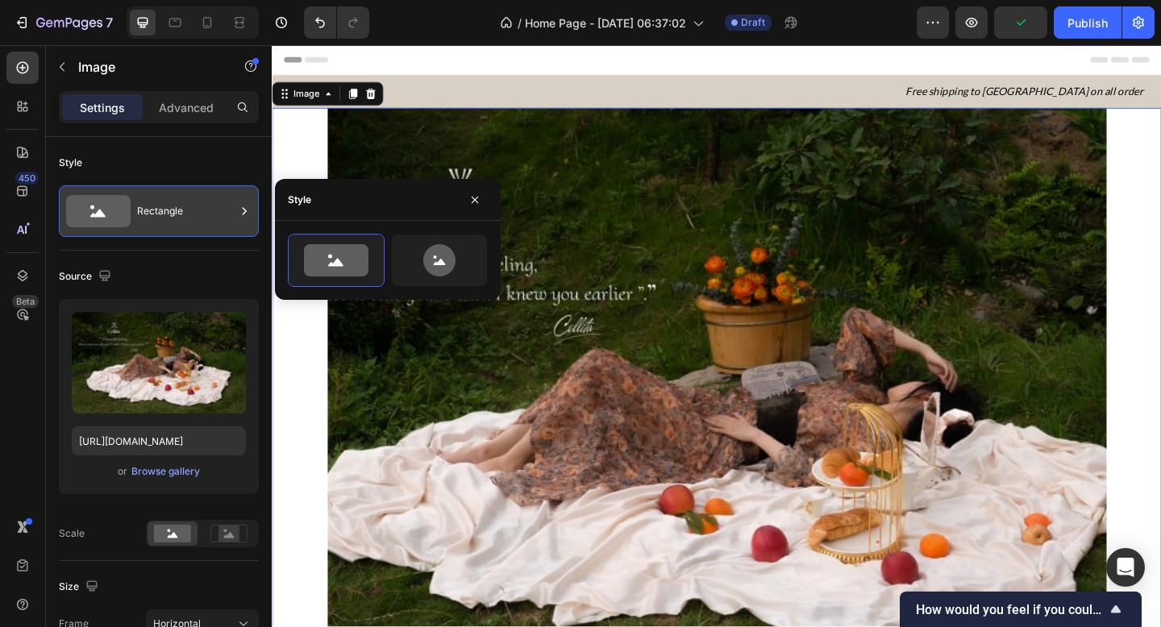
click at [189, 210] on div "Rectangle" at bounding box center [186, 211] width 98 height 37
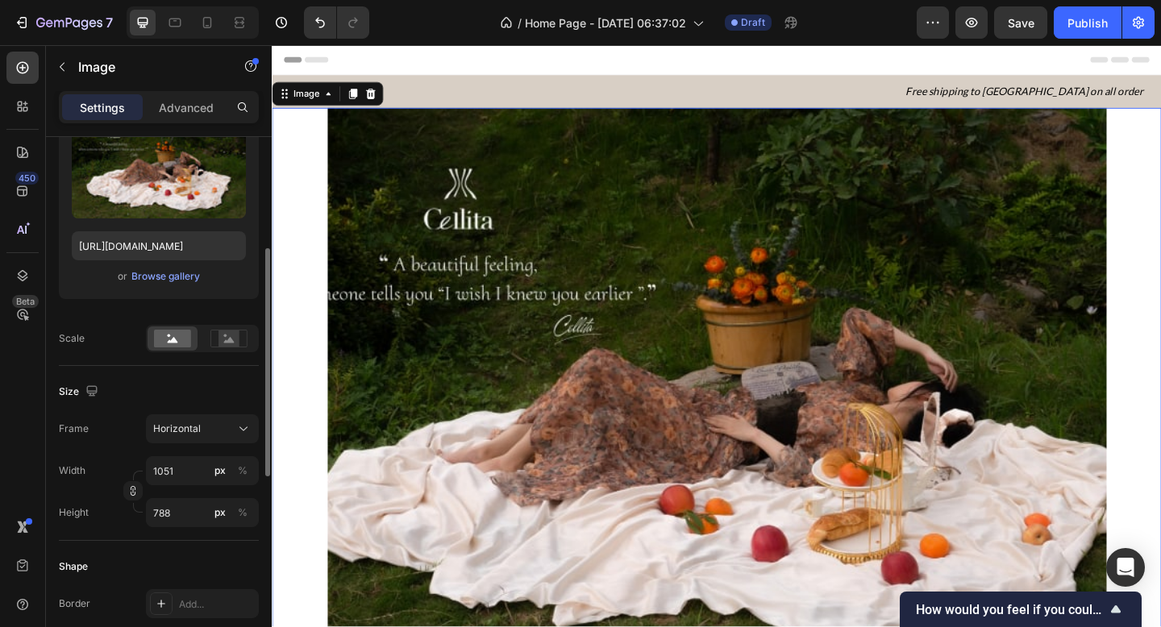
scroll to position [233, 0]
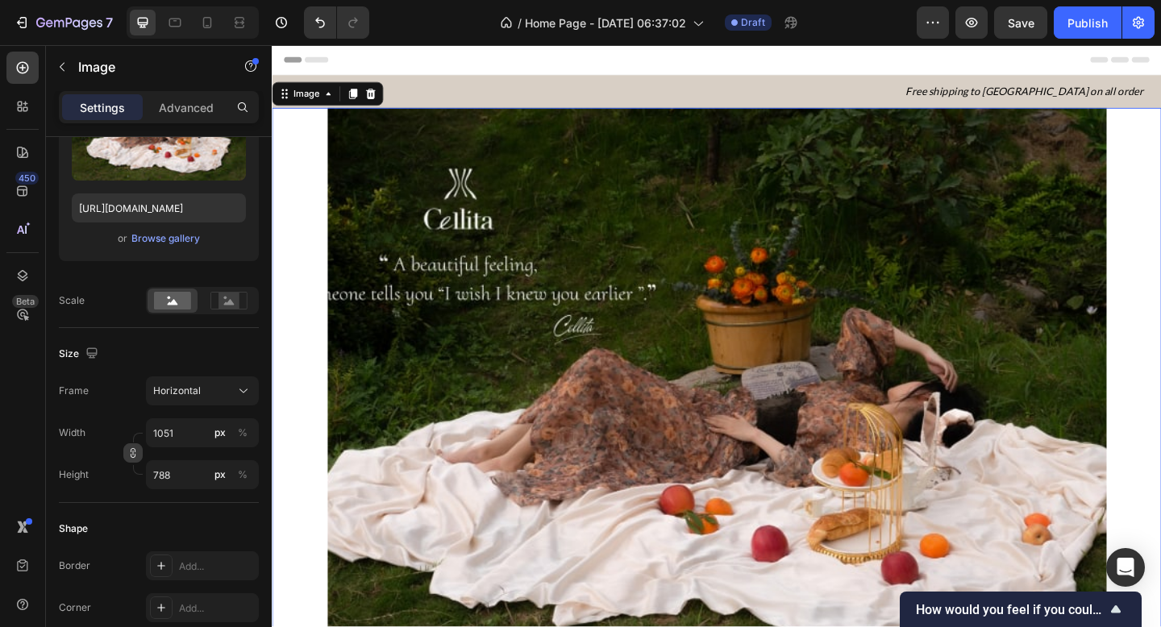
click at [138, 457] on icon "button" at bounding box center [132, 452] width 11 height 11
click at [166, 431] on input "1051" at bounding box center [202, 432] width 113 height 29
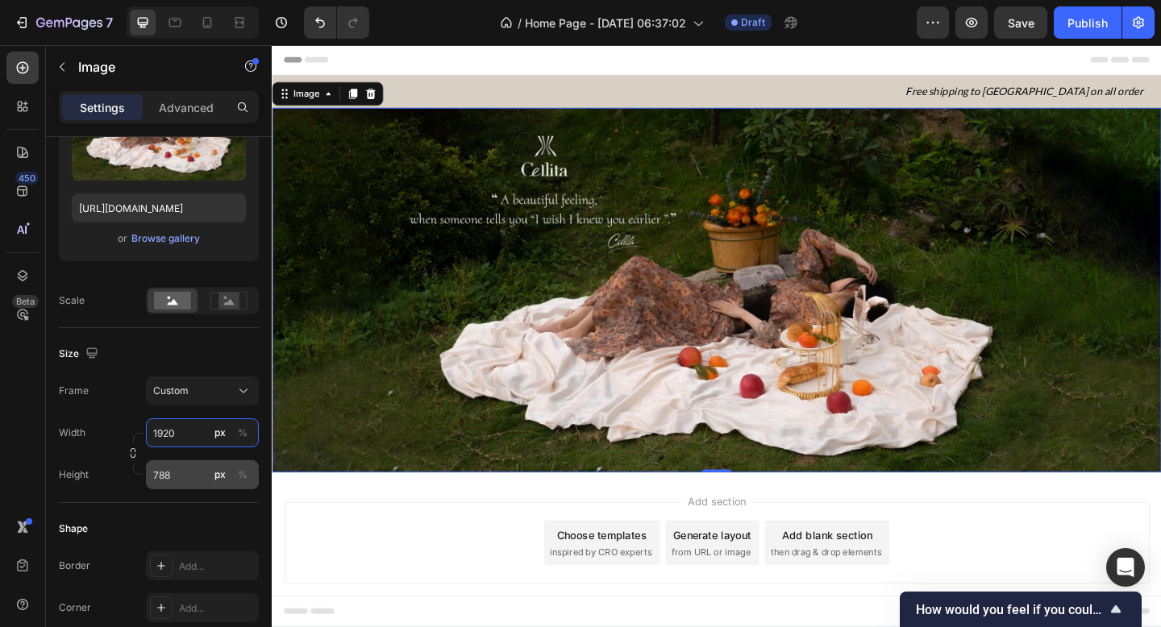
type input "1920"
click at [170, 480] on input "788" at bounding box center [202, 474] width 113 height 29
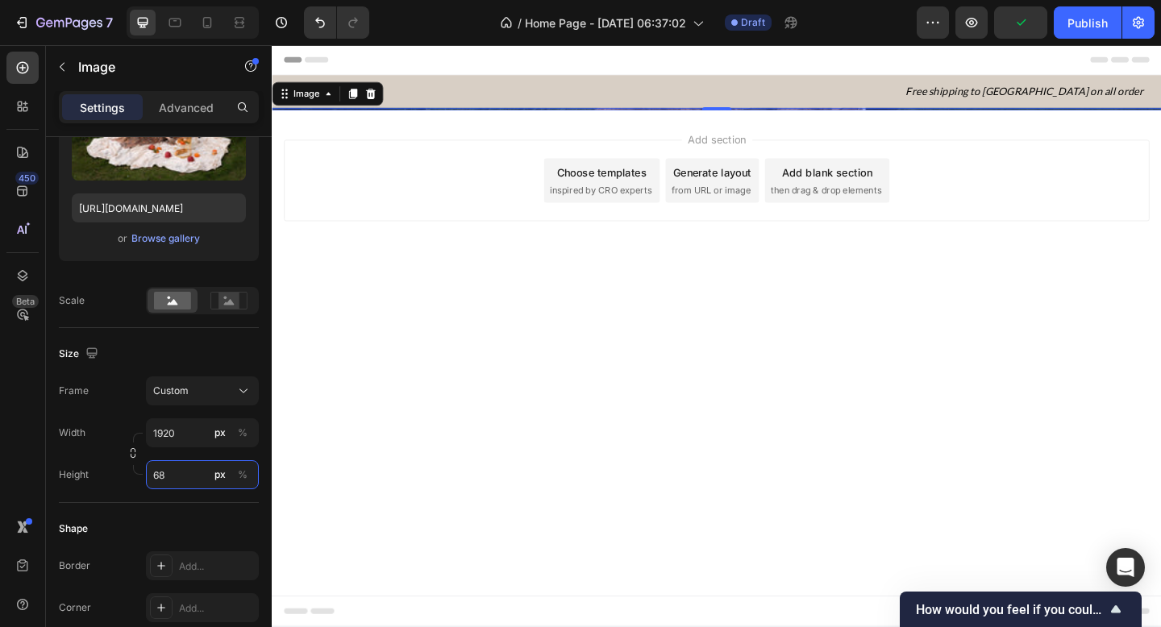
type input "680"
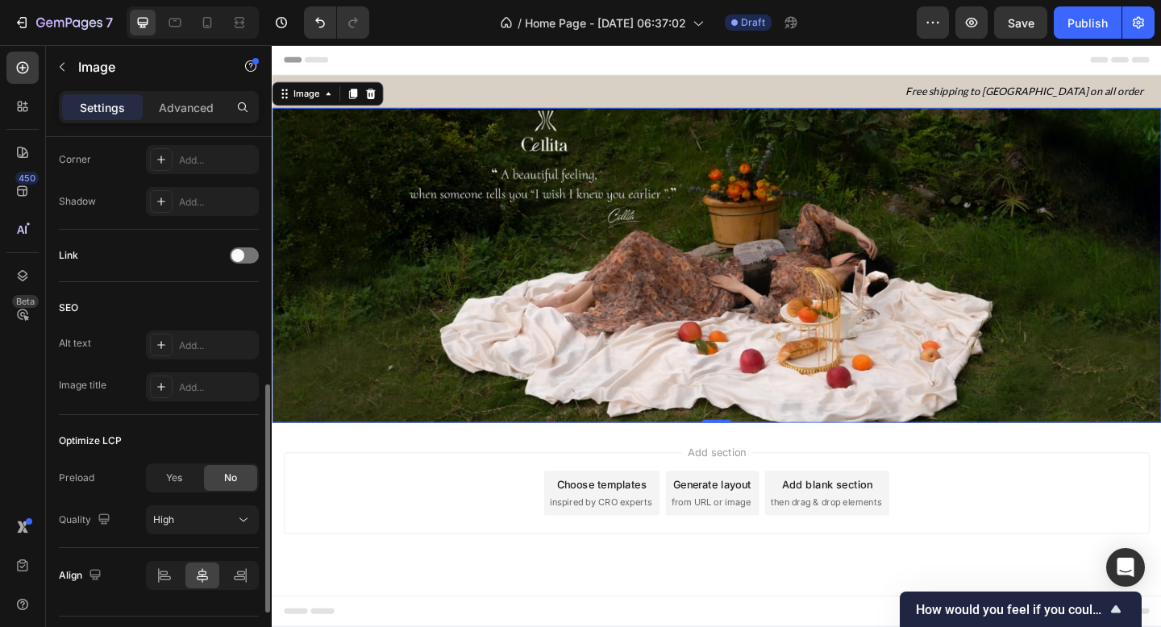
scroll to position [721, 0]
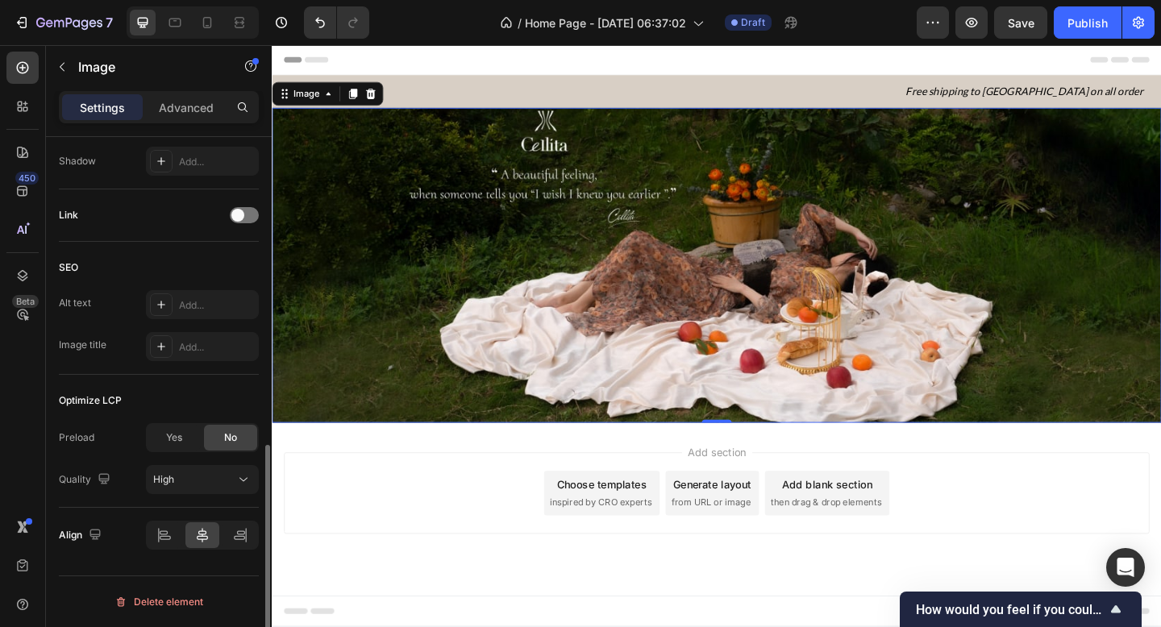
click at [402, 554] on div "Add section Choose templates inspired by CRO experts Generate layout from URL o…" at bounding box center [754, 532] width 941 height 89
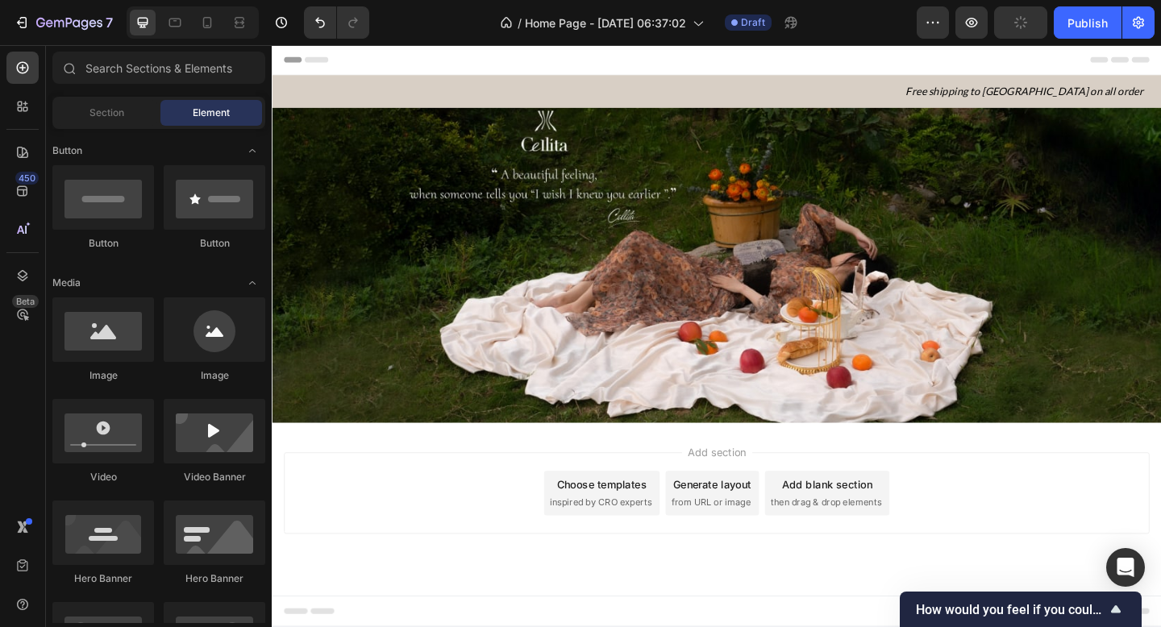
scroll to position [0, 0]
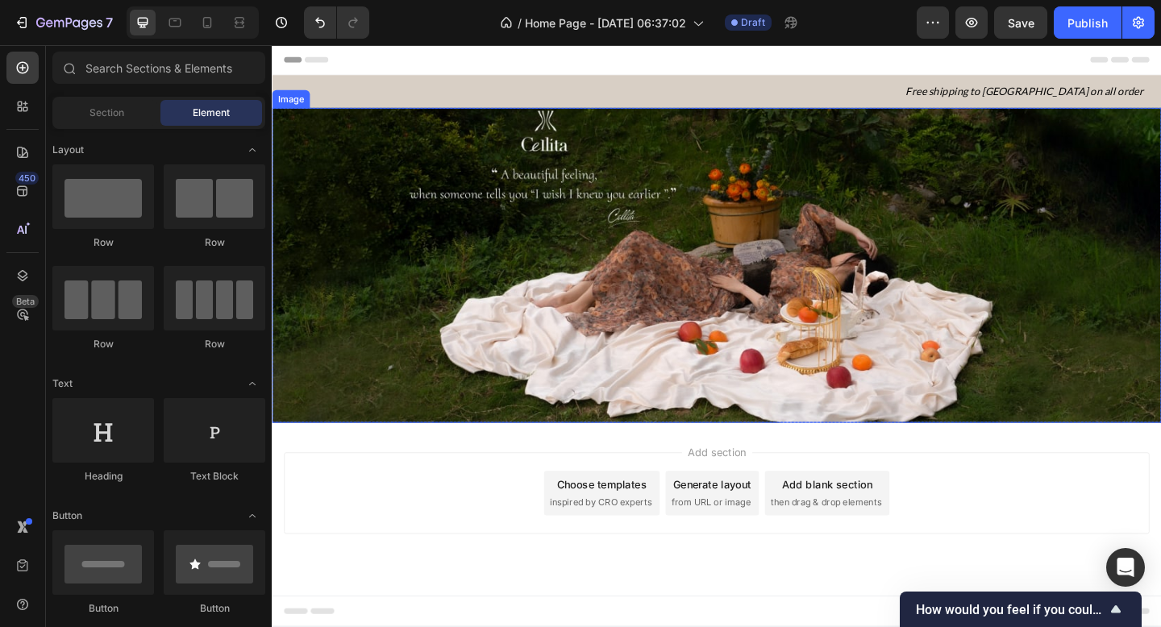
click at [596, 224] on img at bounding box center [755, 285] width 967 height 343
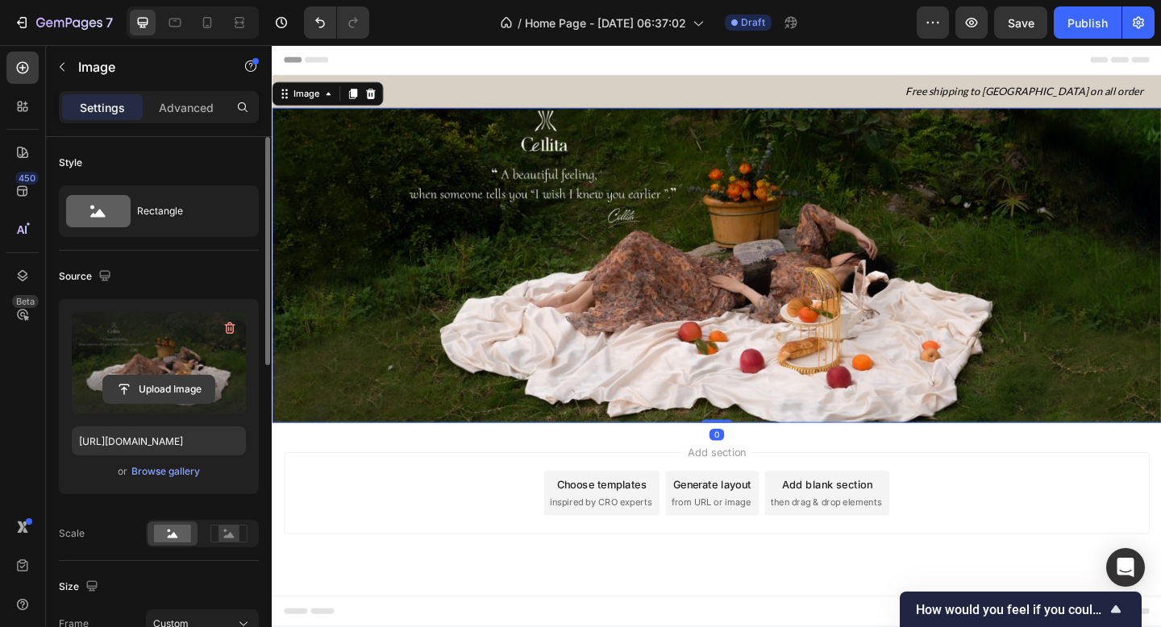
click at [145, 380] on input "file" at bounding box center [158, 389] width 111 height 27
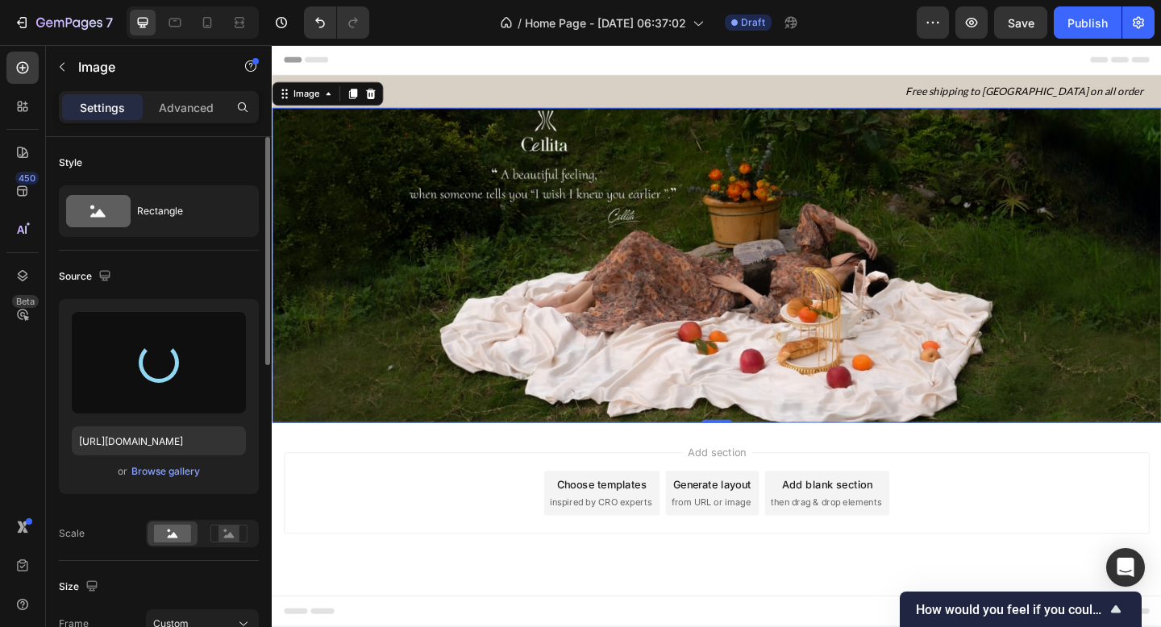
type input "[URL][DOMAIN_NAME]"
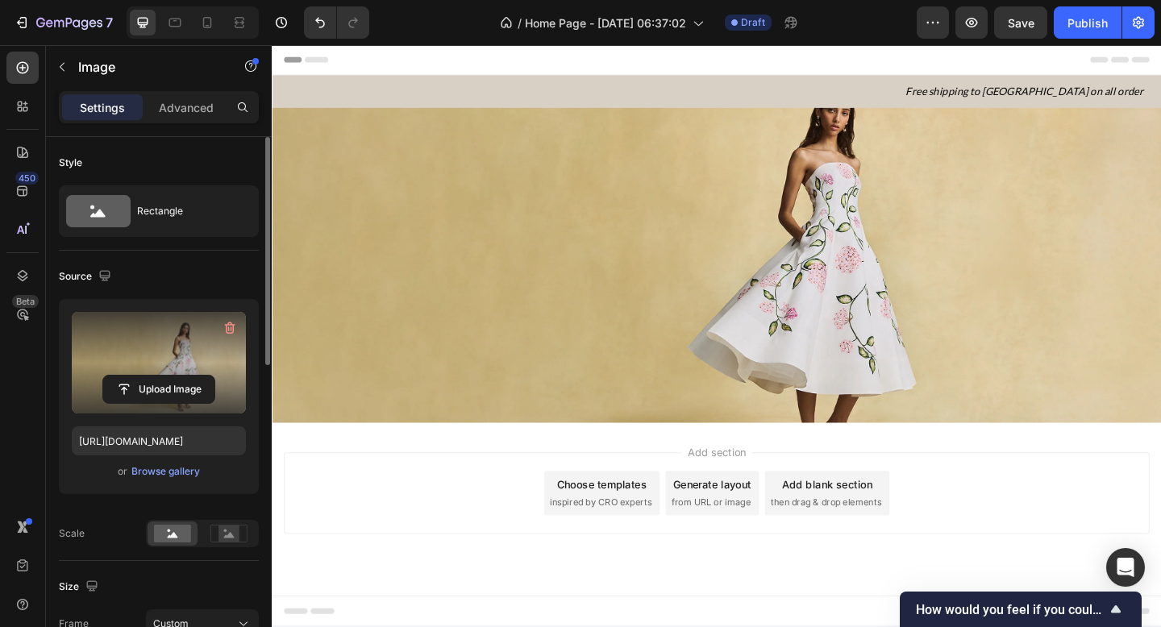
click at [375, 570] on div "Add section Choose templates inspired by CRO experts Generate layout from URL o…" at bounding box center [754, 532] width 941 height 89
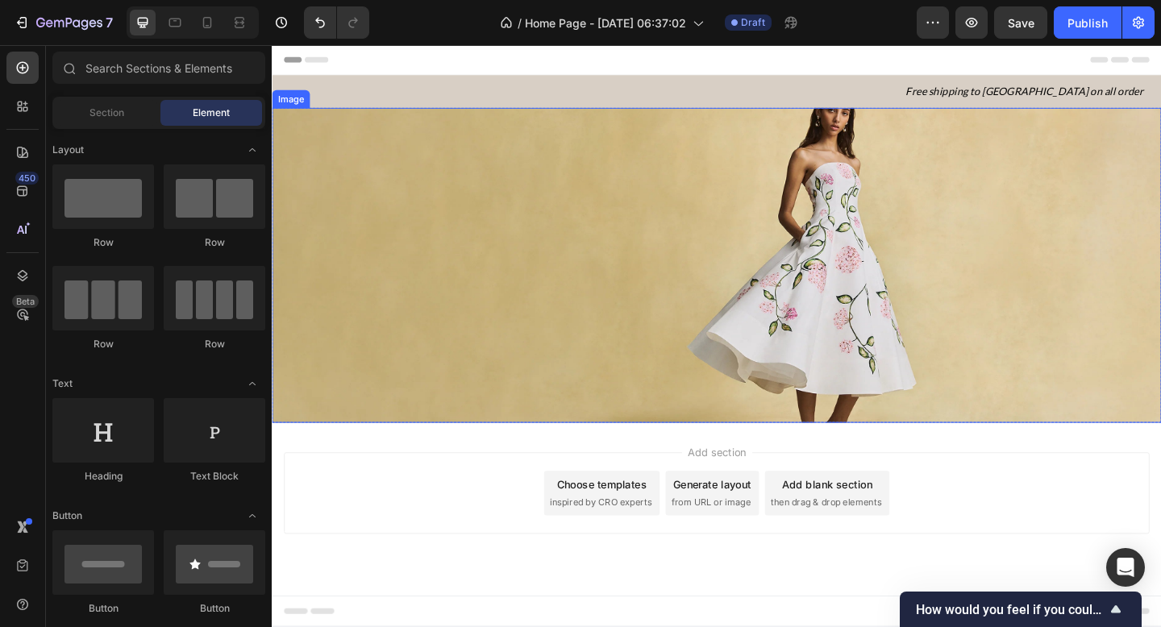
click at [703, 262] on img at bounding box center [755, 285] width 967 height 343
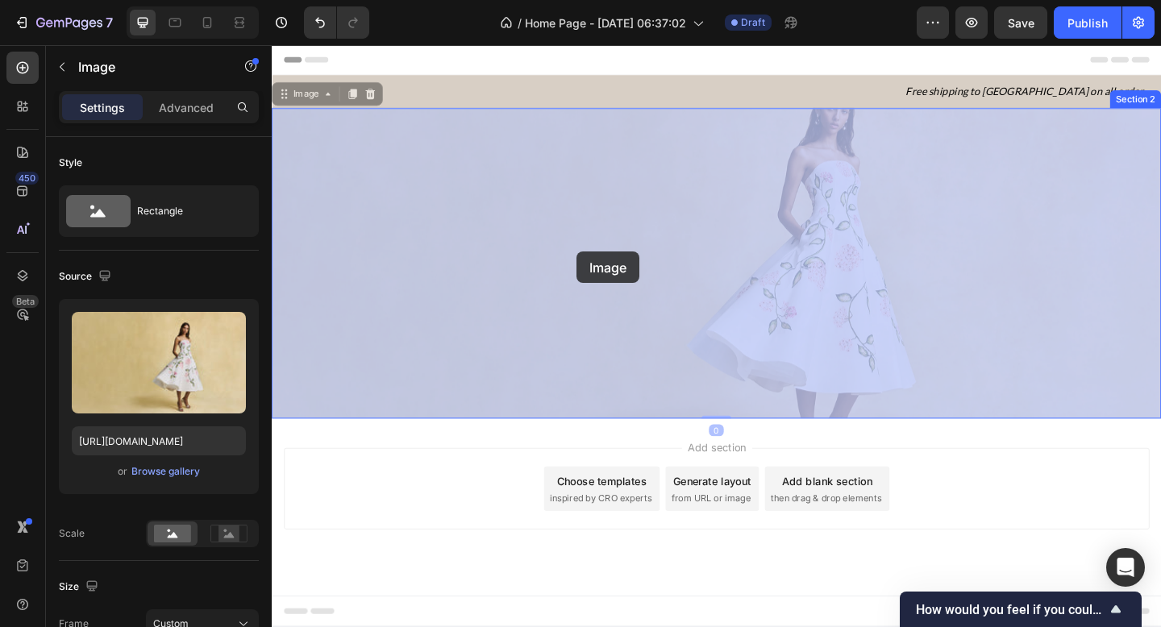
drag, startPoint x: 603, startPoint y: 183, endPoint x: 602, endPoint y: 266, distance: 83.0
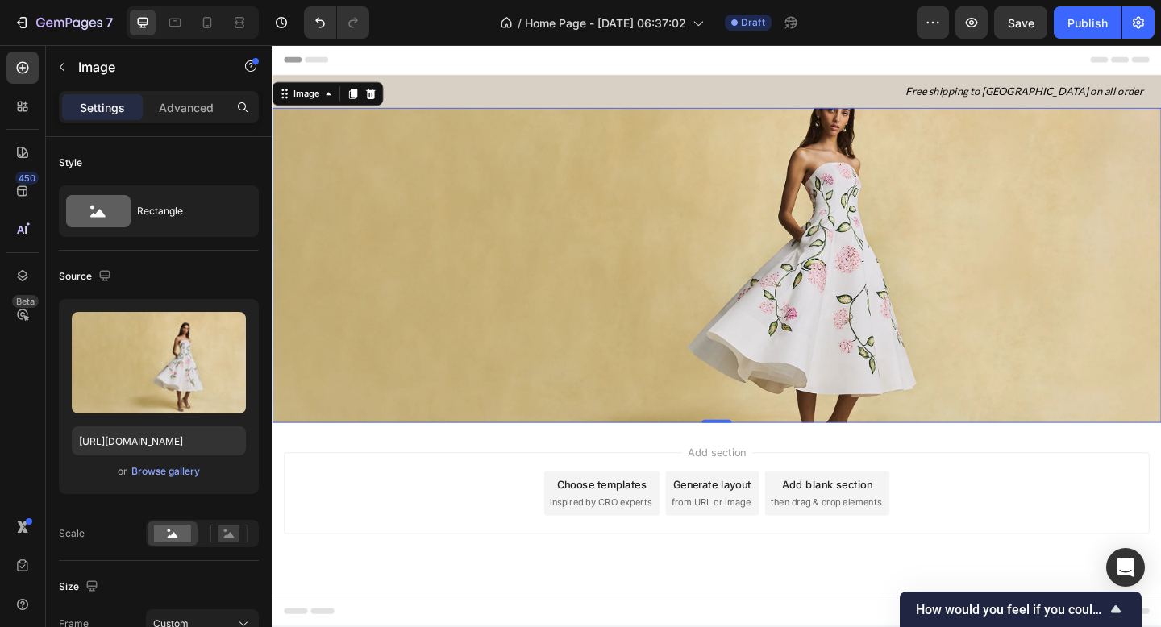
click at [602, 266] on img at bounding box center [755, 285] width 967 height 343
drag, startPoint x: 750, startPoint y: 455, endPoint x: 748, endPoint y: 409, distance: 45.2
click at [749, 409] on div "Image 0" at bounding box center [755, 285] width 967 height 343
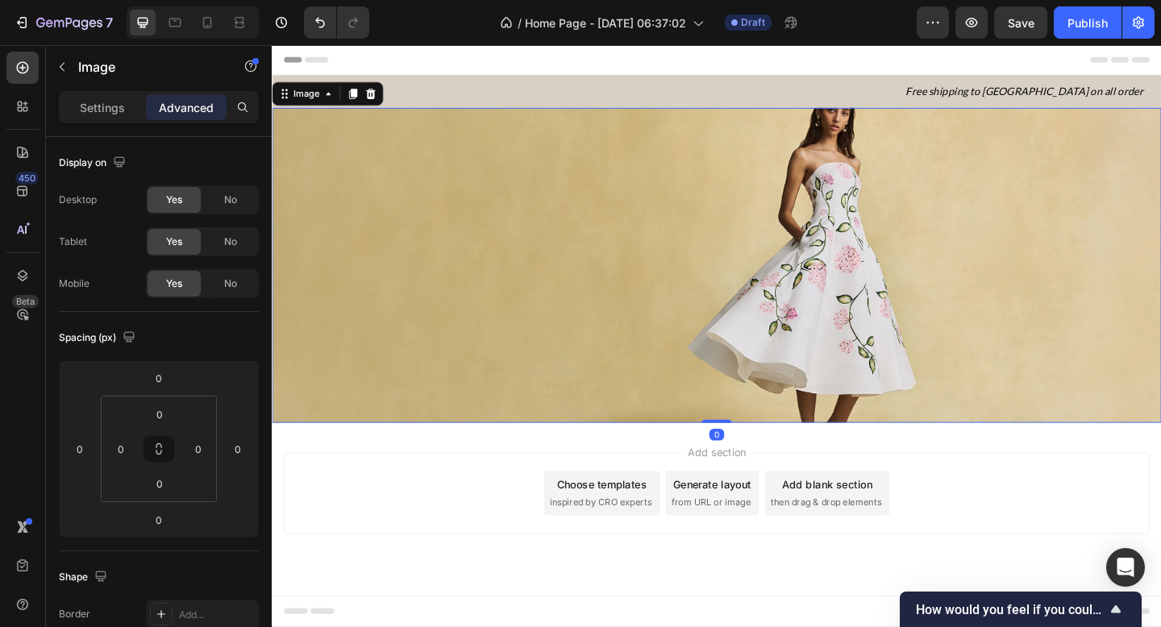
drag, startPoint x: 754, startPoint y: 455, endPoint x: 777, endPoint y: 442, distance: 26.0
click at [777, 442] on div "Image 0" at bounding box center [755, 285] width 967 height 343
click at [118, 104] on p "Settings" at bounding box center [102, 107] width 45 height 17
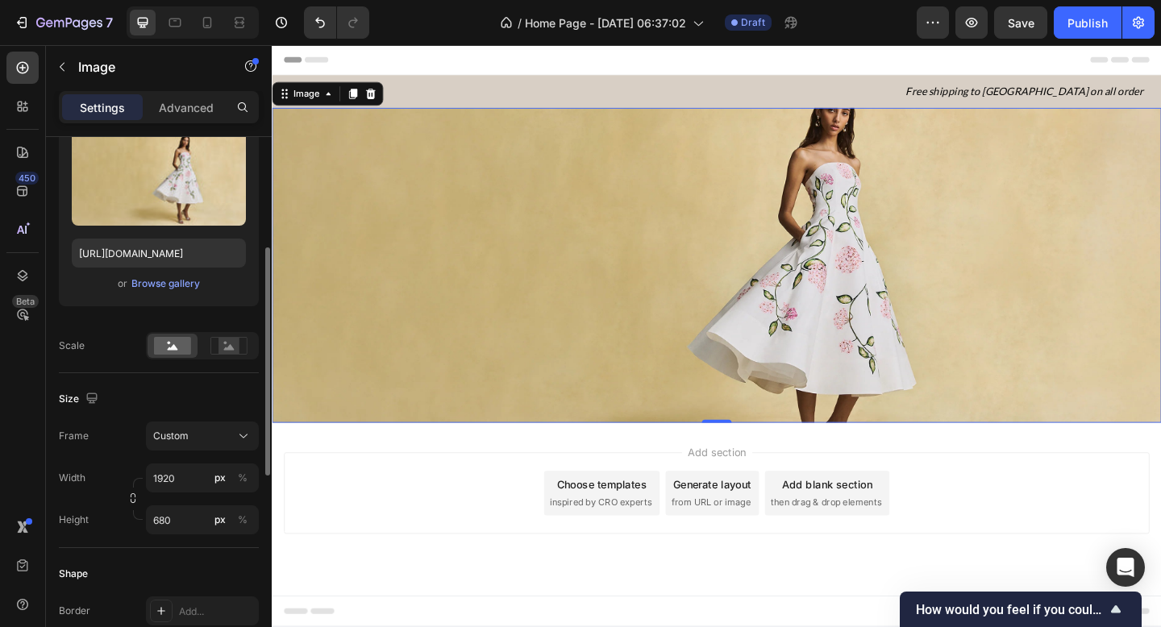
scroll to position [222, 0]
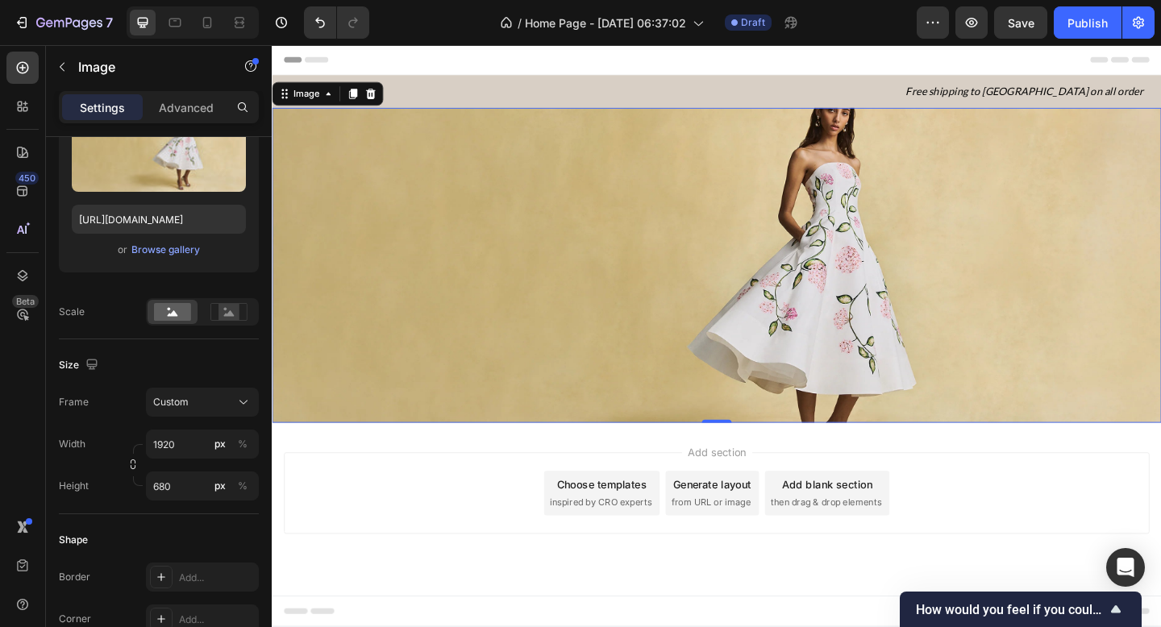
click at [505, 315] on img at bounding box center [755, 285] width 967 height 343
click at [175, 481] on input "680" at bounding box center [202, 485] width 113 height 29
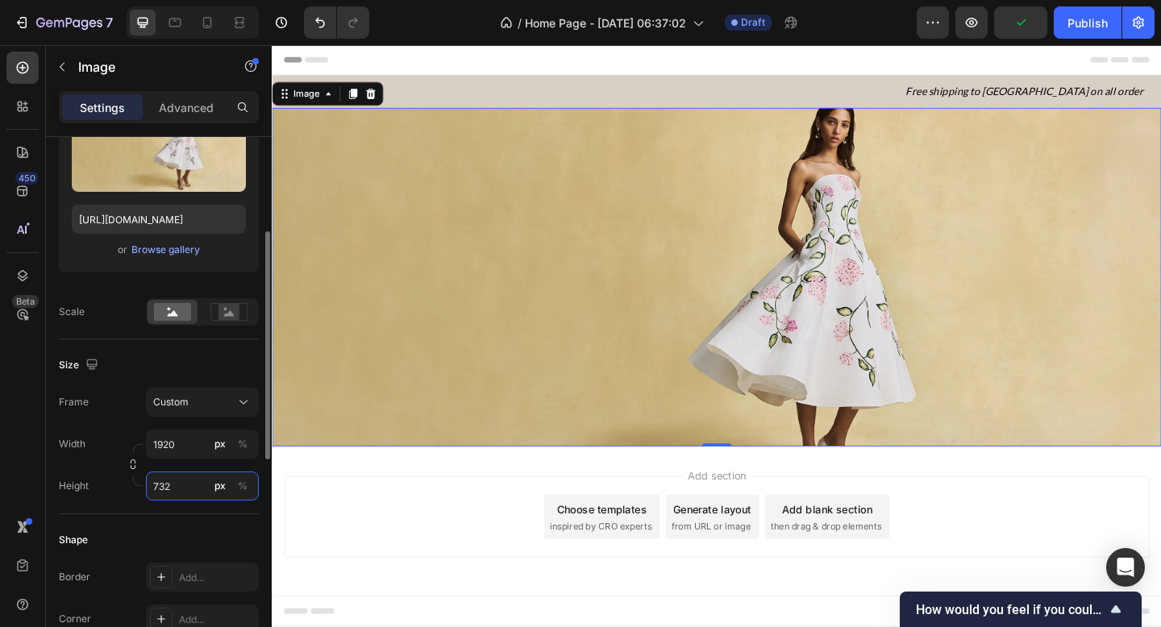
click at [175, 481] on input "732" at bounding box center [202, 485] width 113 height 29
drag, startPoint x: 175, startPoint y: 484, endPoint x: 108, endPoint y: 473, distance: 67.7
click at [108, 474] on div "Height 732 px %" at bounding box center [159, 485] width 200 height 29
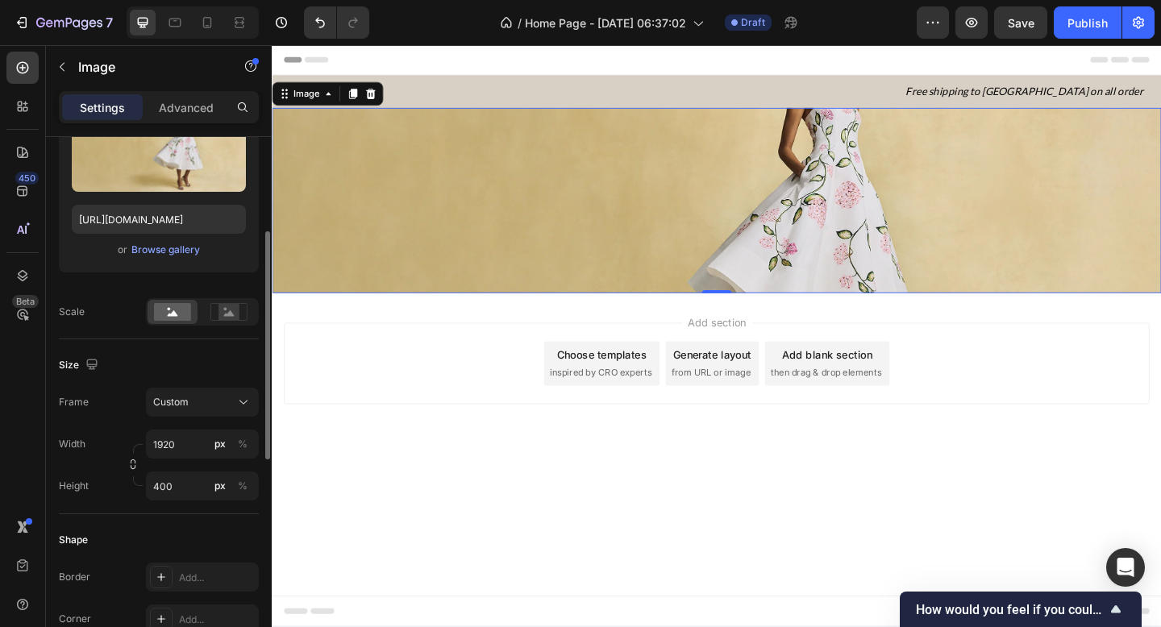
click at [118, 480] on div "Height 400 px %" at bounding box center [159, 485] width 200 height 29
click at [194, 495] on input "400" at bounding box center [202, 485] width 113 height 29
click at [193, 495] on input "400" at bounding box center [202, 485] width 113 height 29
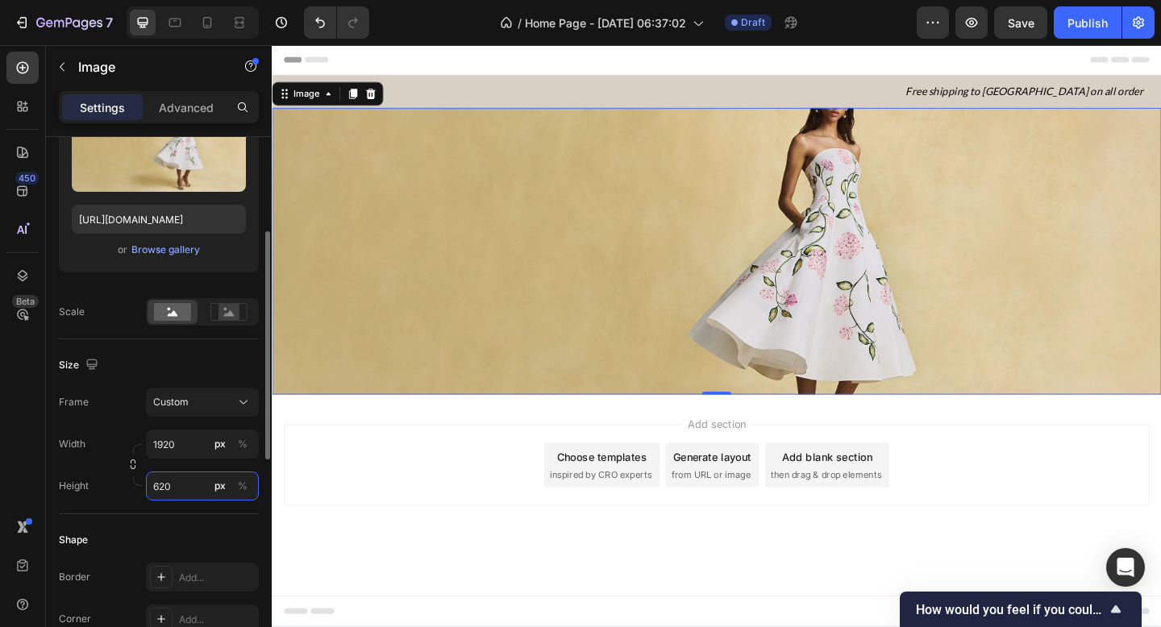
click at [193, 495] on input "620" at bounding box center [202, 485] width 113 height 29
type input "6"
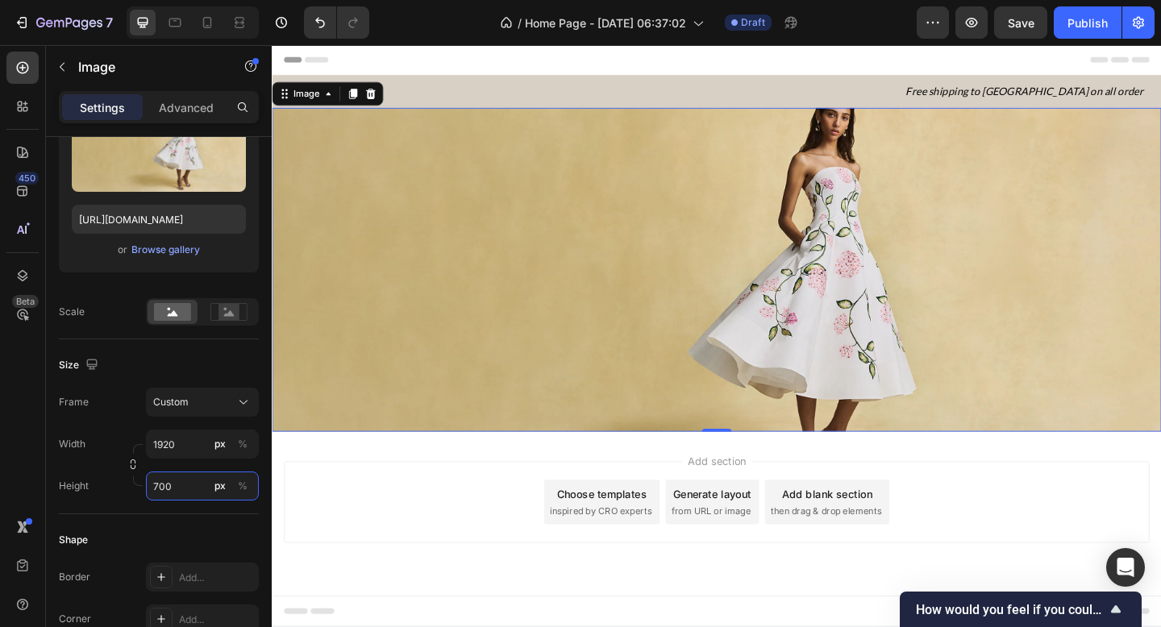
type input "700"
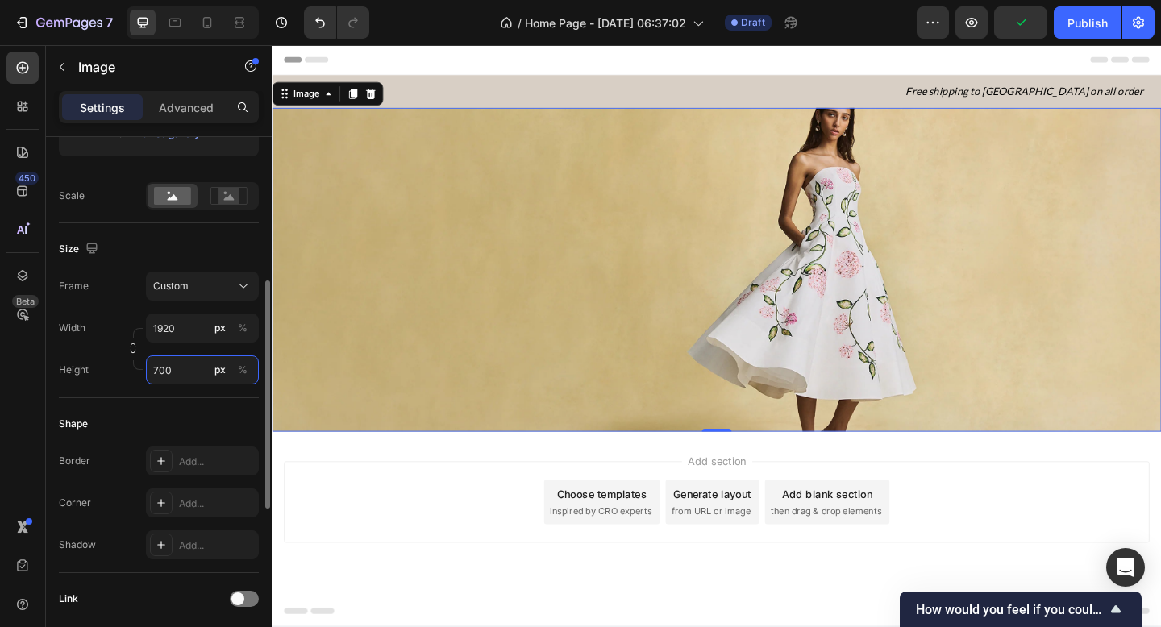
scroll to position [98, 0]
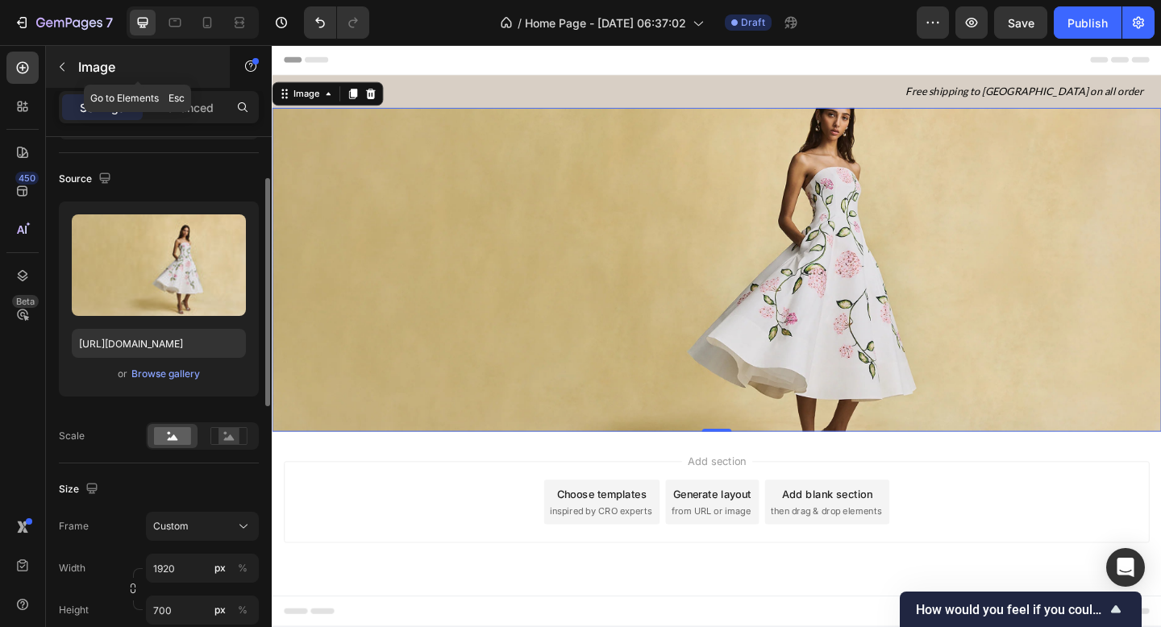
click at [68, 65] on icon "button" at bounding box center [62, 66] width 13 height 13
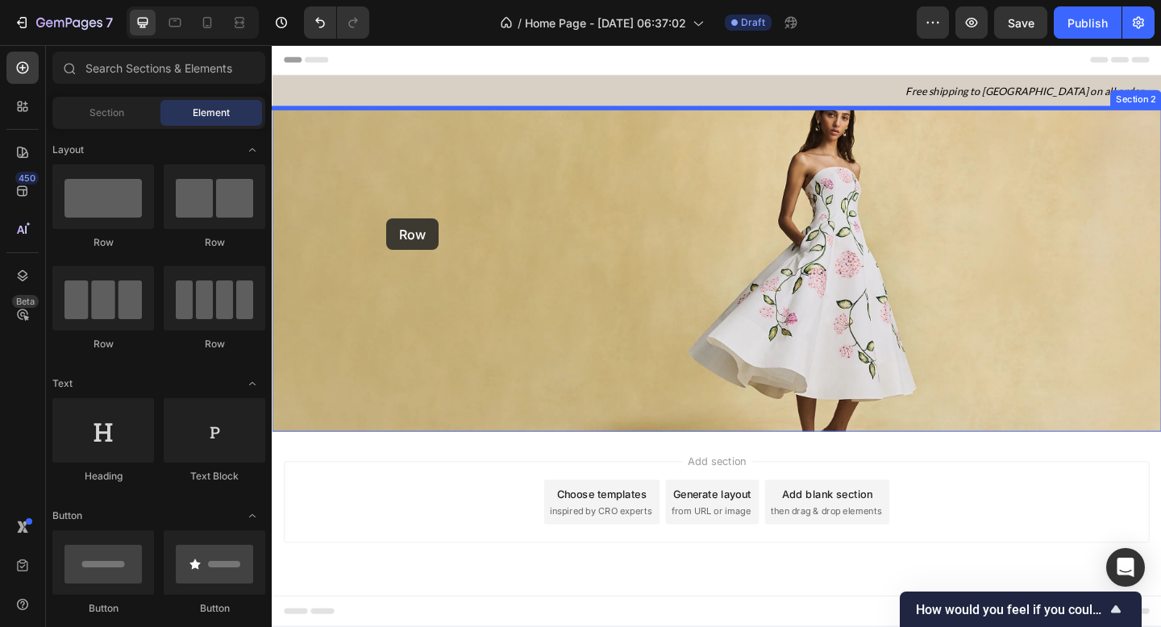
drag, startPoint x: 395, startPoint y: 244, endPoint x: 396, endPoint y: 234, distance: 10.5
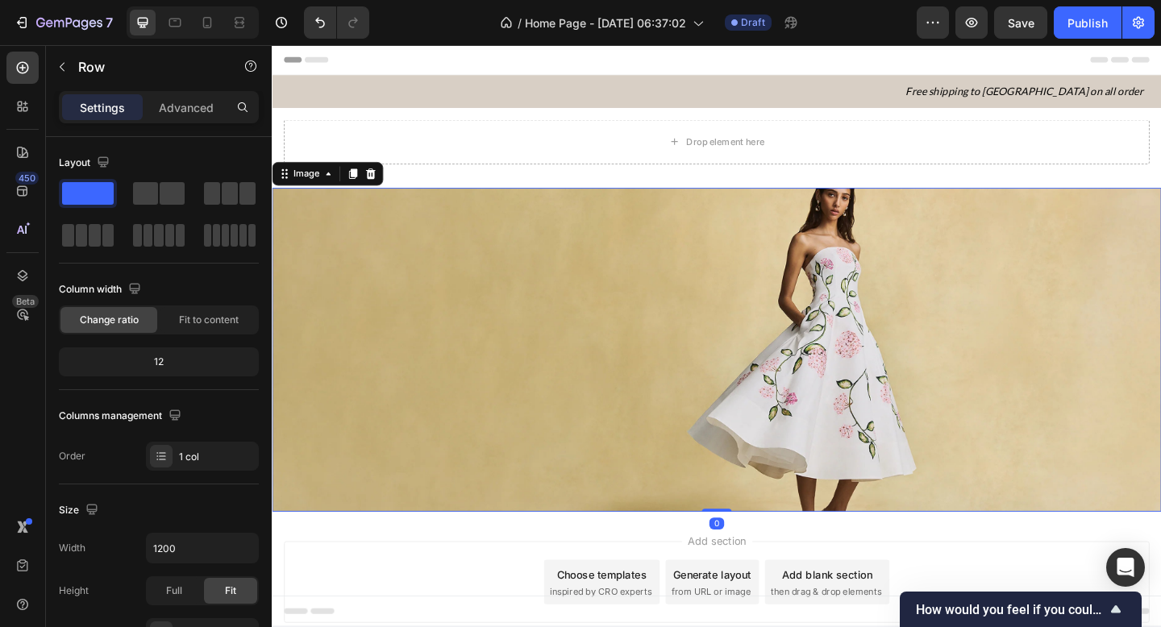
click at [745, 264] on img at bounding box center [755, 377] width 967 height 353
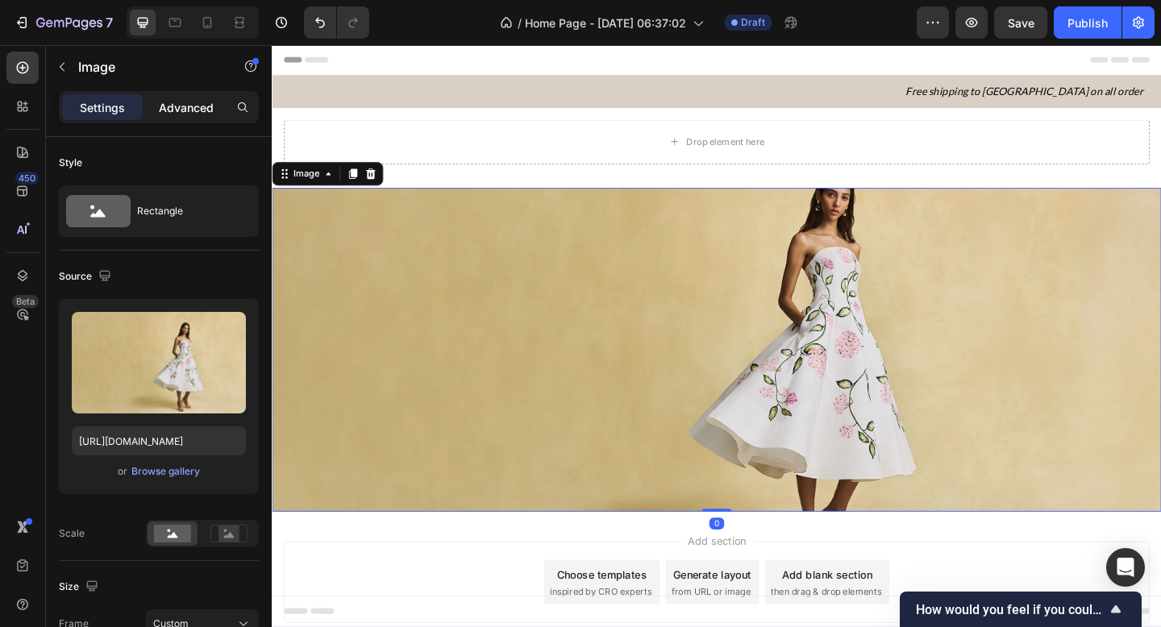
click at [181, 105] on p "Advanced" at bounding box center [186, 107] width 55 height 17
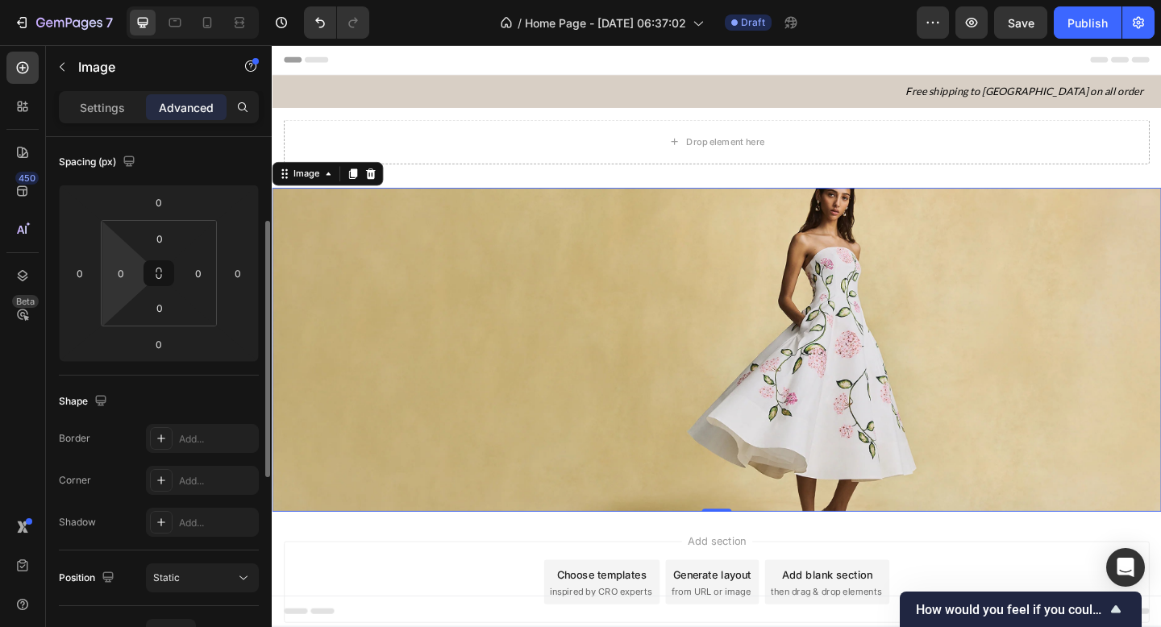
scroll to position [178, 0]
click at [110, 264] on input "0" at bounding box center [121, 271] width 24 height 24
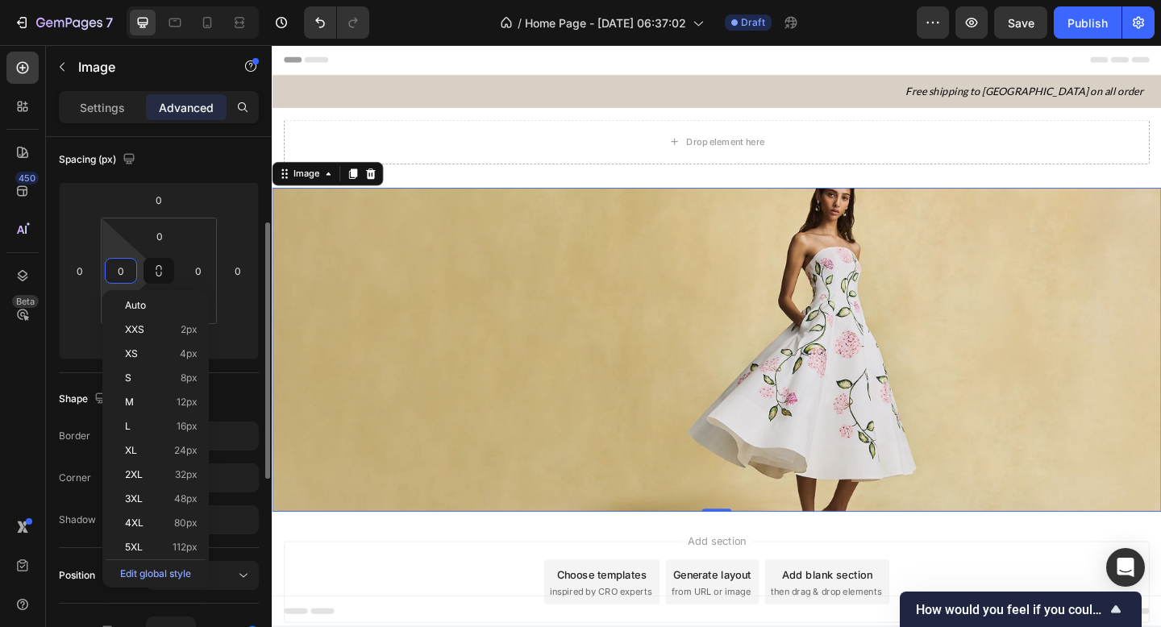
scroll to position [206, 0]
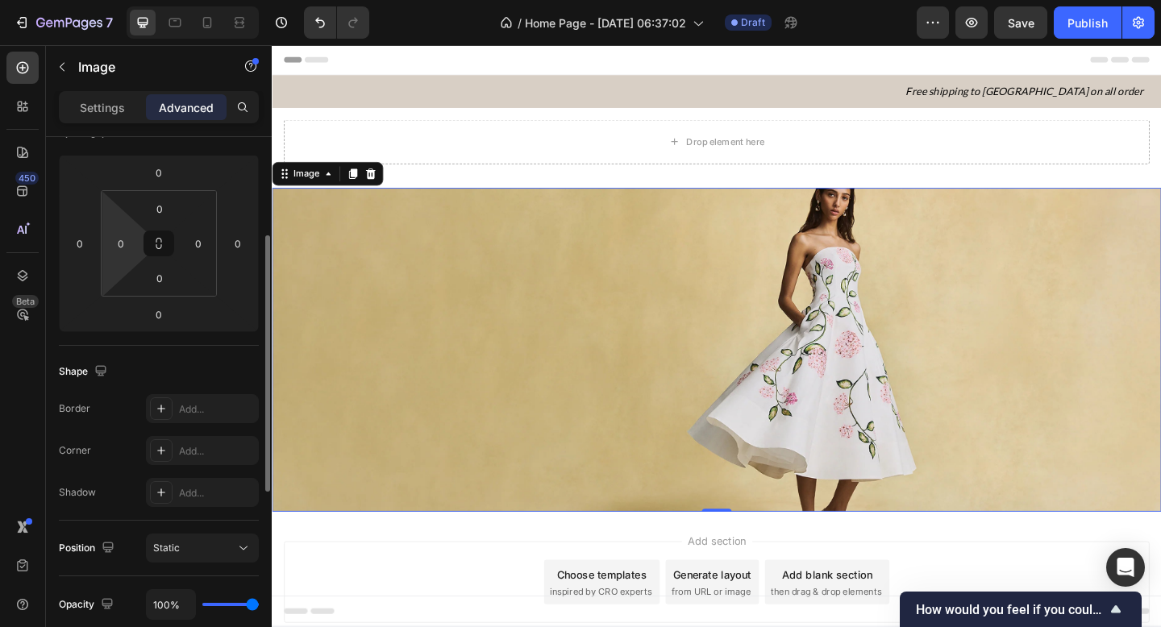
click at [79, 363] on div "Shape" at bounding box center [85, 372] width 52 height 22
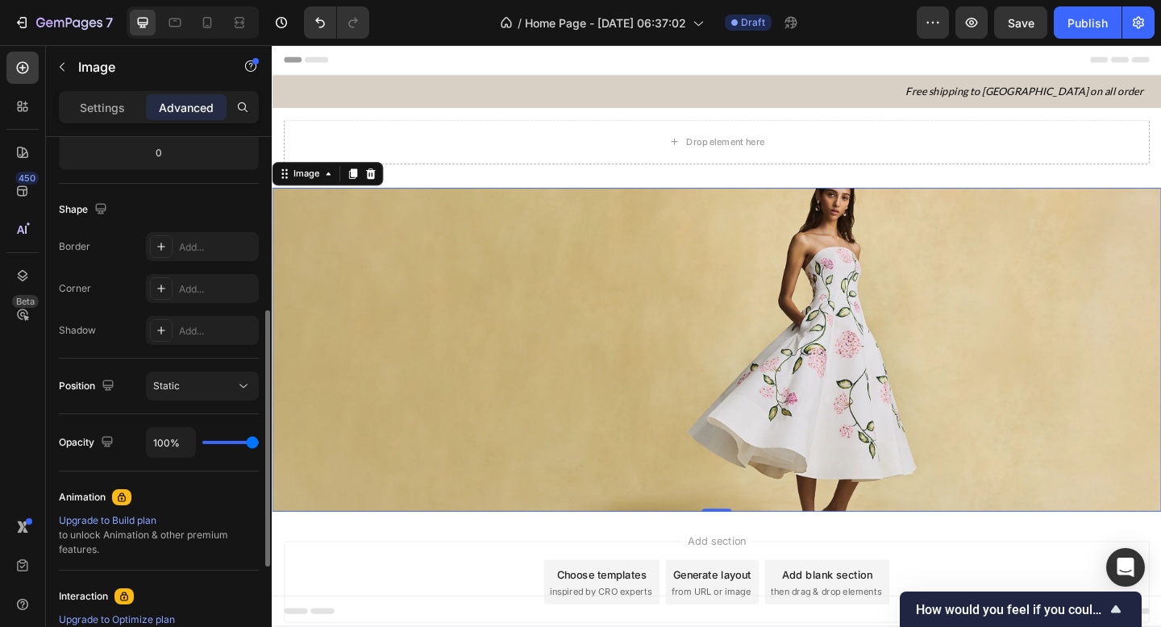
scroll to position [371, 0]
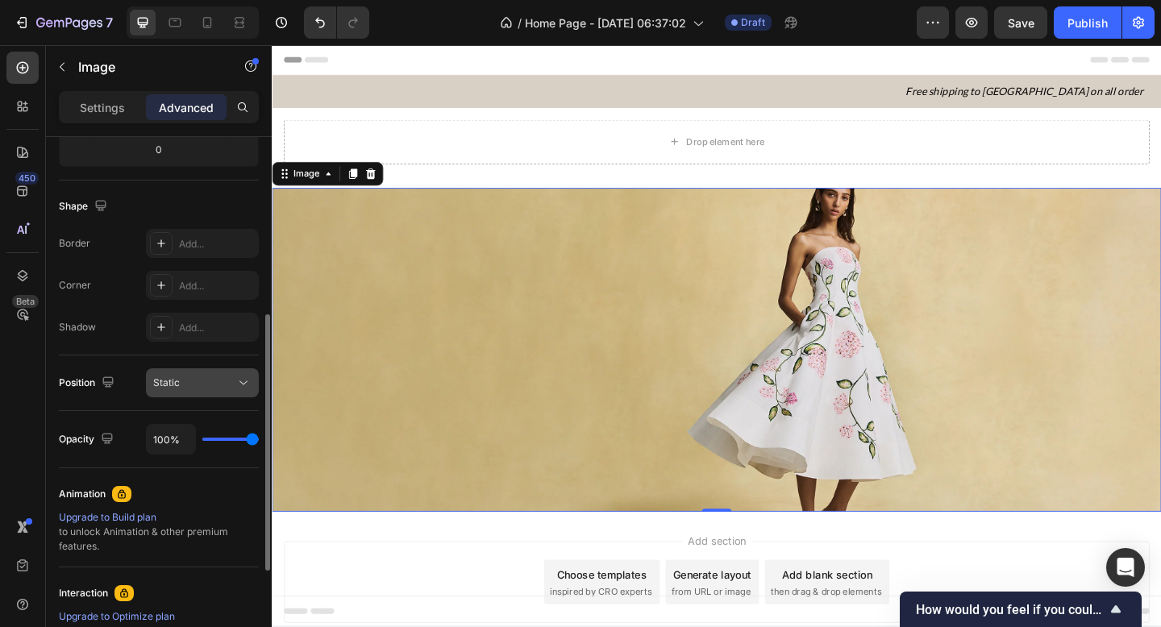
click at [168, 389] on span "Static" at bounding box center [166, 383] width 27 height 15
click at [122, 367] on div "Position Static" at bounding box center [159, 383] width 200 height 56
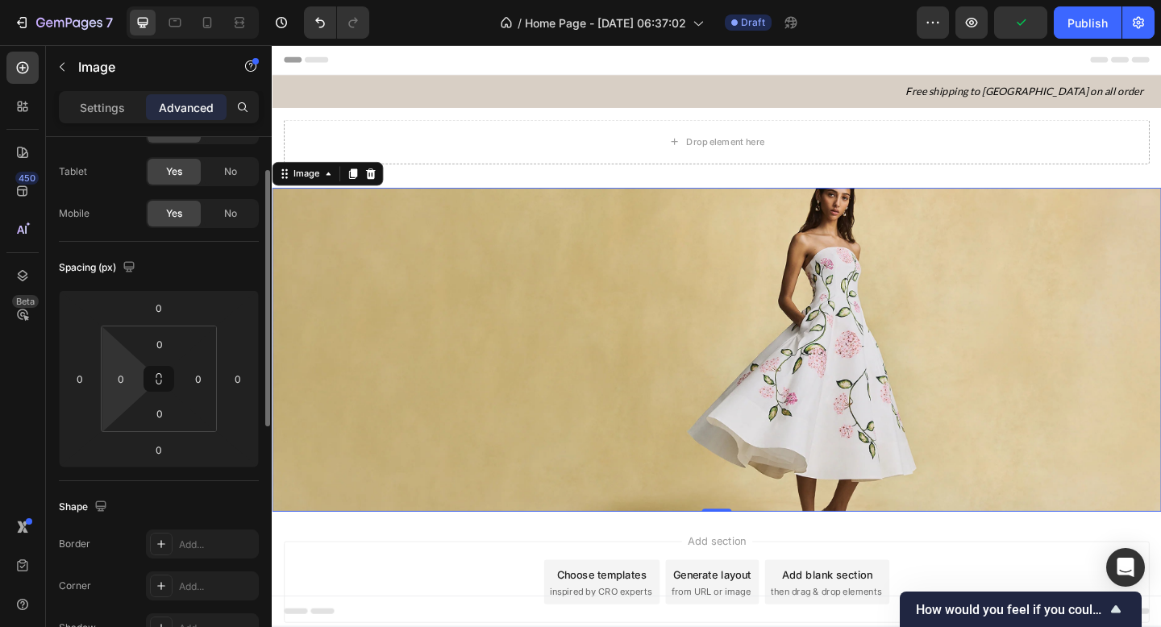
scroll to position [0, 0]
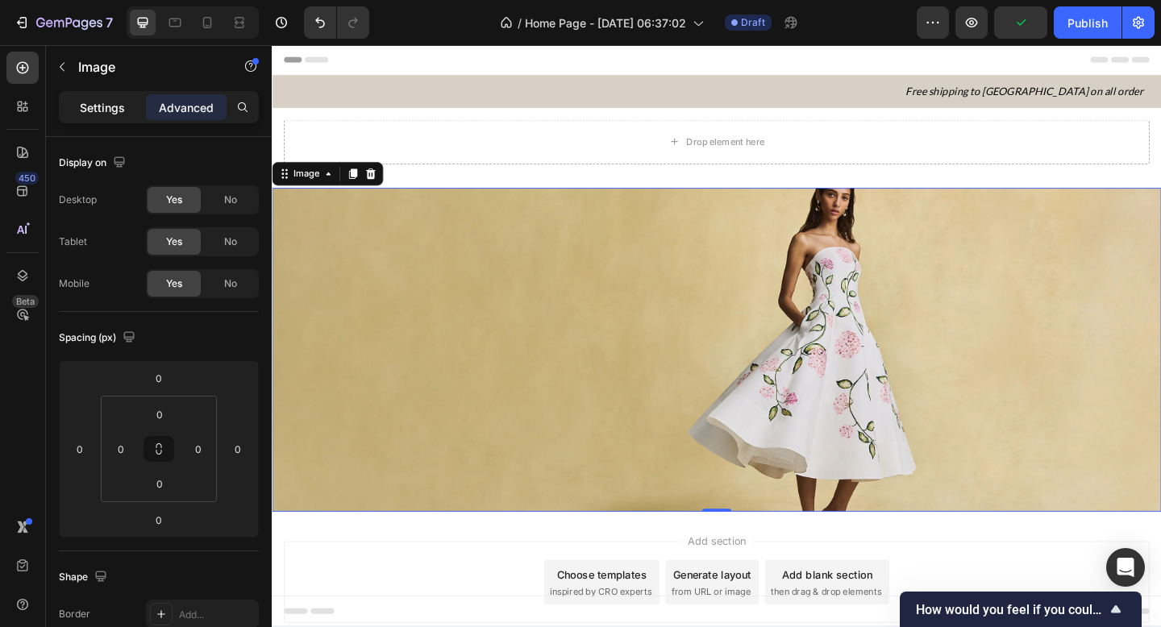
click at [102, 113] on p "Settings" at bounding box center [102, 107] width 45 height 17
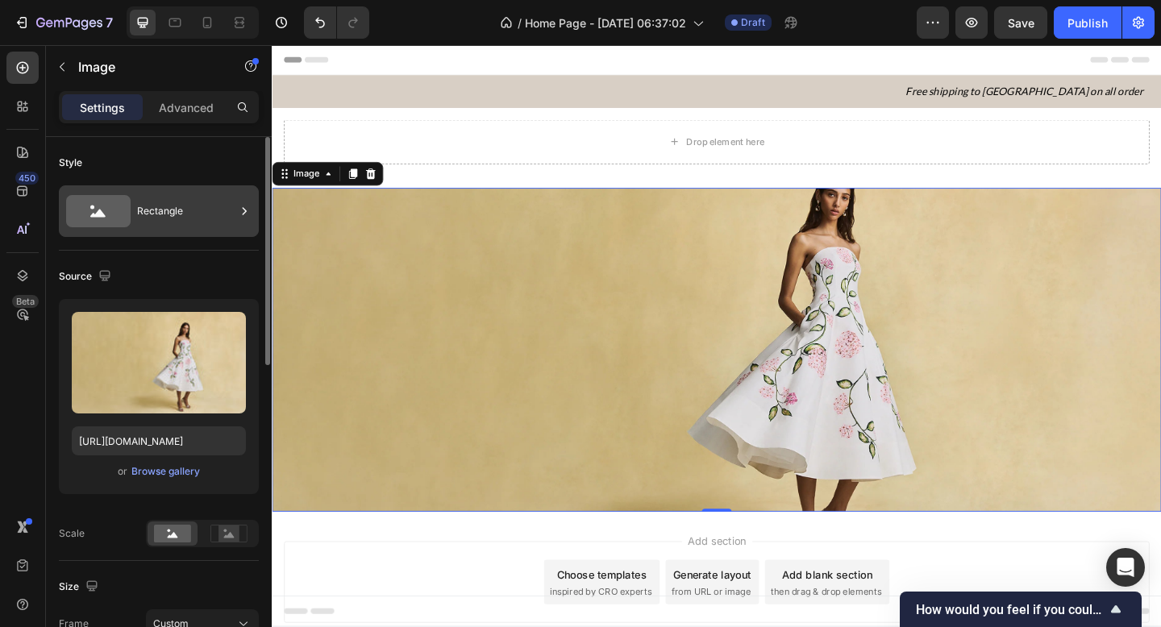
click at [239, 212] on icon at bounding box center [244, 211] width 16 height 16
click at [214, 264] on div "Source" at bounding box center [159, 277] width 200 height 26
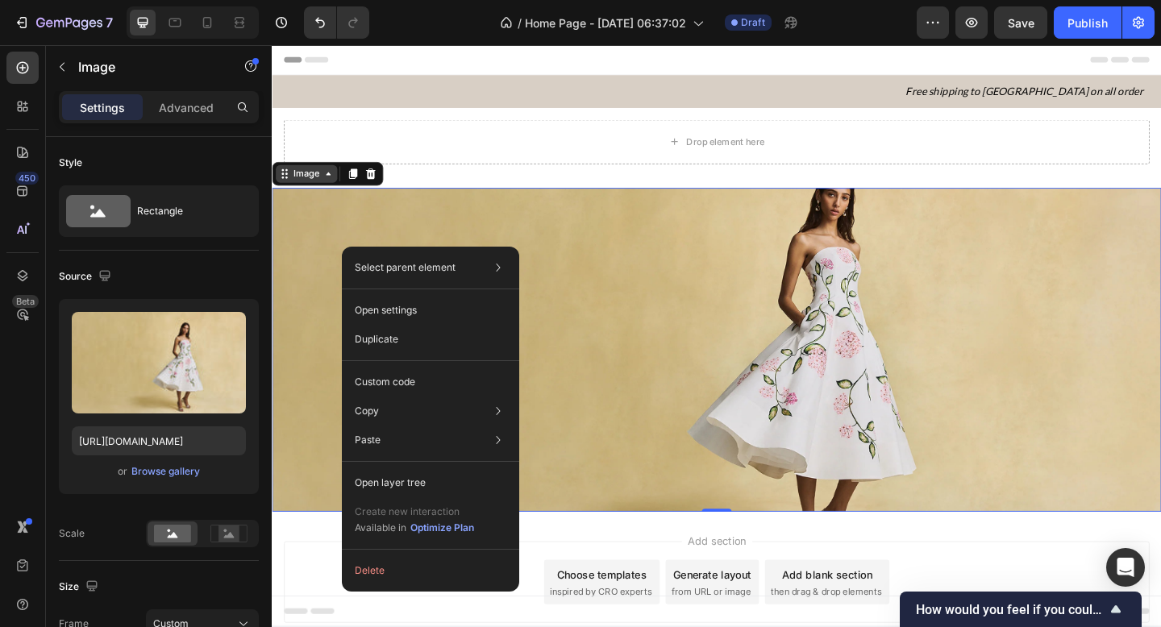
click at [335, 186] on icon at bounding box center [332, 185] width 13 height 13
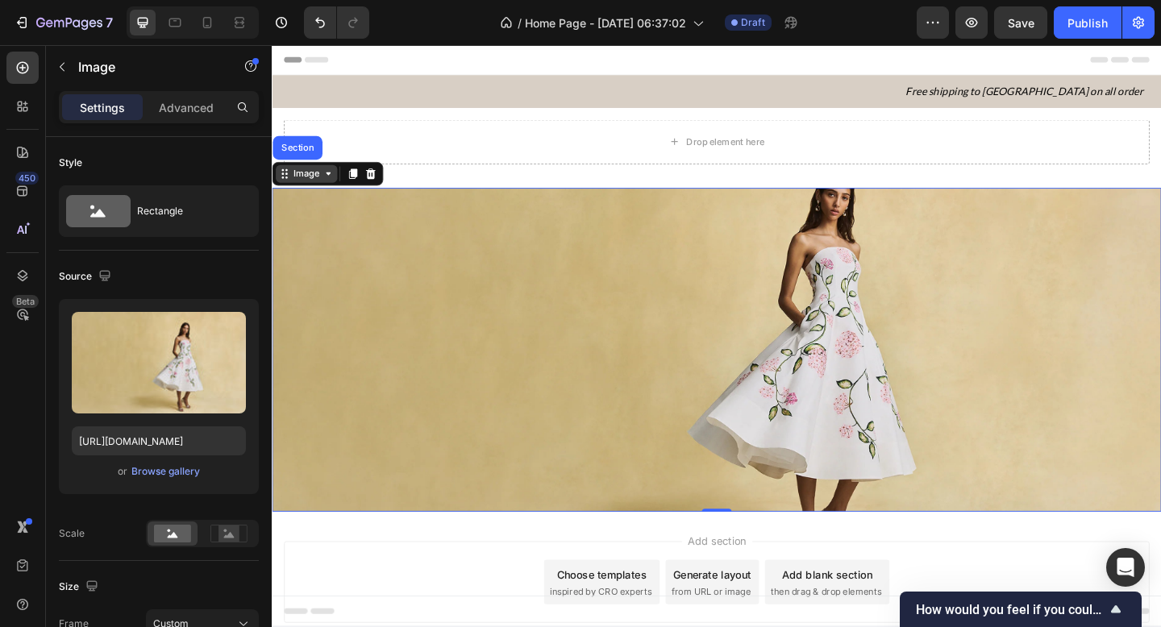
click at [332, 185] on icon at bounding box center [332, 185] width 5 height 3
click at [143, 265] on div "Source" at bounding box center [159, 277] width 200 height 26
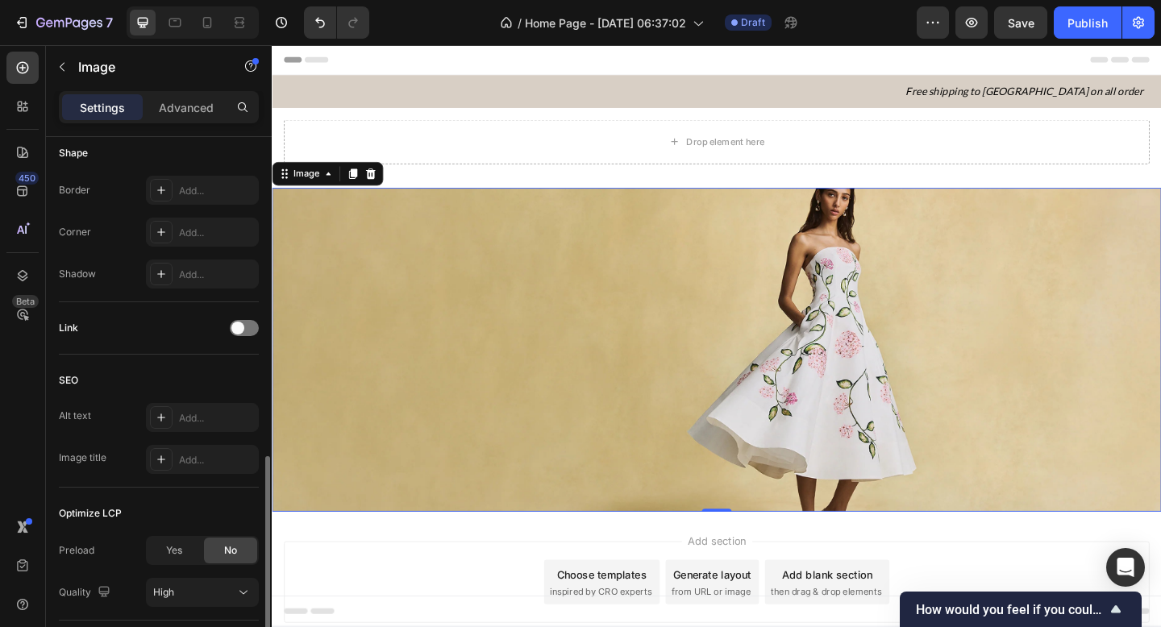
scroll to position [721, 0]
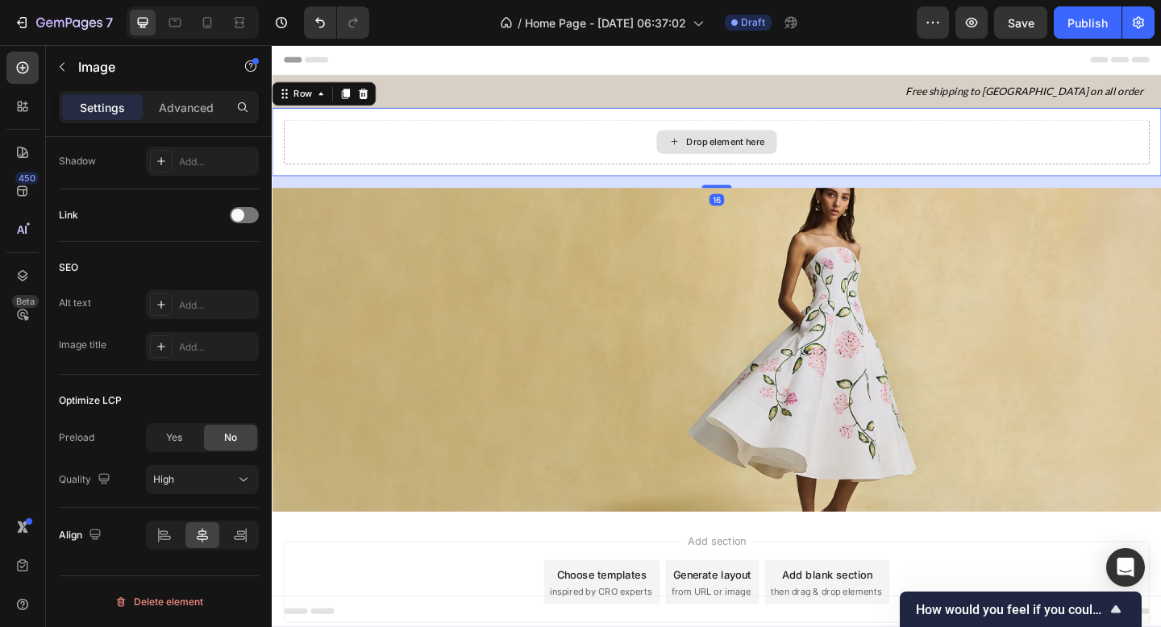
click at [624, 157] on div "Drop element here" at bounding box center [754, 151] width 941 height 48
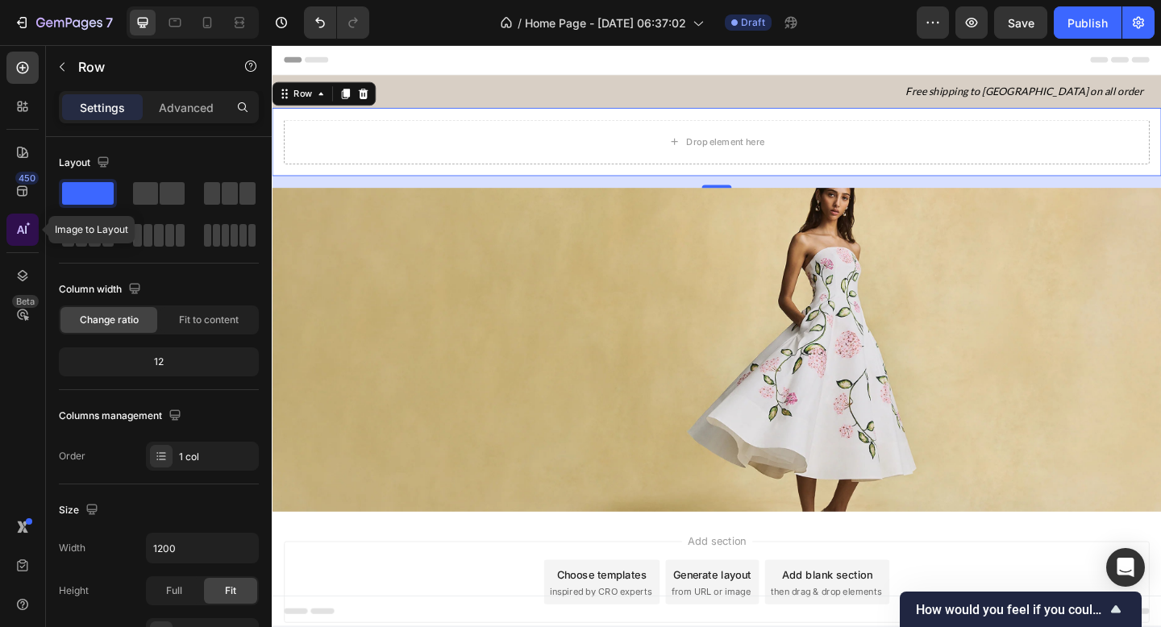
click at [23, 236] on icon at bounding box center [23, 230] width 16 height 16
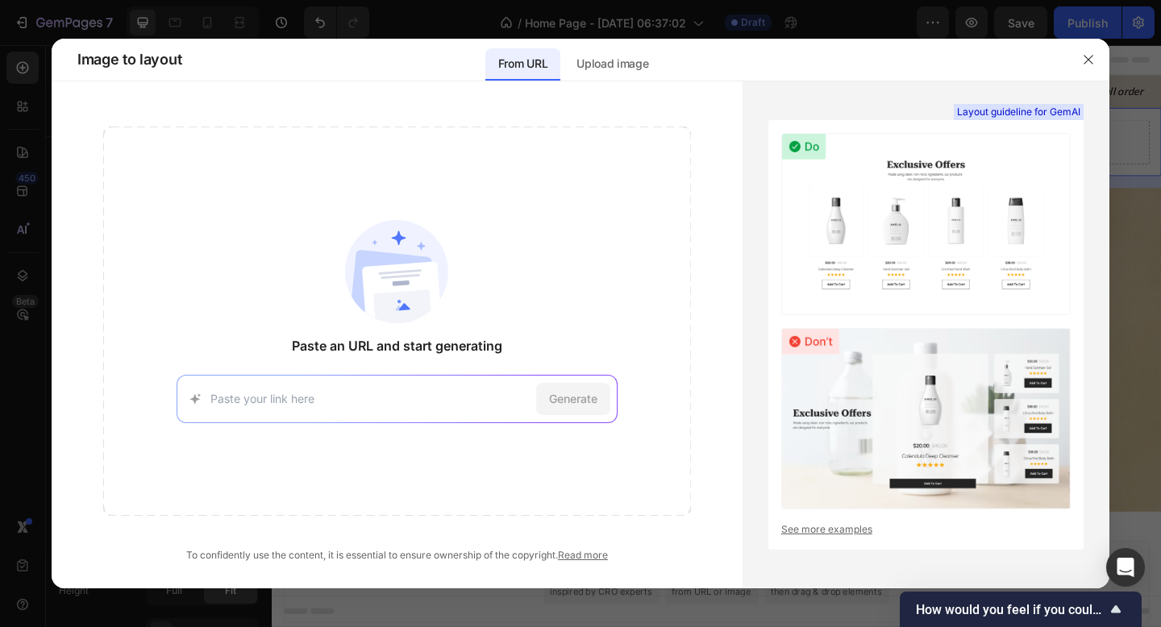
click at [405, 401] on input at bounding box center [369, 398] width 319 height 17
paste input "[URL][DOMAIN_NAME]"
type input "[URL][DOMAIN_NAME]"
click at [596, 399] on span "Generate" at bounding box center [573, 398] width 48 height 17
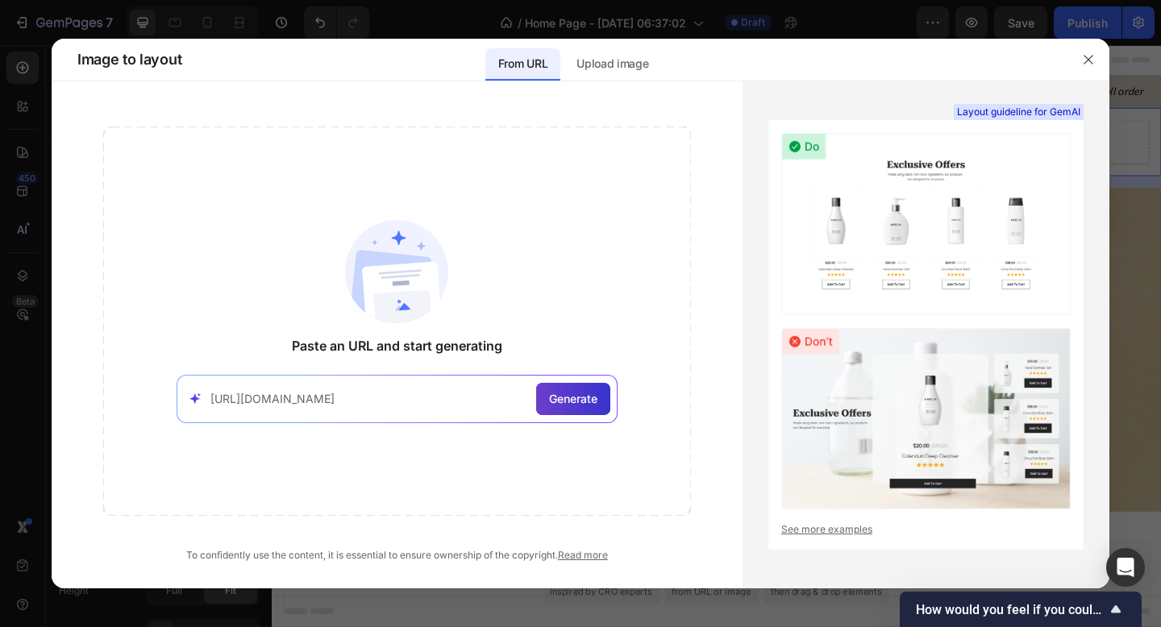
scroll to position [0, 0]
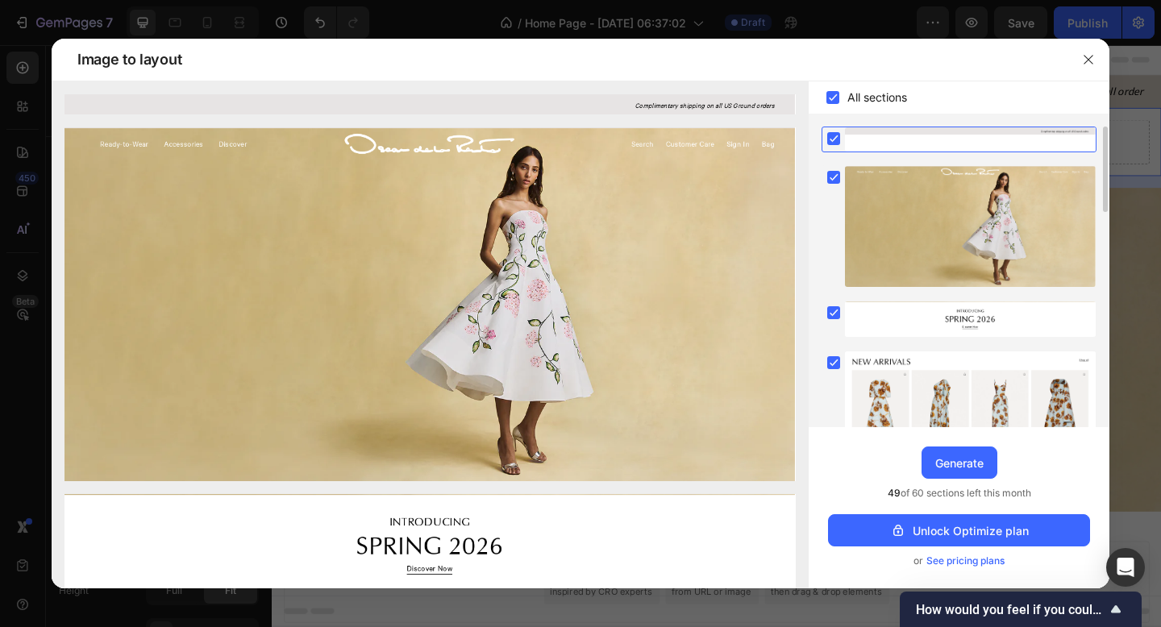
click at [832, 133] on rect at bounding box center [833, 138] width 13 height 13
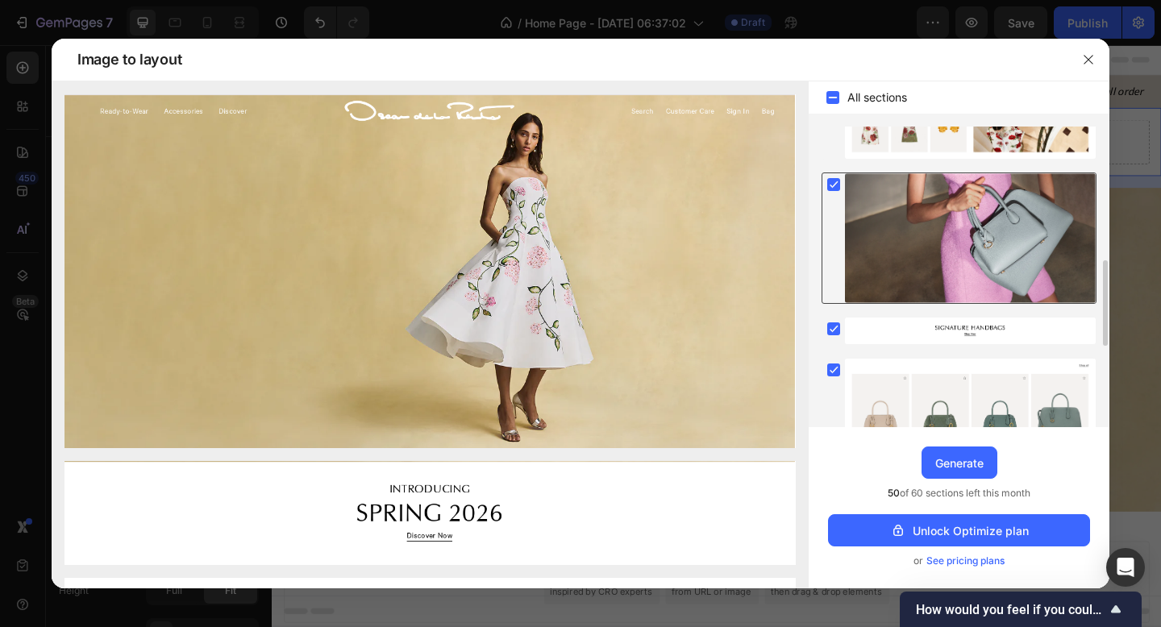
click at [836, 189] on rect at bounding box center [833, 184] width 13 height 13
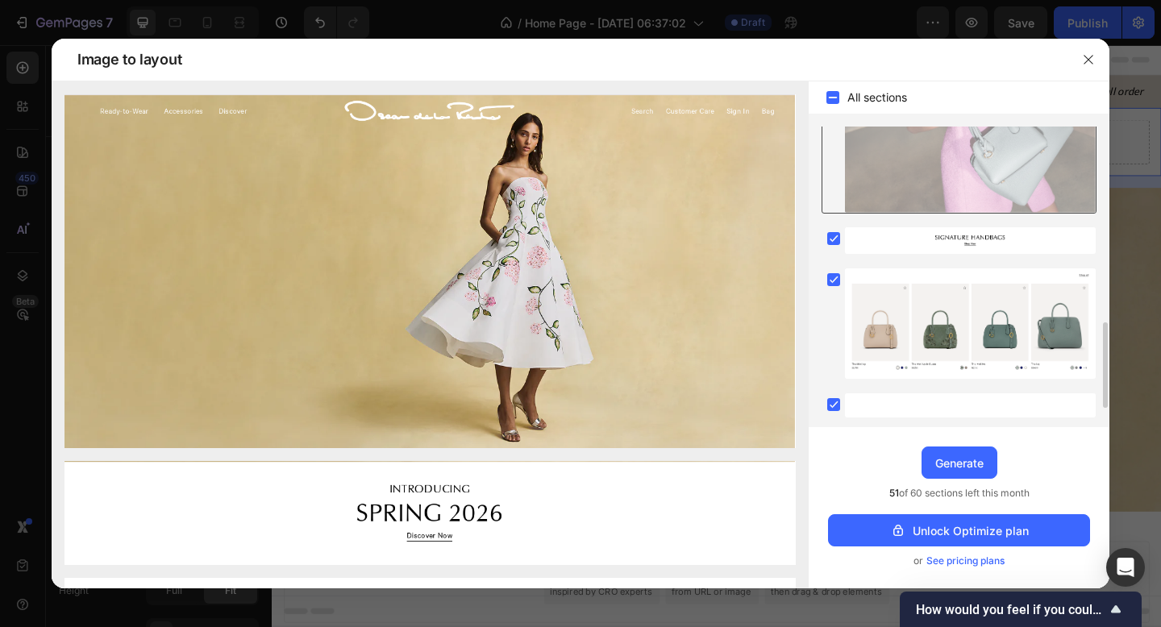
scroll to position [587, 0]
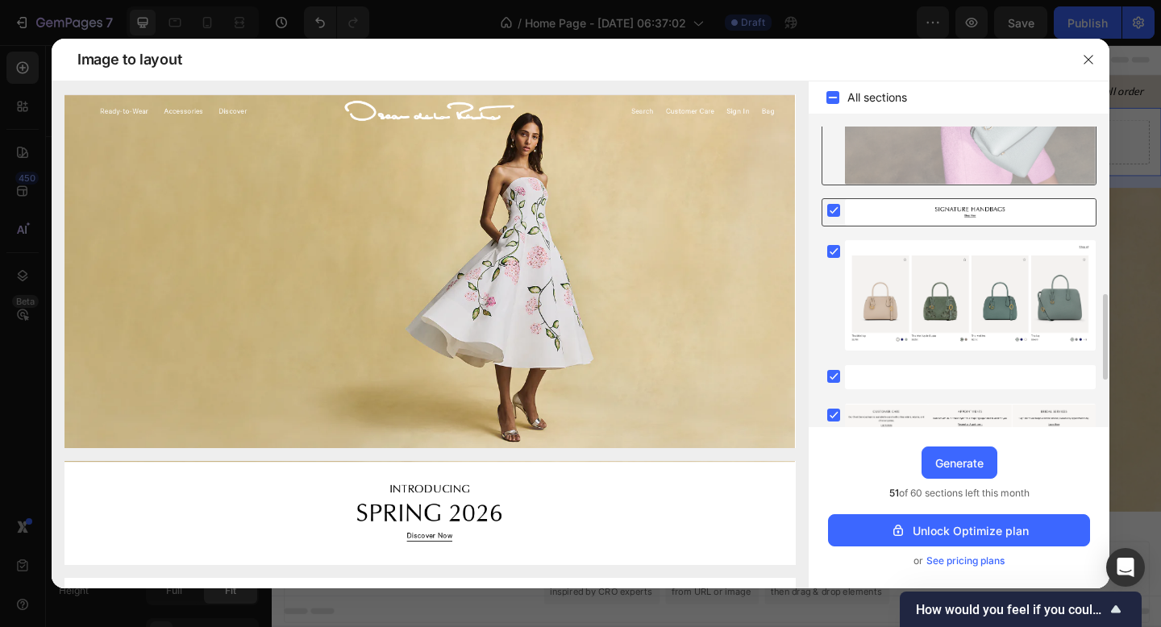
click at [827, 210] on rect at bounding box center [833, 210] width 13 height 13
click at [836, 247] on rect at bounding box center [833, 251] width 13 height 13
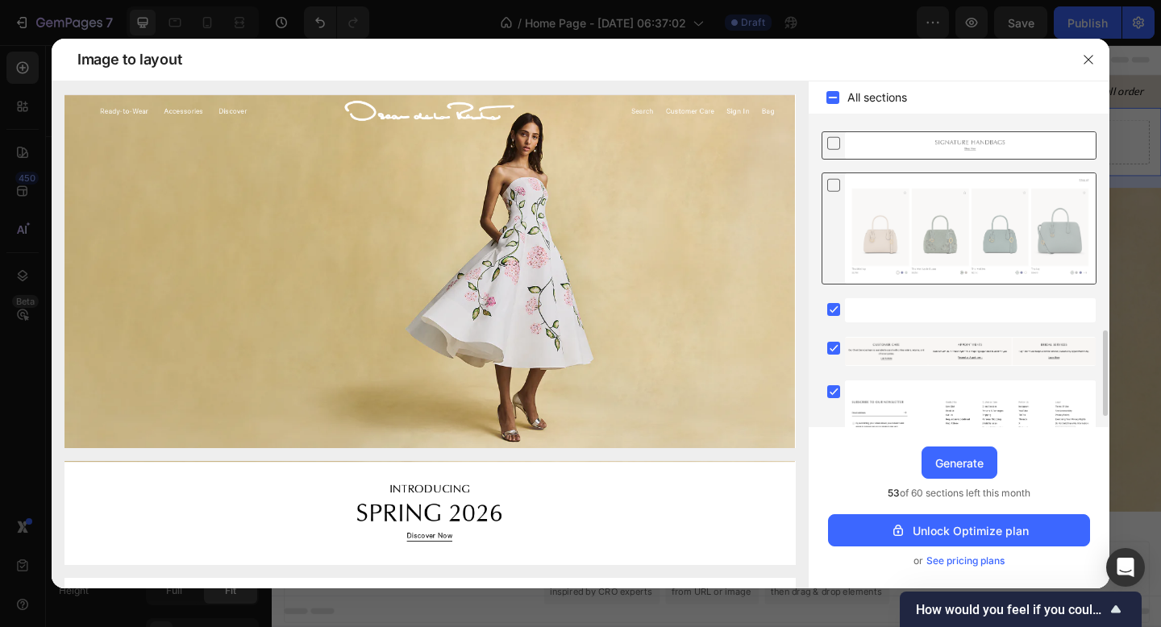
scroll to position [708, 0]
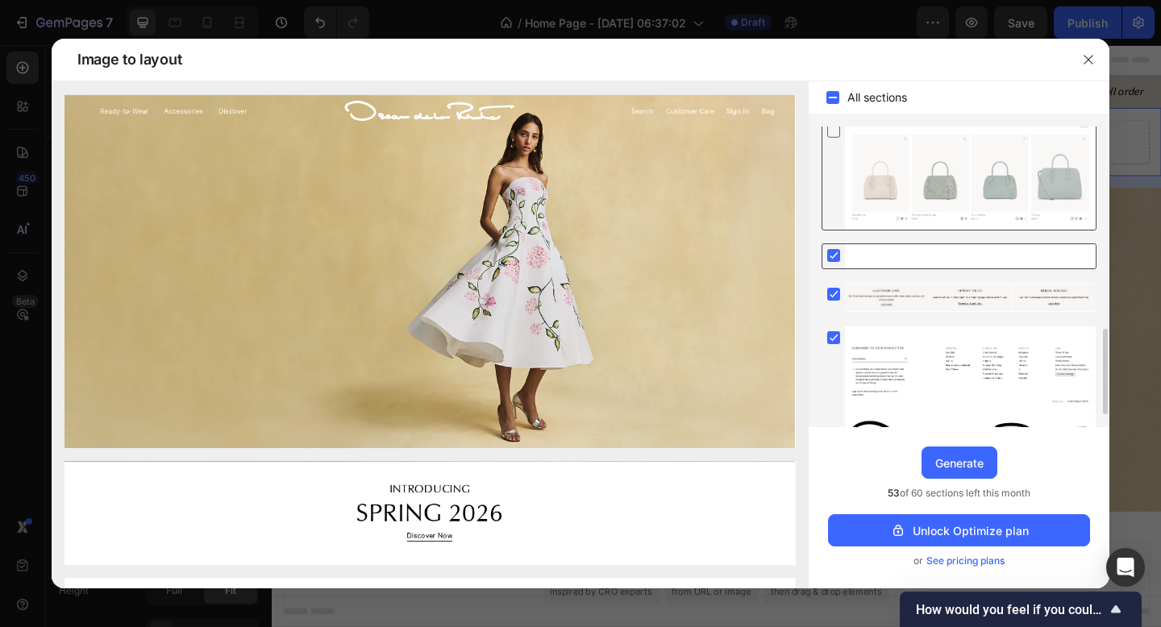
click at [828, 266] on div at bounding box center [833, 255] width 23 height 23
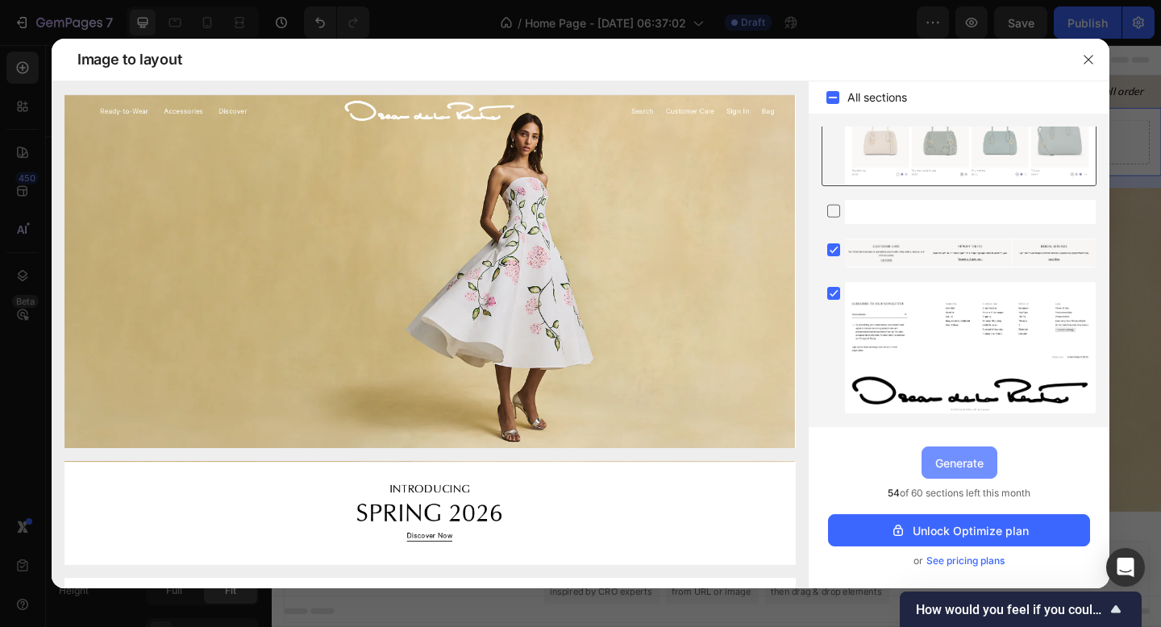
click at [967, 464] on div "Generate" at bounding box center [959, 463] width 48 height 17
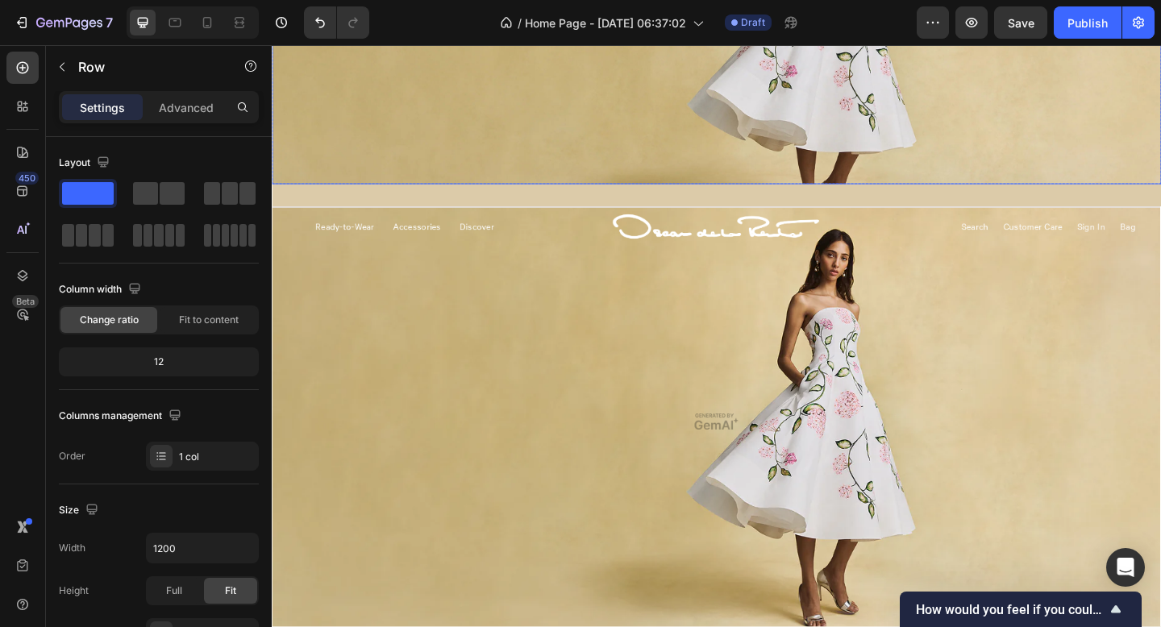
scroll to position [376, 0]
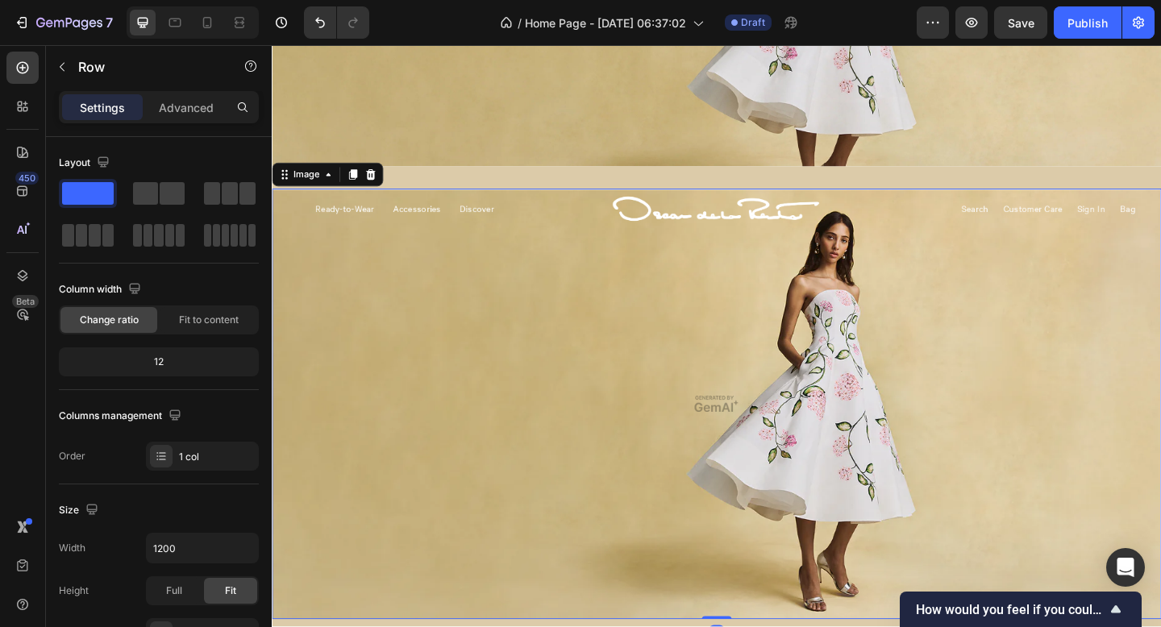
click at [1064, 221] on img at bounding box center [755, 435] width 967 height 468
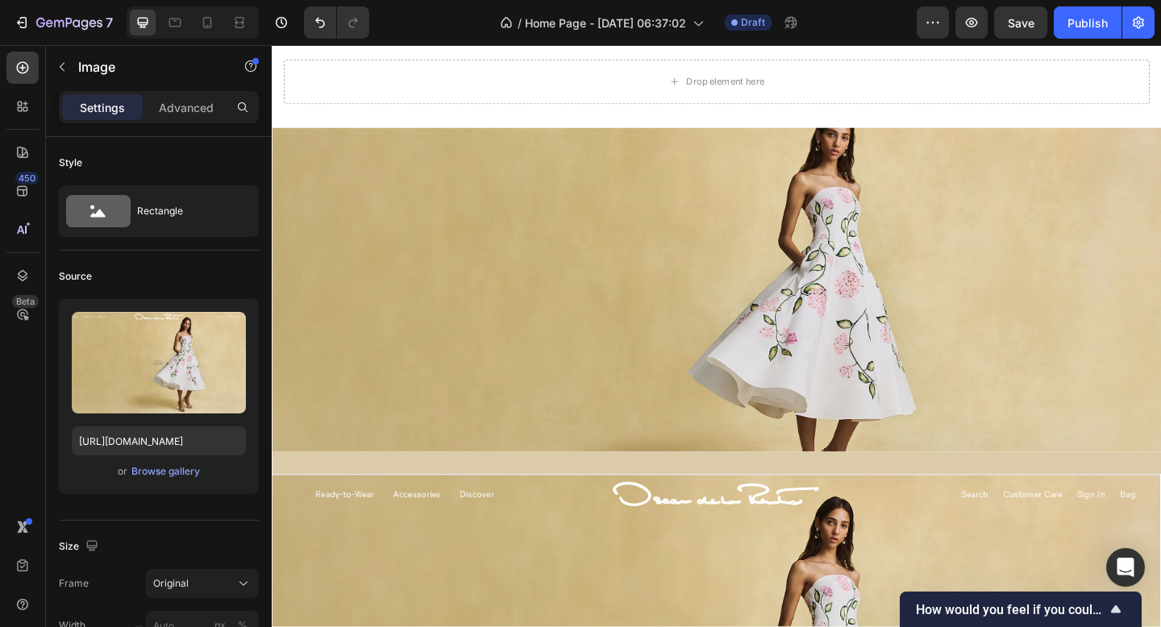
scroll to position [102, 0]
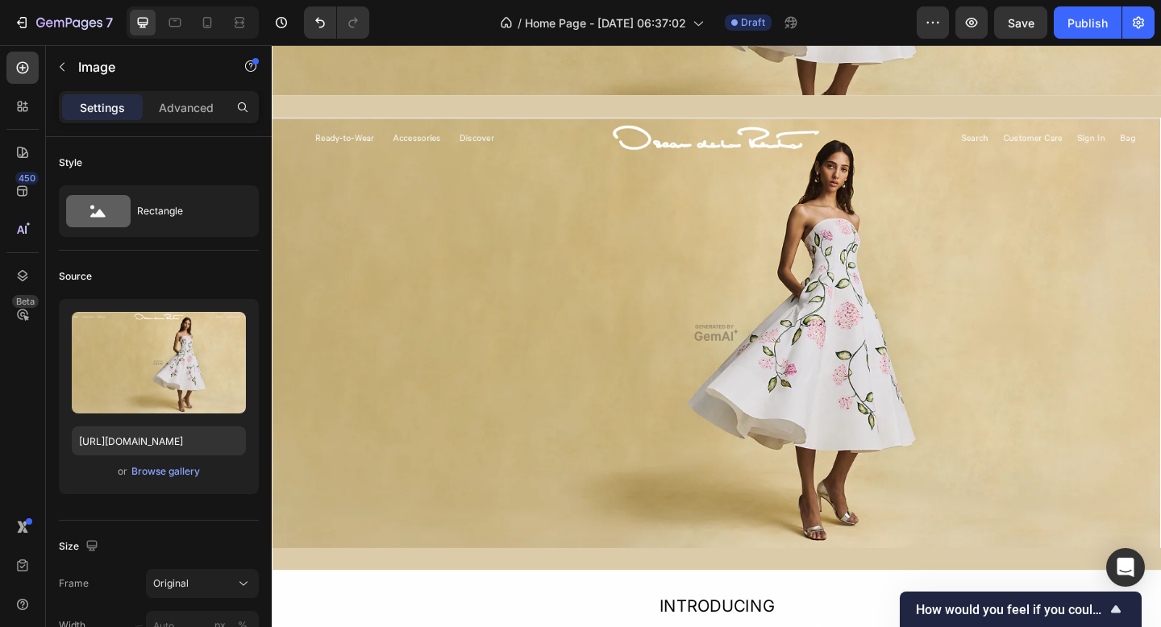
scroll to position [461, 0]
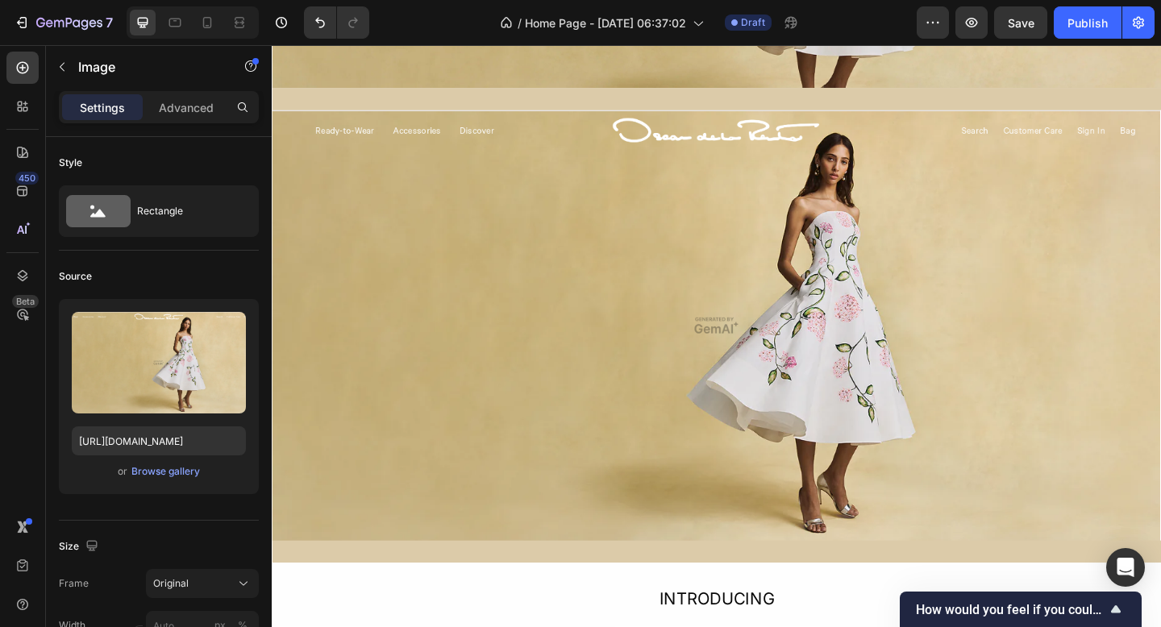
click at [464, 134] on img at bounding box center [755, 350] width 967 height 468
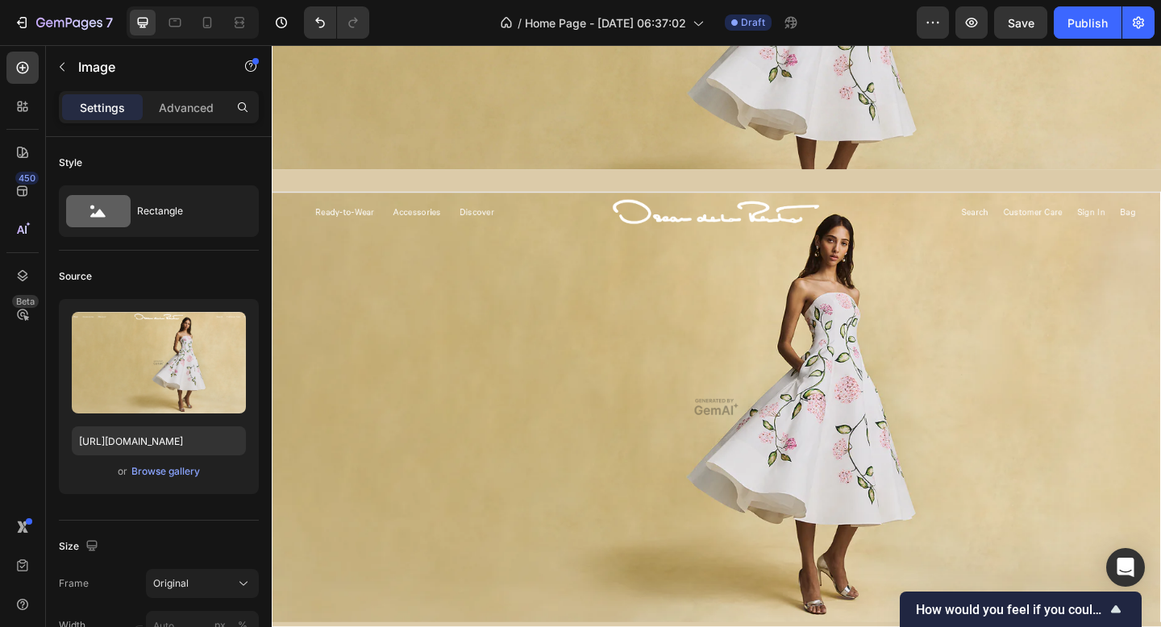
scroll to position [360, 0]
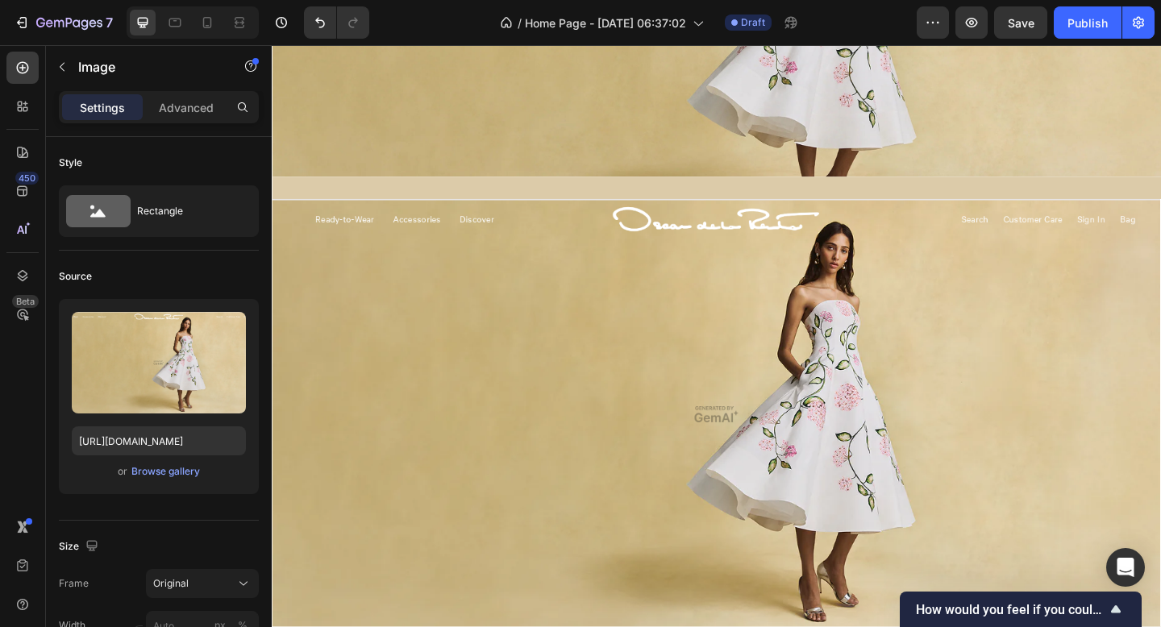
click at [604, 305] on img at bounding box center [755, 447] width 967 height 468
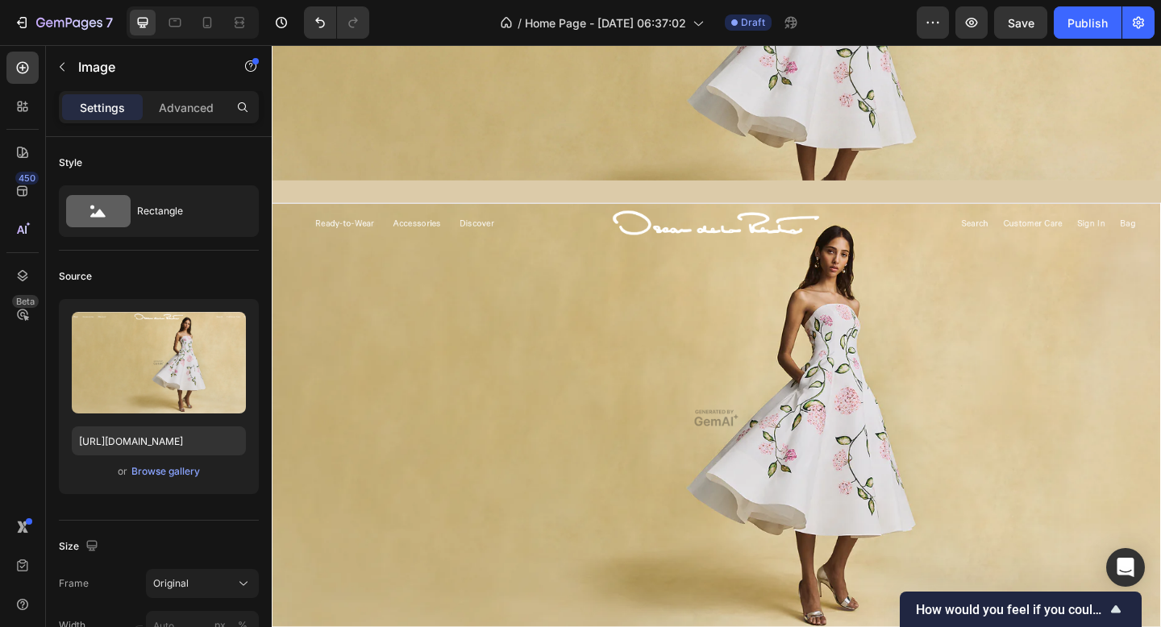
click at [604, 305] on img at bounding box center [755, 451] width 967 height 468
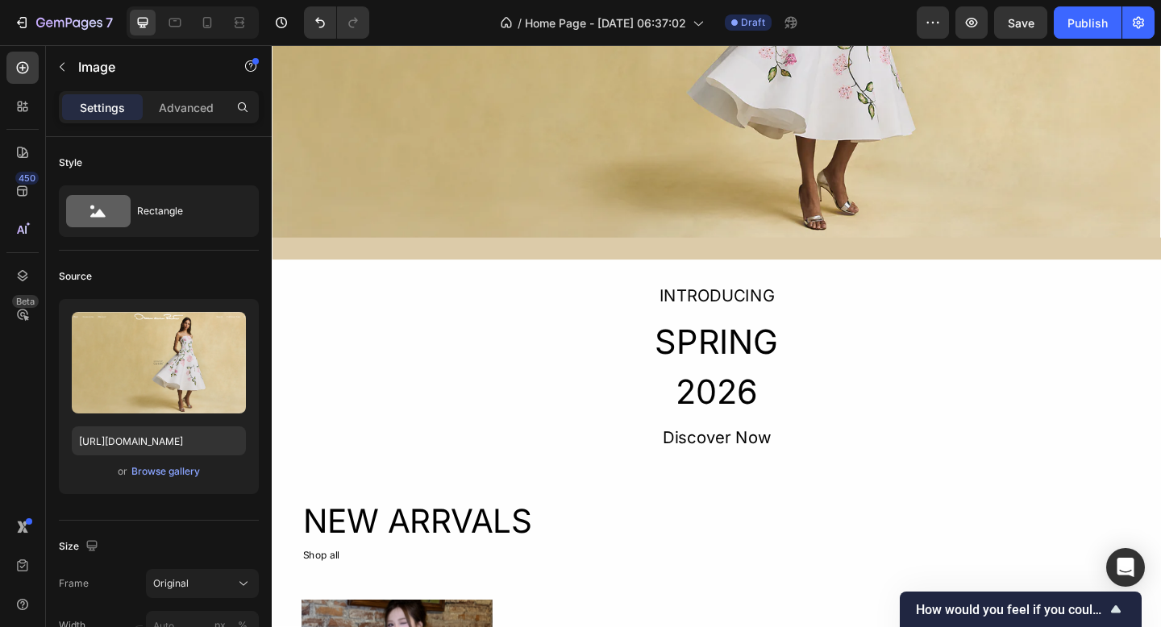
click at [704, 174] on img at bounding box center [755, 20] width 967 height 468
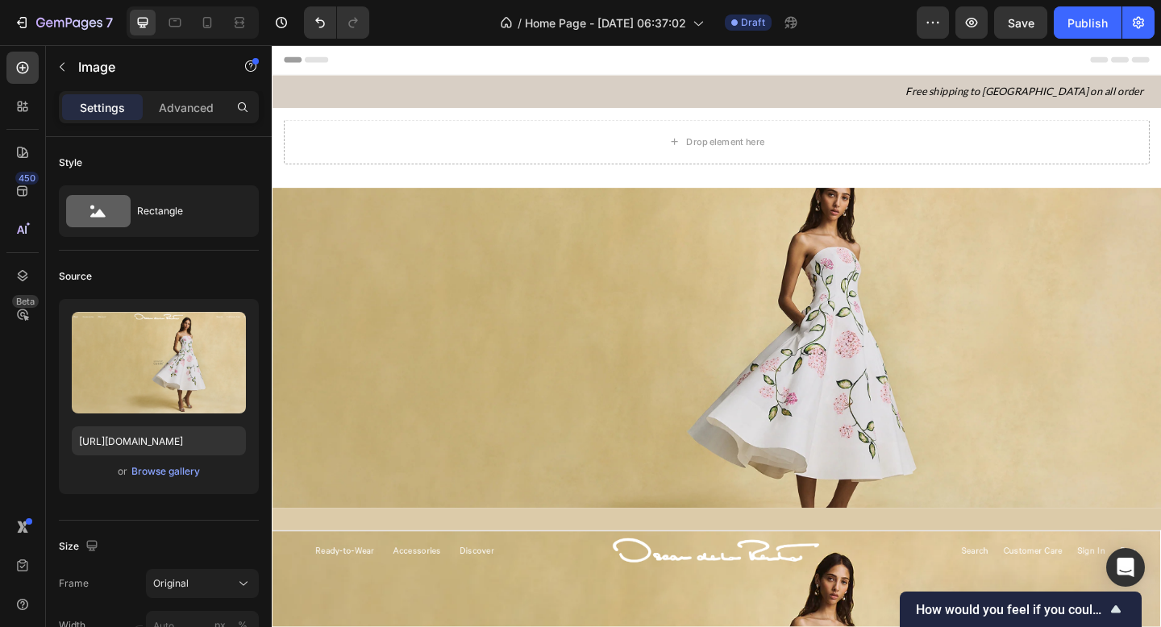
scroll to position [24, 0]
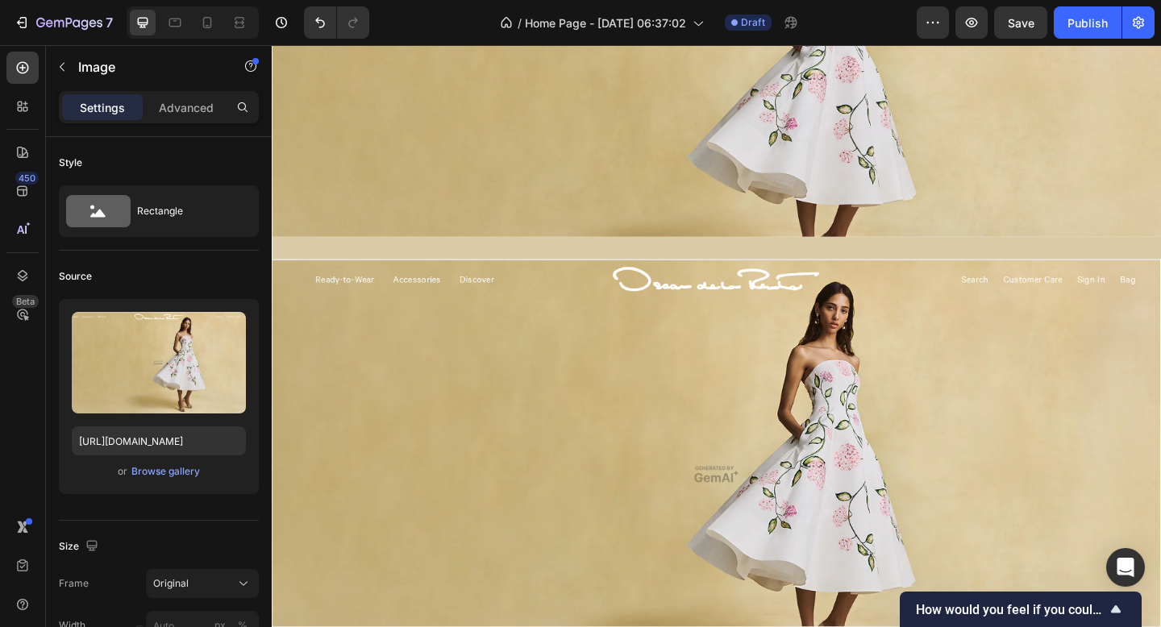
click at [653, 329] on img at bounding box center [755, 512] width 967 height 468
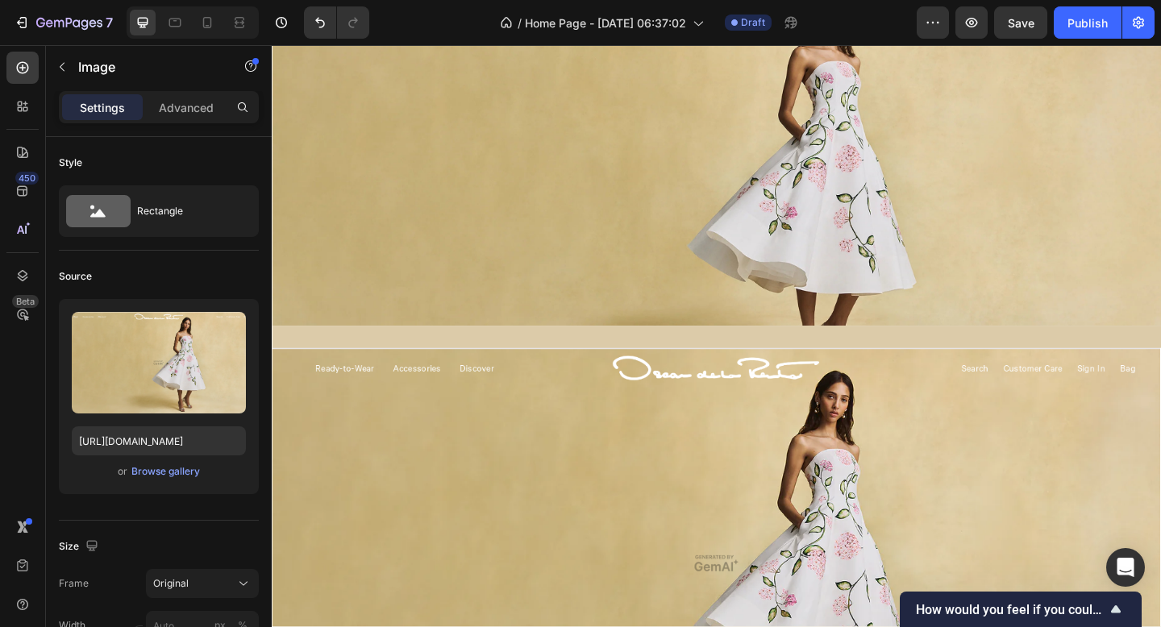
scroll to position [0, 0]
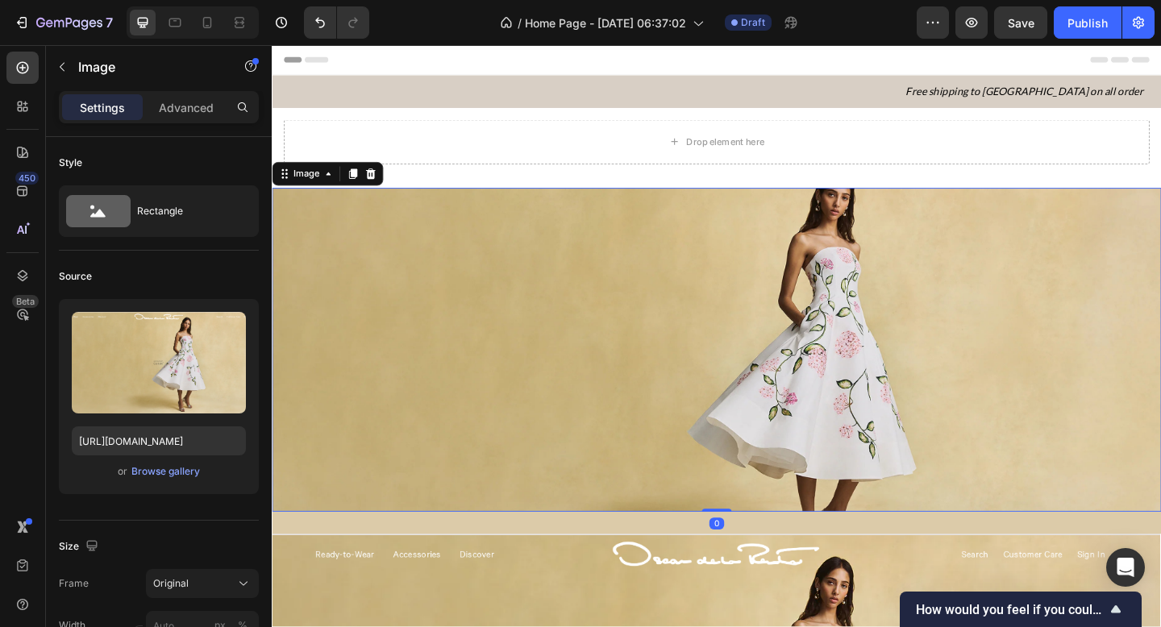
click at [634, 260] on img at bounding box center [755, 377] width 967 height 353
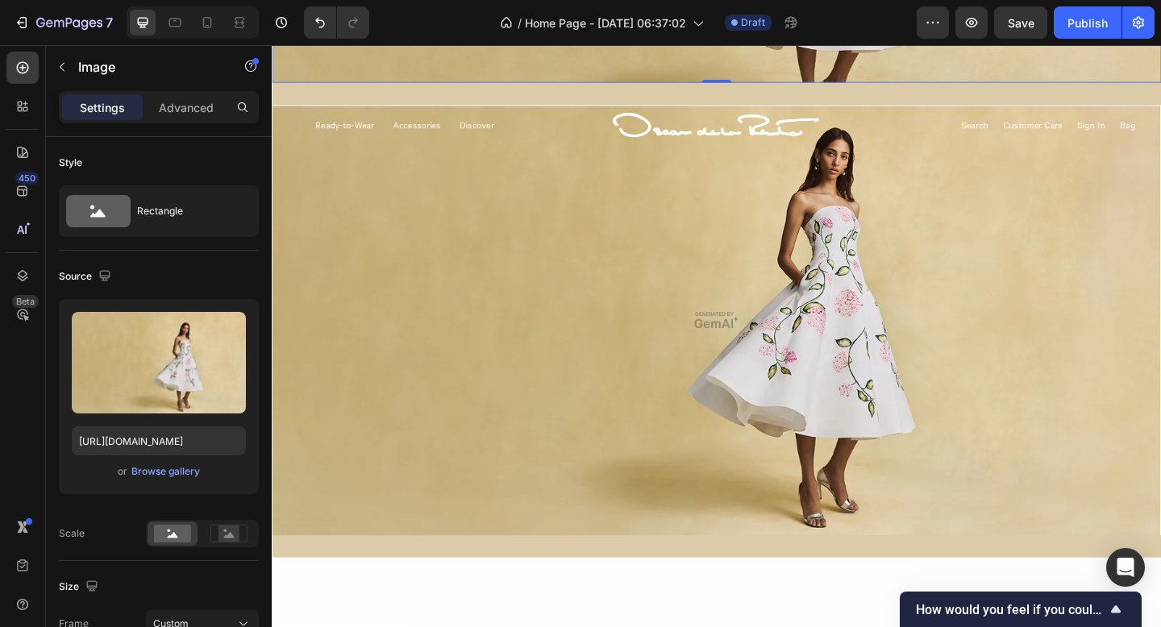
scroll to position [549, 0]
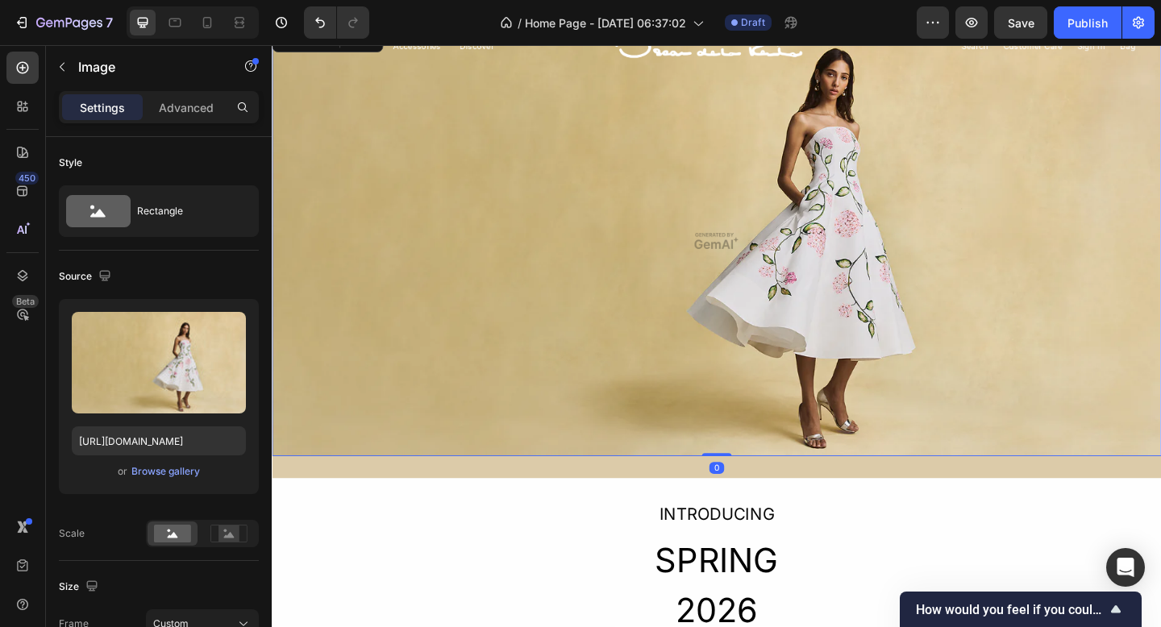
click at [621, 292] on img at bounding box center [755, 258] width 967 height 468
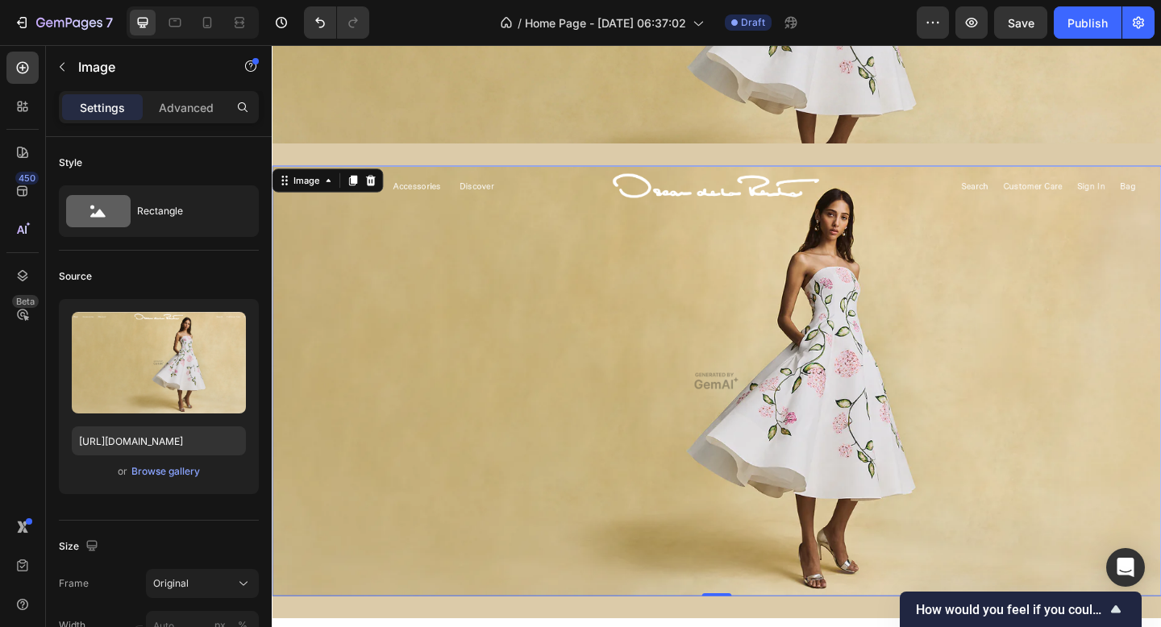
scroll to position [393, 0]
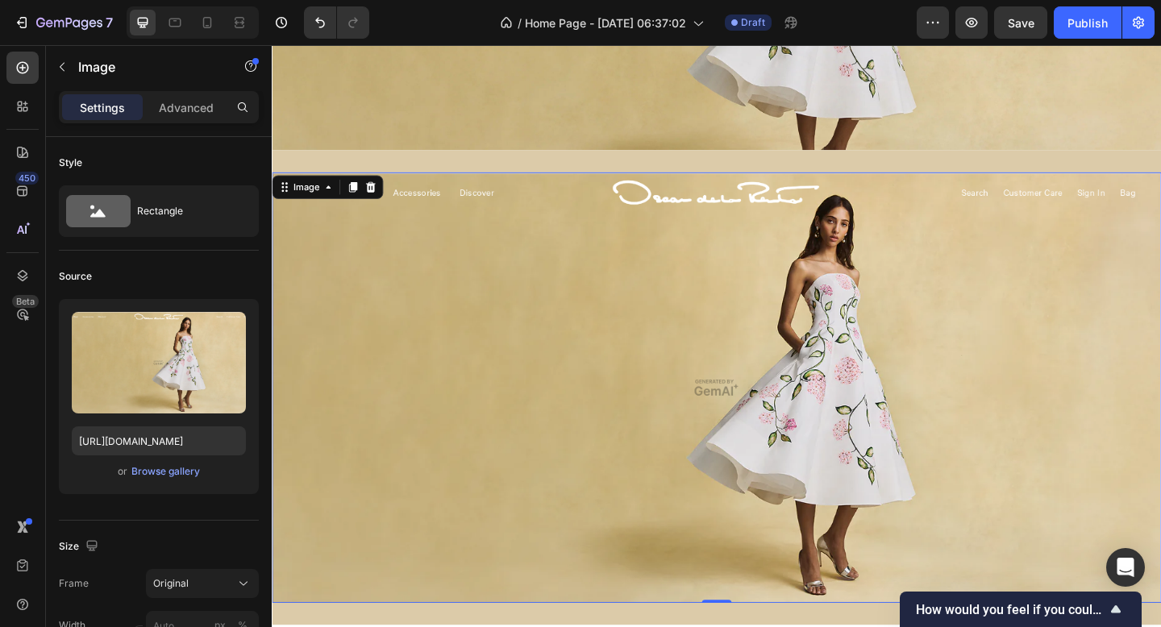
click at [377, 194] on icon at bounding box center [379, 199] width 10 height 11
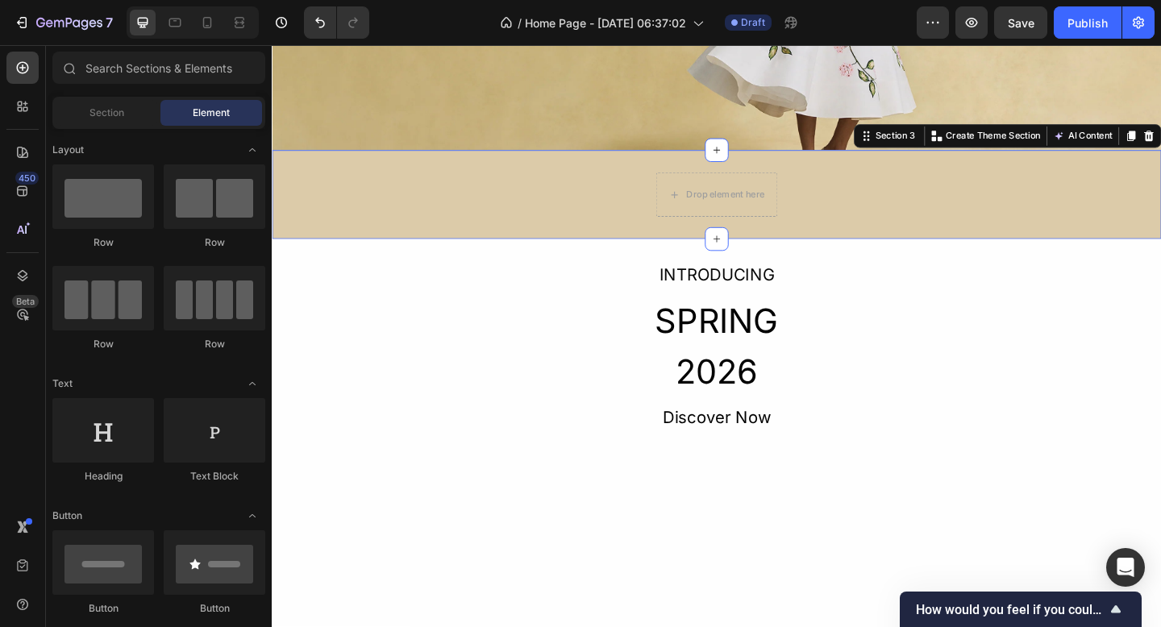
click at [596, 222] on div "Drop element here Row" at bounding box center [755, 208] width 967 height 48
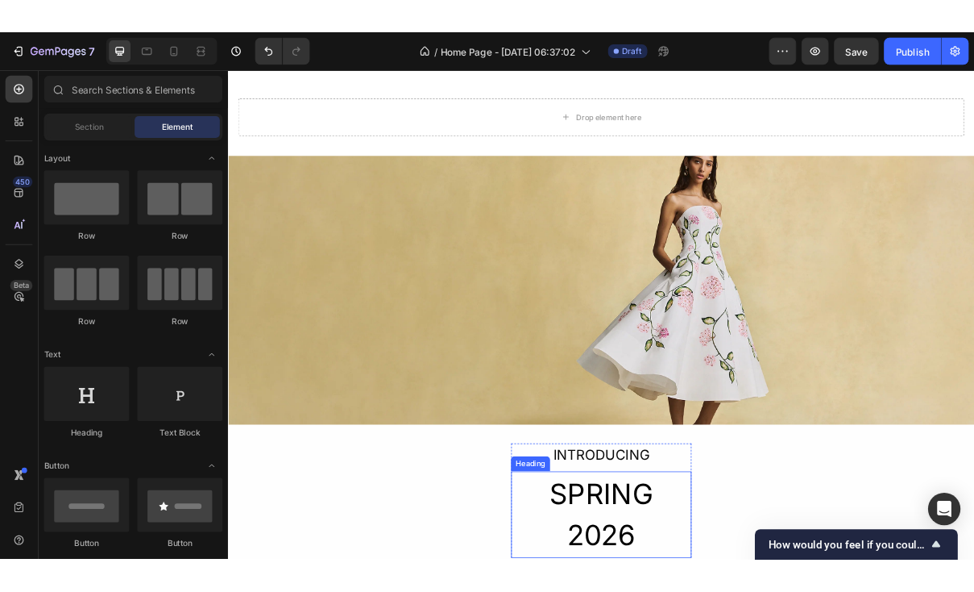
scroll to position [0, 0]
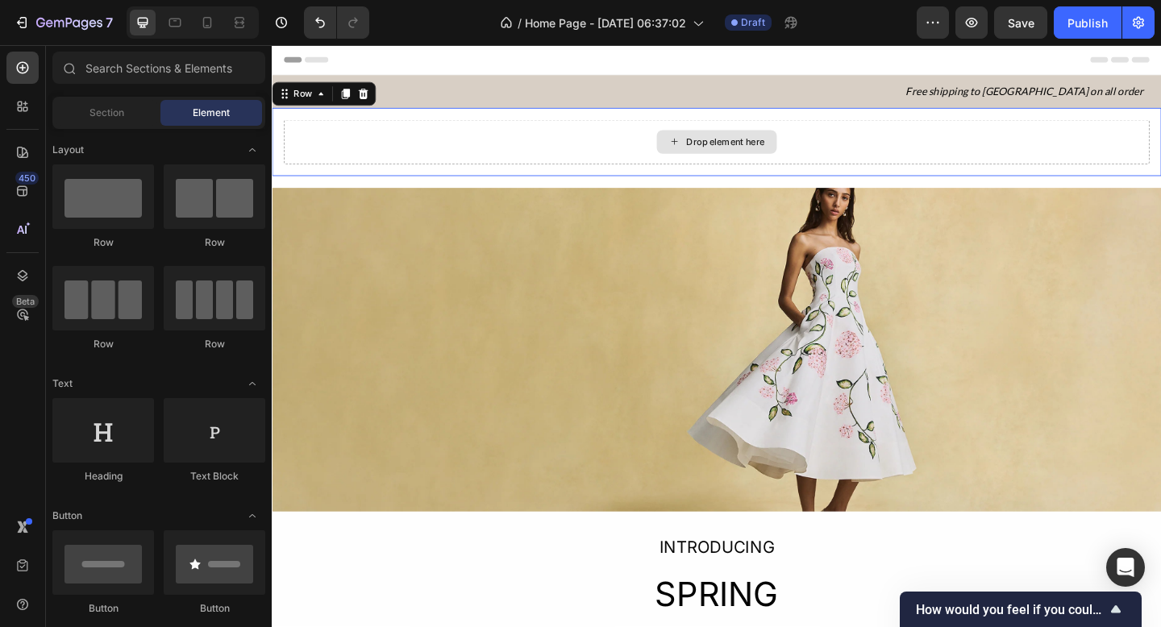
click at [849, 145] on div "Drop element here" at bounding box center [754, 151] width 941 height 48
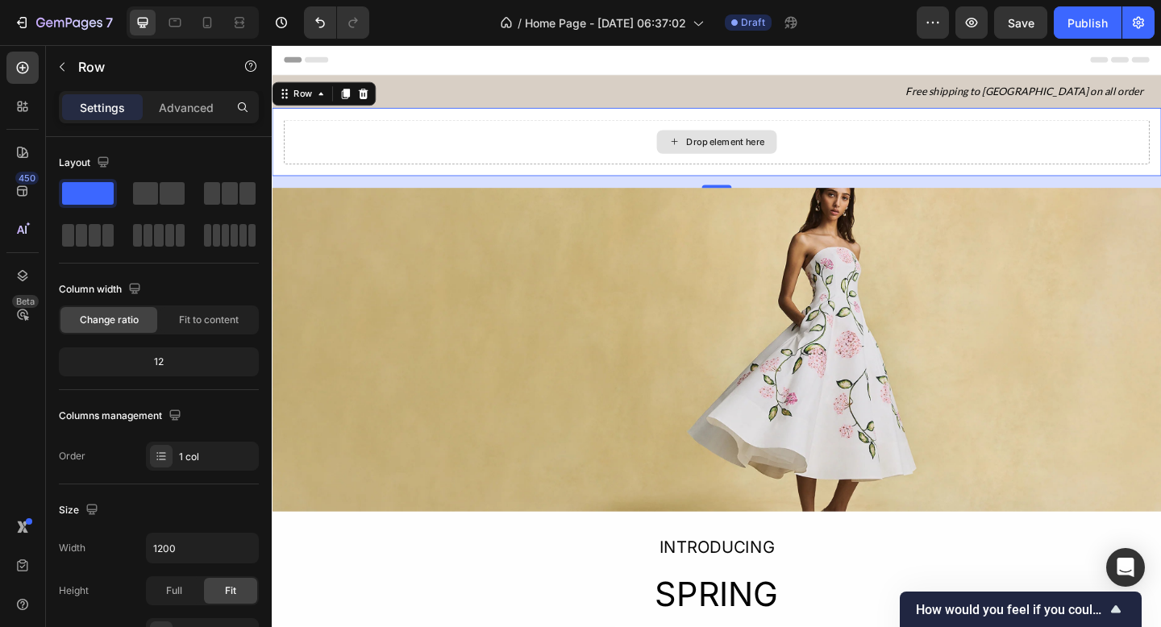
click at [425, 133] on div "Drop element here" at bounding box center [754, 151] width 941 height 48
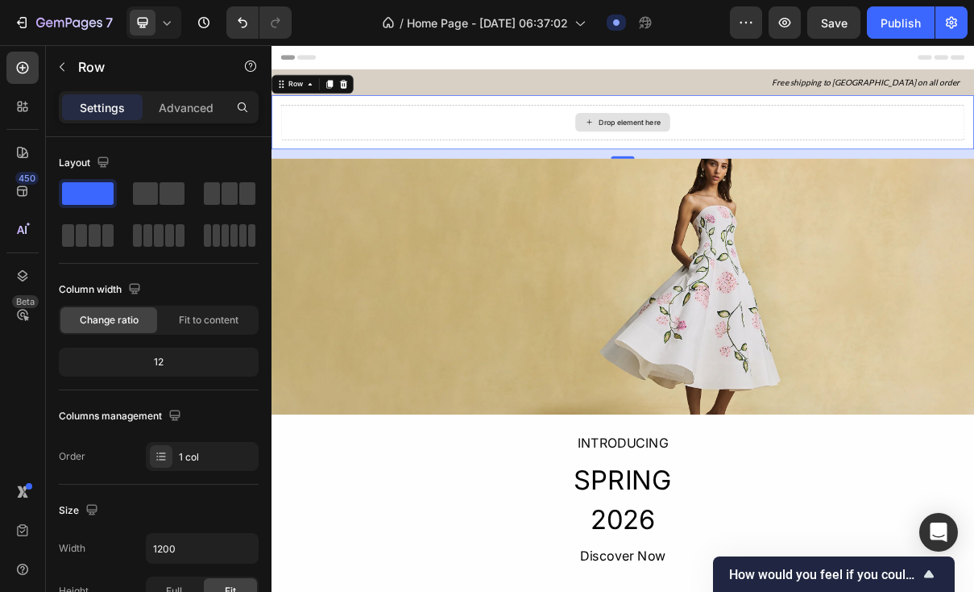
click at [509, 149] on div "Drop element here" at bounding box center [754, 151] width 941 height 48
click at [727, 147] on div "Drop element here" at bounding box center [764, 150] width 85 height 13
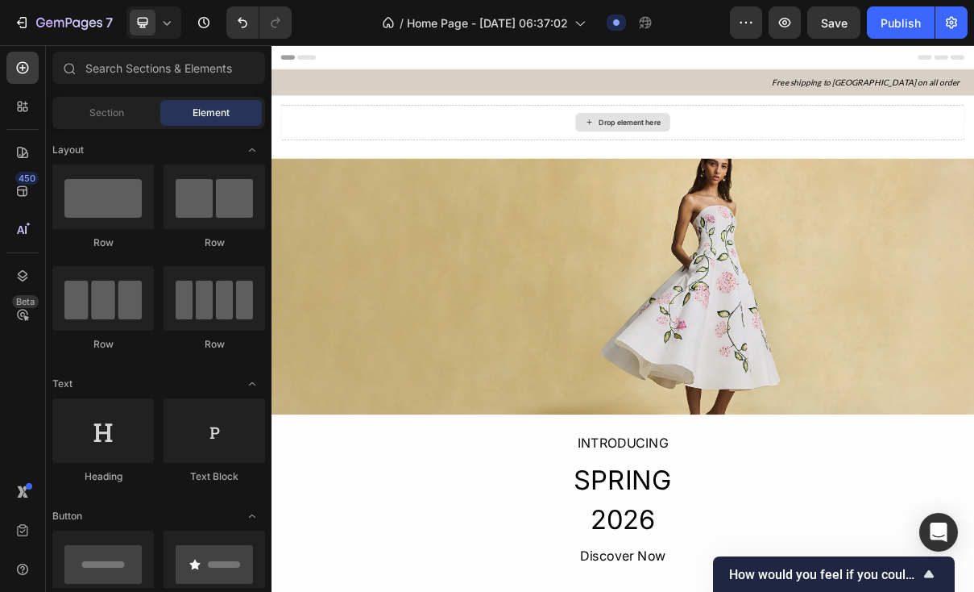
click at [727, 147] on div "Drop element here" at bounding box center [764, 150] width 85 height 13
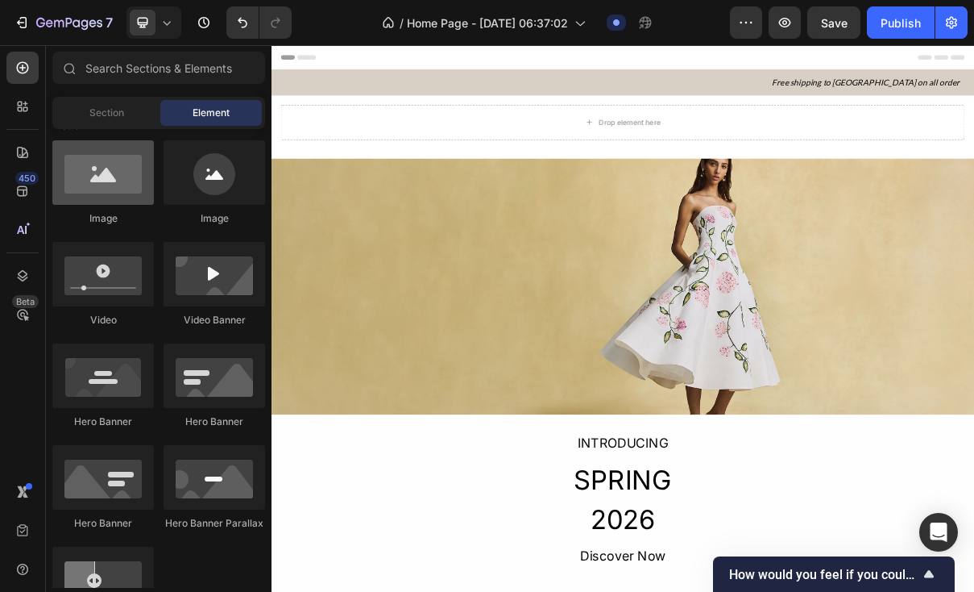
scroll to position [297, 0]
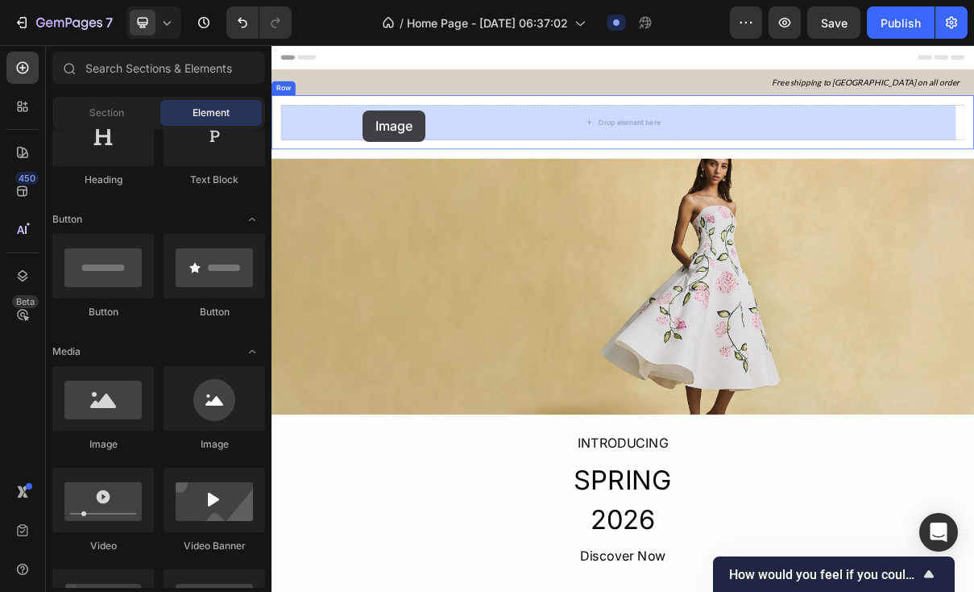
drag, startPoint x: 395, startPoint y: 430, endPoint x: 397, endPoint y: 135, distance: 295.8
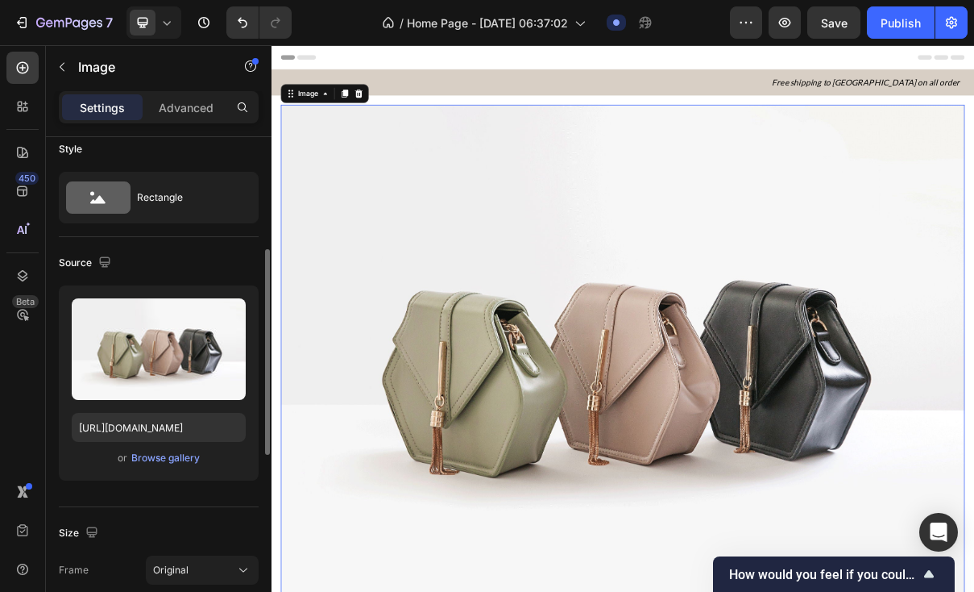
scroll to position [0, 0]
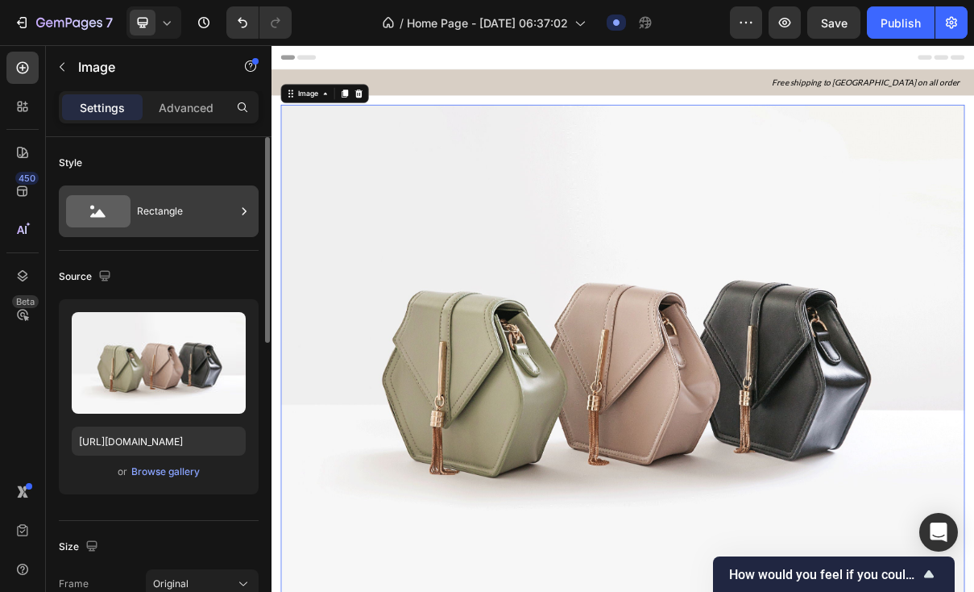
click at [171, 230] on div "Rectangle" at bounding box center [159, 211] width 200 height 52
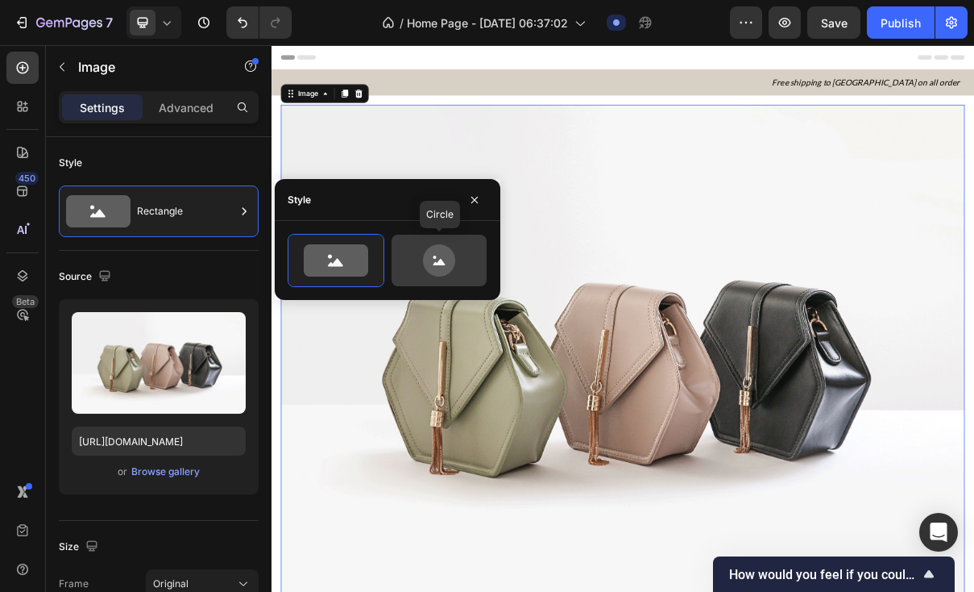
click at [470, 260] on icon at bounding box center [439, 260] width 76 height 32
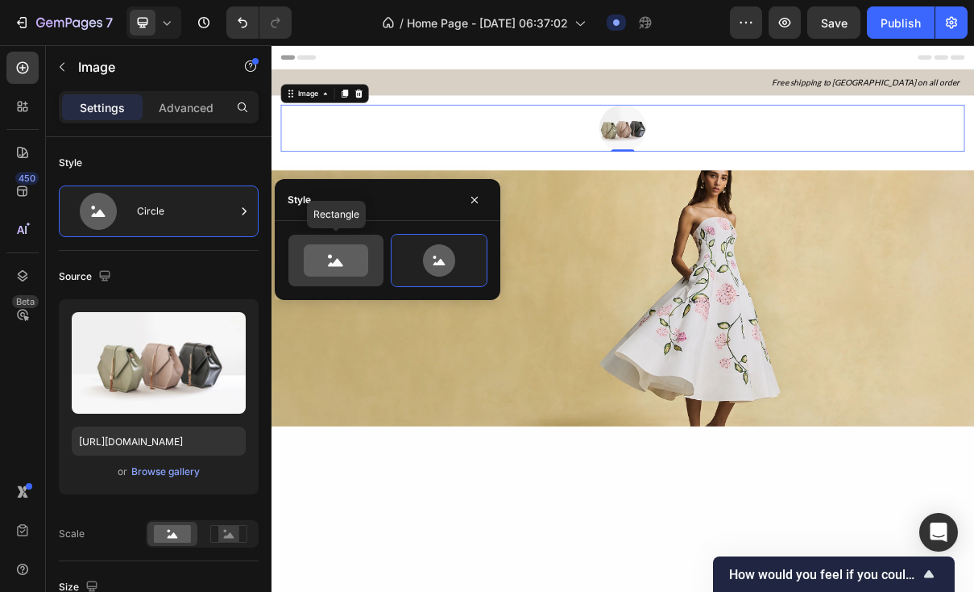
click at [355, 249] on icon at bounding box center [336, 260] width 64 height 32
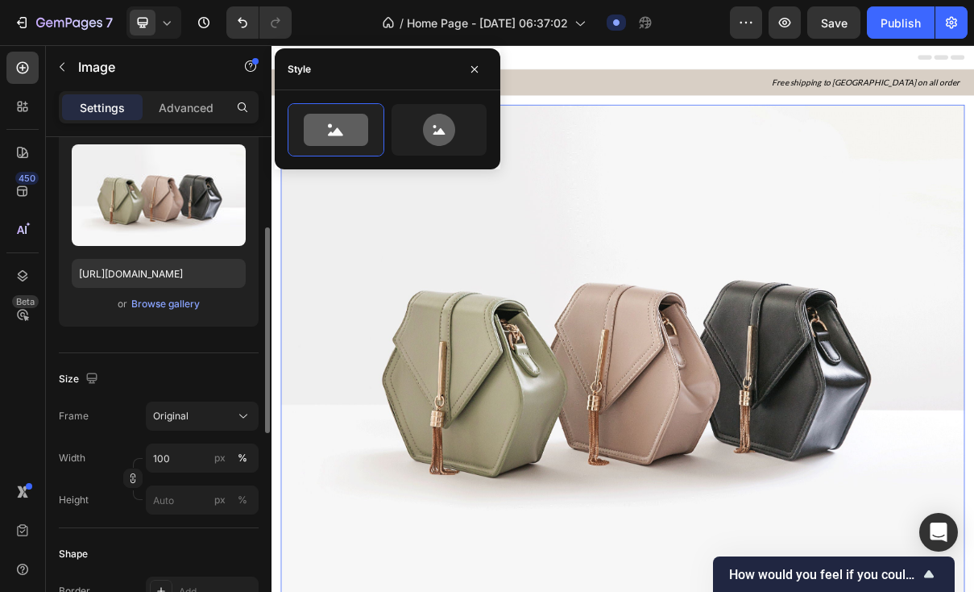
scroll to position [236, 0]
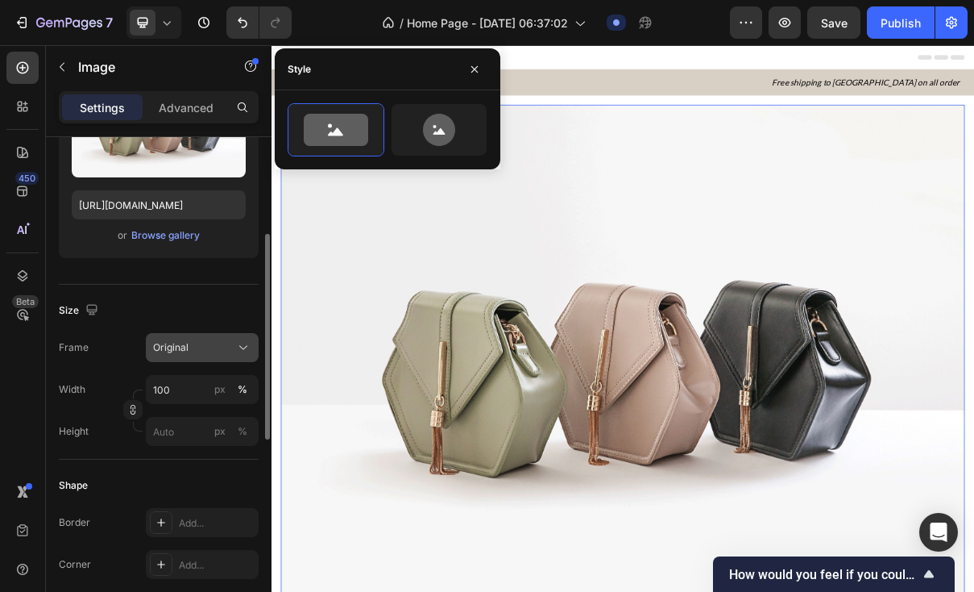
click at [185, 357] on button "Original" at bounding box center [202, 347] width 113 height 29
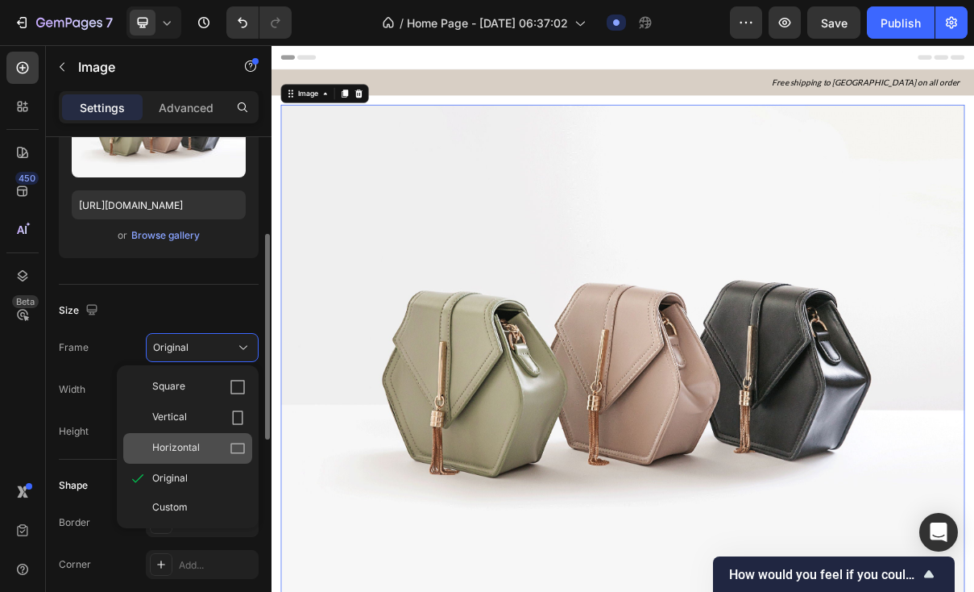
click at [206, 448] on div "Horizontal" at bounding box center [198, 448] width 93 height 16
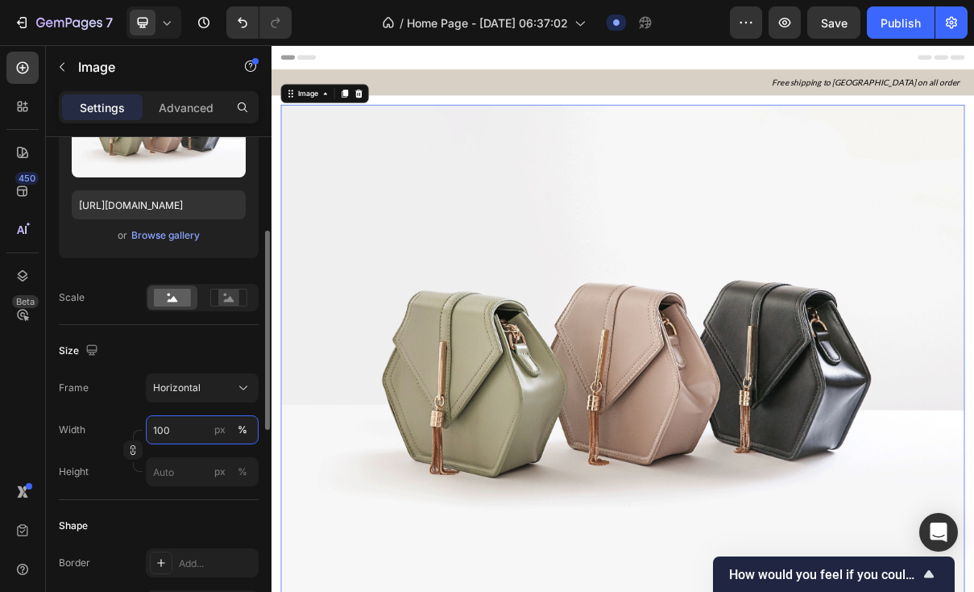
click at [181, 426] on input "100" at bounding box center [202, 429] width 113 height 29
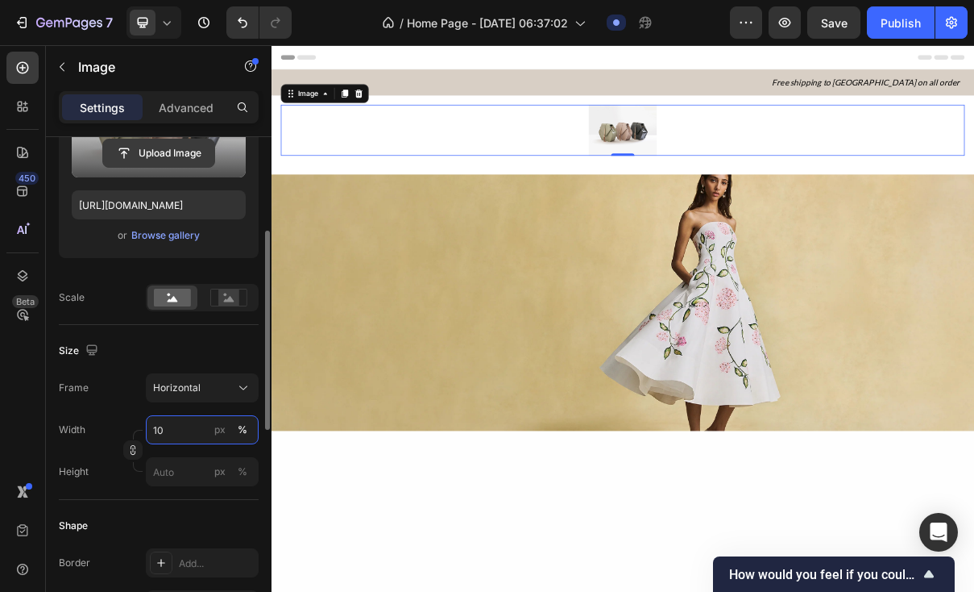
type input "10"
click at [189, 155] on input "file" at bounding box center [158, 152] width 111 height 27
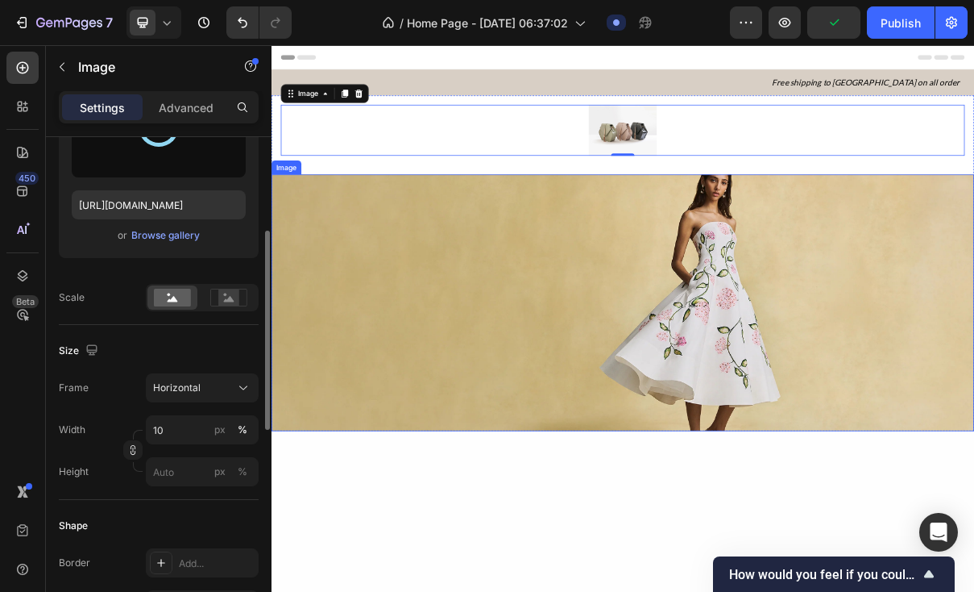
type input "[URL][DOMAIN_NAME]"
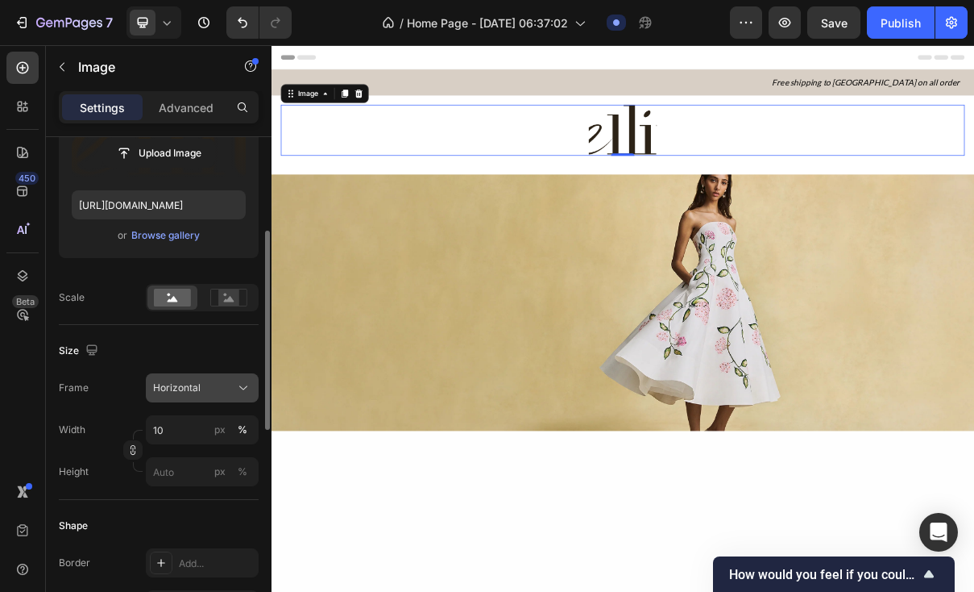
click at [220, 392] on div "Horizontal" at bounding box center [192, 387] width 79 height 15
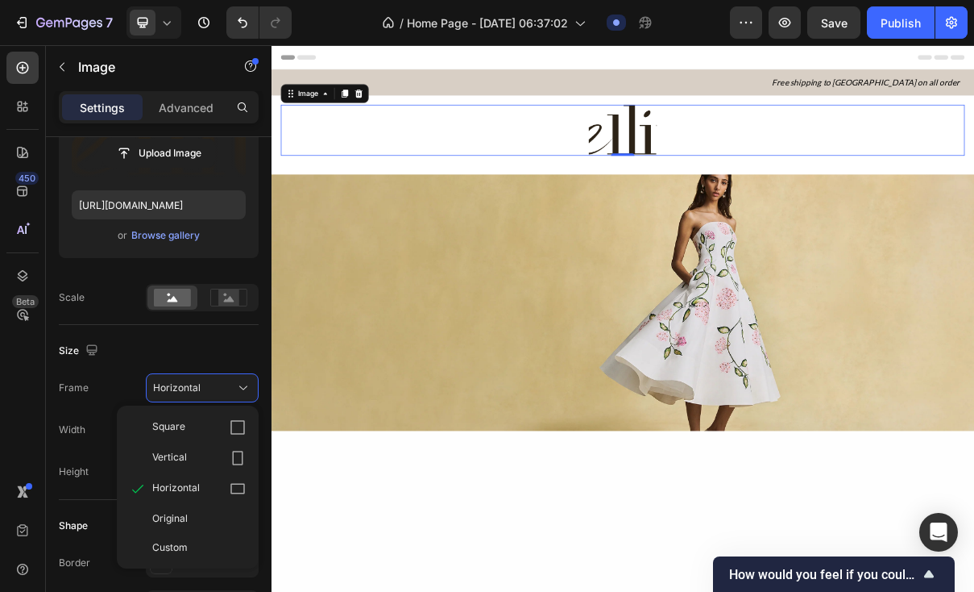
click at [198, 318] on div "Source Upload Image [URL][DOMAIN_NAME] or Browse gallery Scale" at bounding box center [159, 170] width 200 height 310
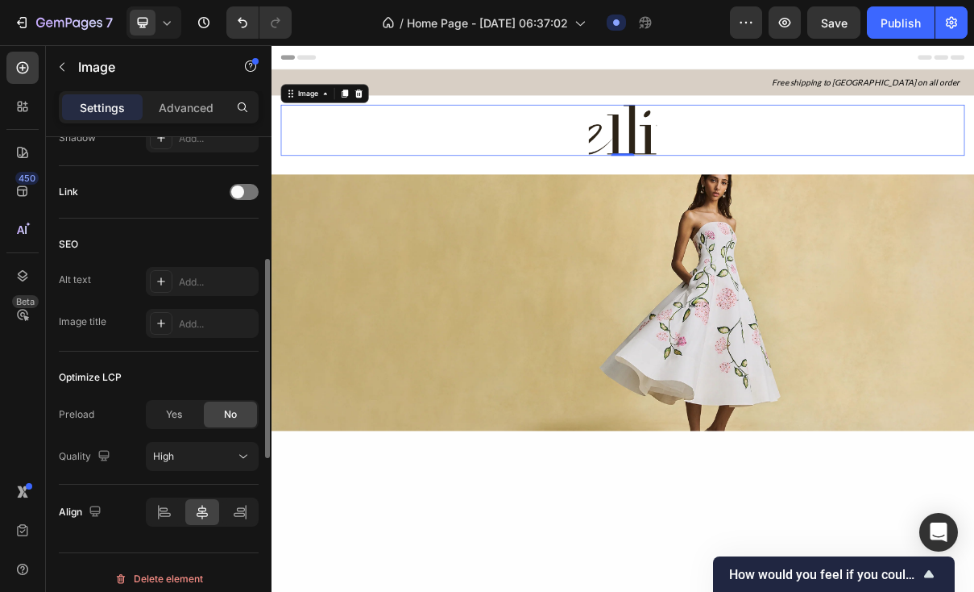
scroll to position [0, 0]
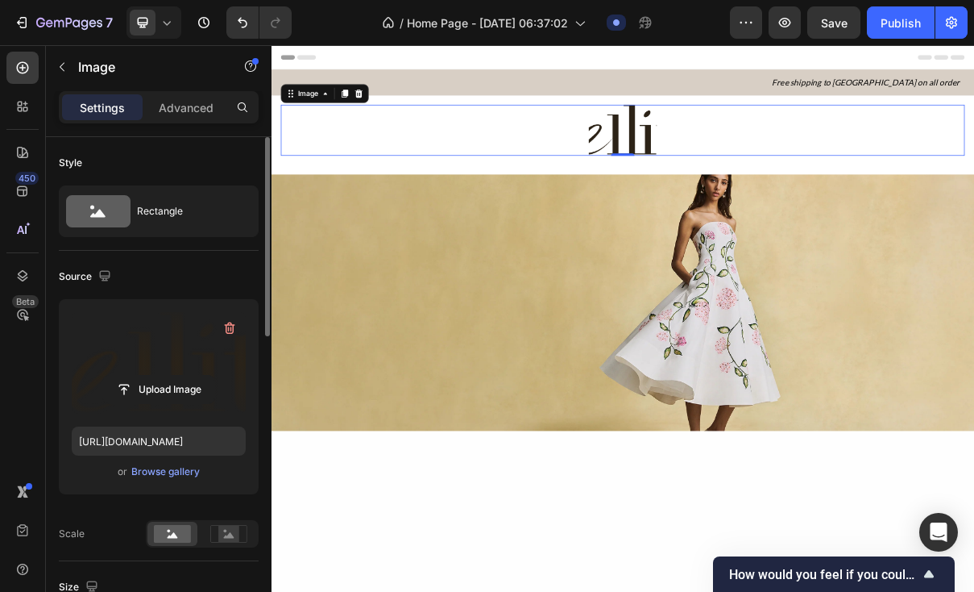
click at [190, 260] on div "Source Upload Image [URL][DOMAIN_NAME] or Browse gallery Scale" at bounding box center [159, 406] width 200 height 310
click at [206, 118] on div "Advanced" at bounding box center [186, 107] width 81 height 26
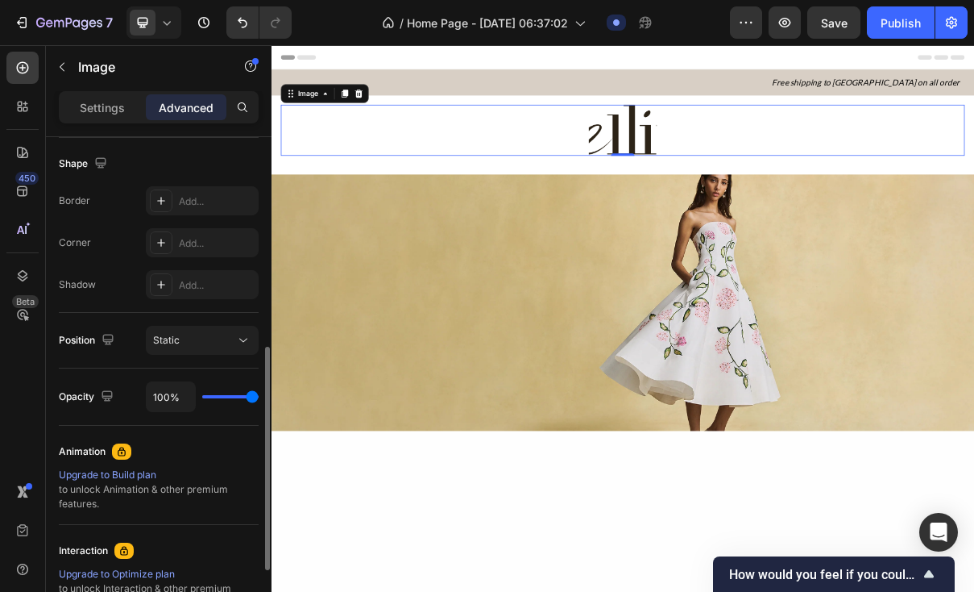
scroll to position [430, 0]
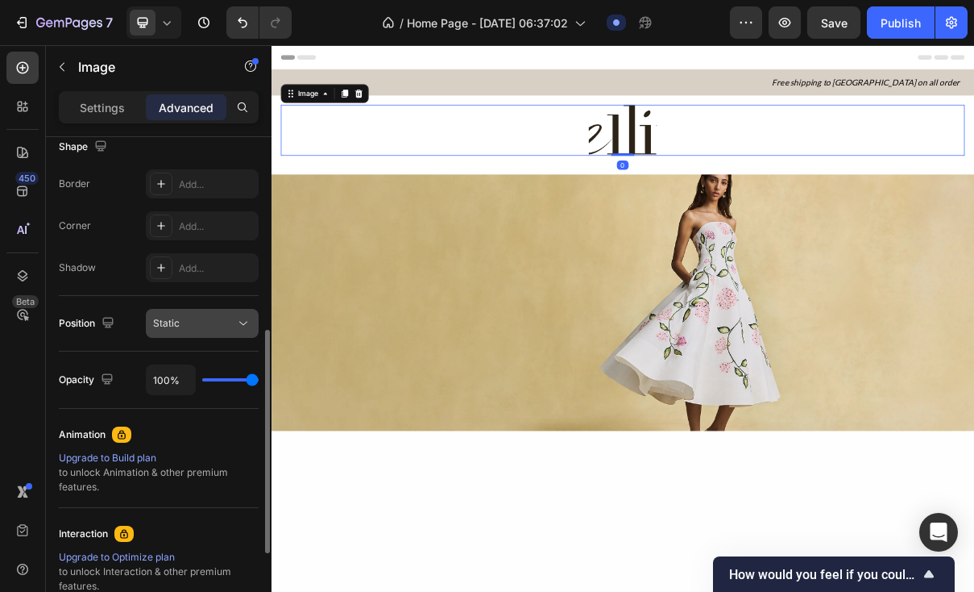
click at [212, 320] on div "Static" at bounding box center [194, 323] width 82 height 15
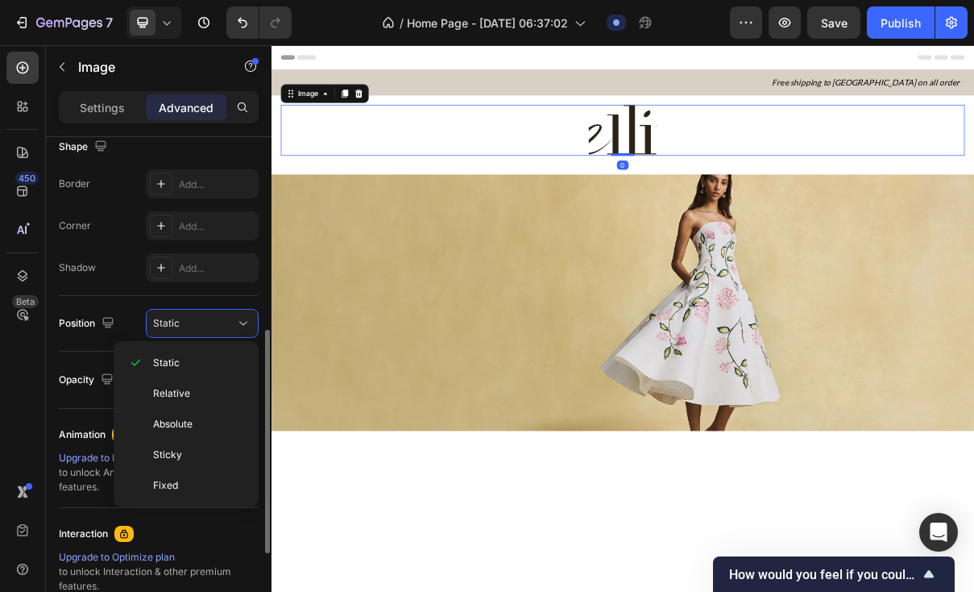
click at [211, 286] on div "Shape Border Add... Corner Add... Shadow Add..." at bounding box center [159, 208] width 200 height 175
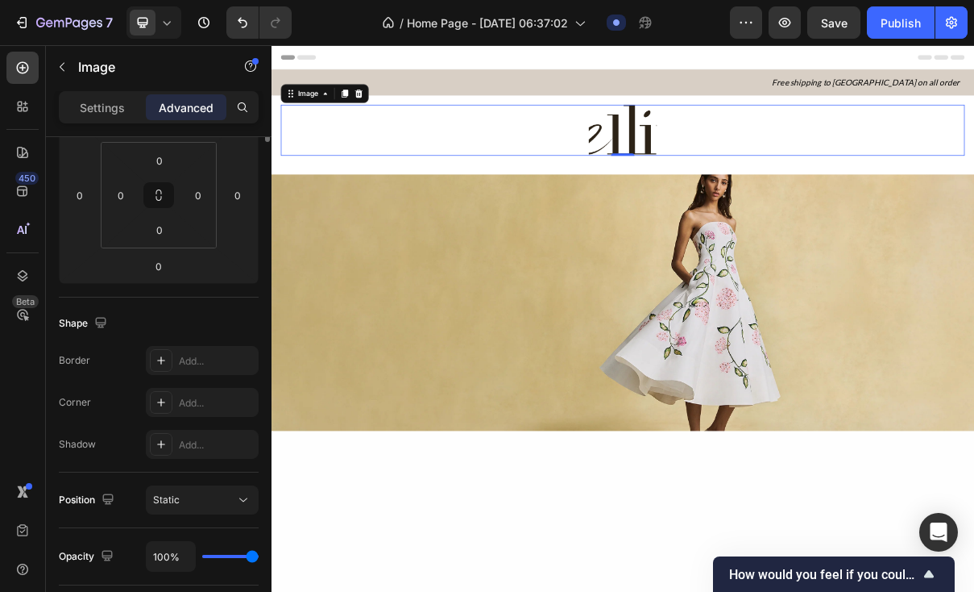
scroll to position [0, 0]
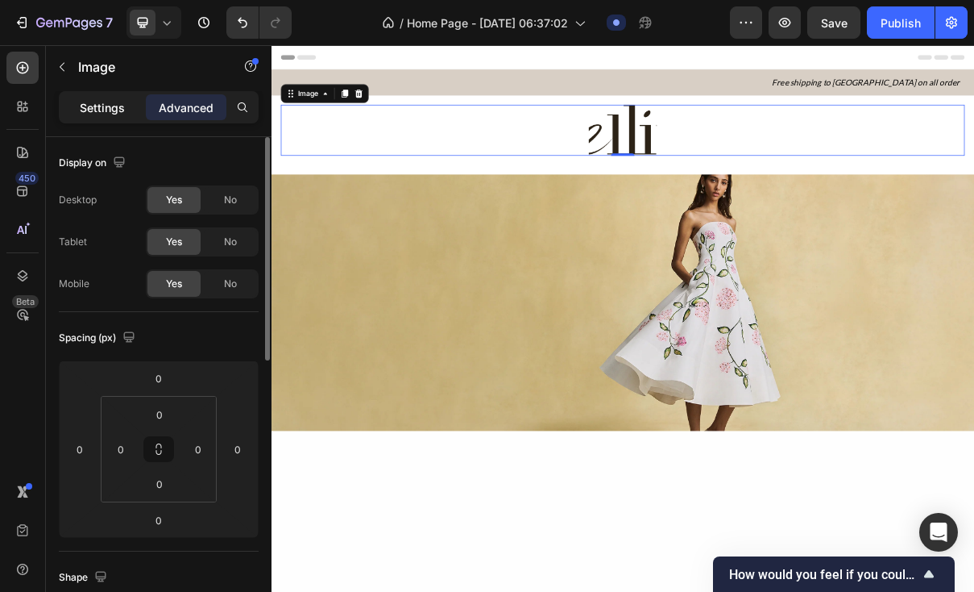
click at [120, 102] on p "Settings" at bounding box center [102, 107] width 45 height 17
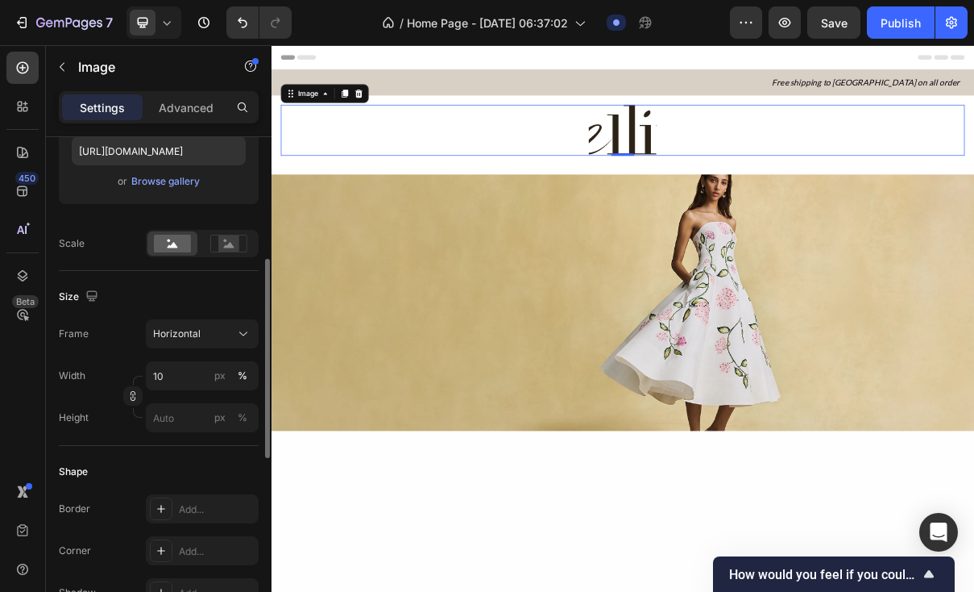
scroll to position [295, 0]
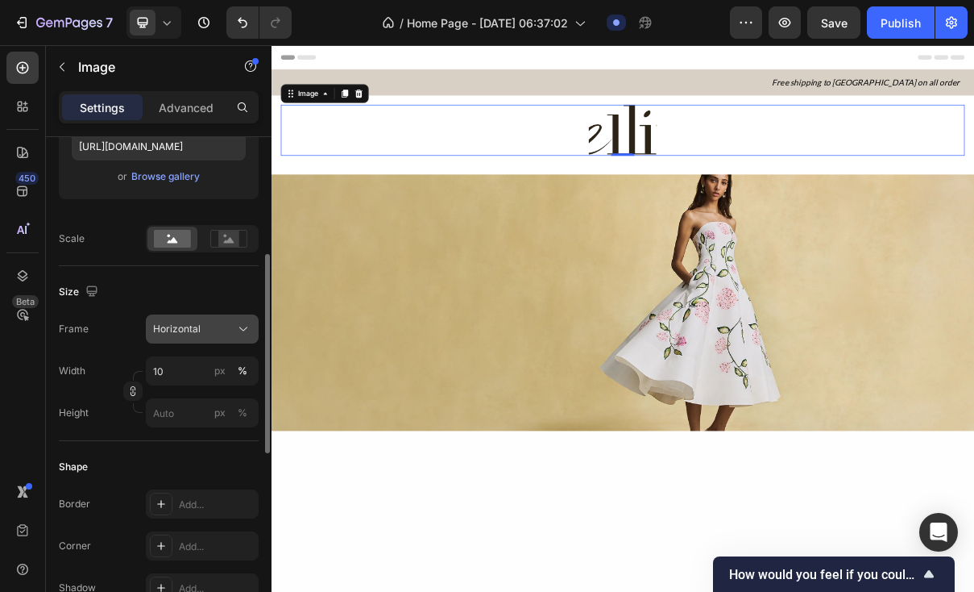
click at [193, 322] on span "Horizontal" at bounding box center [177, 329] width 48 height 15
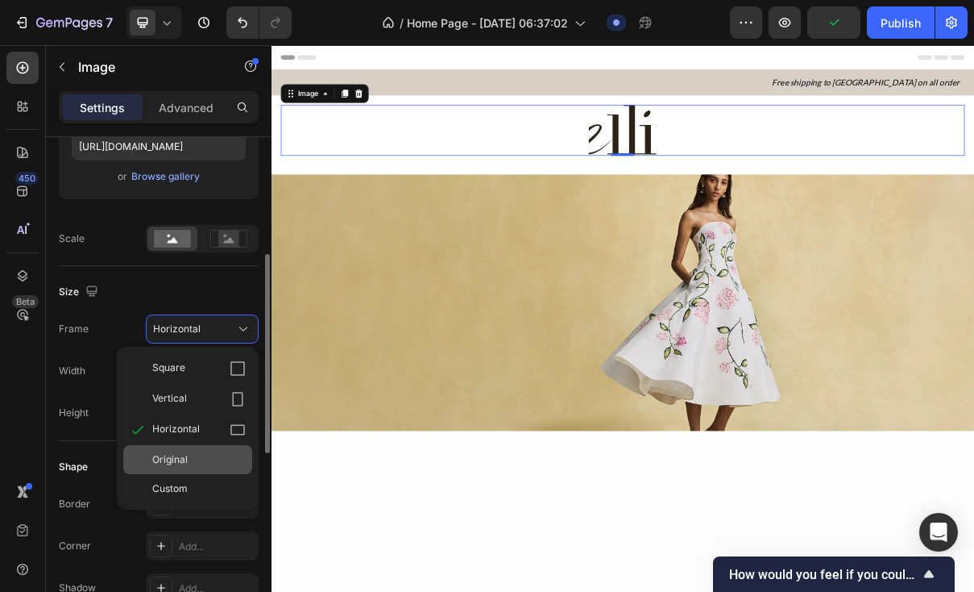
click at [190, 467] on div "Original" at bounding box center [187, 459] width 129 height 29
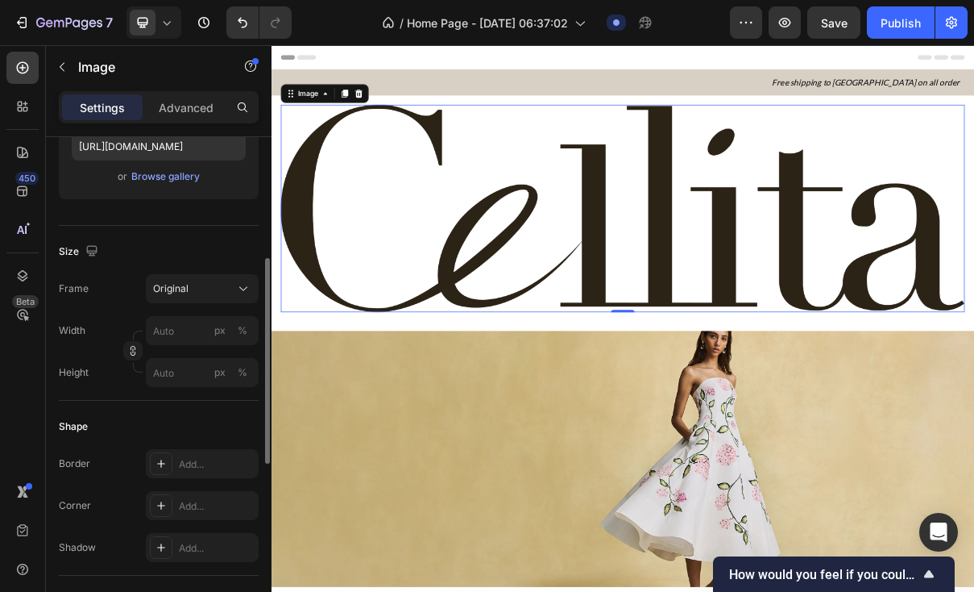
click at [1132, 326] on img at bounding box center [754, 269] width 941 height 285
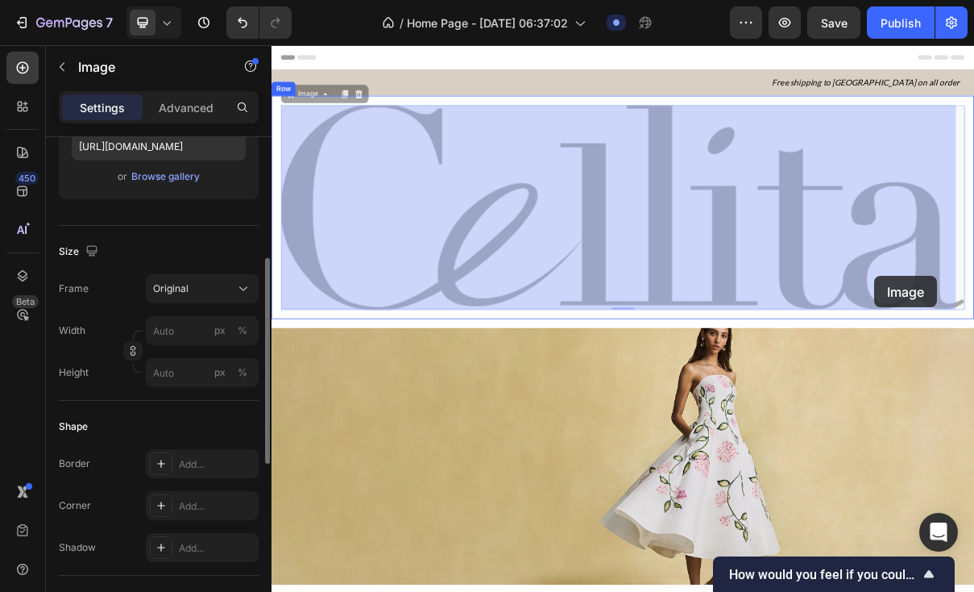
drag, startPoint x: 1211, startPoint y: 401, endPoint x: 1101, endPoint y: 358, distance: 117.9
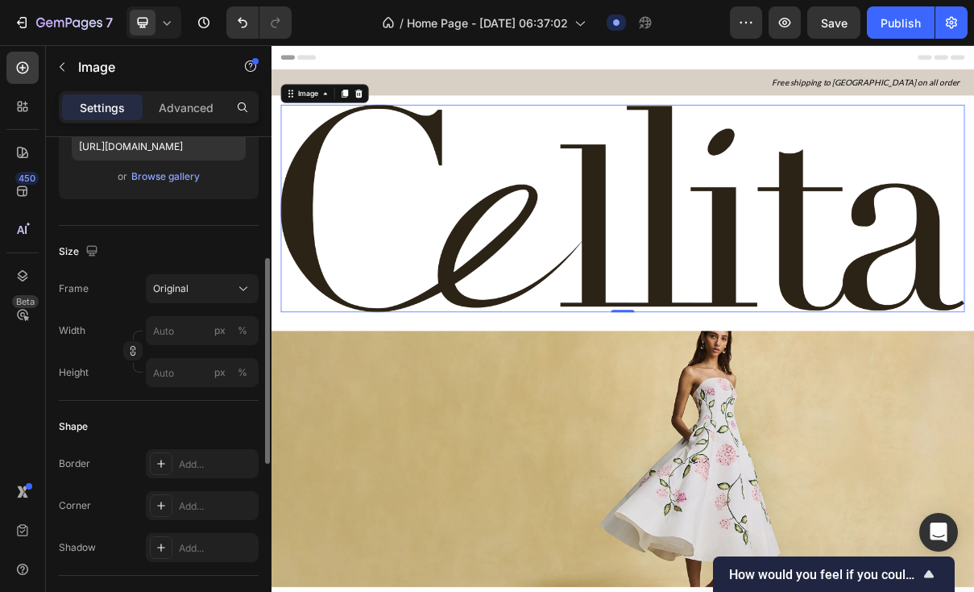
click at [900, 263] on img at bounding box center [754, 269] width 941 height 285
click at [201, 239] on div "Size" at bounding box center [159, 252] width 200 height 26
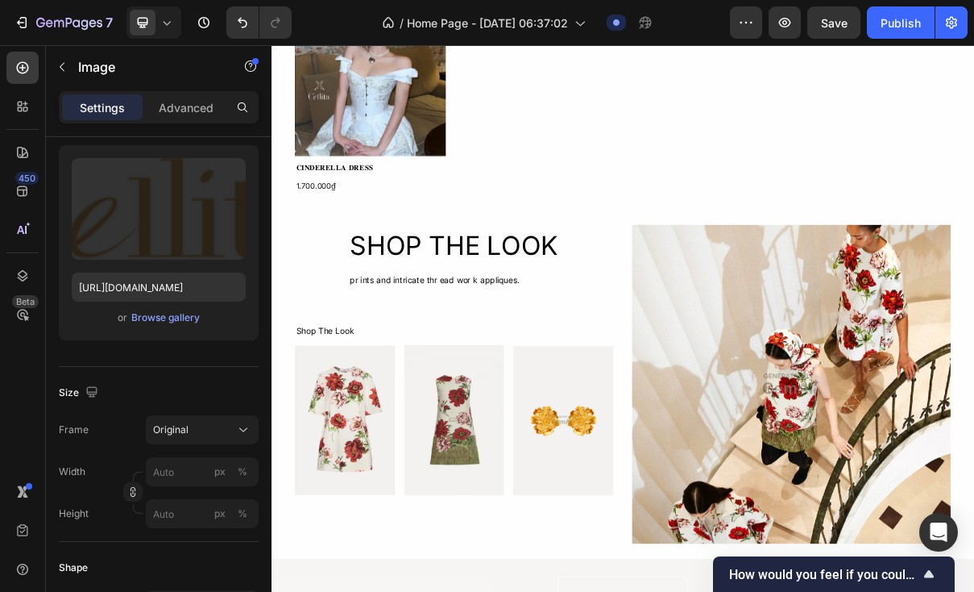
scroll to position [1266, 0]
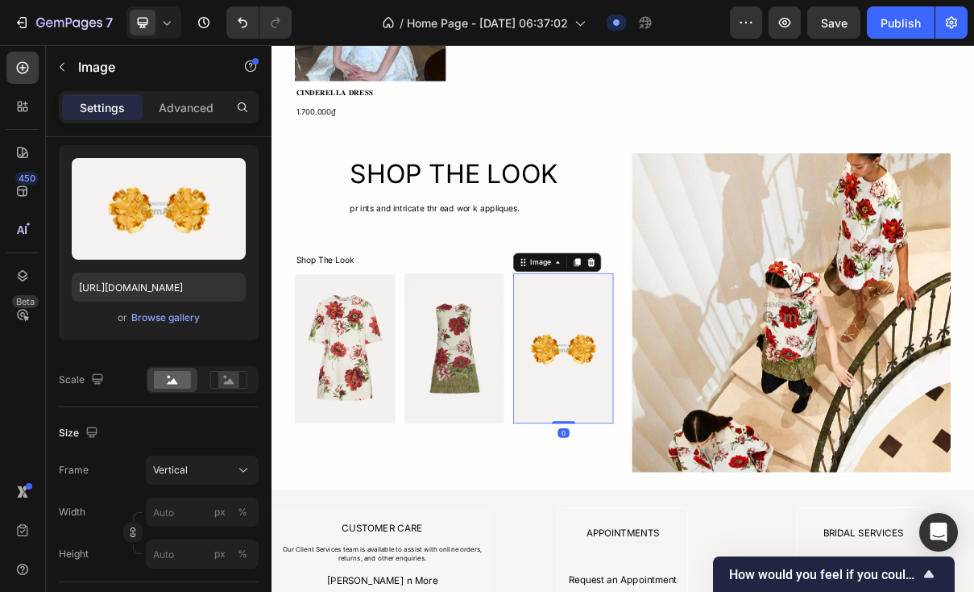
click at [686, 489] on img at bounding box center [673, 462] width 138 height 206
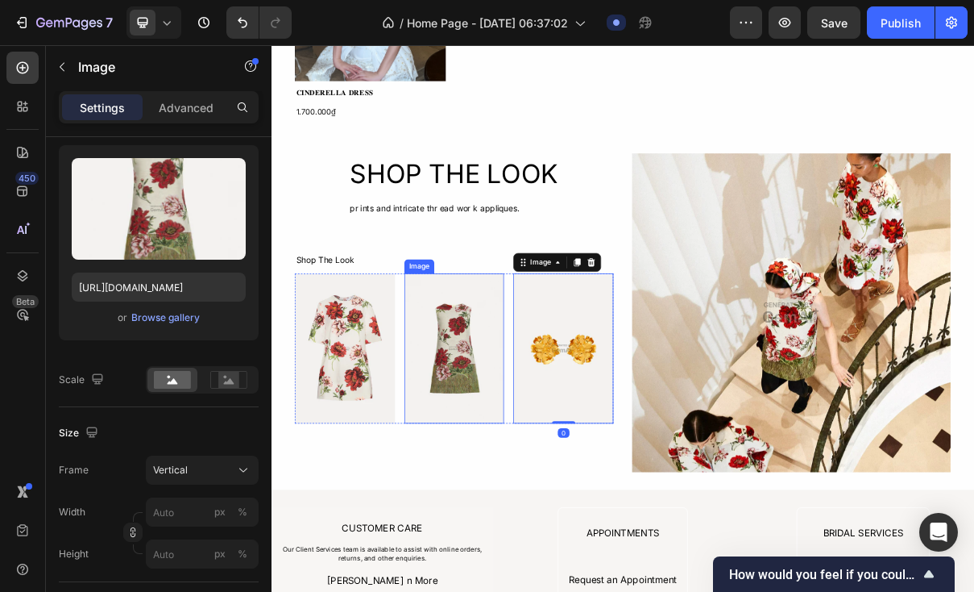
click at [555, 482] on img at bounding box center [524, 462] width 138 height 206
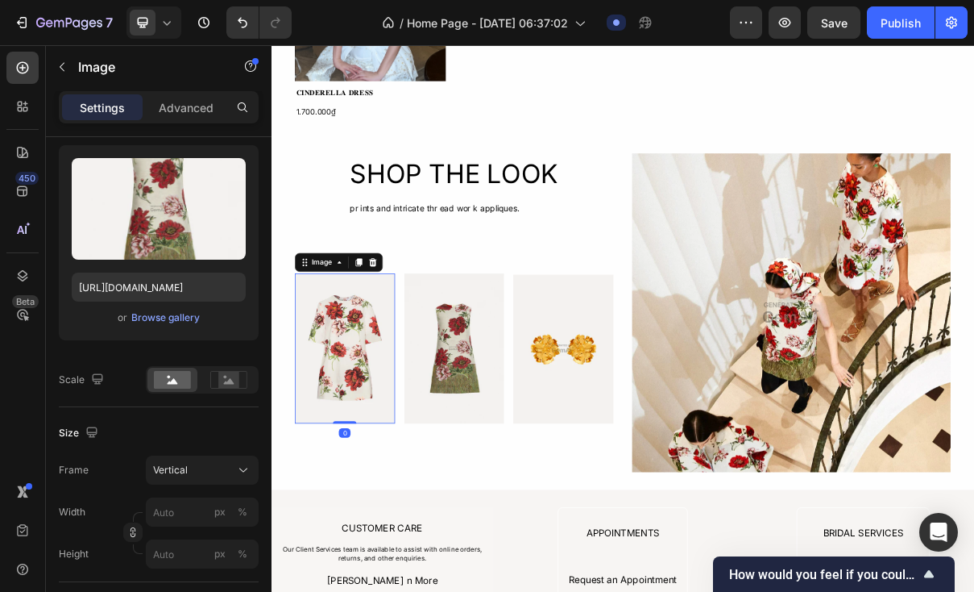
click at [350, 481] on img at bounding box center [373, 462] width 138 height 206
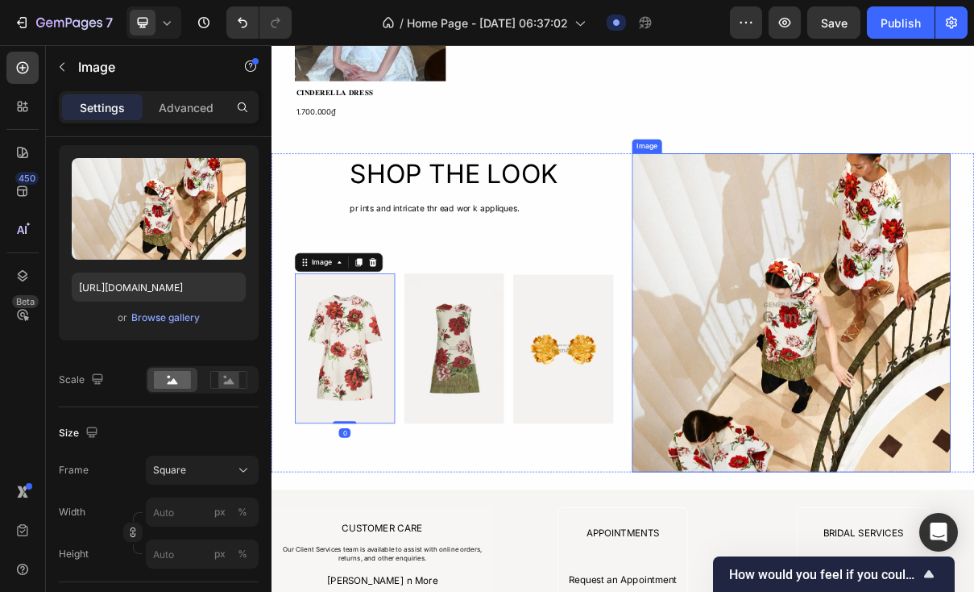
click at [979, 436] on img at bounding box center [987, 412] width 438 height 438
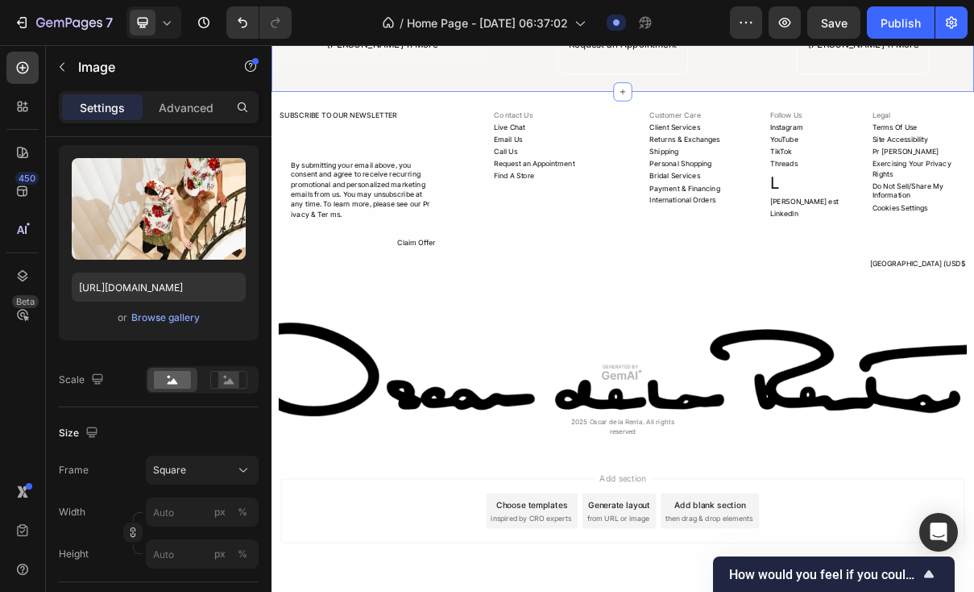
scroll to position [1994, 0]
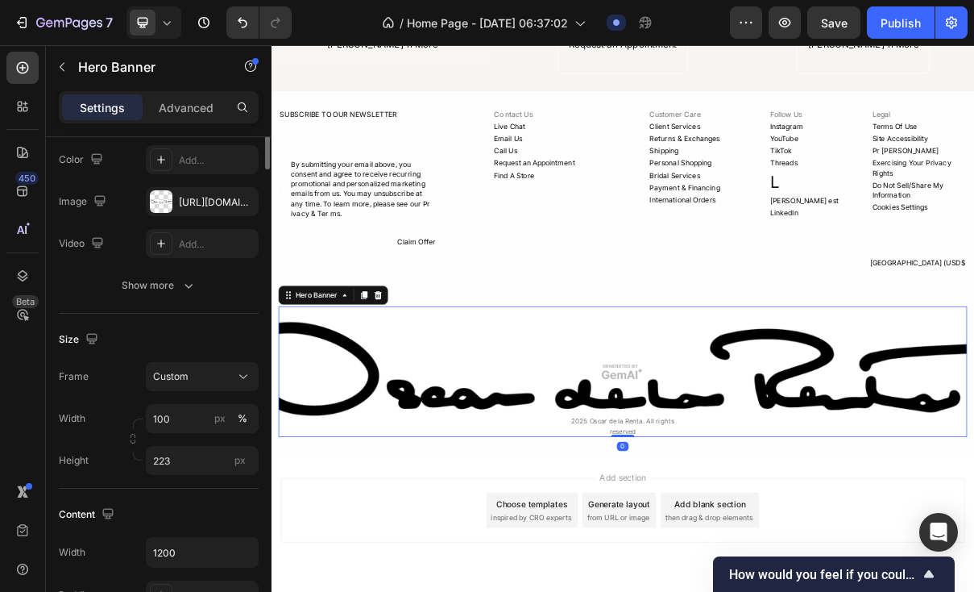
click at [986, 492] on div "Overlay" at bounding box center [755, 494] width 948 height 180
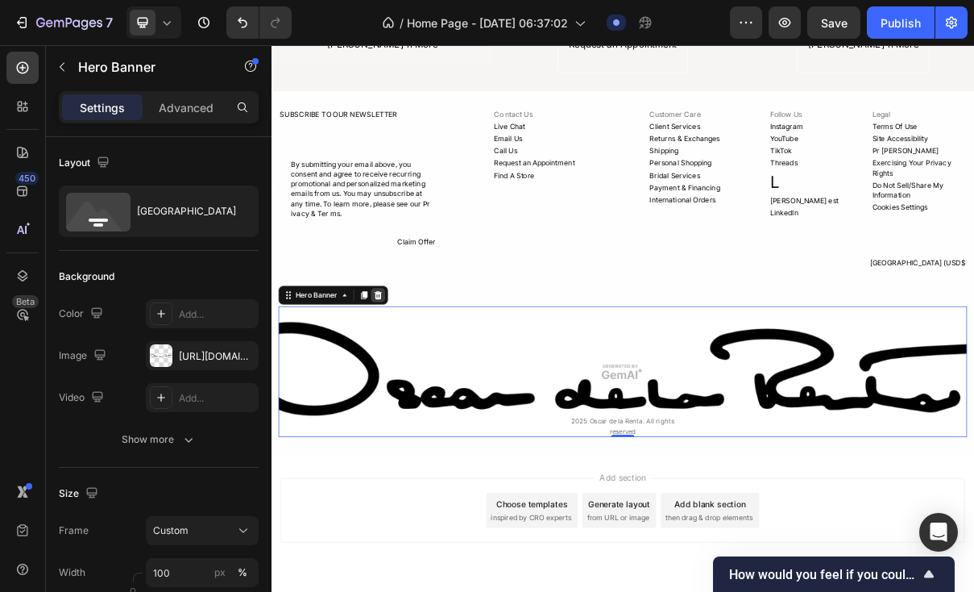
click at [419, 381] on div at bounding box center [418, 388] width 19 height 19
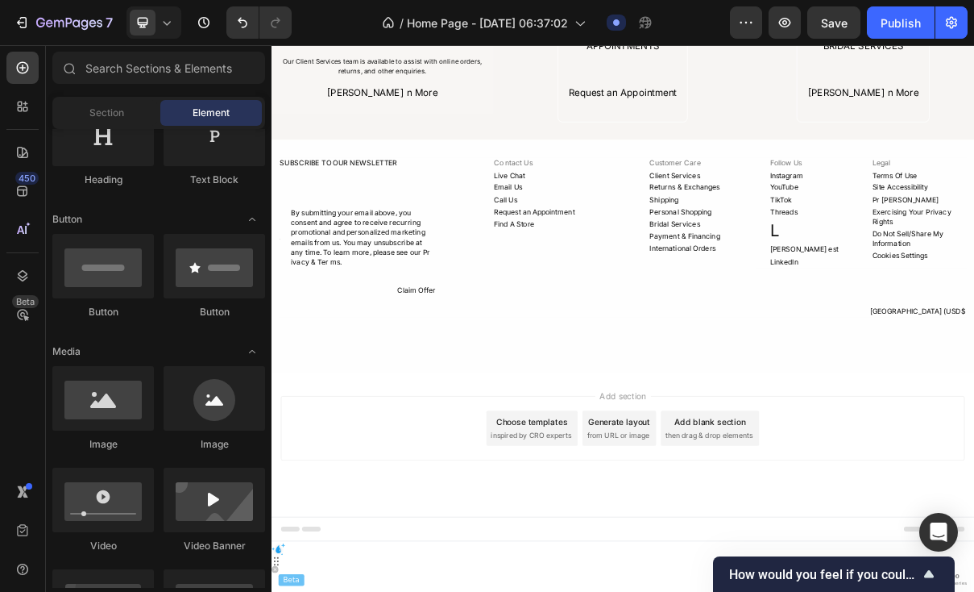
scroll to position [1857, 0]
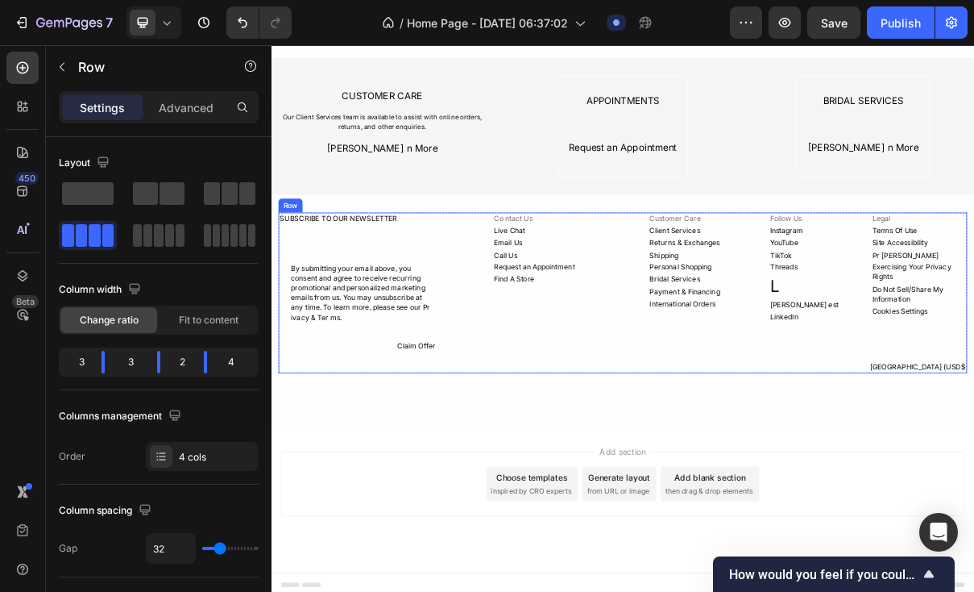
click at [795, 471] on div "Customer Care Text Block Client Services Text Block Returns & Exchanges Text Bl…" at bounding box center [840, 385] width 145 height 221
click at [560, 310] on div "Co ntact Us Text Block Live Chat Text Block Email Us Text Block Call Us Text Bl…" at bounding box center [634, 385] width 218 height 221
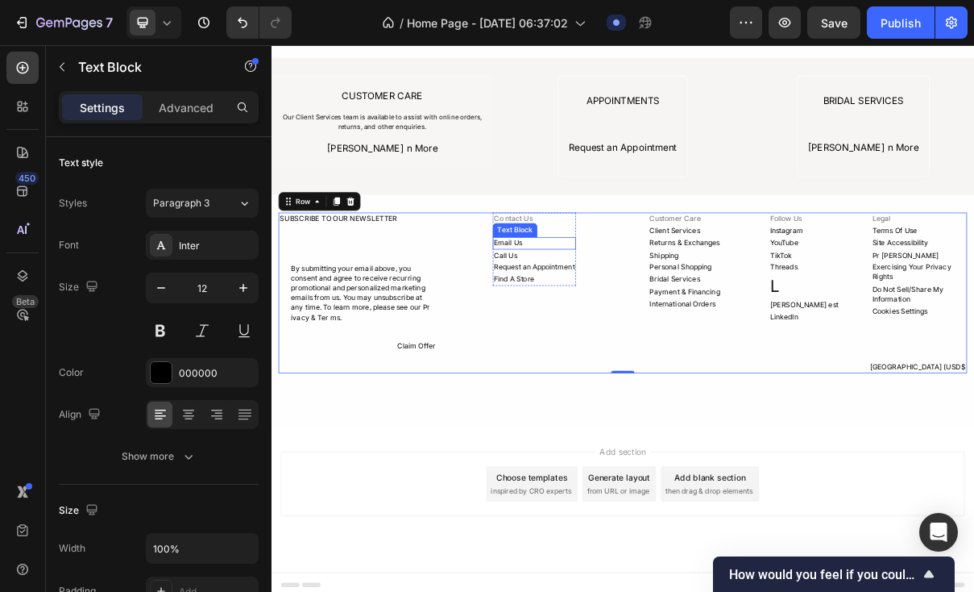
click at [633, 311] on div "Email Us" at bounding box center [633, 317] width 114 height 17
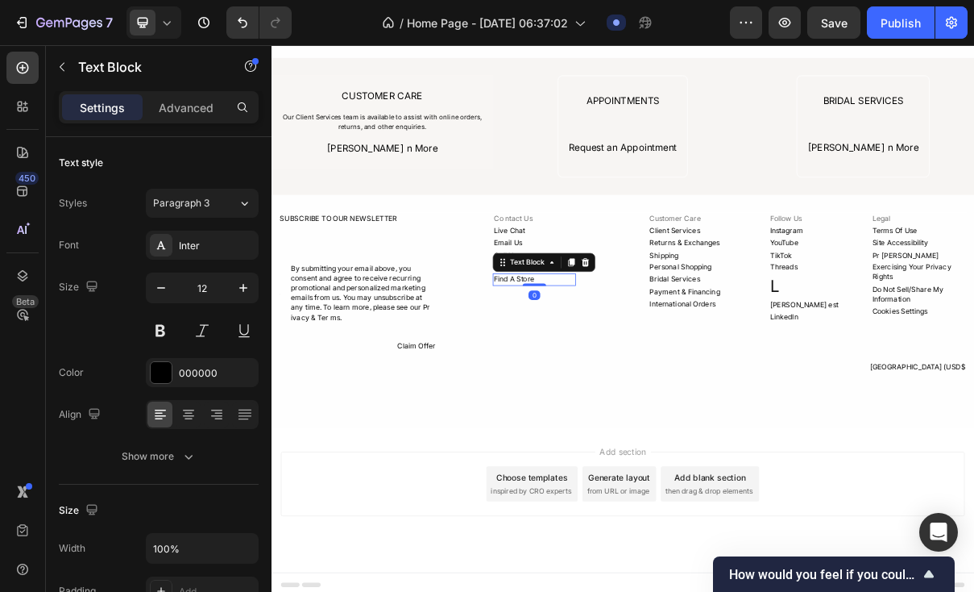
click at [617, 359] on div "Find A Store" at bounding box center [633, 367] width 114 height 17
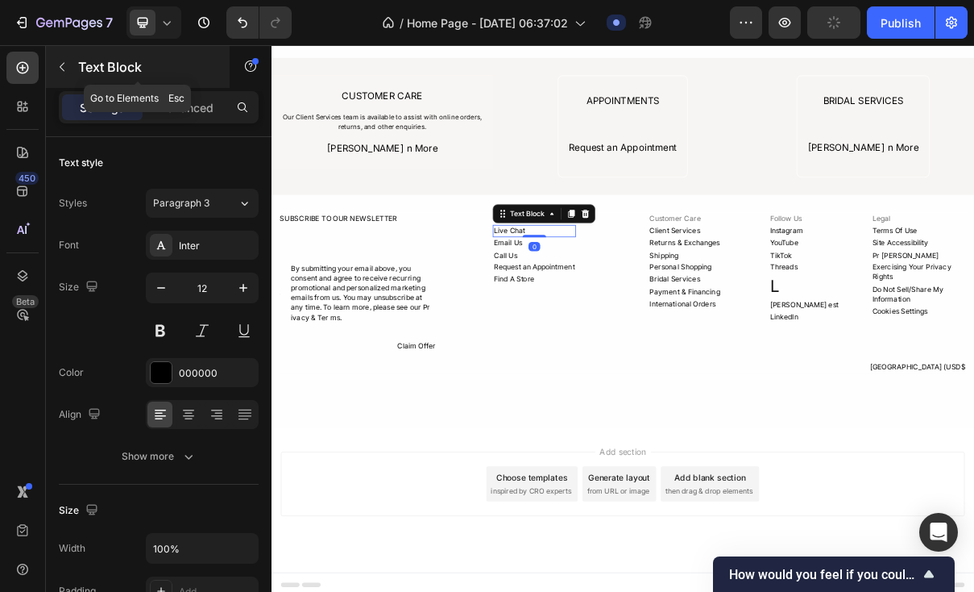
click at [58, 59] on button "button" at bounding box center [62, 67] width 26 height 26
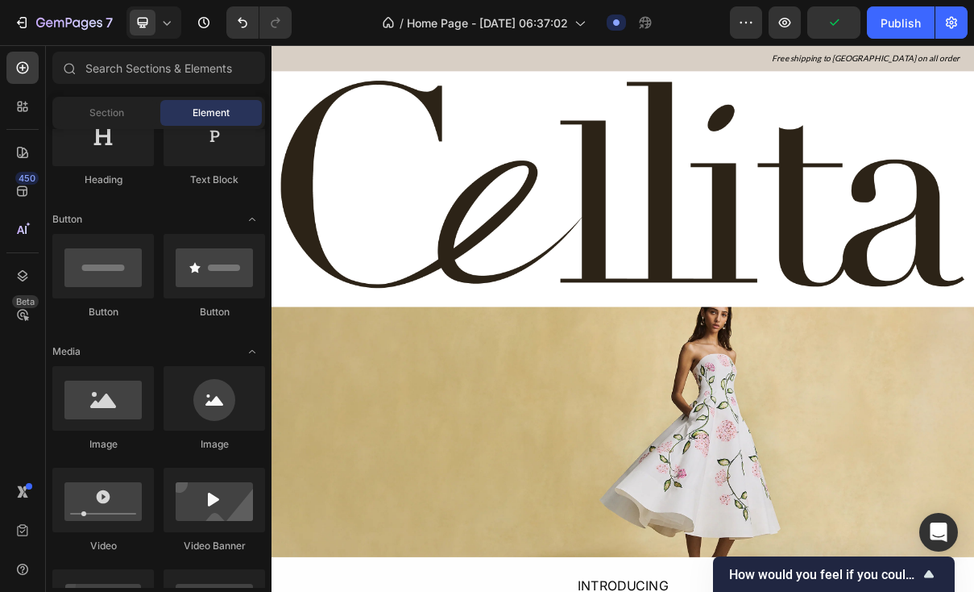
scroll to position [0, 0]
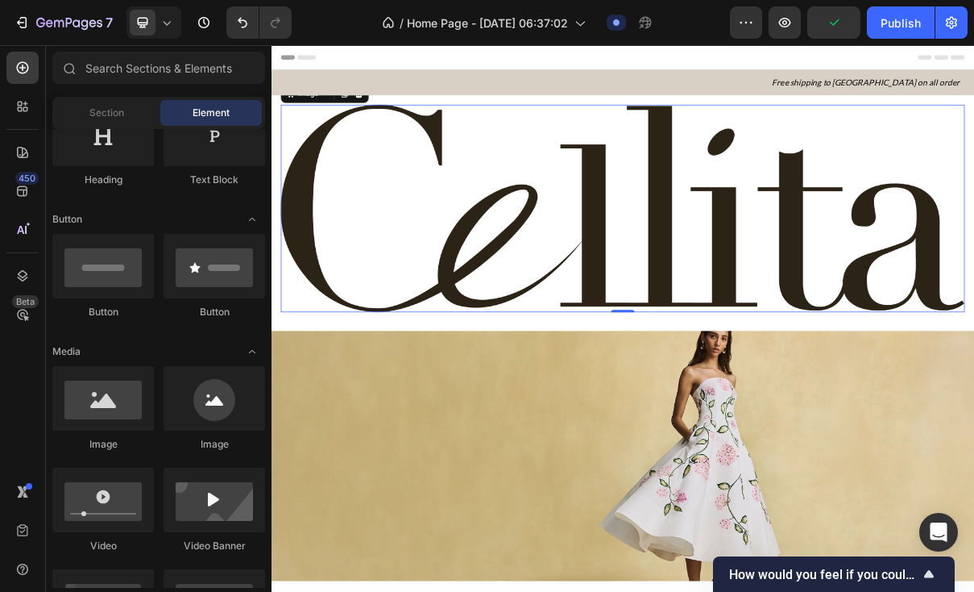
click at [502, 293] on img at bounding box center [754, 269] width 941 height 285
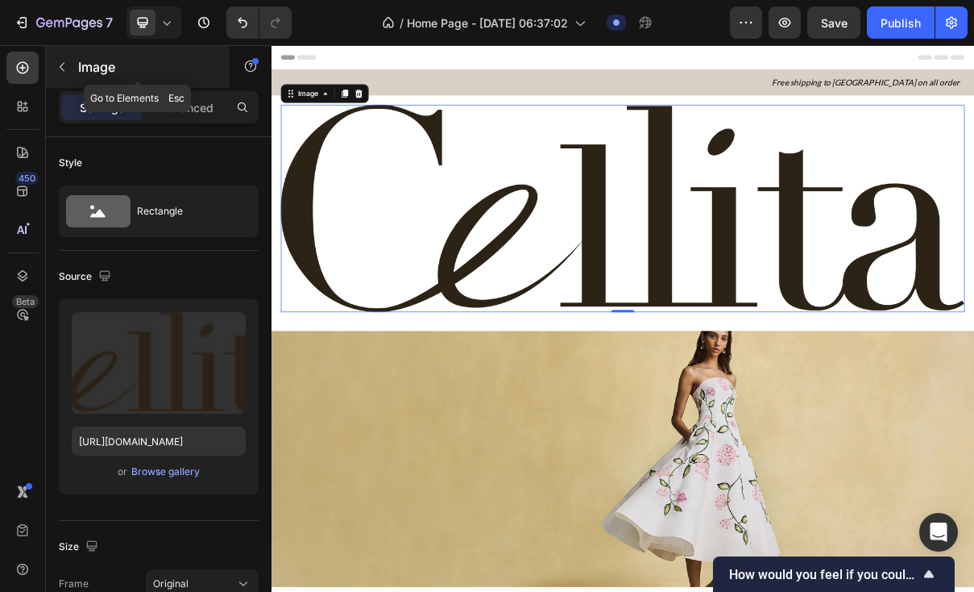
click at [68, 58] on button "button" at bounding box center [62, 67] width 26 height 26
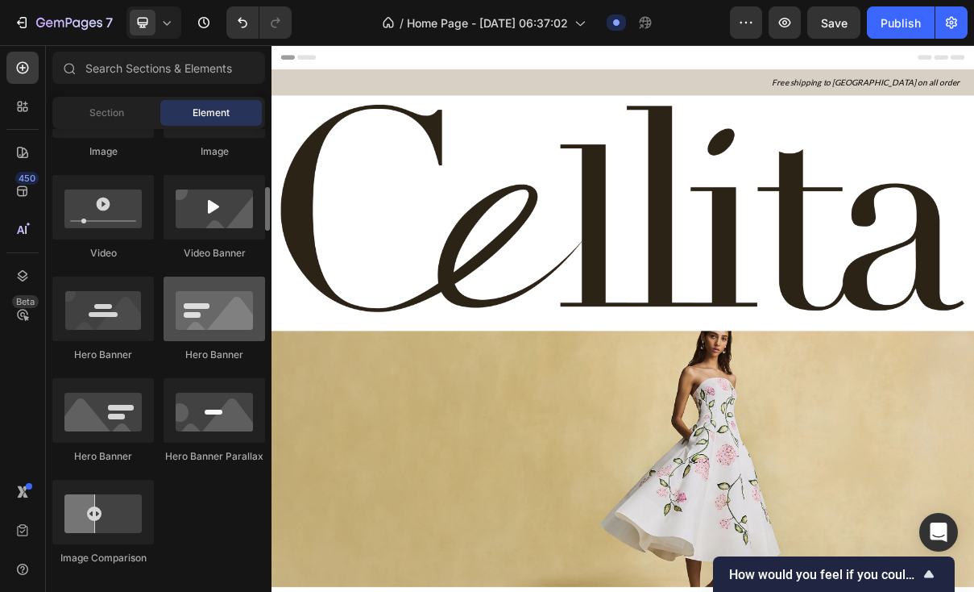
scroll to position [591, 0]
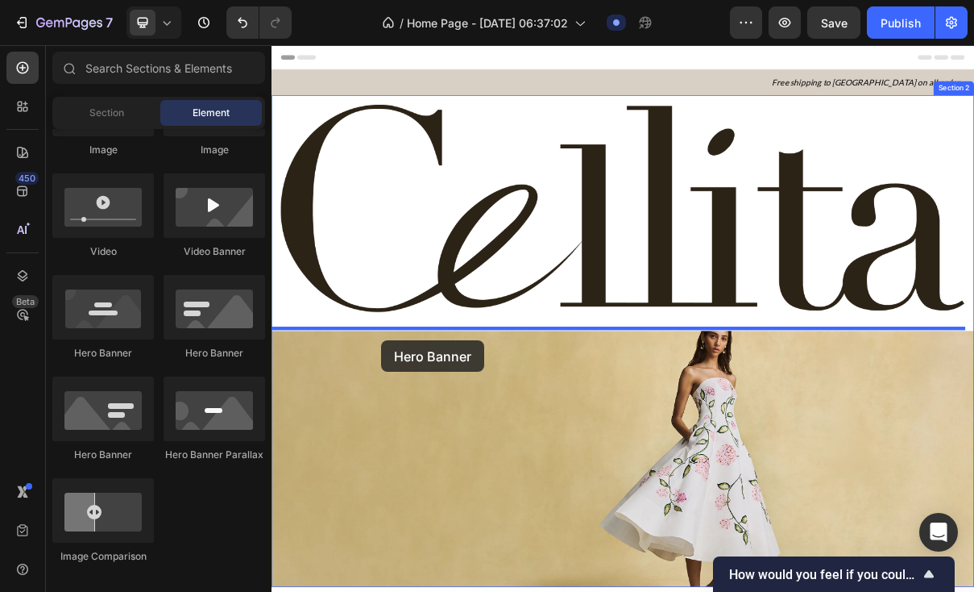
drag, startPoint x: 488, startPoint y: 369, endPoint x: 420, endPoint y: 447, distance: 103.4
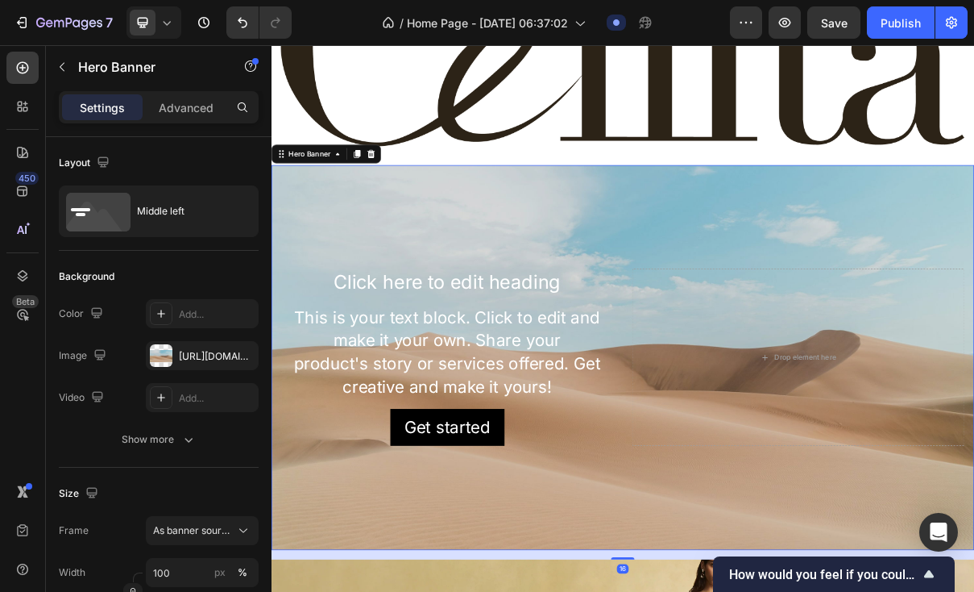
scroll to position [256, 0]
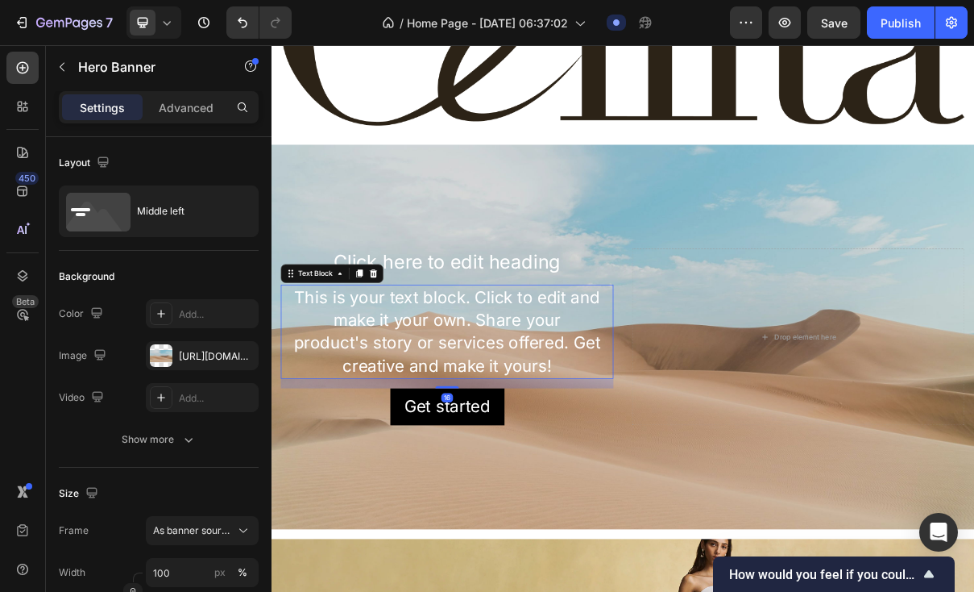
click at [480, 402] on div "This is your text block. Click to edit and make it your own. Share your product…" at bounding box center [513, 439] width 458 height 130
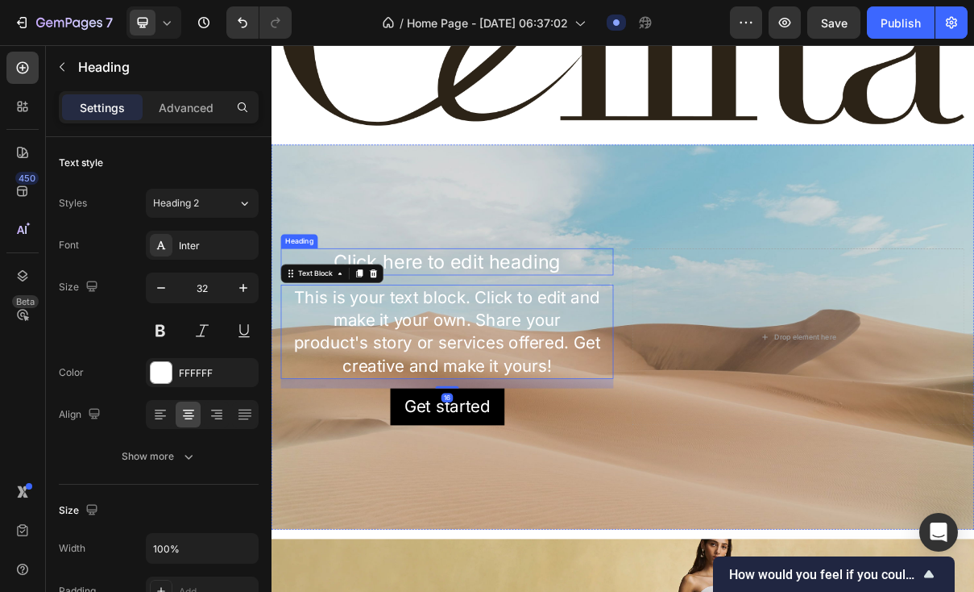
click at [489, 324] on h2 "Click here to edit heading" at bounding box center [513, 342] width 458 height 37
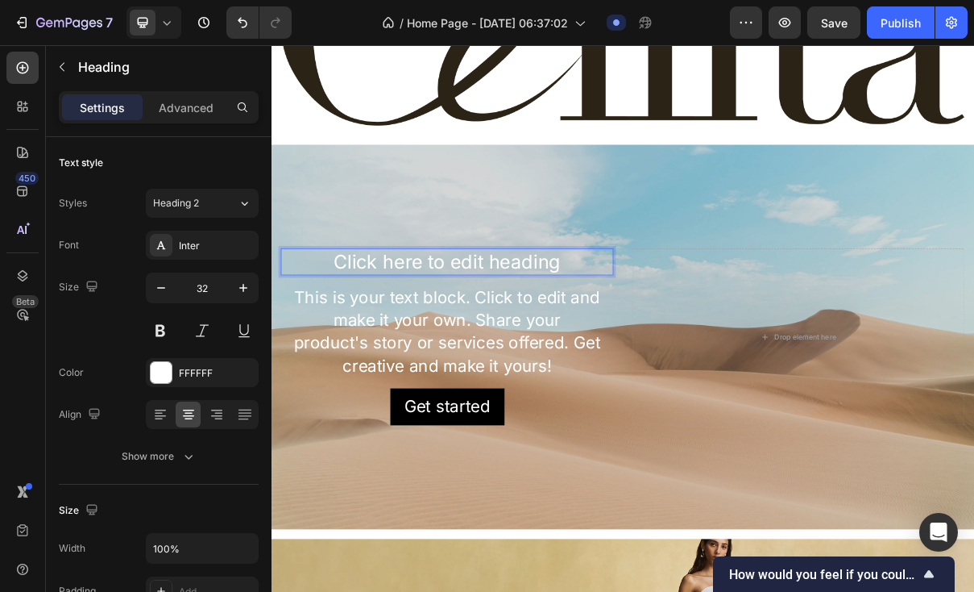
click at [506, 345] on h2 "Click here to edit heading" at bounding box center [513, 342] width 458 height 37
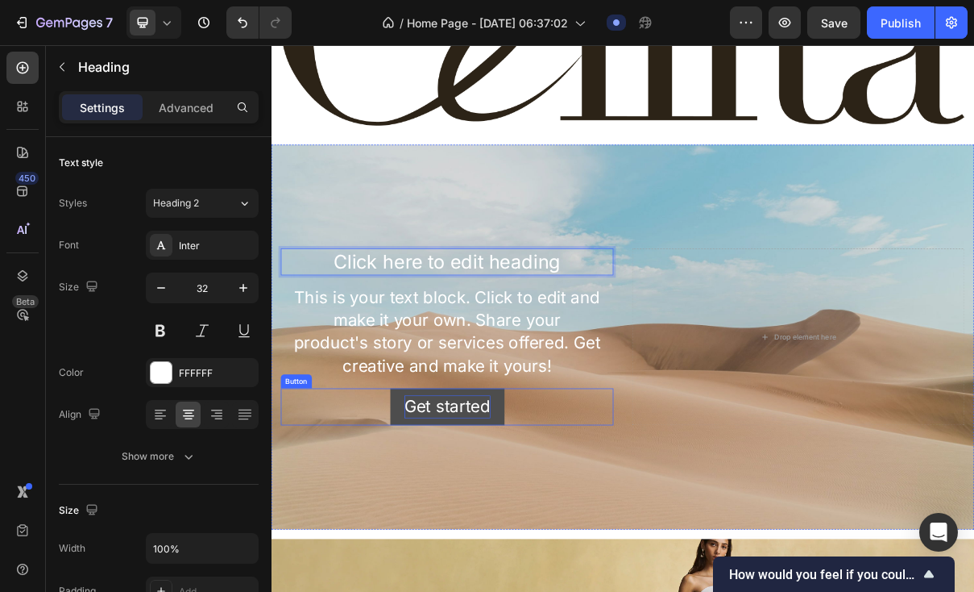
click at [500, 531] on div "Get started" at bounding box center [514, 541] width 118 height 31
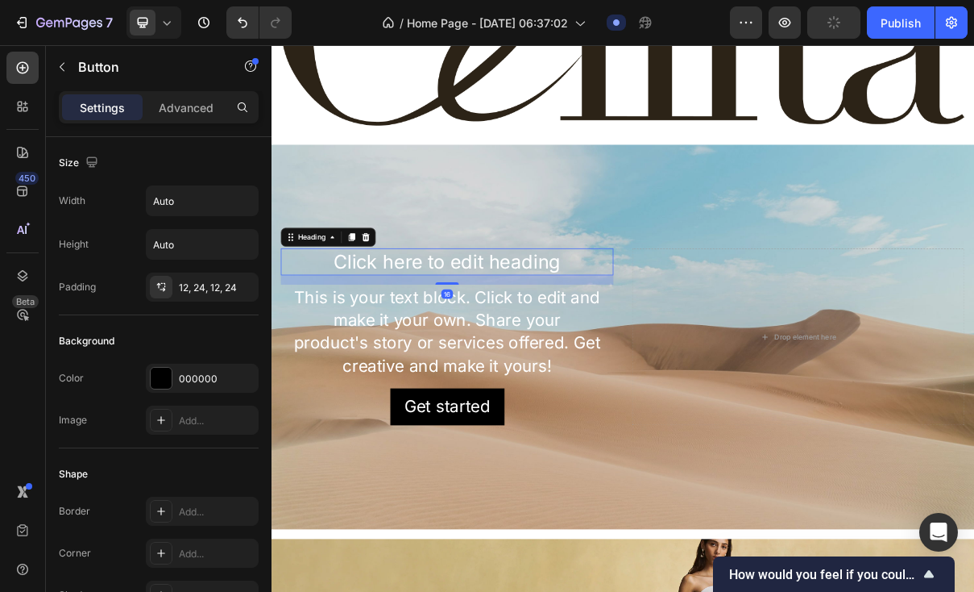
click at [510, 346] on p "Click here to edit heading" at bounding box center [513, 343] width 455 height 34
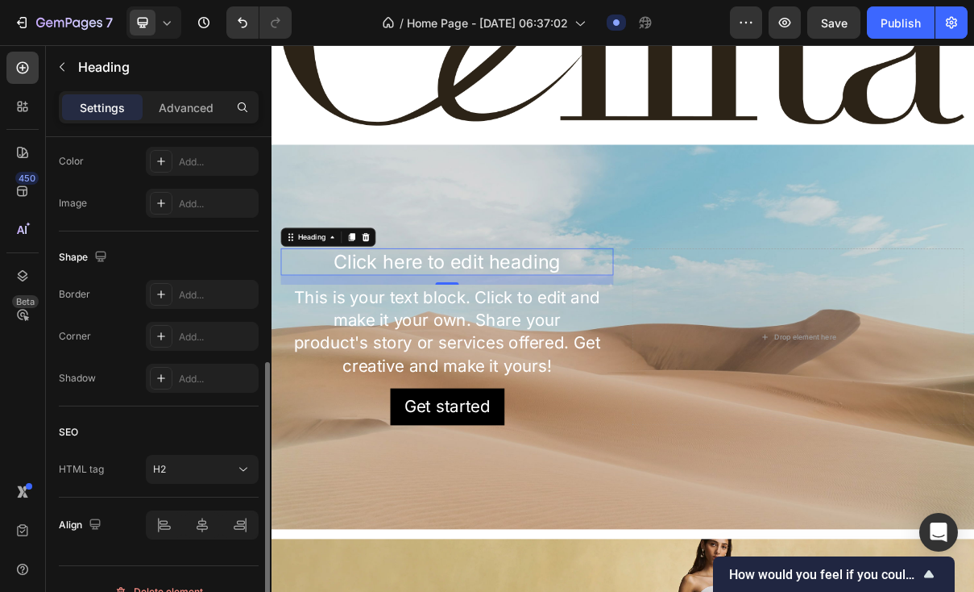
scroll to position [546, 0]
